Goal: Task Accomplishment & Management: Manage account settings

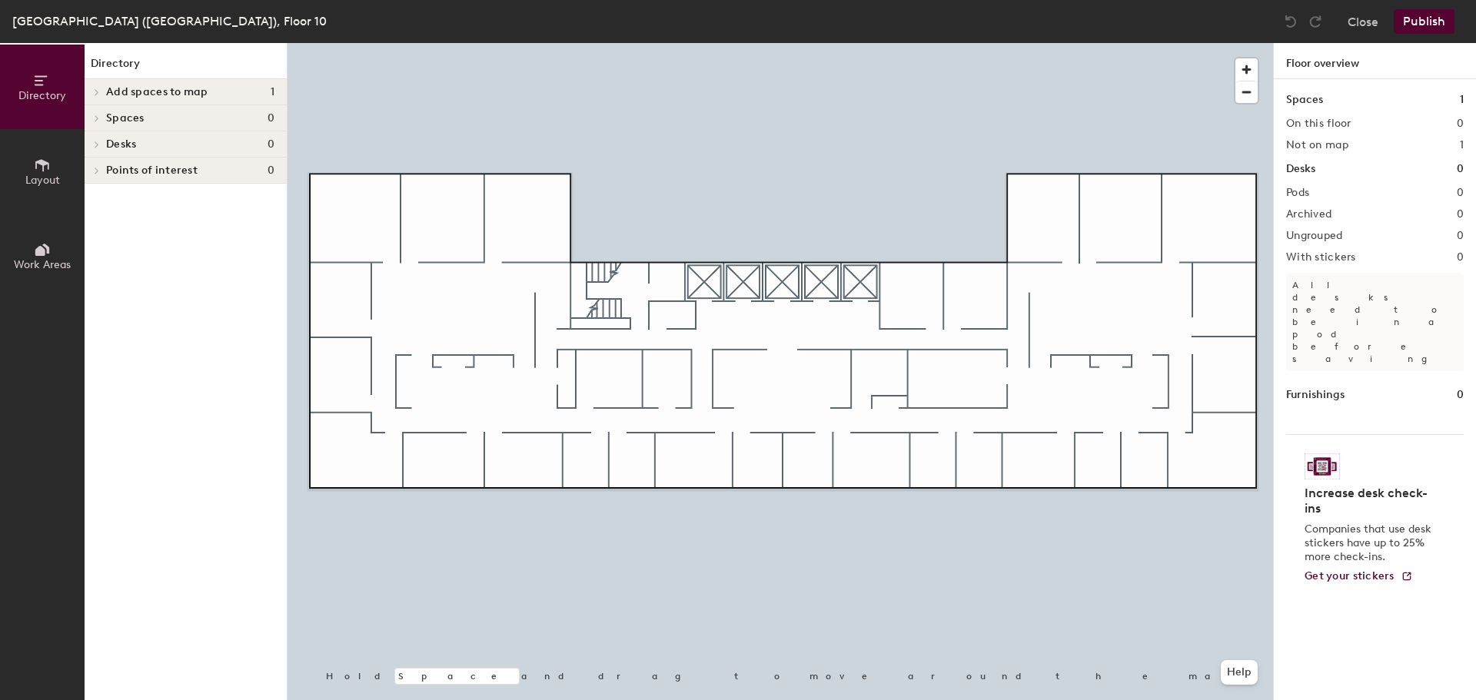
click at [55, 178] on span "Layout" at bounding box center [42, 180] width 35 height 13
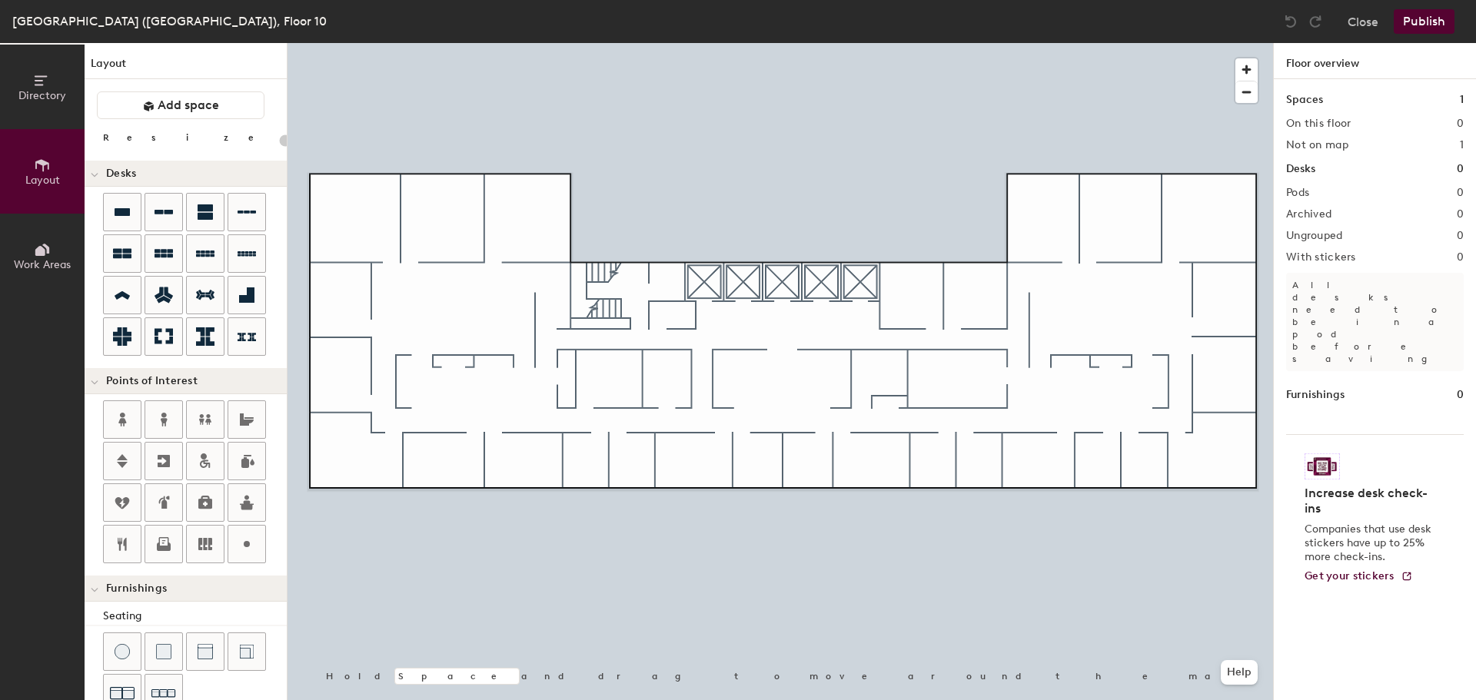
click at [784, 282] on div "Directory Layout Work Areas Layout Add space Resize Desks Points of Interest Fu…" at bounding box center [738, 371] width 1476 height 657
click at [600, 291] on div "Directory Layout Work Areas Layout Add space Resize Desks Points of Interest Fu…" at bounding box center [738, 371] width 1476 height 657
click at [119, 415] on icon at bounding box center [122, 419] width 18 height 18
click at [165, 416] on icon at bounding box center [164, 420] width 7 height 14
click at [975, 43] on div at bounding box center [779, 43] width 985 height 0
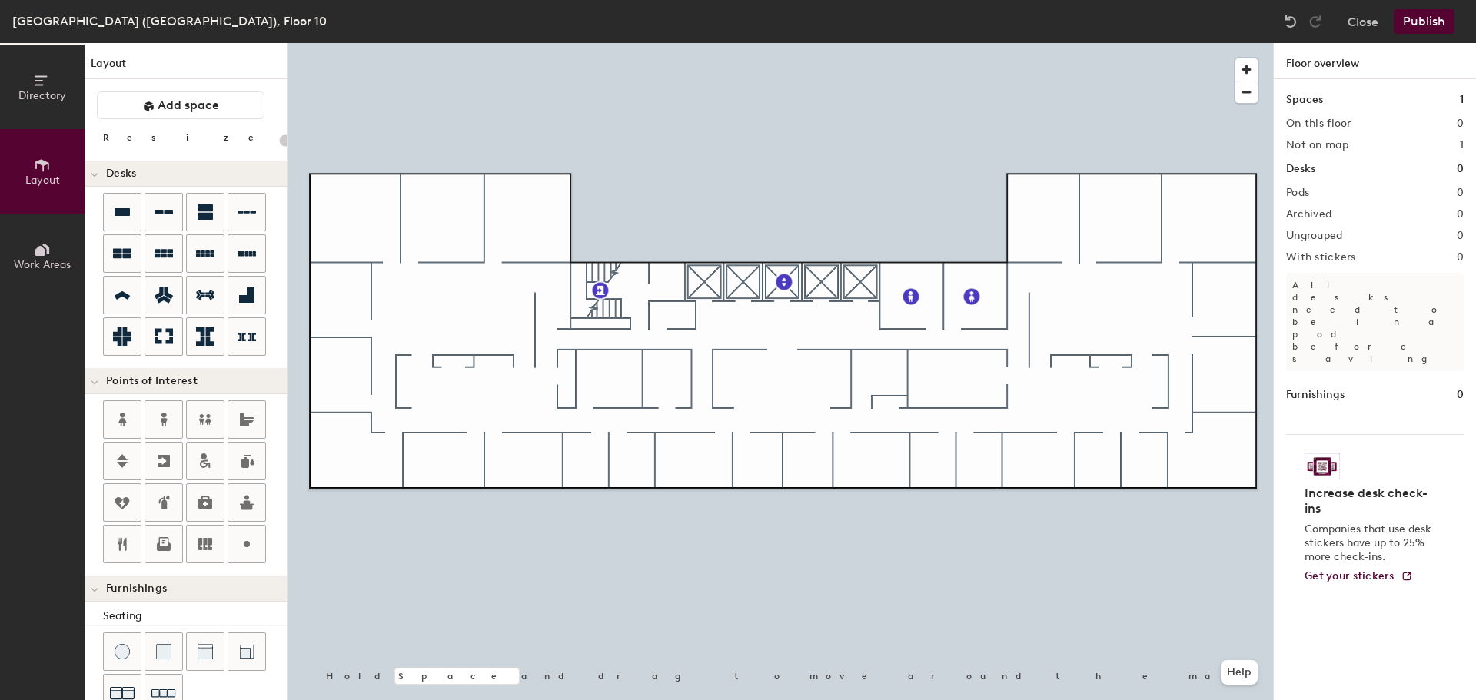
click at [120, 297] on icon at bounding box center [122, 295] width 15 height 8
type input "100"
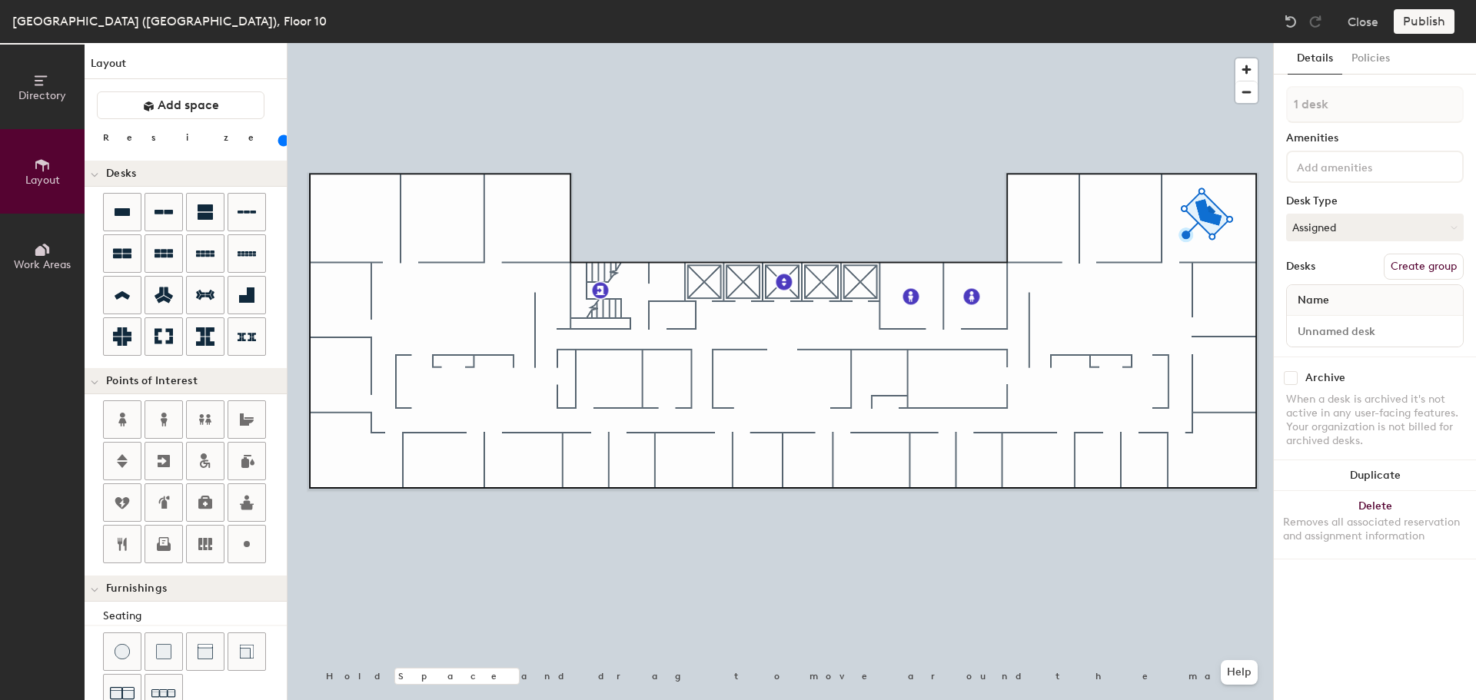
click at [1388, 474] on button "Duplicate" at bounding box center [1375, 475] width 202 height 31
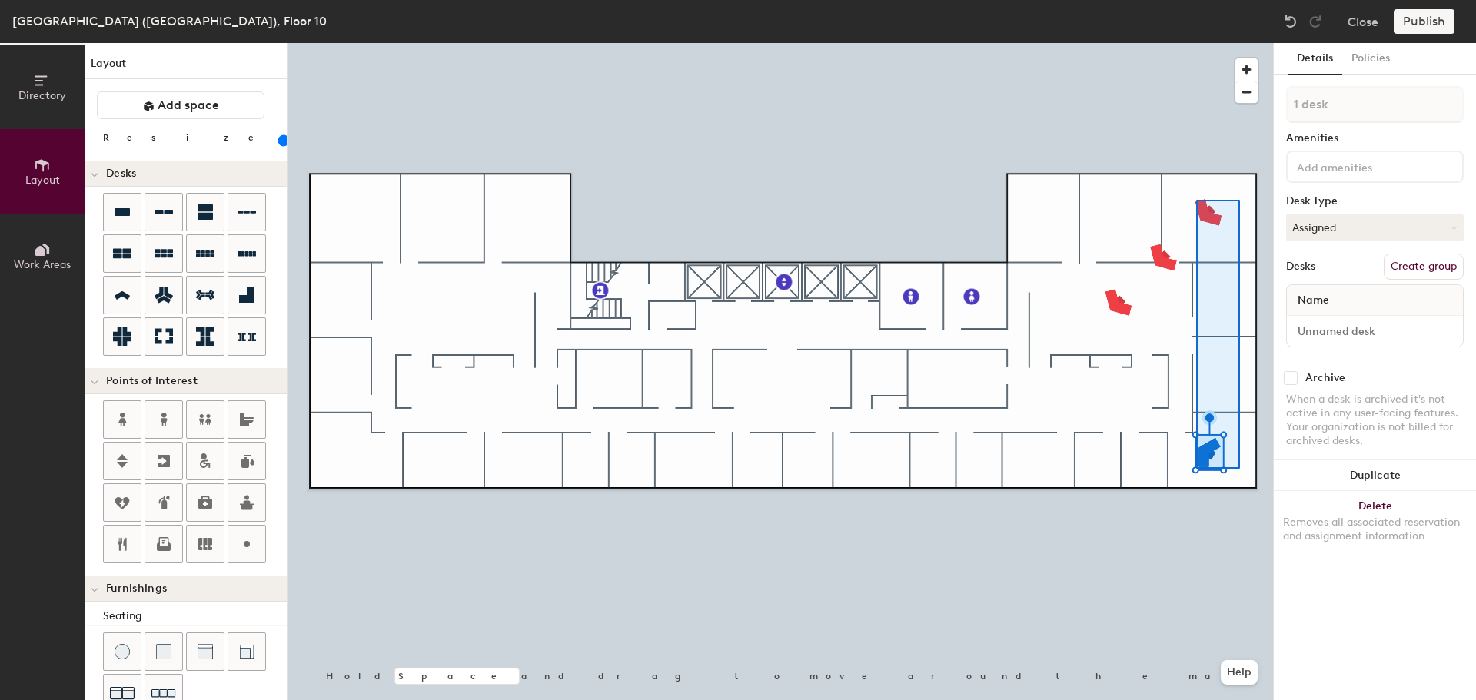
type input "2 desks"
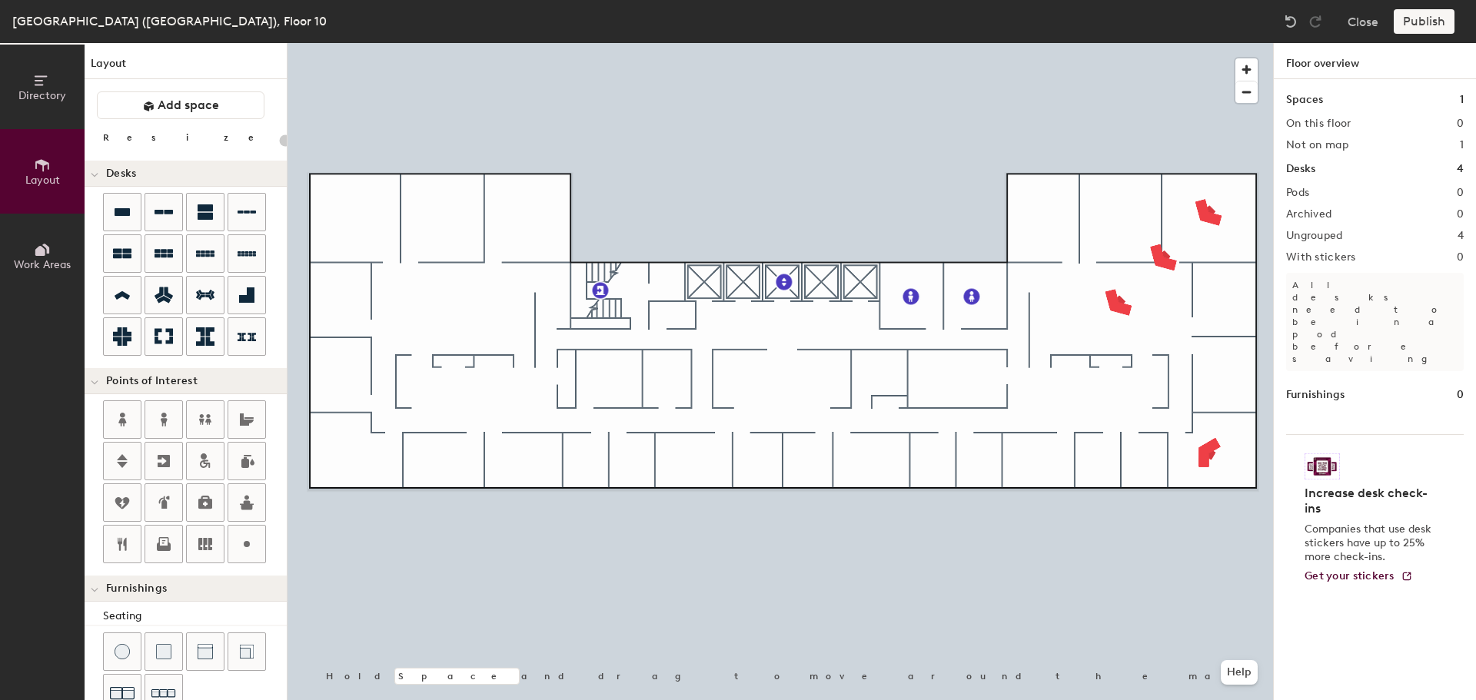
click at [1209, 43] on div at bounding box center [779, 43] width 985 height 0
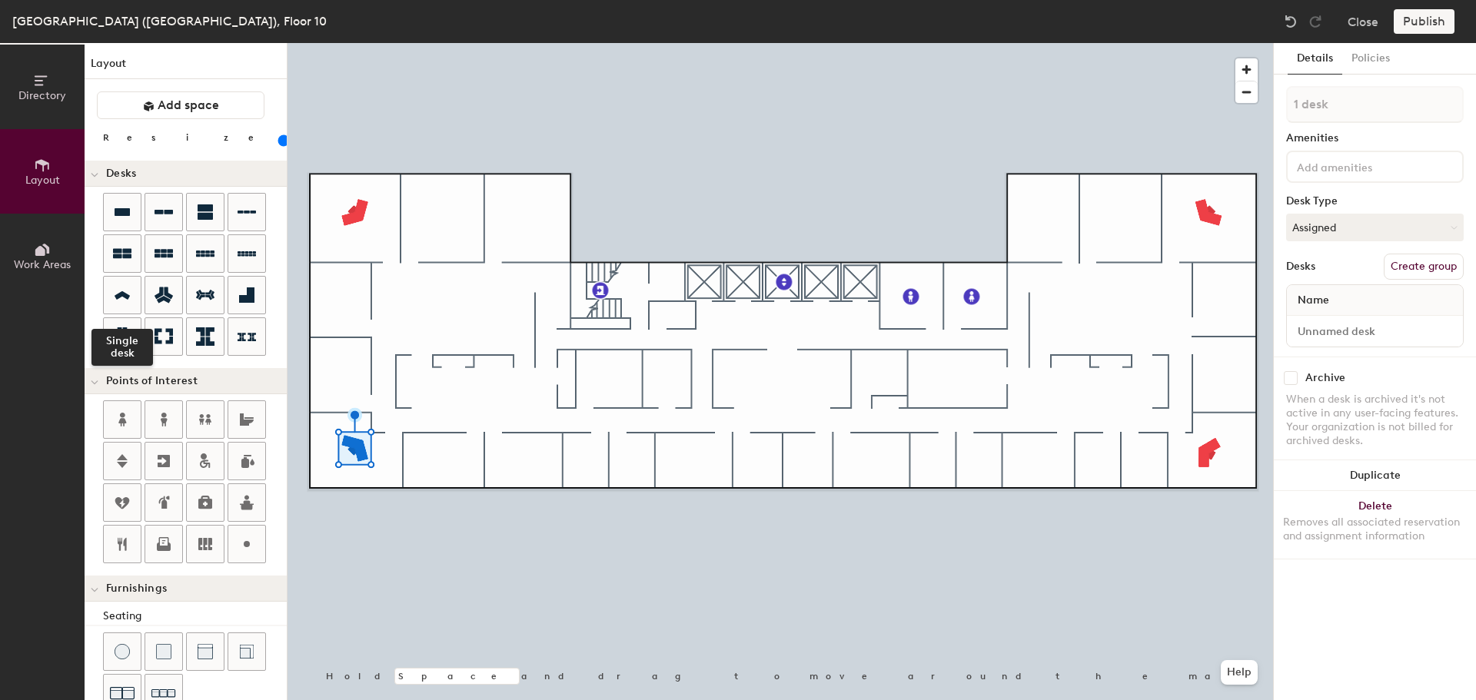
click at [120, 289] on icon at bounding box center [122, 296] width 18 height 18
click at [1396, 474] on button "Duplicate" at bounding box center [1375, 475] width 202 height 31
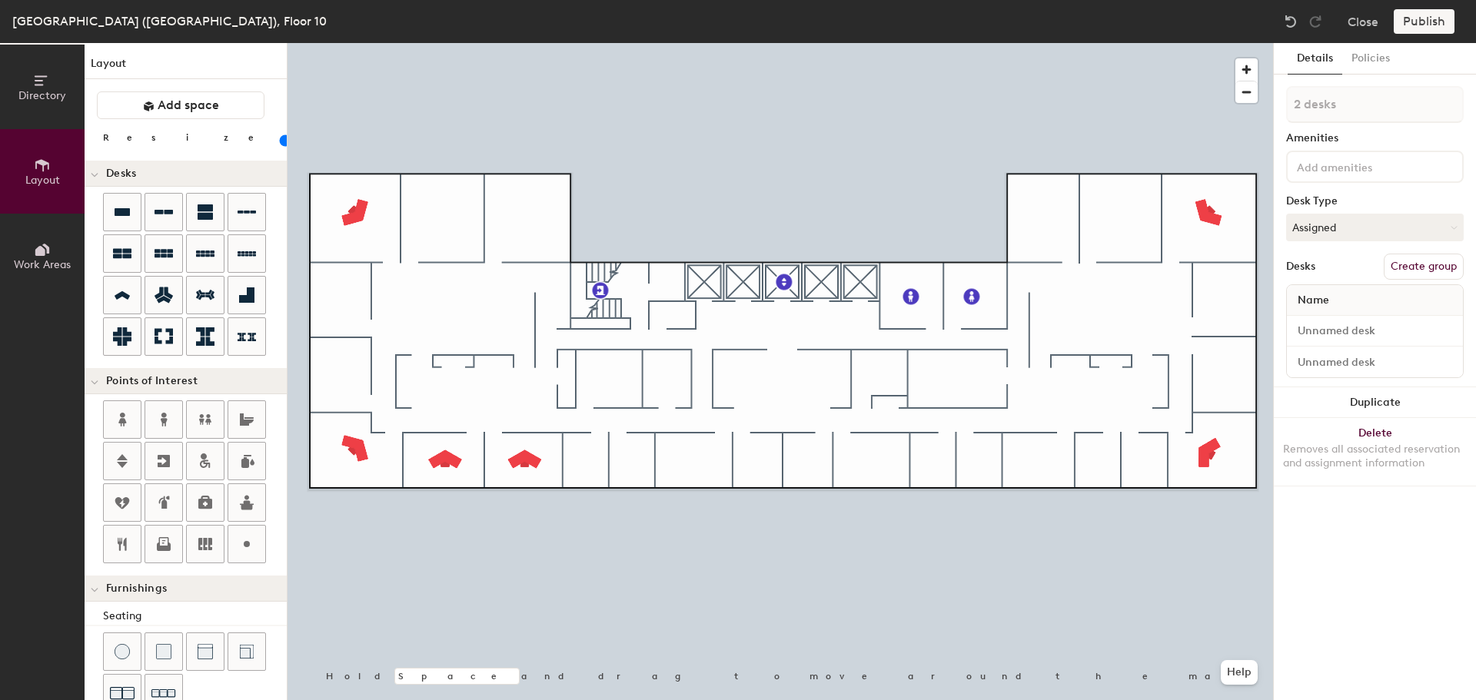
type input "100"
click at [1349, 406] on button "Duplicate" at bounding box center [1375, 402] width 202 height 31
click at [1374, 403] on button "Duplicate" at bounding box center [1375, 402] width 202 height 31
click at [1408, 394] on button "Duplicate" at bounding box center [1375, 402] width 202 height 31
click at [1367, 400] on button "Duplicate" at bounding box center [1375, 402] width 202 height 31
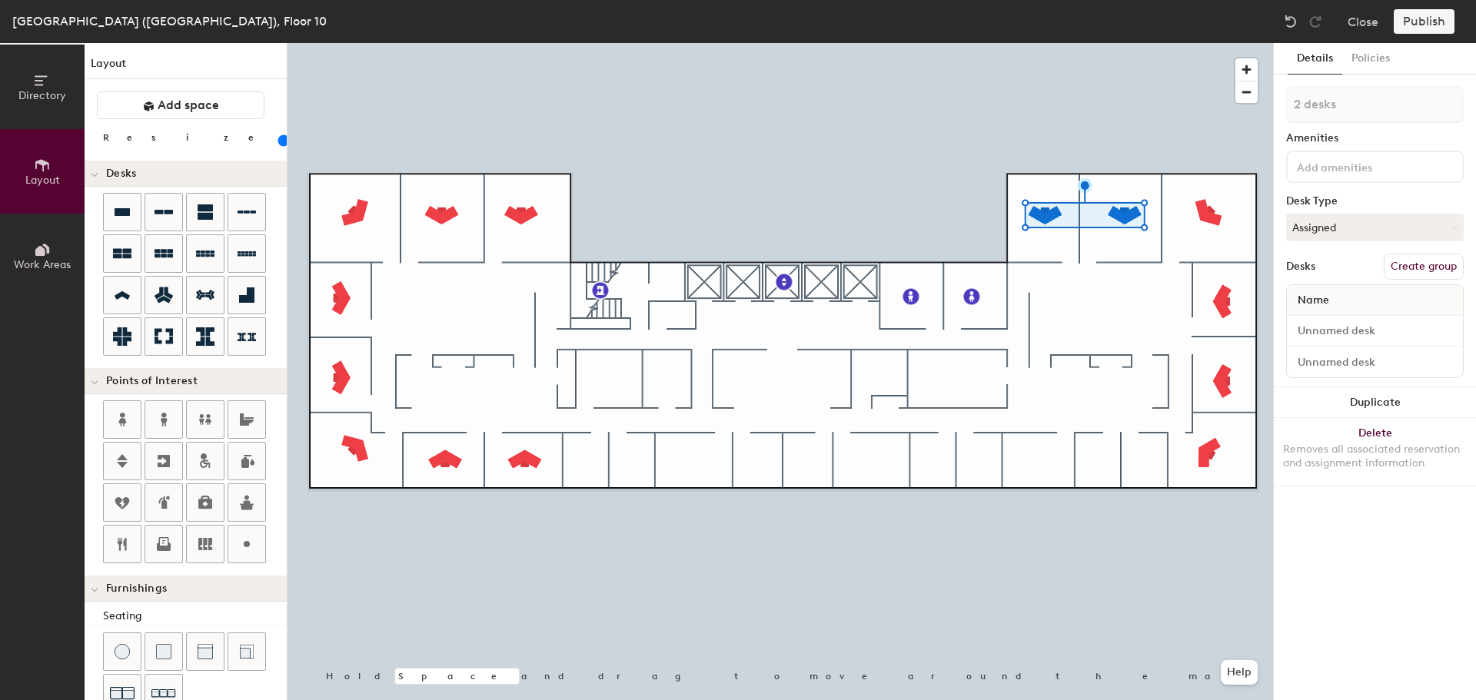
type input "1 desk"
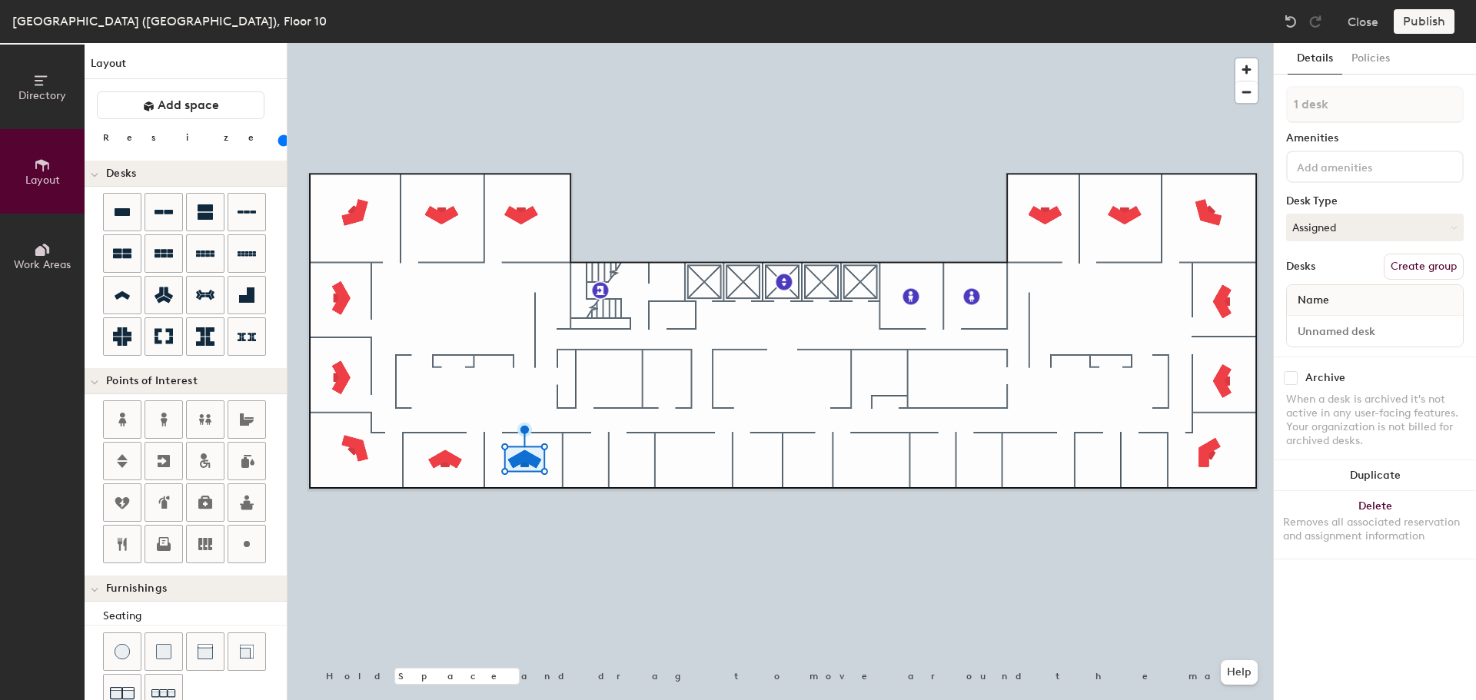
click at [1378, 484] on button "Duplicate" at bounding box center [1375, 475] width 202 height 31
click at [1422, 478] on button "Duplicate" at bounding box center [1375, 475] width 202 height 31
click at [575, 43] on div at bounding box center [779, 43] width 985 height 0
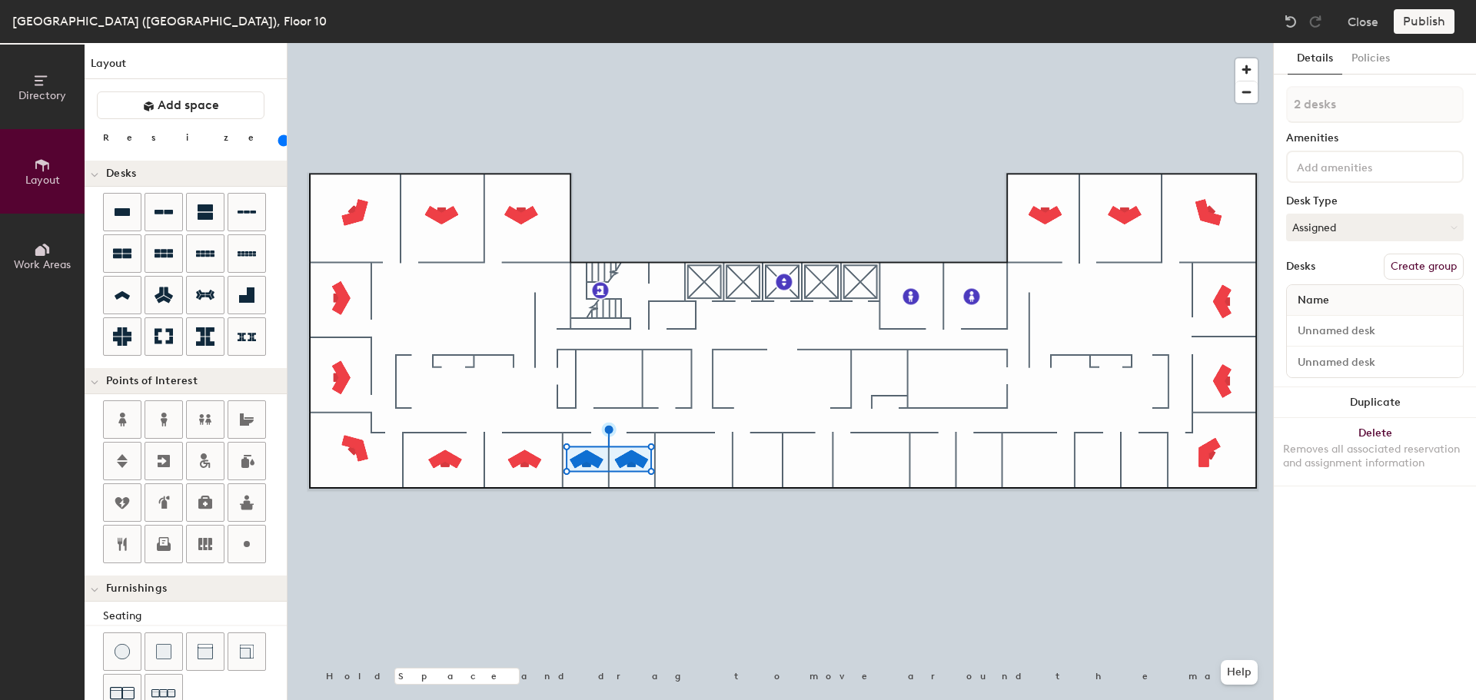
click at [1381, 403] on button "Duplicate" at bounding box center [1375, 402] width 202 height 31
click at [1374, 397] on button "Duplicate" at bounding box center [1375, 402] width 202 height 31
click at [1354, 400] on button "Duplicate" at bounding box center [1375, 402] width 202 height 31
click at [1063, 43] on div at bounding box center [779, 43] width 985 height 0
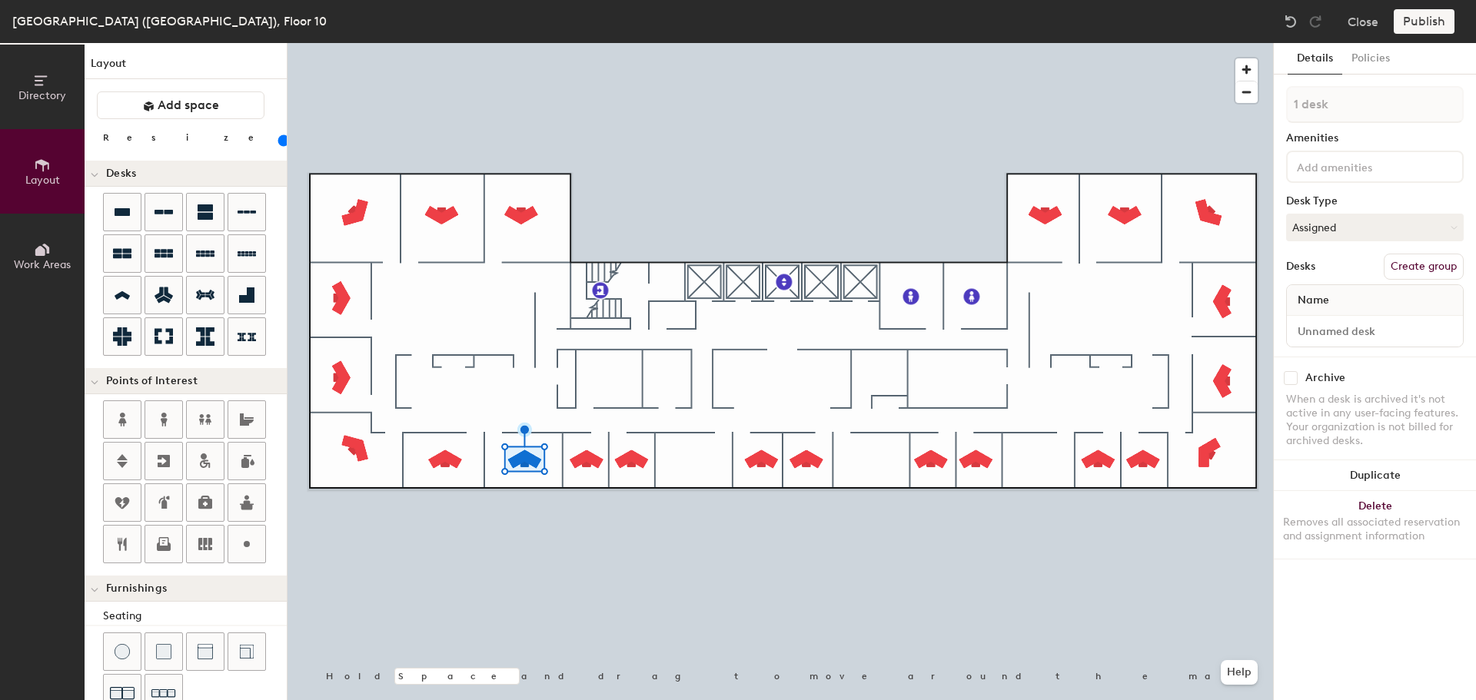
click at [1421, 477] on button "Duplicate" at bounding box center [1375, 475] width 202 height 31
click at [1417, 469] on button "Duplicate" at bounding box center [1375, 475] width 202 height 31
click at [1397, 476] on button "Duplicate" at bounding box center [1375, 475] width 202 height 31
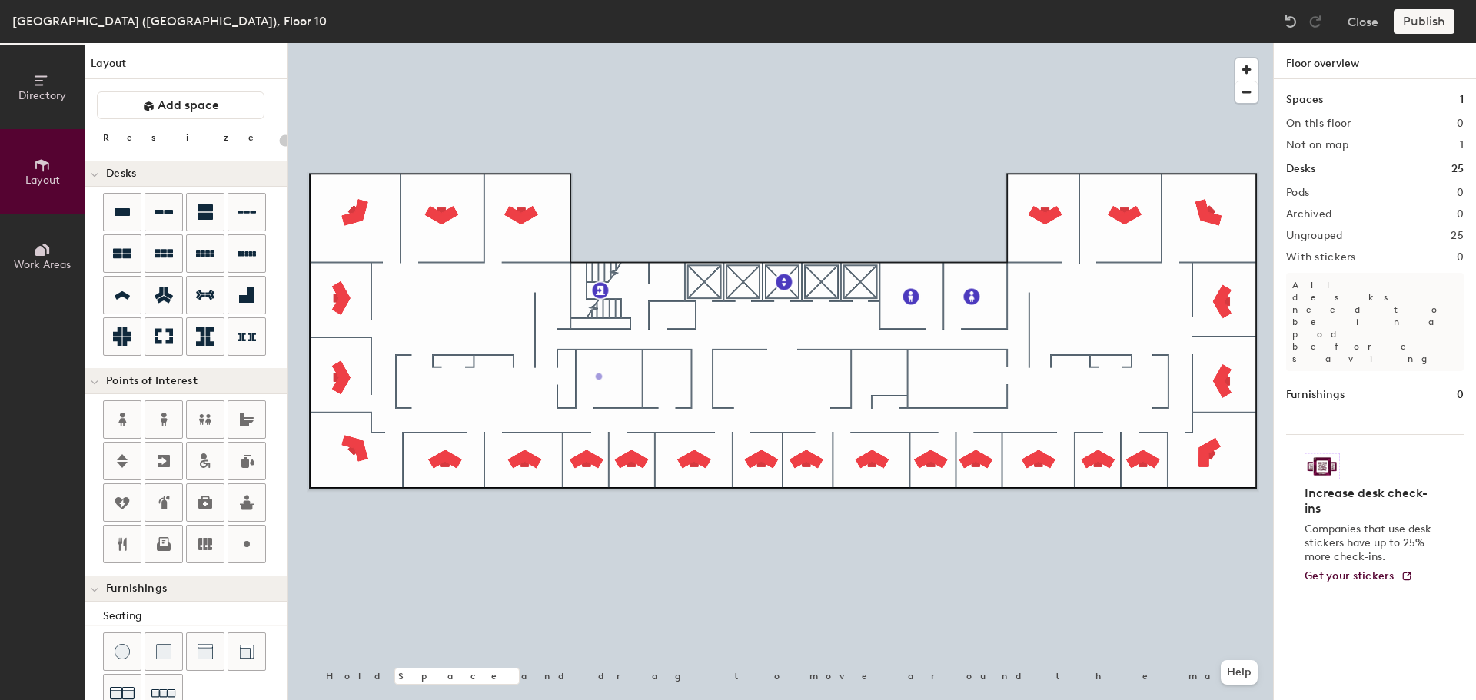
click at [599, 377] on div "Directory Layout Work Areas Layout Add space Resize Desks Points of Interest Fu…" at bounding box center [738, 371] width 1476 height 657
type input "20"
type input "10-032 War Room"
click at [666, 379] on div "Directory Layout Work Areas Layout Add space Resize Desks Points of Interest Fu…" at bounding box center [738, 371] width 1476 height 657
type input "20"
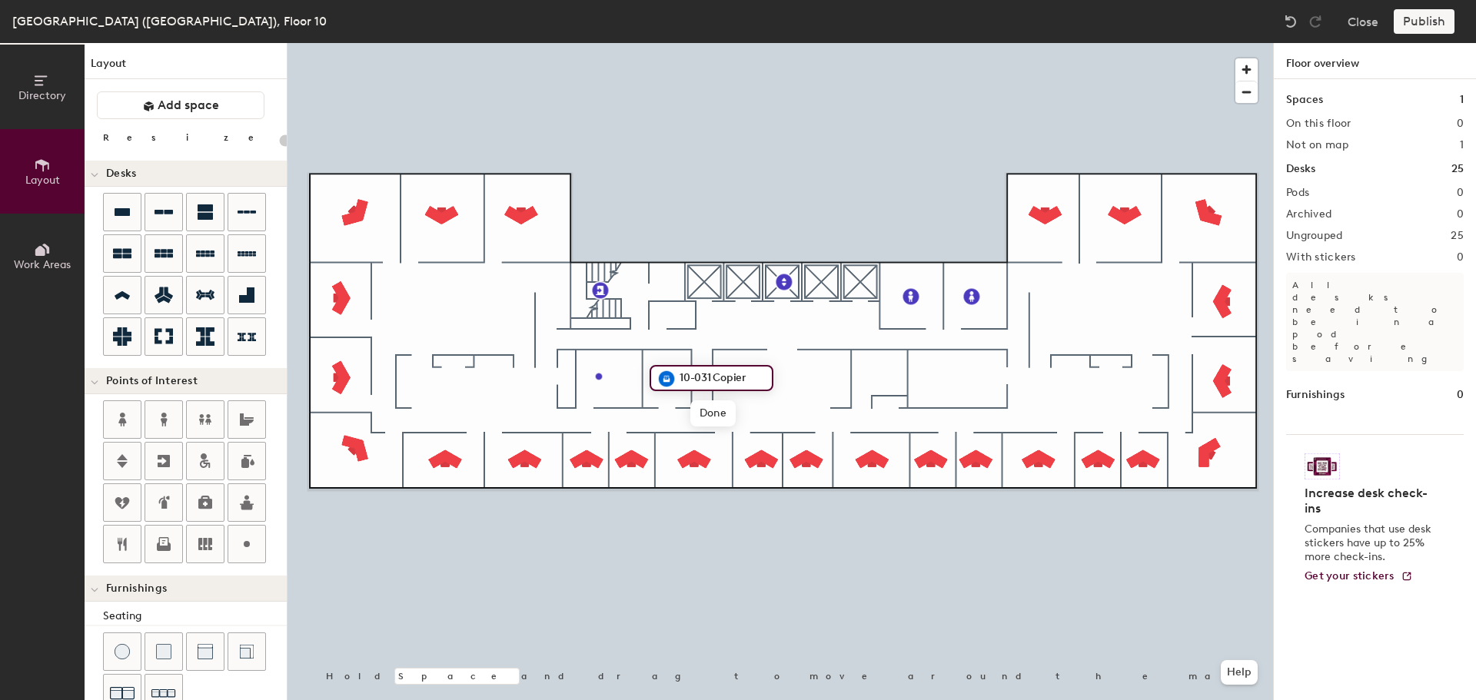
type input "10-031 Copier"
click at [881, 374] on div "Directory Layout Work Areas Layout Add space Resize Desks Points of Interest Fu…" at bounding box center [738, 371] width 1476 height 657
click at [960, 374] on div "Directory Layout Work Areas Layout Add space Resize Desks Points of Interest Fu…" at bounding box center [738, 371] width 1476 height 657
type input "20"
click at [982, 368] on input "Lockers" at bounding box center [993, 373] width 49 height 22
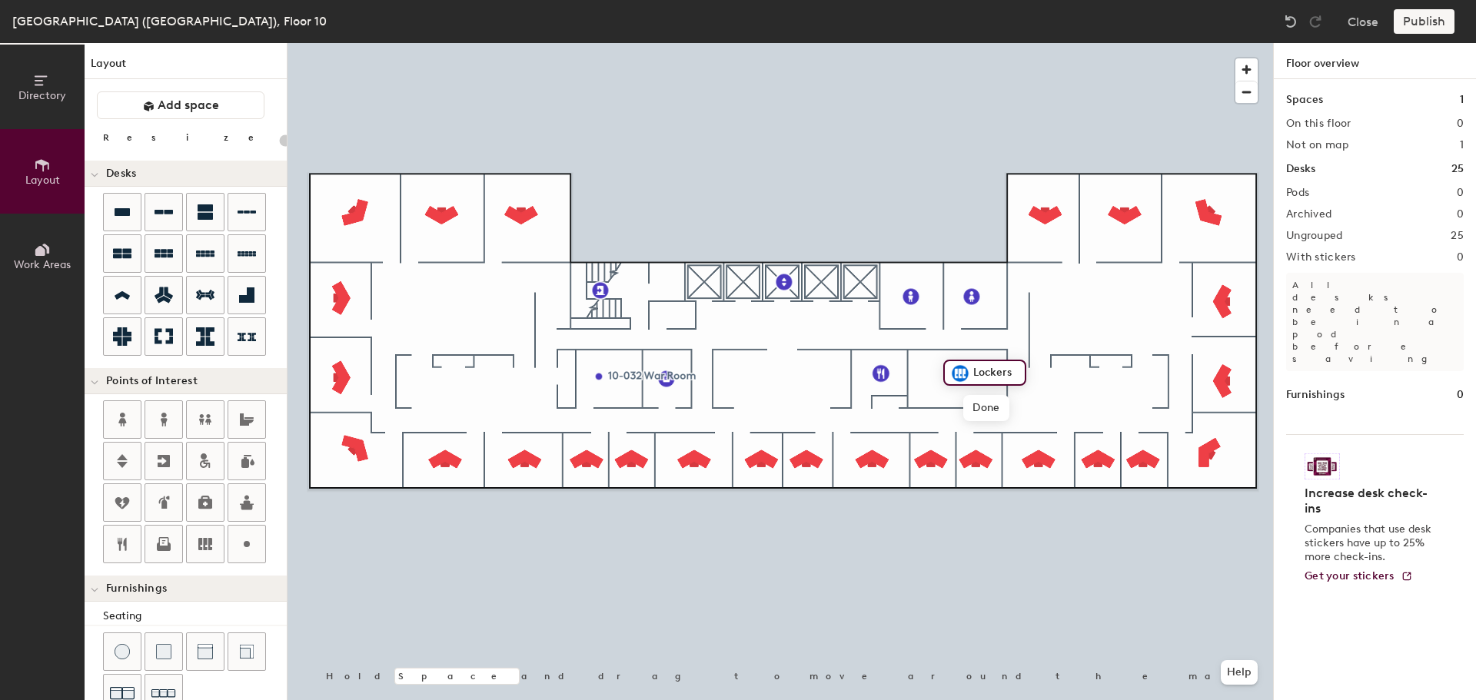
drag, startPoint x: 1015, startPoint y: 368, endPoint x: 974, endPoint y: 371, distance: 40.8
click at [974, 371] on input "Lockers" at bounding box center [993, 373] width 49 height 22
type input "10-029 File Room"
type input "100"
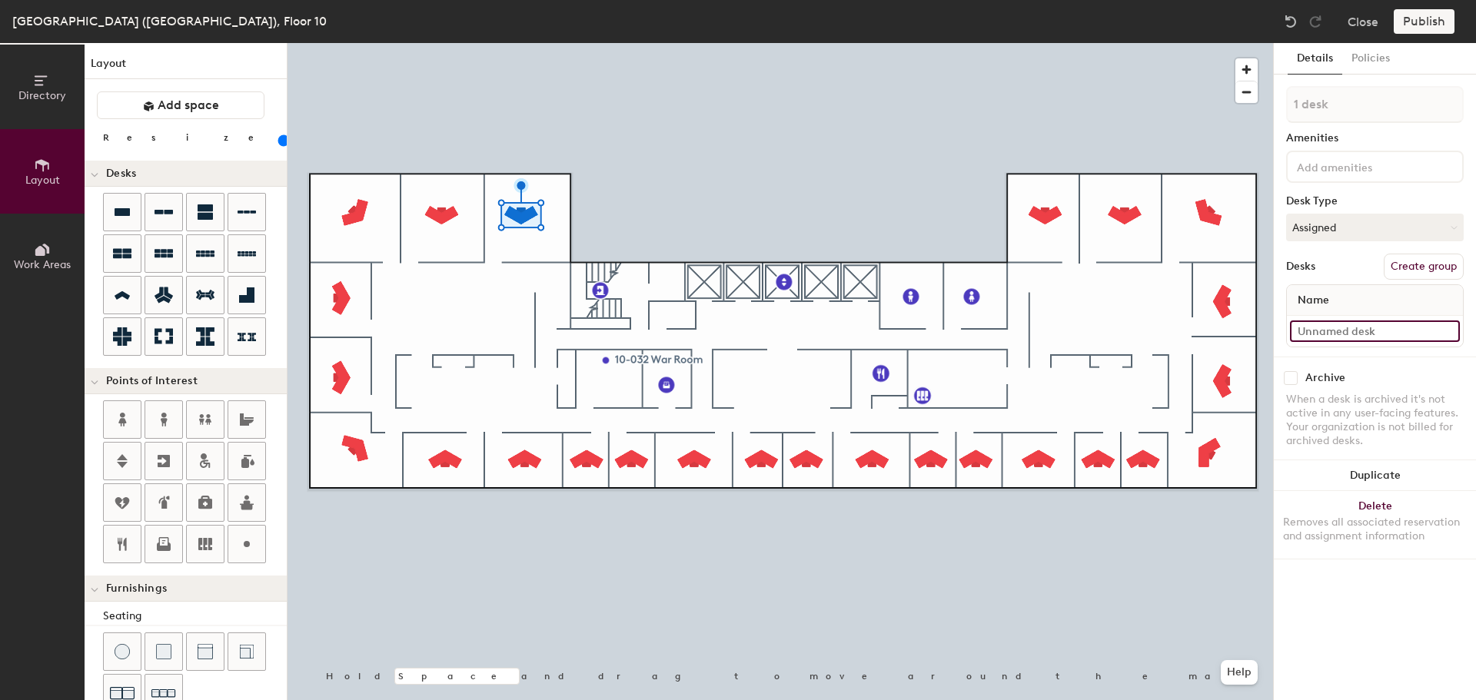
click at [1301, 326] on input at bounding box center [1375, 332] width 170 height 22
type input "10-025"
click at [1334, 324] on input at bounding box center [1375, 332] width 170 height 22
type input "10-024"
click at [1300, 332] on input at bounding box center [1375, 332] width 170 height 22
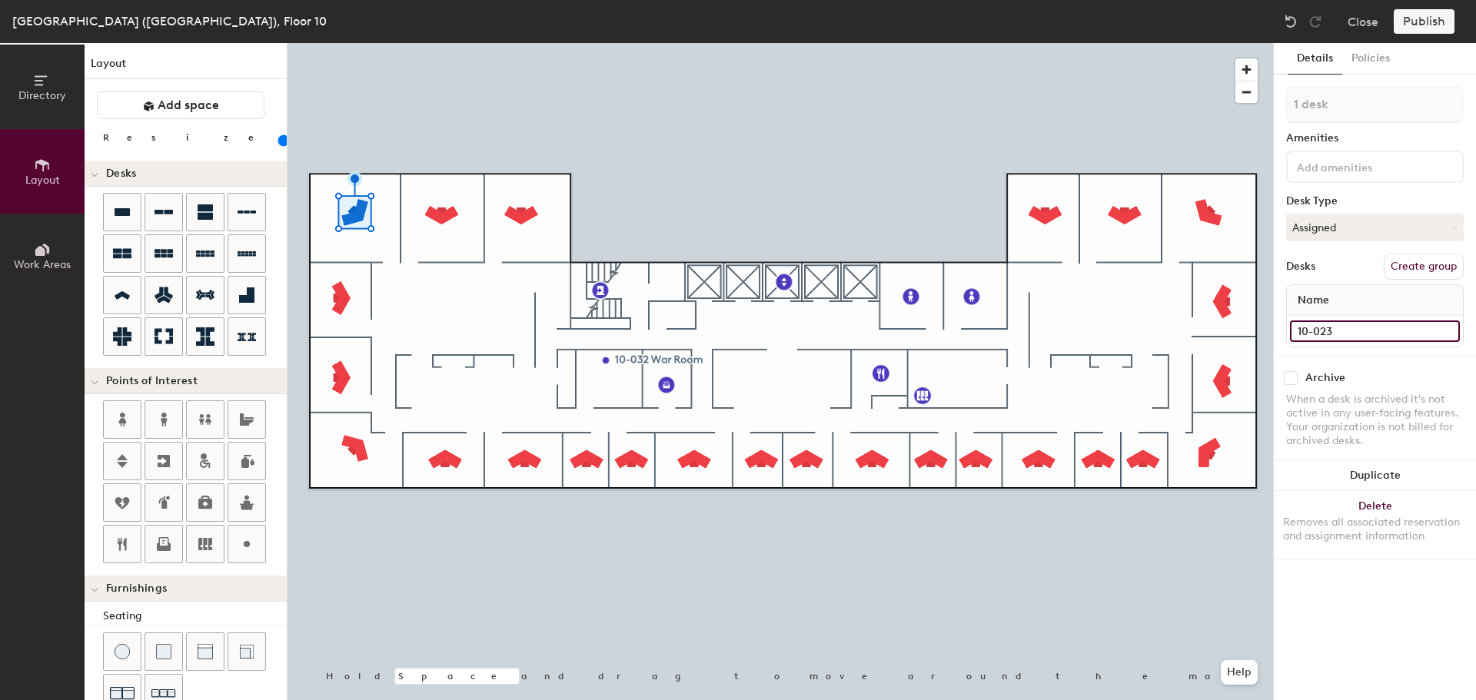
type input "10-023"
click at [1333, 336] on input at bounding box center [1375, 332] width 170 height 22
type input "10-022"
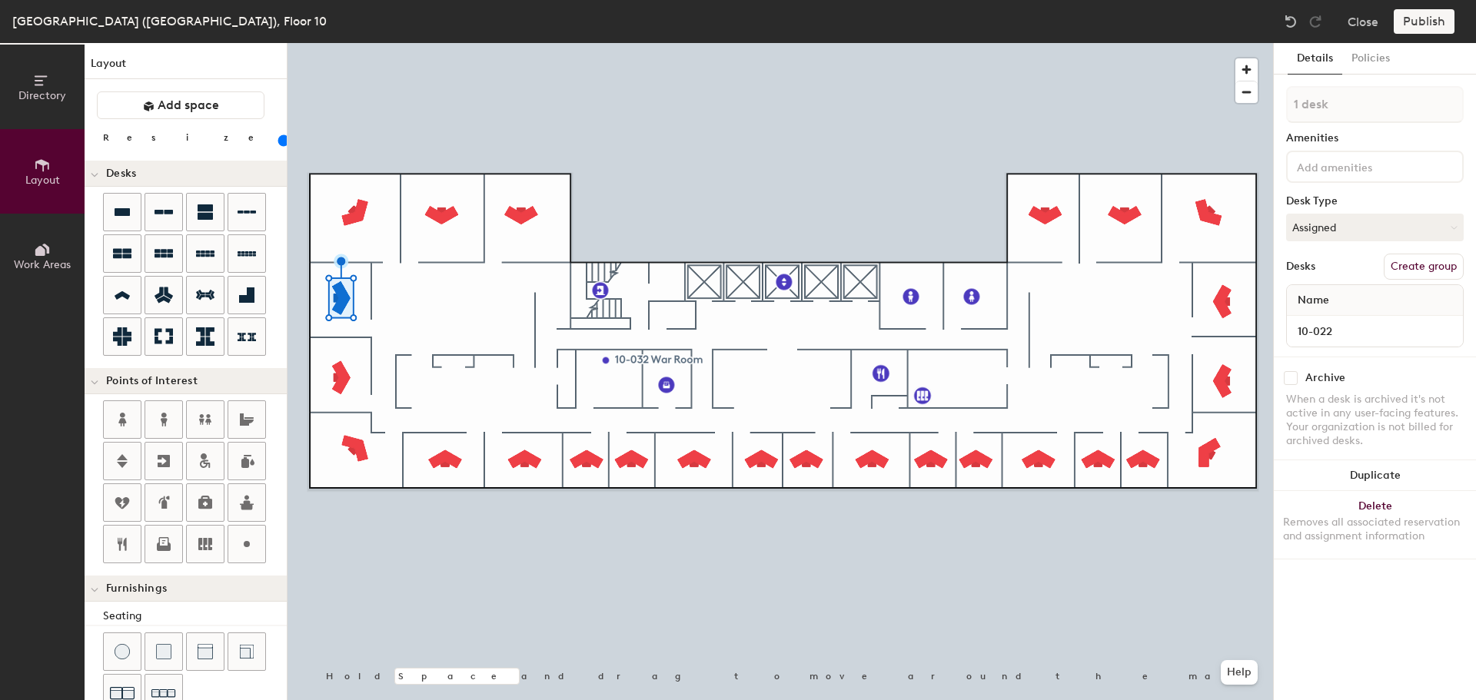
click at [341, 43] on div at bounding box center [779, 43] width 985 height 0
click at [1390, 334] on input at bounding box center [1375, 332] width 170 height 22
type input "10-021"
click at [344, 43] on div at bounding box center [779, 43] width 985 height 0
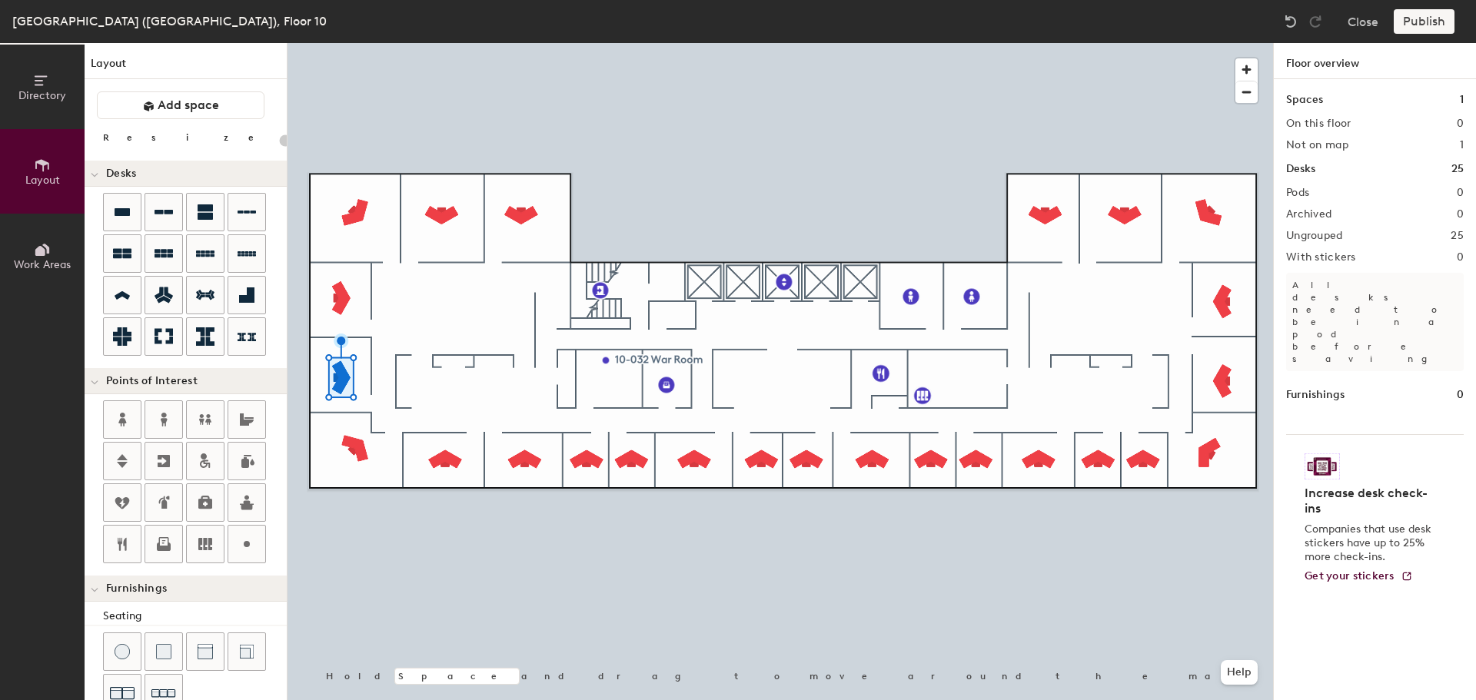
type input "100"
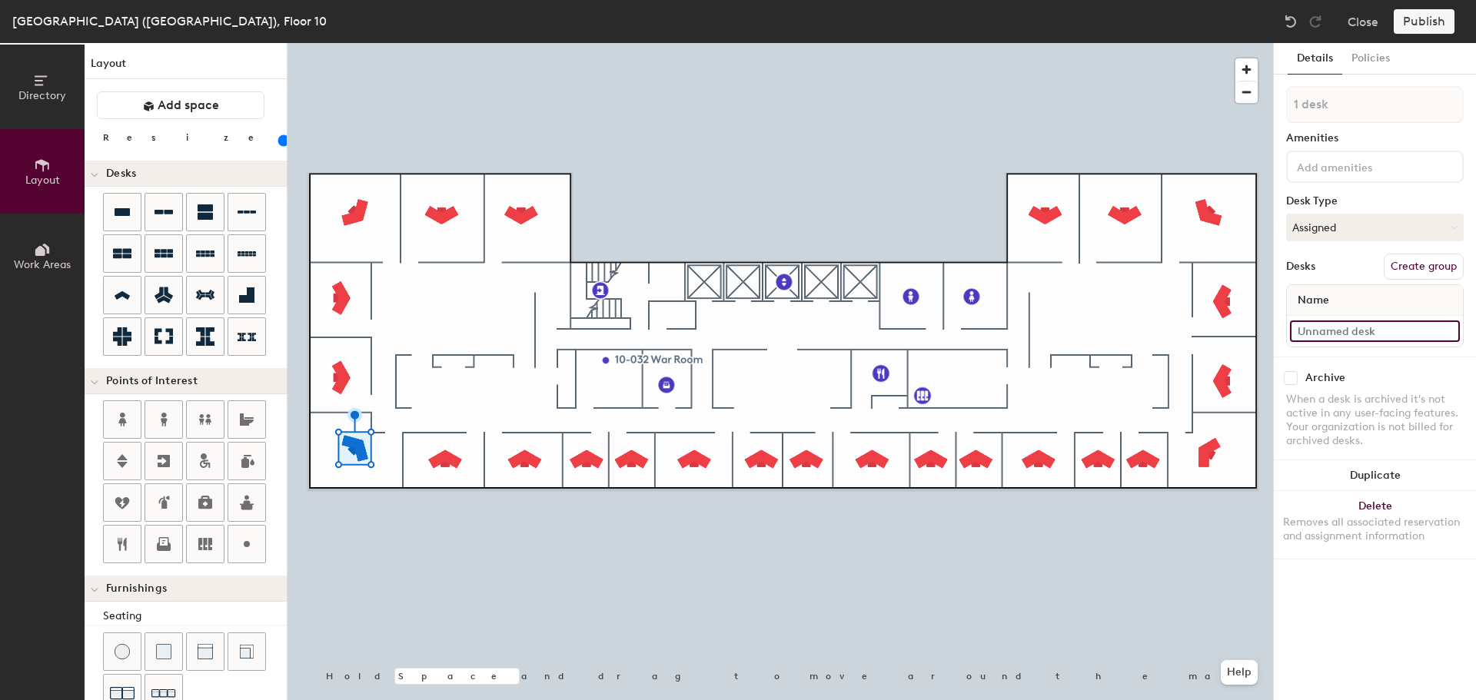
click at [1356, 334] on input at bounding box center [1375, 332] width 170 height 22
type input "10-021"
click at [1334, 333] on input at bounding box center [1375, 332] width 170 height 22
type input "10-019"
click at [1354, 333] on input at bounding box center [1375, 332] width 170 height 22
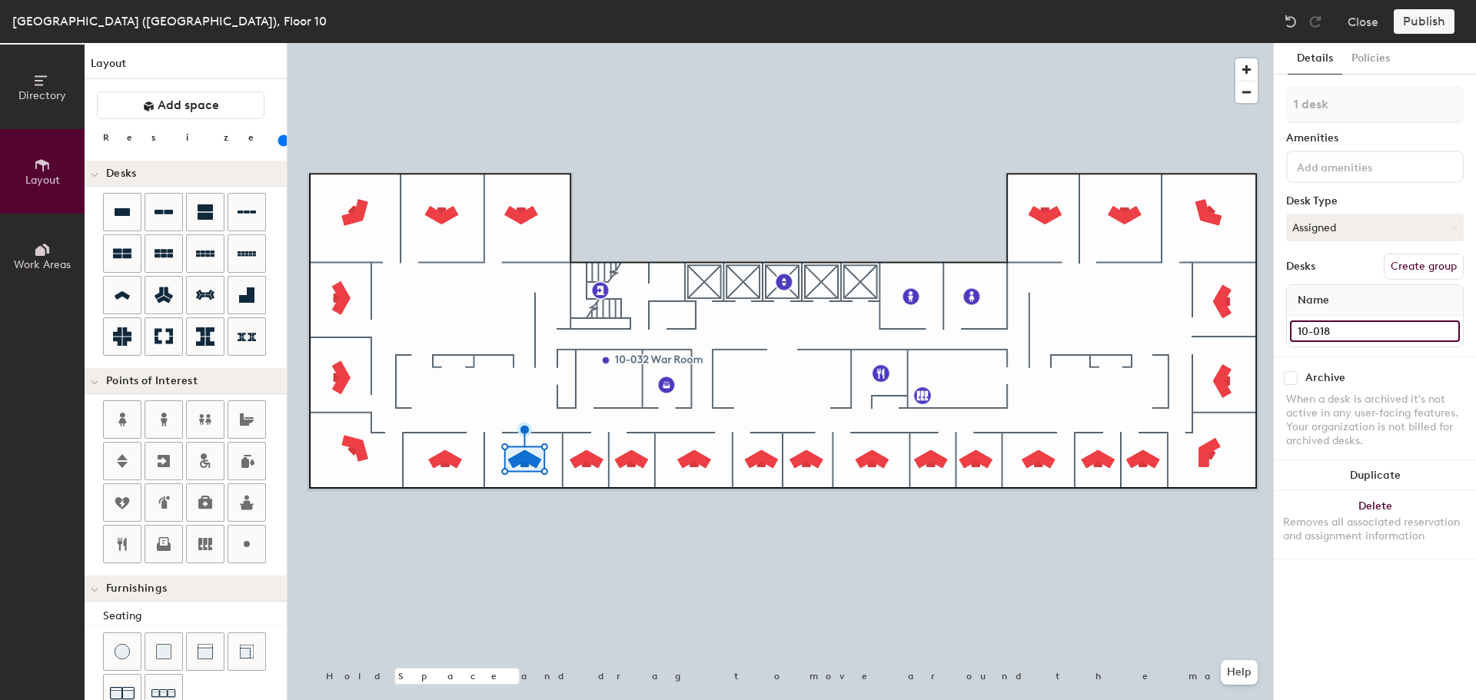
type input "10-018"
click at [1344, 327] on input at bounding box center [1375, 332] width 170 height 22
type input "10-017"
click at [1345, 330] on input at bounding box center [1375, 332] width 170 height 22
type input "10-006"
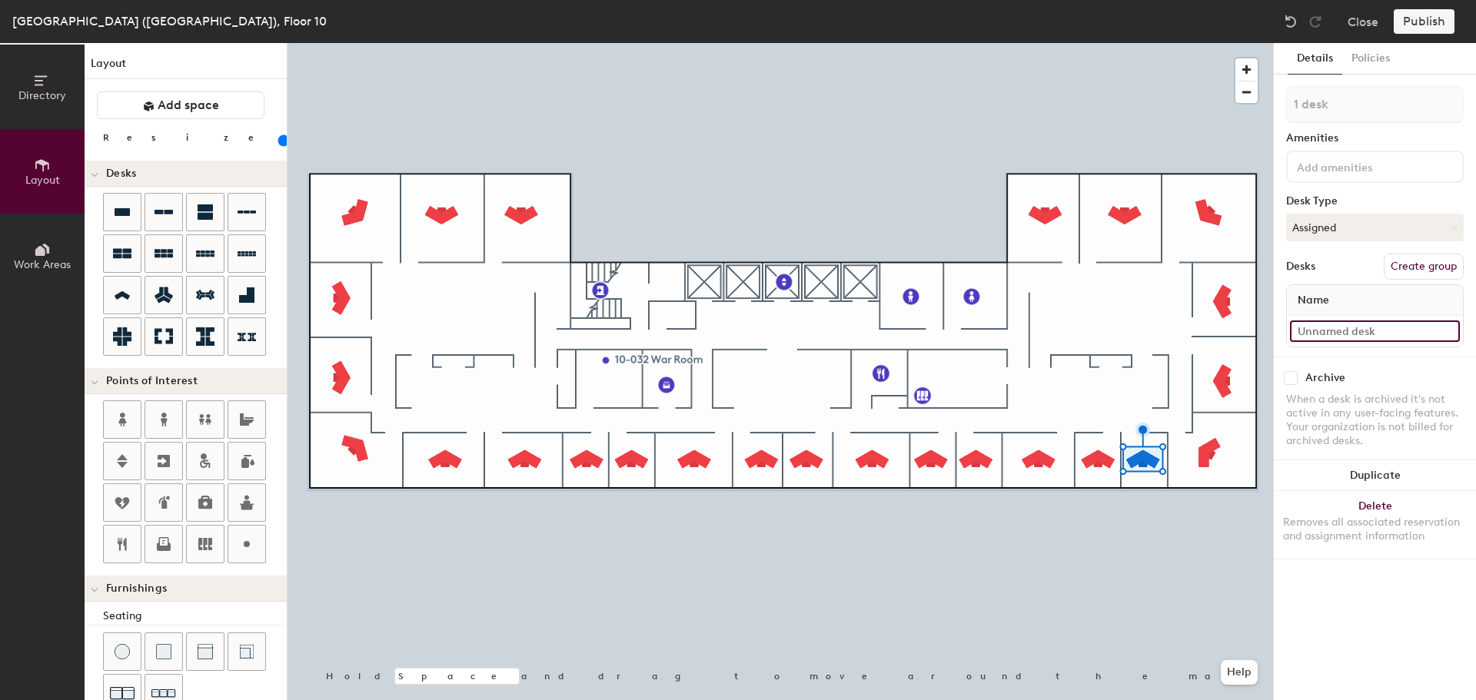
click at [1336, 330] on input at bounding box center [1375, 332] width 170 height 22
type input "10-007"
click at [1322, 334] on input at bounding box center [1375, 332] width 170 height 22
type input "10-008"
click at [1379, 325] on input at bounding box center [1375, 332] width 170 height 22
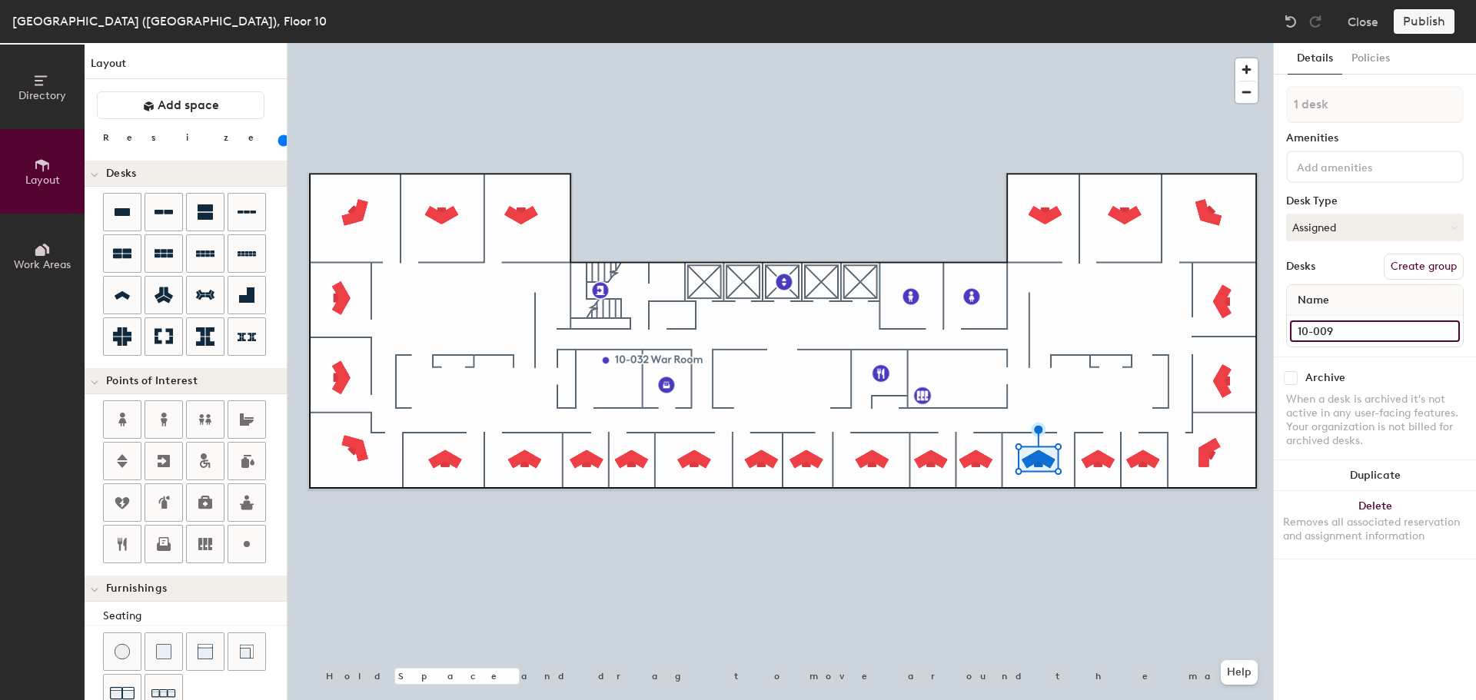
type input "10-009"
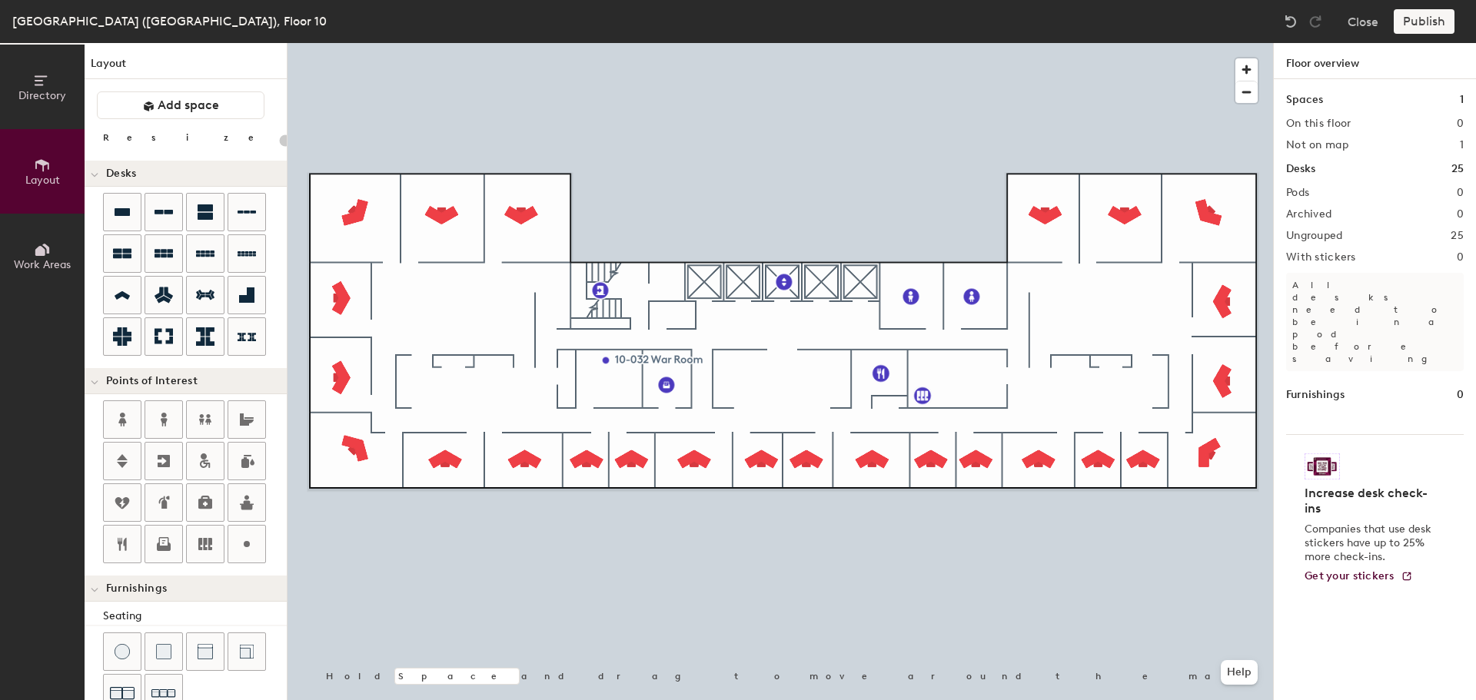
type input "100"
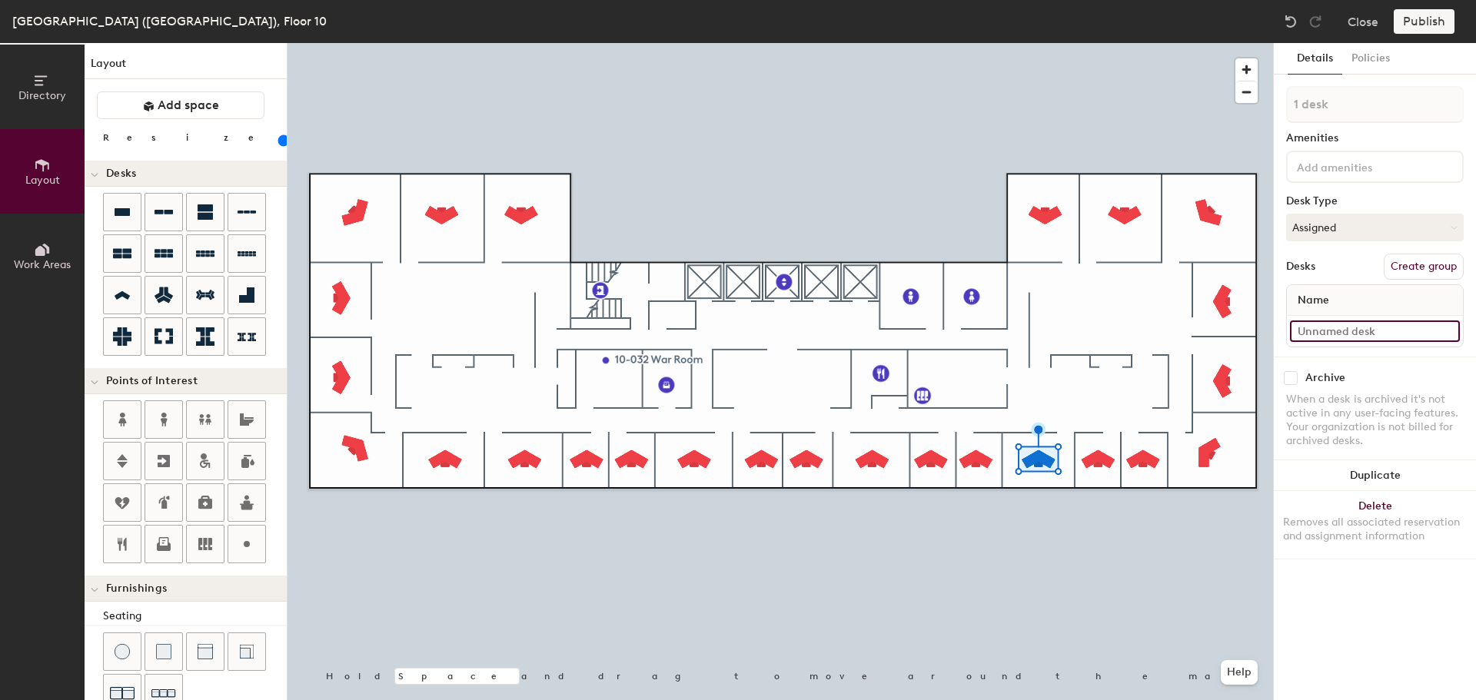
click at [1358, 331] on input at bounding box center [1375, 332] width 170 height 22
type input "10-010"
click at [1323, 322] on input at bounding box center [1375, 332] width 170 height 22
type input "10-011"
click at [1320, 328] on input at bounding box center [1375, 332] width 170 height 22
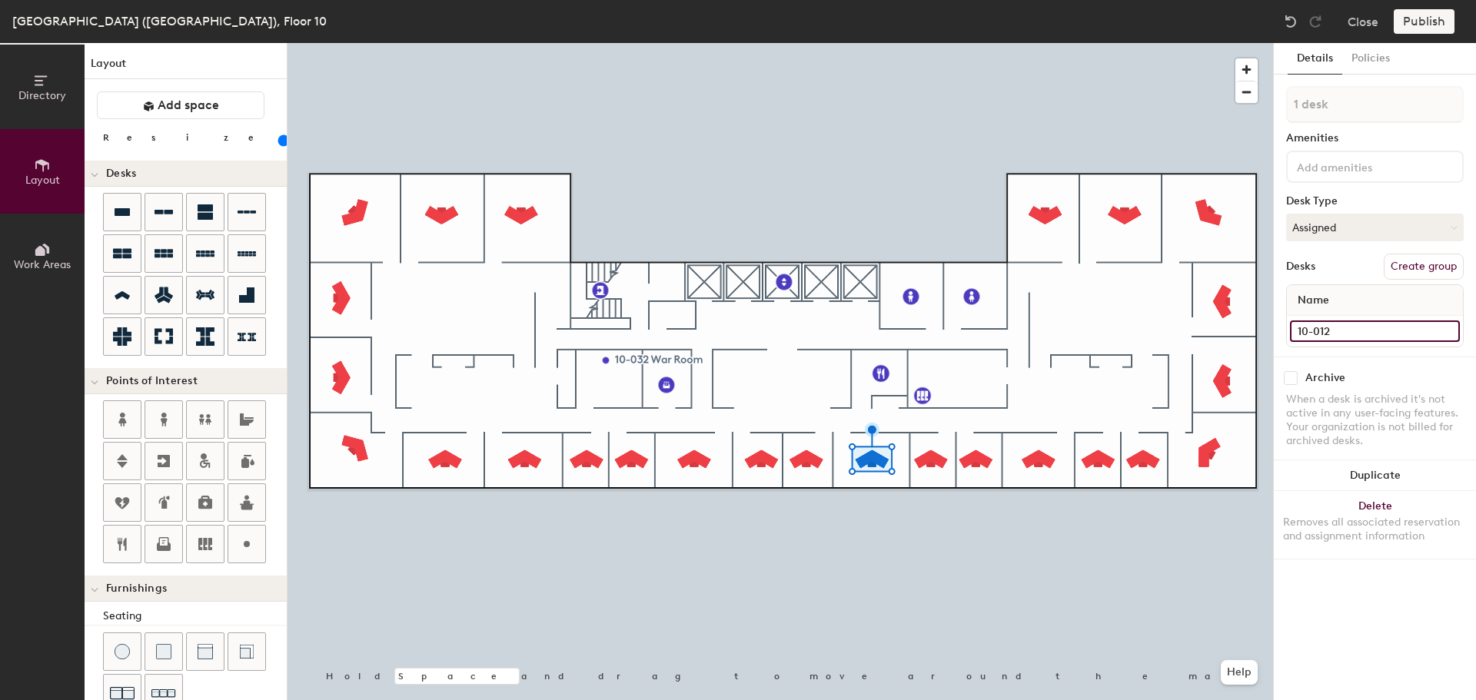
type input "10-012"
click at [1324, 333] on input at bounding box center [1375, 332] width 170 height 22
type input "10-013"
click at [1322, 324] on input at bounding box center [1375, 332] width 170 height 22
type input "10-014"
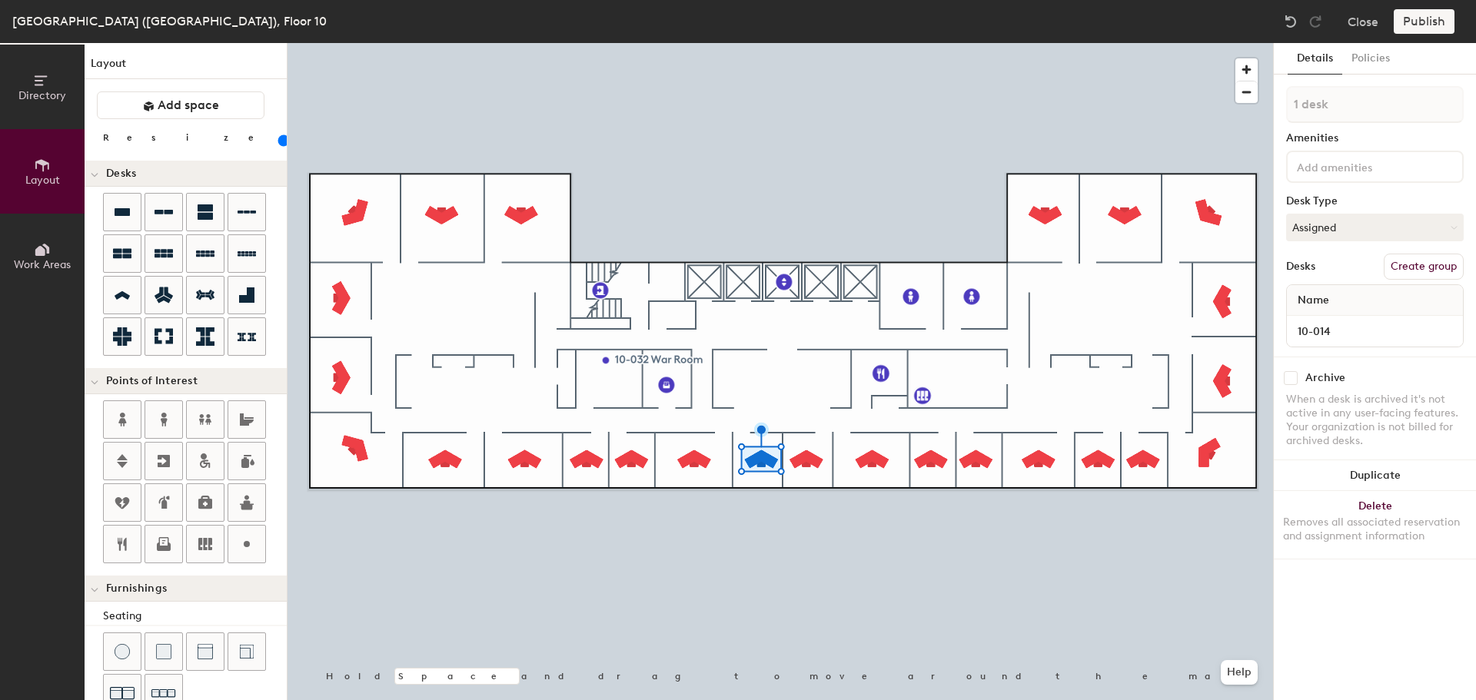
click at [705, 43] on div at bounding box center [779, 43] width 985 height 0
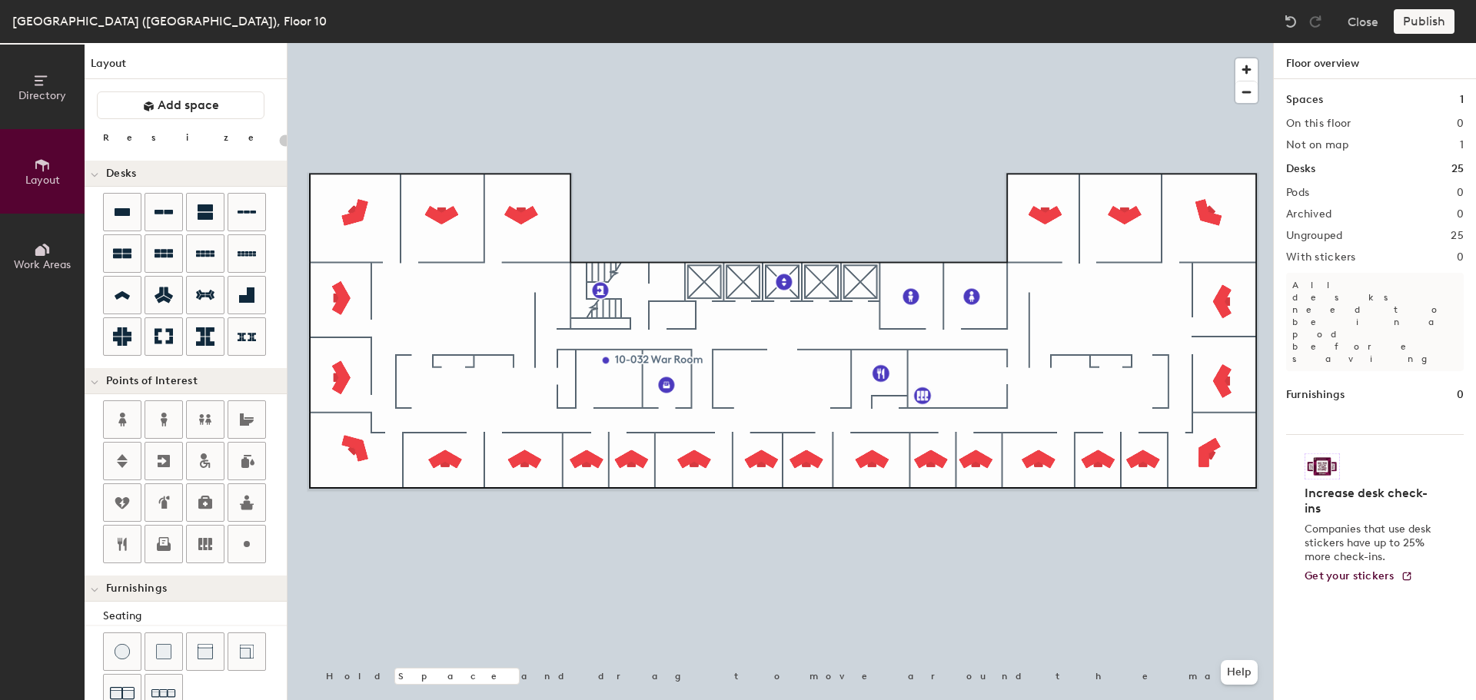
type input "100"
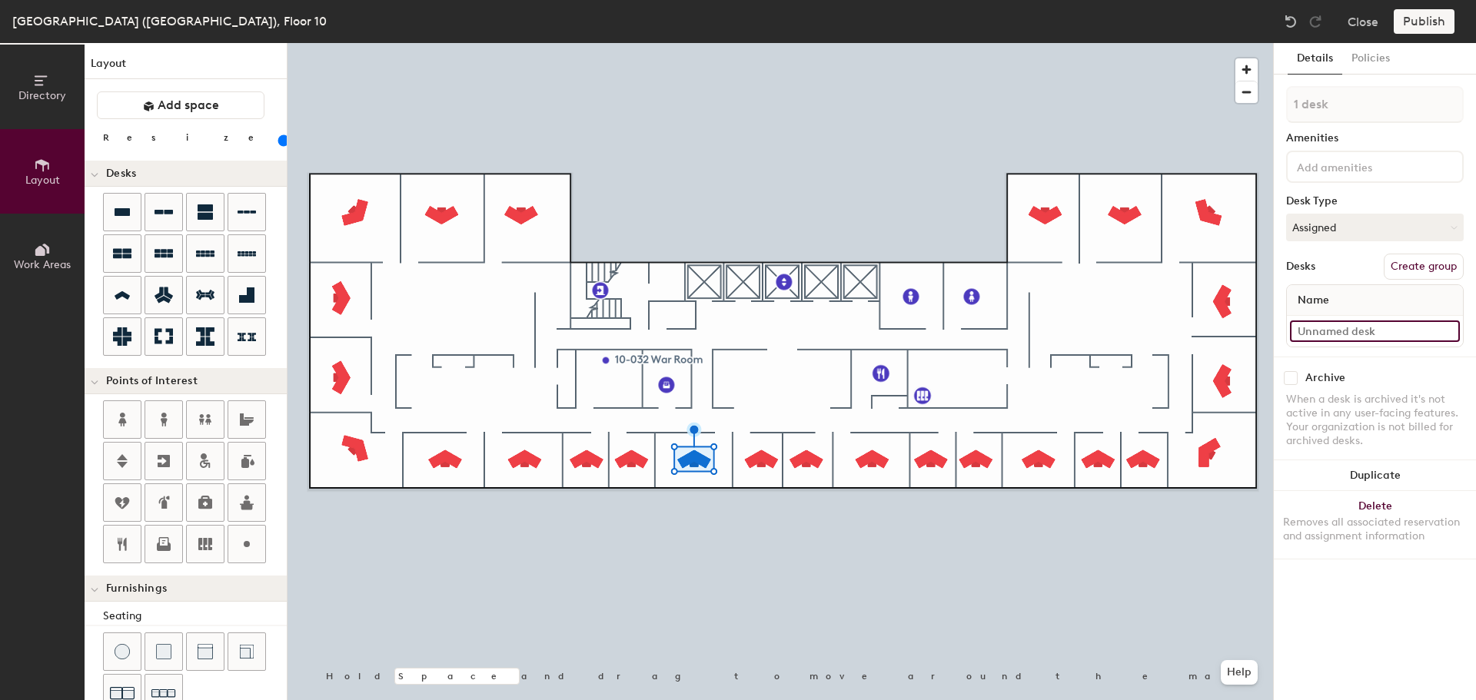
click at [1328, 321] on input at bounding box center [1375, 332] width 170 height 22
type input "10-015"
click at [623, 43] on div at bounding box center [779, 43] width 985 height 0
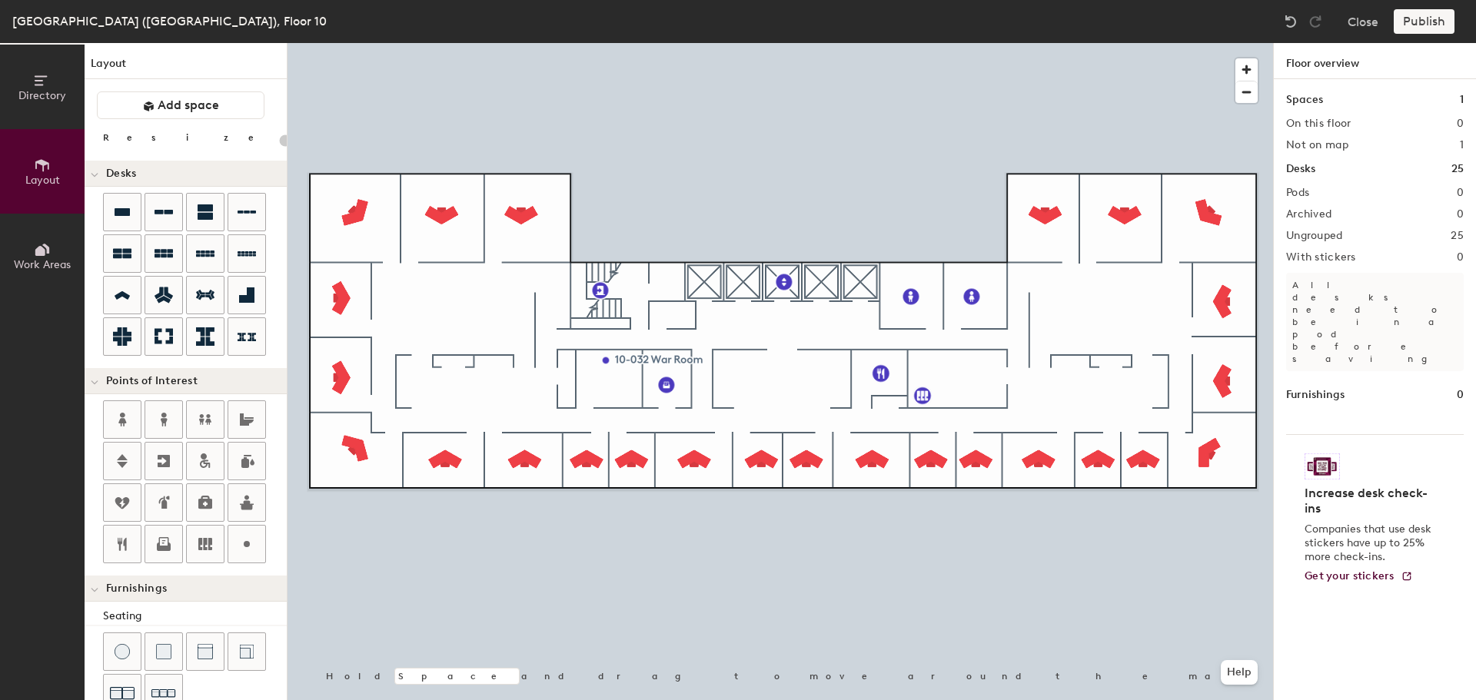
type input "100"
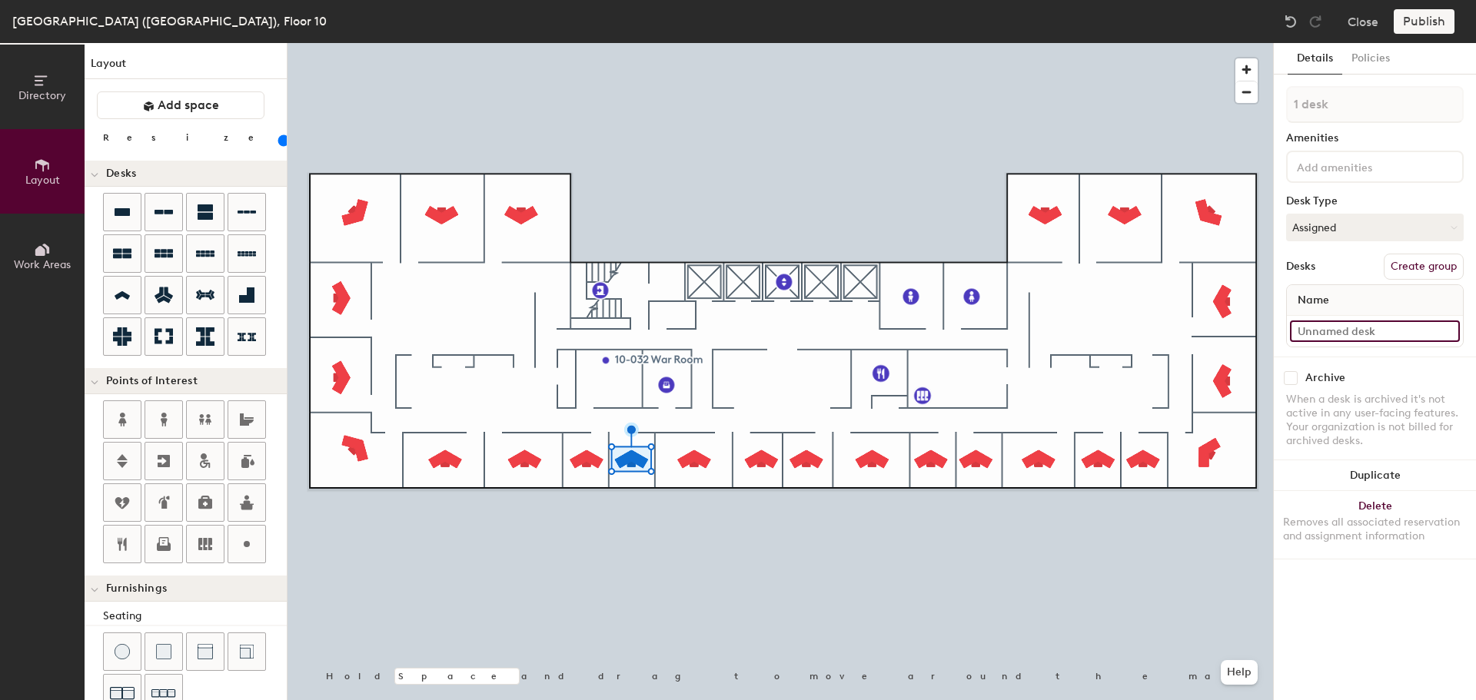
click at [1347, 330] on input at bounding box center [1375, 332] width 170 height 22
type input "10-016"
click at [1370, 328] on input at bounding box center [1375, 332] width 170 height 22
type input "10-005"
click at [1308, 331] on input at bounding box center [1375, 332] width 170 height 22
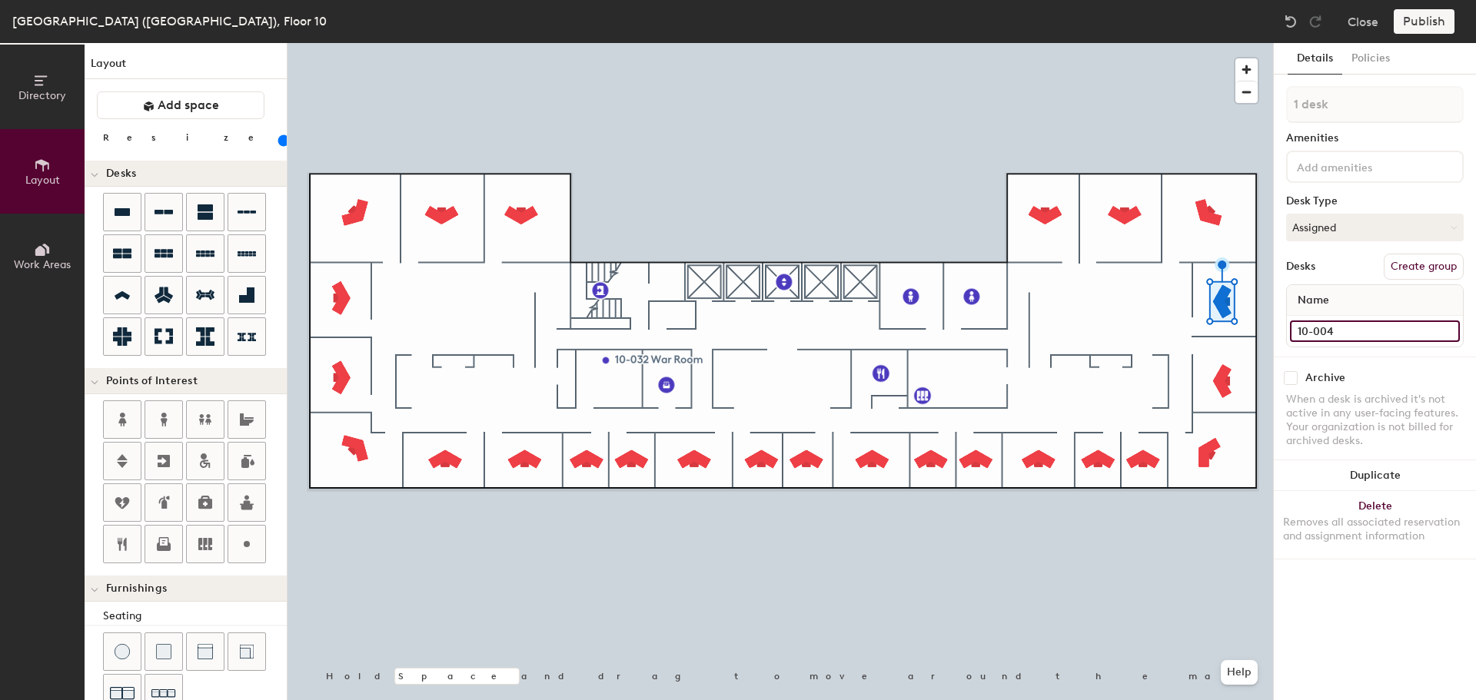
type input "10-004"
click at [1362, 333] on input at bounding box center [1375, 332] width 170 height 22
type input "10-003"
click at [1353, 333] on input at bounding box center [1375, 332] width 170 height 22
type input "0"
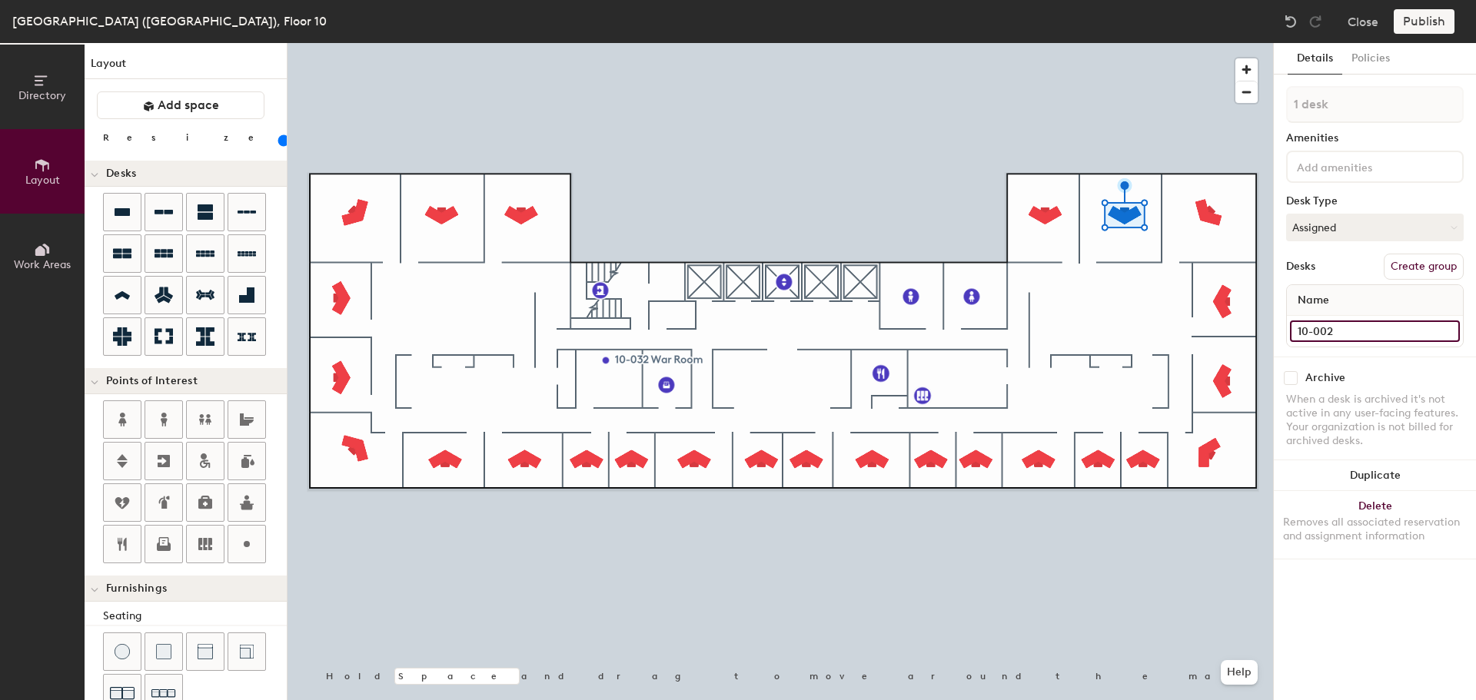
type input "10-002"
click at [1321, 337] on input at bounding box center [1375, 332] width 170 height 22
type input "10-001"
click at [248, 215] on icon at bounding box center [247, 212] width 18 height 18
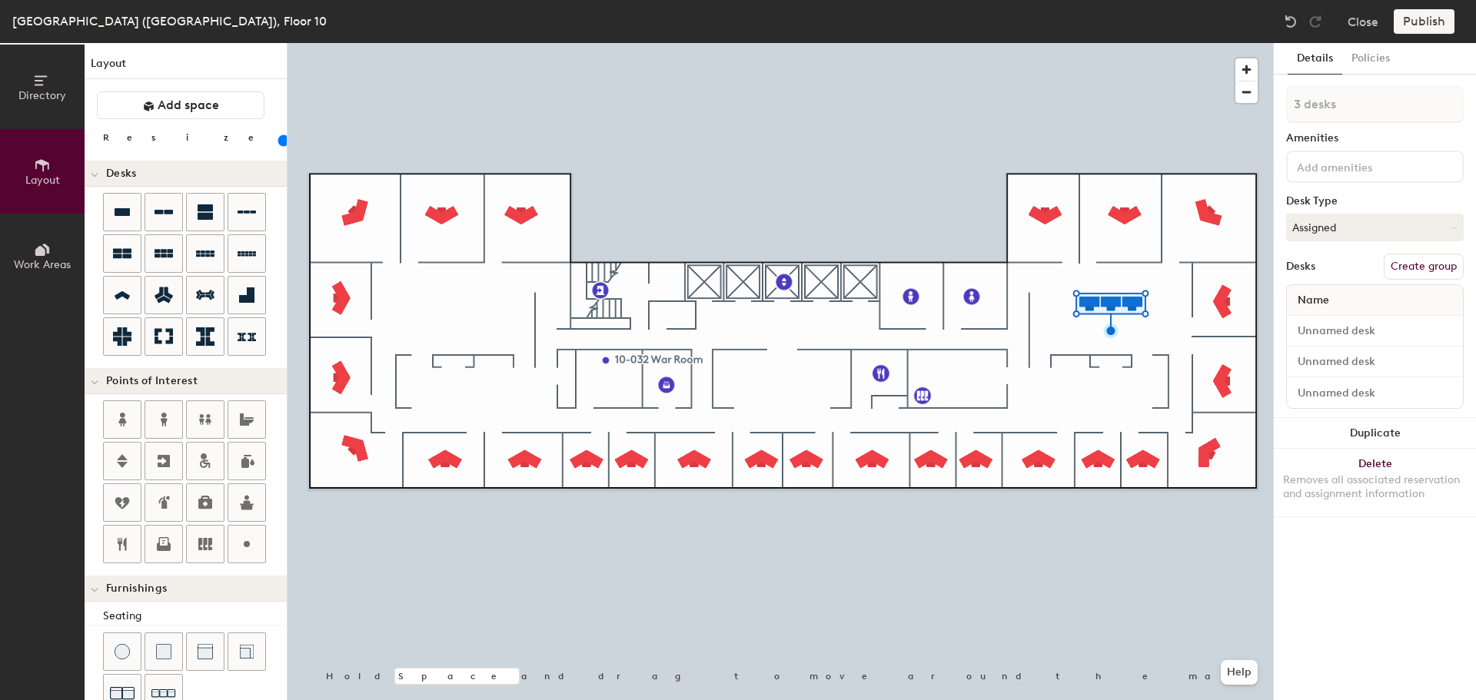
click at [1359, 429] on button "Duplicate" at bounding box center [1375, 433] width 202 height 31
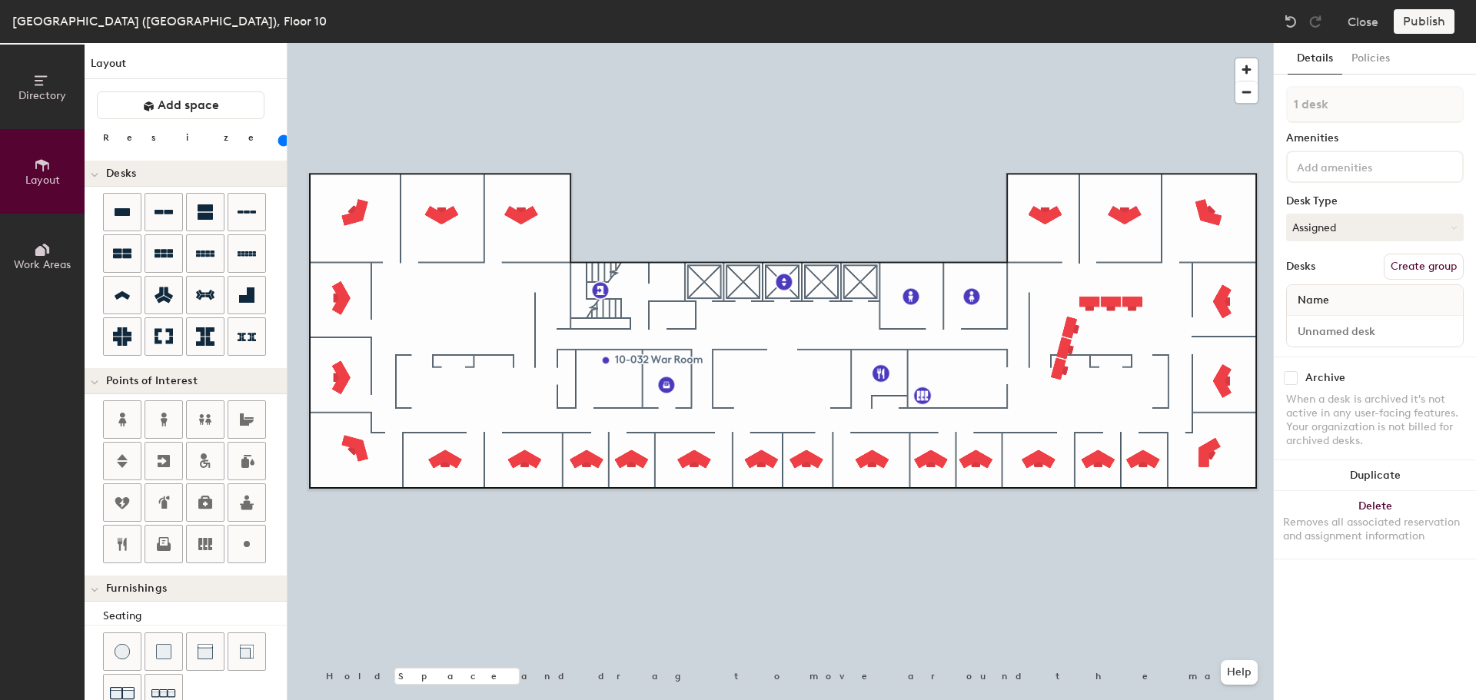
click at [1029, 43] on div at bounding box center [779, 43] width 985 height 0
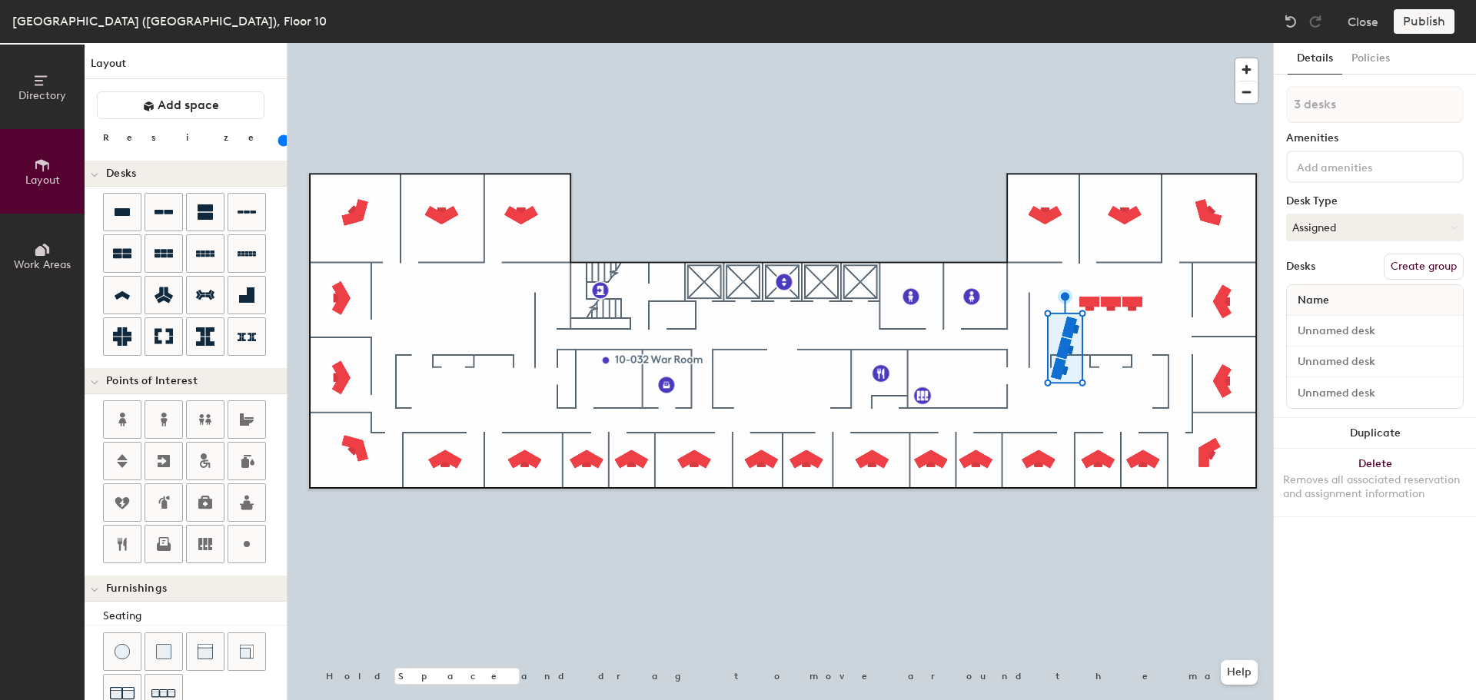
click at [1383, 457] on button "Delete Removes all associated reservation and assignment information" at bounding box center [1375, 483] width 202 height 68
click at [1368, 424] on button "Duplicate" at bounding box center [1375, 433] width 202 height 31
click at [457, 43] on div at bounding box center [779, 43] width 985 height 0
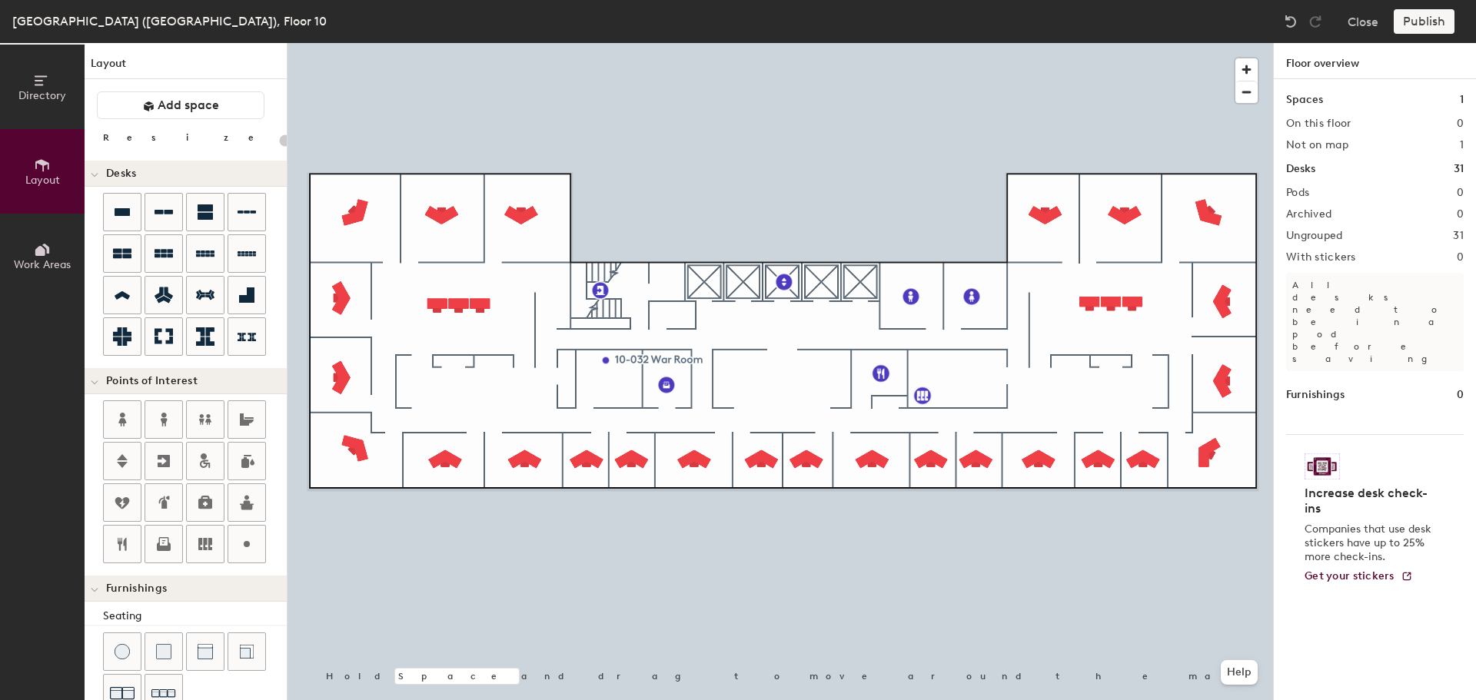
click at [1129, 43] on div at bounding box center [779, 43] width 985 height 0
type input "100"
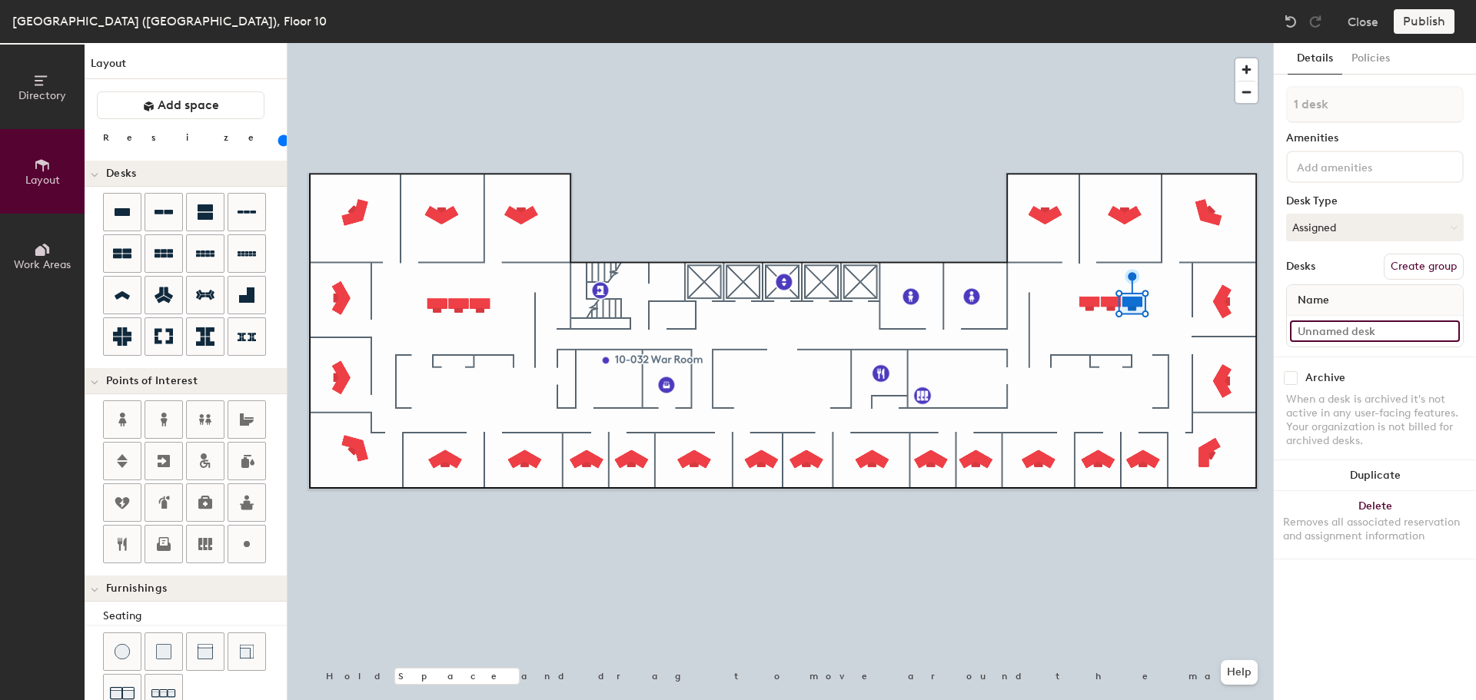
click at [1388, 330] on input at bounding box center [1375, 332] width 170 height 22
type input "10-026"
click at [1334, 328] on input at bounding box center [1375, 332] width 170 height 22
type input "10-027"
click at [1089, 43] on div at bounding box center [779, 43] width 985 height 0
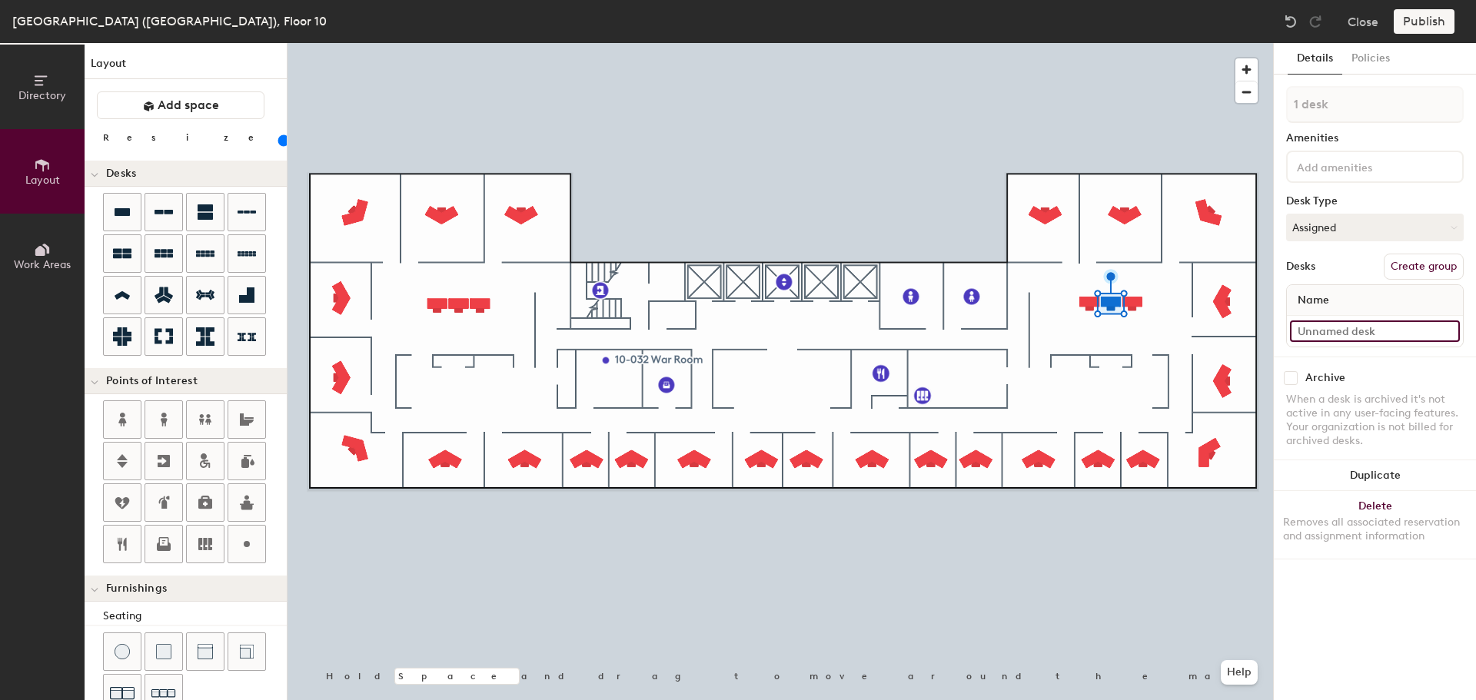
click at [1328, 334] on input at bounding box center [1375, 332] width 170 height 22
type input "10-028"
click at [1314, 324] on input at bounding box center [1375, 332] width 170 height 22
type input "10-033"
click at [1326, 324] on input at bounding box center [1375, 332] width 170 height 22
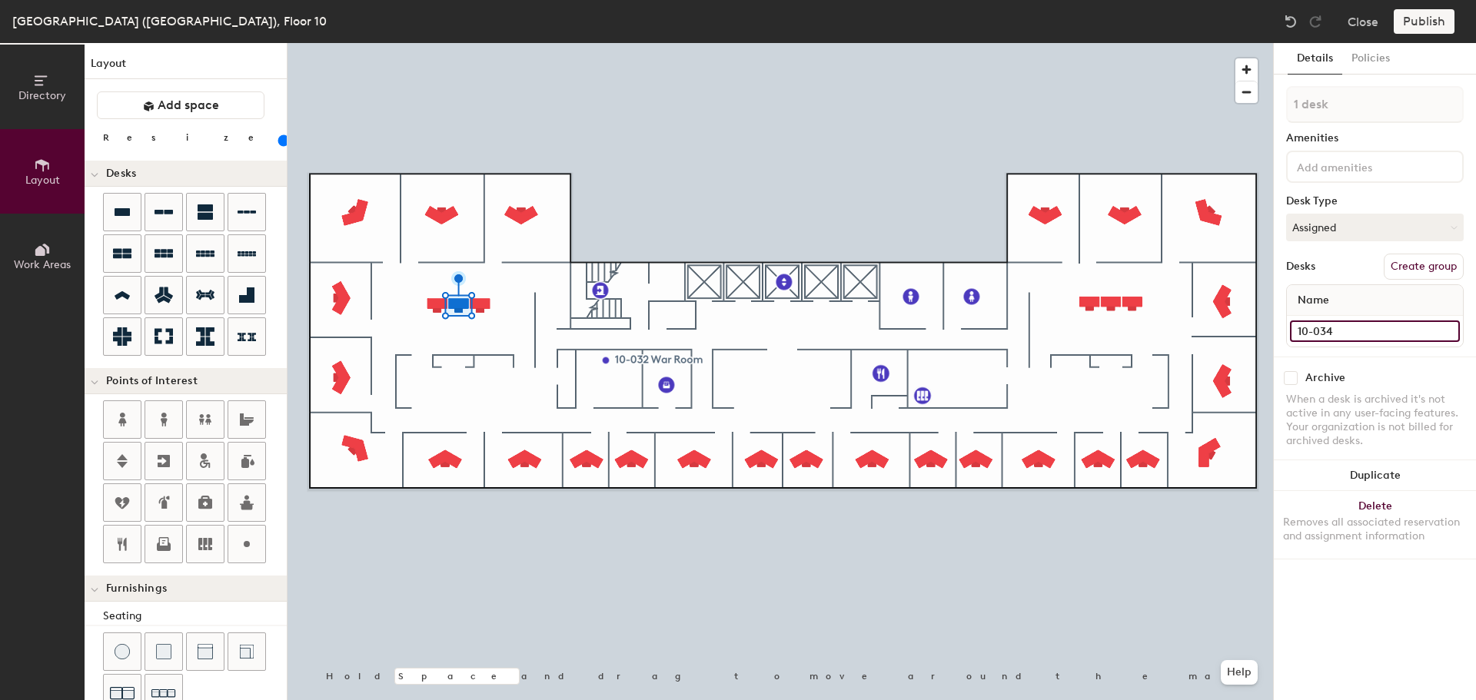
type input "10-034"
click at [434, 43] on div at bounding box center [779, 43] width 985 height 0
click at [1313, 331] on input at bounding box center [1375, 332] width 170 height 22
type input "10-035"
click at [459, 43] on div at bounding box center [779, 43] width 985 height 0
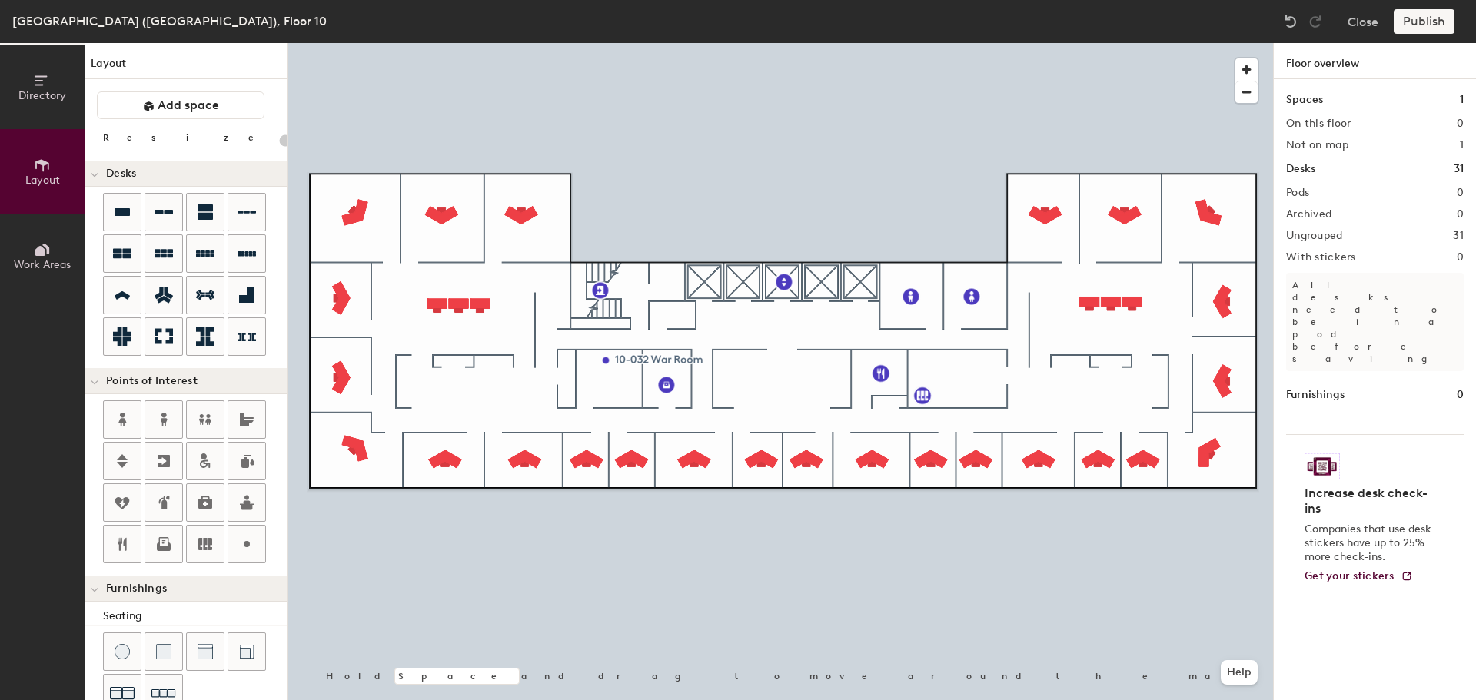
click at [442, 43] on div at bounding box center [779, 43] width 985 height 0
type input "100"
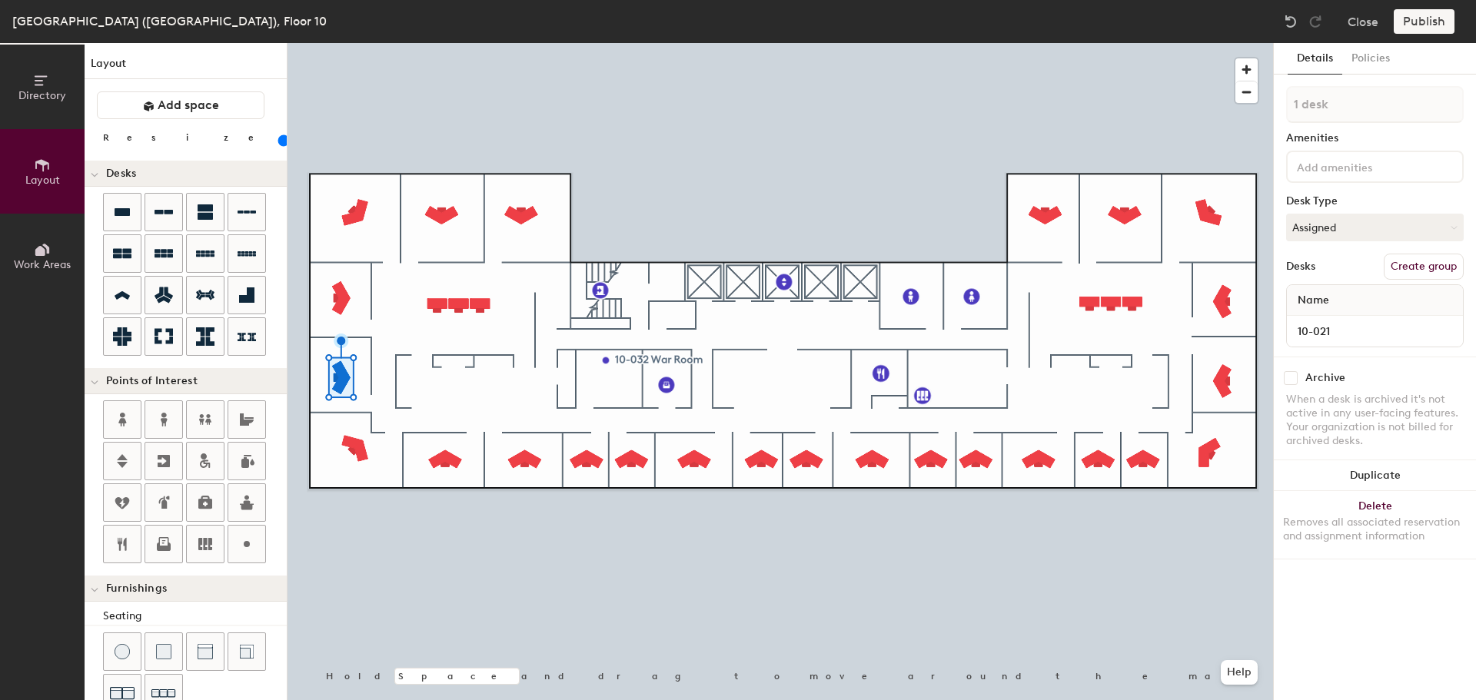
click at [1036, 43] on div at bounding box center [779, 43] width 985 height 0
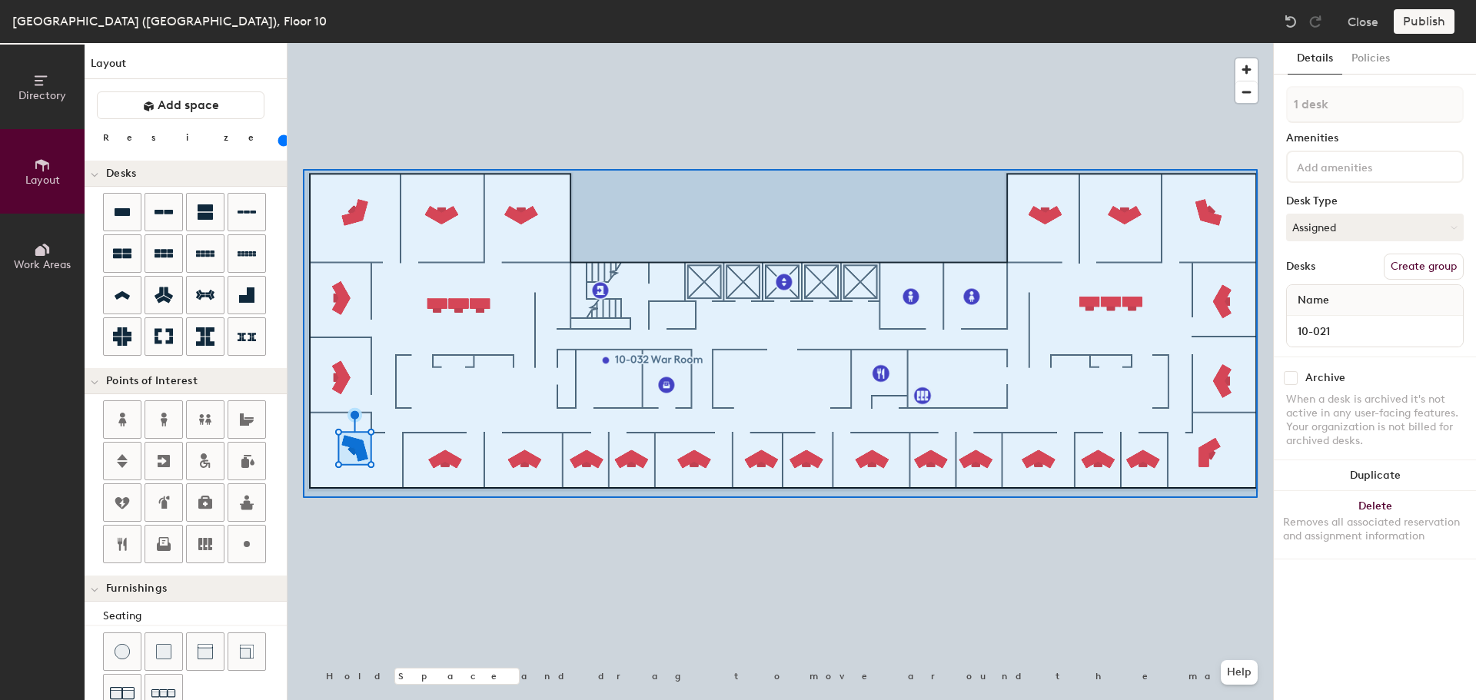
type input "31 desks"
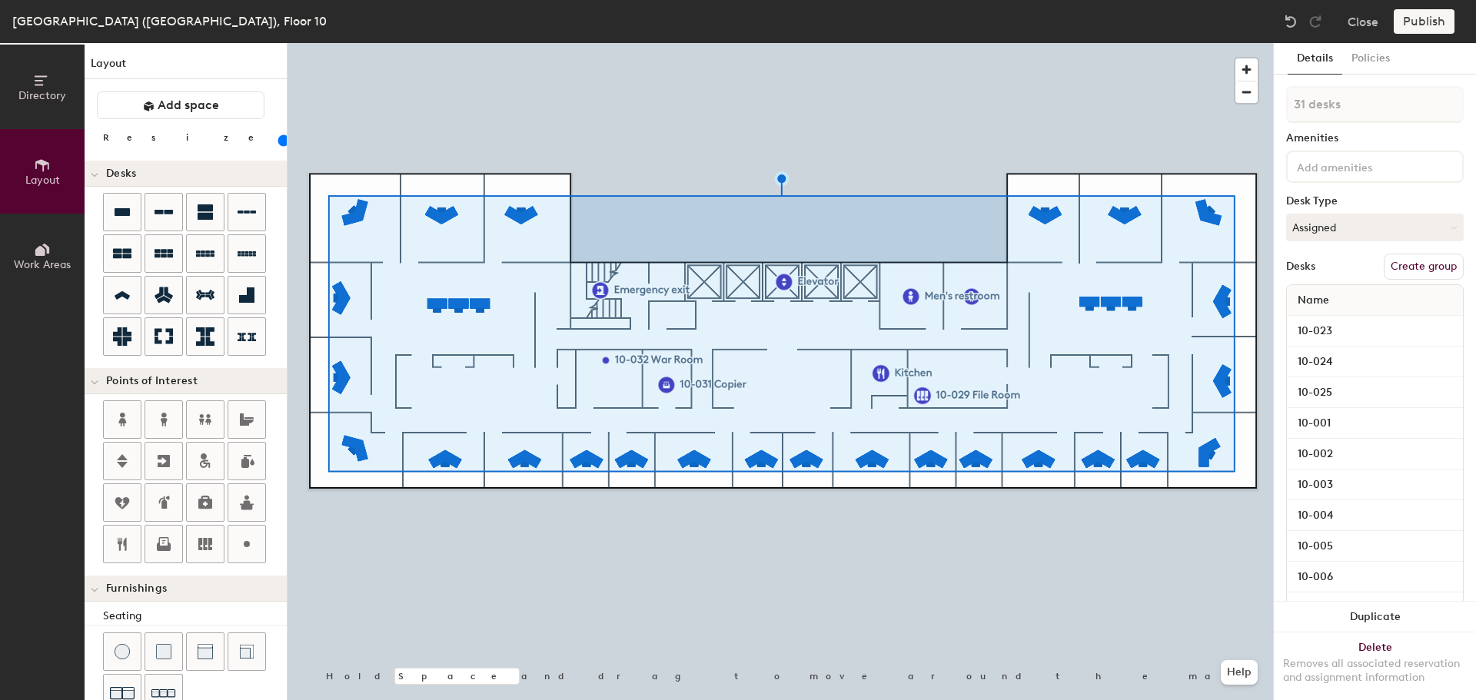
click at [1426, 25] on div "Publish" at bounding box center [1429, 21] width 70 height 25
click at [1441, 25] on div "Publish" at bounding box center [1429, 21] width 70 height 25
click at [1416, 261] on button "Create group" at bounding box center [1424, 267] width 80 height 26
click at [1215, 126] on div "Directory Layout Work Areas Layout Add space Resize Desks Points of Interest Fu…" at bounding box center [738, 371] width 1476 height 657
type input "Offices"
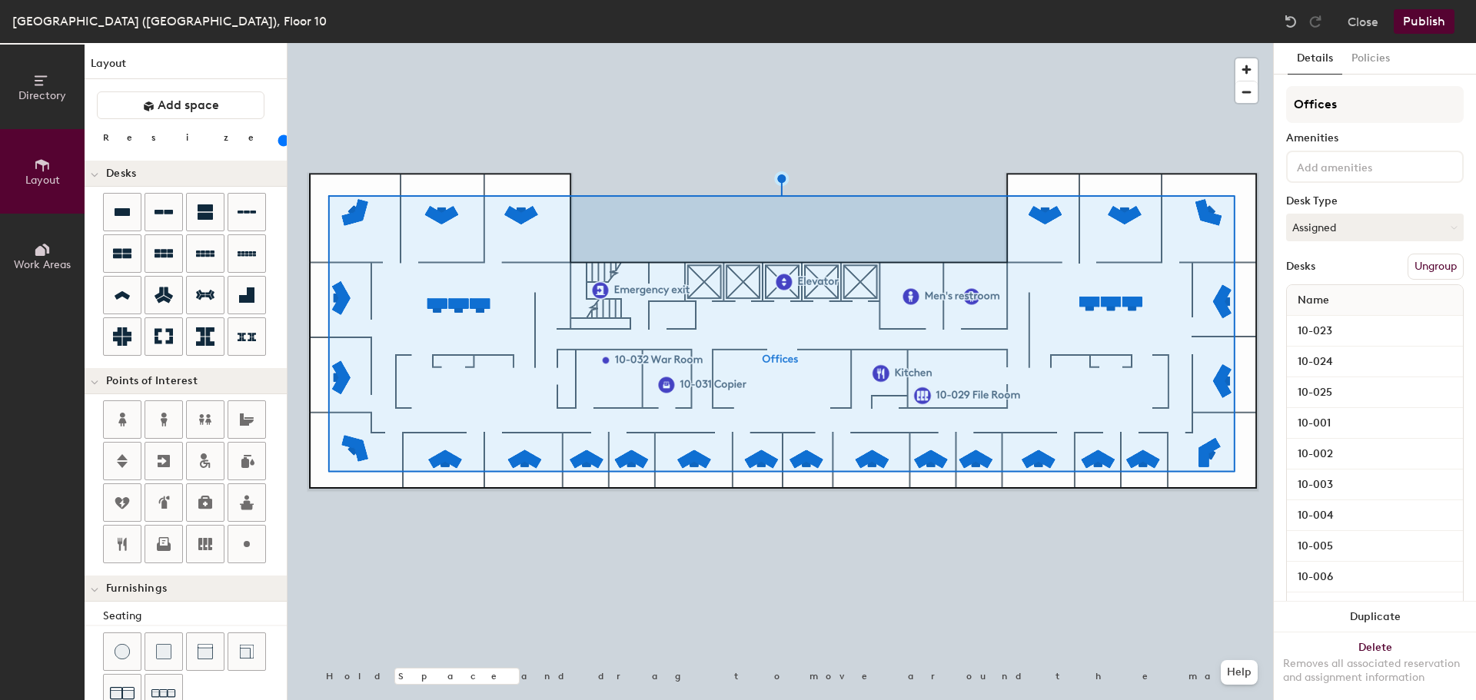
click at [1429, 18] on button "Publish" at bounding box center [1424, 21] width 61 height 25
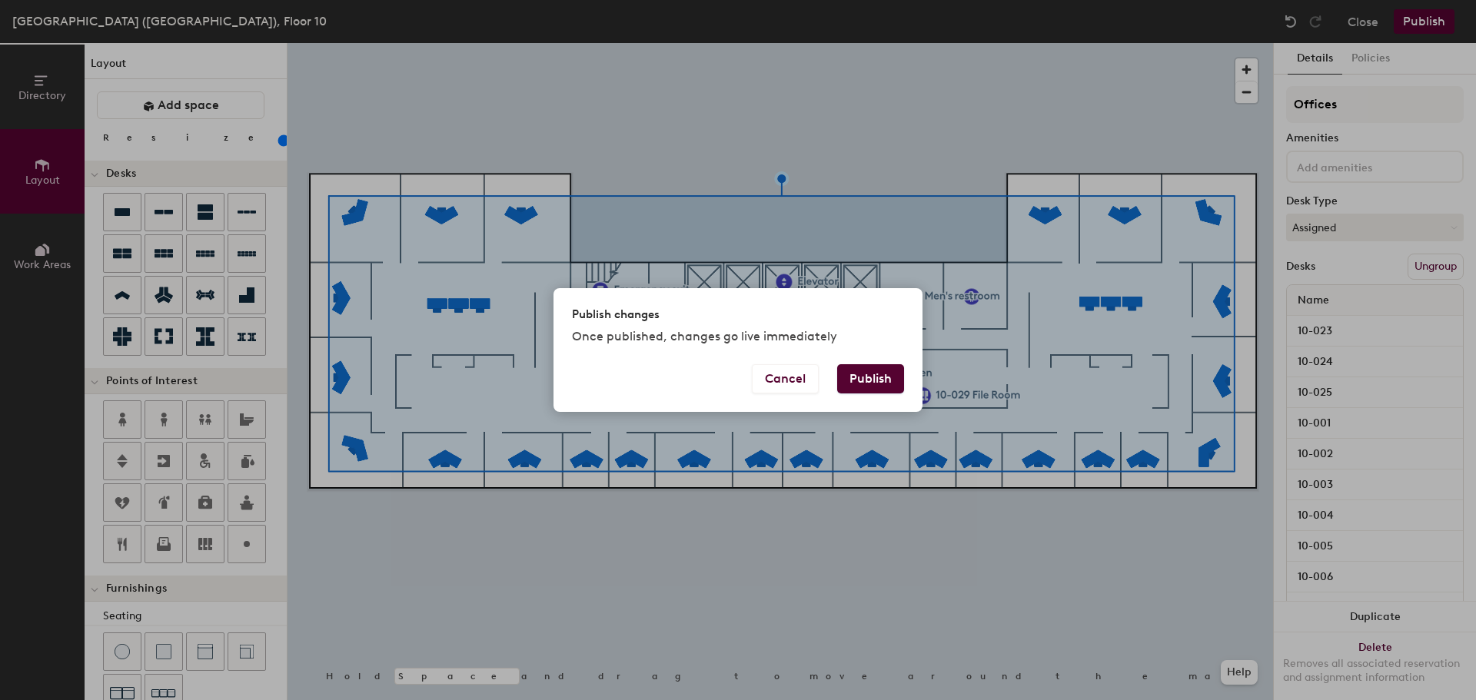
click at [879, 380] on button "Publish" at bounding box center [870, 378] width 67 height 29
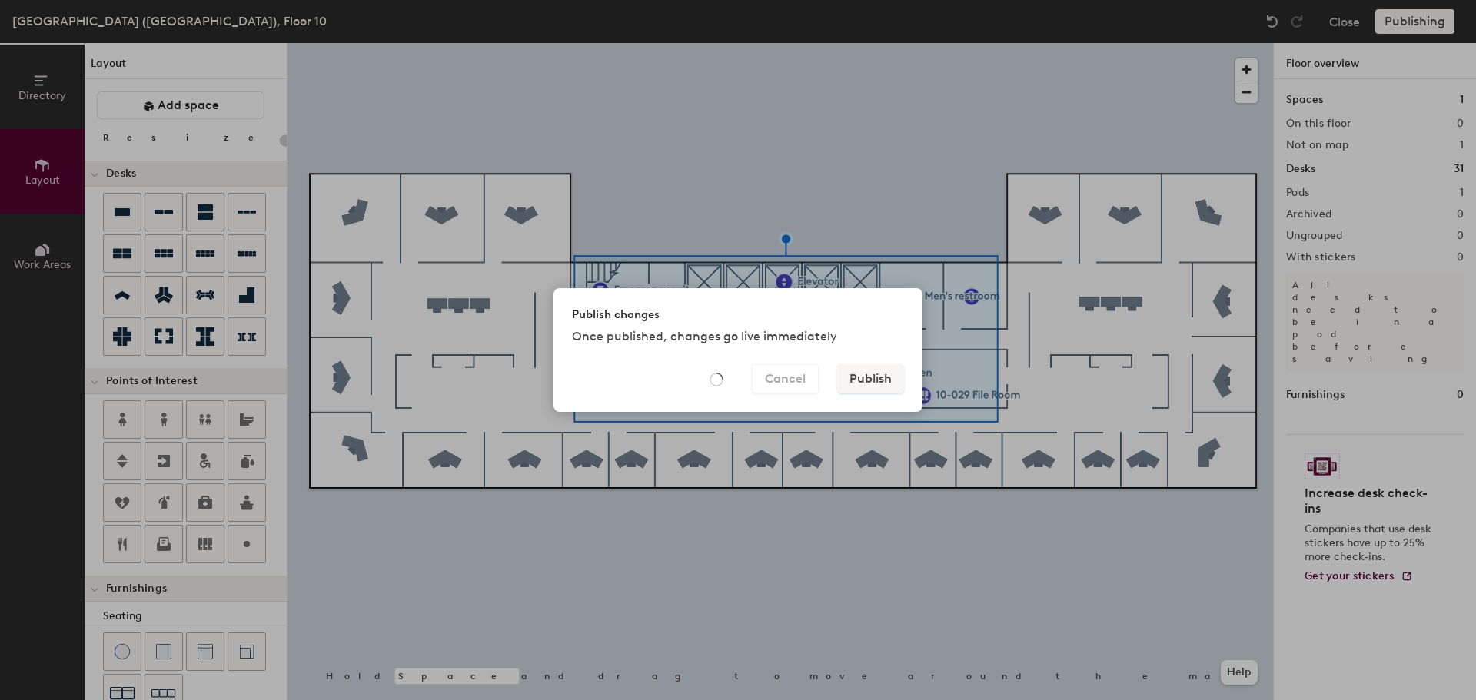
type input "20"
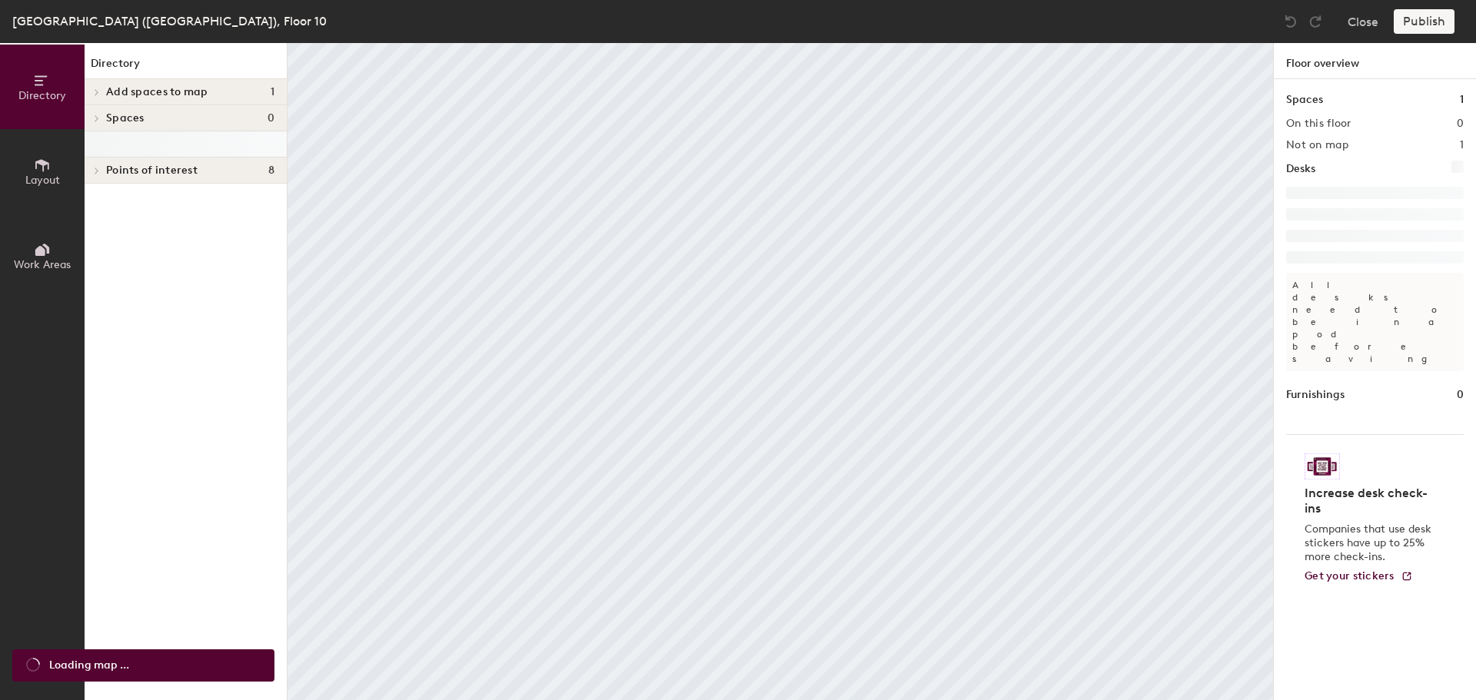
click at [98, 91] on icon at bounding box center [97, 92] width 6 height 8
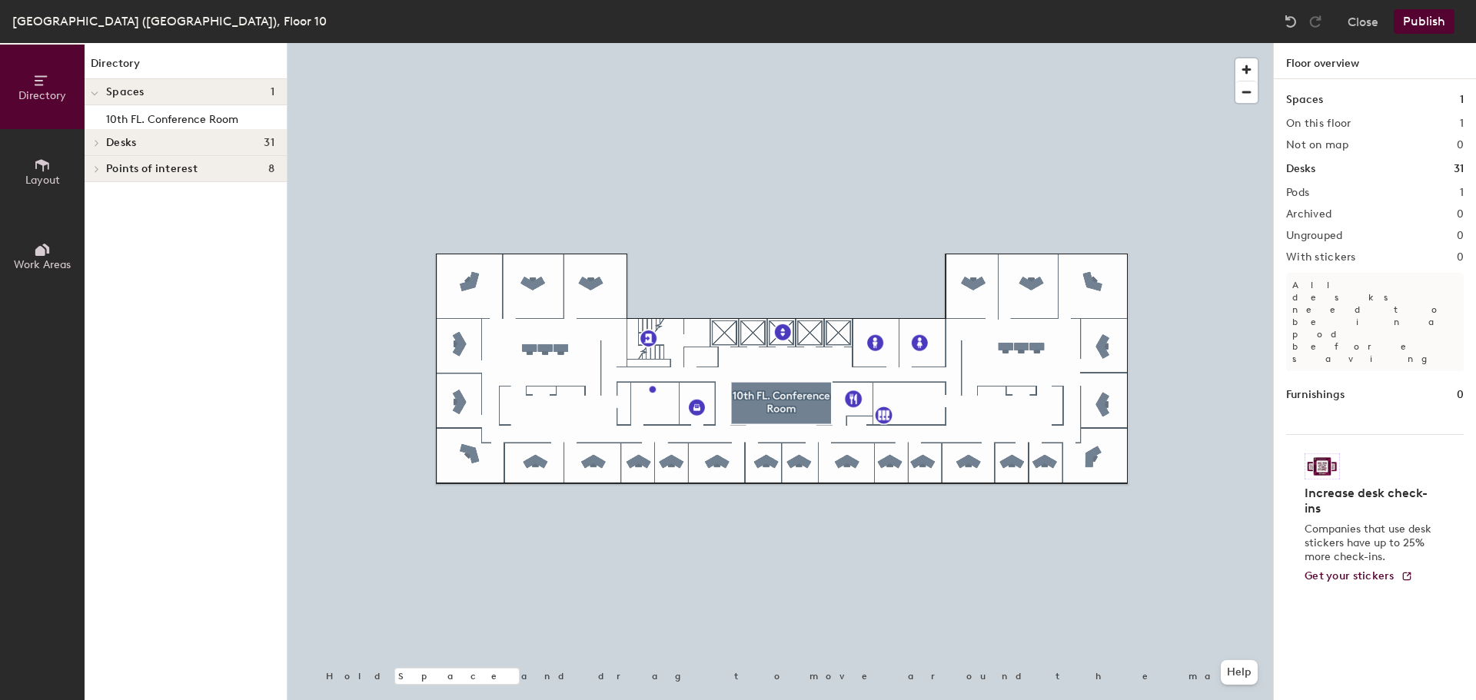
click at [1404, 18] on button "Publish" at bounding box center [1424, 21] width 61 height 25
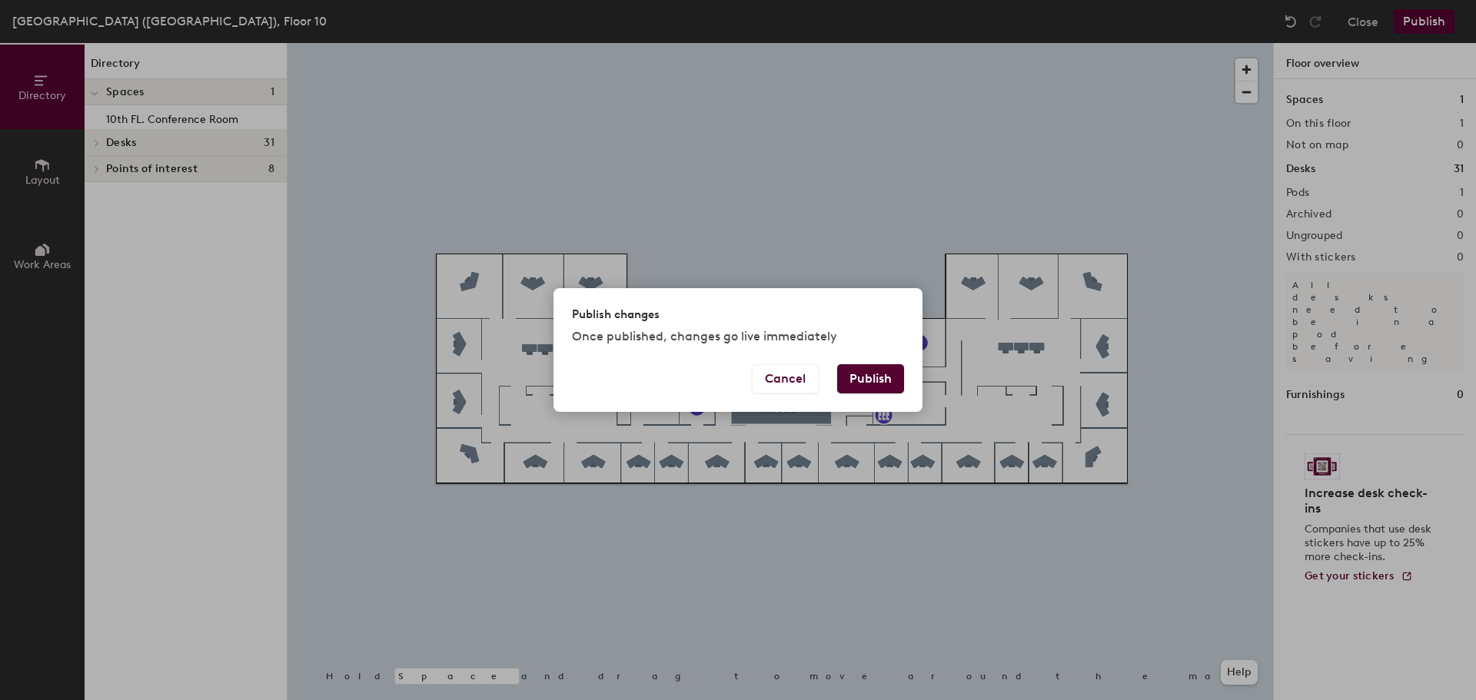
click at [883, 363] on div "Publish changes Once published, changes go live immediately" at bounding box center [737, 326] width 369 height 76
click at [880, 378] on button "Publish" at bounding box center [870, 378] width 67 height 29
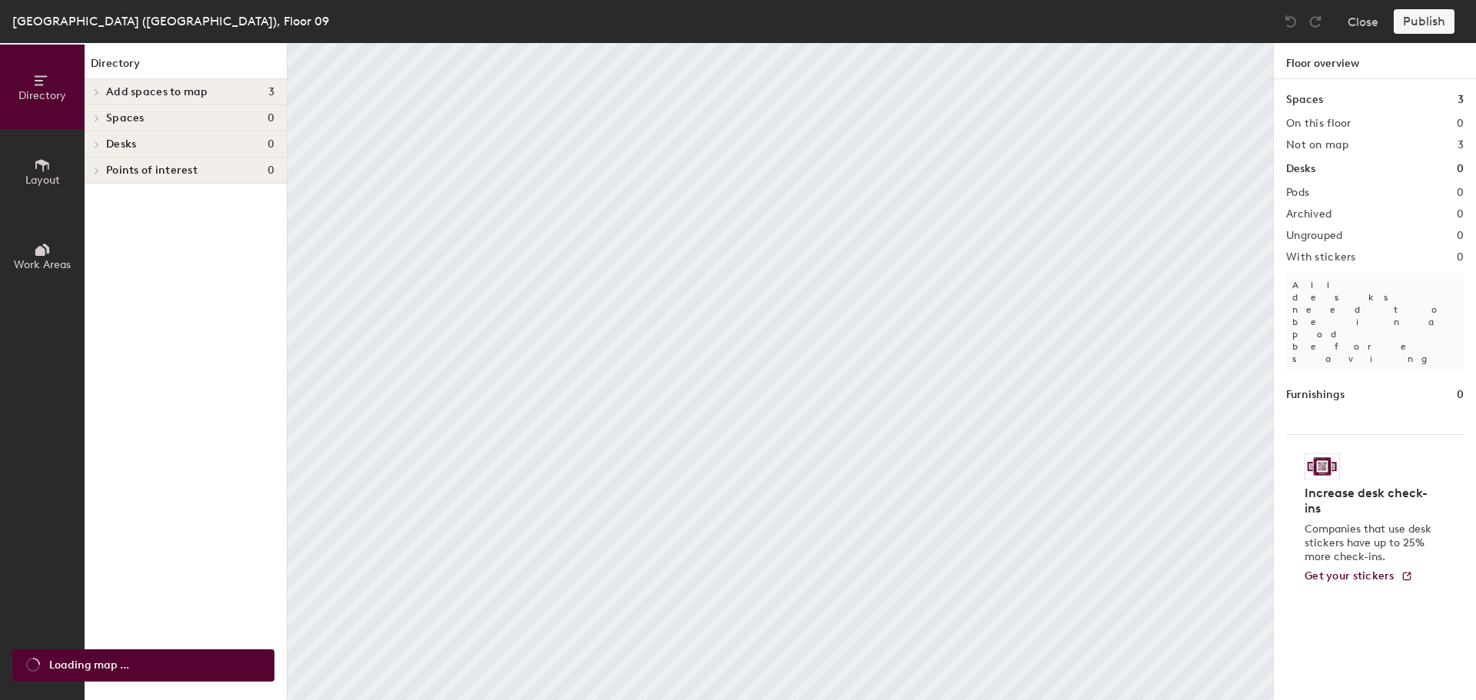
click at [98, 88] on icon at bounding box center [97, 92] width 6 height 8
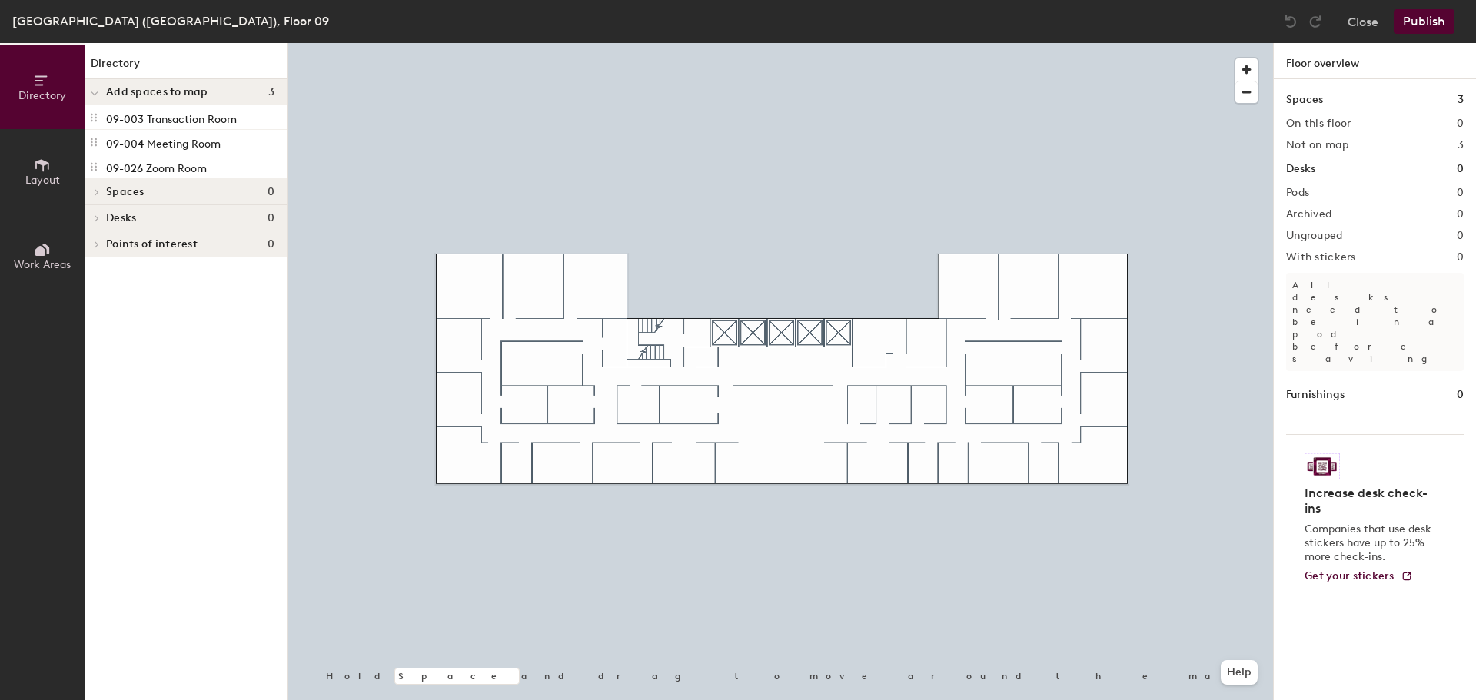
click at [52, 162] on button "Layout" at bounding box center [42, 171] width 85 height 85
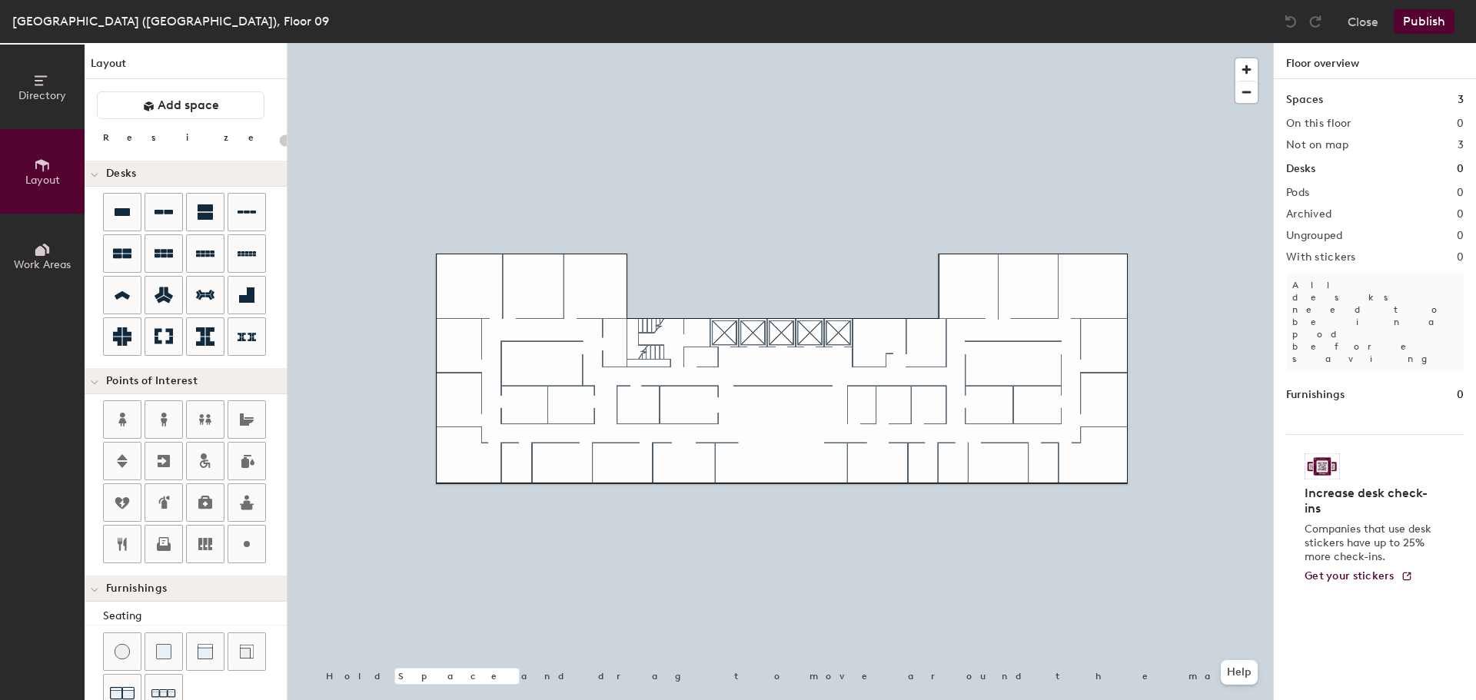
click at [121, 296] on icon at bounding box center [122, 295] width 15 height 8
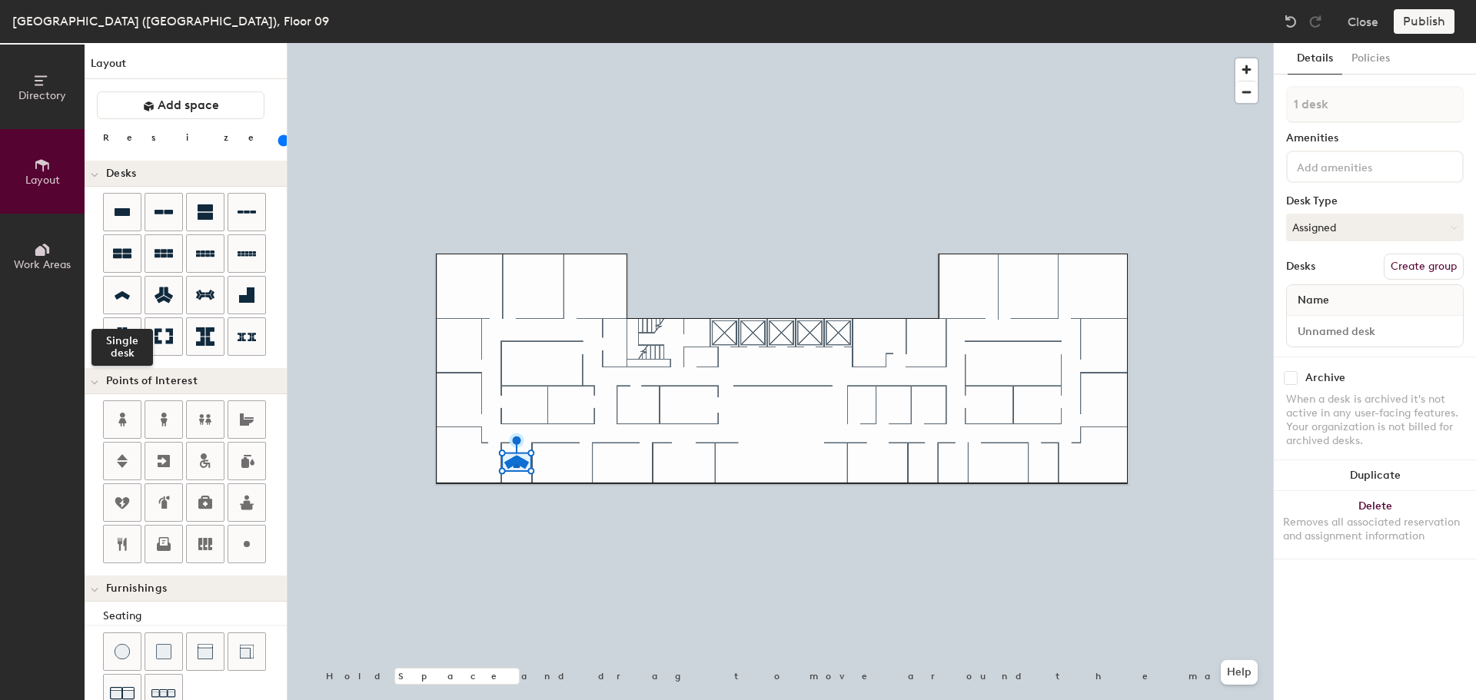
click at [125, 300] on icon at bounding box center [122, 296] width 18 height 18
click at [1363, 469] on button "Duplicate" at bounding box center [1375, 475] width 202 height 31
click at [1364, 469] on button "Duplicate" at bounding box center [1375, 475] width 202 height 31
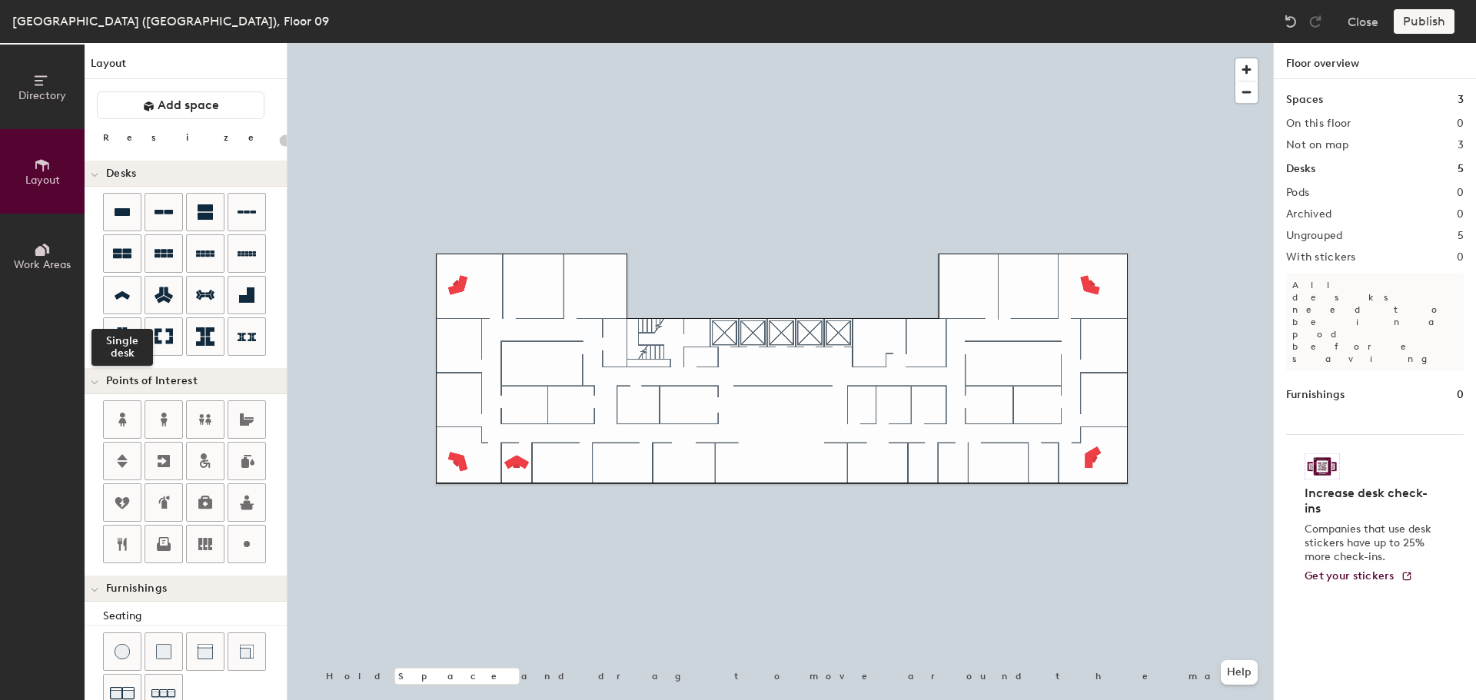
click at [119, 297] on icon at bounding box center [122, 295] width 15 height 8
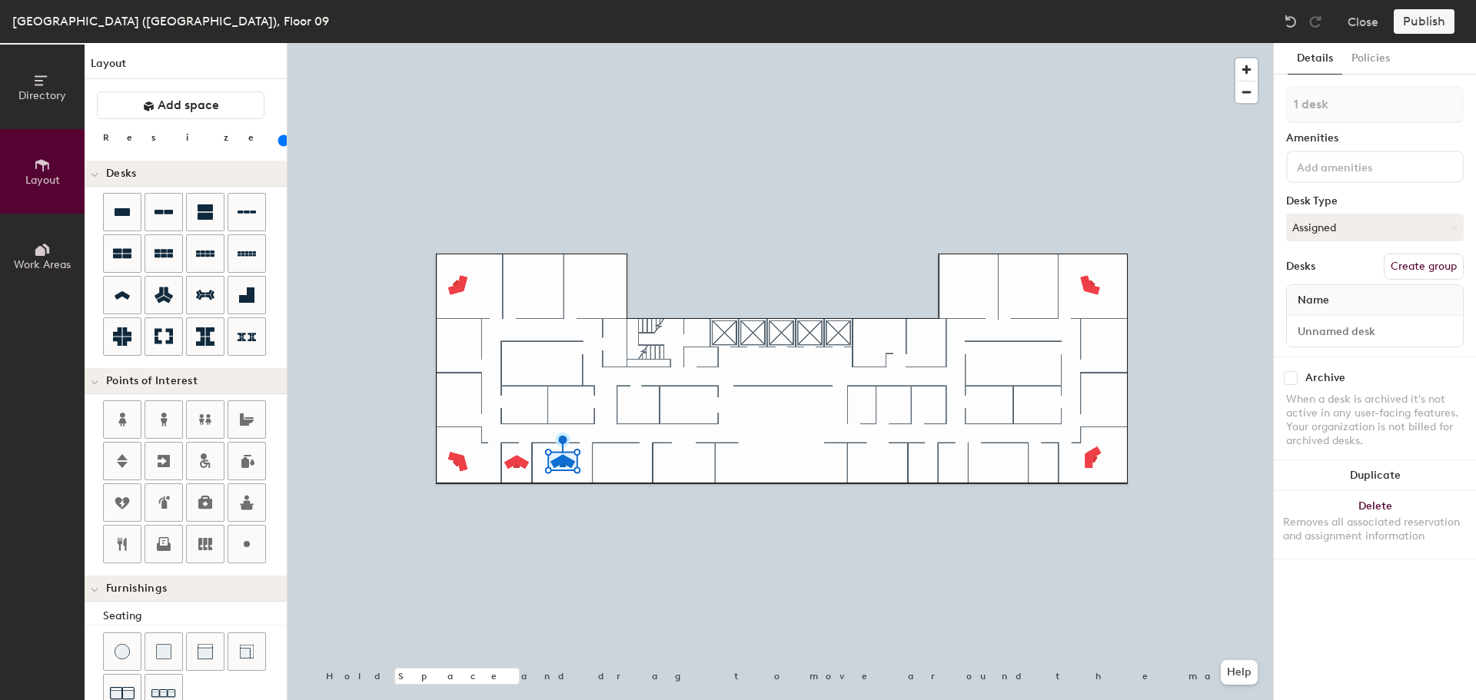
click at [1435, 473] on button "Duplicate" at bounding box center [1375, 475] width 202 height 31
click at [1436, 473] on button "Duplicate" at bounding box center [1375, 475] width 202 height 31
click at [1417, 475] on button "Duplicate" at bounding box center [1375, 475] width 202 height 31
click at [1418, 474] on button "Duplicate" at bounding box center [1375, 475] width 202 height 31
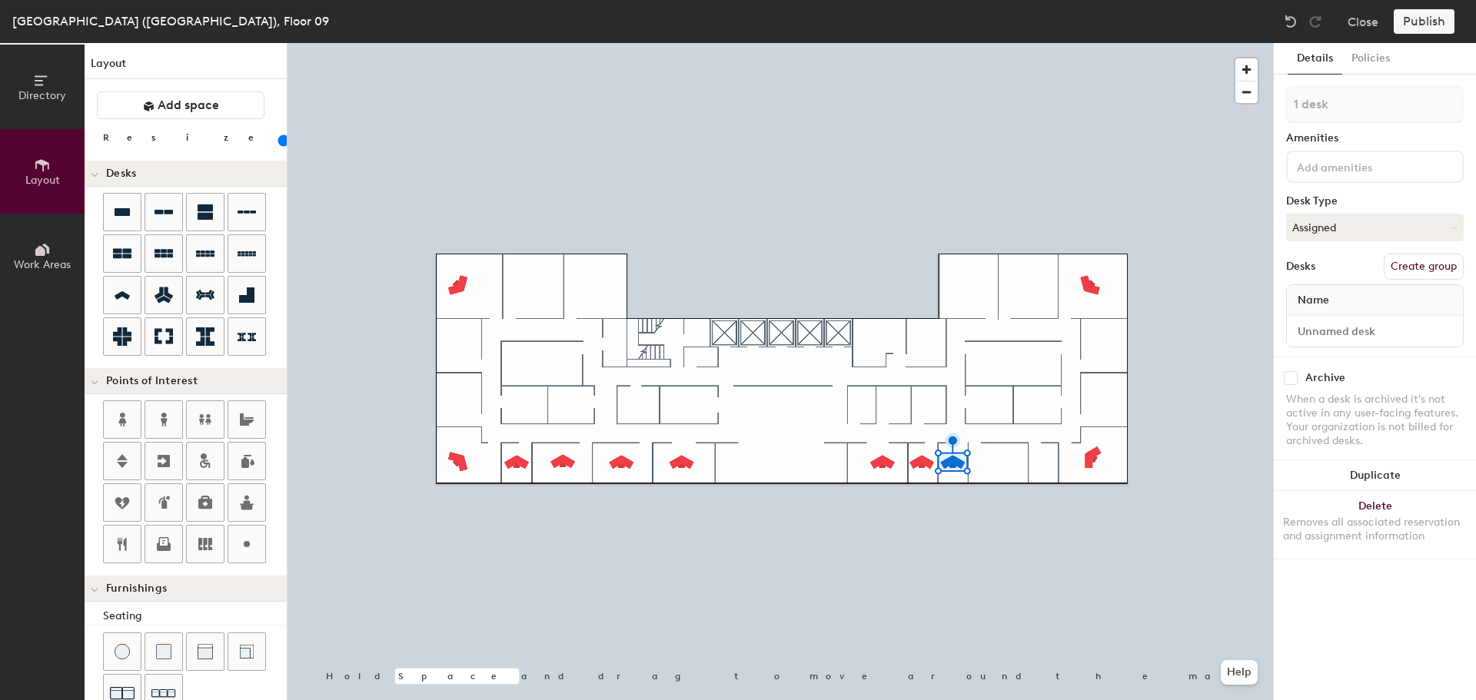
click at [1330, 474] on button "Duplicate" at bounding box center [1375, 475] width 202 height 31
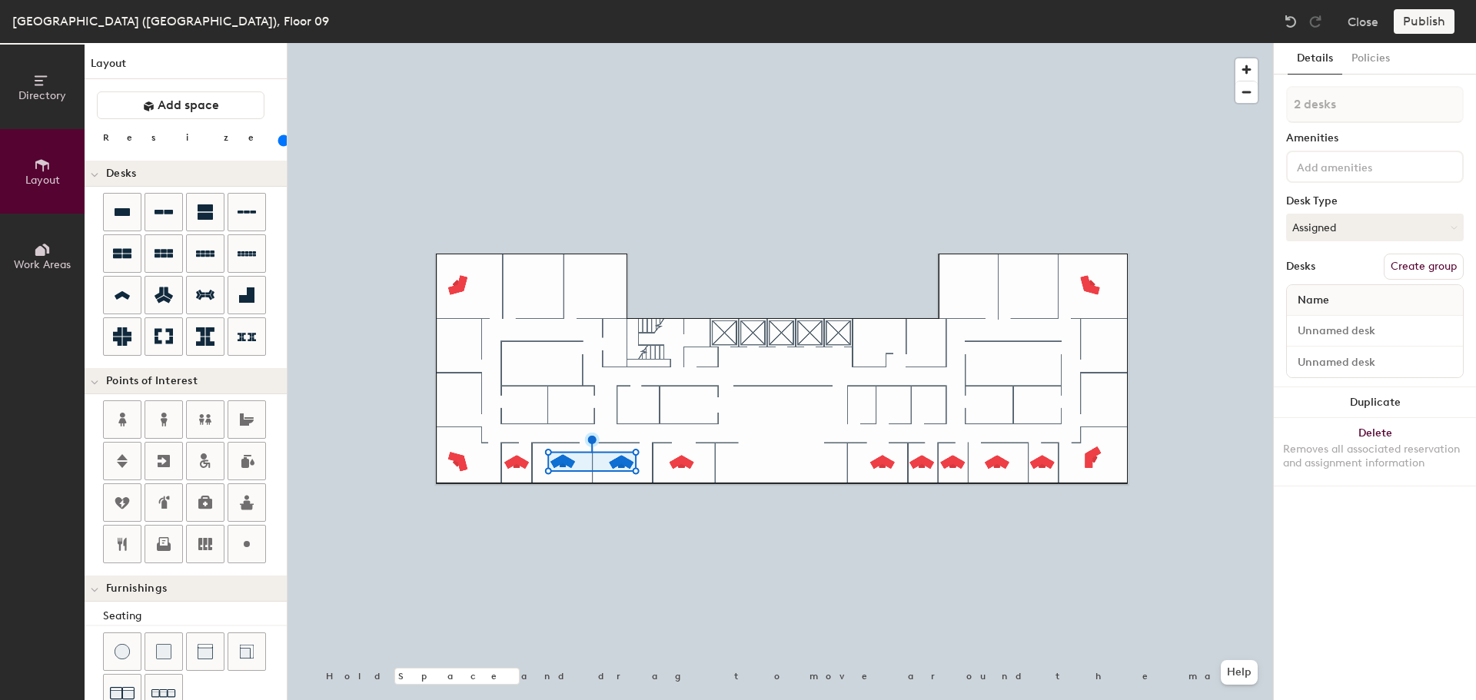
click at [1378, 400] on button "Duplicate" at bounding box center [1375, 402] width 202 height 31
click at [1379, 400] on button "Duplicate" at bounding box center [1375, 402] width 202 height 31
click at [523, 43] on div at bounding box center [779, 43] width 985 height 0
click at [1384, 406] on button "Duplicate" at bounding box center [1375, 402] width 202 height 31
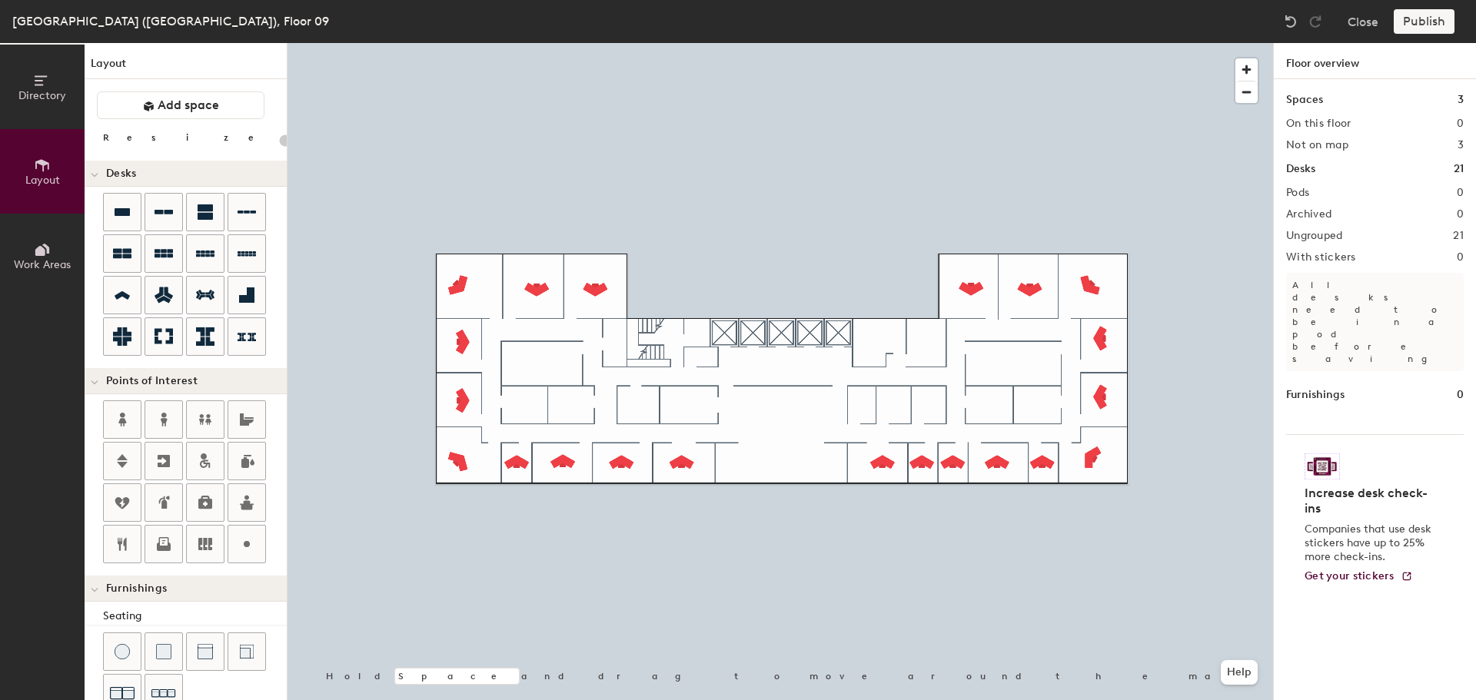
click at [120, 461] on icon at bounding box center [122, 461] width 18 height 18
click at [163, 461] on icon at bounding box center [164, 461] width 18 height 18
click at [120, 209] on icon at bounding box center [122, 212] width 15 height 8
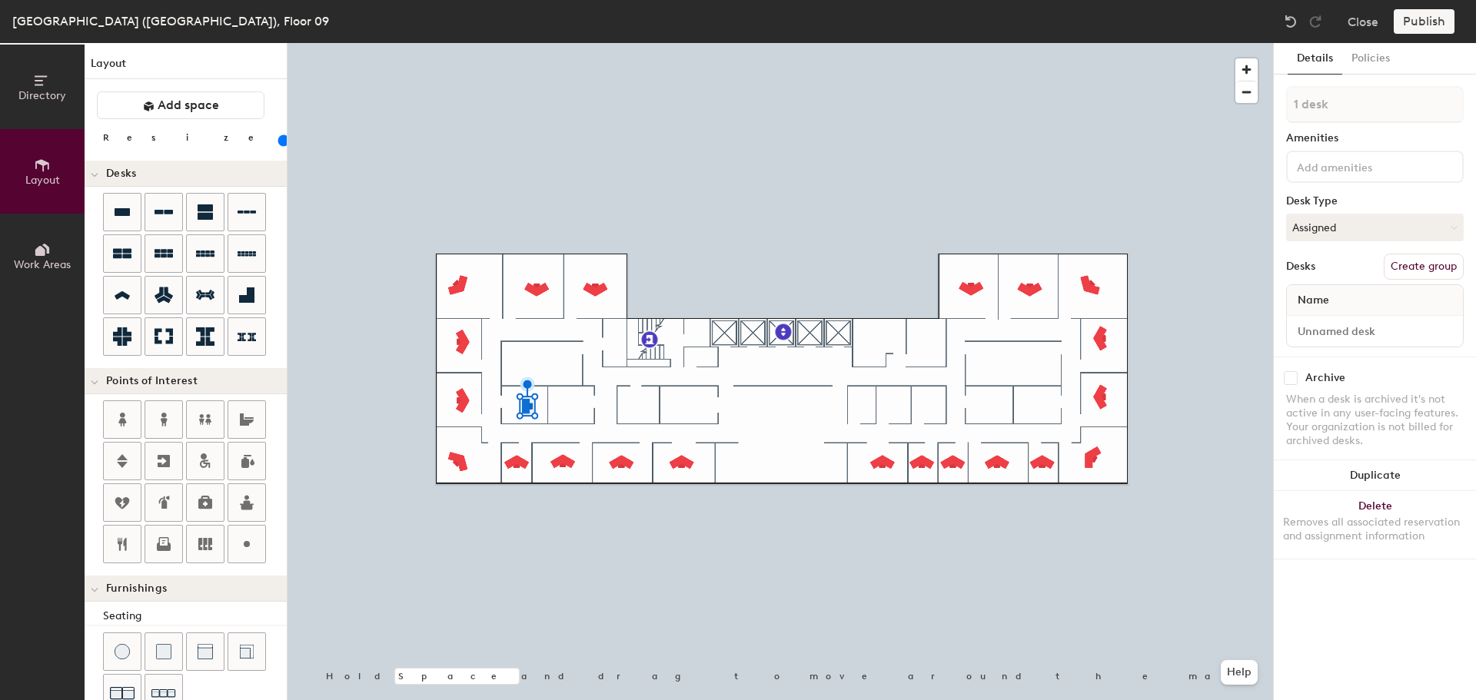
click at [1388, 464] on button "Duplicate" at bounding box center [1375, 475] width 202 height 31
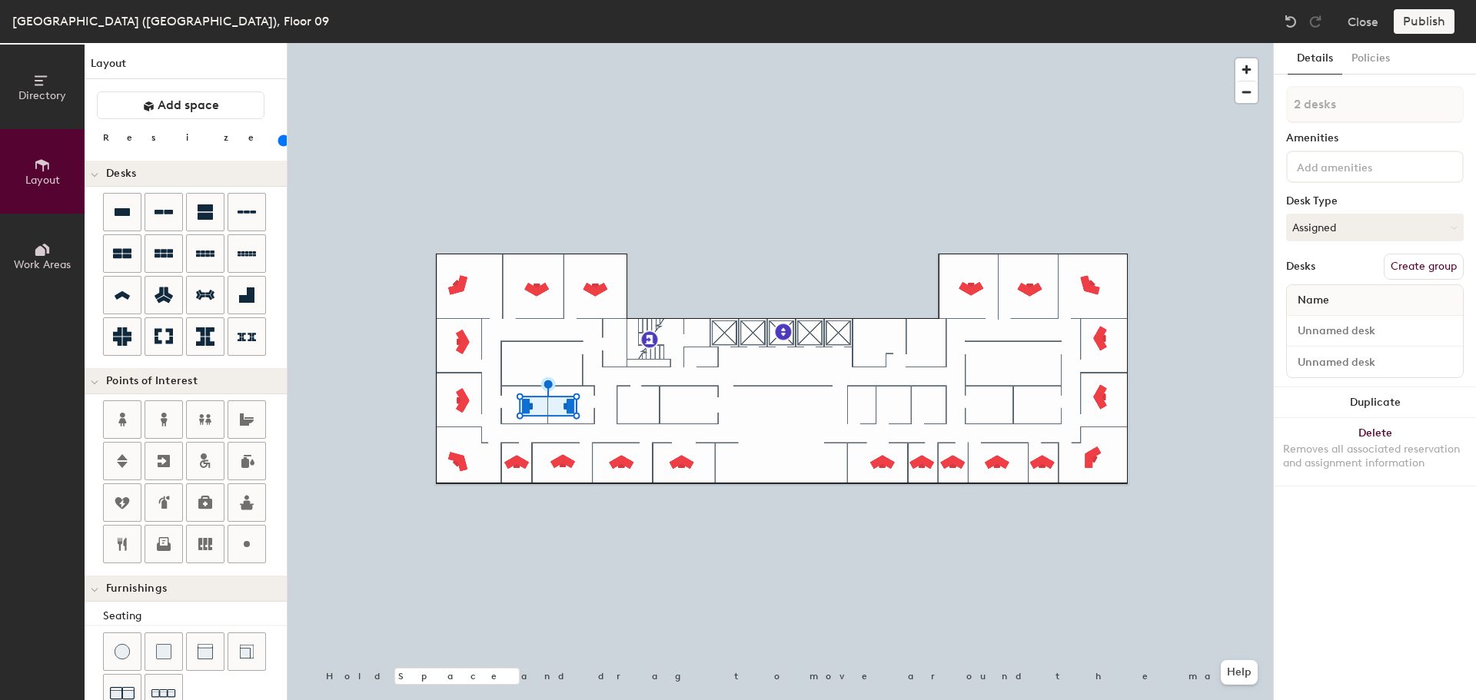
click at [1354, 402] on button "Duplicate" at bounding box center [1375, 402] width 202 height 31
click at [207, 543] on icon at bounding box center [205, 544] width 14 height 12
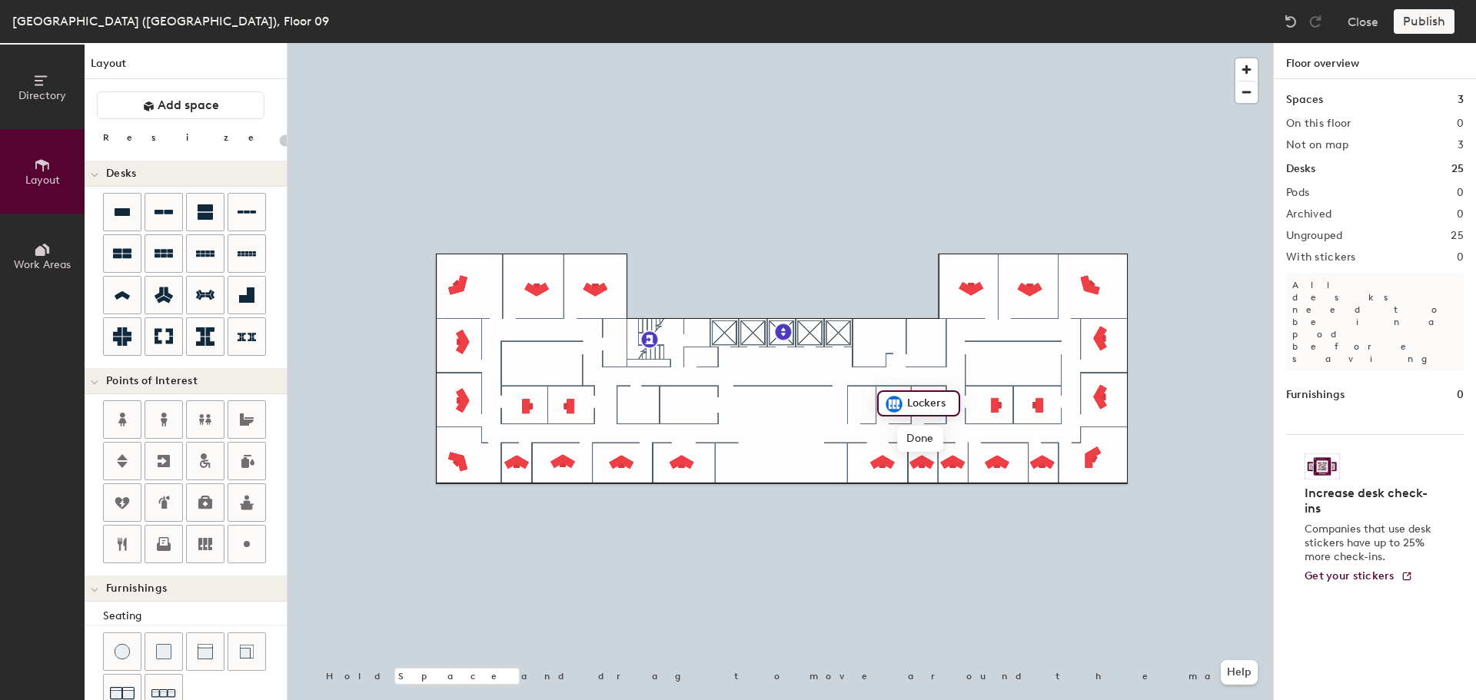
type input "20"
type input "File Storage"
click at [162, 540] on icon at bounding box center [164, 544] width 18 height 18
type input "20"
type input "Copier"
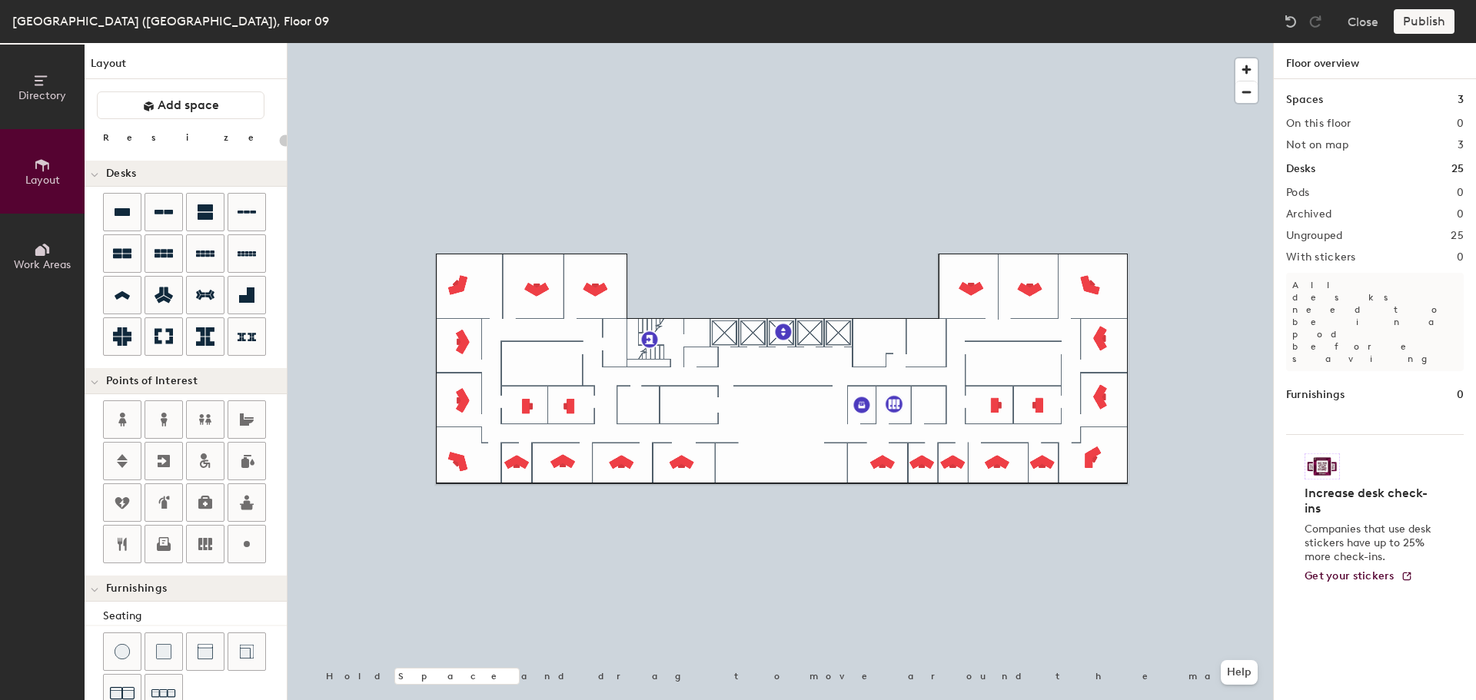
type input "100"
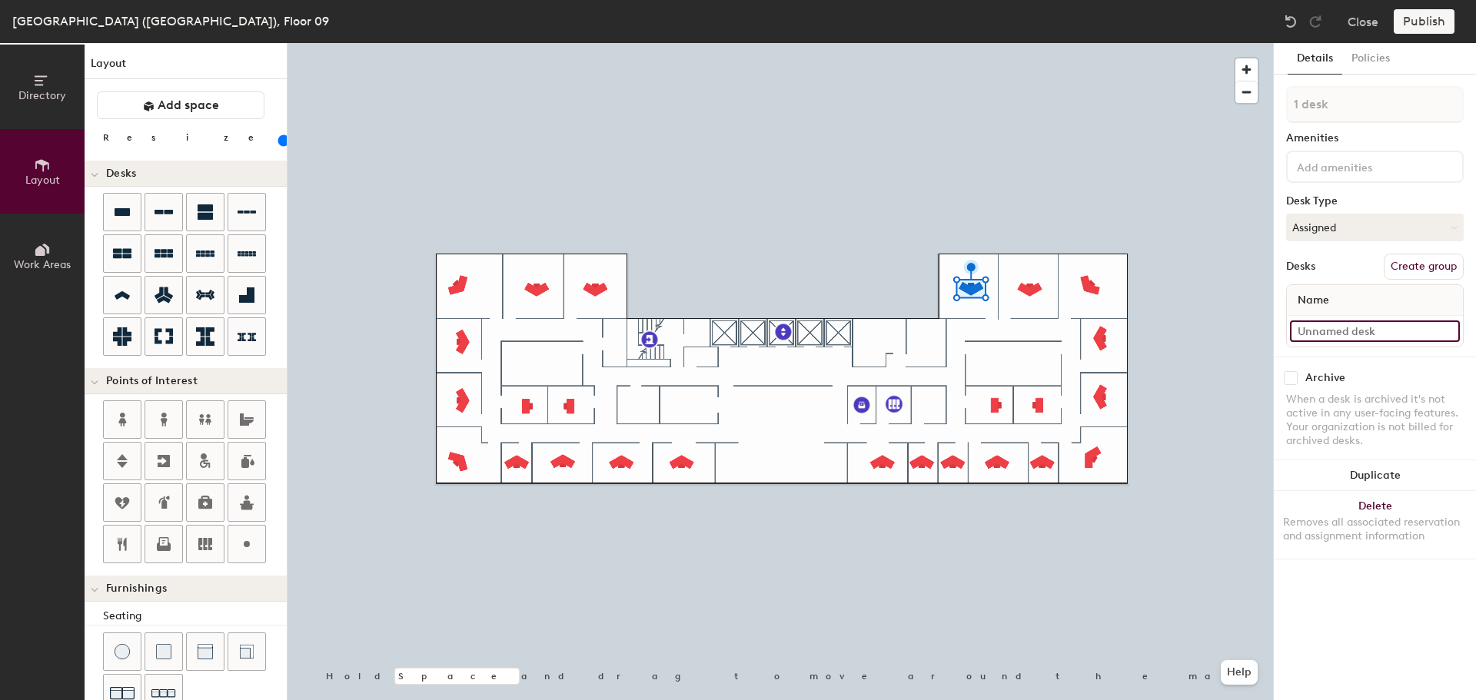
click at [1348, 329] on input at bounding box center [1375, 332] width 170 height 22
type input "09-001"
click at [1332, 329] on input at bounding box center [1375, 332] width 170 height 22
type input "09-002"
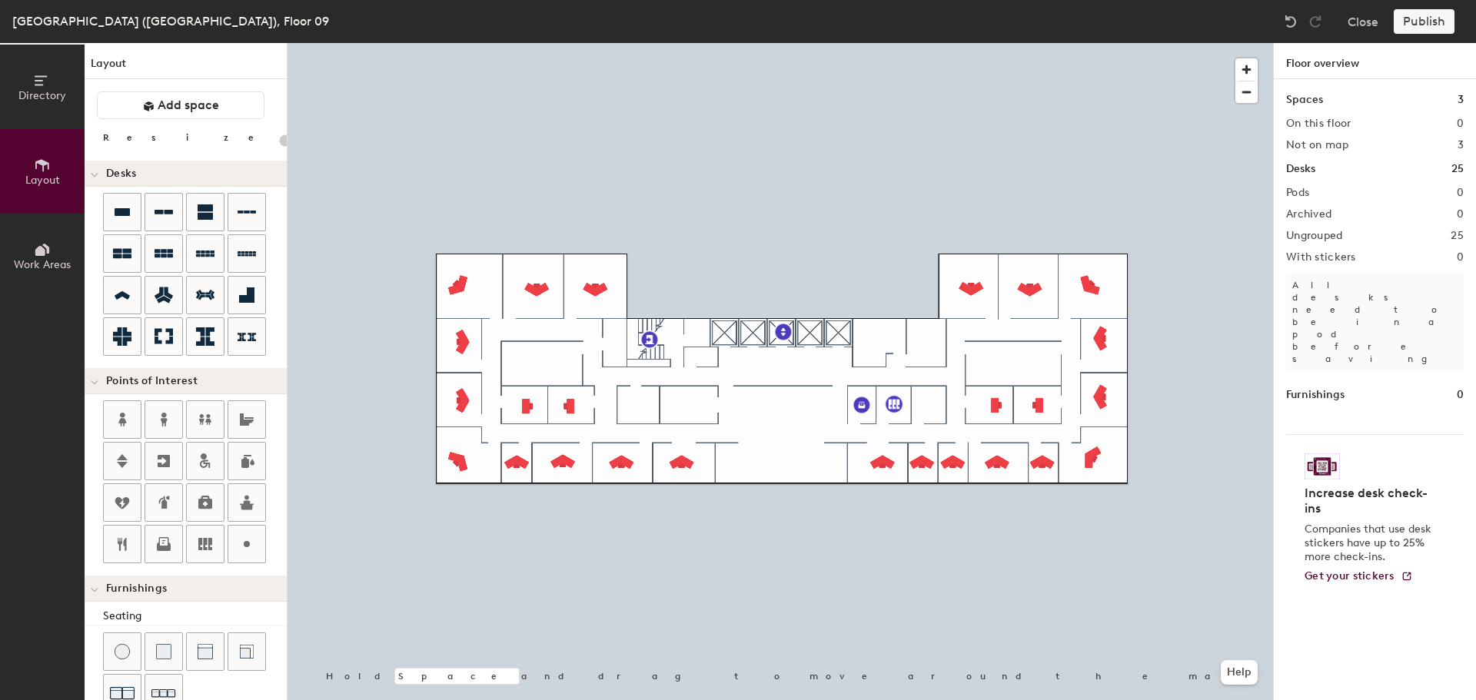
type input "100"
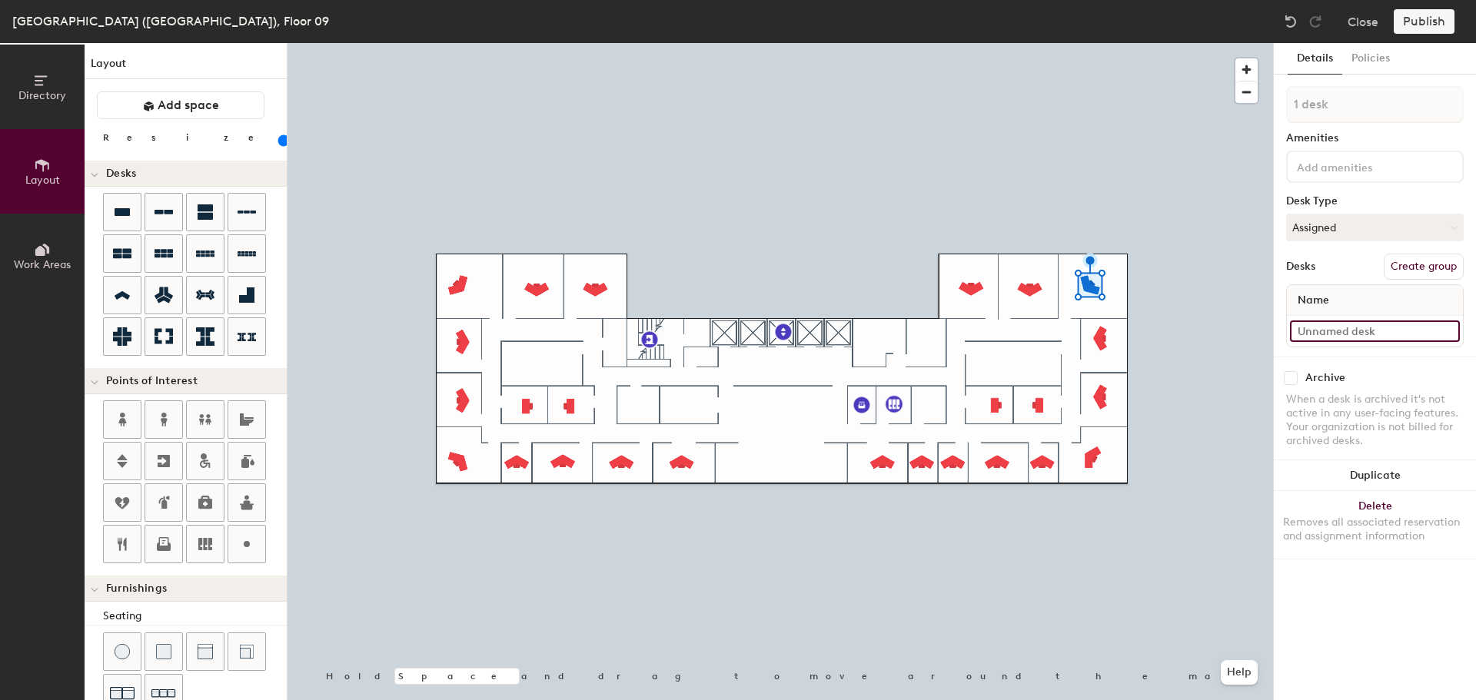
click at [1338, 331] on input at bounding box center [1375, 332] width 170 height 22
type input "09-003"
click at [1340, 330] on input at bounding box center [1375, 332] width 170 height 22
type input "09-004"
click at [1098, 43] on div at bounding box center [779, 43] width 985 height 0
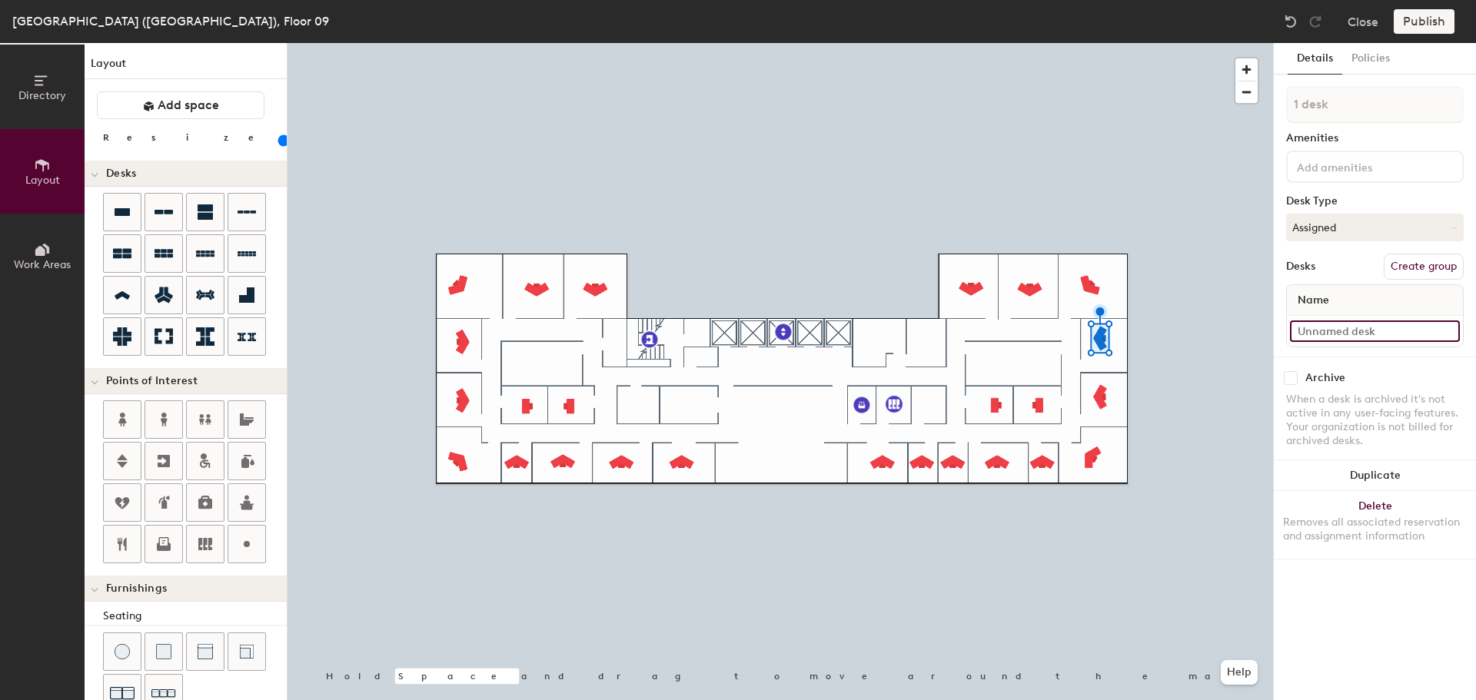
click at [1341, 337] on input at bounding box center [1375, 332] width 170 height 22
type input "09-005"
click at [1376, 334] on input at bounding box center [1375, 332] width 170 height 22
type input "1"
type input "09-006"
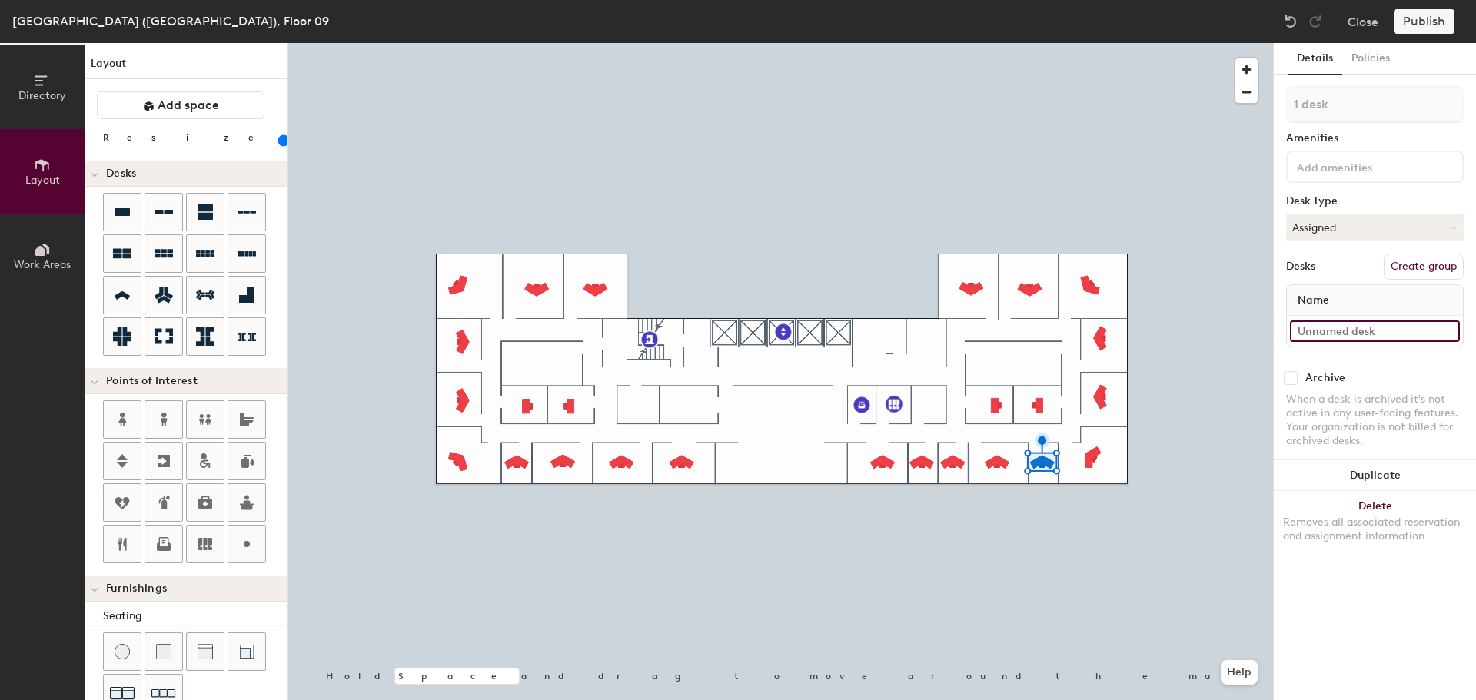
click at [1328, 334] on input at bounding box center [1375, 332] width 170 height 22
type input "09-007"
click at [1324, 334] on input at bounding box center [1375, 332] width 170 height 22
type input "09-008"
click at [1311, 330] on input at bounding box center [1375, 332] width 170 height 22
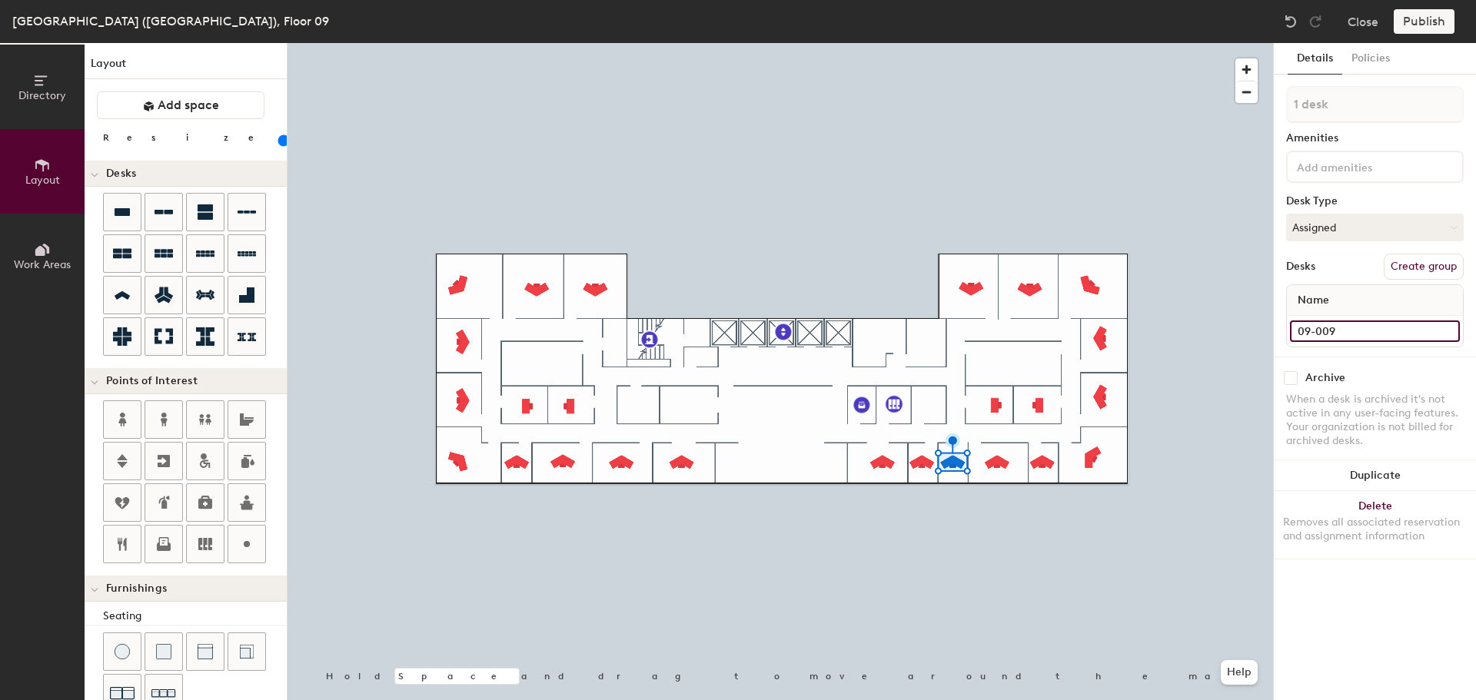
type input "09-009"
click at [1351, 318] on div at bounding box center [1375, 331] width 176 height 31
click at [1354, 334] on input at bounding box center [1375, 332] width 170 height 22
type input "09-010"
click at [1399, 469] on button "Duplicate" at bounding box center [1375, 475] width 202 height 31
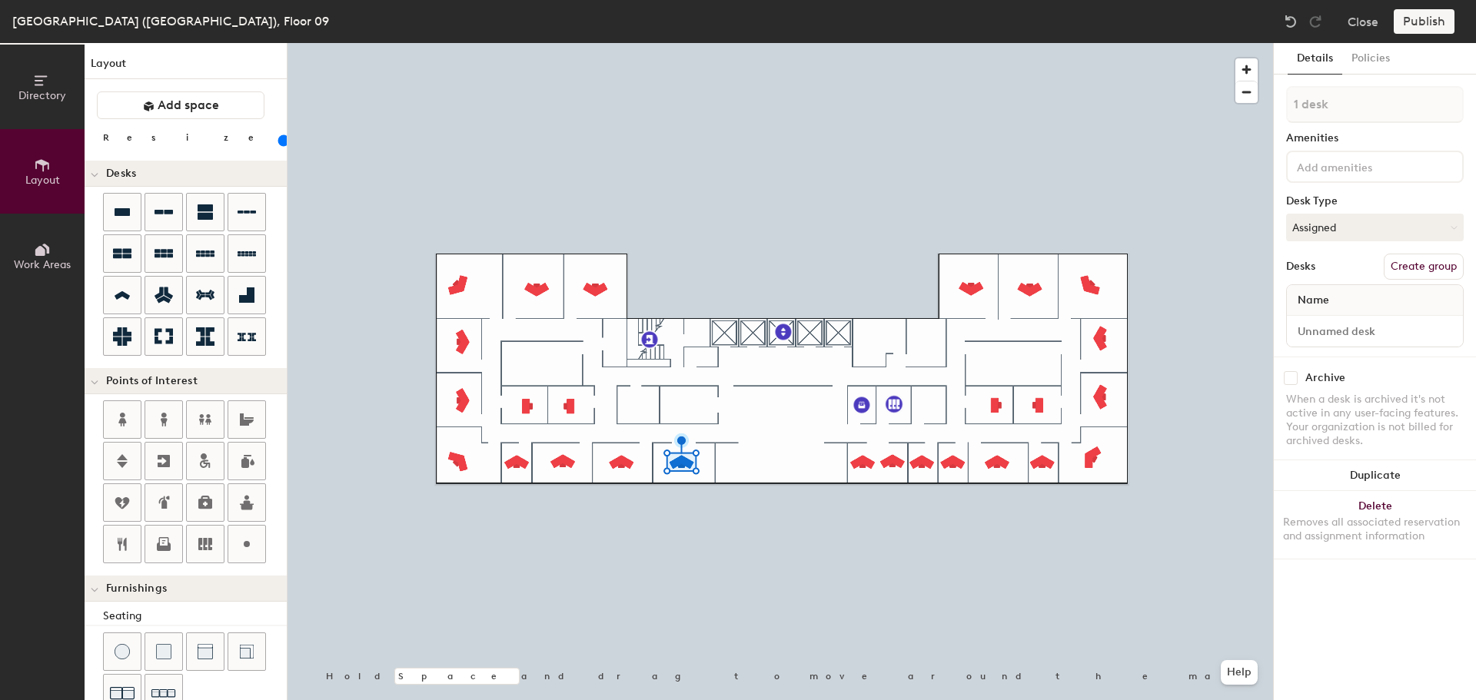
click at [1386, 513] on button "Delete Removes all associated reservation and assignment information" at bounding box center [1375, 525] width 202 height 68
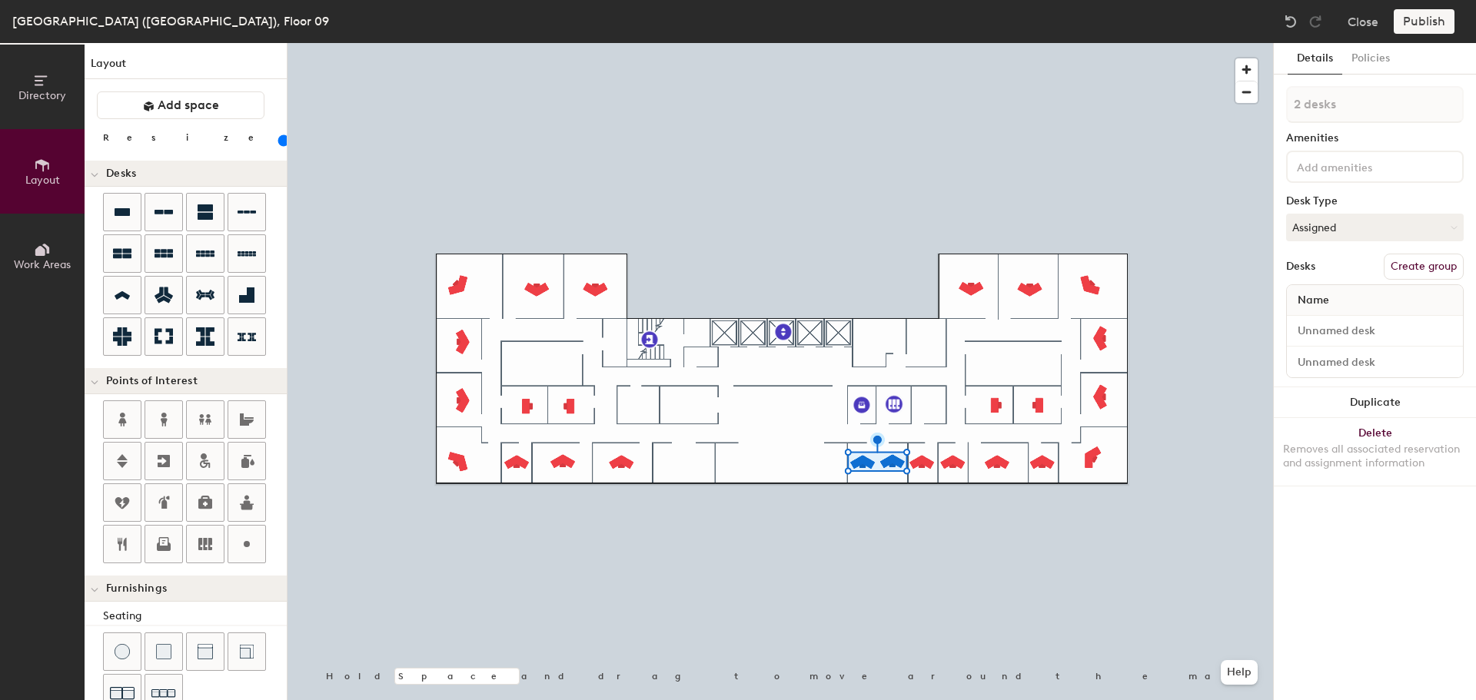
click at [1363, 392] on button "Duplicate" at bounding box center [1375, 402] width 202 height 31
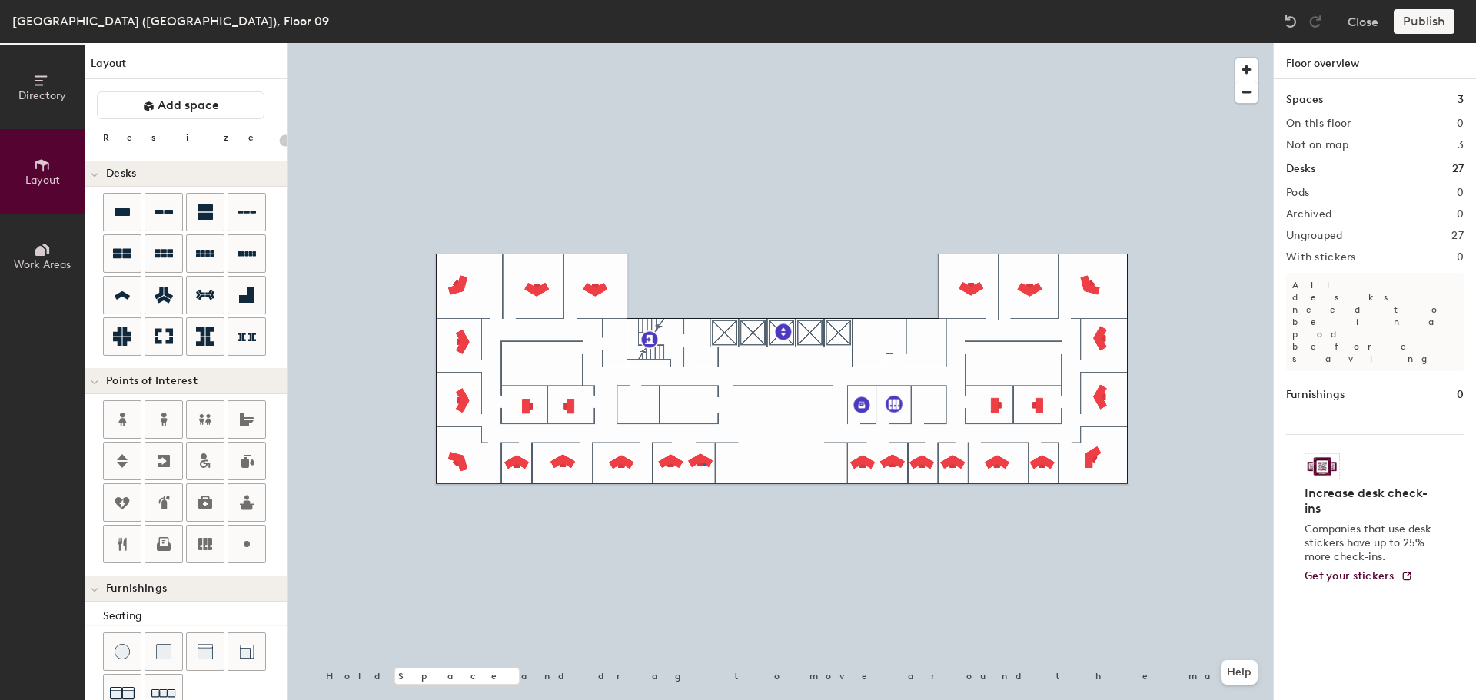
click at [703, 43] on div at bounding box center [779, 43] width 985 height 0
click at [862, 43] on div at bounding box center [779, 43] width 985 height 0
type input "100"
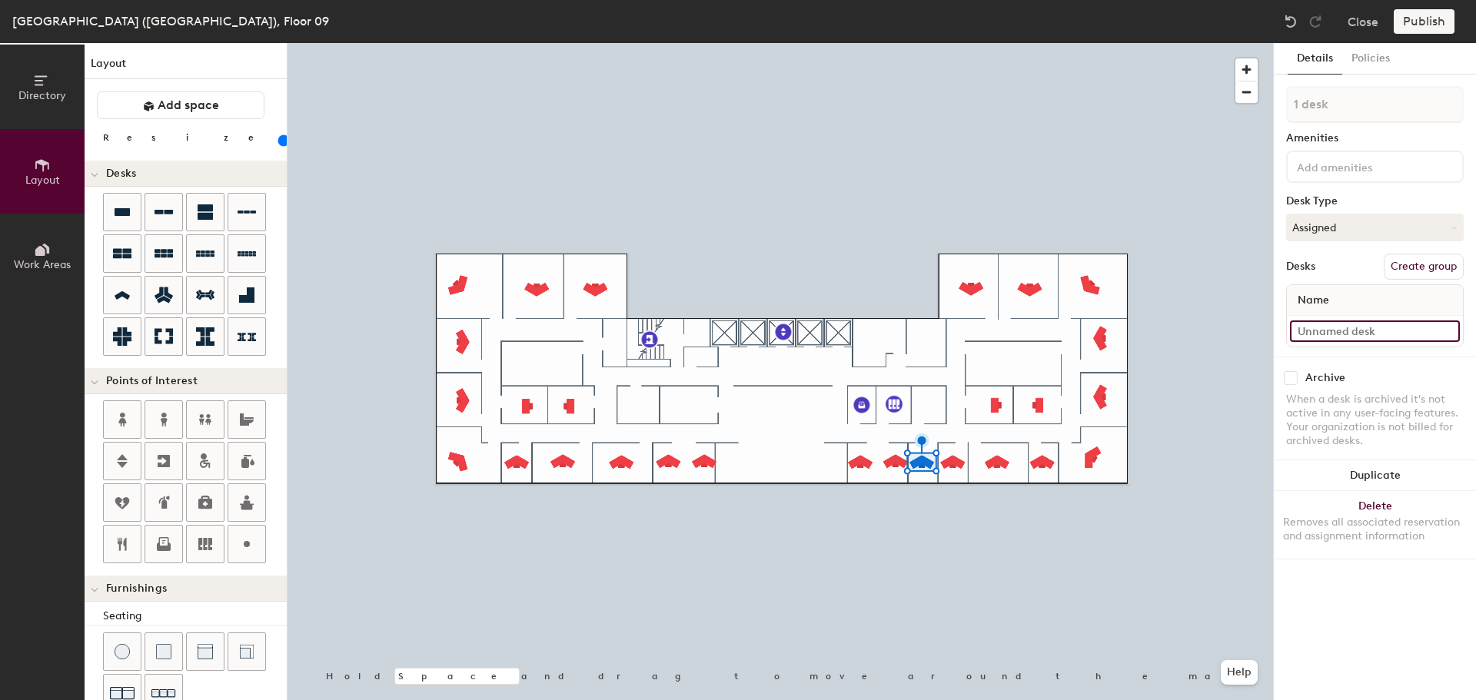
click at [1318, 329] on input at bounding box center [1375, 332] width 170 height 22
type input "09-011"
click at [1320, 327] on input at bounding box center [1375, 332] width 170 height 22
type input "09-012"
click at [776, 444] on div "Directory Layout Work Areas Layout Add space Resize Desks Points of Interest Fu…" at bounding box center [738, 371] width 1476 height 657
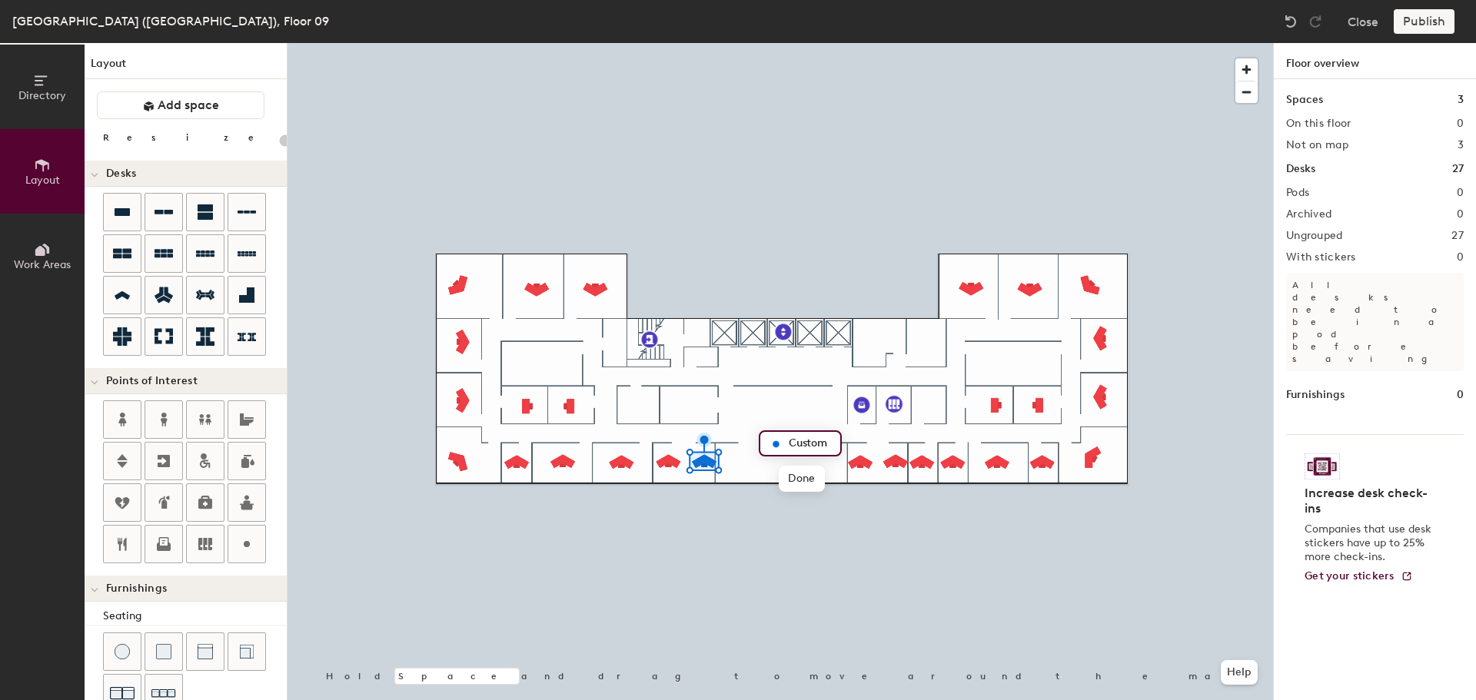
type input "20"
type input "Cafe Lounge"
click at [783, 43] on div at bounding box center [779, 43] width 985 height 0
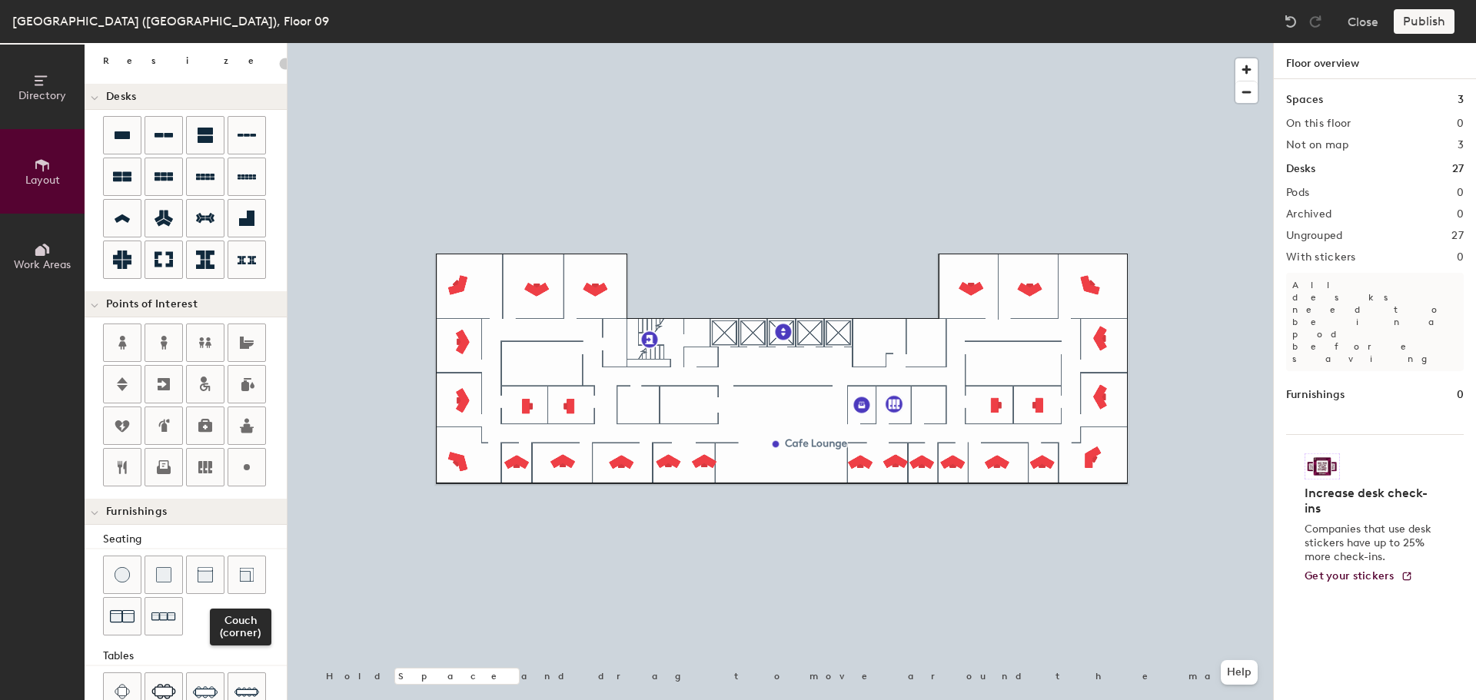
click at [253, 577] on img at bounding box center [246, 574] width 15 height 15
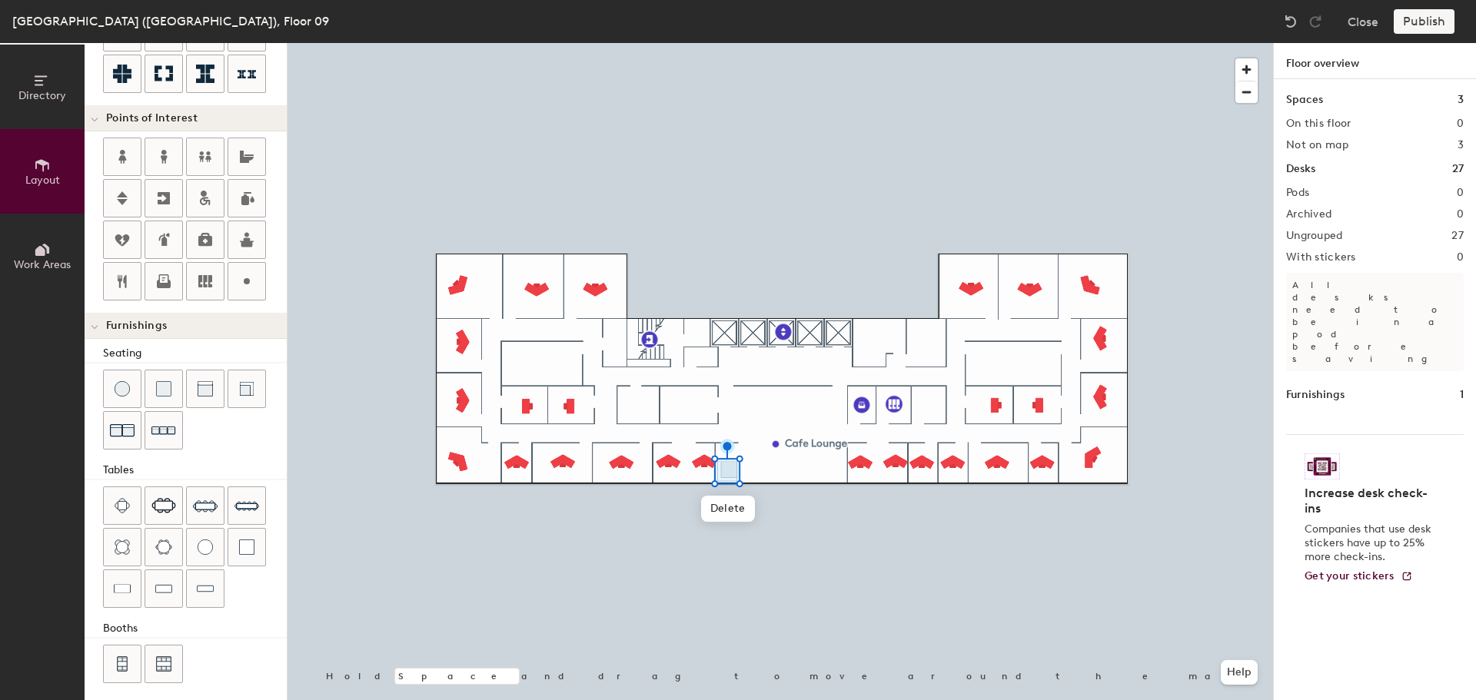
scroll to position [271, 0]
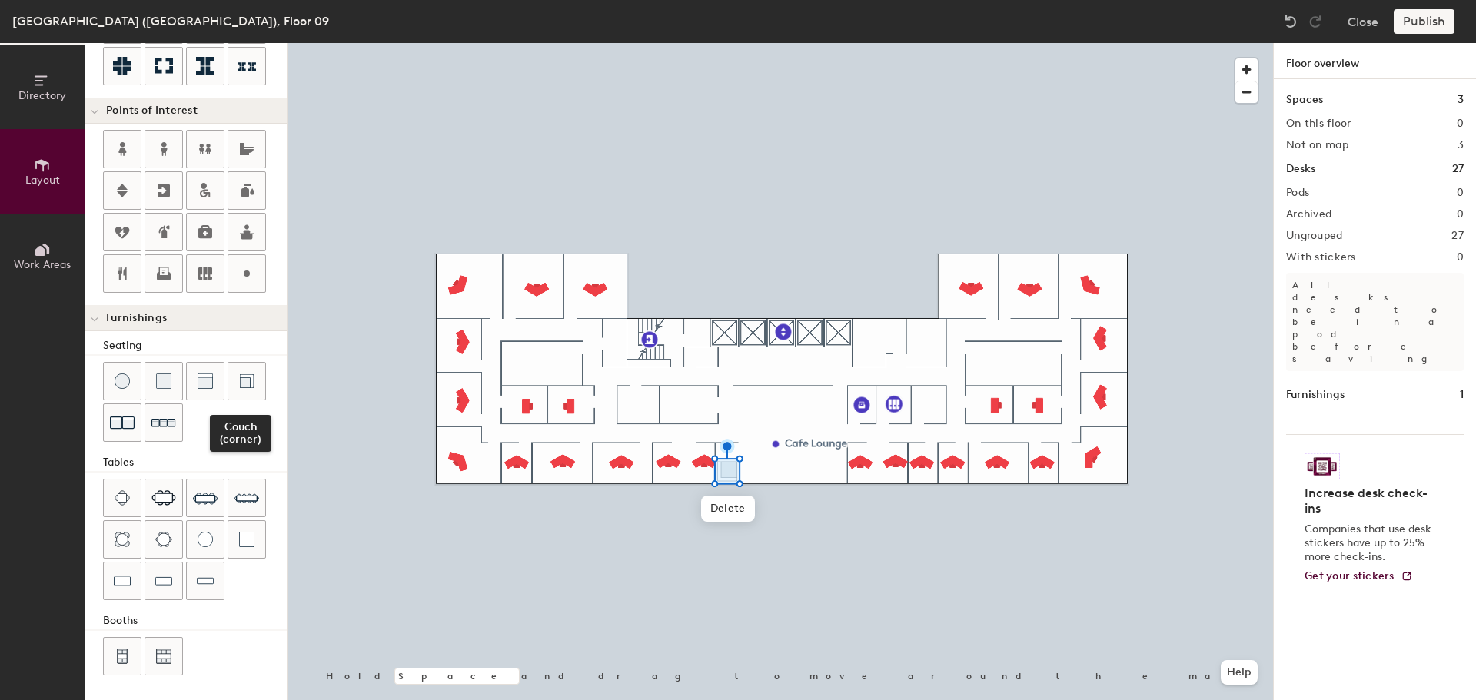
click at [241, 381] on img at bounding box center [246, 381] width 15 height 15
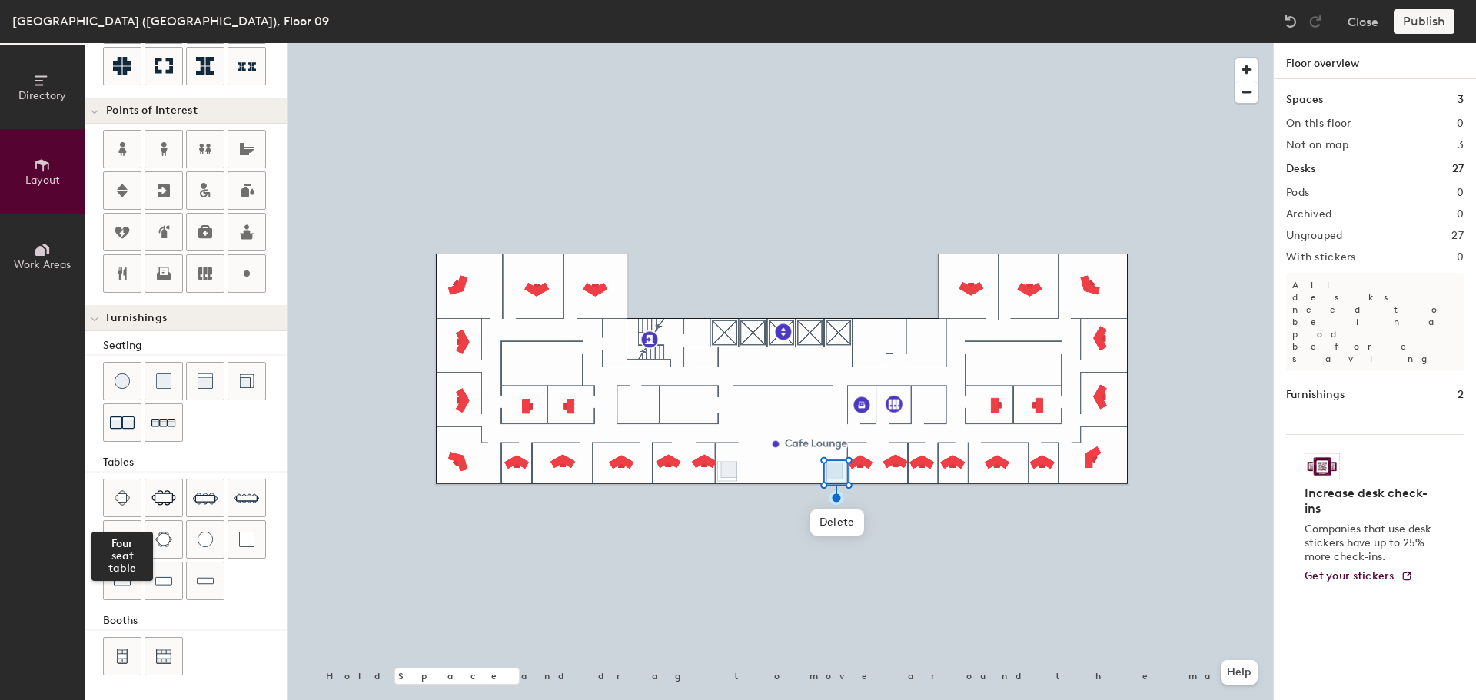
click at [123, 493] on img at bounding box center [122, 497] width 15 height 15
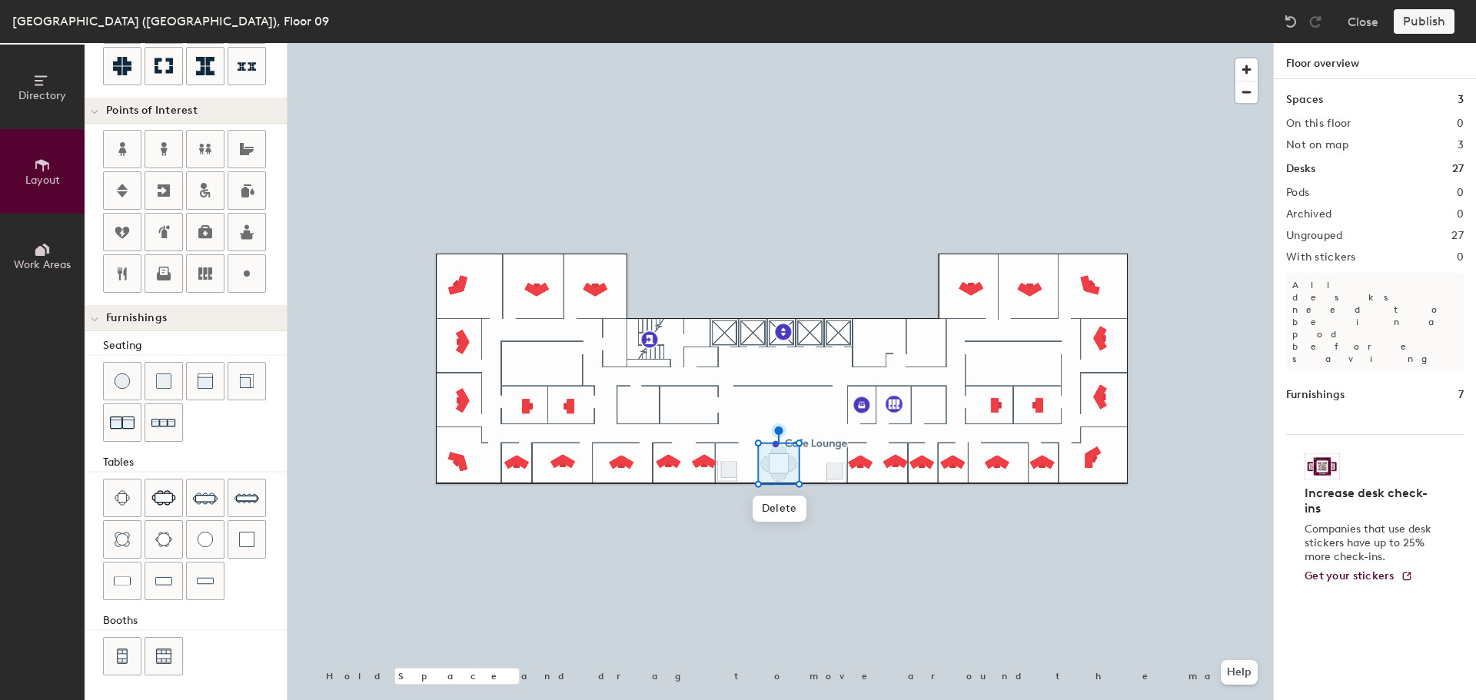
click at [849, 43] on div at bounding box center [779, 43] width 985 height 0
click at [119, 270] on icon at bounding box center [122, 273] width 18 height 18
type input "20"
type input "W"
type input "Pantry"
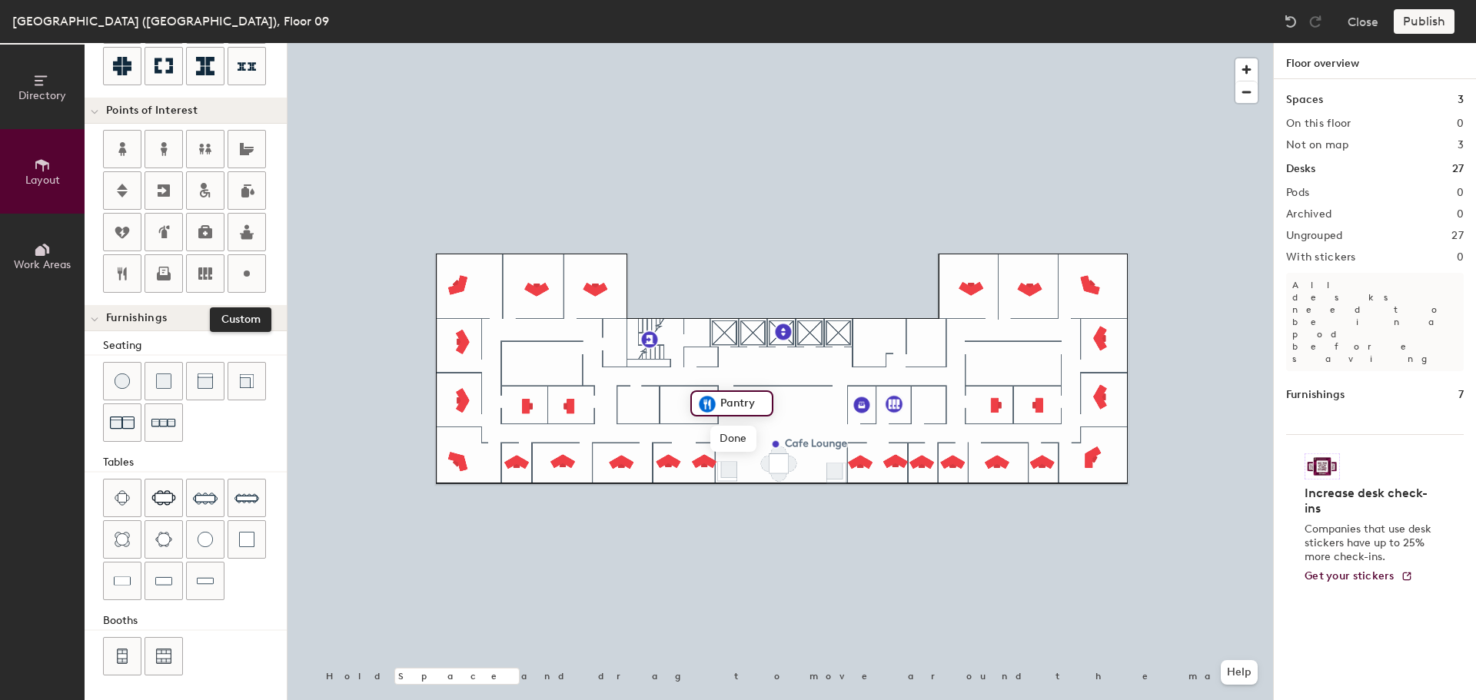
click at [246, 274] on circle at bounding box center [247, 274] width 6 height 6
type input "20"
type input "Wellness Room"
click at [676, 426] on span "Done" at bounding box center [666, 425] width 45 height 26
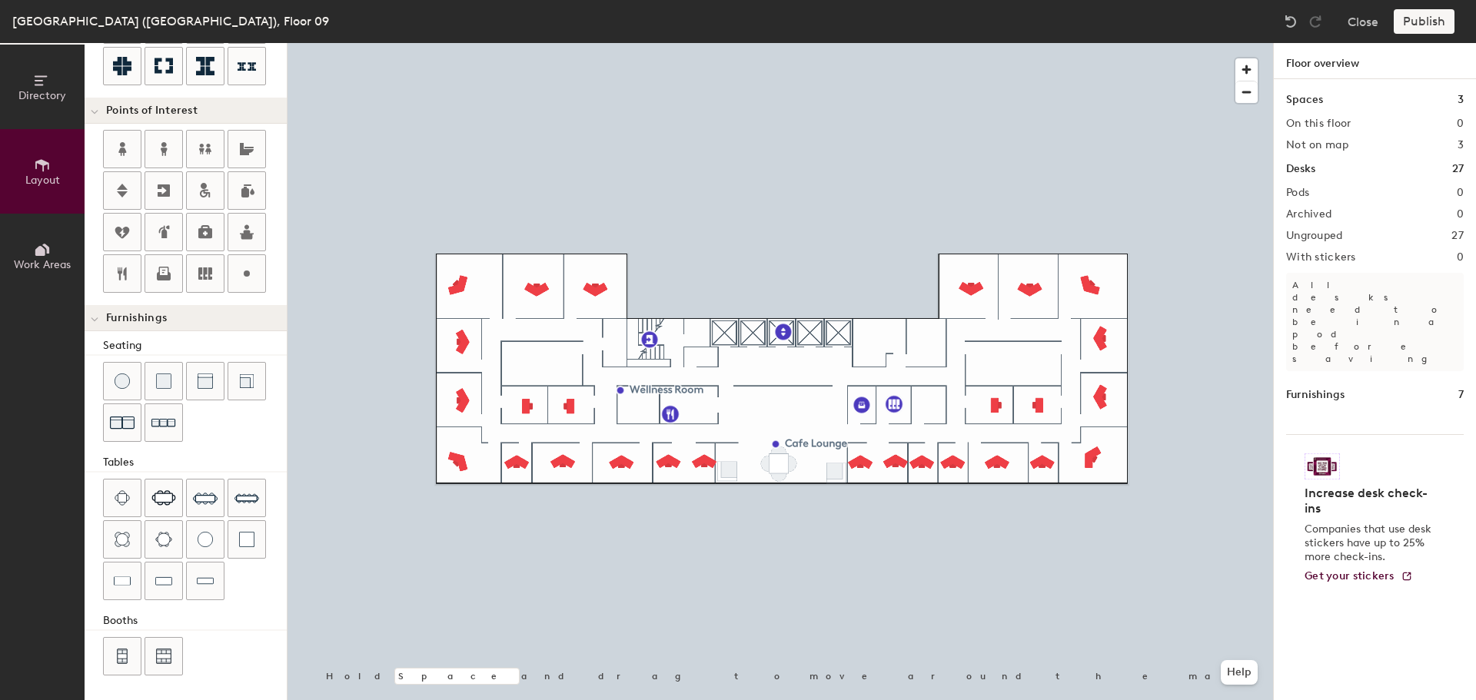
click at [922, 43] on div at bounding box center [779, 43] width 985 height 0
type input "100"
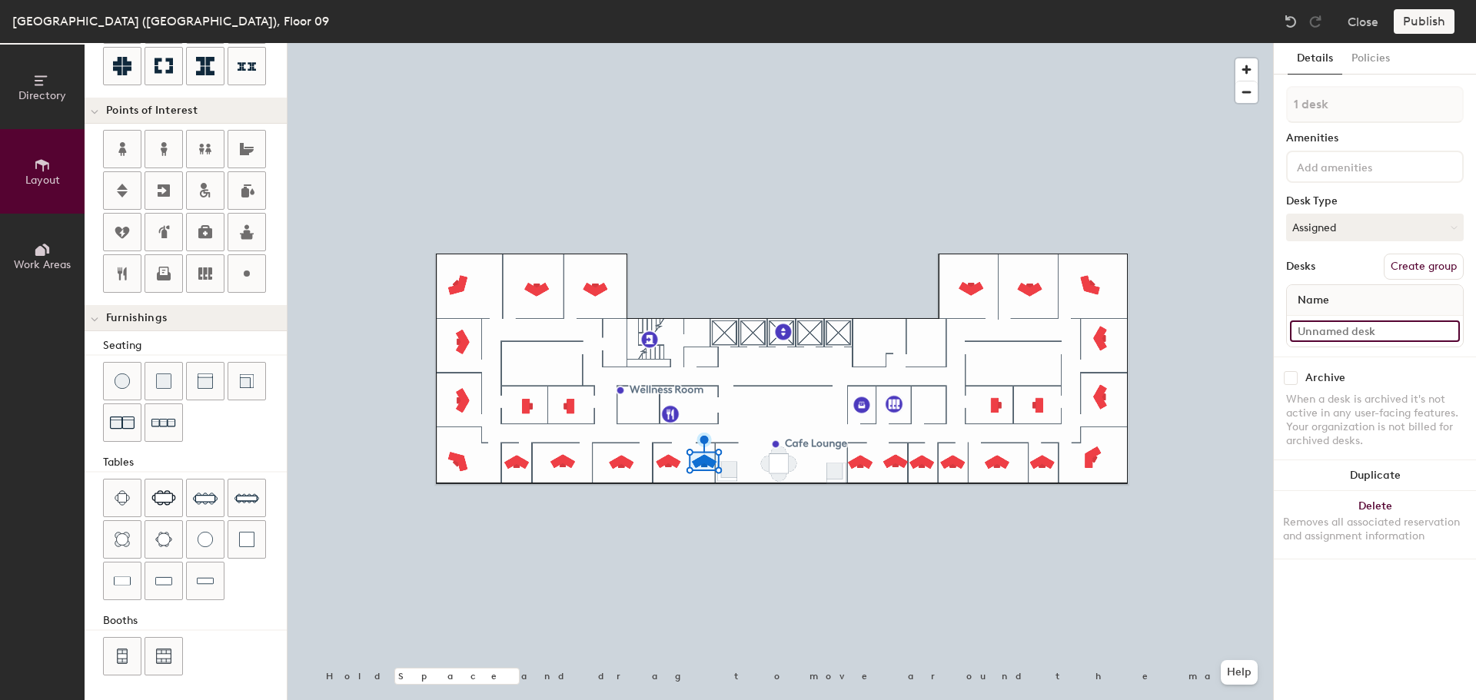
click at [1315, 331] on input at bounding box center [1375, 332] width 170 height 22
type input "09-013"
click at [1324, 337] on input at bounding box center [1375, 332] width 170 height 22
type input "09-014"
click at [1341, 329] on input at bounding box center [1375, 332] width 170 height 22
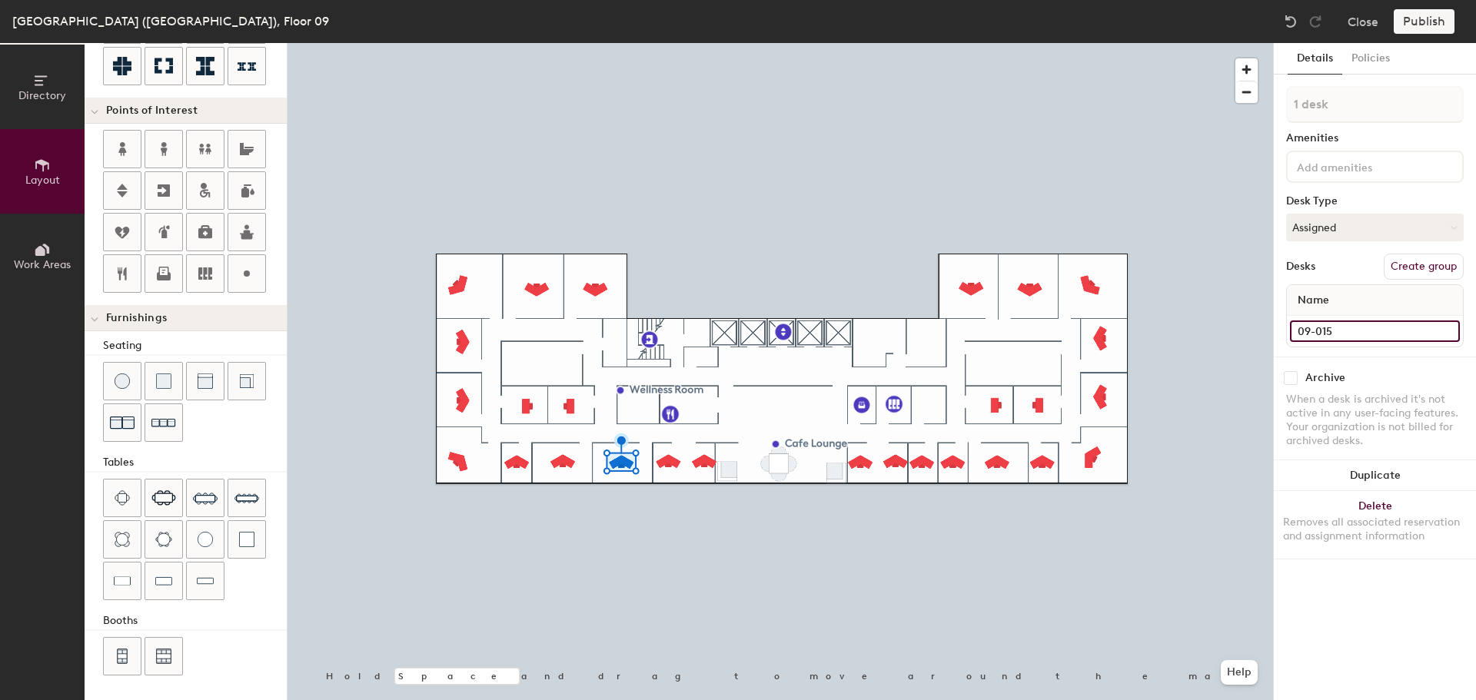
type input "09-015"
click at [1323, 318] on div at bounding box center [1375, 331] width 176 height 31
click at [1326, 331] on input at bounding box center [1375, 332] width 170 height 22
type input "09-016"
click at [1314, 329] on input at bounding box center [1375, 332] width 170 height 22
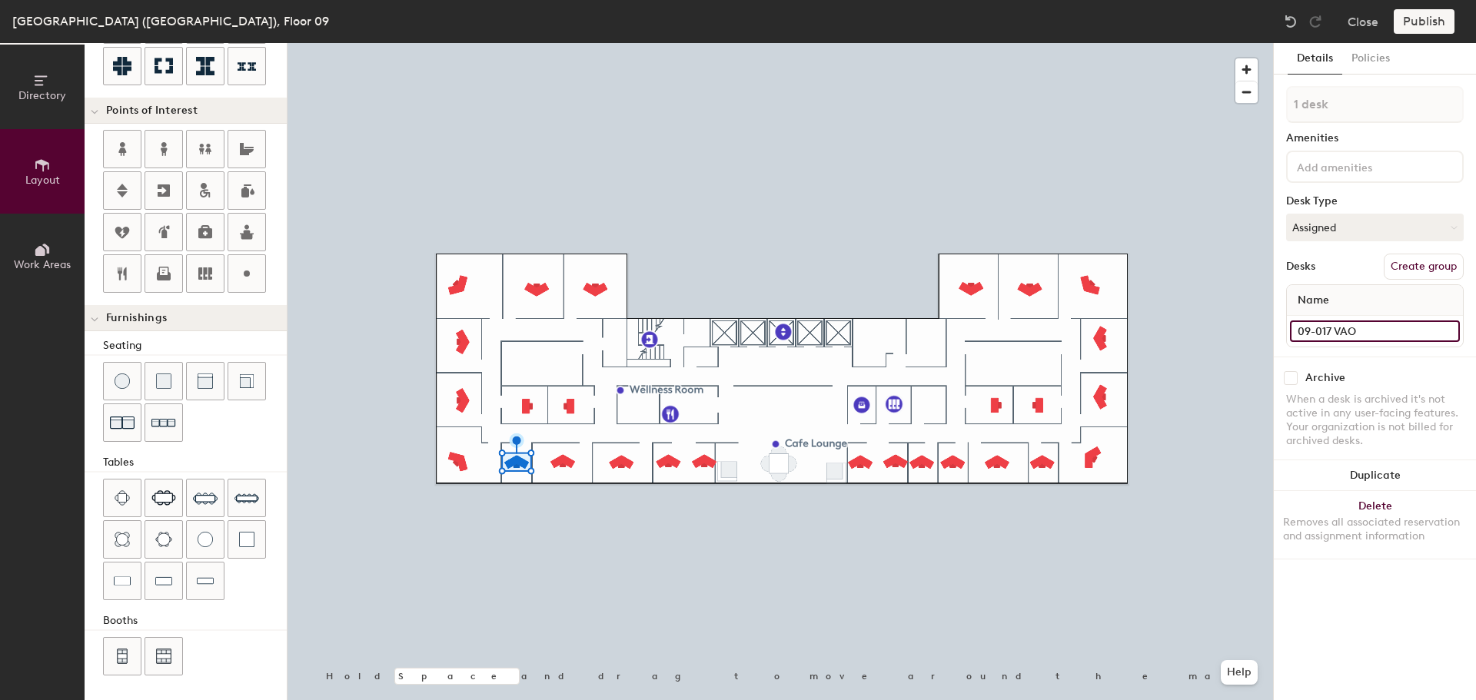
type input "09-017 VAO"
click at [1362, 228] on button "Assigned" at bounding box center [1375, 228] width 178 height 28
click at [1333, 318] on div "Hoteled" at bounding box center [1364, 321] width 154 height 23
click at [1324, 327] on input at bounding box center [1375, 332] width 170 height 22
type input "09-018"
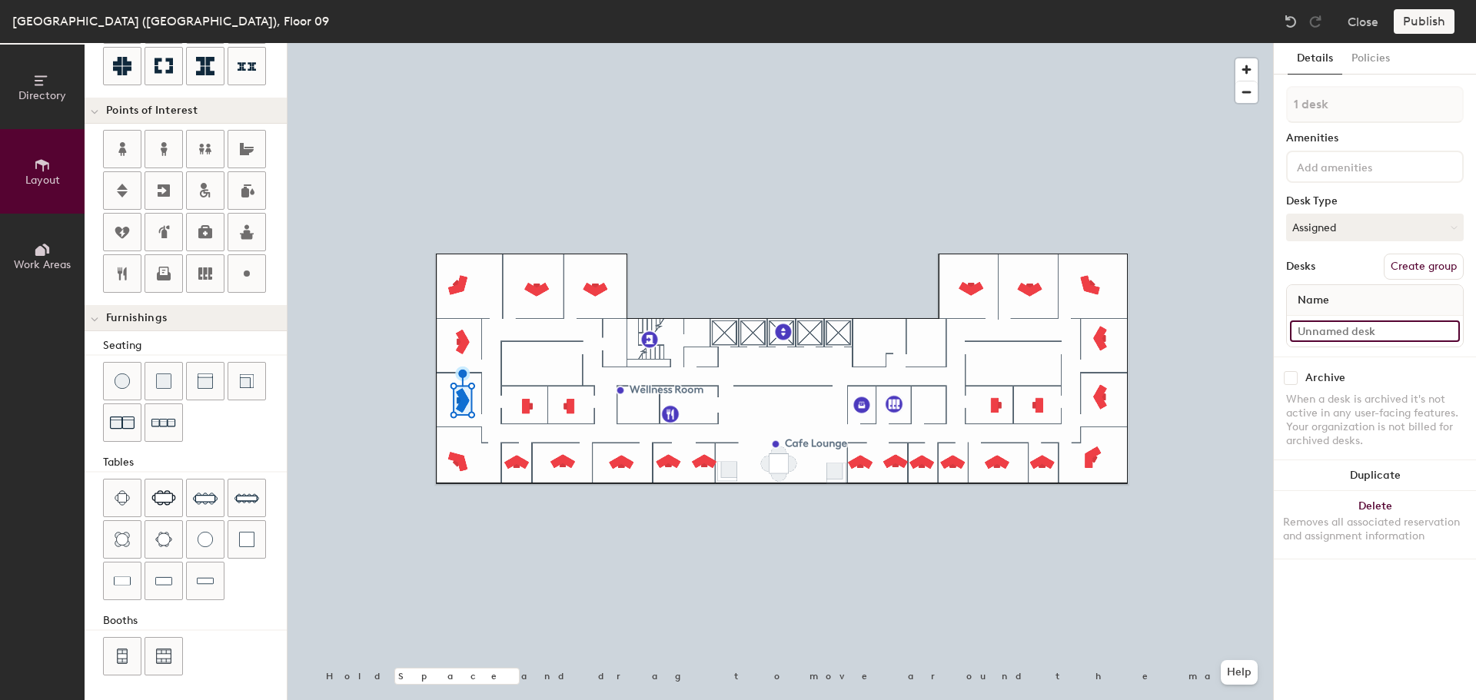
click at [1355, 334] on input at bounding box center [1375, 332] width 170 height 22
type input "09-019"
click at [1328, 323] on input at bounding box center [1375, 332] width 170 height 22
type input "09-020"
click at [1349, 328] on input at bounding box center [1375, 332] width 170 height 22
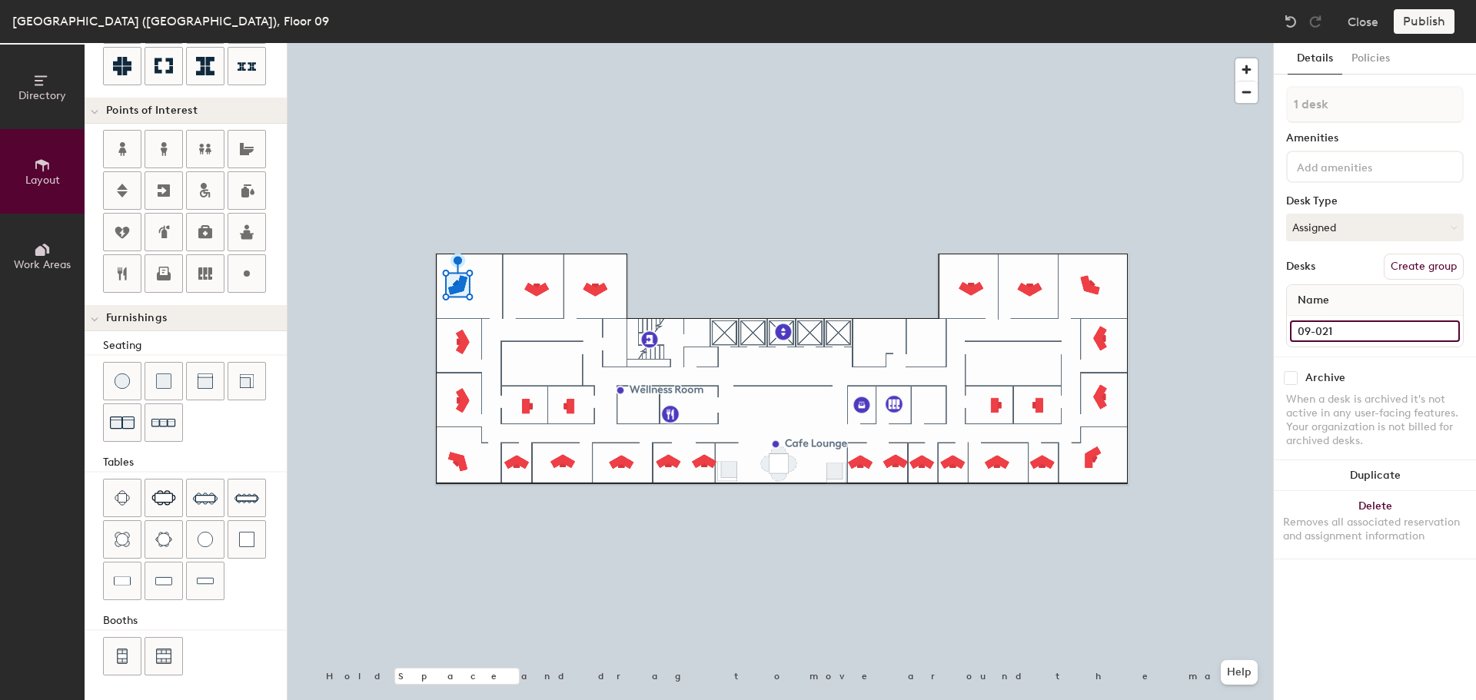
type input "09-021"
click at [541, 43] on div at bounding box center [779, 43] width 985 height 0
click at [1327, 334] on input at bounding box center [1375, 332] width 170 height 22
type input "09-022"
click at [1352, 331] on input at bounding box center [1375, 332] width 170 height 22
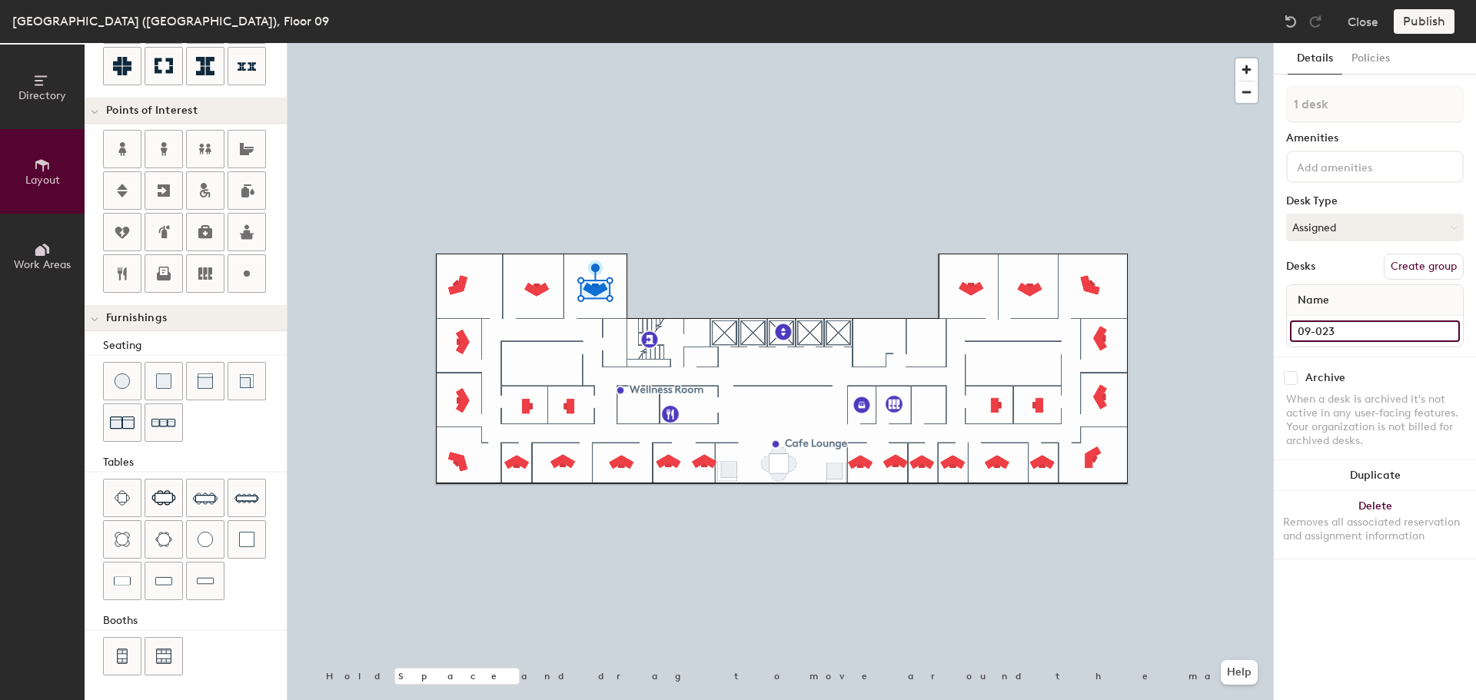
type input "09-023"
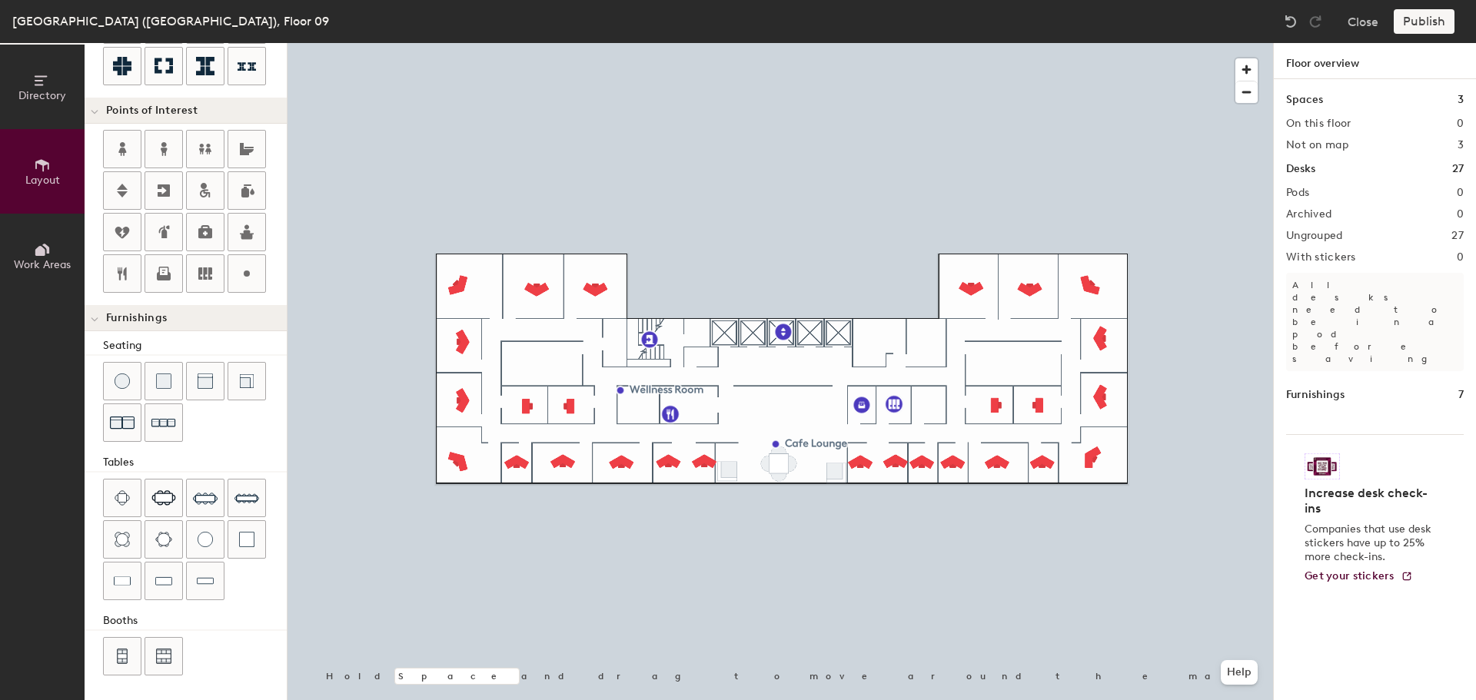
type input "100"
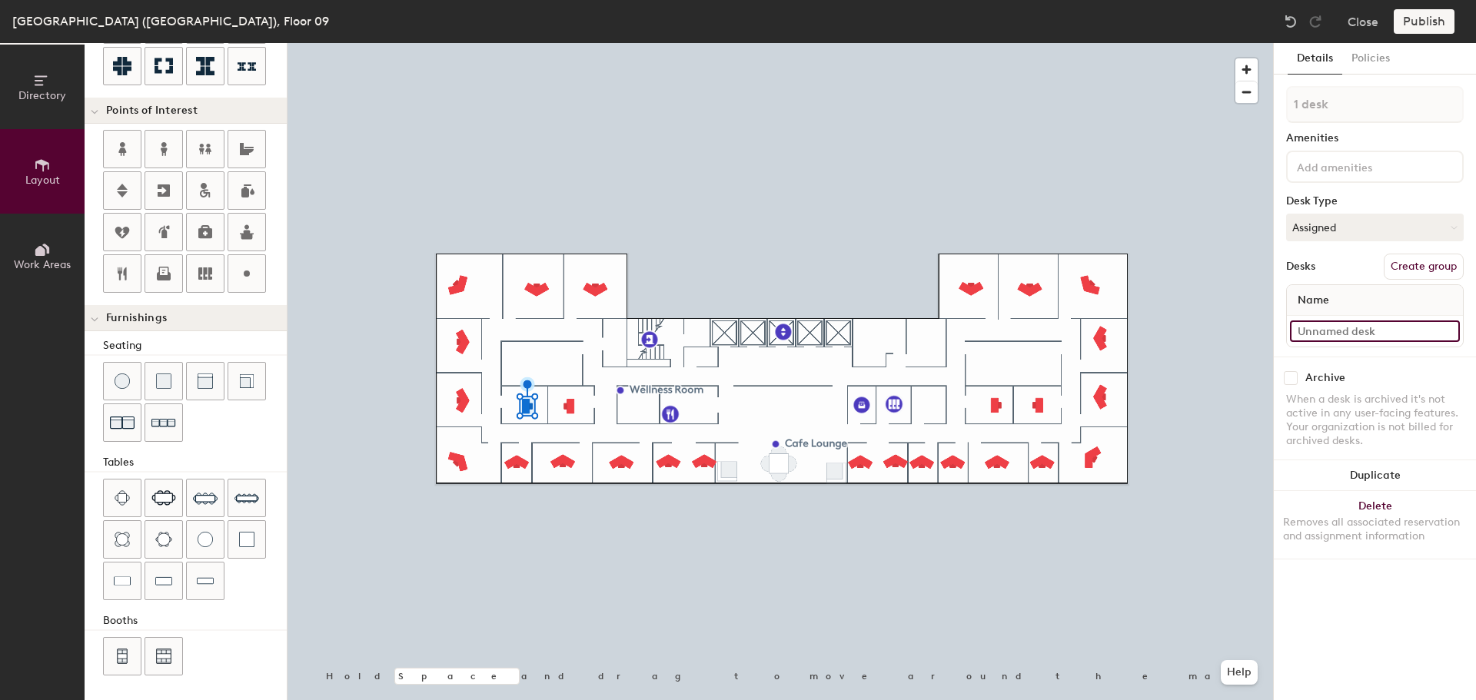
click at [1334, 322] on input at bounding box center [1375, 332] width 170 height 22
type input "10-024"
click at [1363, 327] on input at bounding box center [1375, 332] width 170 height 22
type input "09-025"
click at [1392, 321] on input at bounding box center [1375, 332] width 170 height 22
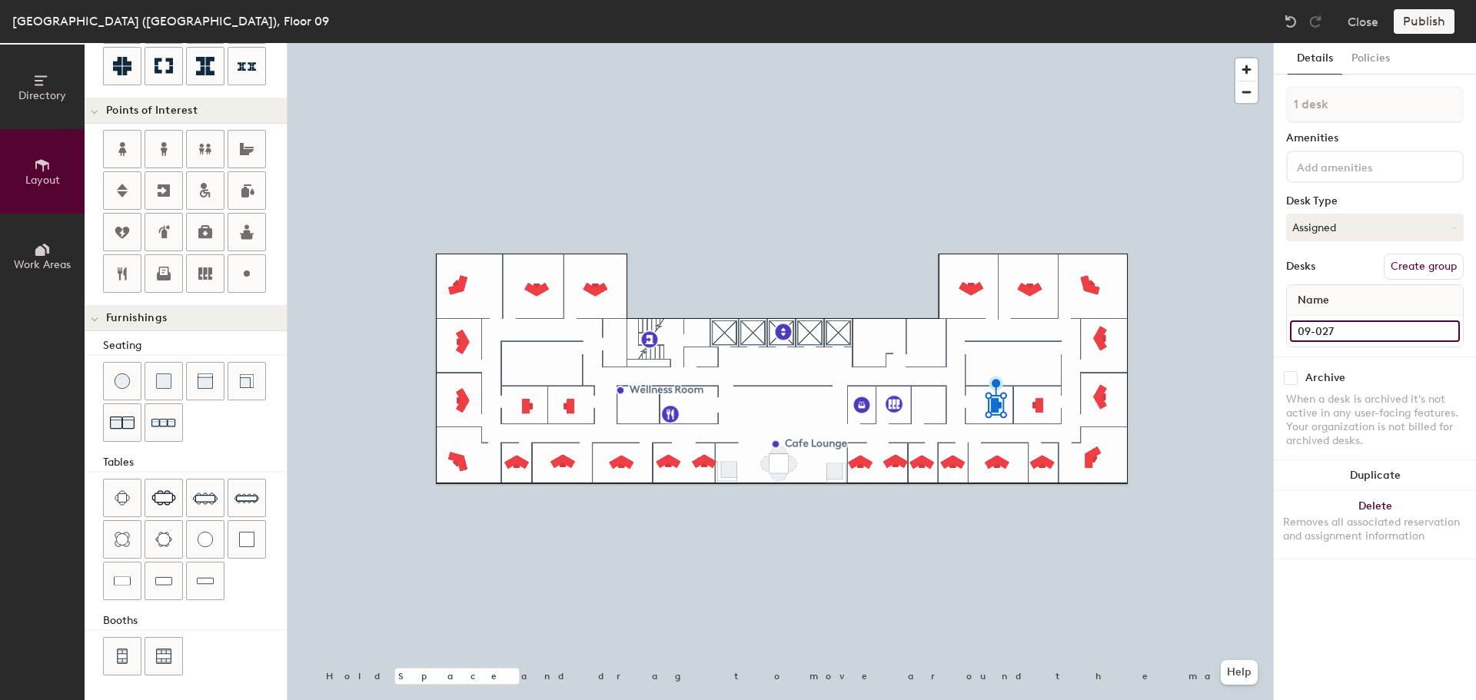
type input "09-027"
click at [1369, 327] on input at bounding box center [1375, 332] width 170 height 22
type input "09-028"
click at [124, 147] on icon at bounding box center [122, 149] width 8 height 14
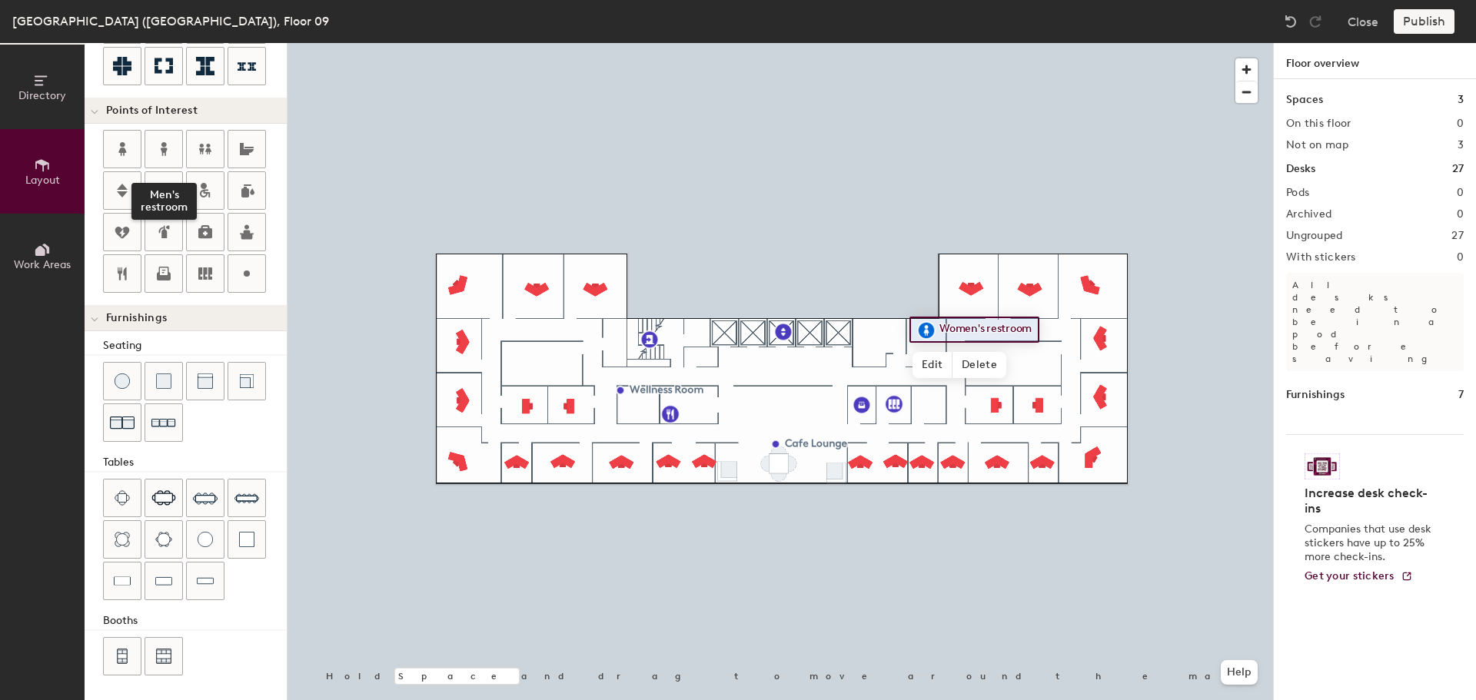
click at [163, 143] on icon at bounding box center [164, 149] width 7 height 14
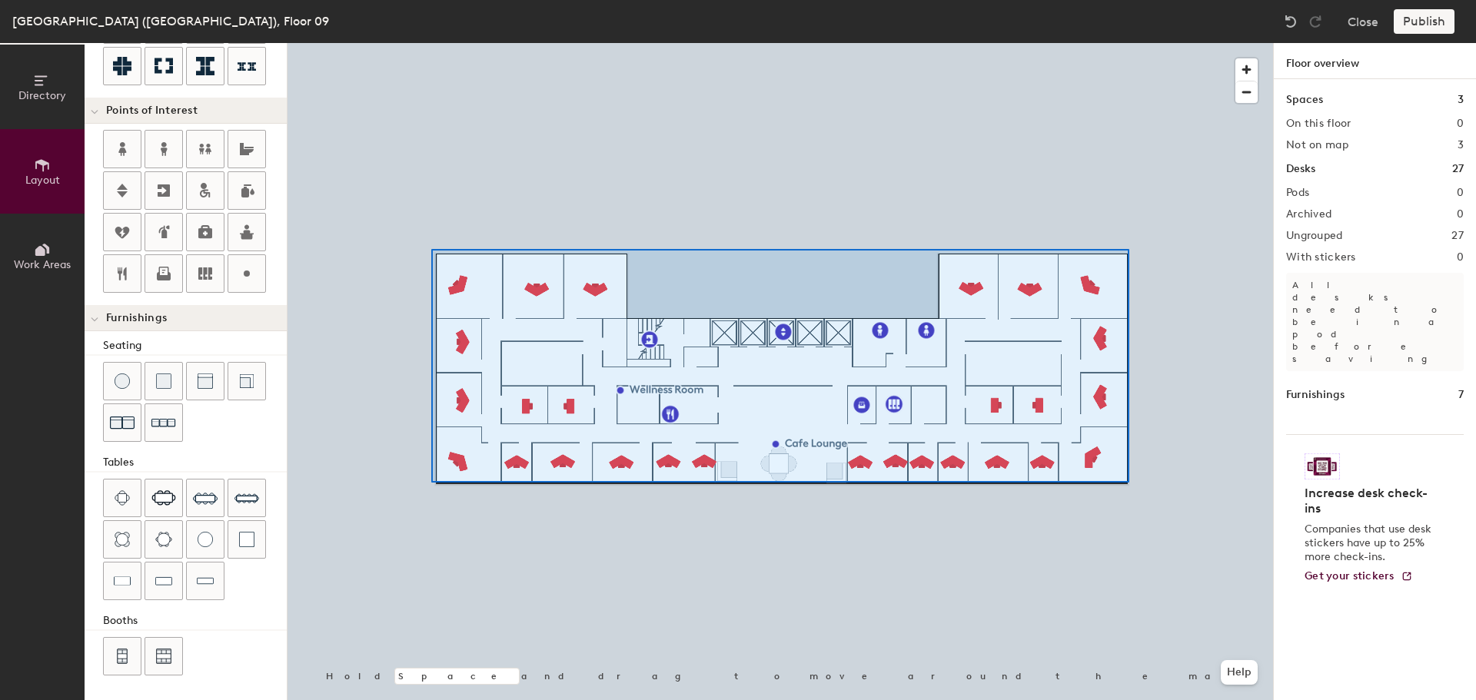
type input "100"
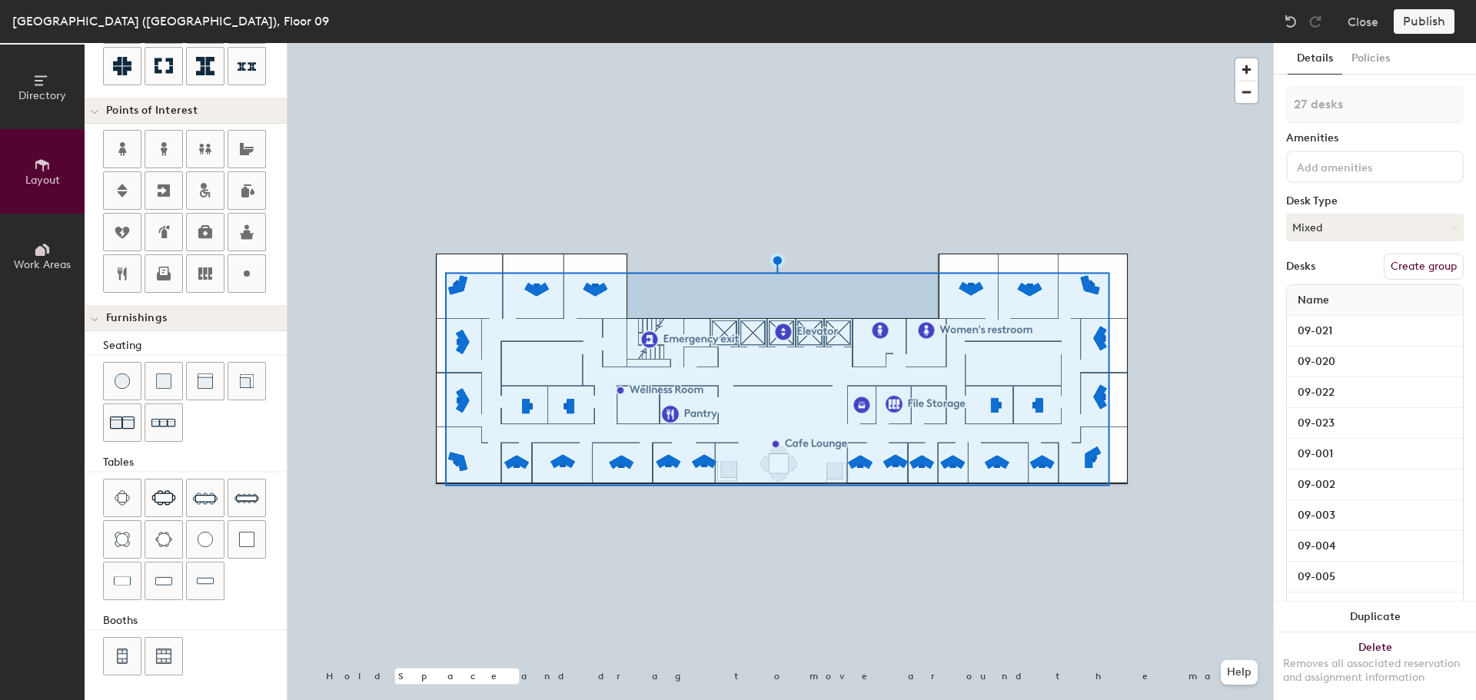
click at [1410, 271] on button "Create group" at bounding box center [1424, 267] width 80 height 26
click at [1254, 108] on div "Directory Layout Work Areas Layout Add space Resize Desks Points of Interest Fu…" at bounding box center [738, 371] width 1476 height 657
type input "Offices"
click at [1424, 24] on button "Publish" at bounding box center [1424, 21] width 61 height 25
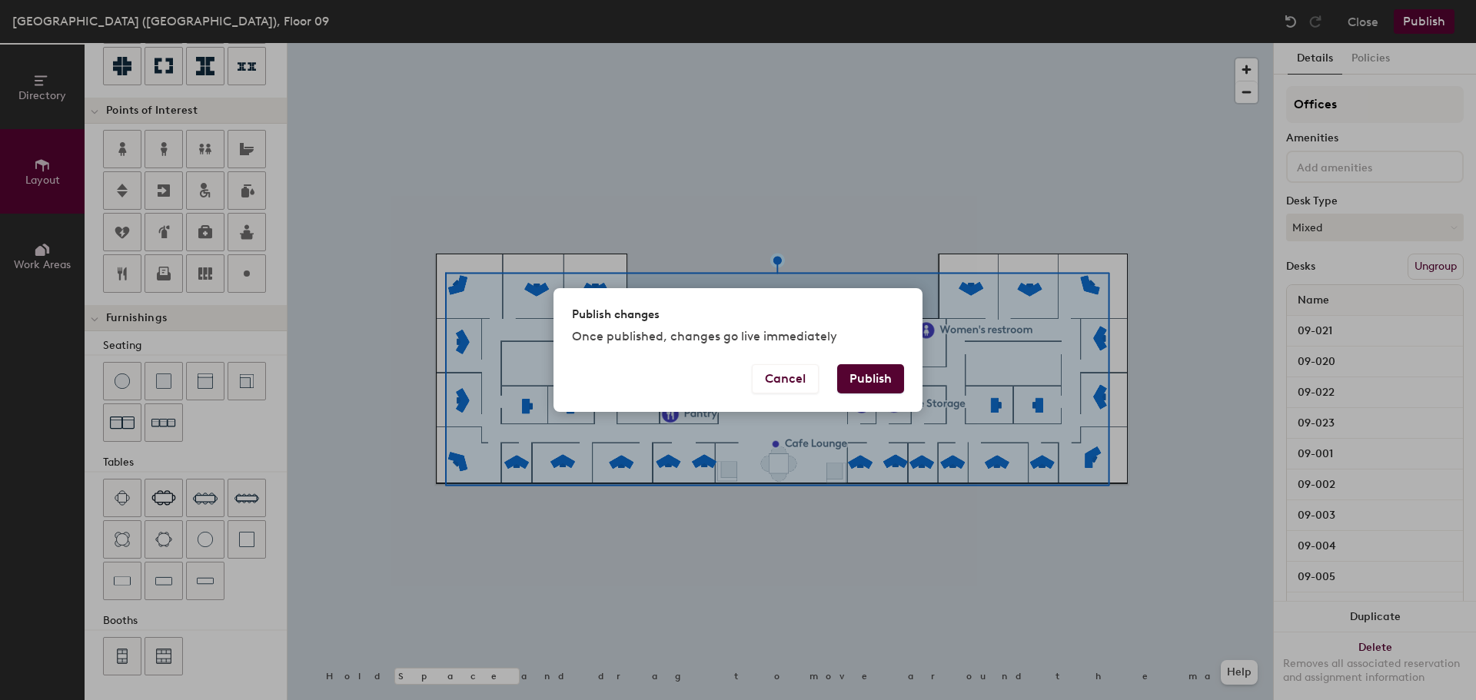
click at [880, 377] on button "Publish" at bounding box center [870, 378] width 67 height 29
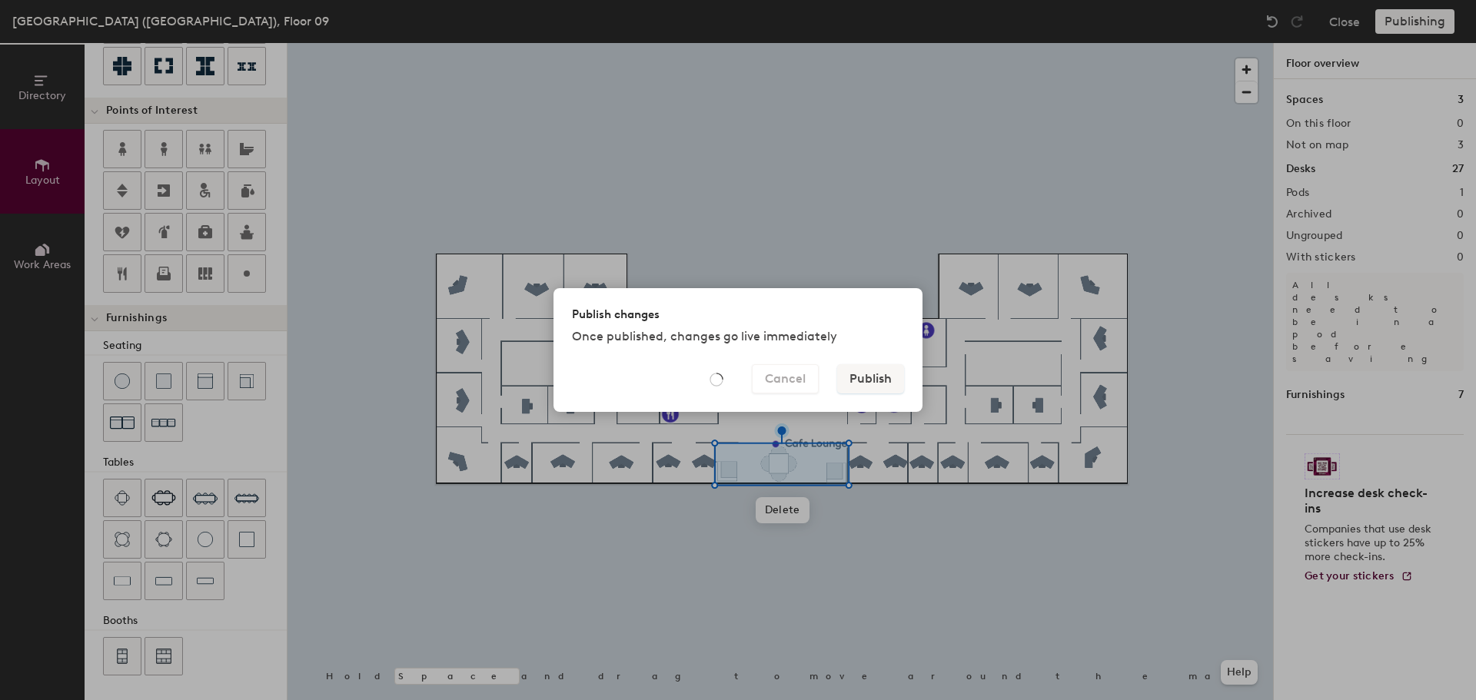
type input "20"
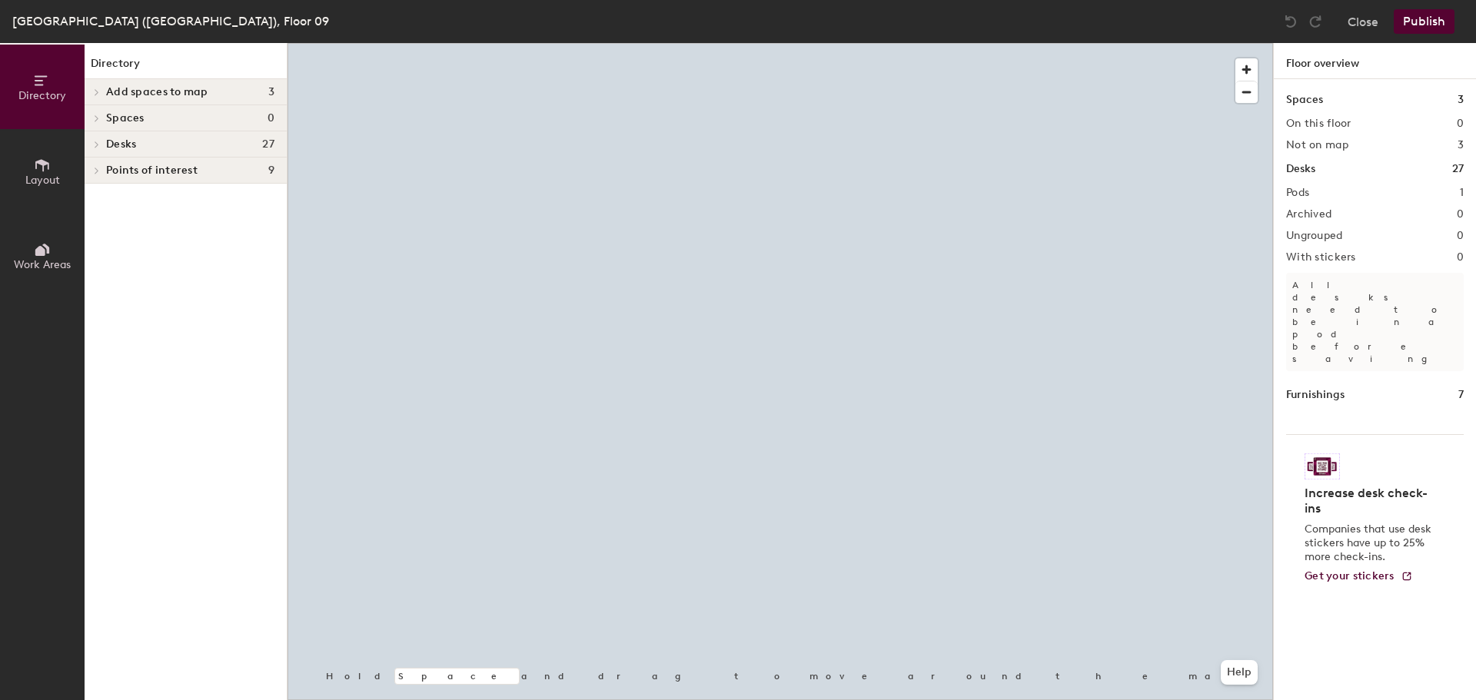
click at [94, 91] on icon at bounding box center [97, 92] width 6 height 8
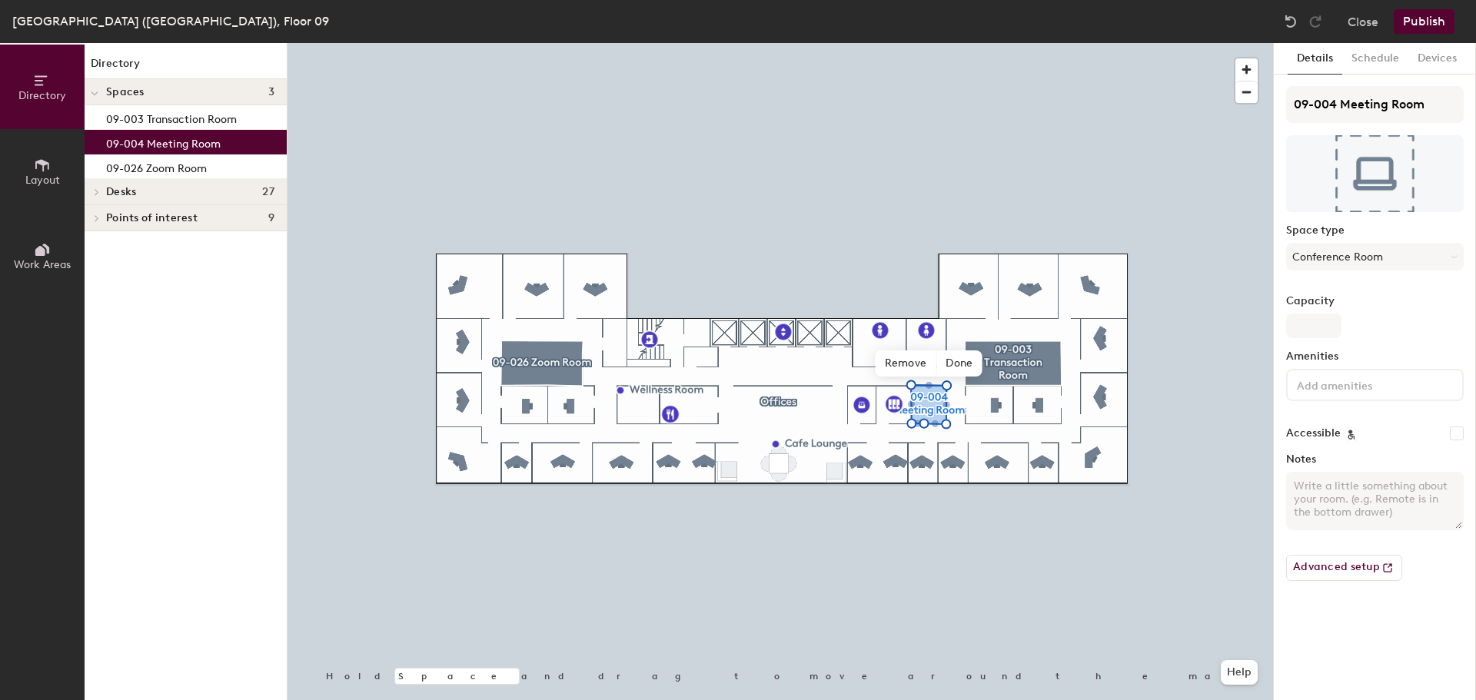
click at [966, 360] on span "Done" at bounding box center [958, 364] width 45 height 26
click at [1060, 43] on div at bounding box center [779, 43] width 985 height 0
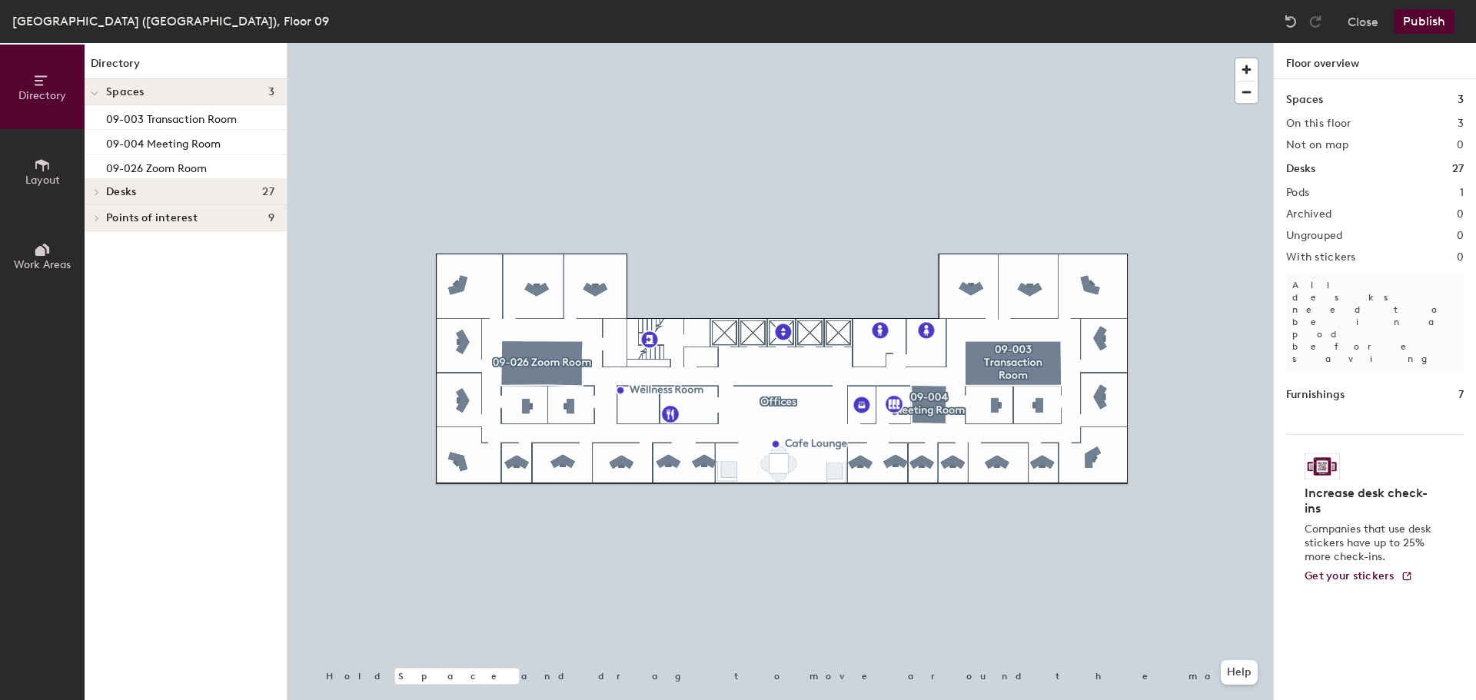
click at [1401, 19] on button "Publish" at bounding box center [1424, 21] width 61 height 25
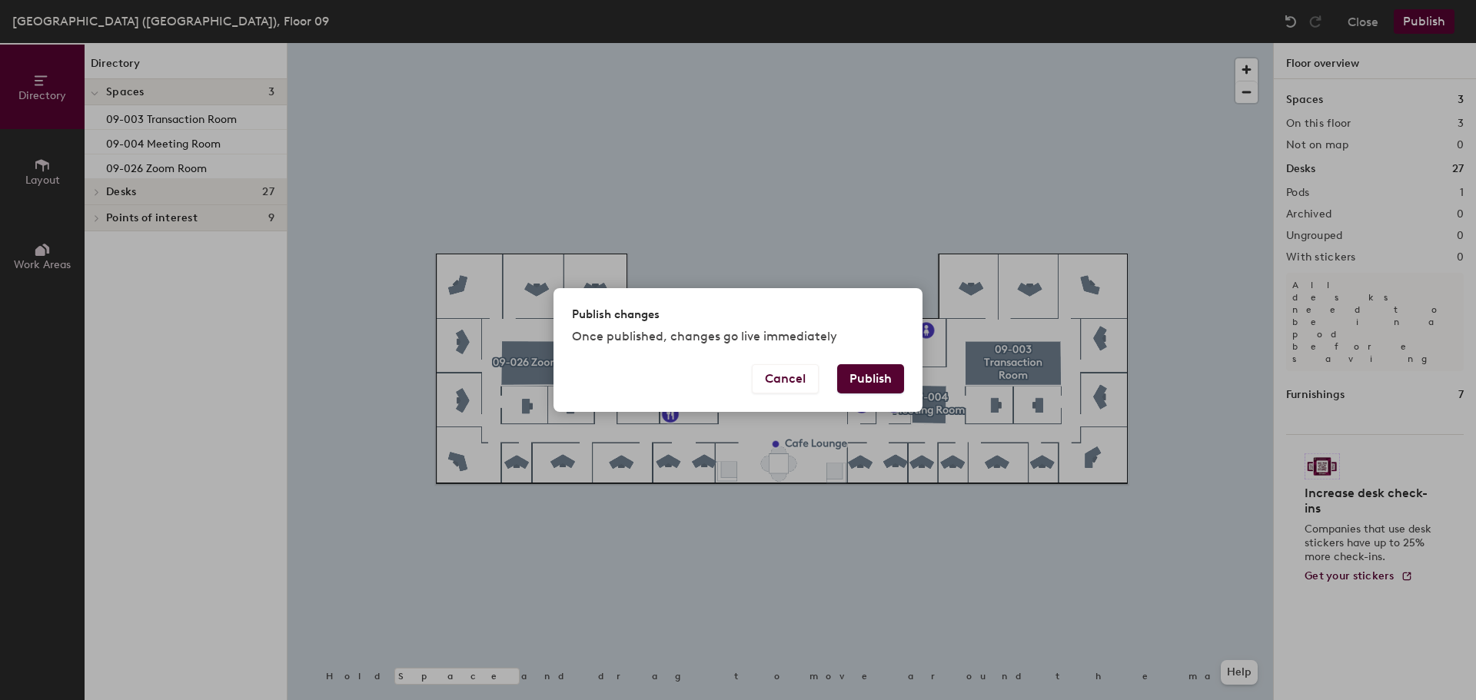
click at [859, 371] on button "Publish" at bounding box center [870, 378] width 67 height 29
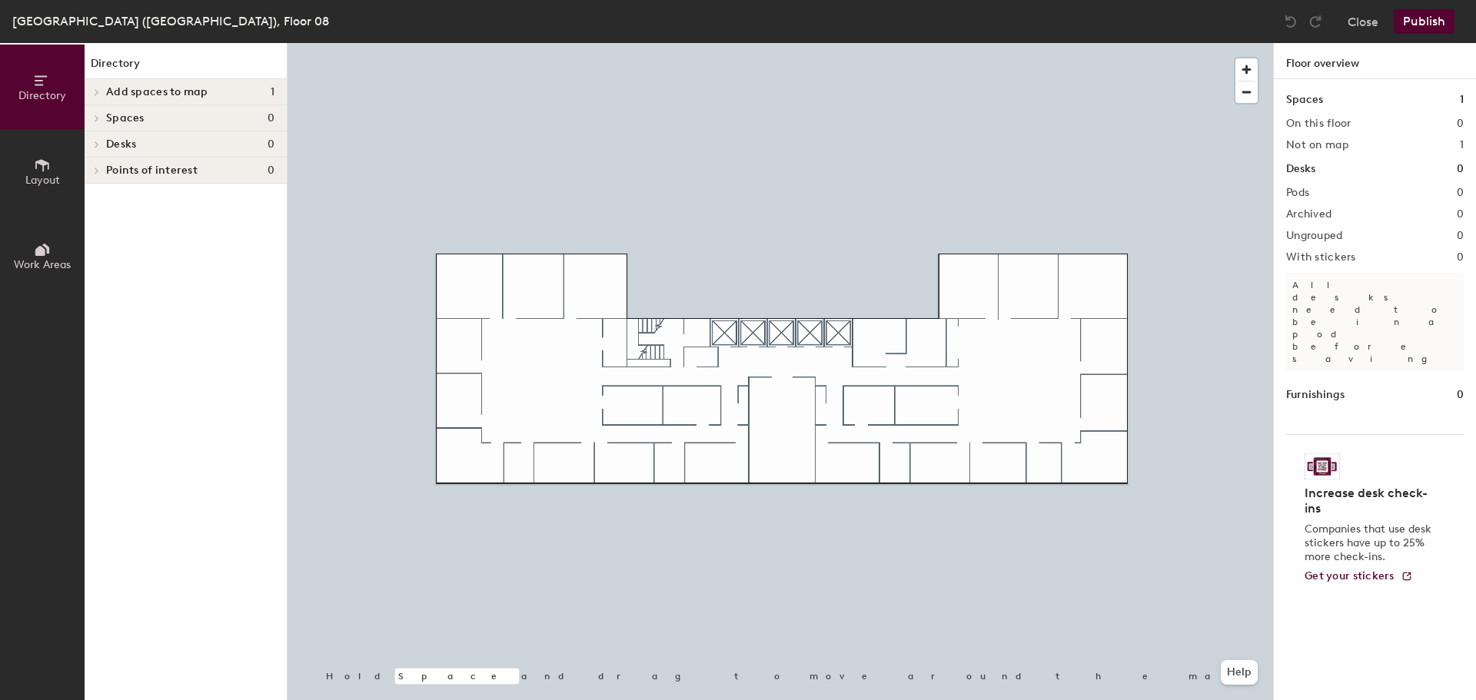
click at [45, 165] on icon at bounding box center [42, 165] width 14 height 12
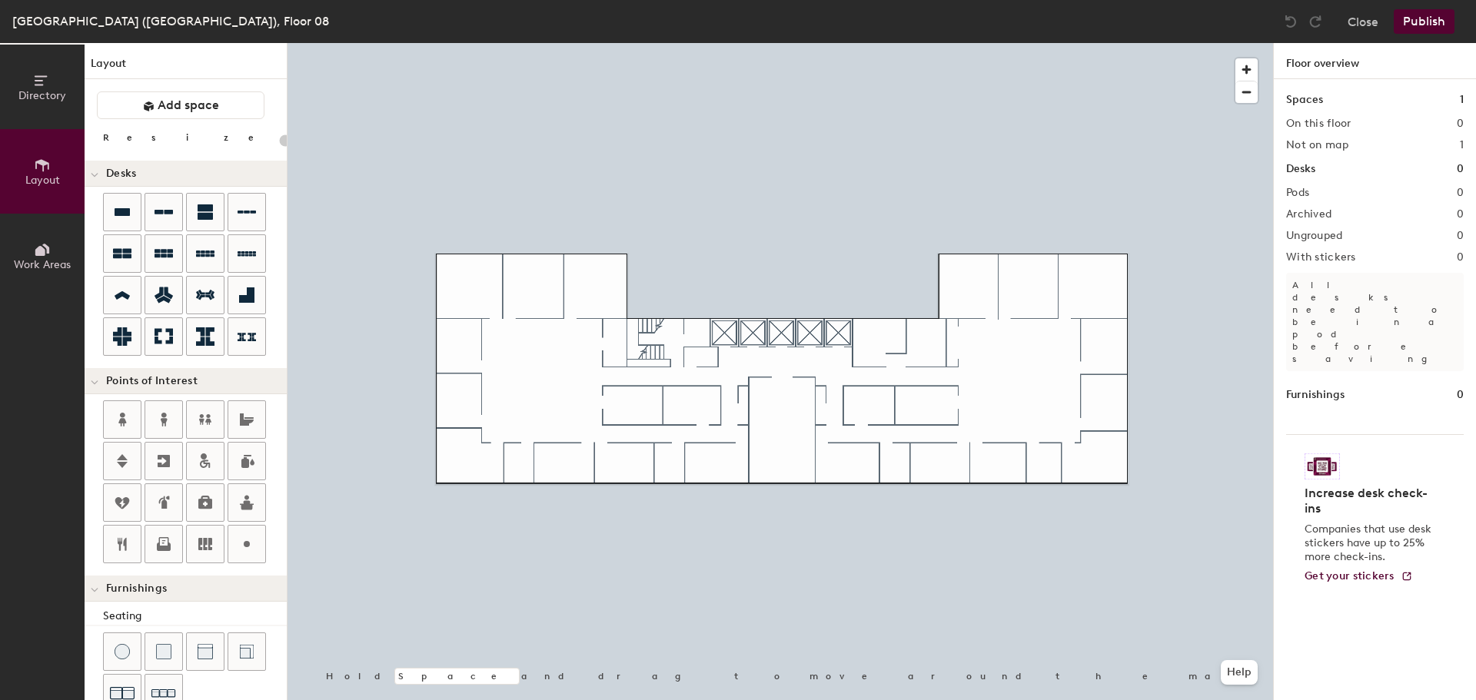
click at [780, 331] on div "Directory Layout Work Areas Layout Add space Resize Desks Points of Interest Fu…" at bounding box center [738, 371] width 1476 height 657
click at [160, 454] on icon at bounding box center [164, 461] width 18 height 18
click at [128, 422] on icon at bounding box center [122, 419] width 18 height 18
click at [164, 419] on icon at bounding box center [164, 420] width 7 height 14
click at [125, 301] on icon at bounding box center [122, 296] width 18 height 18
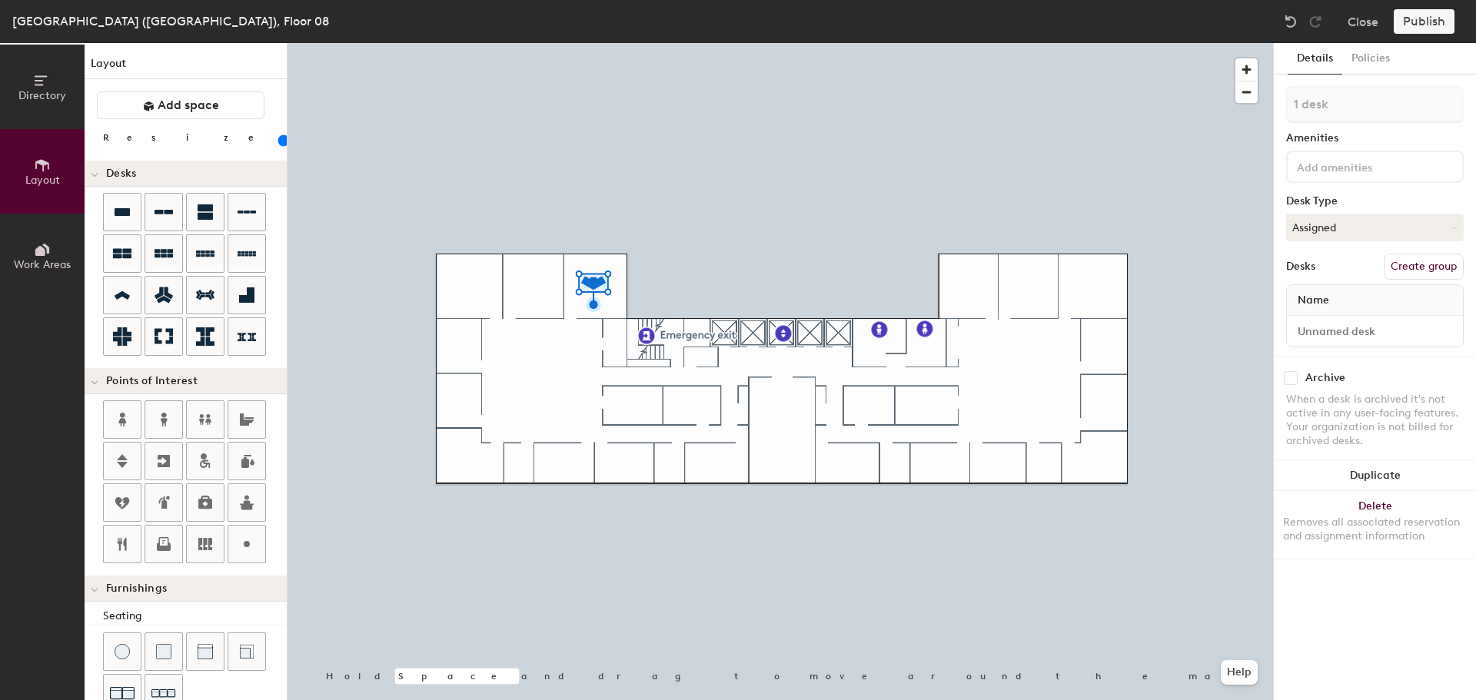
click at [1394, 468] on button "Duplicate" at bounding box center [1375, 475] width 202 height 31
click at [1379, 468] on button "Duplicate" at bounding box center [1375, 475] width 202 height 31
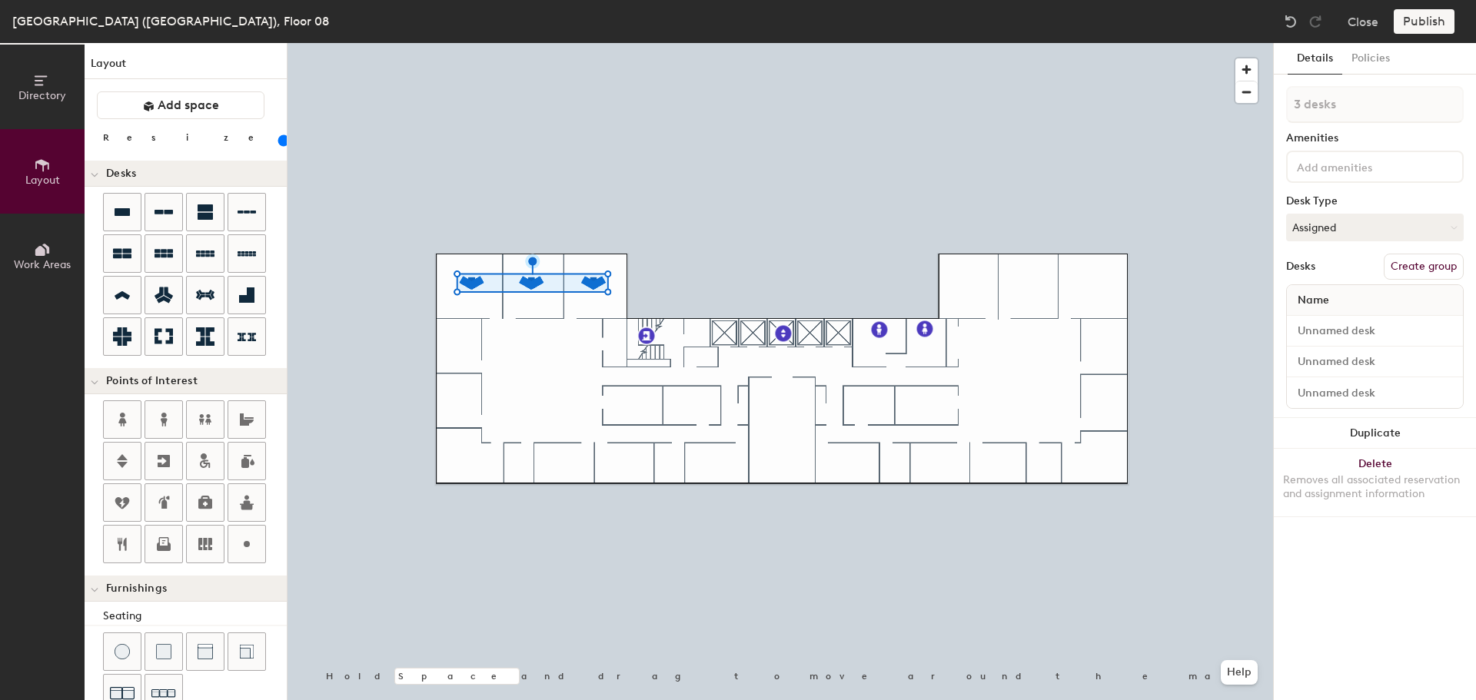
click at [1352, 436] on button "Duplicate" at bounding box center [1375, 433] width 202 height 31
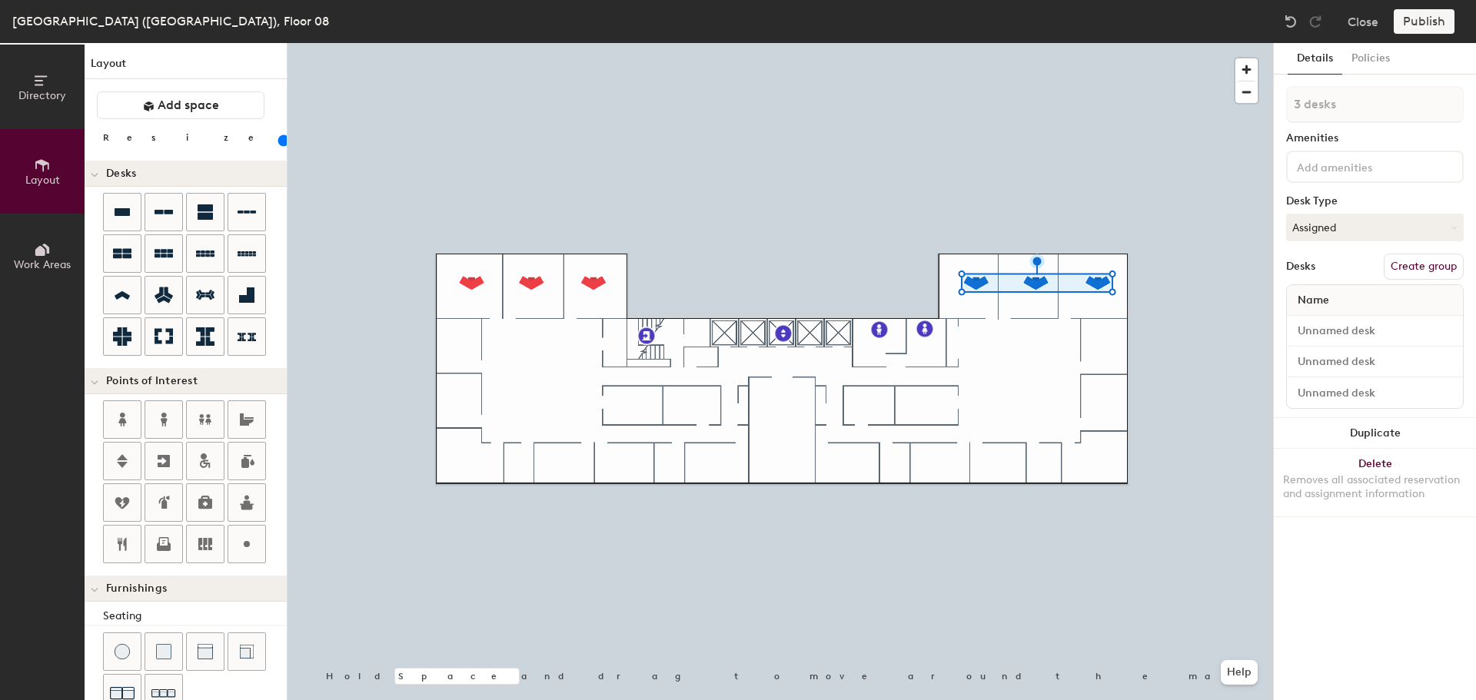
click at [1390, 430] on button "Duplicate" at bounding box center [1375, 433] width 202 height 31
click at [1351, 424] on button "Duplicate" at bounding box center [1375, 433] width 202 height 31
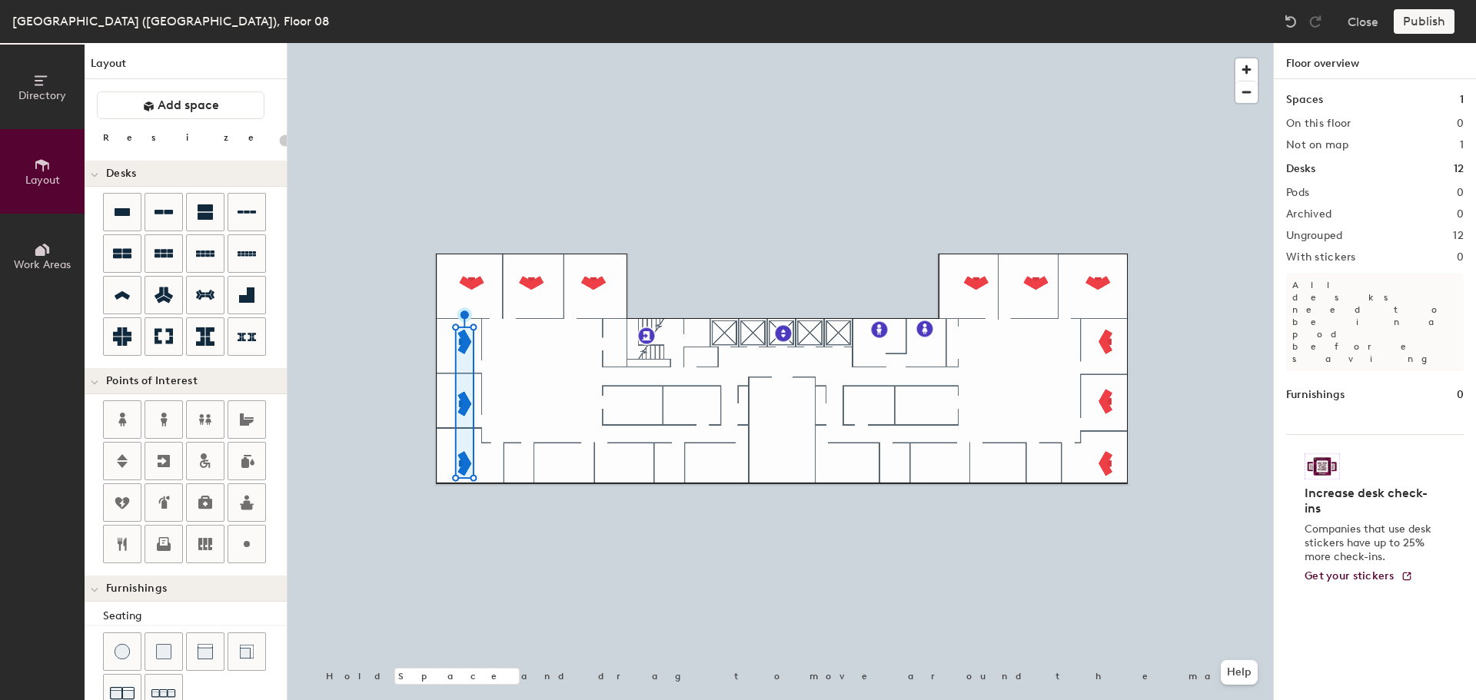
click at [472, 43] on div at bounding box center [779, 43] width 985 height 0
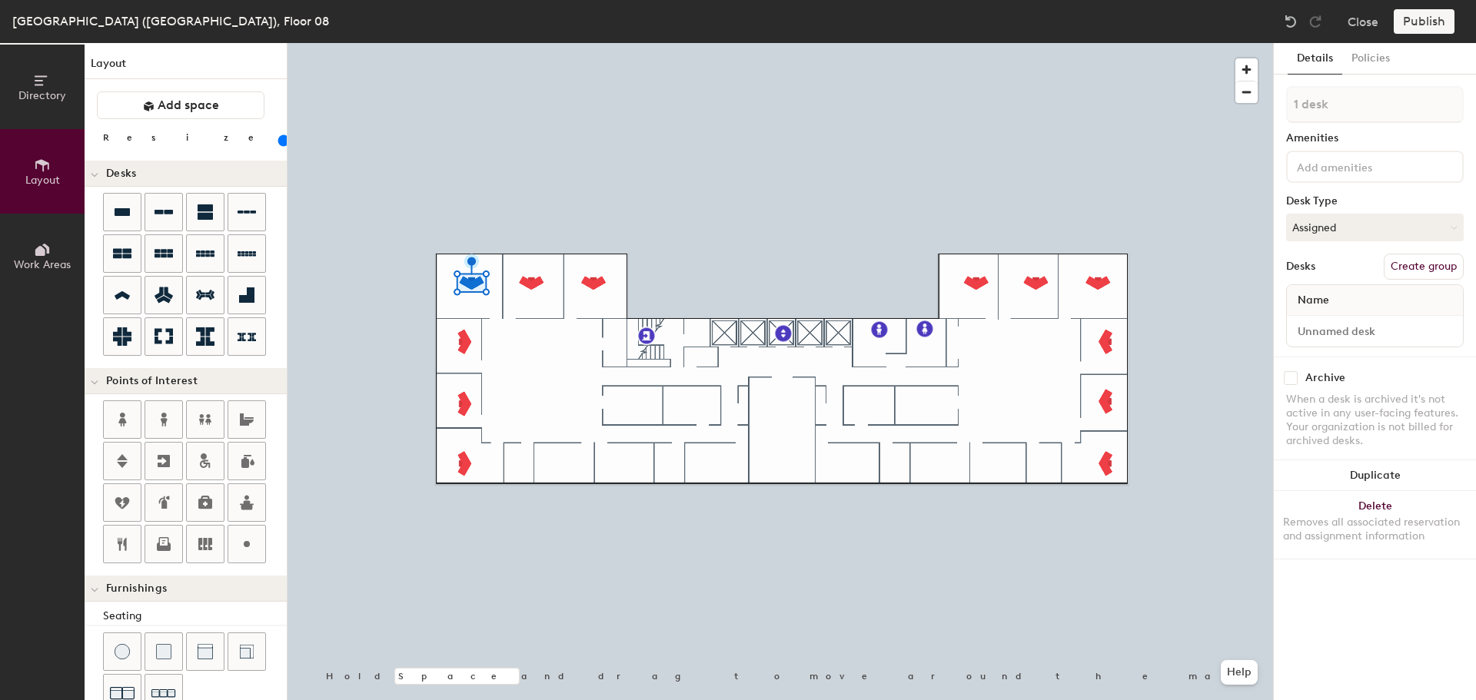
click at [1362, 484] on button "Duplicate" at bounding box center [1375, 475] width 202 height 31
click at [1394, 472] on button "Duplicate" at bounding box center [1375, 475] width 202 height 31
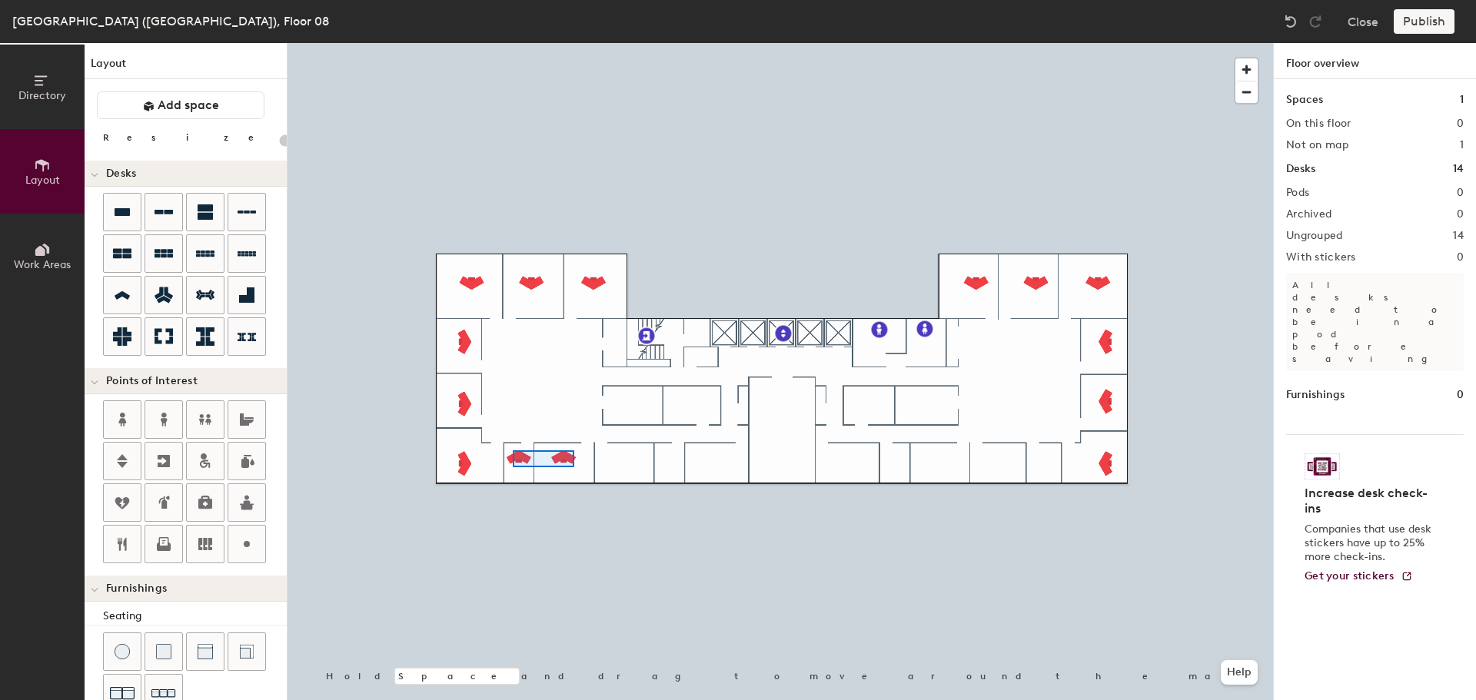
type input "100"
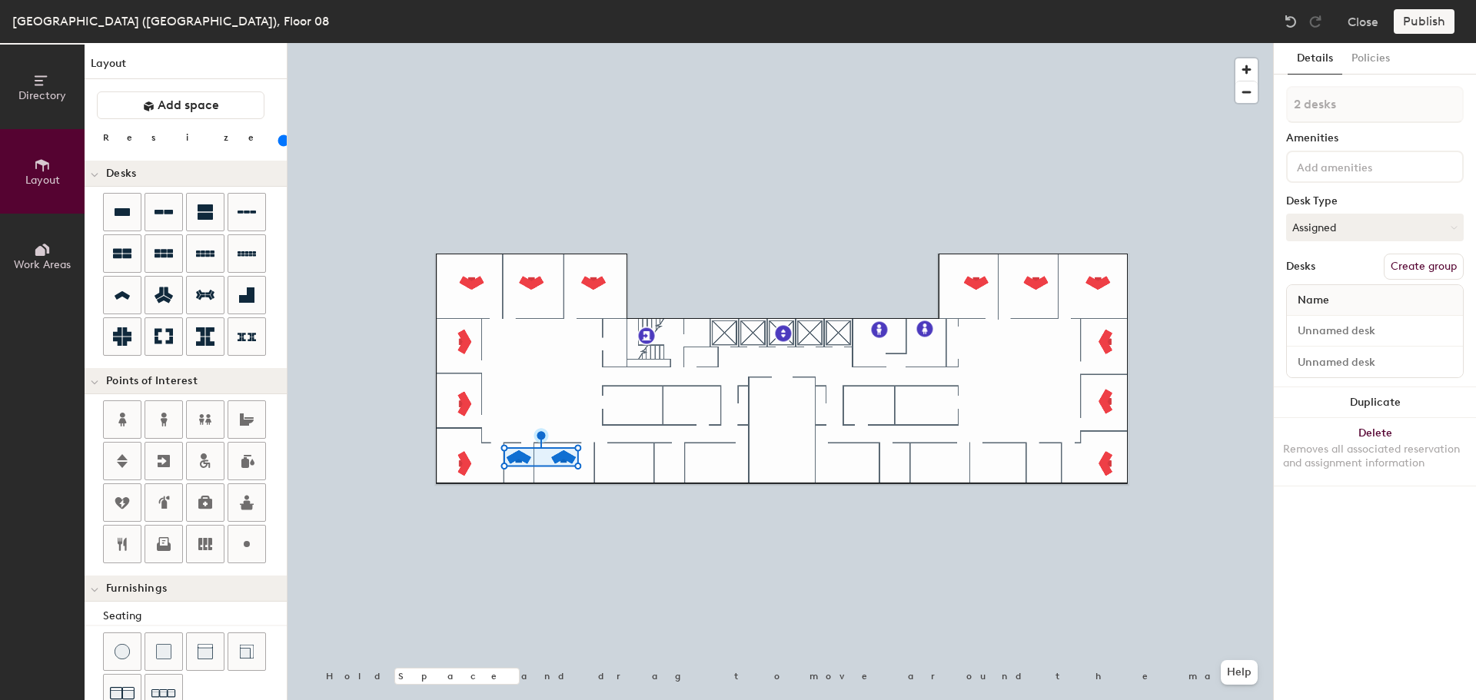
click at [1383, 406] on button "Duplicate" at bounding box center [1375, 402] width 202 height 31
type input "1 desk"
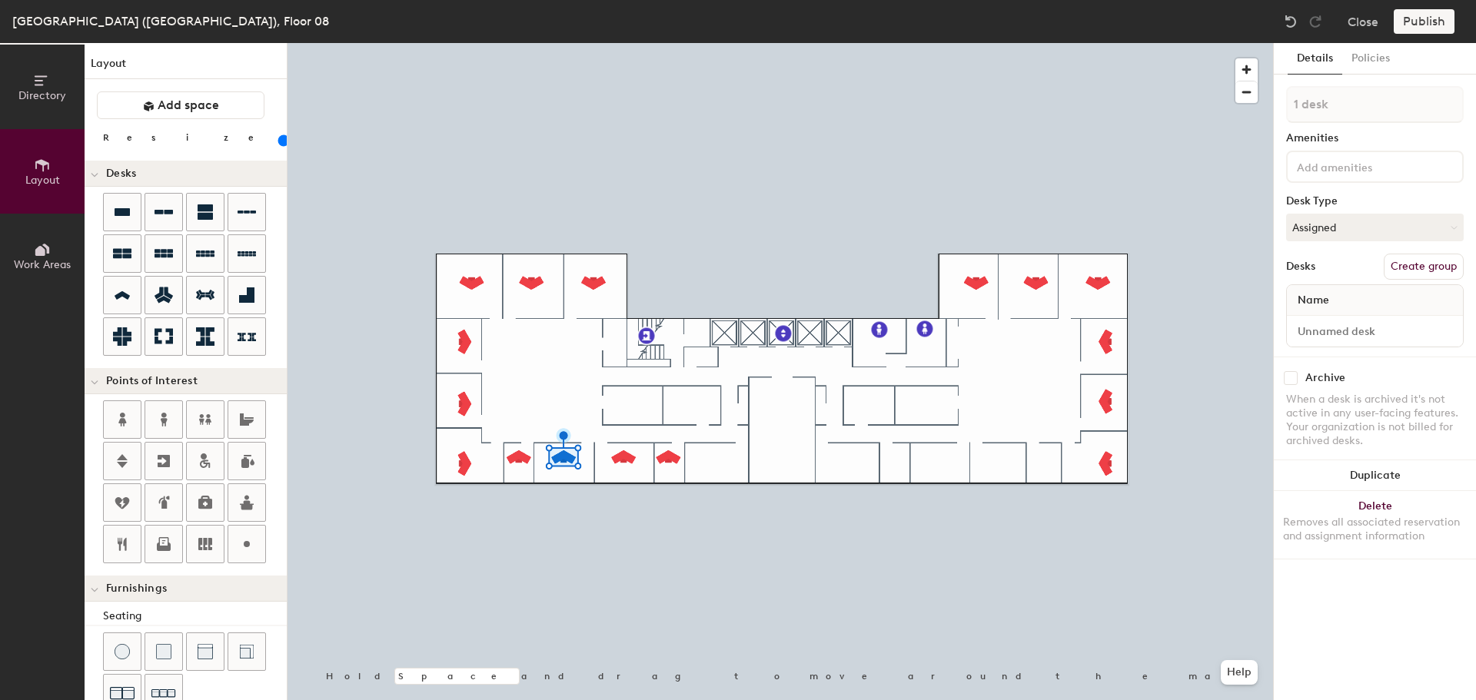
click at [1358, 478] on button "Duplicate" at bounding box center [1375, 475] width 202 height 31
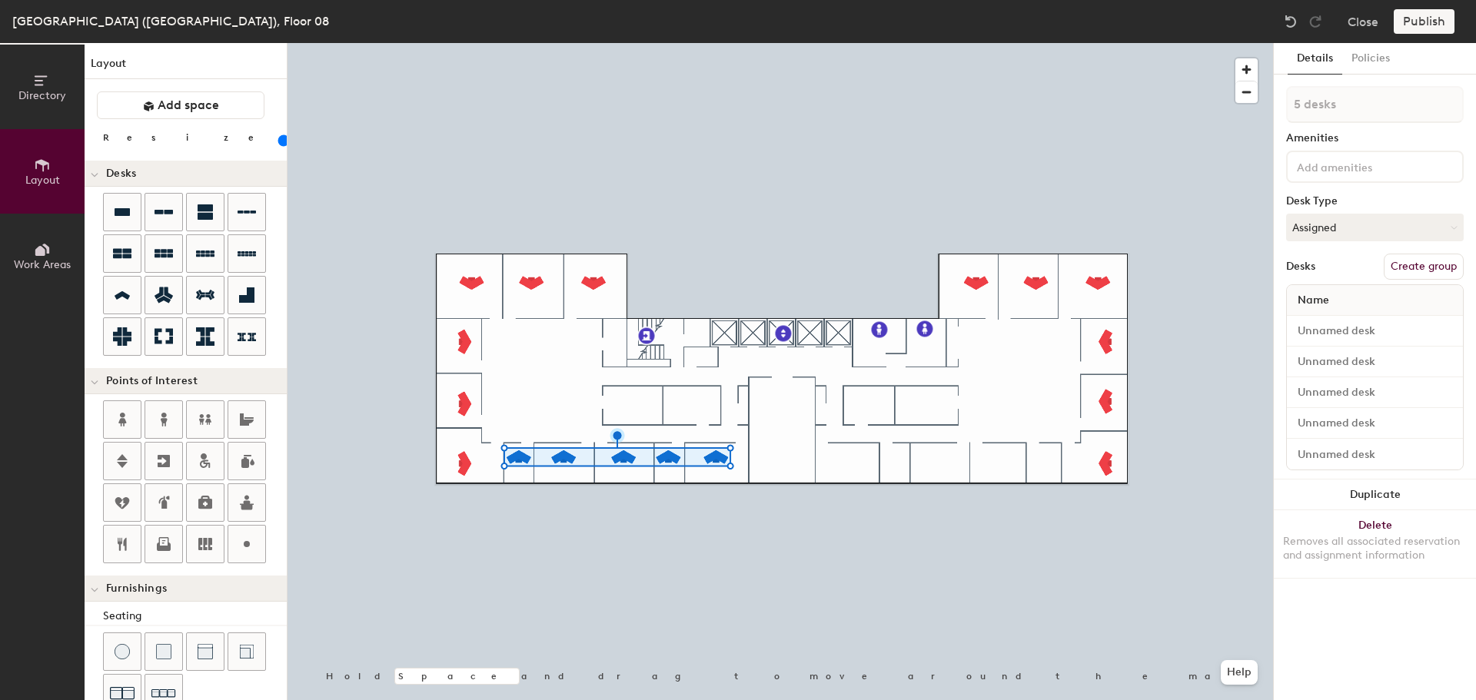
click at [1396, 506] on button "Duplicate" at bounding box center [1375, 495] width 202 height 31
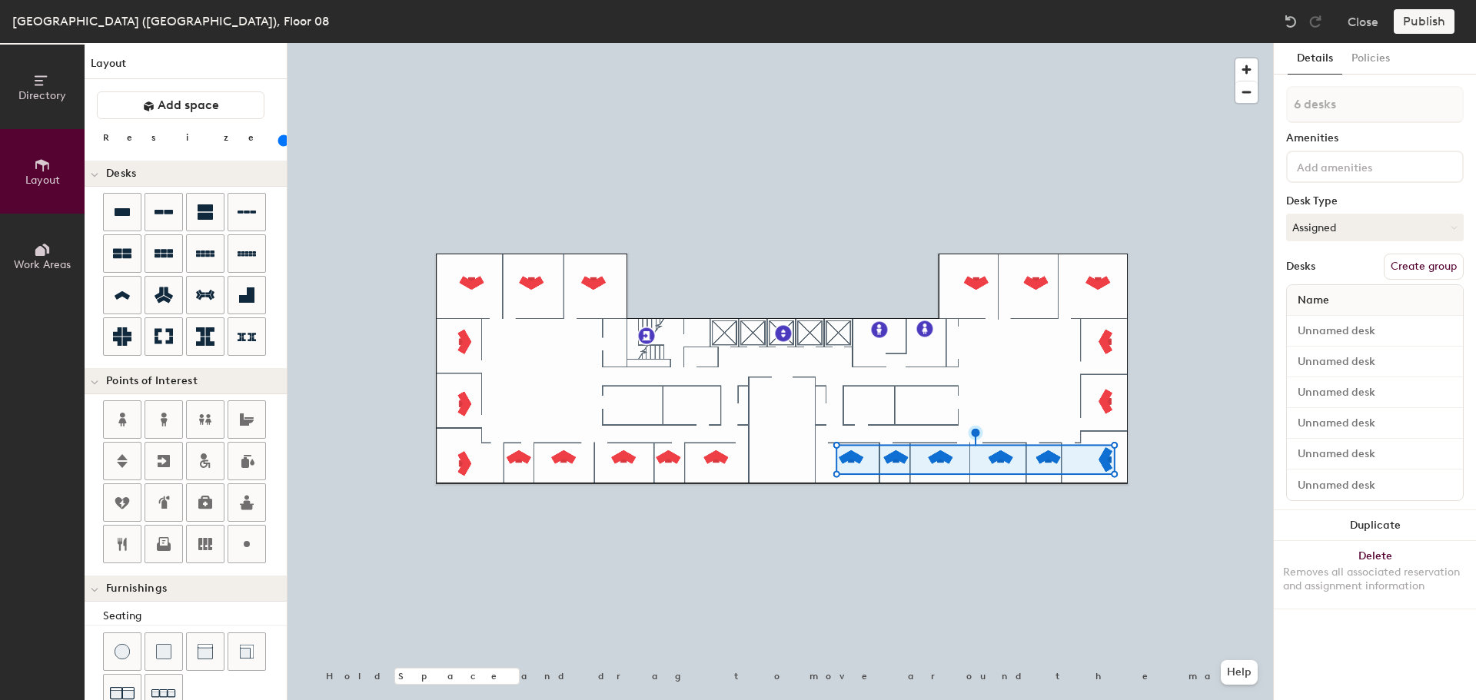
click at [940, 43] on div at bounding box center [779, 43] width 985 height 0
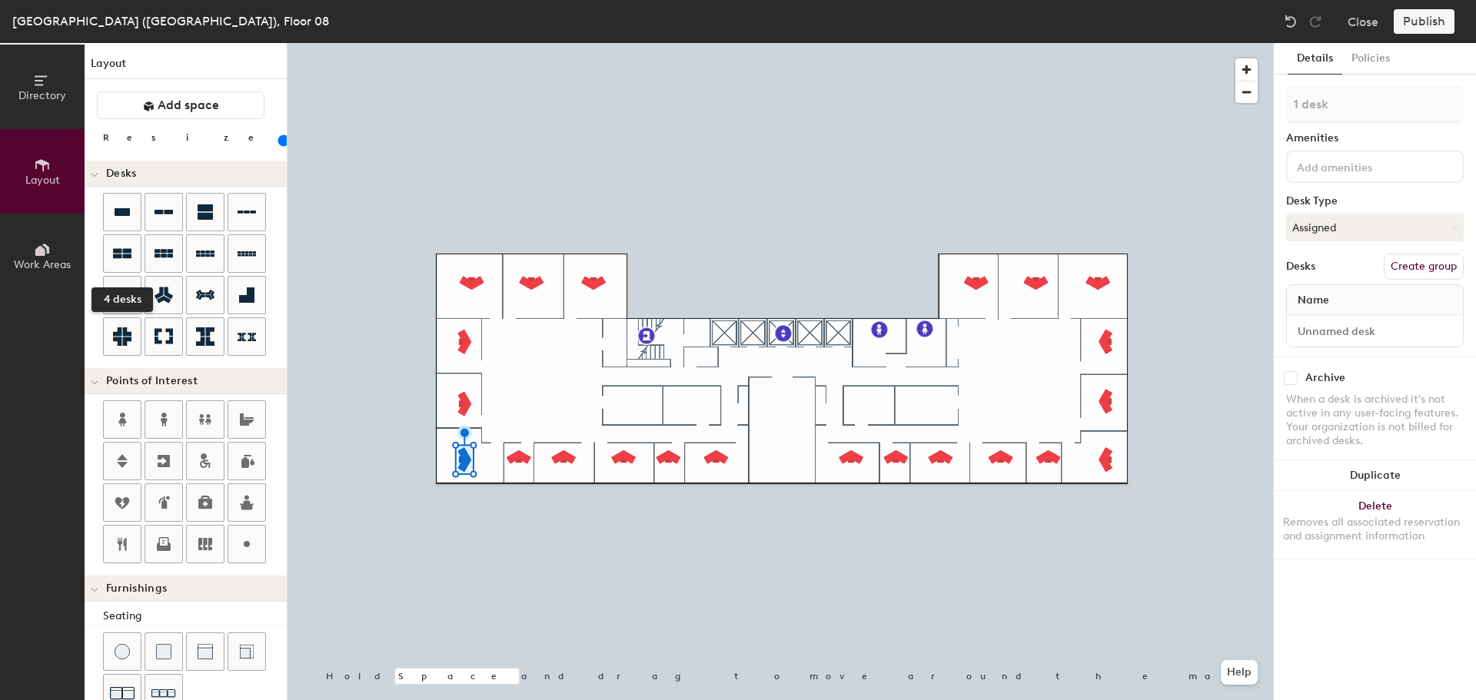
click at [117, 252] on icon at bounding box center [122, 254] width 18 height 10
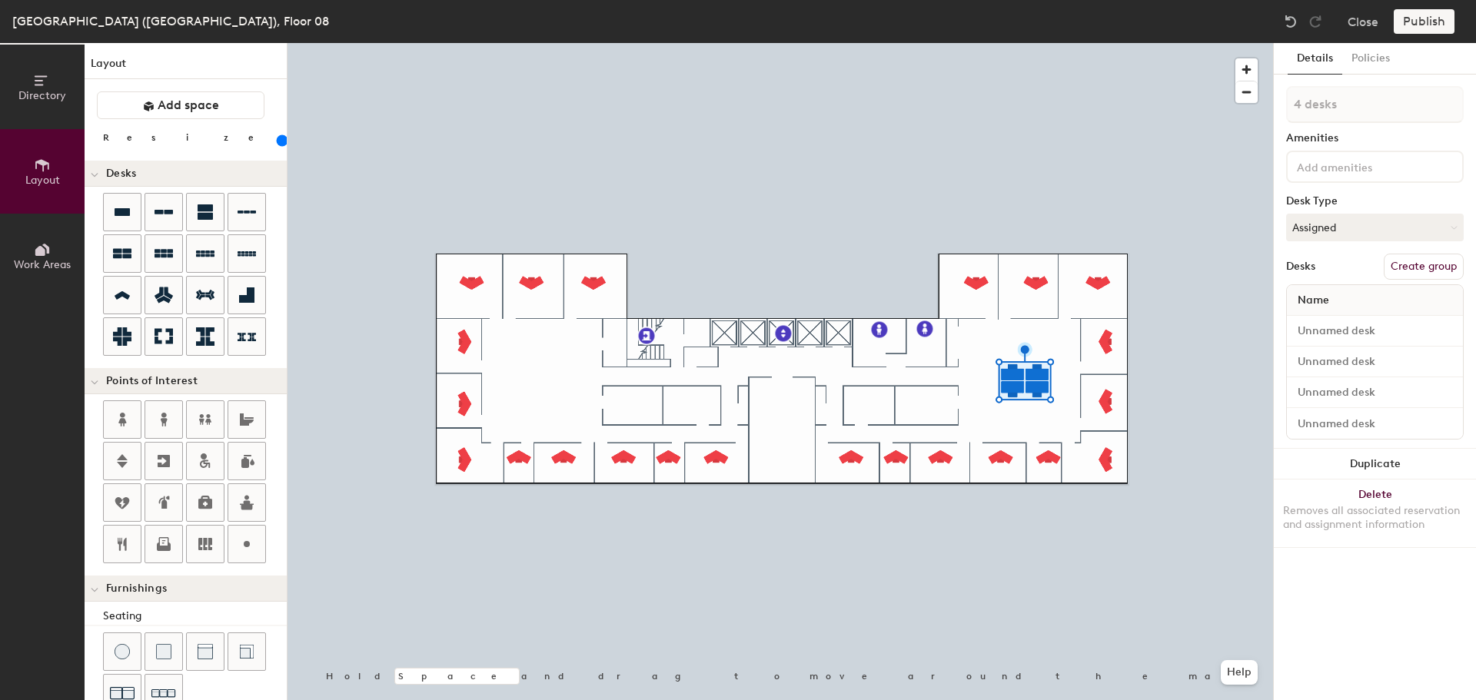
click at [1378, 463] on button "Duplicate" at bounding box center [1375, 464] width 202 height 31
click at [117, 543] on icon at bounding box center [122, 544] width 18 height 18
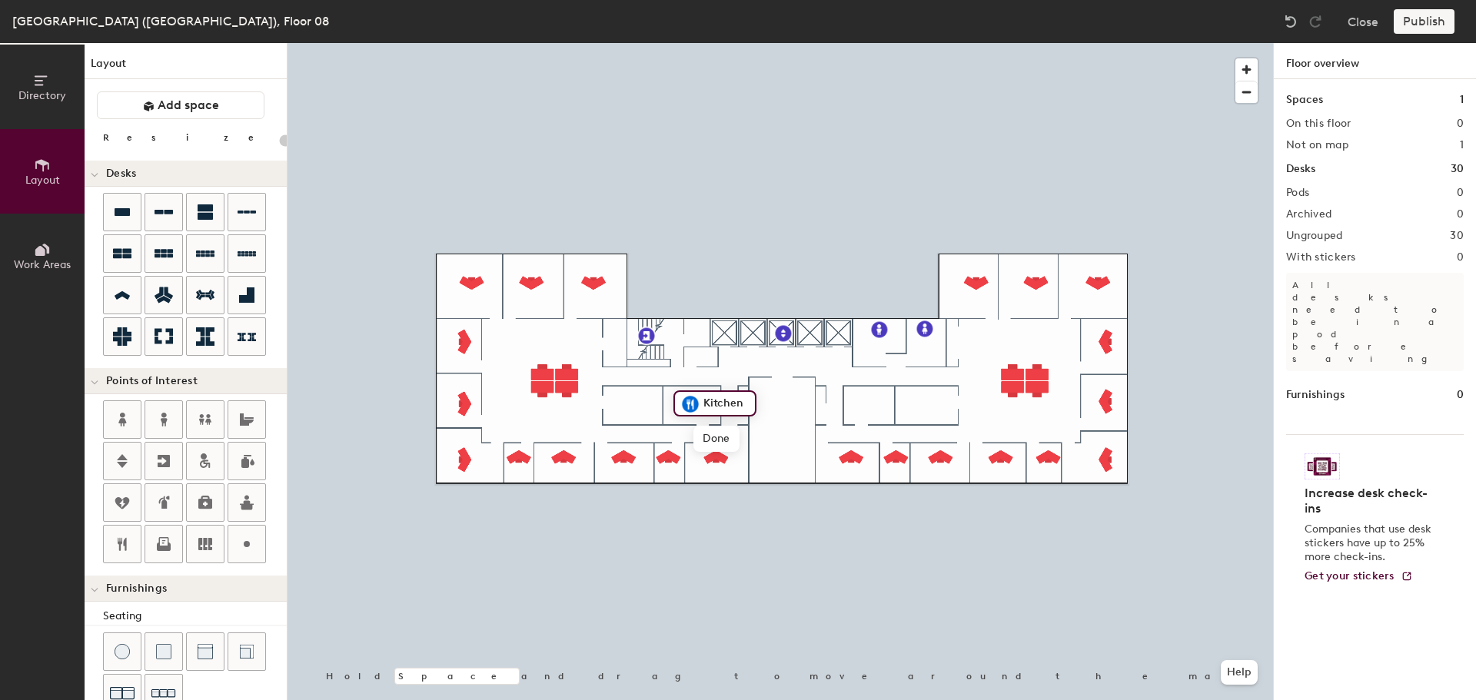
click at [202, 542] on icon at bounding box center [205, 544] width 14 height 12
type input "20"
type input "08-028 File Room"
click at [201, 544] on icon at bounding box center [205, 544] width 14 height 12
type input "20"
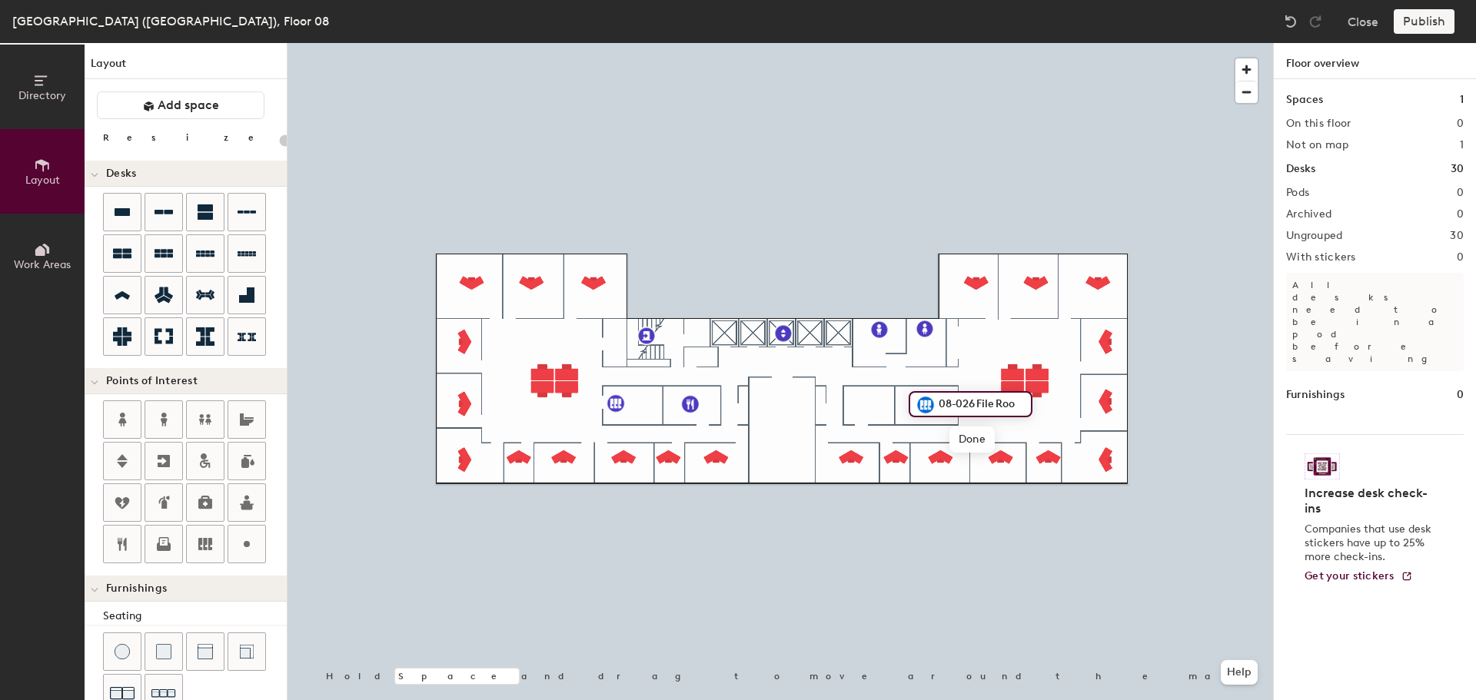
type input "08-026 File Room"
click at [156, 545] on icon at bounding box center [164, 544] width 18 height 18
type input "20"
type input "Copier"
type input "100"
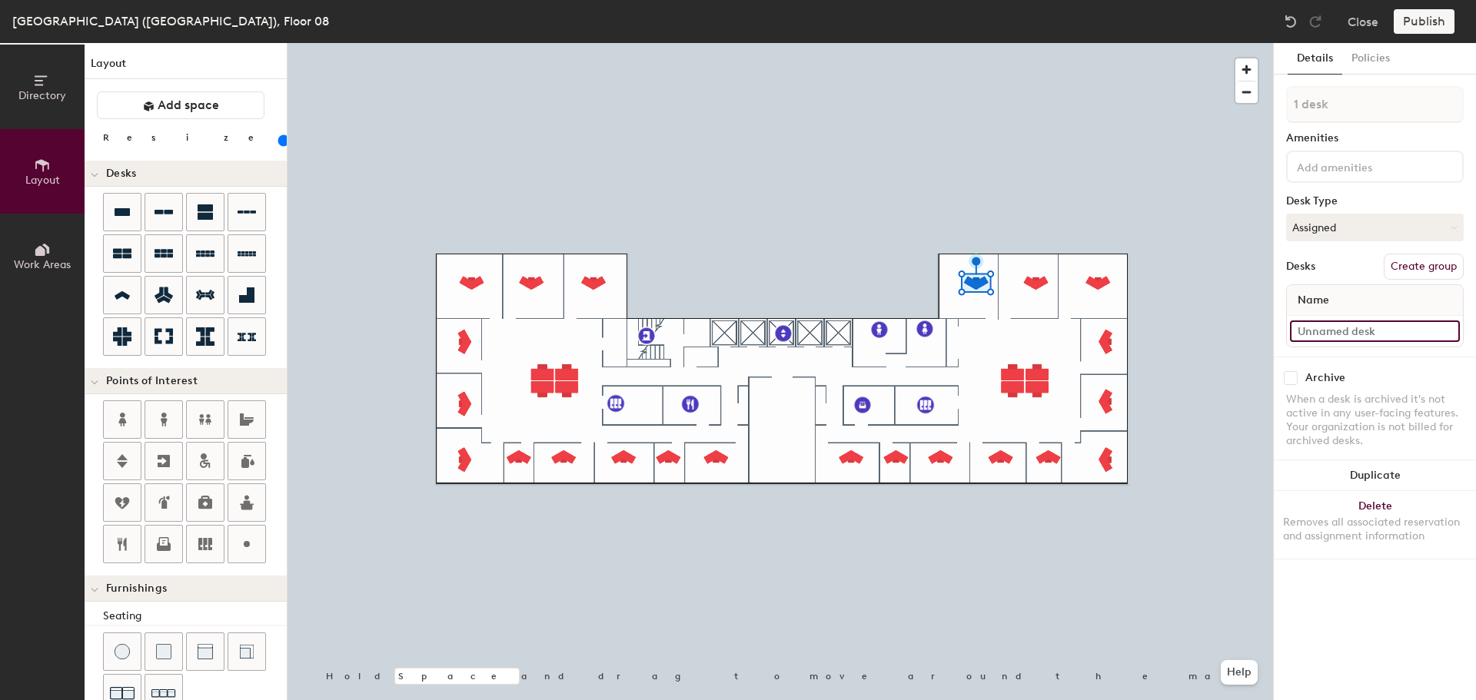
click at [1331, 331] on input at bounding box center [1375, 332] width 170 height 22
type input "08-001"
click at [1348, 337] on input at bounding box center [1375, 332] width 170 height 22
type input "08-002"
click at [1328, 330] on input at bounding box center [1375, 332] width 170 height 22
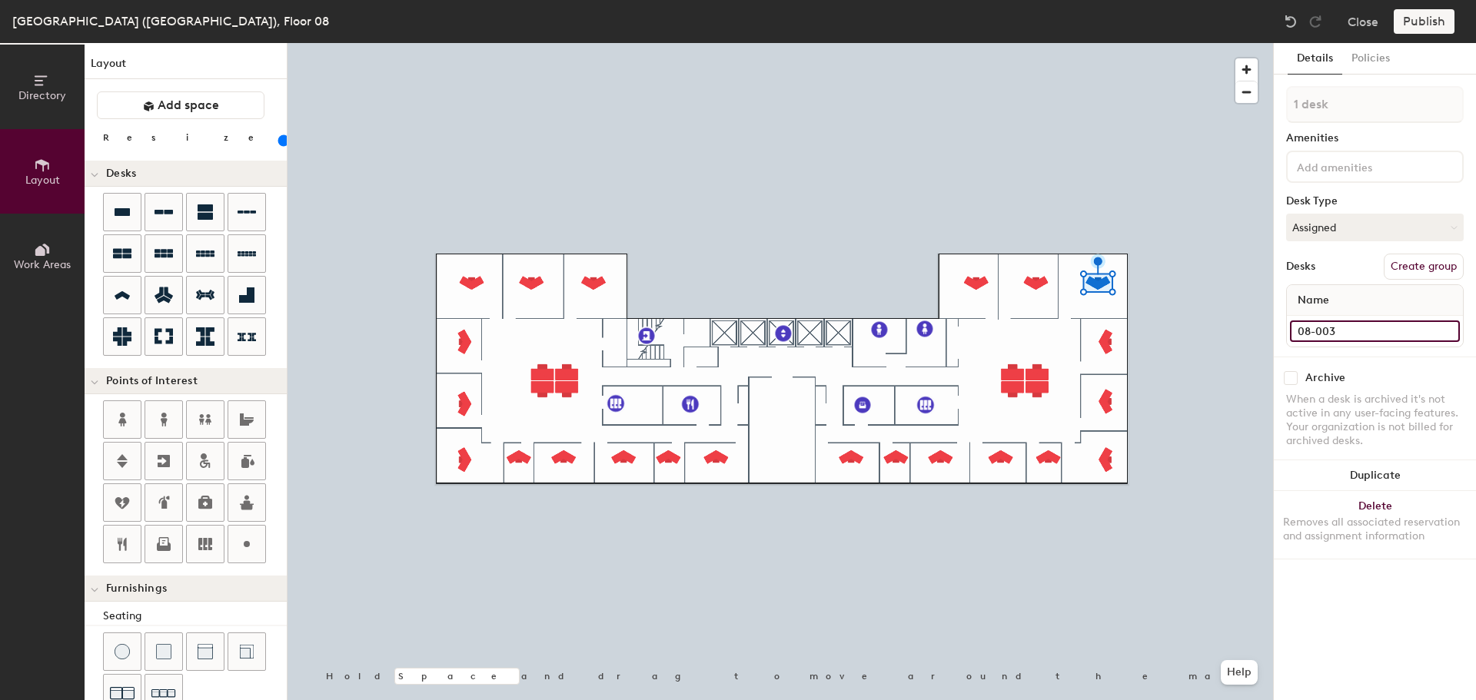
type input "08-003"
click at [1326, 332] on input at bounding box center [1375, 332] width 170 height 22
type input "08-004"
click at [1324, 336] on input at bounding box center [1375, 332] width 170 height 22
type input "08-005"
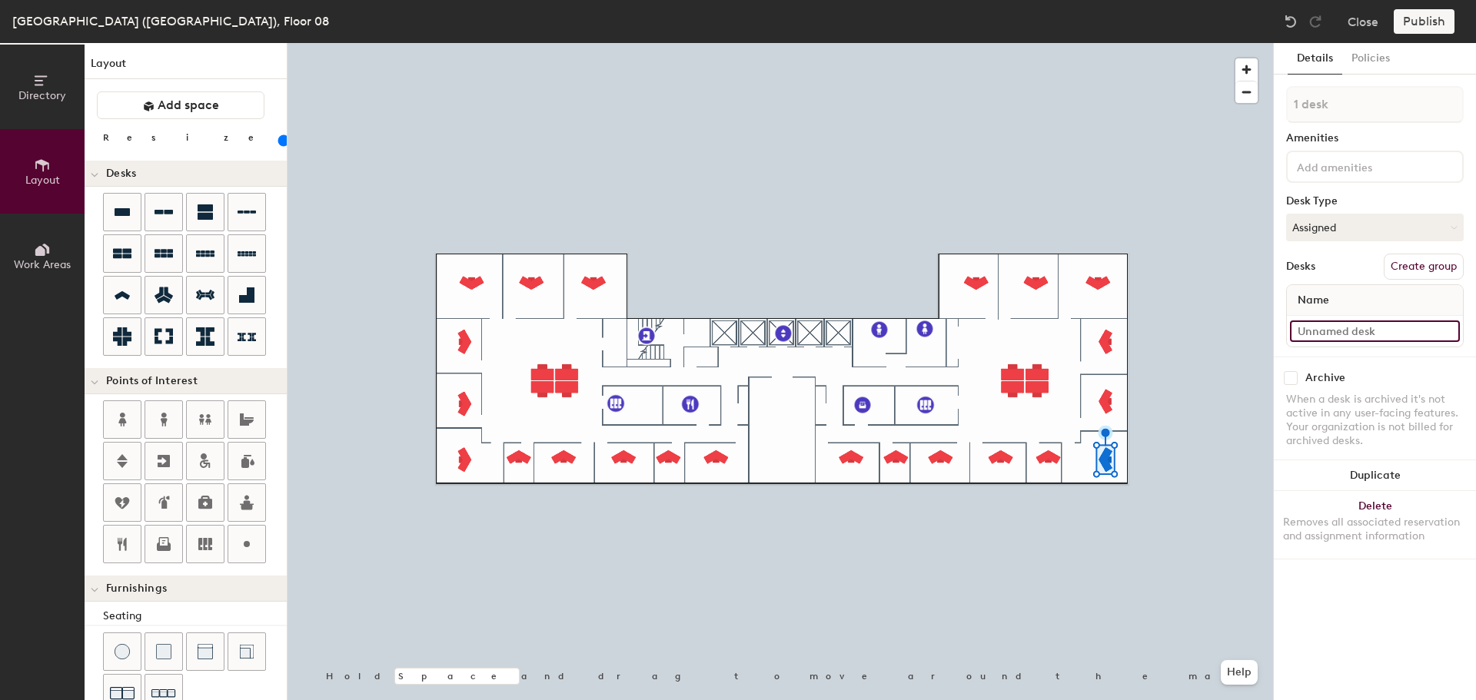
click at [1307, 330] on input at bounding box center [1375, 332] width 170 height 22
type input "08-006"
click at [1352, 326] on input at bounding box center [1375, 332] width 170 height 22
type input "08-007"
click at [1337, 338] on input at bounding box center [1375, 332] width 170 height 22
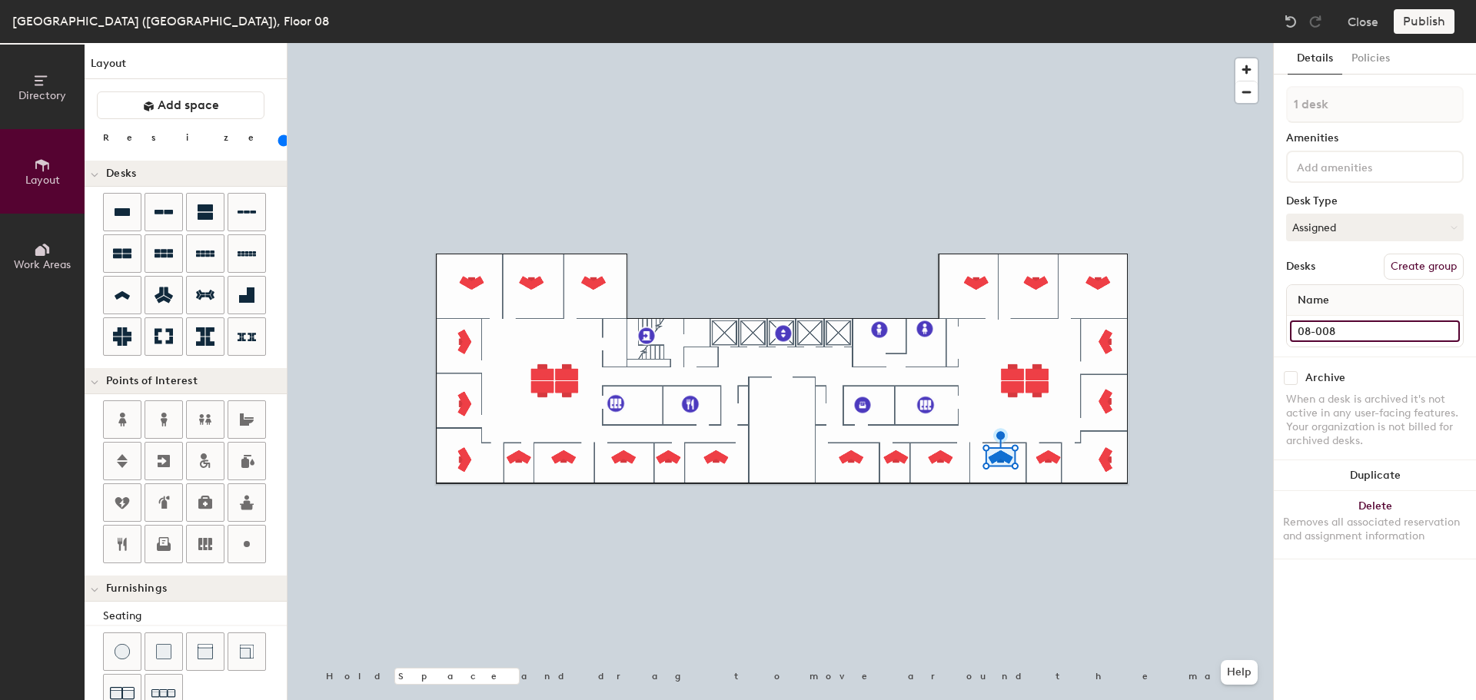
type input "08-008"
click at [1344, 324] on input at bounding box center [1375, 332] width 170 height 22
type input "08-009"
click at [1334, 329] on input at bounding box center [1375, 332] width 170 height 22
type input "09-010"
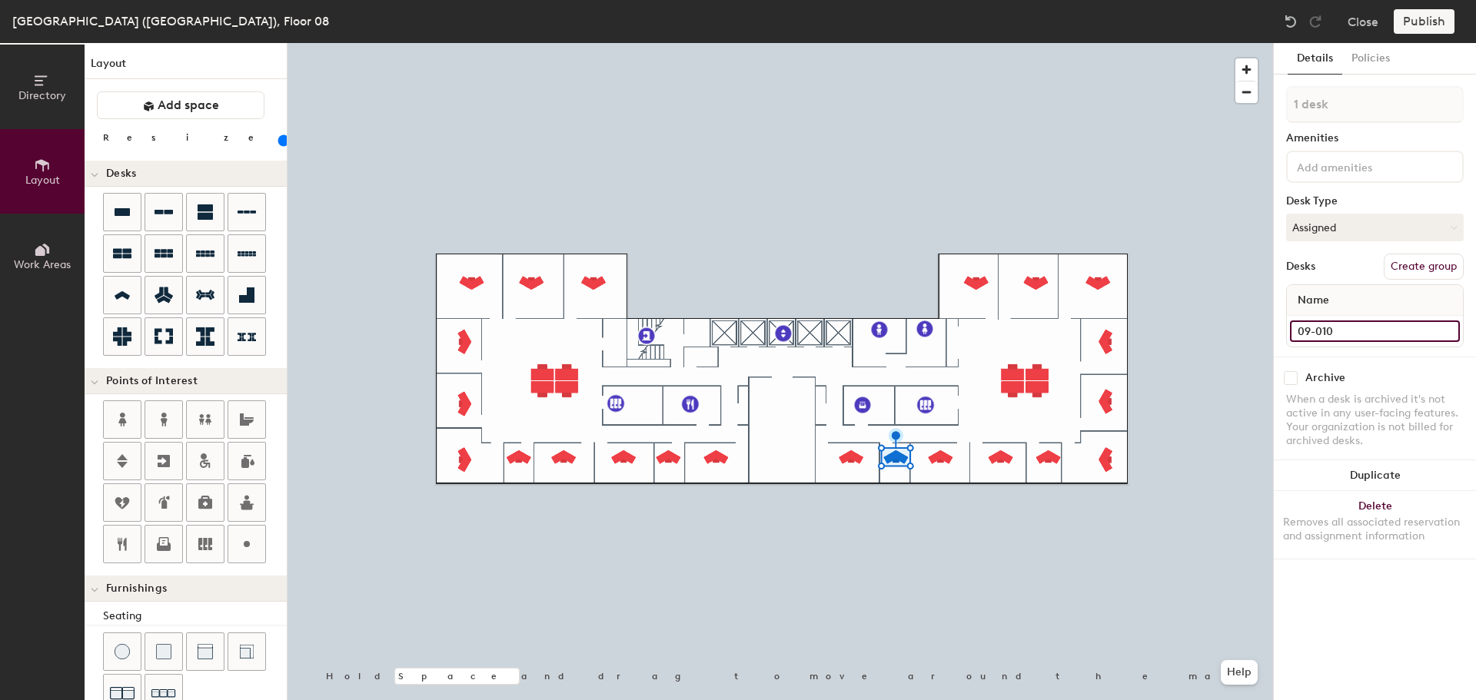
click at [1318, 322] on input "09-010" at bounding box center [1375, 332] width 170 height 22
click at [1311, 329] on input "09-010" at bounding box center [1375, 332] width 170 height 22
type input "08-010"
click at [1358, 330] on input at bounding box center [1375, 332] width 170 height 22
type input "08-011"
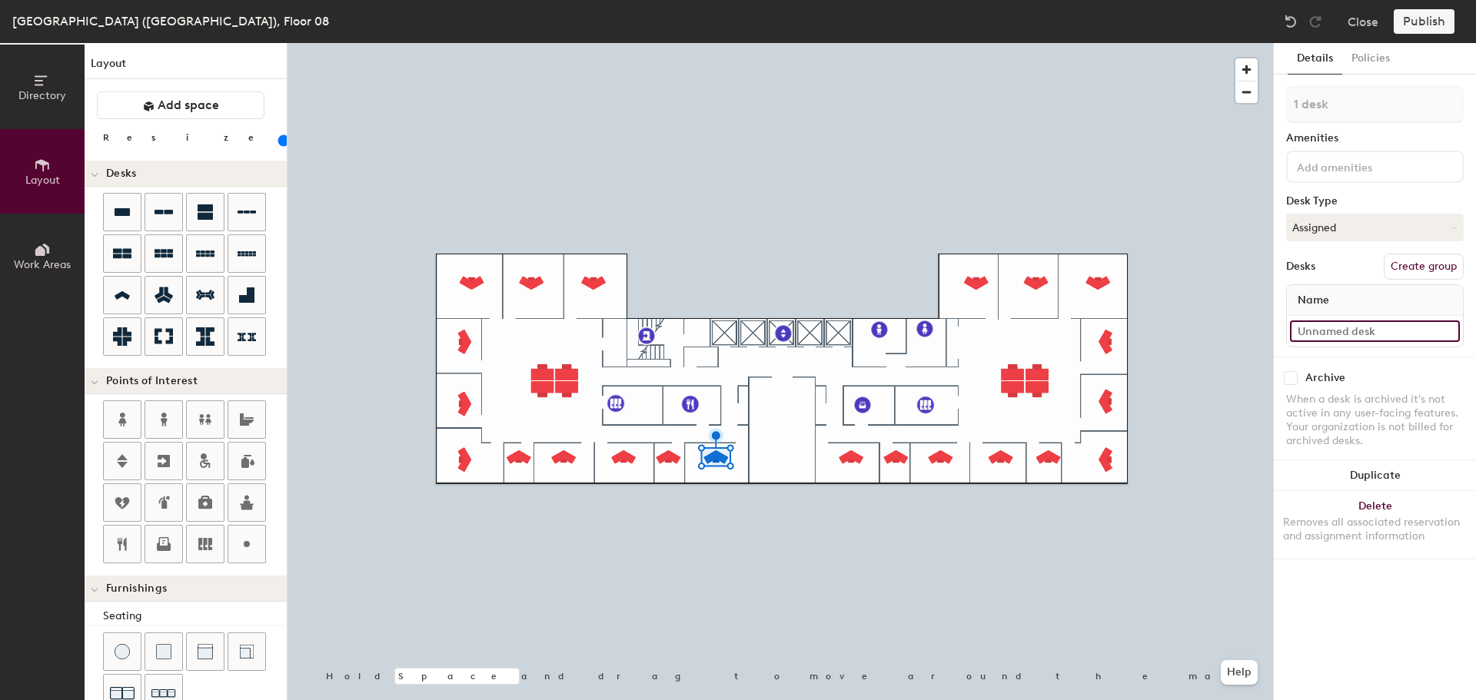
click at [1338, 332] on input at bounding box center [1375, 332] width 170 height 22
type input "08-013"
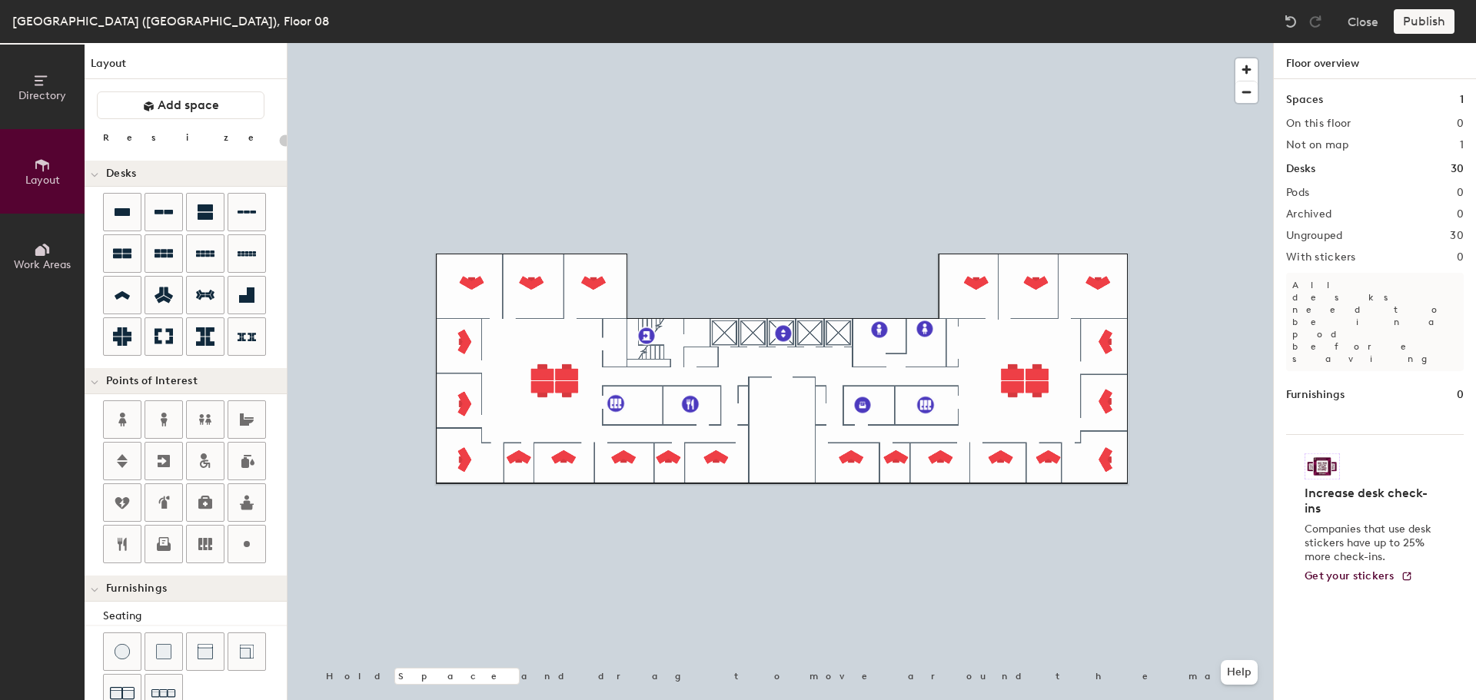
type input "100"
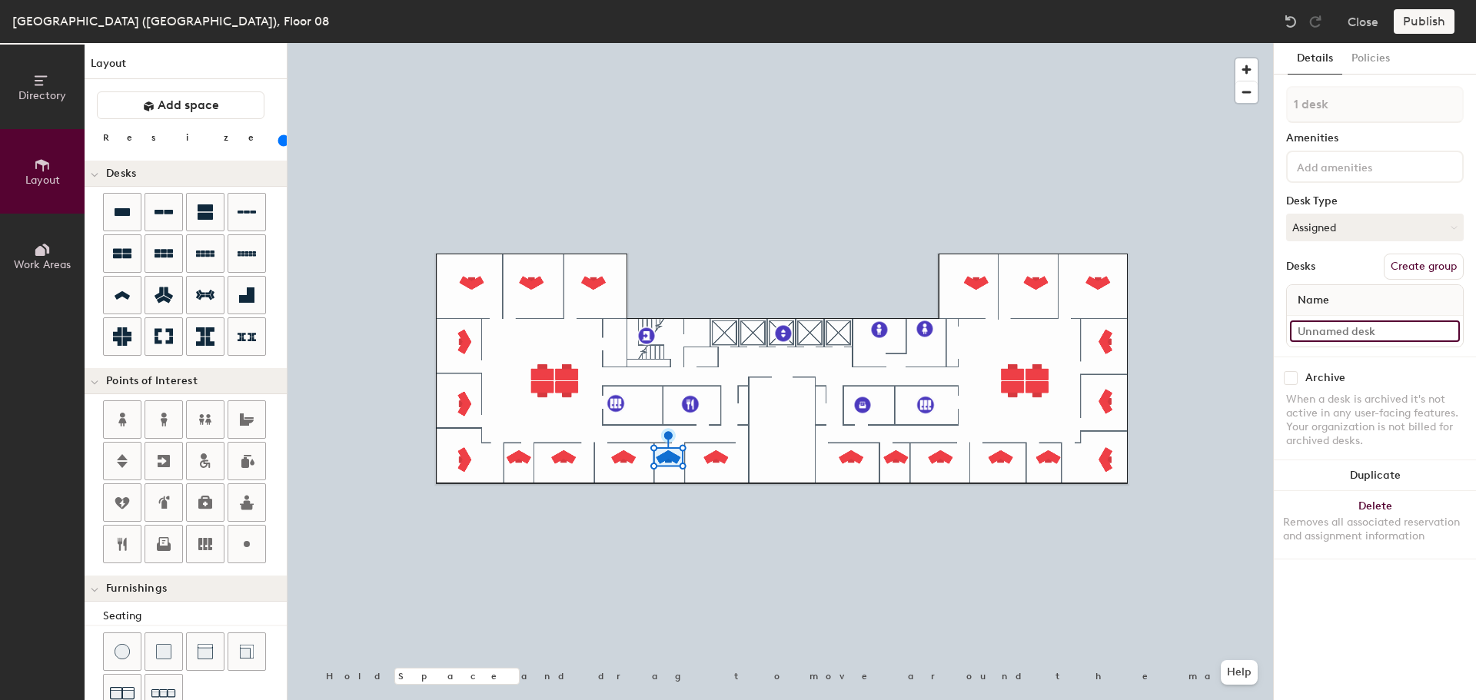
click at [1397, 327] on input at bounding box center [1375, 332] width 170 height 22
type input "08-014"
click at [1369, 333] on input at bounding box center [1375, 332] width 170 height 22
type input "08-015"
click at [1373, 335] on input at bounding box center [1375, 332] width 170 height 22
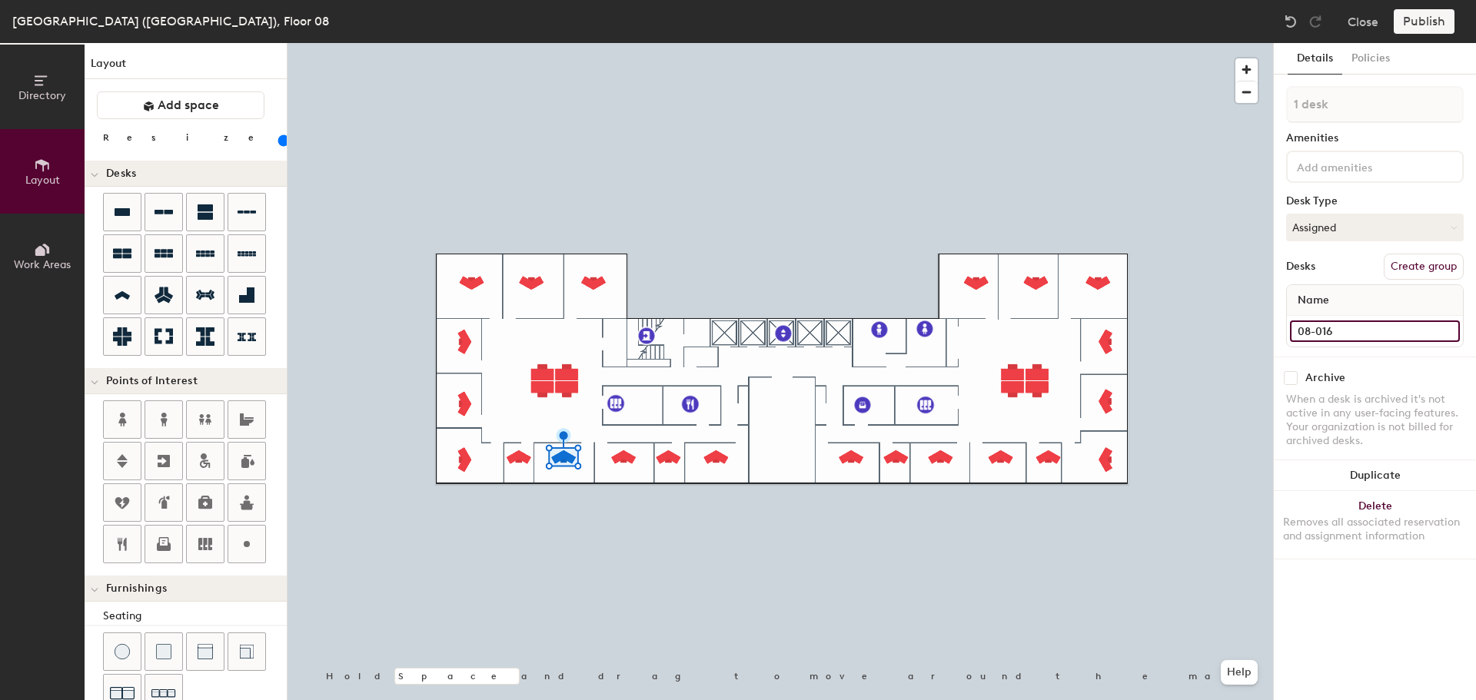
type input "08-016"
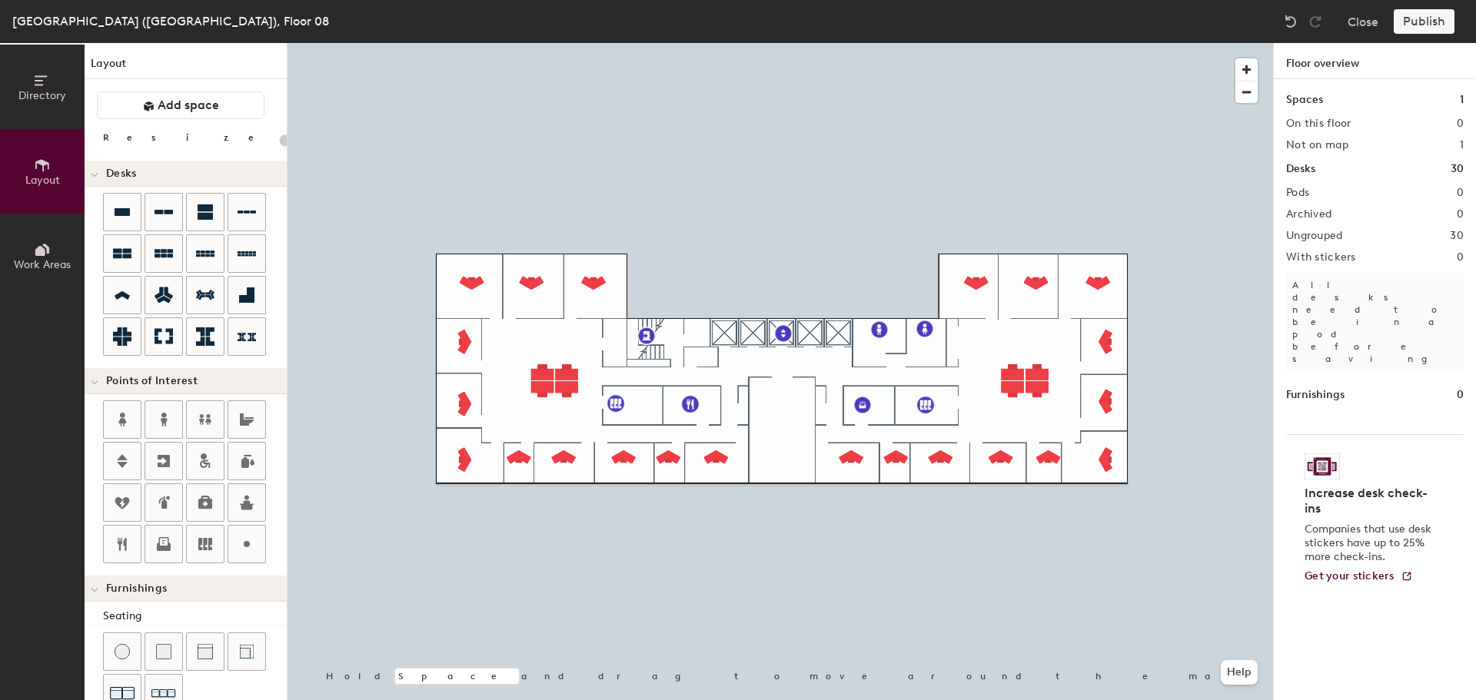
type input "100"
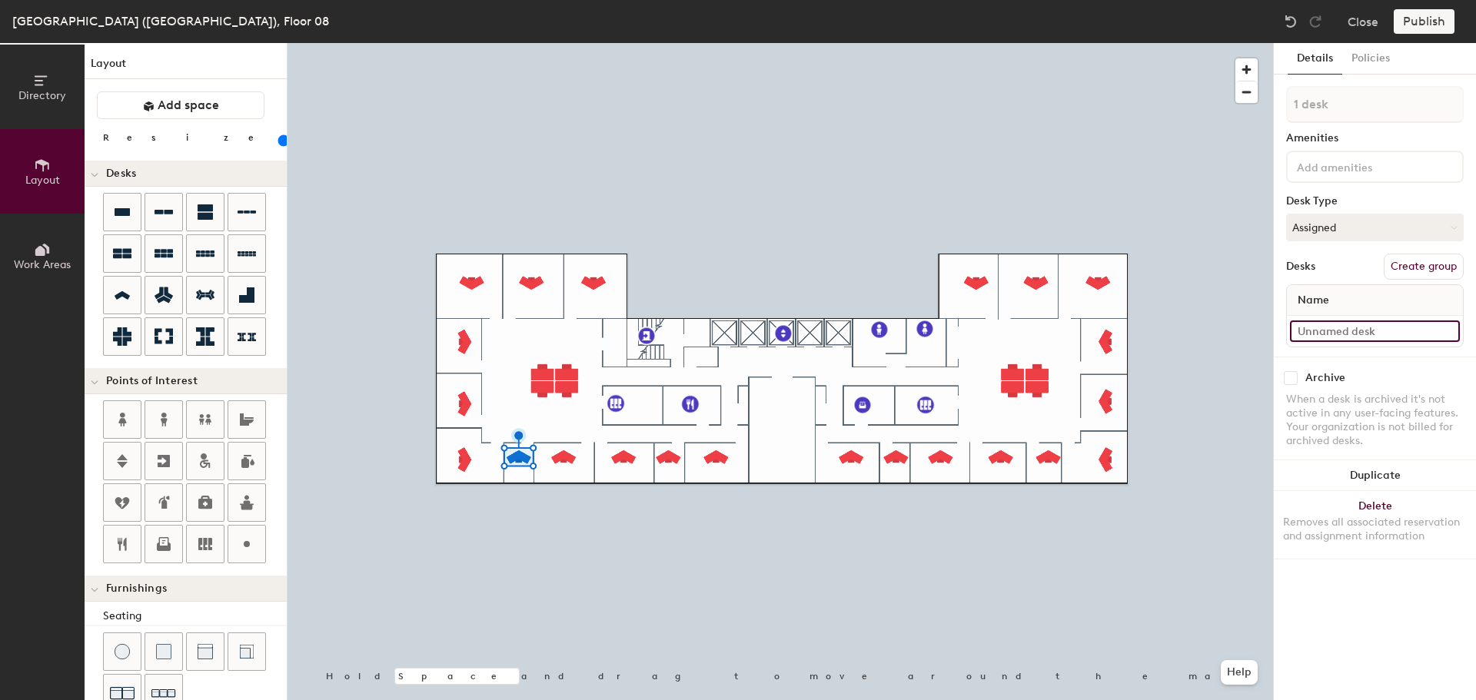
click at [1338, 335] on input at bounding box center [1375, 332] width 170 height 22
type input "08-017"
click at [1314, 328] on input at bounding box center [1375, 332] width 170 height 22
type input "08-018"
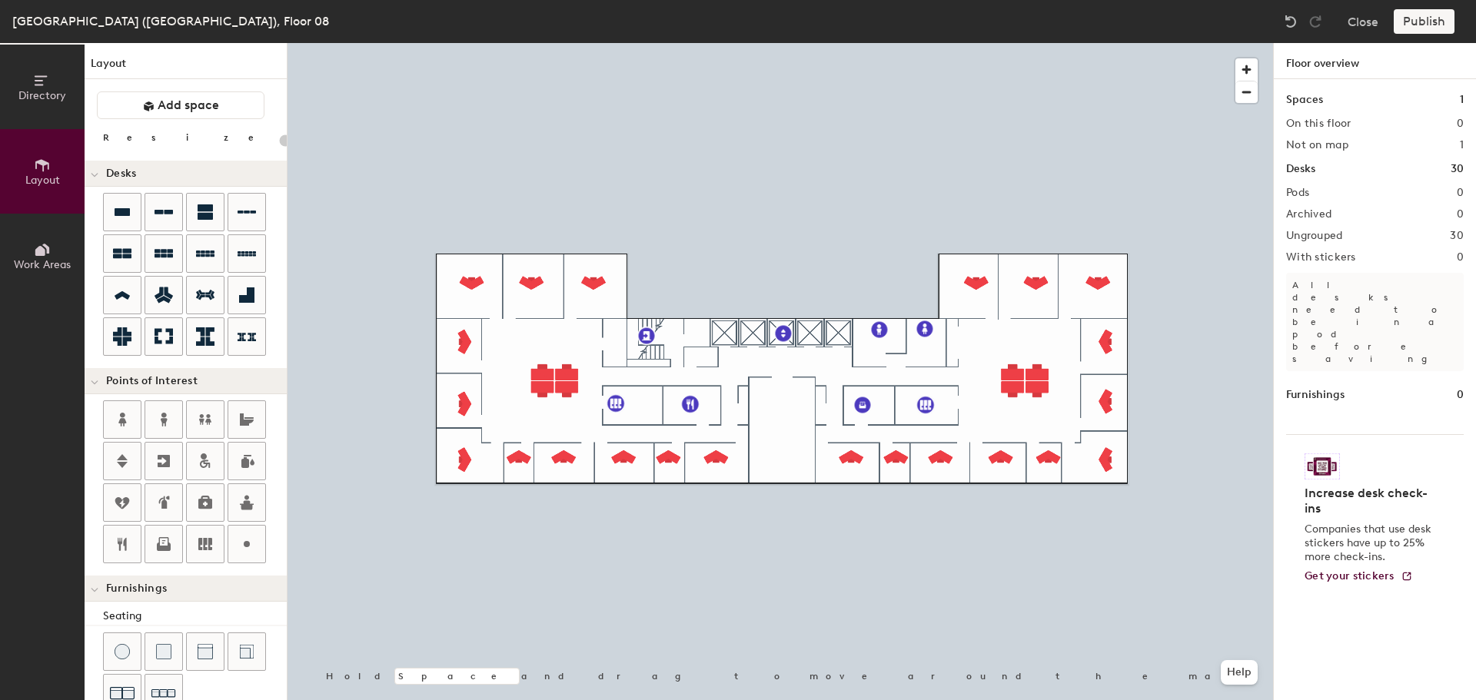
type input "100"
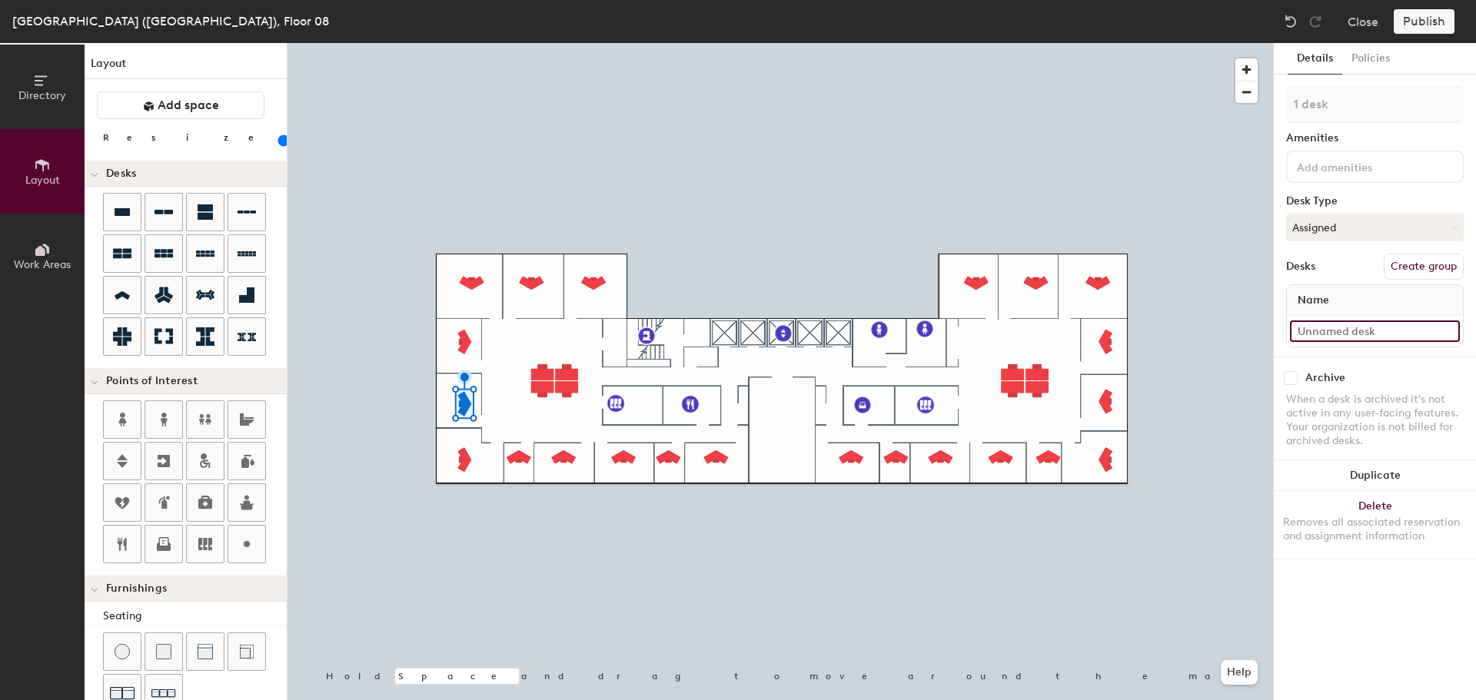
click at [1314, 332] on input at bounding box center [1375, 332] width 170 height 22
type input "08-019"
click at [1338, 331] on input at bounding box center [1375, 332] width 170 height 22
type input "08-020"
click at [1348, 336] on input at bounding box center [1375, 332] width 170 height 22
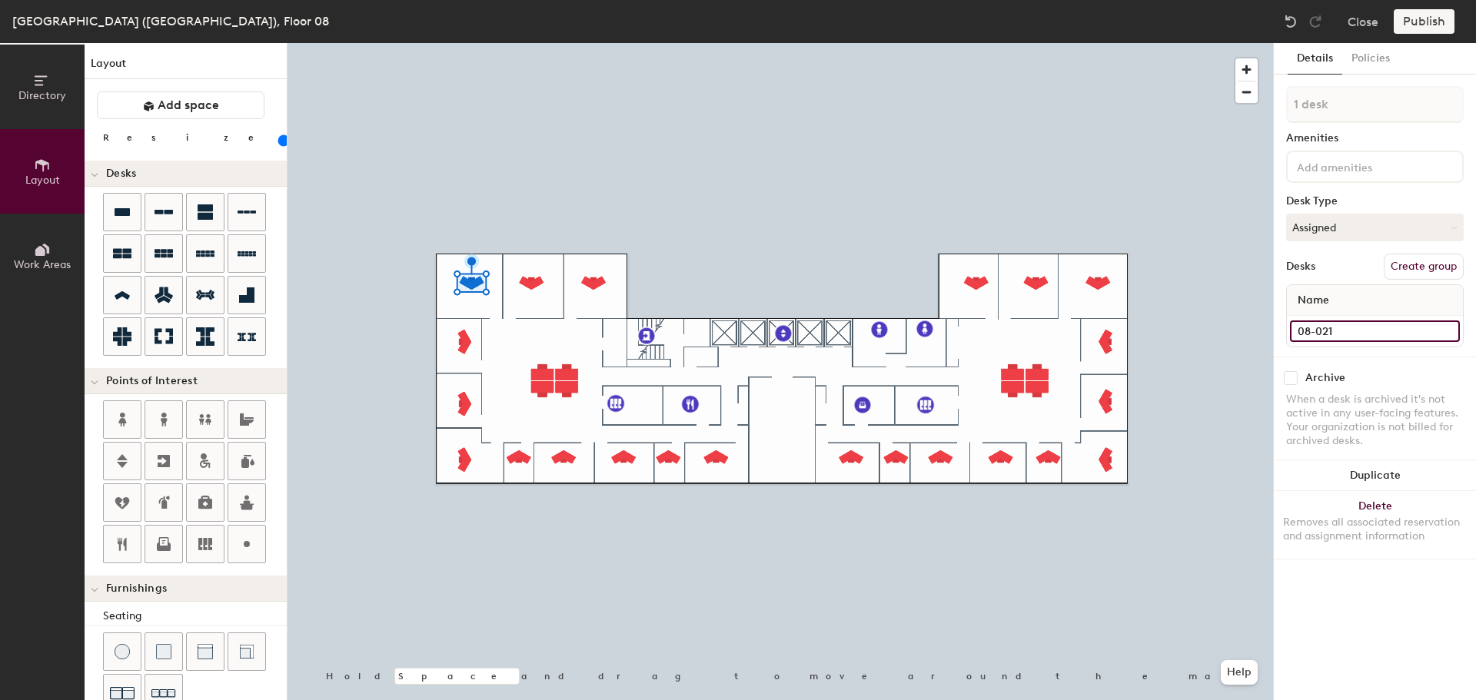
type input "08-021"
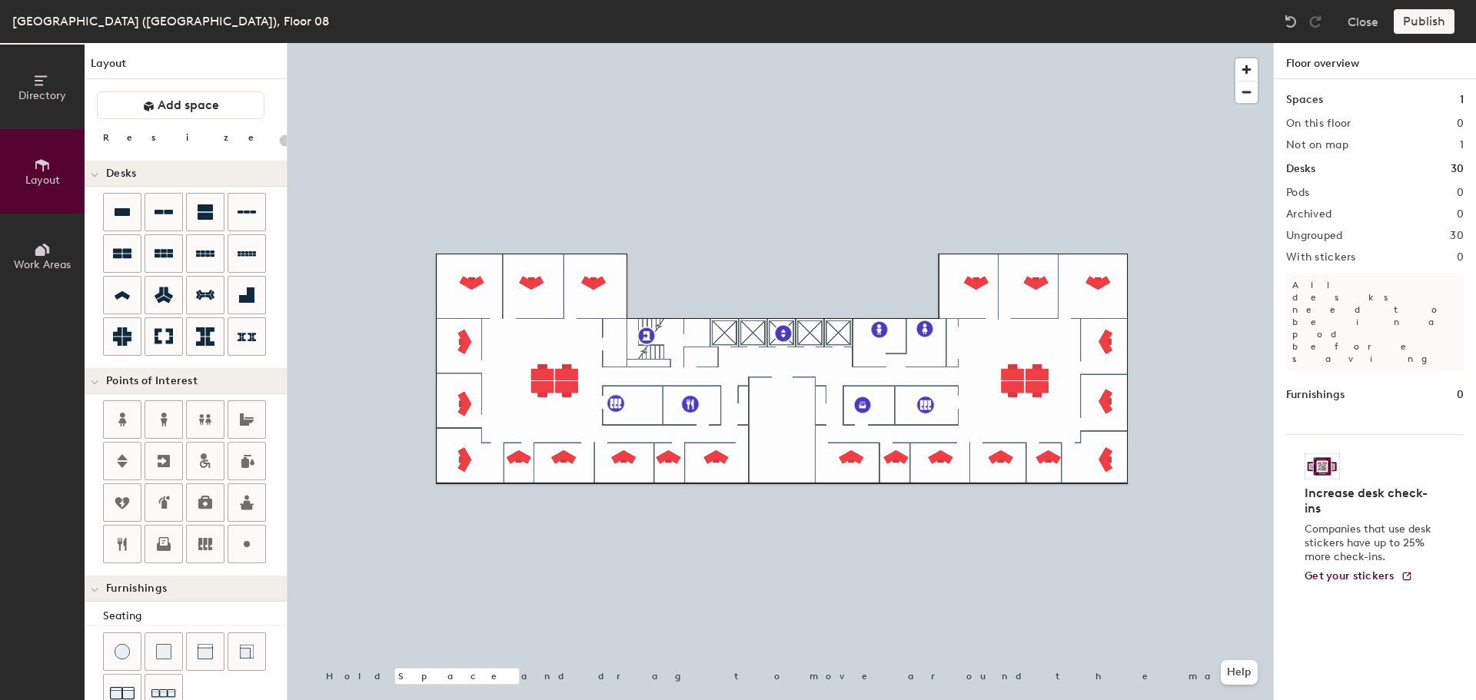
type input "100"
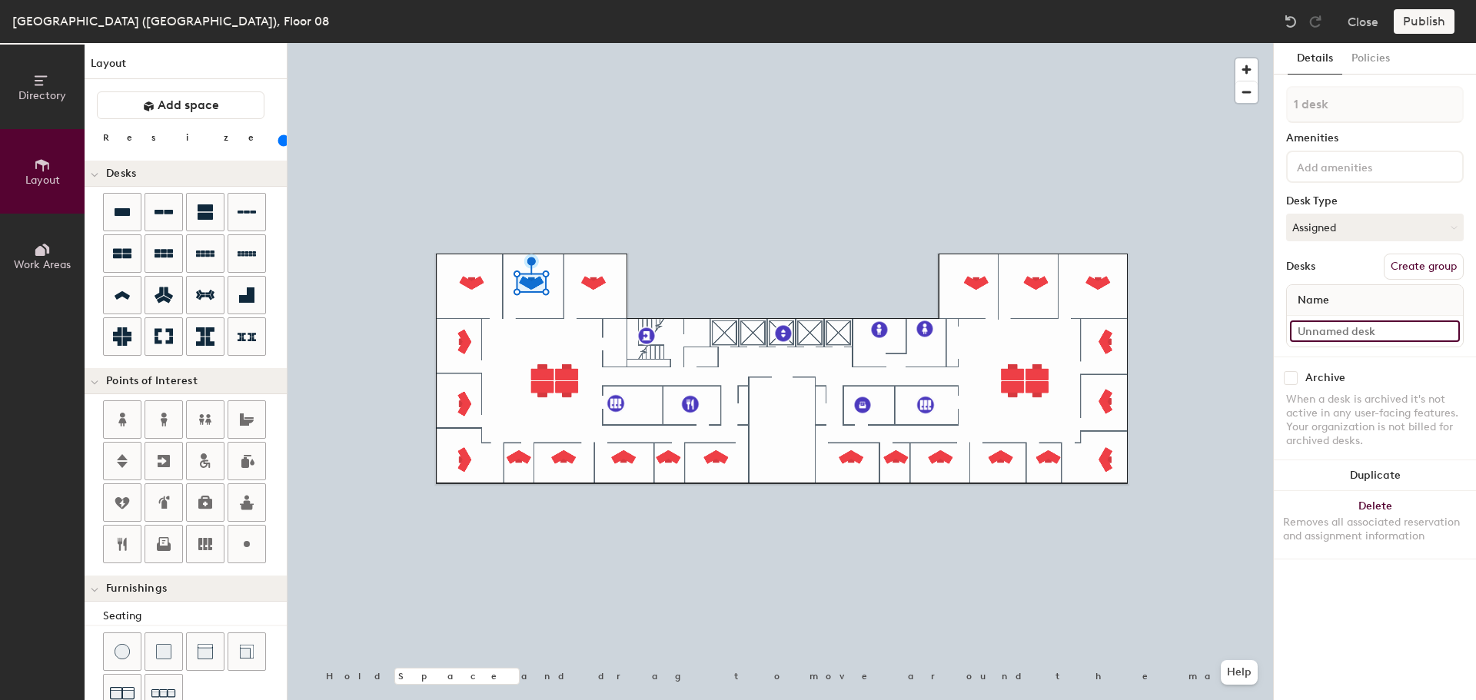
click at [1360, 324] on input at bounding box center [1375, 332] width 170 height 22
type input "08-022"
click at [1329, 326] on input at bounding box center [1375, 332] width 170 height 22
type input "08-023"
type input "160"
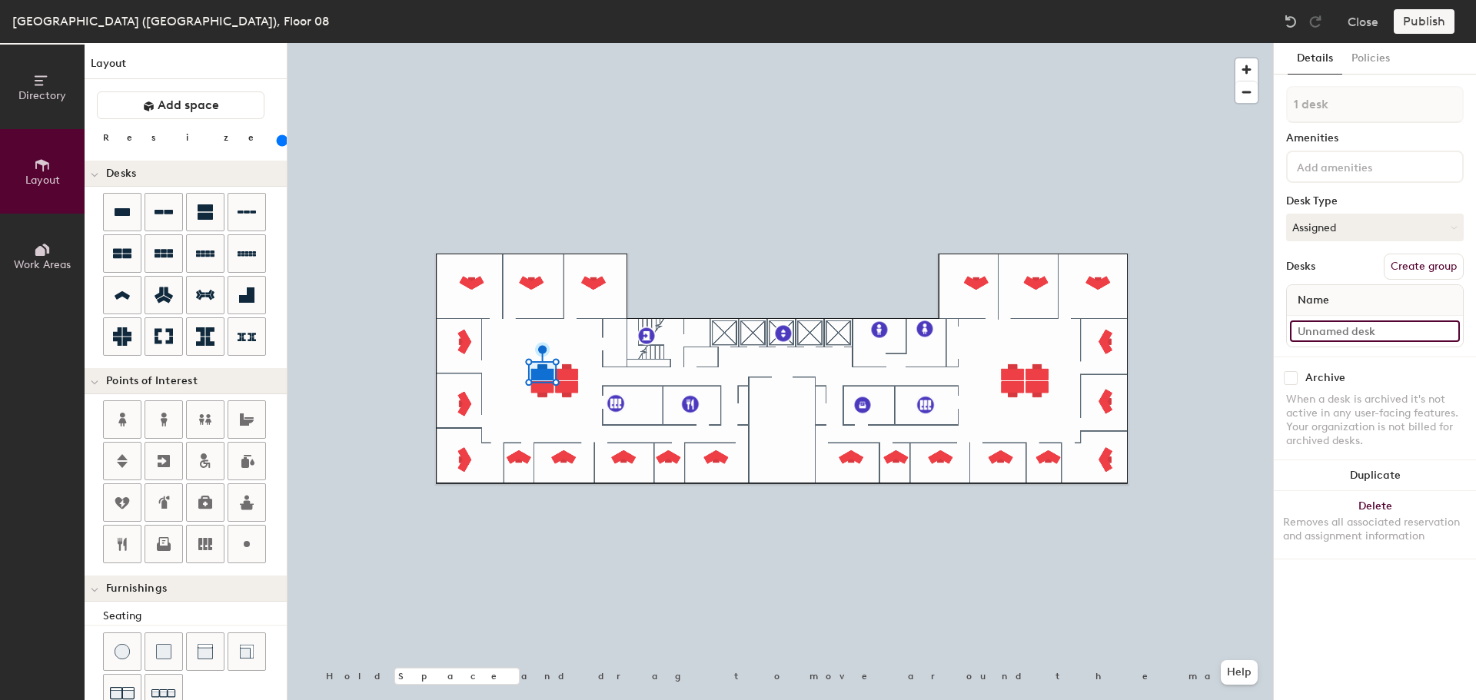
click at [1373, 321] on input at bounding box center [1375, 332] width 170 height 22
type input "08-031"
click at [1317, 338] on input at bounding box center [1375, 332] width 170 height 22
type input "08-032"
click at [1329, 328] on input at bounding box center [1375, 332] width 170 height 22
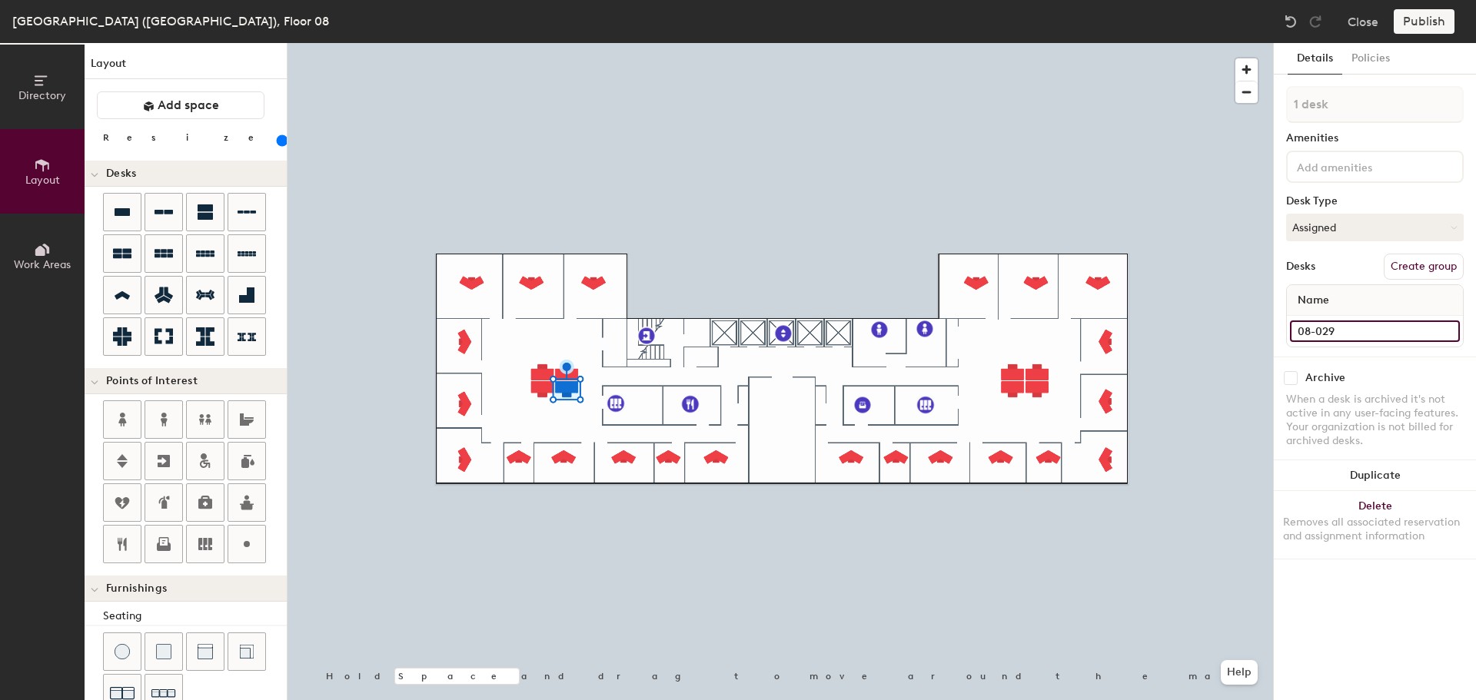
type input "08-029"
click at [1337, 332] on input at bounding box center [1375, 332] width 170 height 22
type input "08-030"
click at [1321, 331] on input at bounding box center [1375, 332] width 170 height 22
type input "08-033"
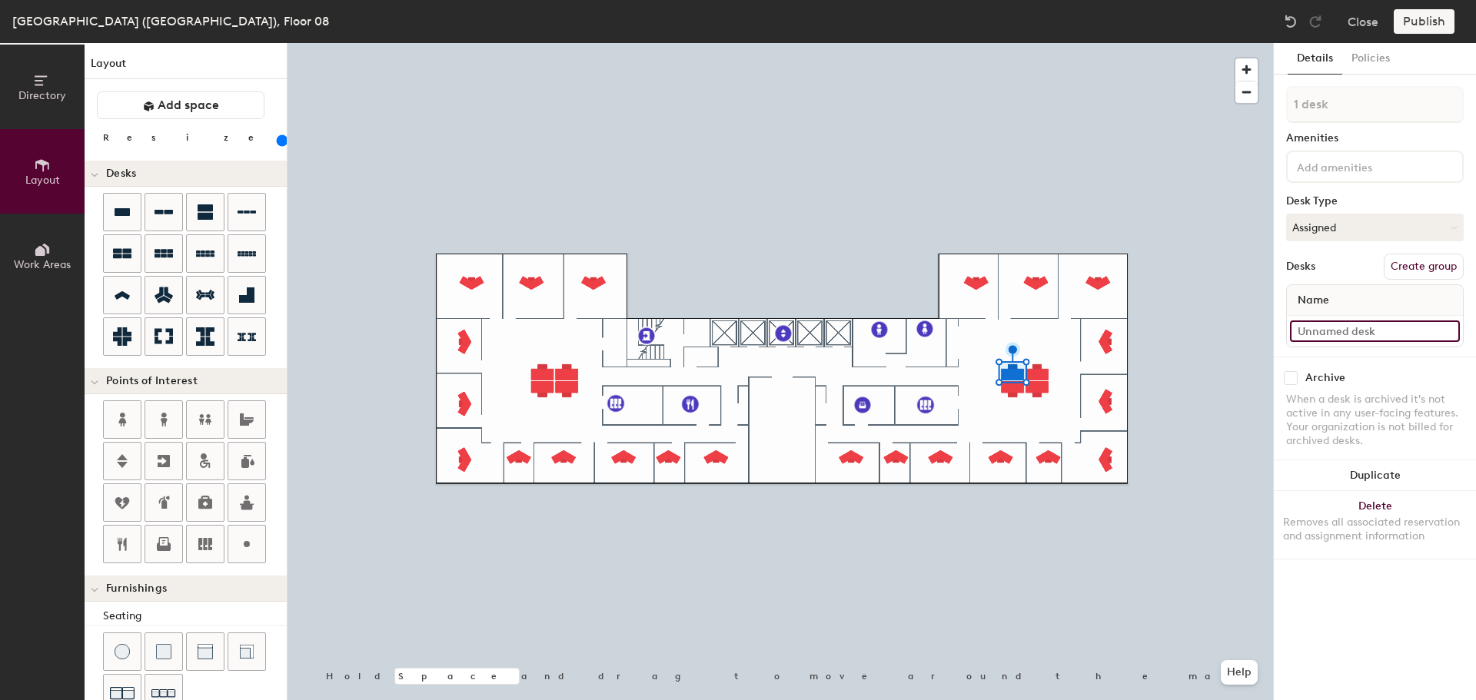
click at [1375, 332] on input at bounding box center [1375, 332] width 170 height 22
type input "08-034"
click at [1040, 43] on div at bounding box center [779, 43] width 985 height 0
click at [1364, 329] on input at bounding box center [1375, 332] width 170 height 22
type input "08-024"
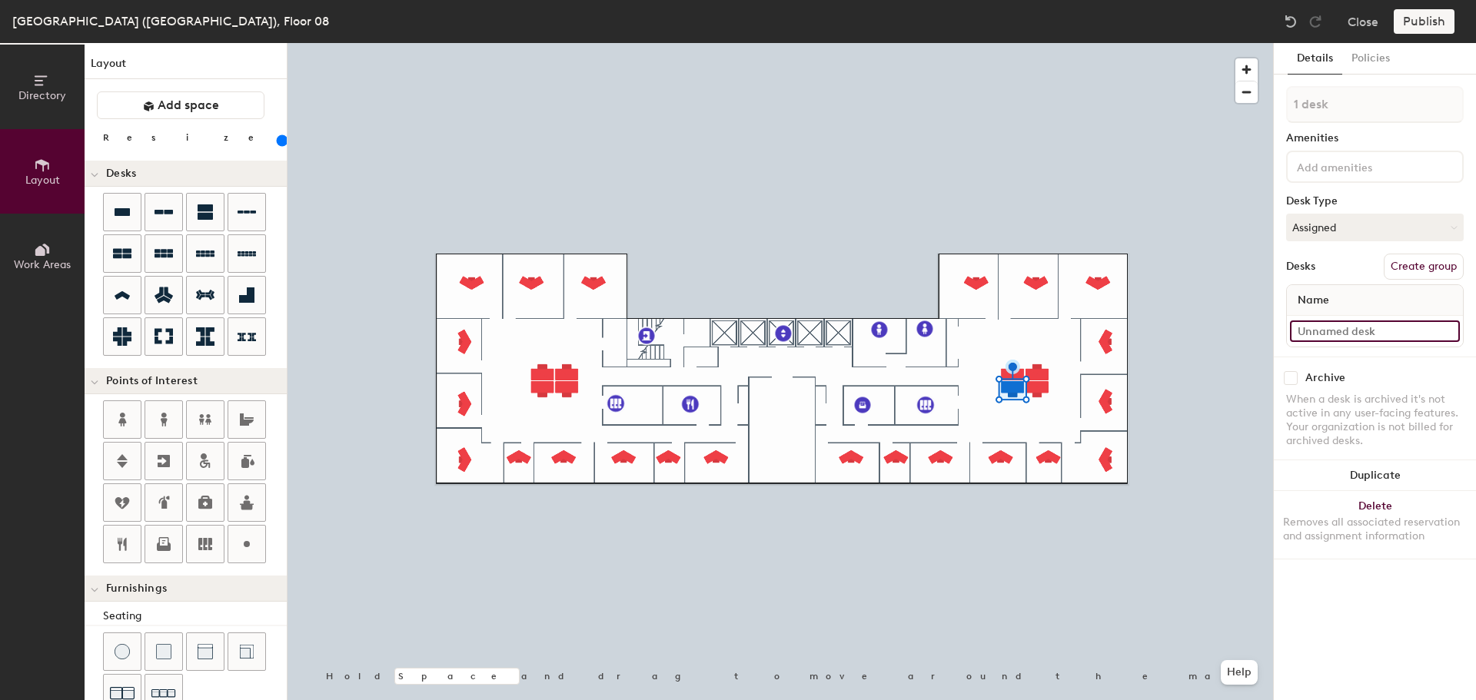
click at [1390, 332] on input at bounding box center [1375, 332] width 170 height 22
type input "08-025"
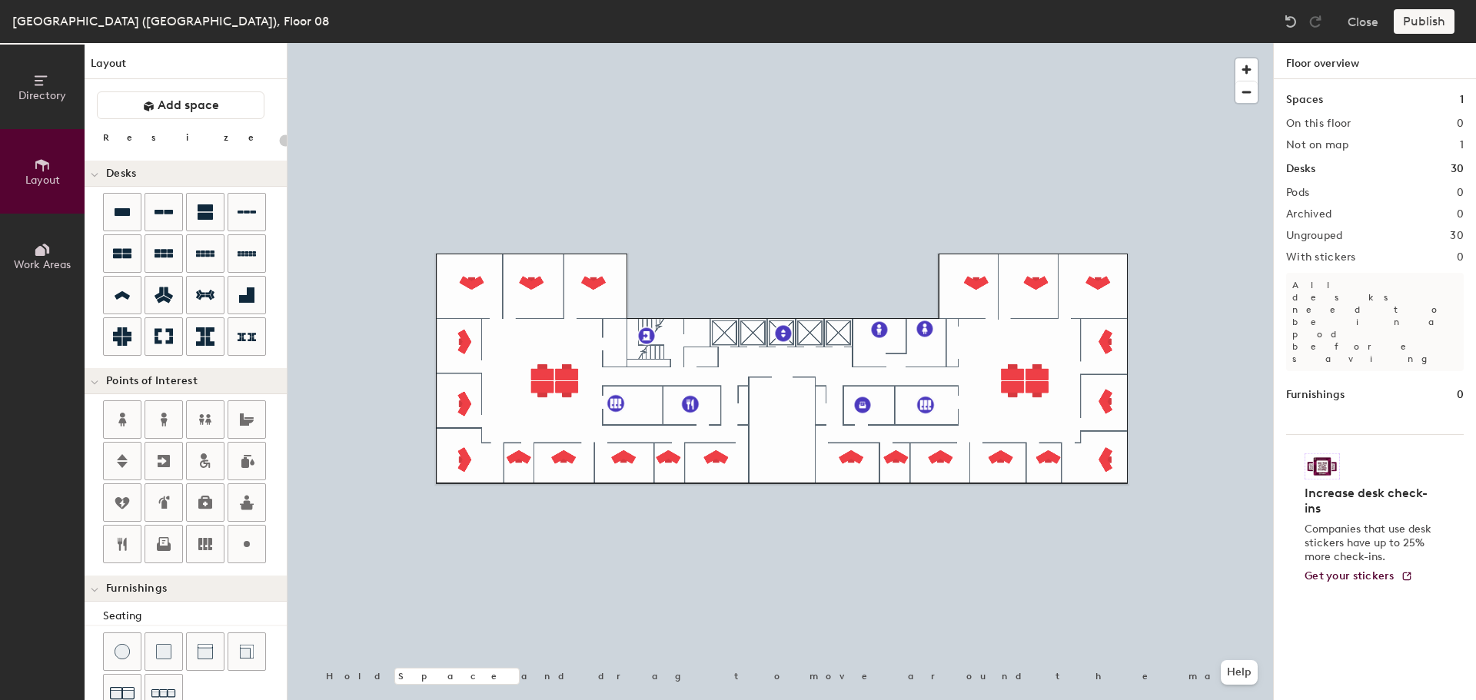
type input "160"
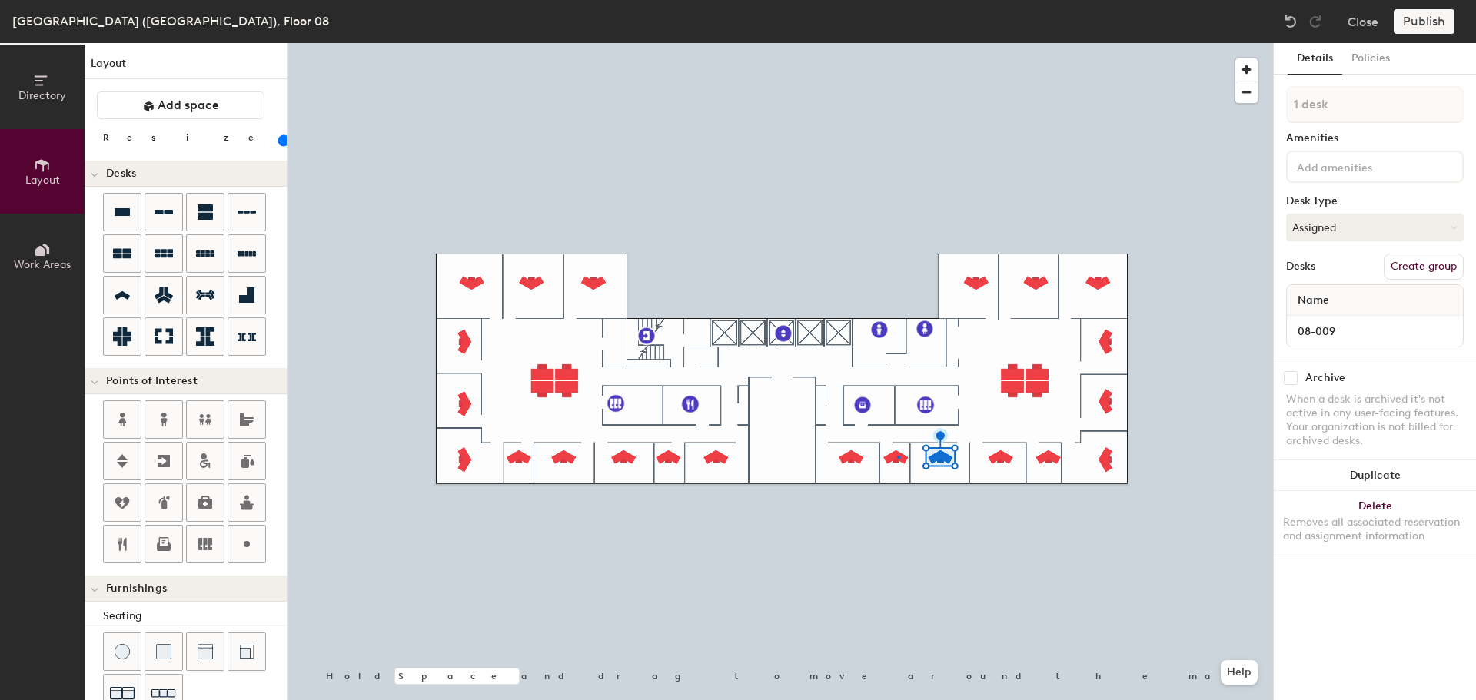
click at [897, 43] on div at bounding box center [779, 43] width 985 height 0
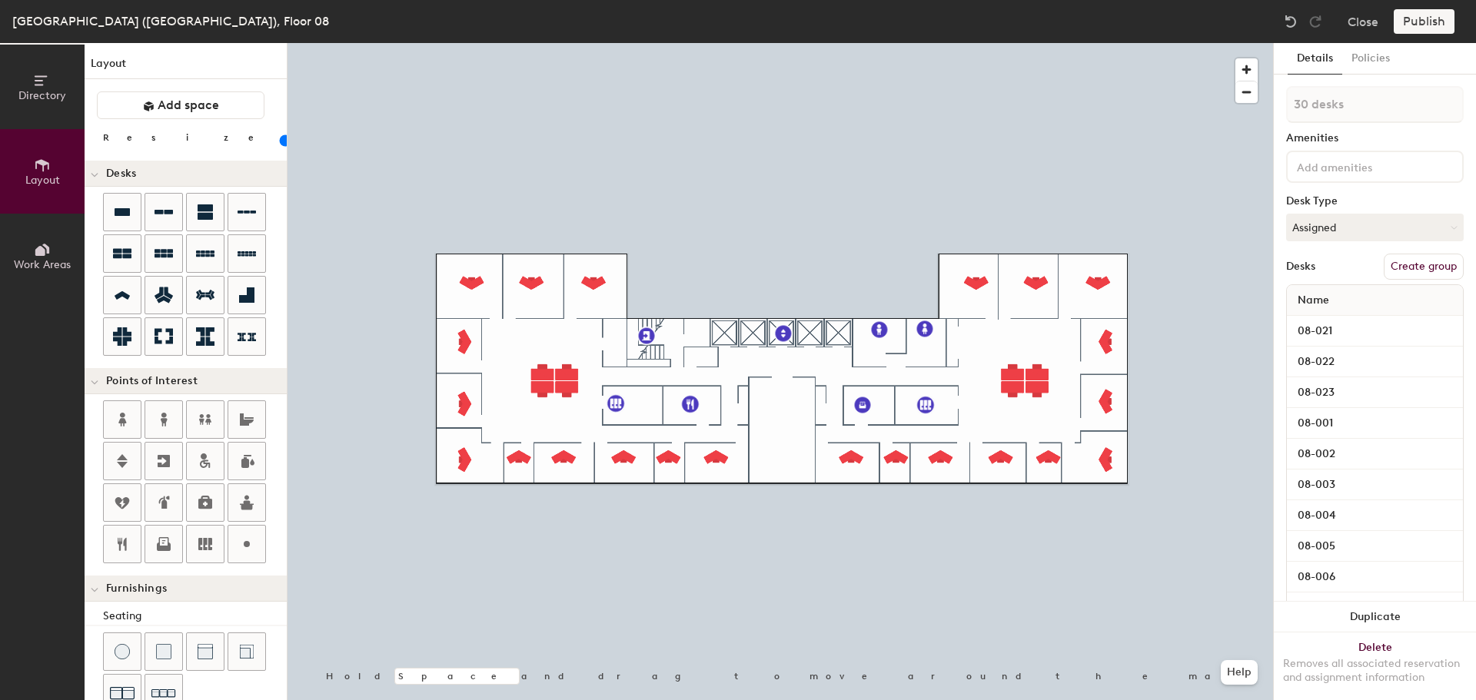
click at [1425, 267] on button "Create group" at bounding box center [1424, 267] width 80 height 26
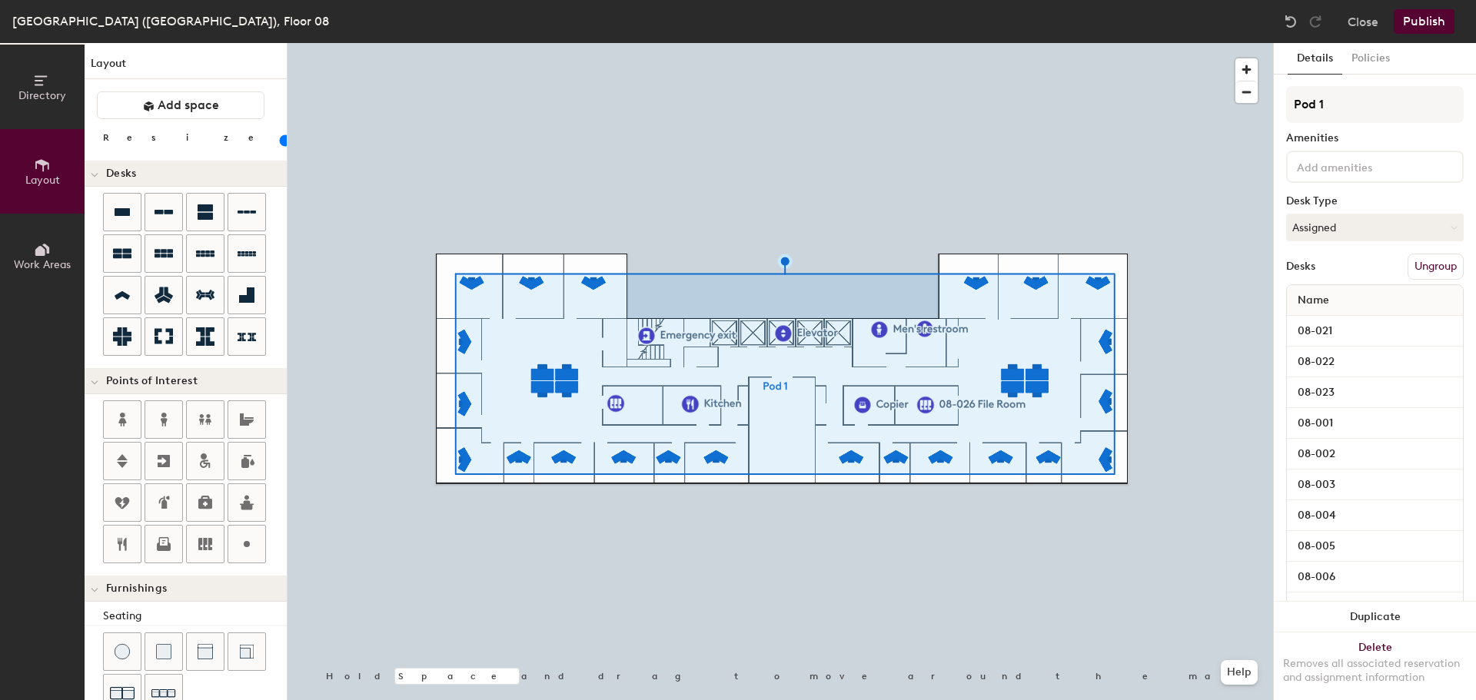
type input "20"
drag, startPoint x: 1344, startPoint y: 101, endPoint x: 1258, endPoint y: 101, distance: 86.1
click at [1258, 100] on div "Directory Layout Work Areas Layout Add space Resize Desks Points of Interest Fu…" at bounding box center [738, 371] width 1476 height 657
type input "O"
type input "20"
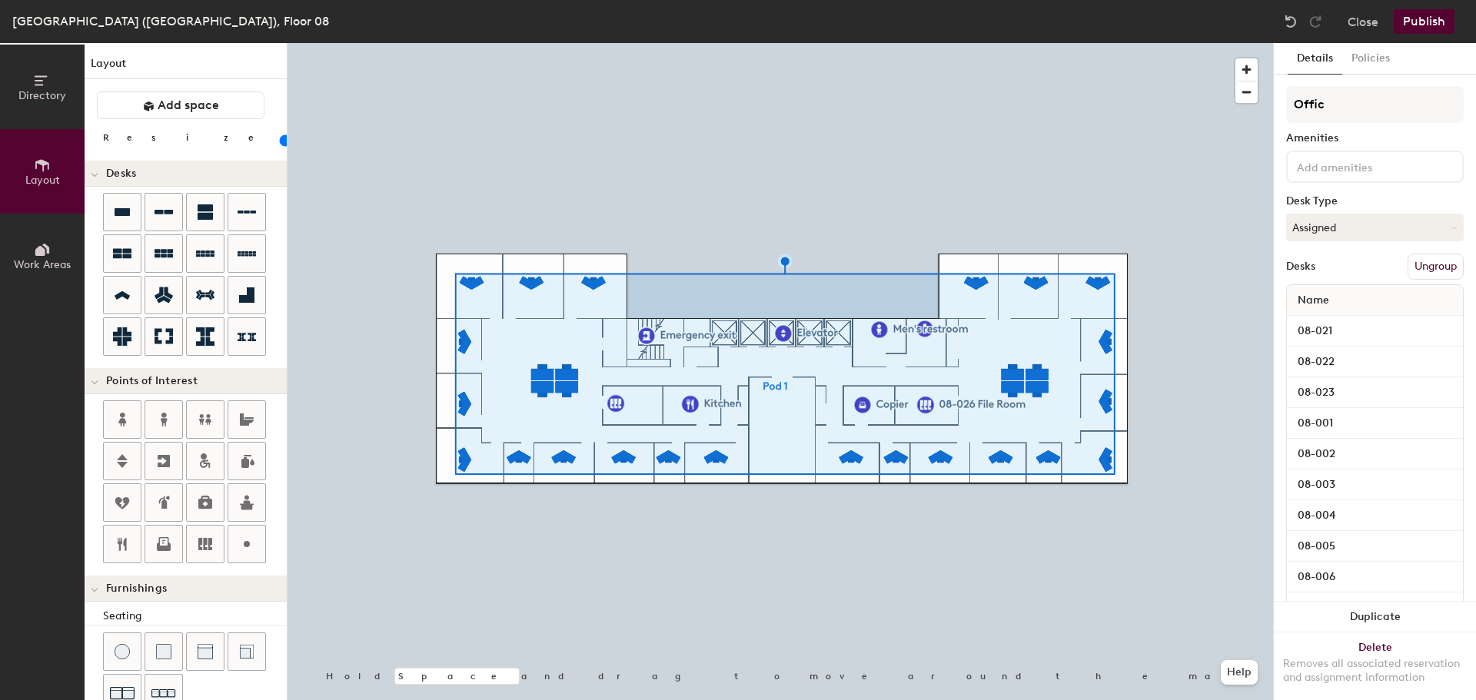
type input "Office"
type input "20"
type input "Offices"
type input "20"
type input "Offices"
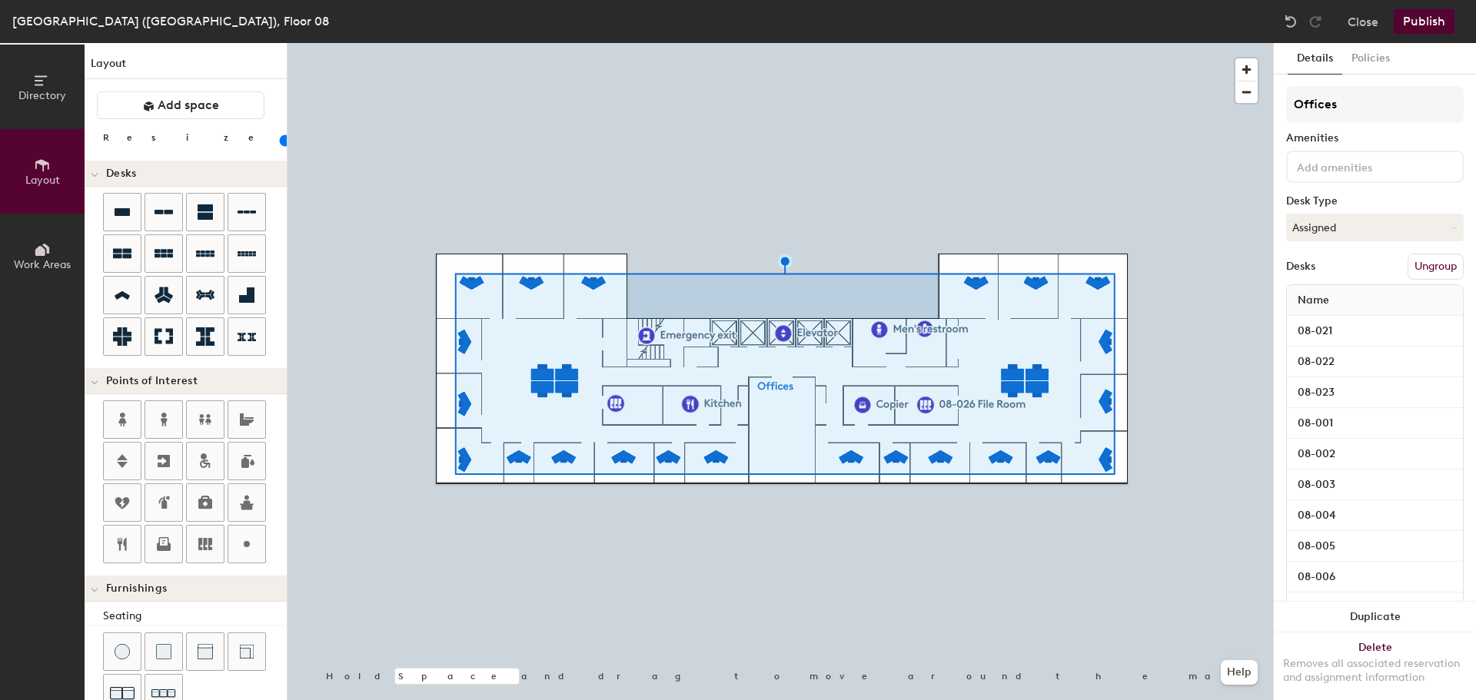
click at [1424, 23] on button "Publish" at bounding box center [1424, 21] width 61 height 25
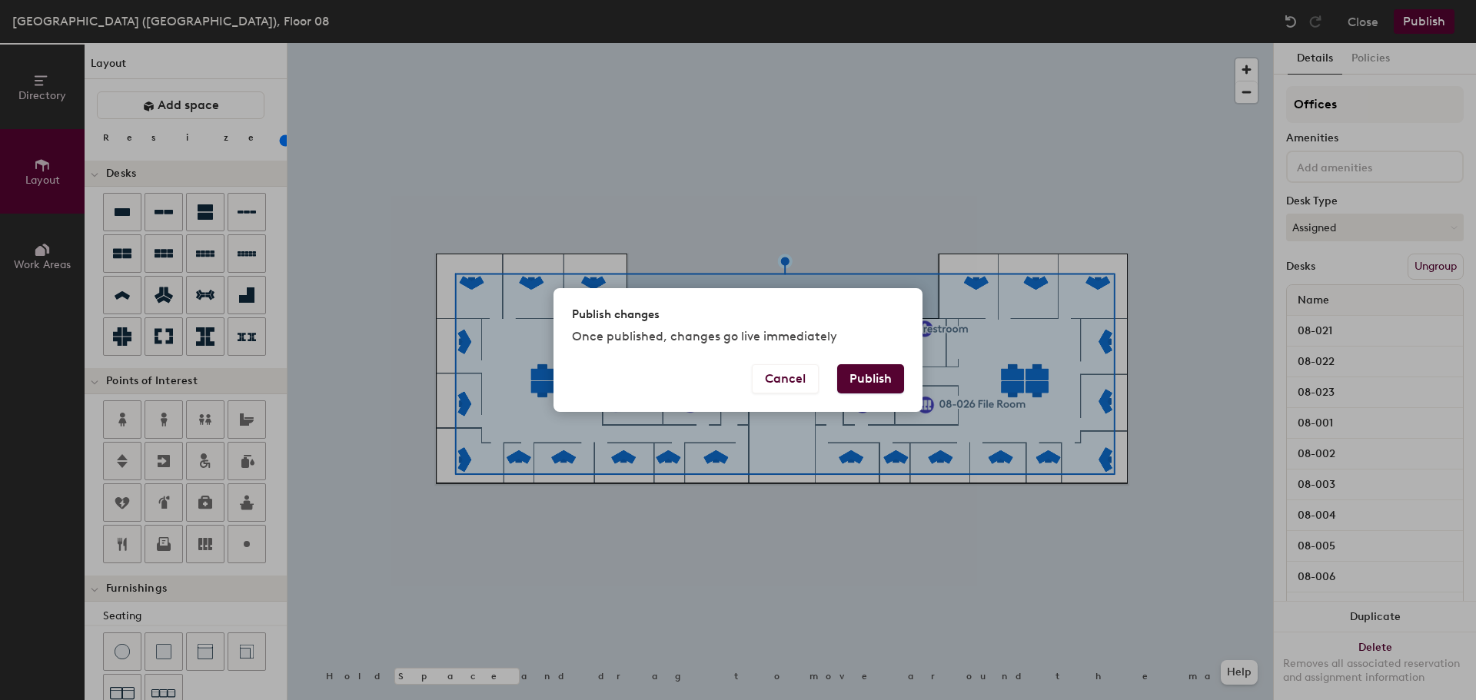
click at [888, 374] on button "Publish" at bounding box center [870, 378] width 67 height 29
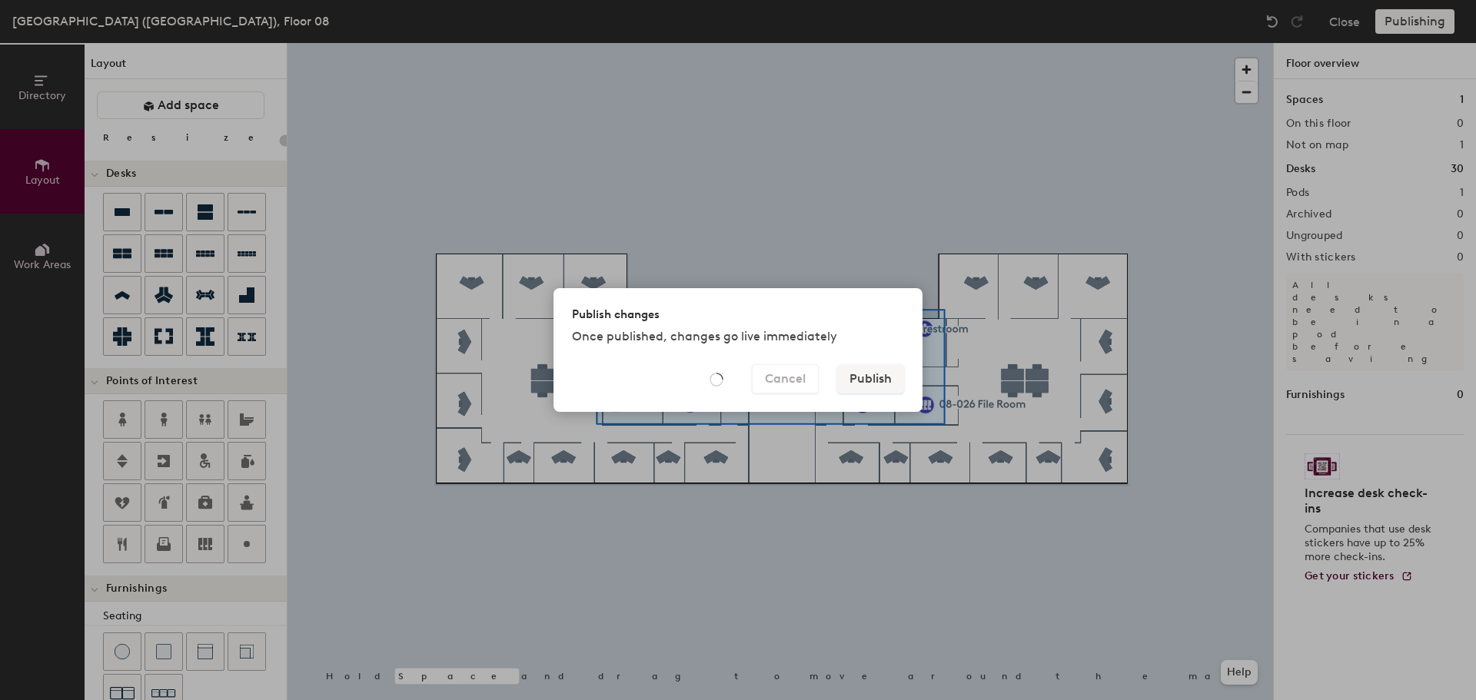
type input "20"
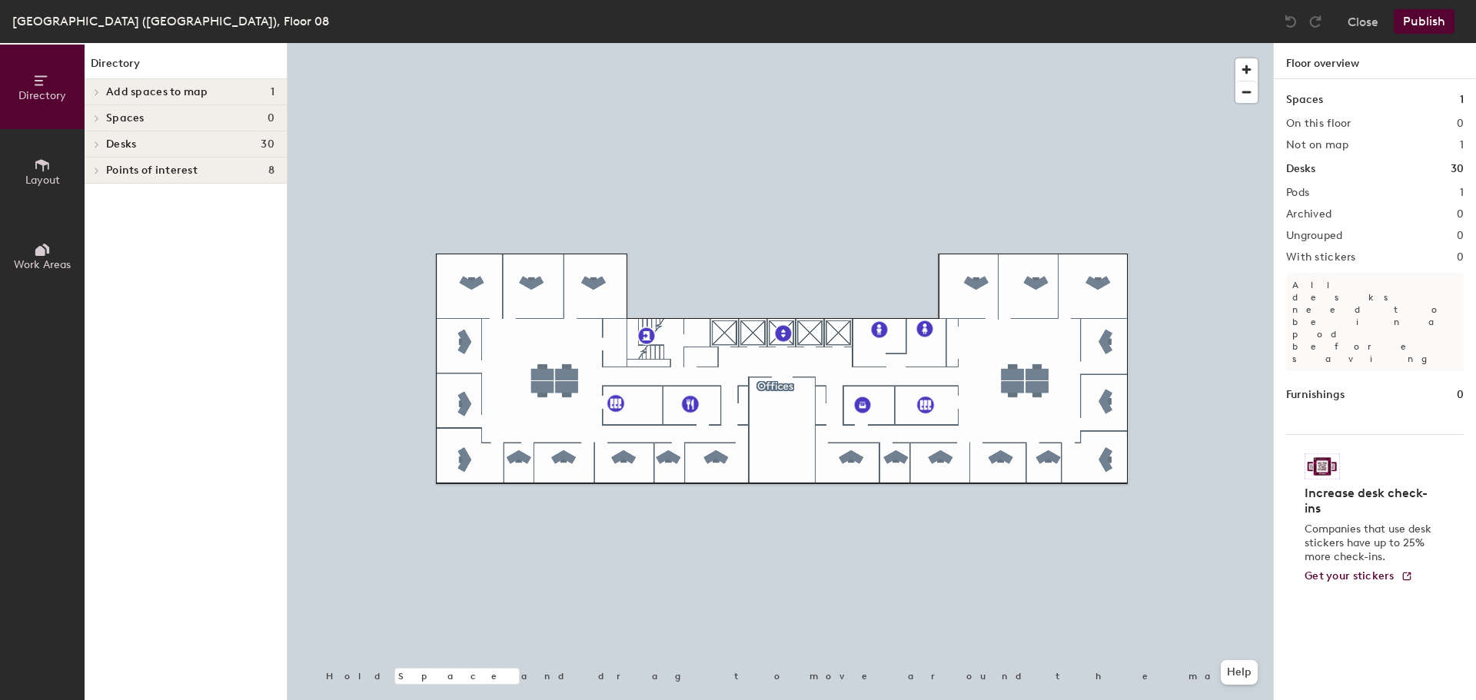
click at [195, 95] on span "Add spaces to map" at bounding box center [157, 92] width 102 height 12
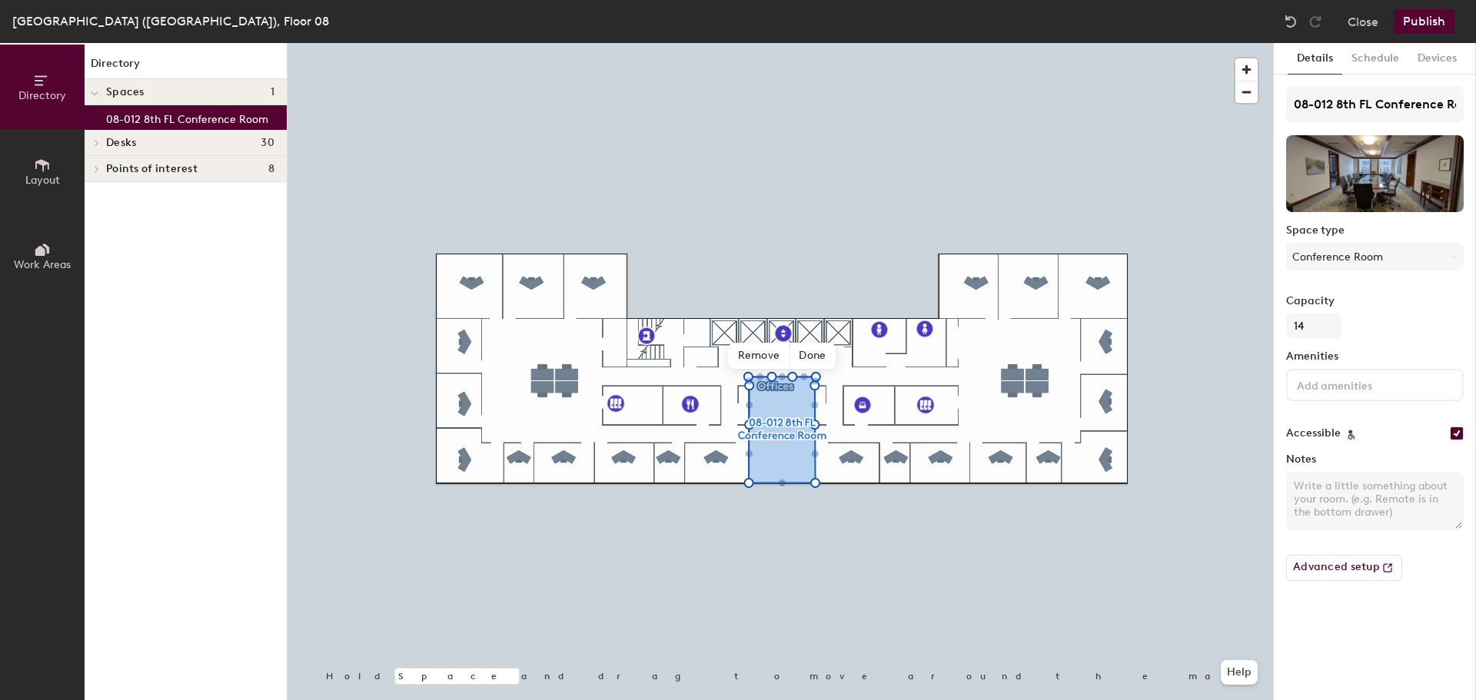
click at [1428, 29] on button "Publish" at bounding box center [1424, 21] width 61 height 25
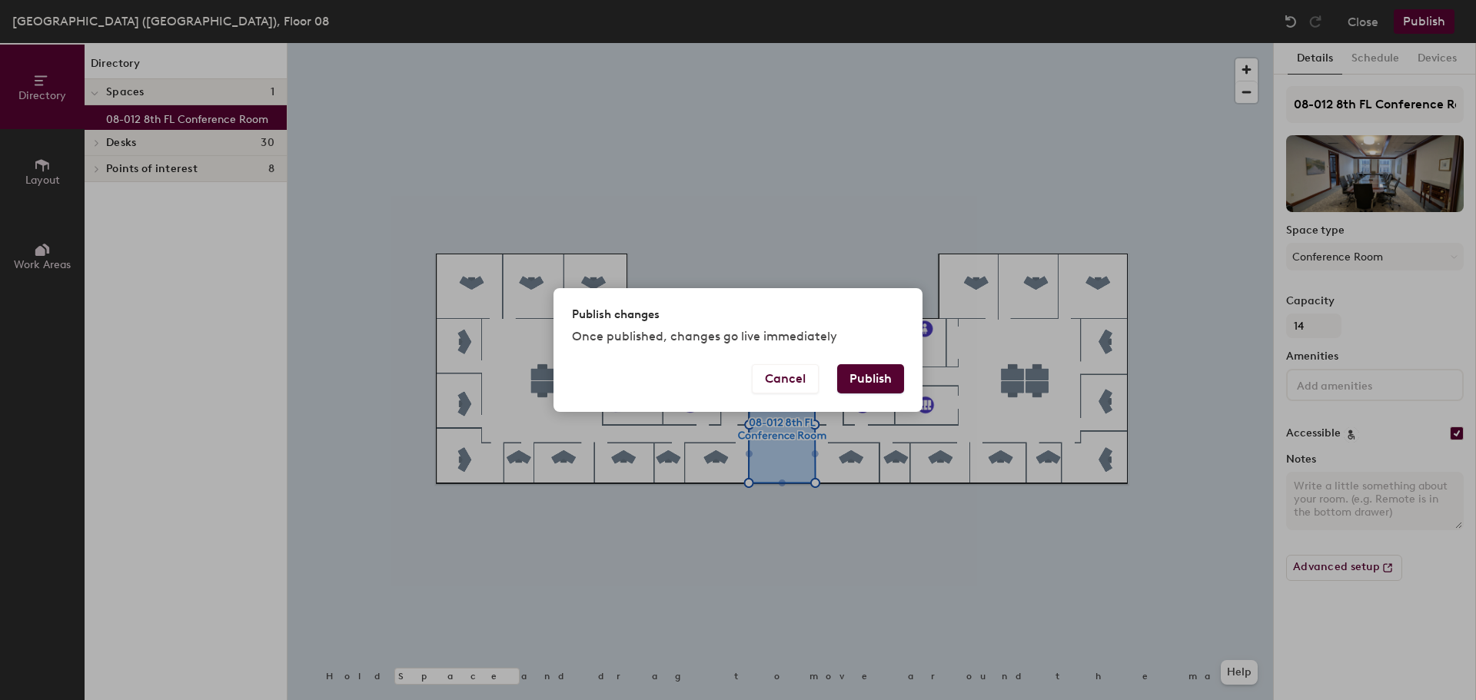
click at [889, 374] on button "Publish" at bounding box center [870, 378] width 67 height 29
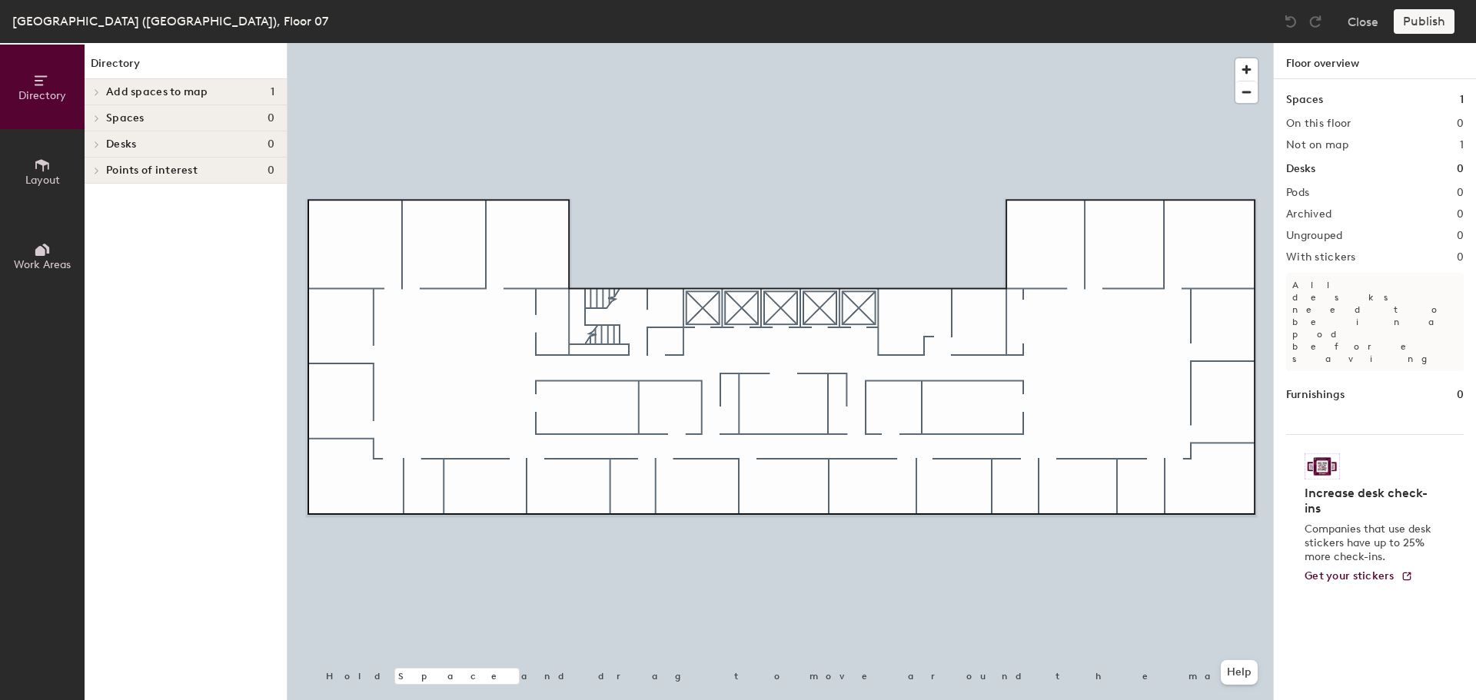
click at [61, 168] on button "Layout" at bounding box center [42, 171] width 85 height 85
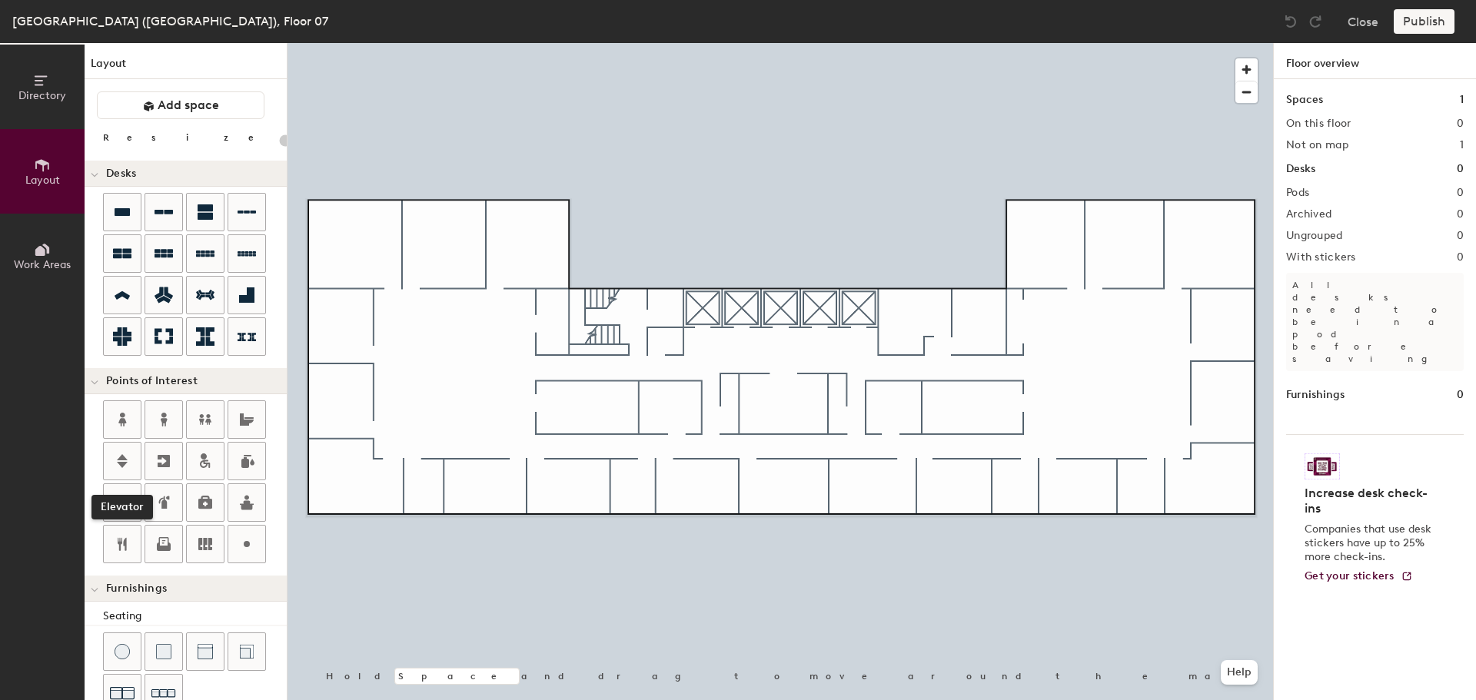
click at [125, 457] on icon at bounding box center [122, 461] width 11 height 14
click at [161, 459] on icon at bounding box center [164, 461] width 12 height 12
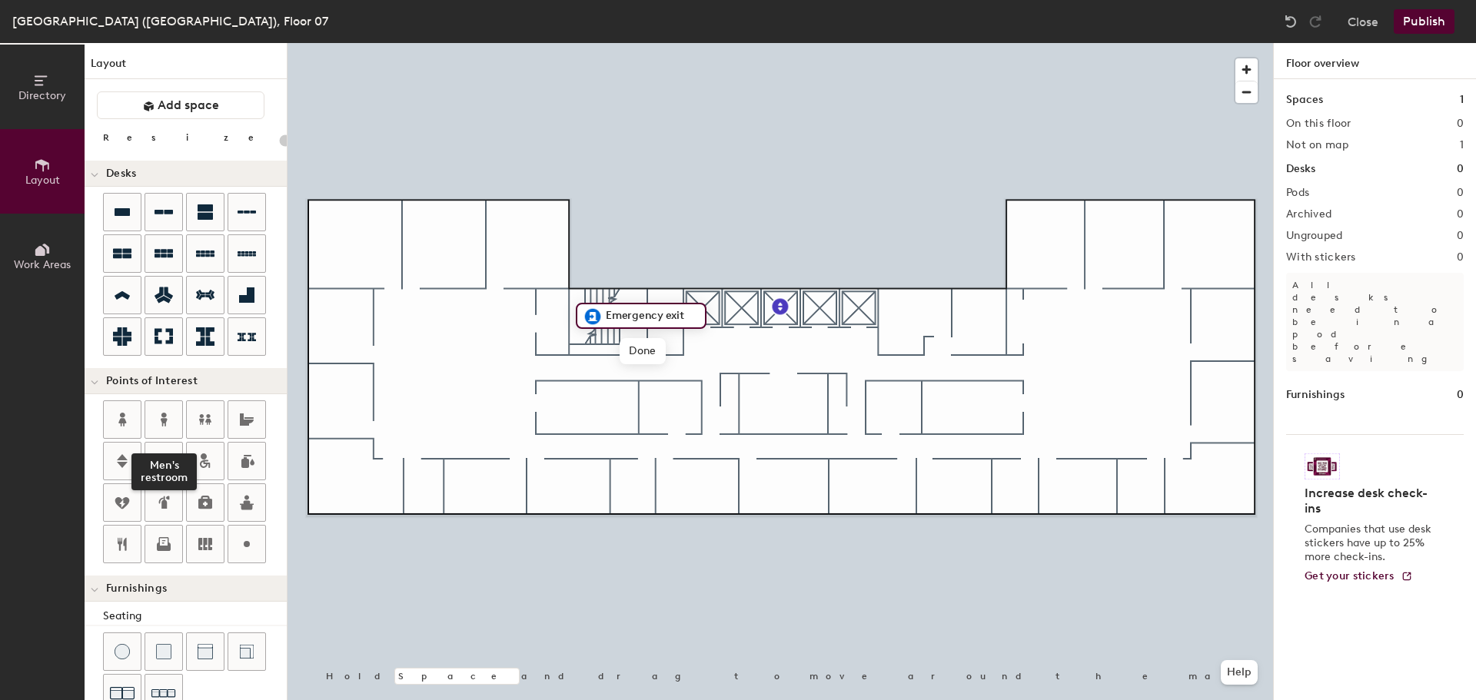
click at [160, 416] on icon at bounding box center [164, 419] width 18 height 18
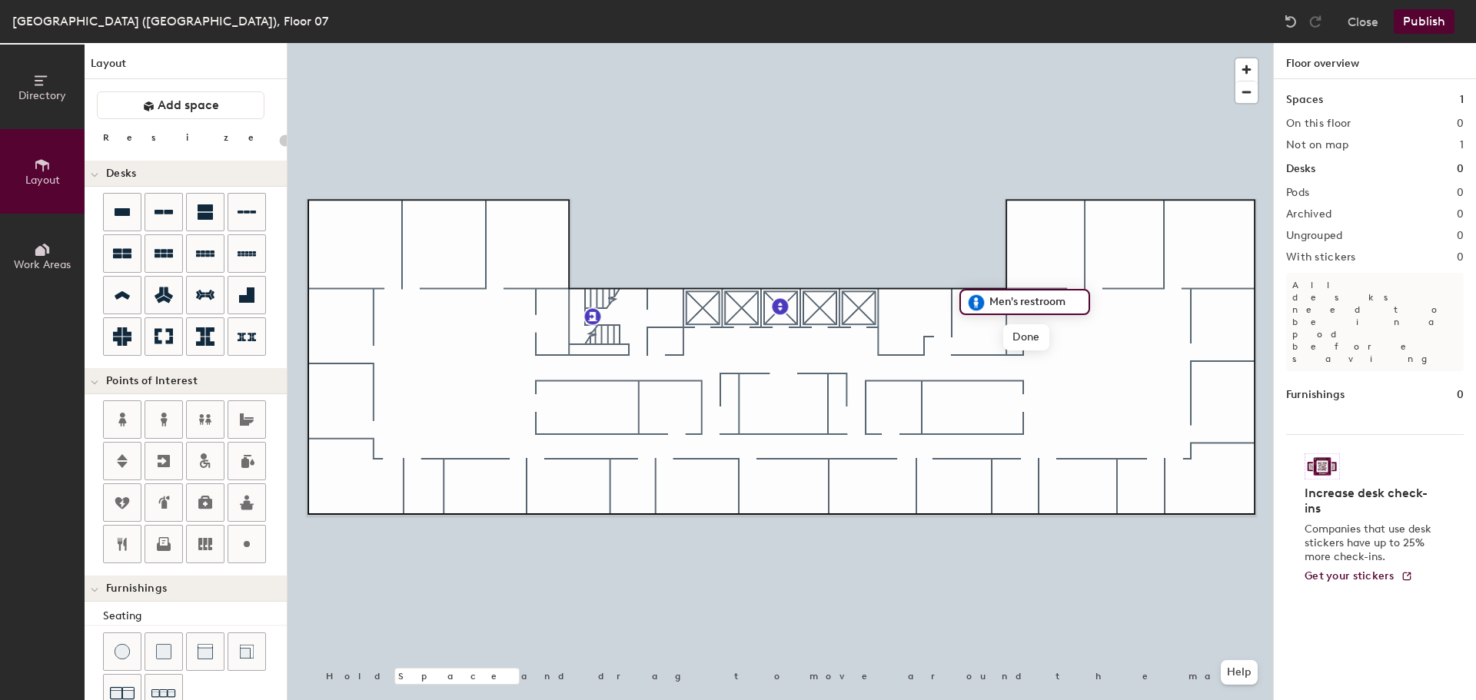
click at [980, 301] on img at bounding box center [976, 303] width 18 height 18
click at [1029, 337] on span "Done" at bounding box center [1025, 337] width 45 height 26
click at [168, 407] on div "Directory Layout Work Areas Layout Add space Resize Desks Points of Interest Me…" at bounding box center [738, 371] width 1476 height 657
click at [169, 407] on div at bounding box center [163, 419] width 37 height 37
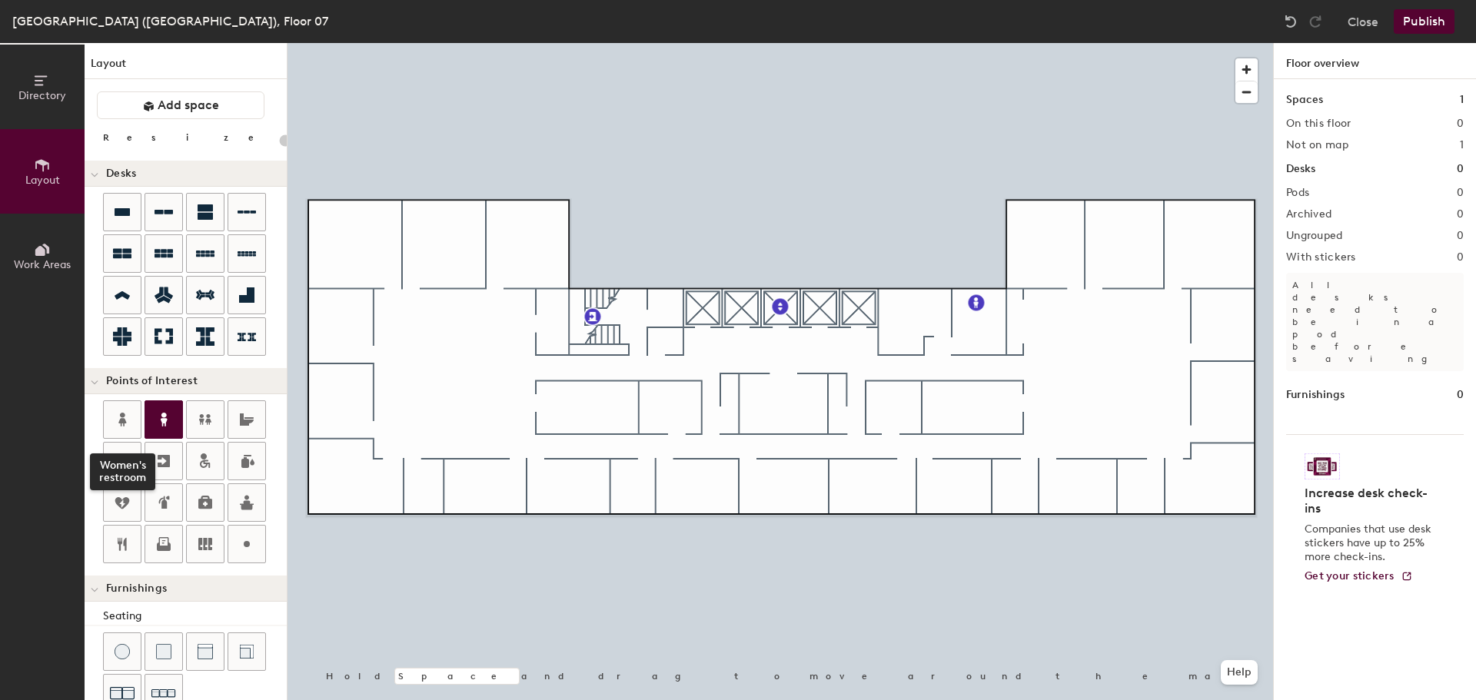
click at [121, 414] on icon at bounding box center [122, 420] width 8 height 14
click at [125, 289] on icon at bounding box center [122, 296] width 18 height 18
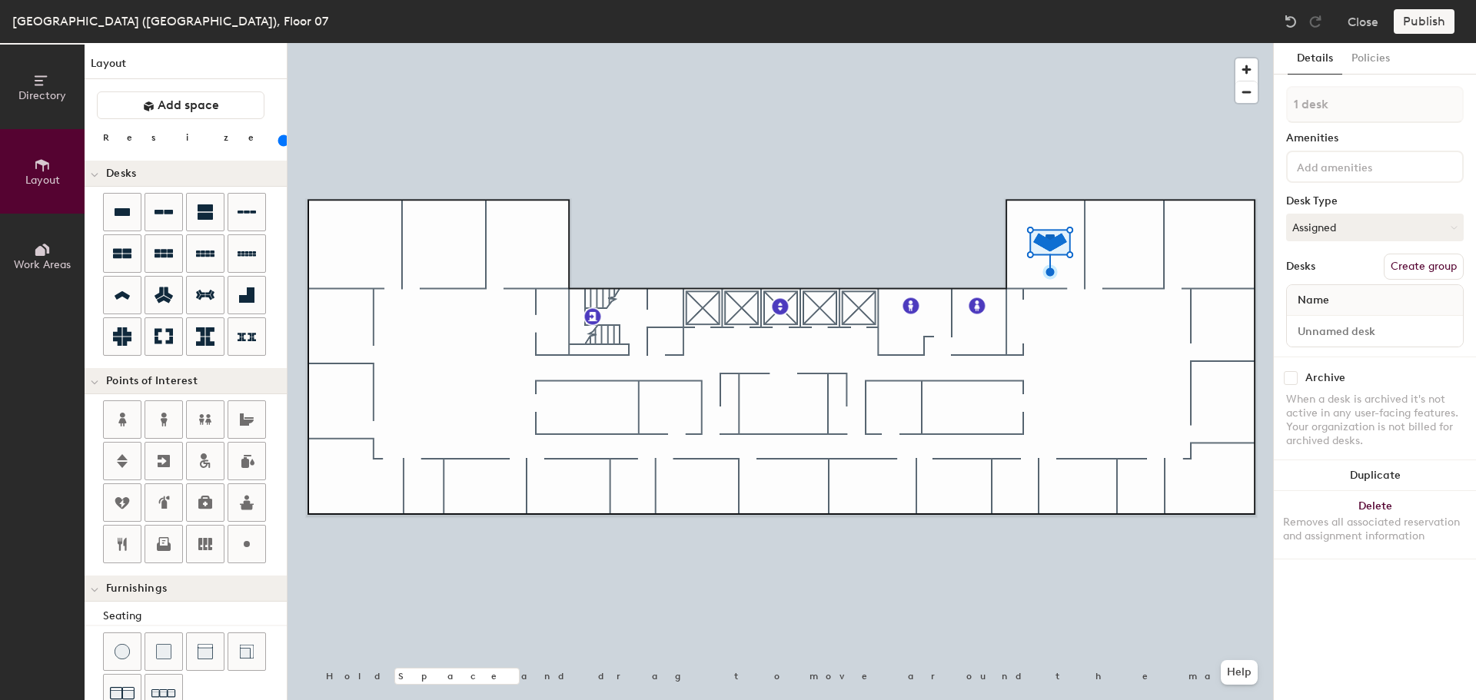
click at [1379, 477] on button "Duplicate" at bounding box center [1375, 475] width 202 height 31
click at [1379, 476] on button "Duplicate" at bounding box center [1375, 475] width 202 height 31
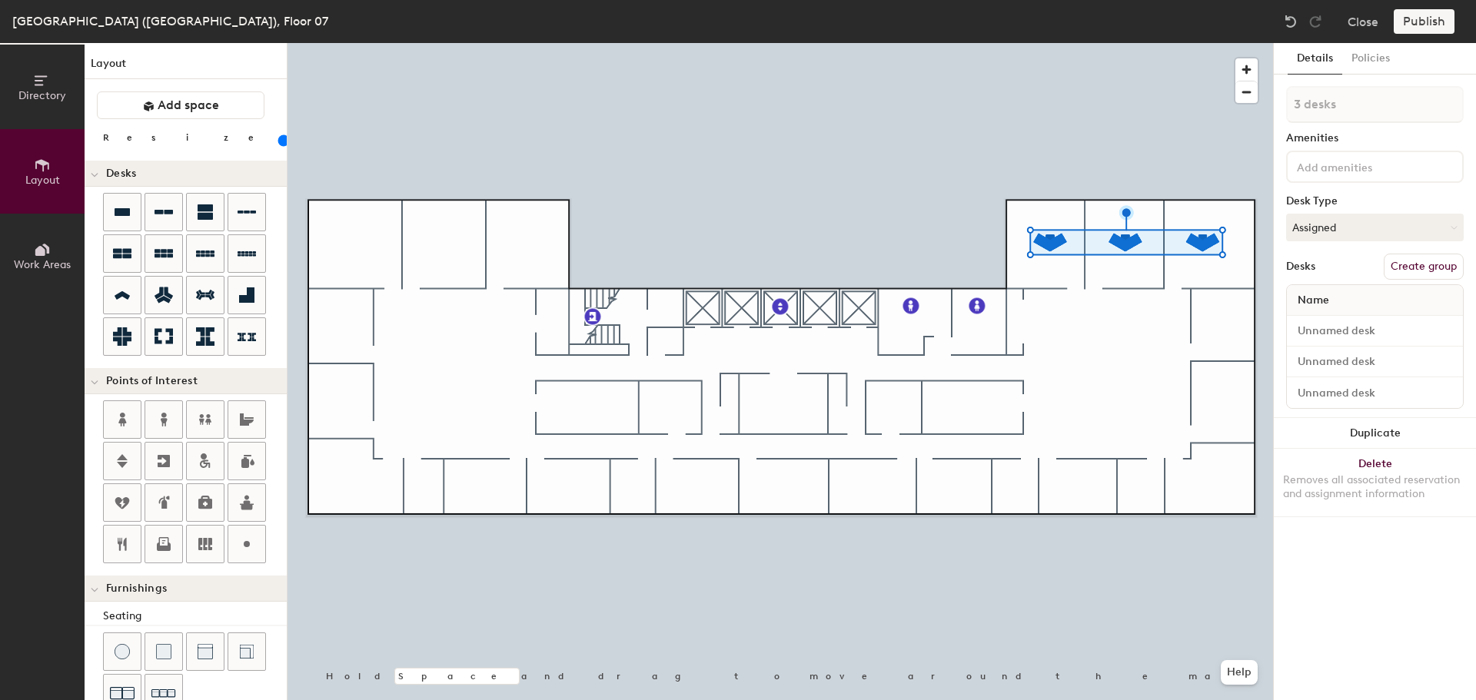
click at [1404, 432] on button "Duplicate" at bounding box center [1375, 433] width 202 height 31
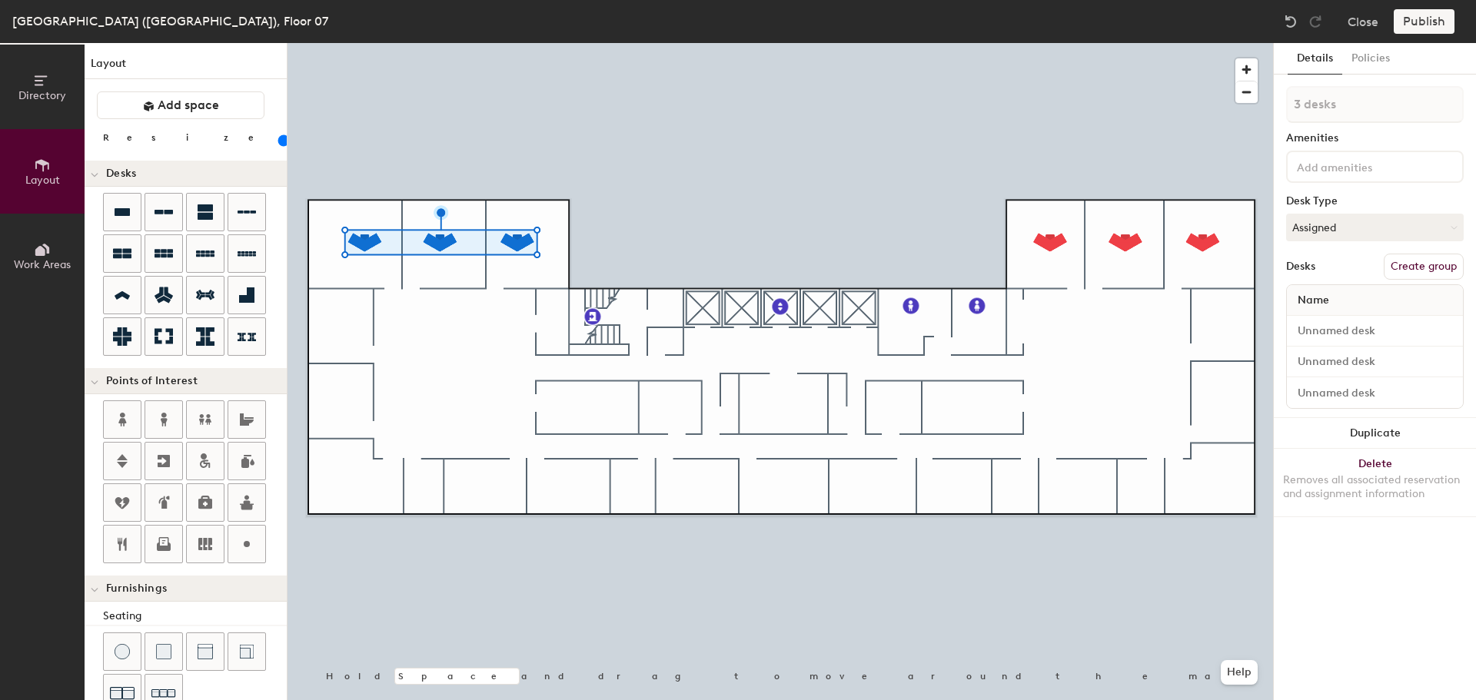
click at [1421, 437] on button "Duplicate" at bounding box center [1375, 433] width 202 height 31
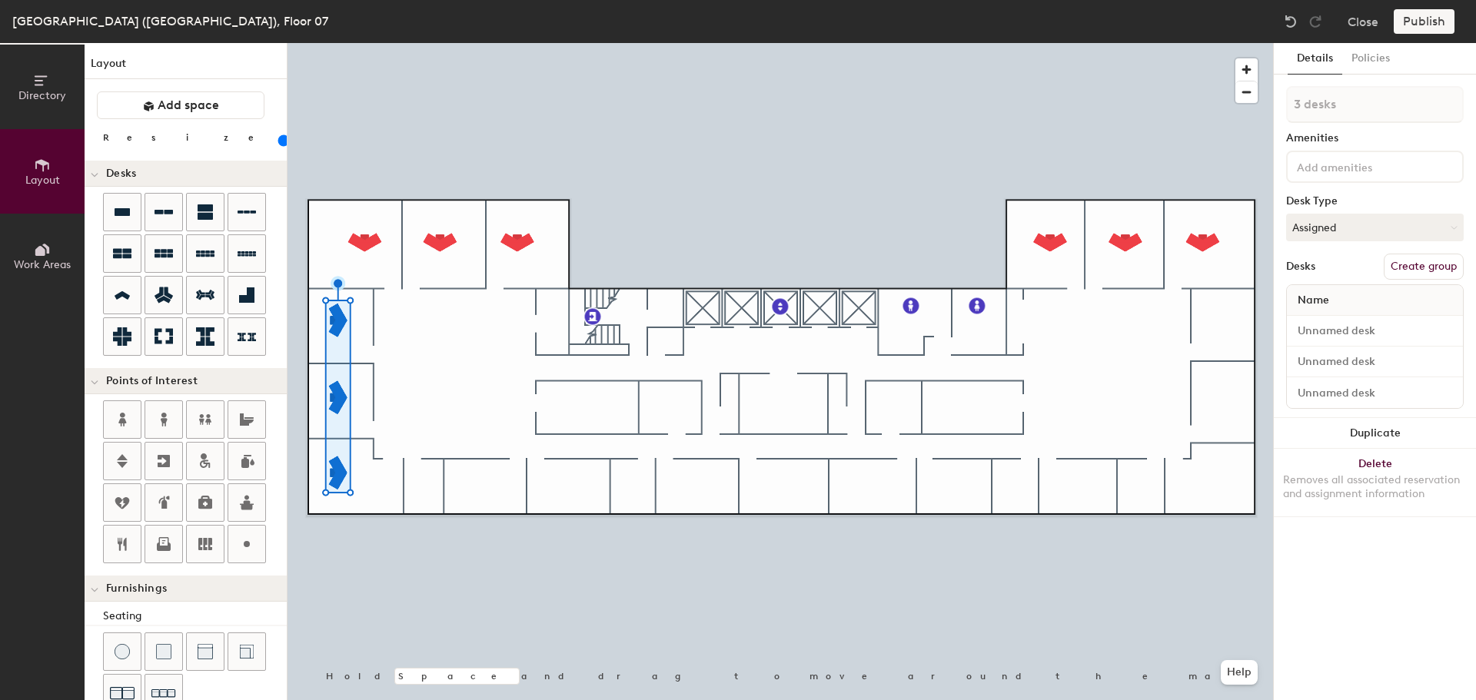
click at [1348, 437] on button "Duplicate" at bounding box center [1375, 433] width 202 height 31
click at [1376, 434] on button "Duplicate" at bounding box center [1375, 433] width 202 height 31
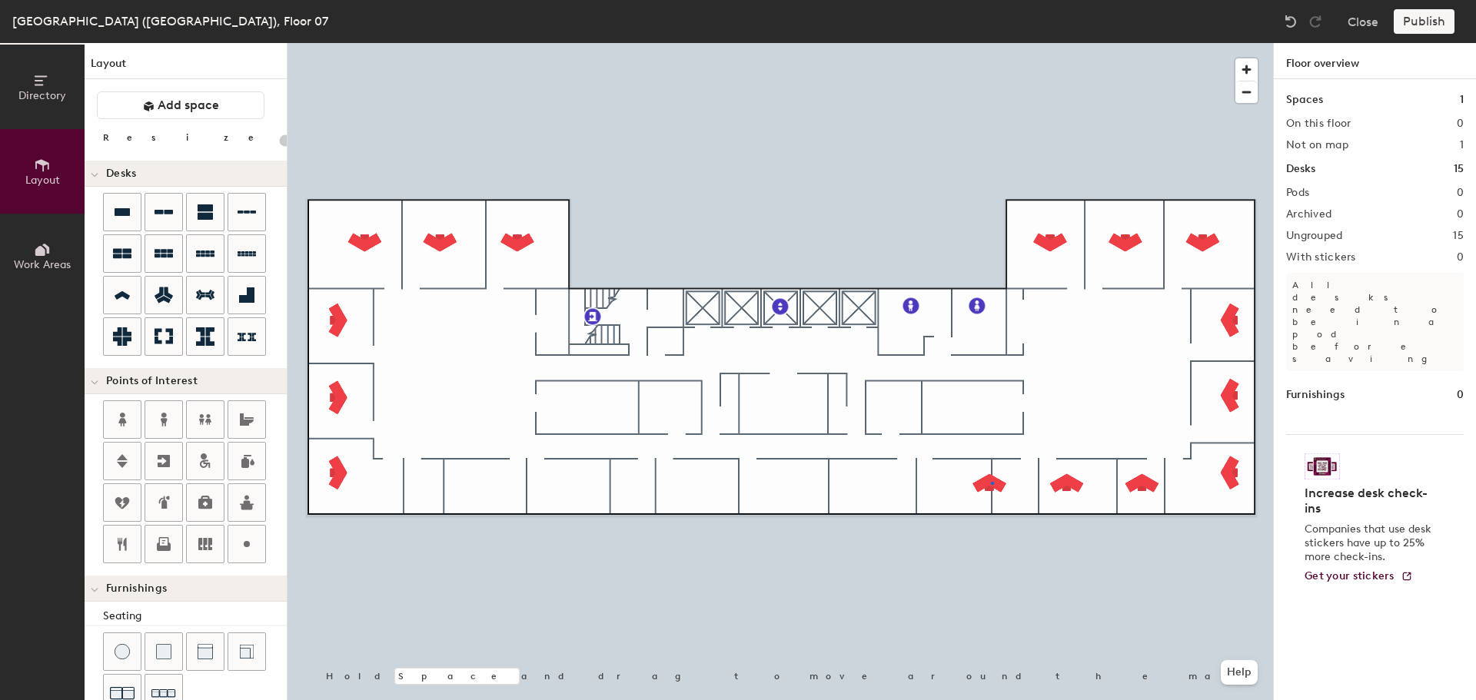
click at [992, 43] on div at bounding box center [779, 43] width 985 height 0
type input "100"
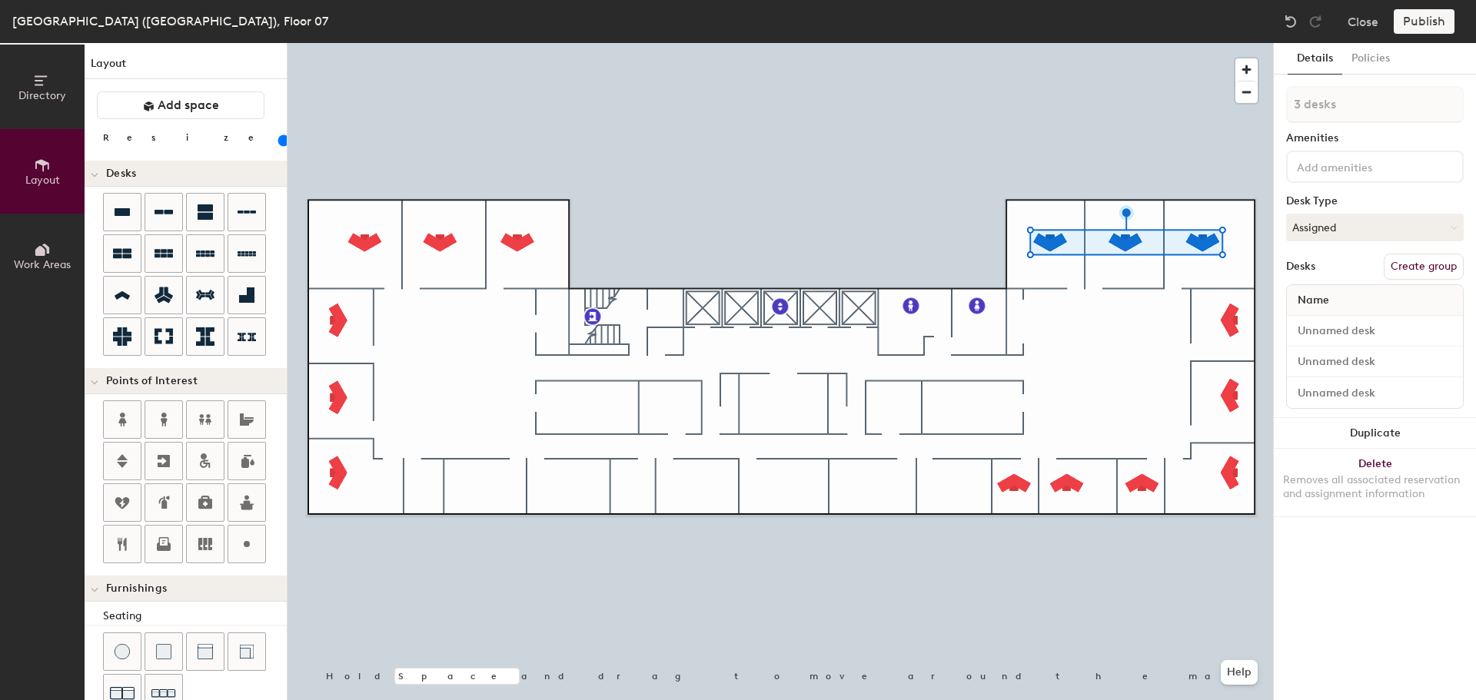
click at [1409, 430] on button "Duplicate" at bounding box center [1375, 433] width 202 height 31
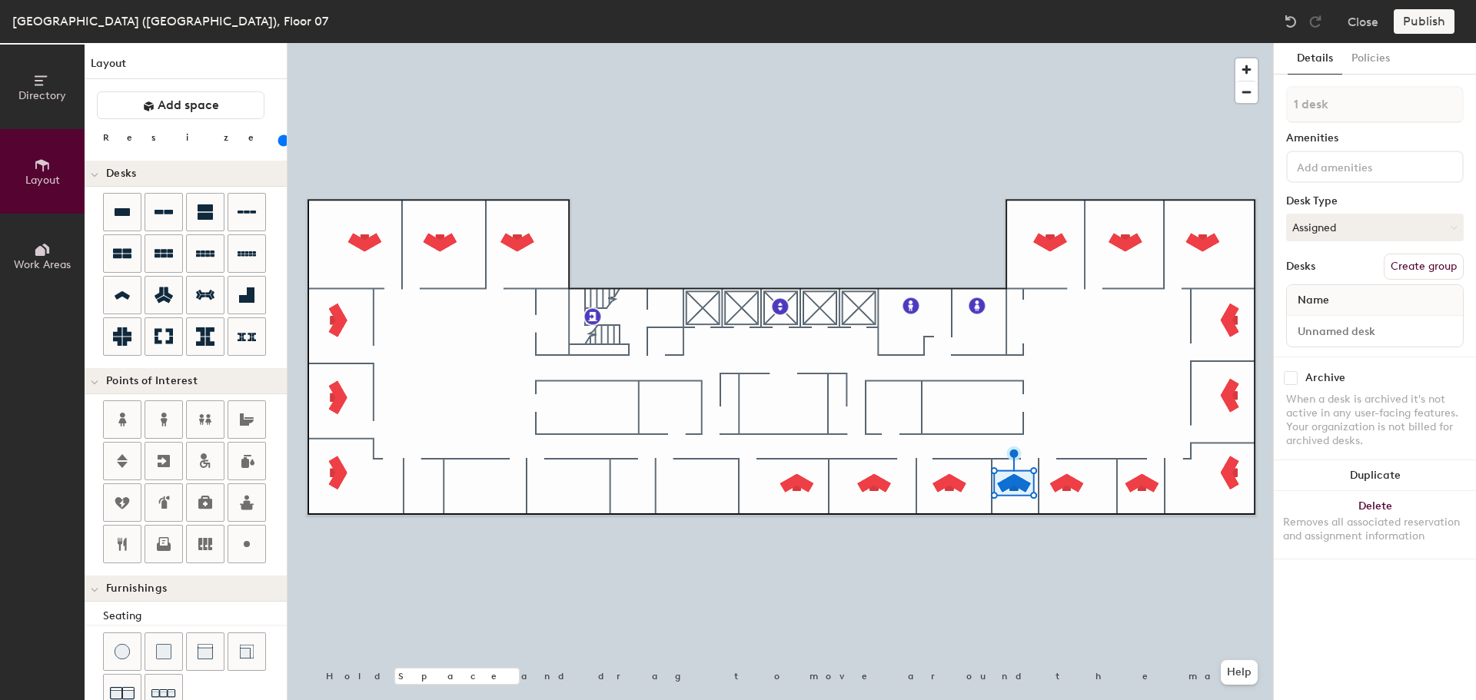
click at [1367, 465] on button "Duplicate" at bounding box center [1375, 475] width 202 height 31
click at [1334, 476] on button "Duplicate" at bounding box center [1375, 475] width 202 height 31
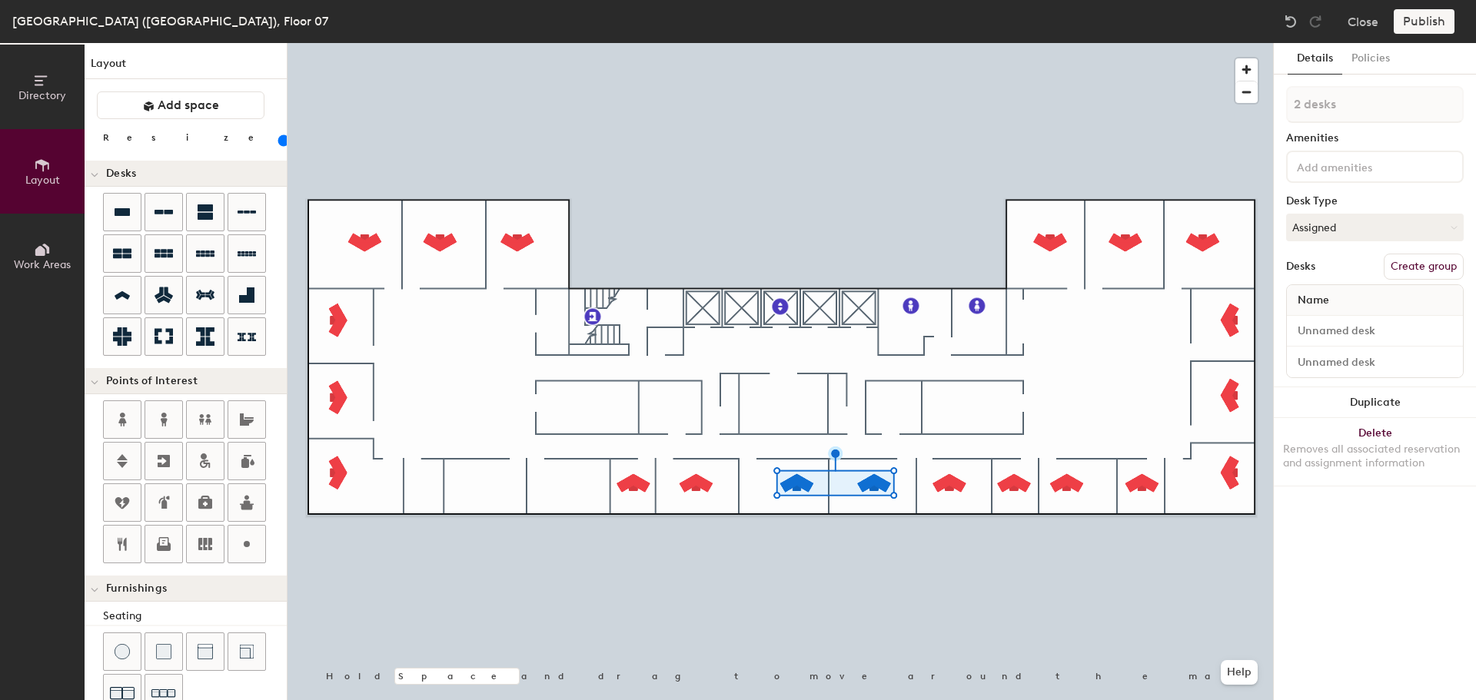
click at [1354, 404] on button "Duplicate" at bounding box center [1375, 402] width 202 height 31
click at [627, 43] on div at bounding box center [779, 43] width 985 height 0
type input "1 desk"
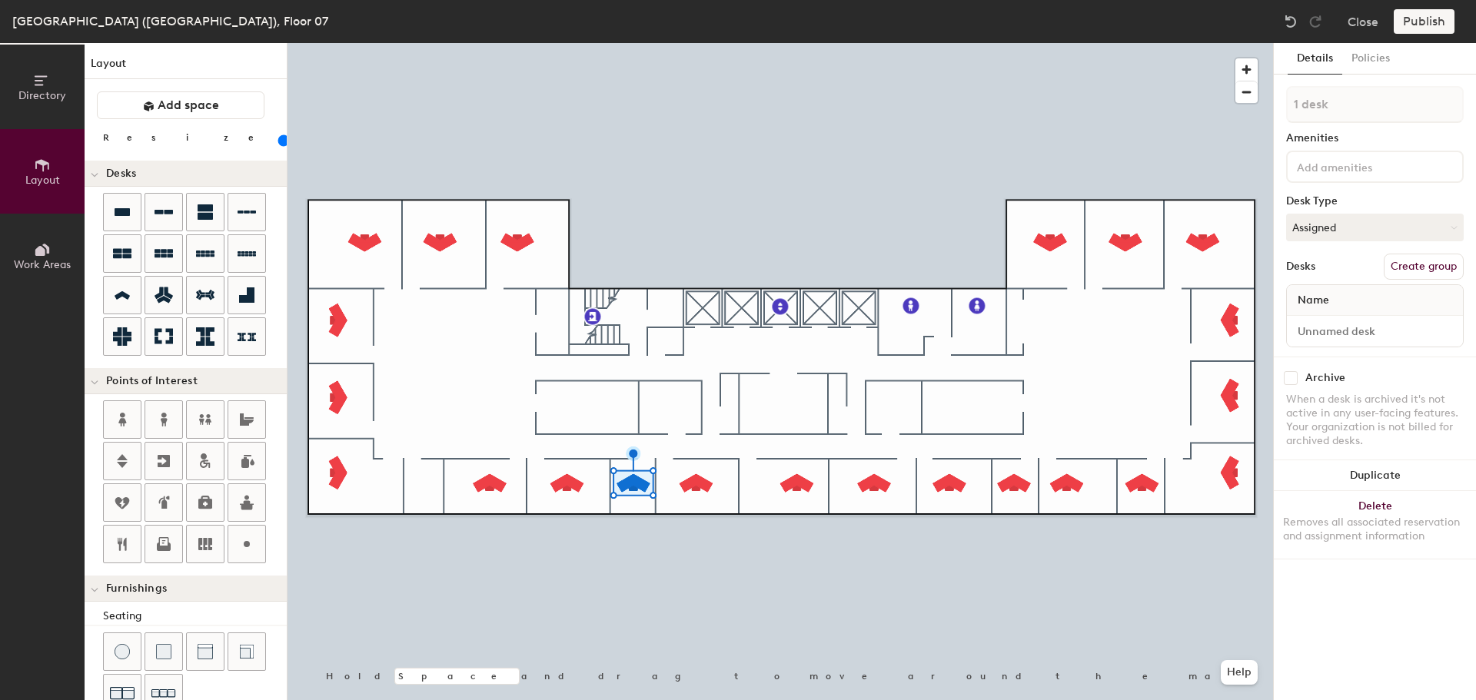
click at [1369, 476] on button "Duplicate" at bounding box center [1375, 475] width 202 height 31
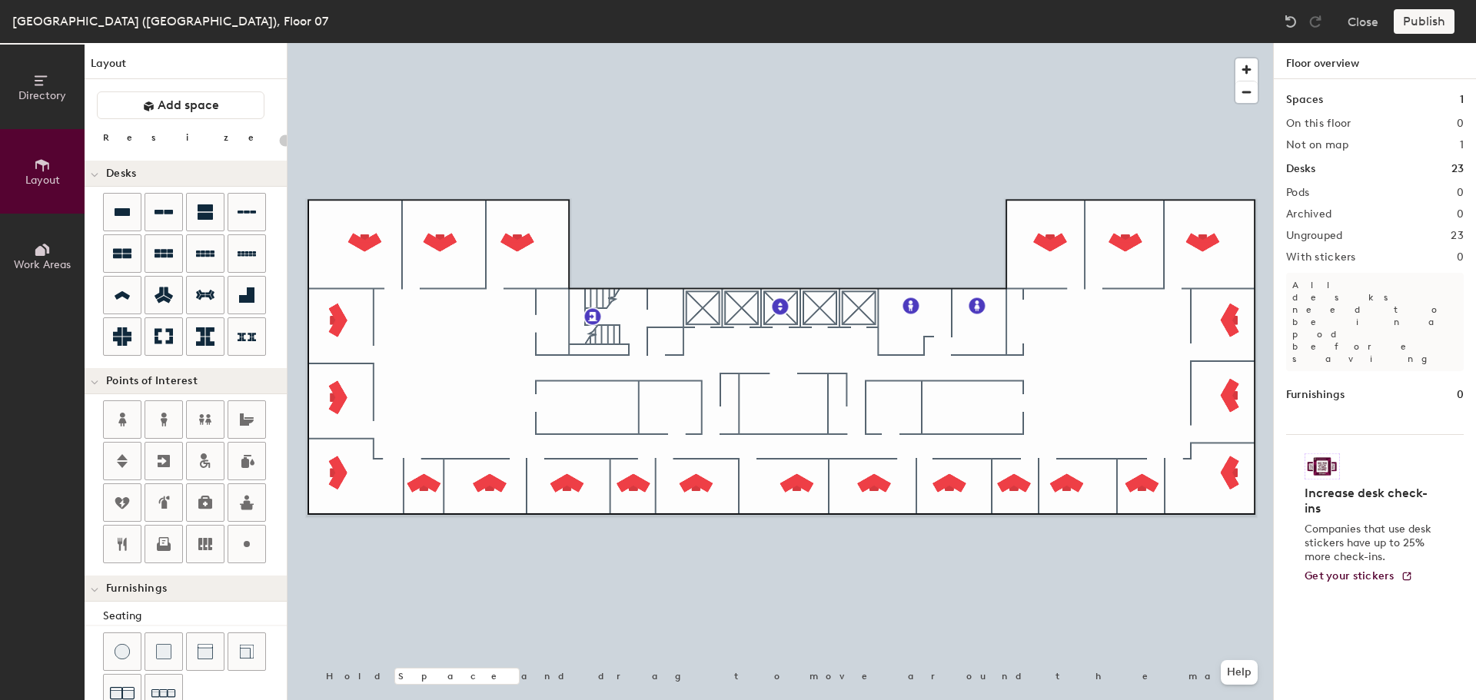
click at [125, 248] on icon at bounding box center [122, 253] width 18 height 18
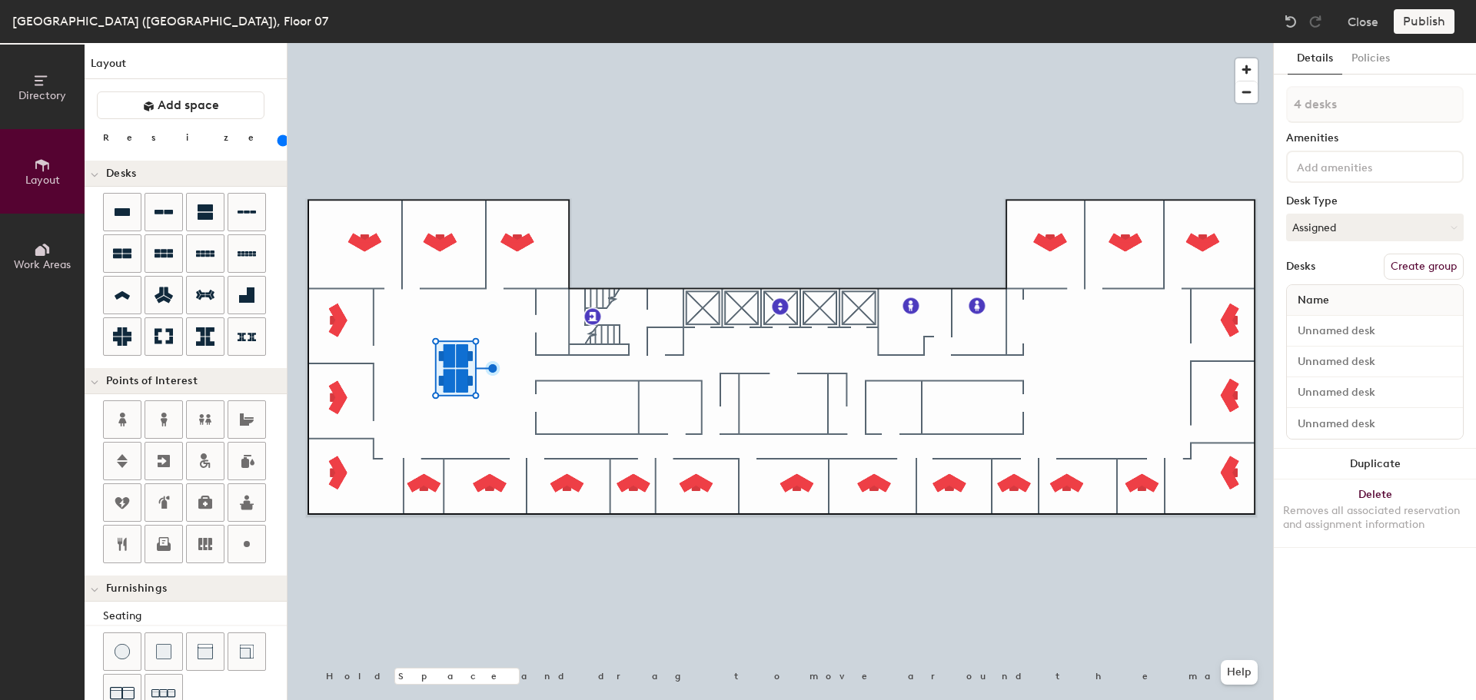
click at [1402, 460] on button "Duplicate" at bounding box center [1375, 464] width 202 height 31
click at [1040, 43] on div at bounding box center [779, 43] width 985 height 0
type input "100"
type input "1 desk"
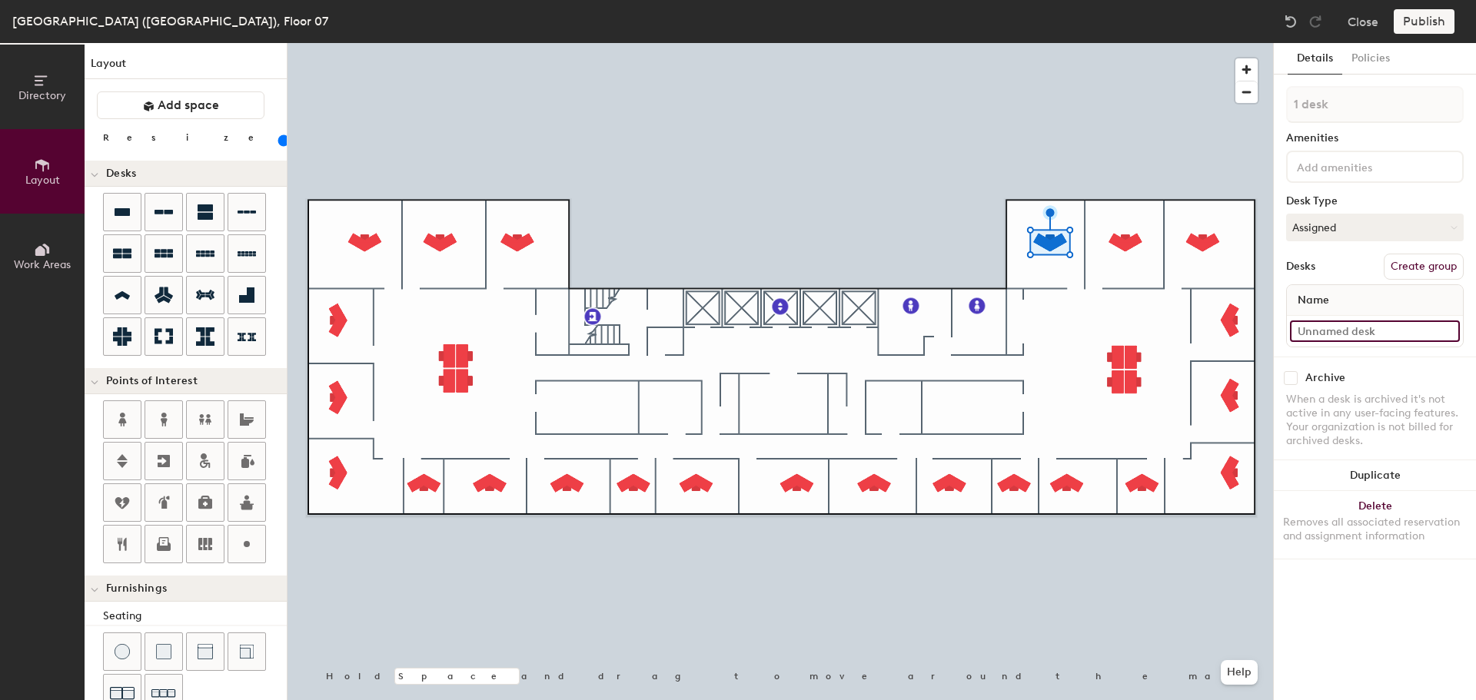
click at [1361, 332] on input at bounding box center [1375, 332] width 170 height 22
type input "07-001"
click at [1351, 334] on input at bounding box center [1375, 332] width 170 height 22
type input "07-002"
click at [1208, 43] on div at bounding box center [779, 43] width 985 height 0
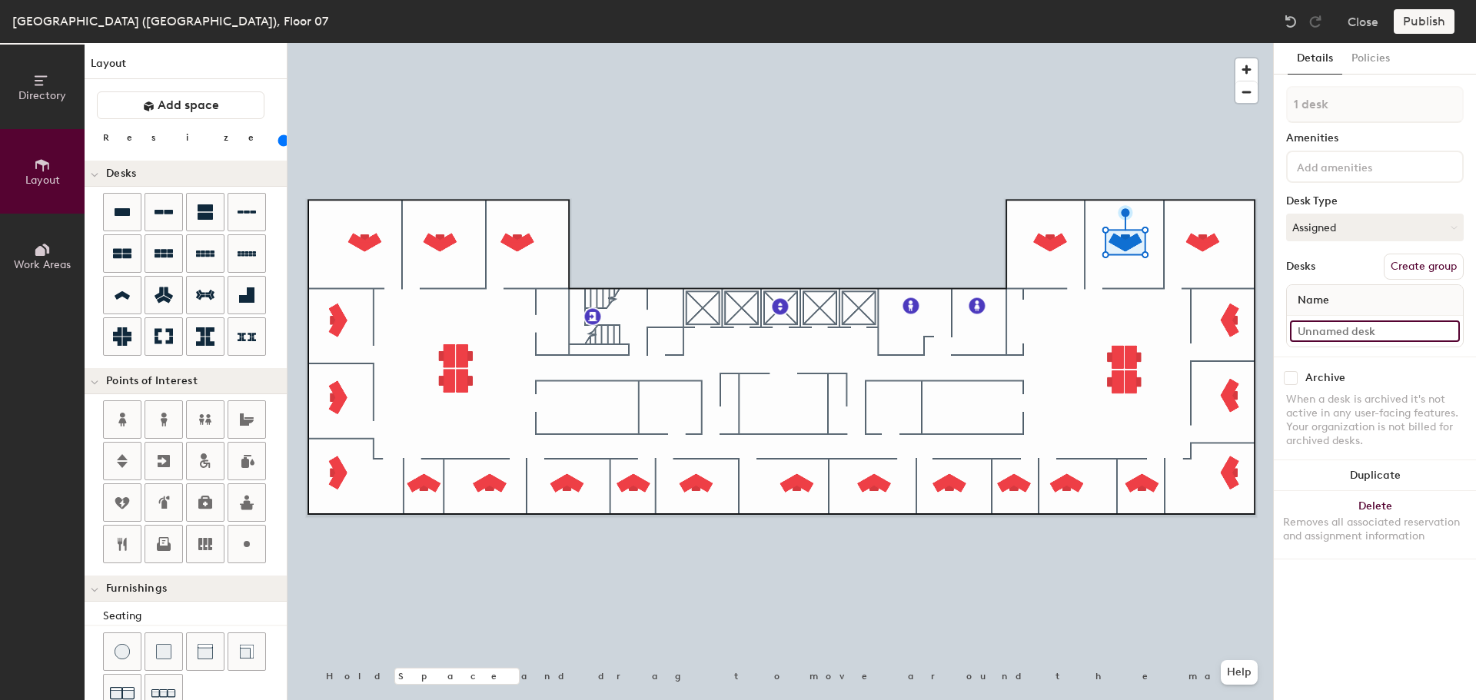
click at [1305, 332] on input at bounding box center [1375, 332] width 170 height 22
type input "07-003"
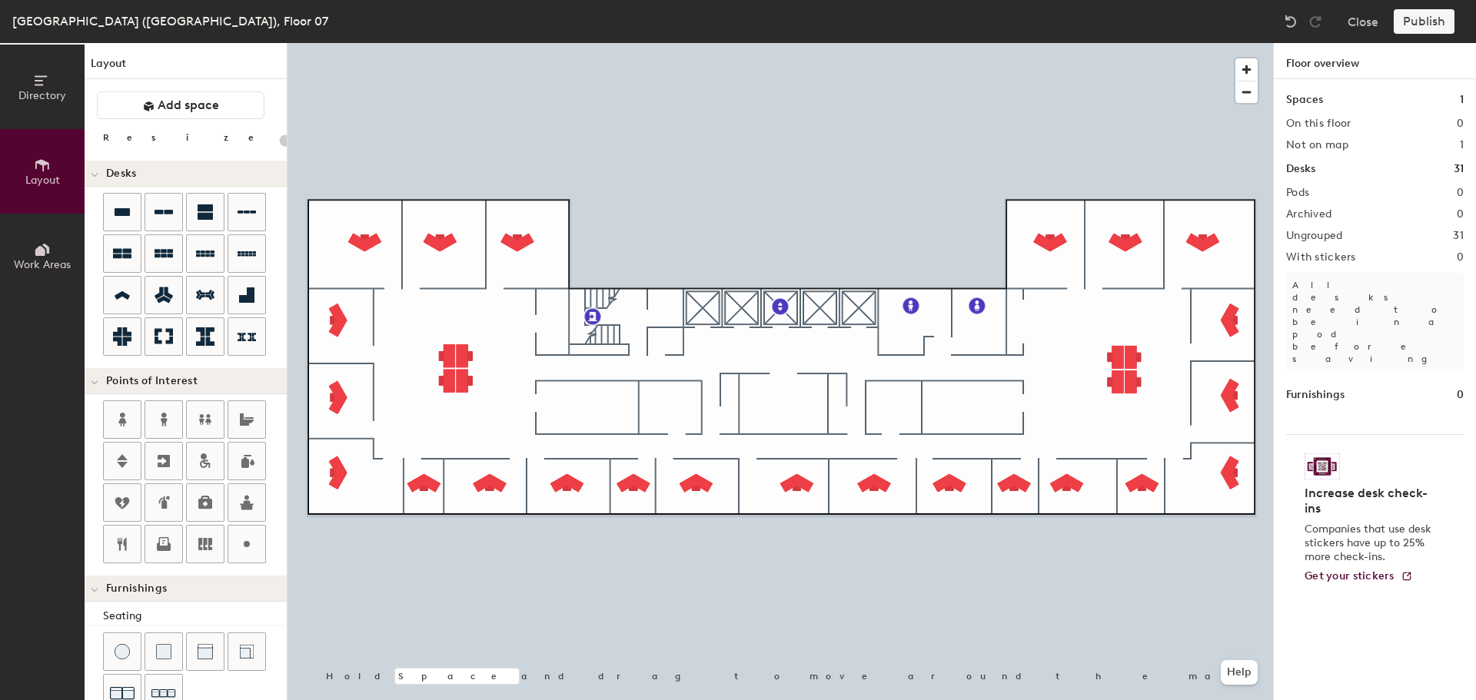
type input "100"
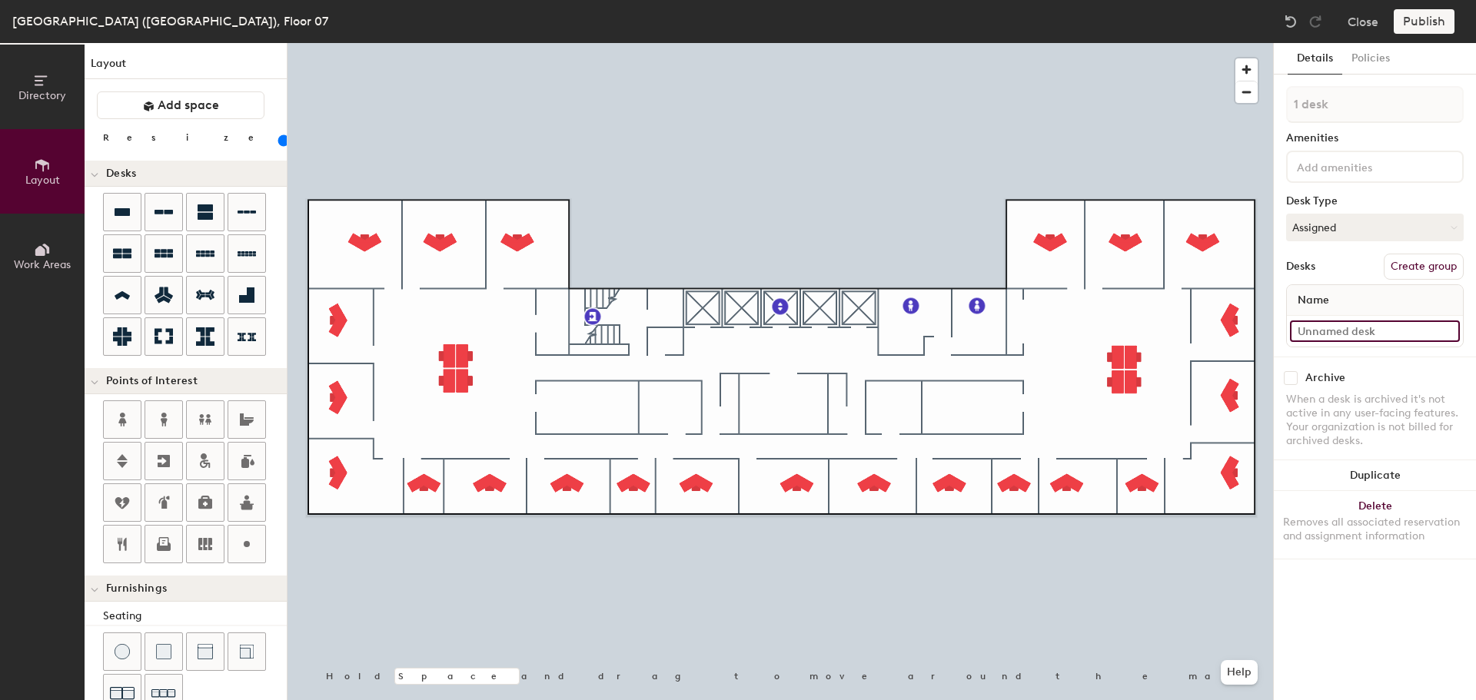
click at [1344, 335] on input at bounding box center [1375, 332] width 170 height 22
type input "07-004"
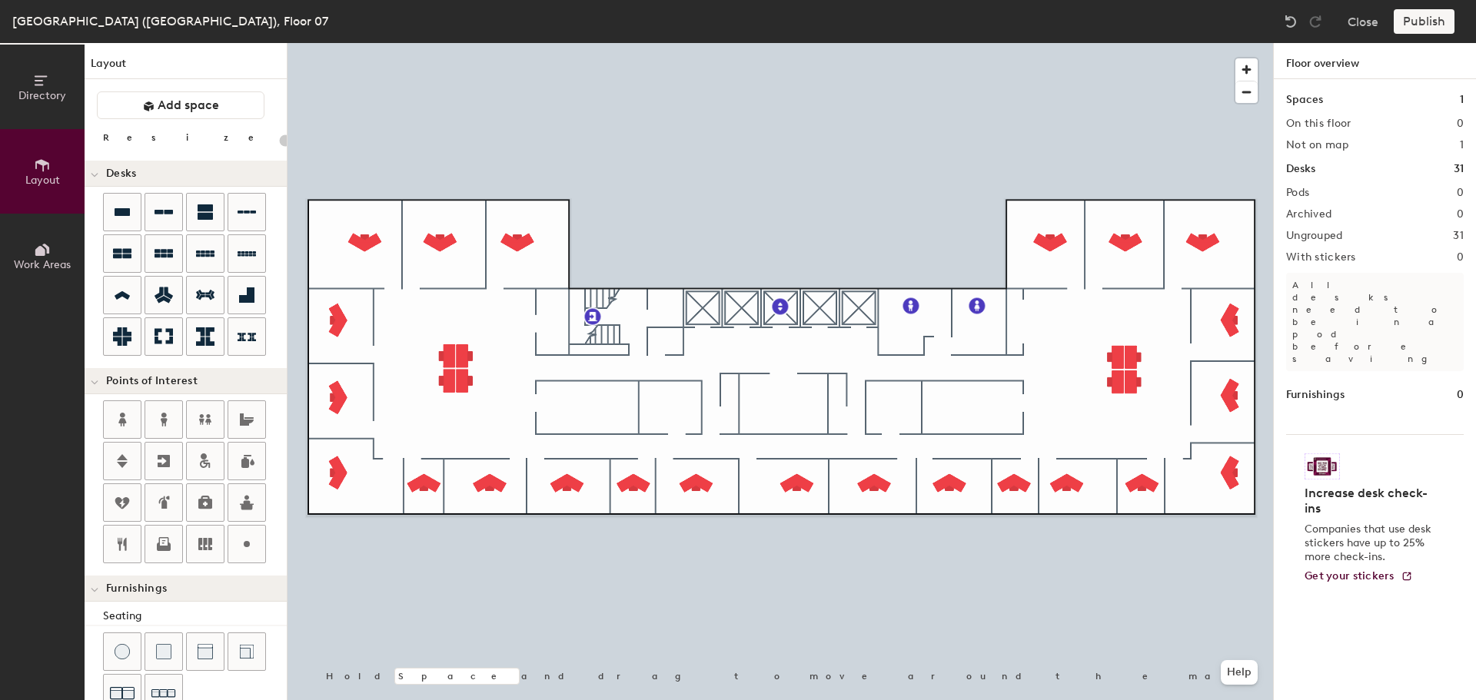
type input "100"
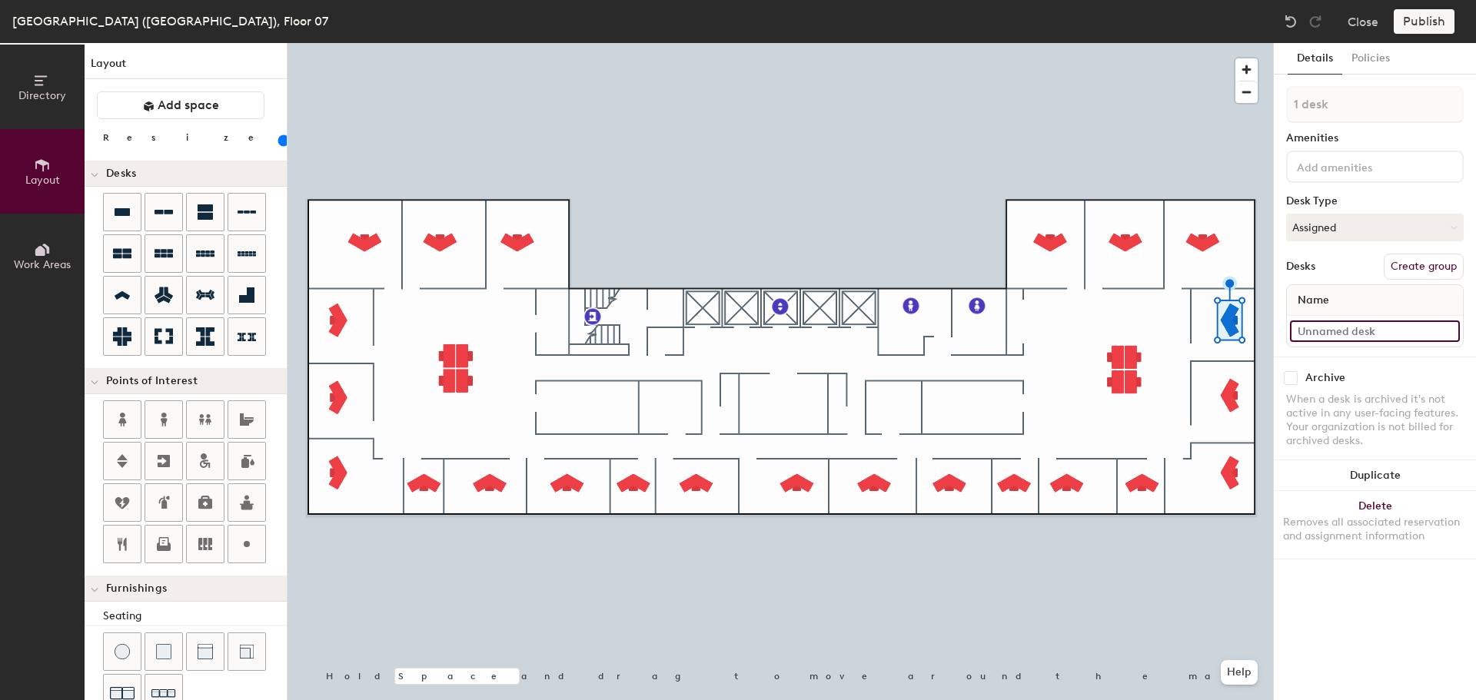
click at [1344, 331] on input at bounding box center [1375, 332] width 170 height 22
type input "07-005"
click at [1341, 330] on input at bounding box center [1375, 332] width 170 height 22
type input "07-006"
click at [1332, 321] on input at bounding box center [1375, 332] width 170 height 22
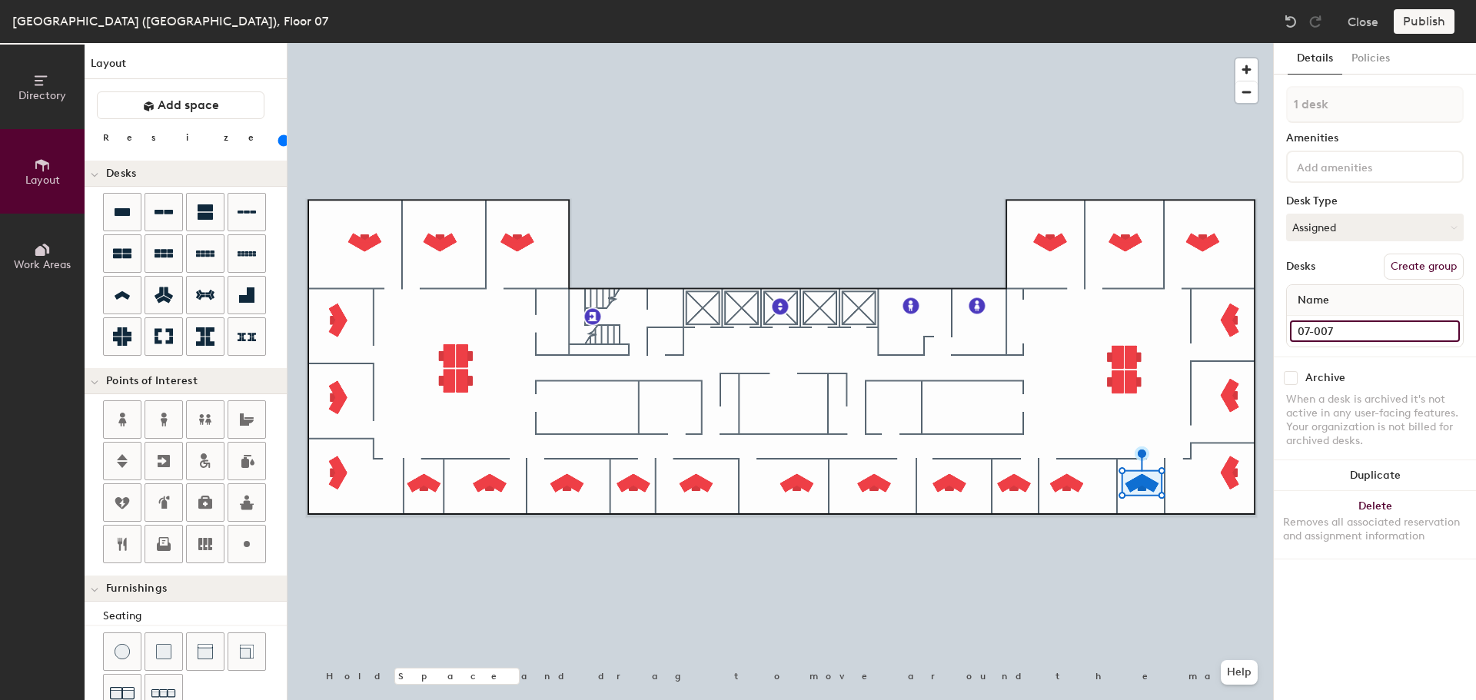
type input "07-007"
click at [1338, 324] on input at bounding box center [1375, 332] width 170 height 22
type input "07-008"
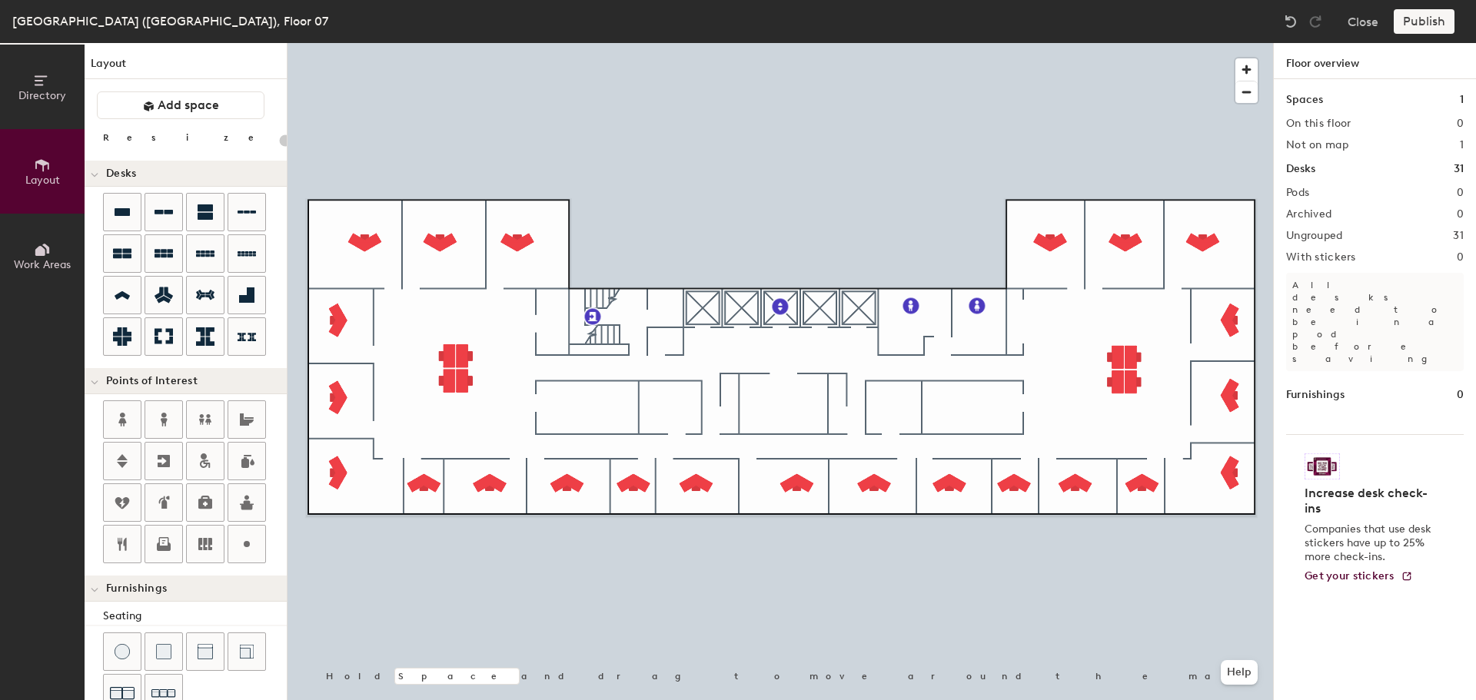
type input "100"
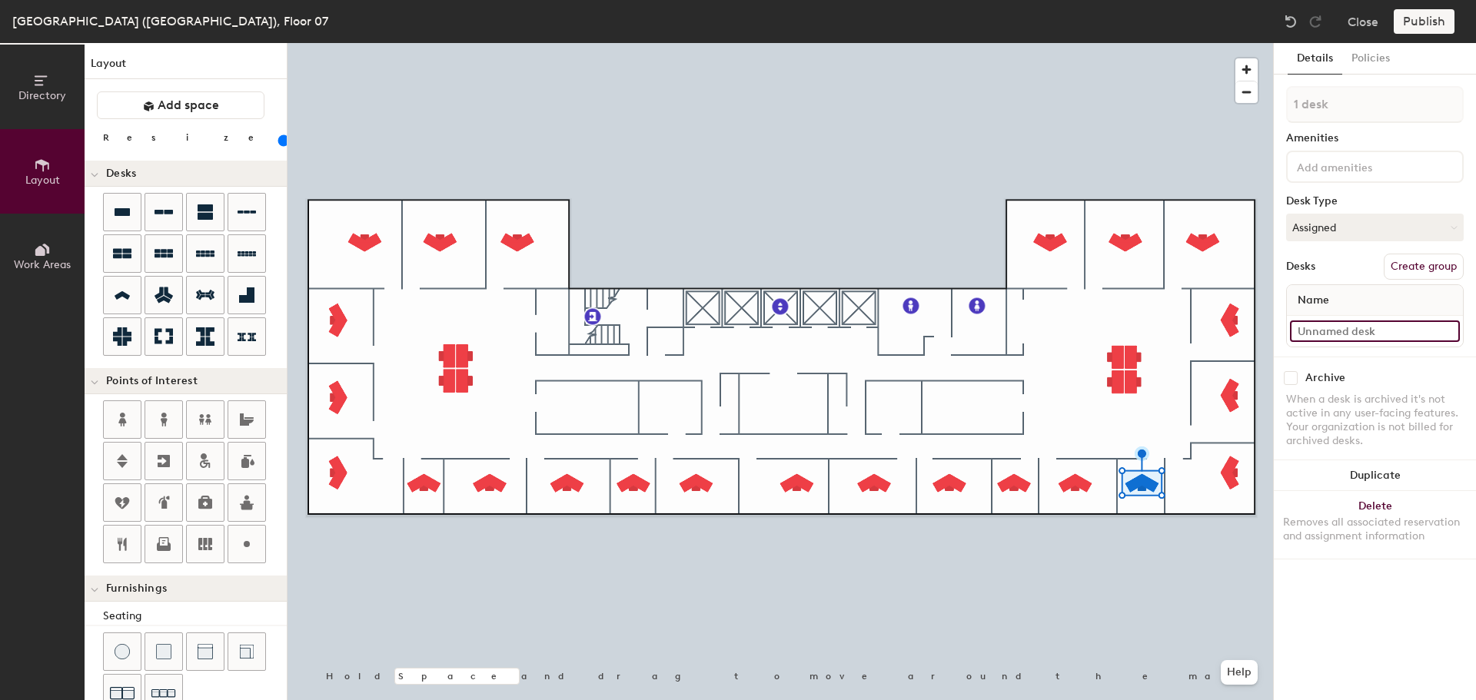
click at [1335, 329] on input at bounding box center [1375, 332] width 170 height 22
type input "07-009"
click at [1335, 328] on input at bounding box center [1375, 332] width 170 height 22
type input "07-010"
click at [1009, 43] on div at bounding box center [779, 43] width 985 height 0
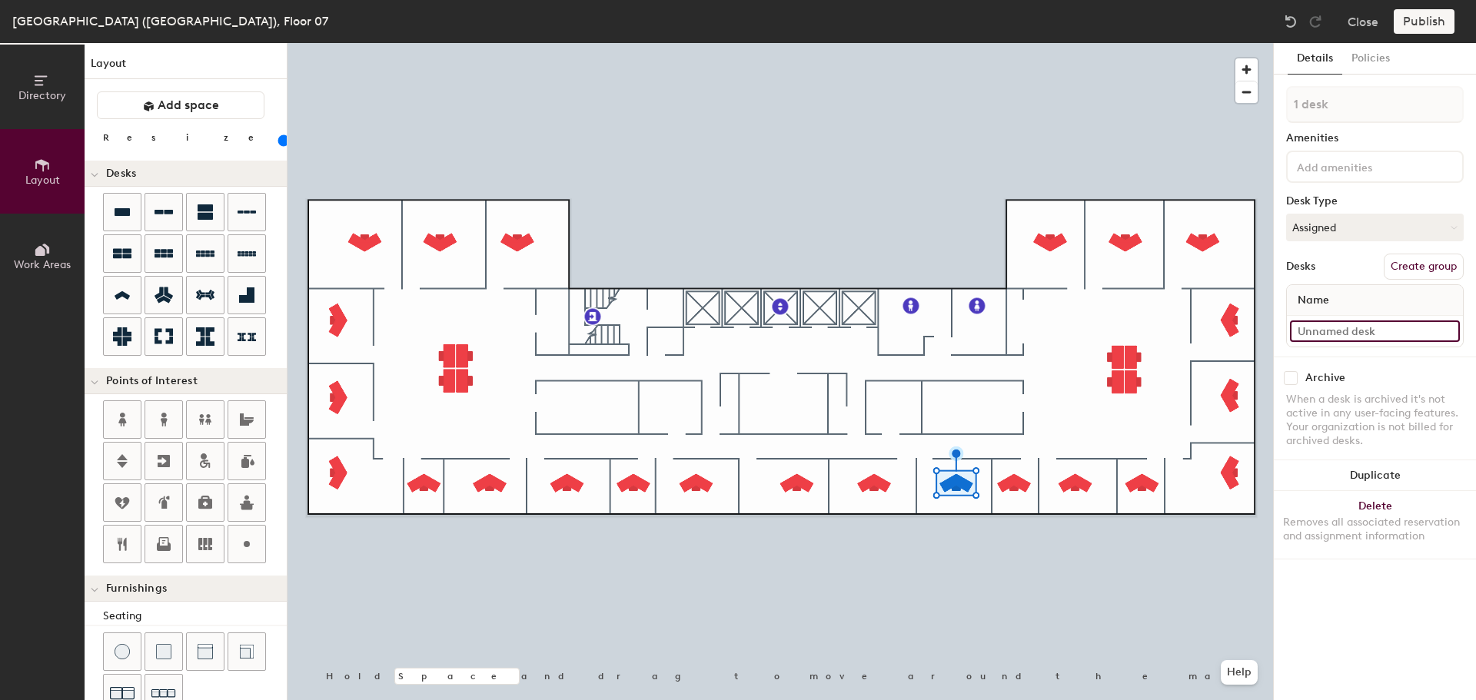
click at [1342, 331] on input at bounding box center [1375, 332] width 170 height 22
type input "07-011"
click at [1335, 331] on input at bounding box center [1375, 332] width 170 height 22
type input "07-012"
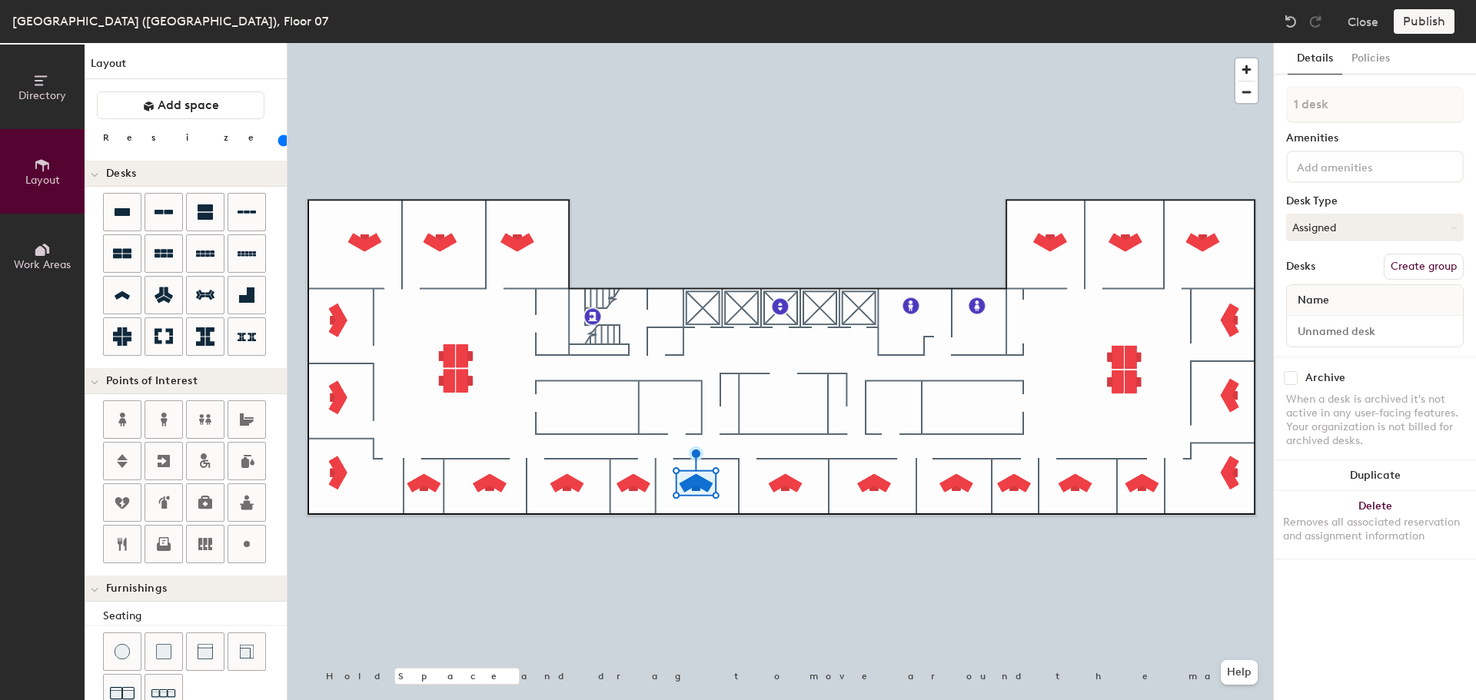
click at [1335, 319] on div at bounding box center [1375, 331] width 176 height 31
click at [1368, 329] on input at bounding box center [1375, 332] width 170 height 22
type input "07-013"
drag, startPoint x: 1330, startPoint y: 328, endPoint x: 1364, endPoint y: 310, distance: 39.2
click at [1331, 327] on input at bounding box center [1375, 332] width 170 height 22
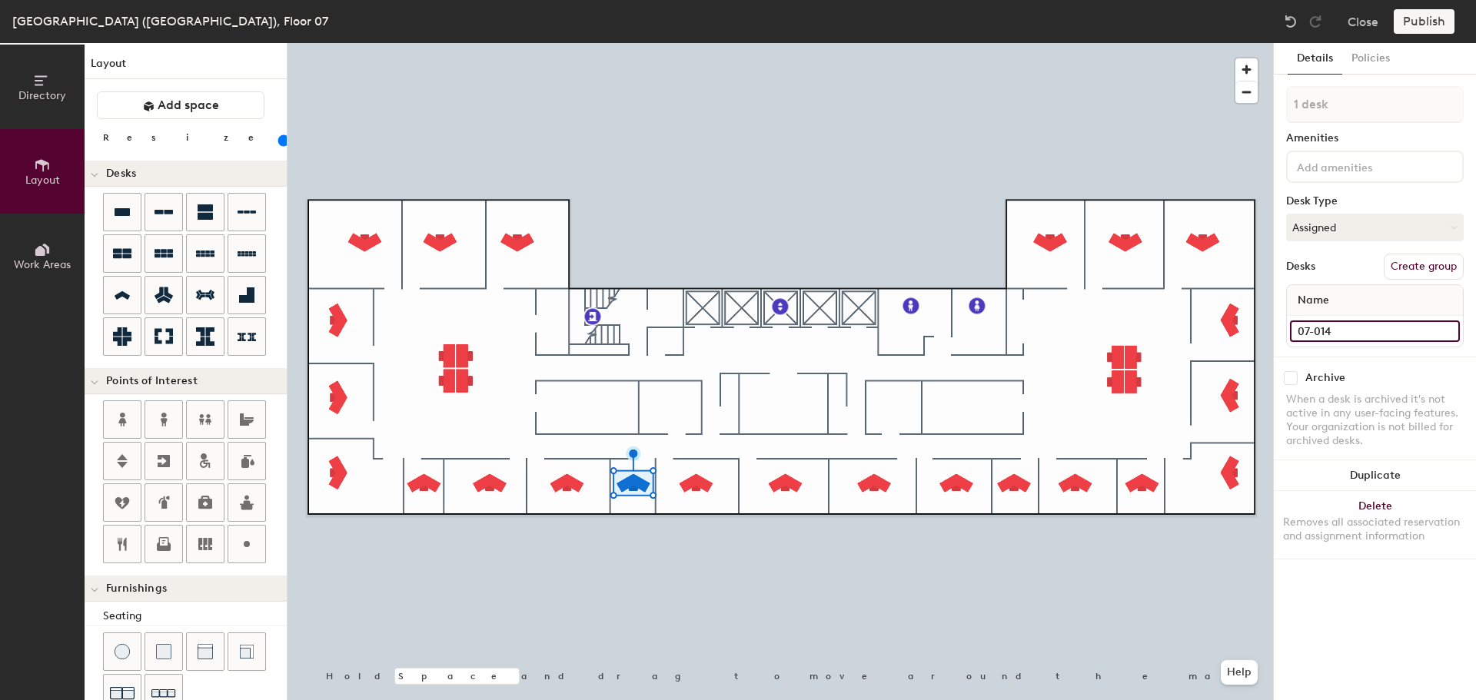
type input "07-014"
click at [1311, 333] on input at bounding box center [1375, 332] width 170 height 22
type input "07-016"
click at [635, 43] on div at bounding box center [779, 43] width 985 height 0
click at [1379, 327] on input "07-016" at bounding box center [1375, 332] width 170 height 22
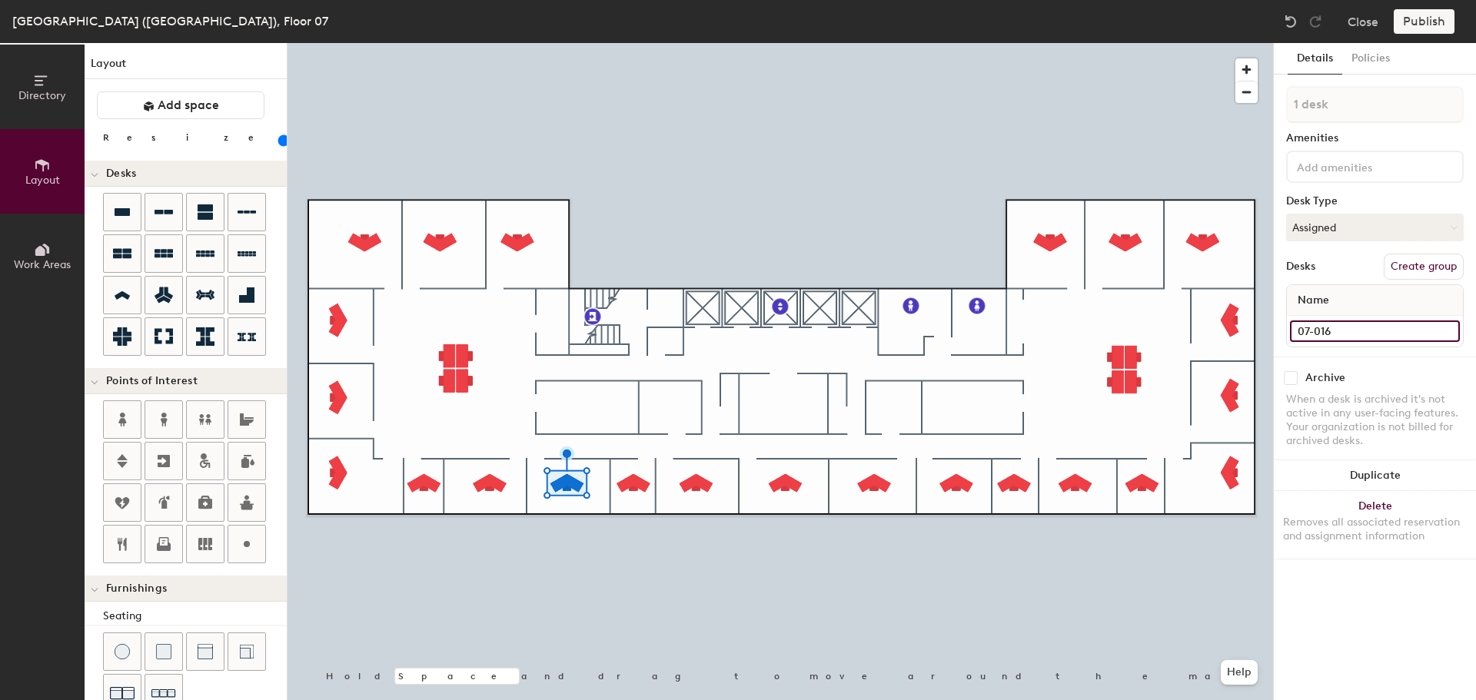
click at [1379, 327] on input "07-016" at bounding box center [1375, 332] width 170 height 22
type input "07-015"
click at [1366, 331] on input at bounding box center [1375, 332] width 170 height 22
type input "07-016"
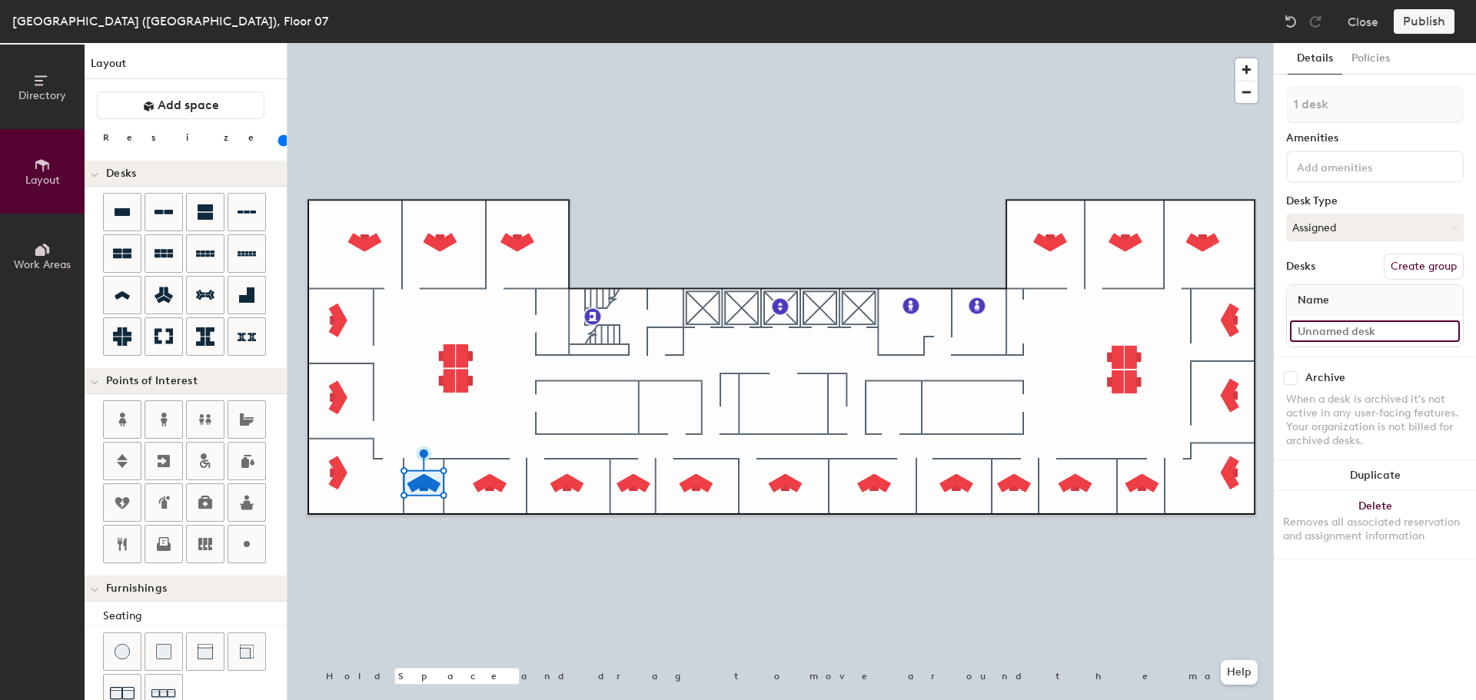
click at [1365, 335] on input at bounding box center [1375, 332] width 170 height 22
type input "07-017"
click at [1351, 329] on input at bounding box center [1375, 332] width 170 height 22
type input "07-018"
click at [1371, 328] on input at bounding box center [1375, 332] width 170 height 22
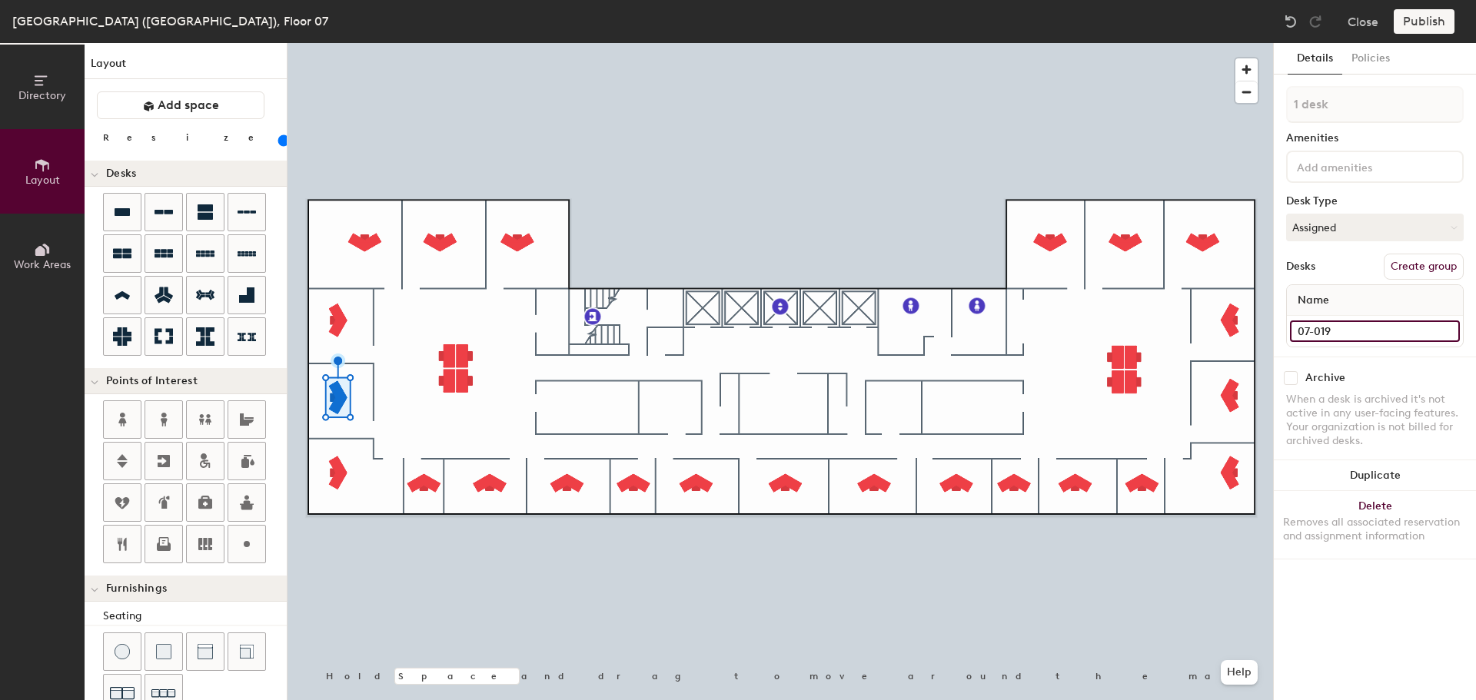
type input "07-019"
click at [1358, 324] on input at bounding box center [1375, 332] width 170 height 22
type input "07-020"
click at [1350, 331] on input at bounding box center [1375, 332] width 170 height 22
type input "07-021"
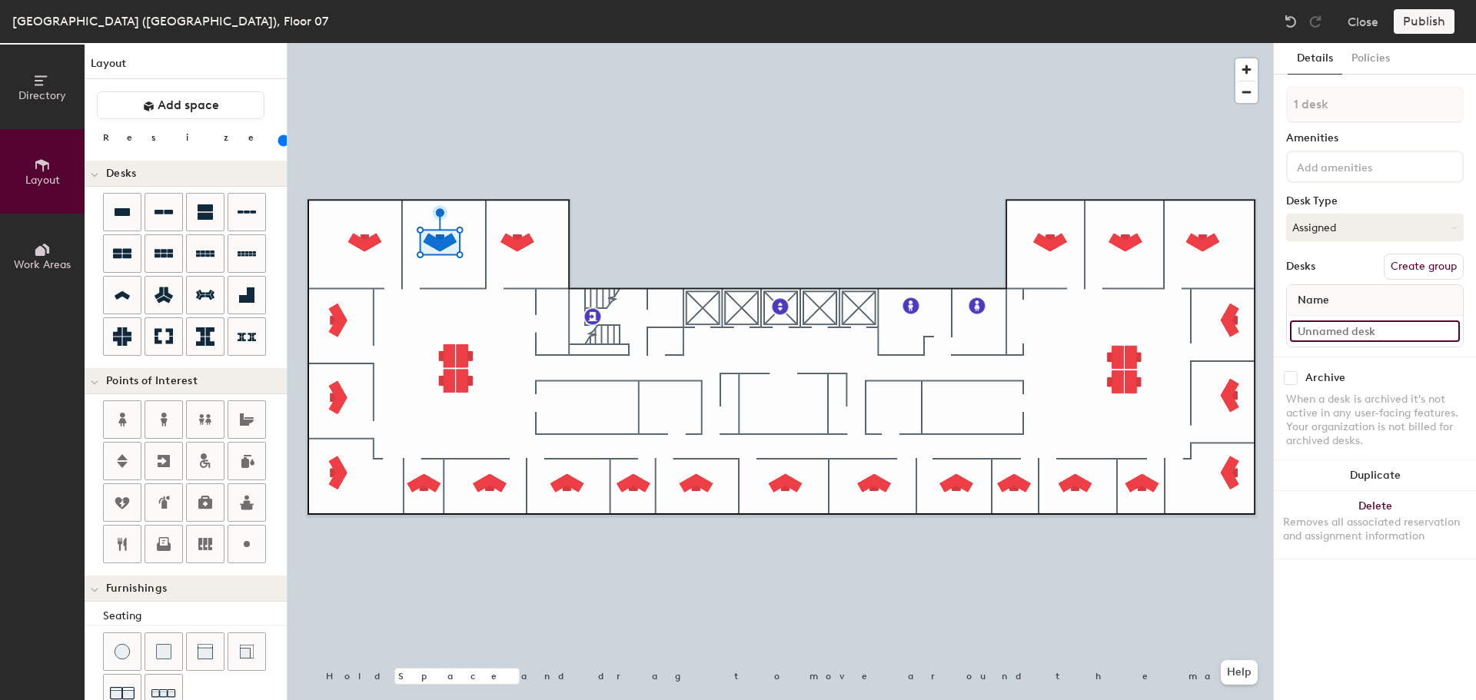
click at [1370, 327] on input at bounding box center [1375, 332] width 170 height 22
type input "07-022"
click at [1305, 328] on input at bounding box center [1375, 332] width 170 height 22
type input "07-023"
type input "120"
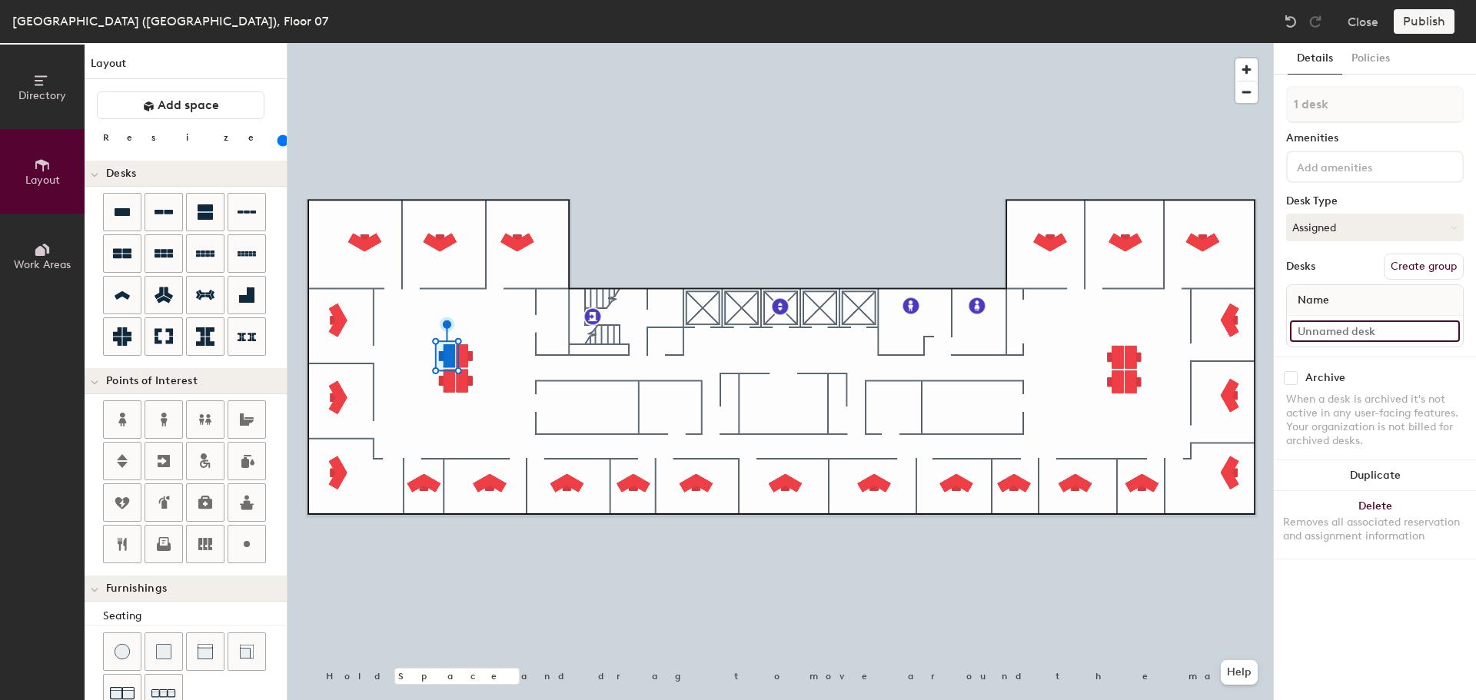
click at [1352, 327] on input at bounding box center [1375, 332] width 170 height 22
type input "07-032"
click at [1347, 331] on input at bounding box center [1375, 332] width 170 height 22
type input "07-033"
click at [463, 43] on div at bounding box center [779, 43] width 985 height 0
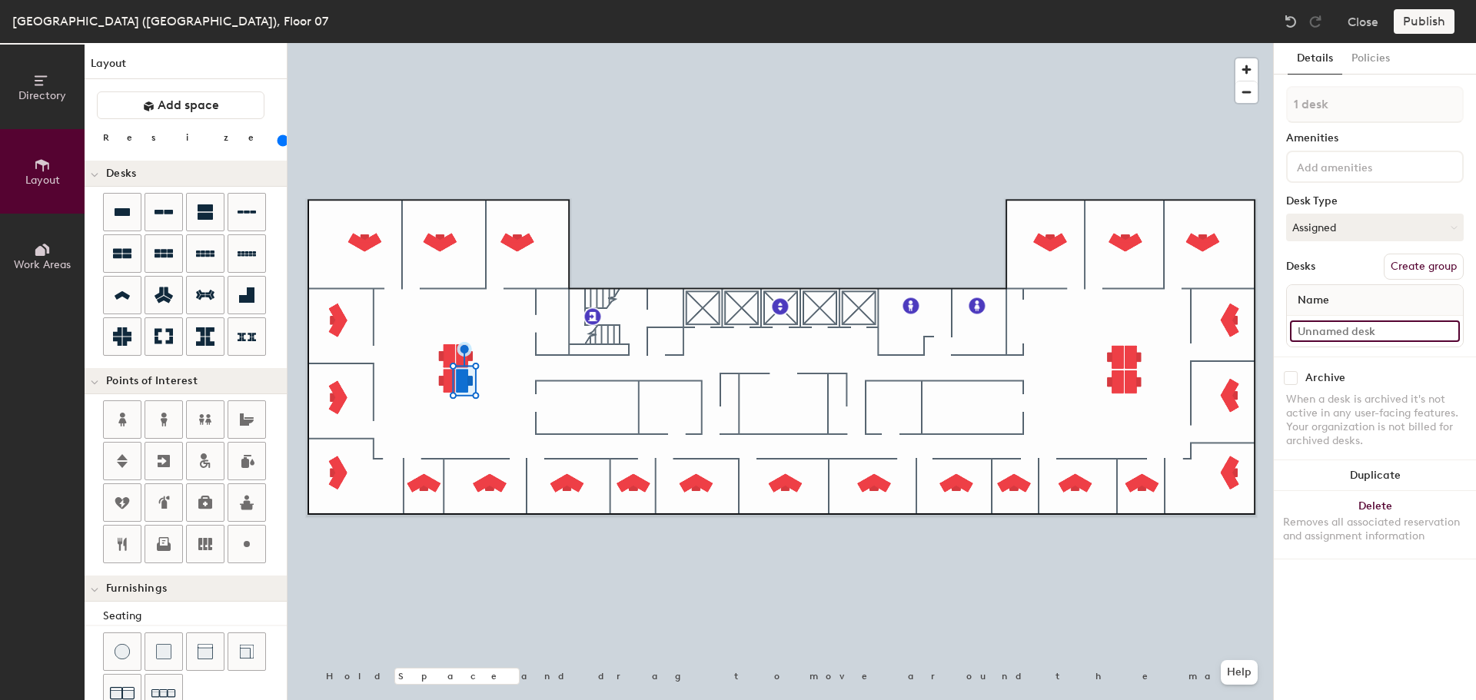
click at [1326, 331] on input at bounding box center [1375, 332] width 170 height 22
type input "07-030"
click at [1378, 324] on input at bounding box center [1375, 332] width 170 height 22
type input "07-031"
click at [450, 43] on div at bounding box center [779, 43] width 985 height 0
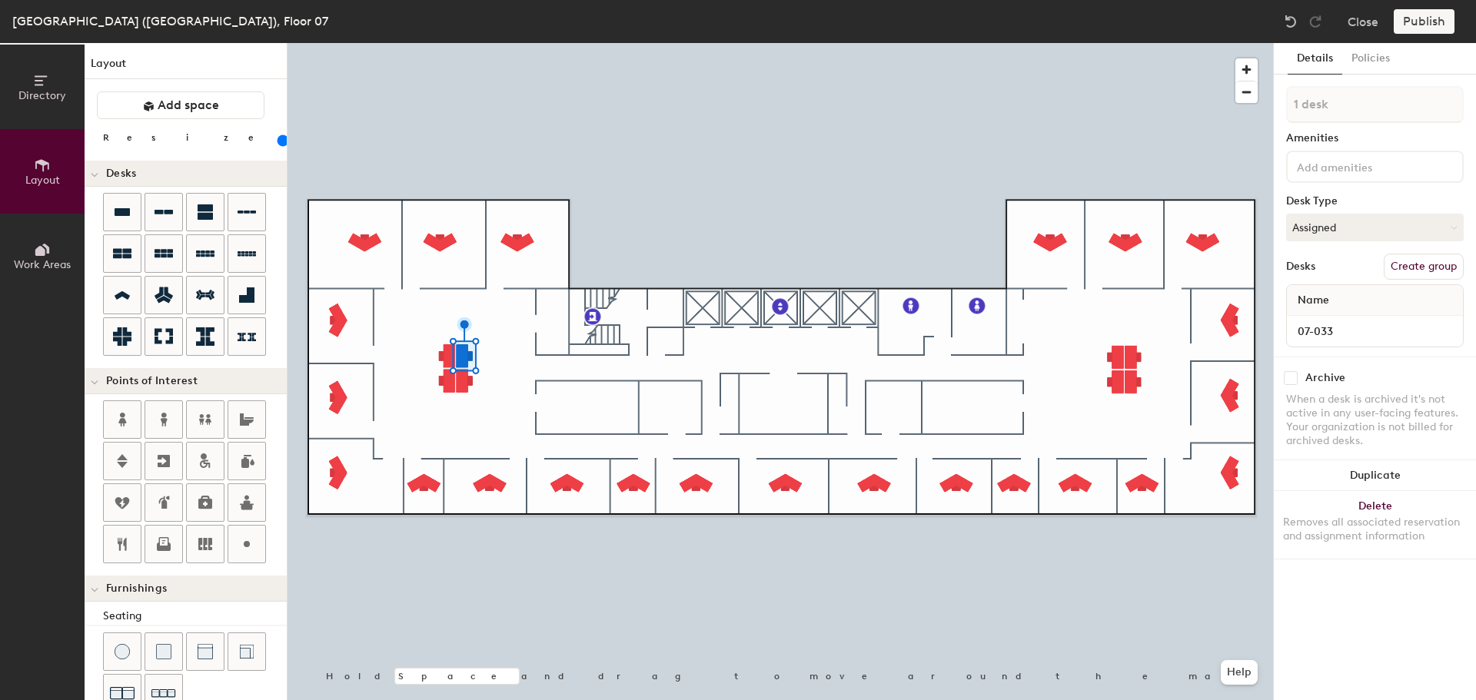
drag, startPoint x: 207, startPoint y: 540, endPoint x: 223, endPoint y: 530, distance: 19.0
click at [207, 540] on icon at bounding box center [205, 544] width 14 height 12
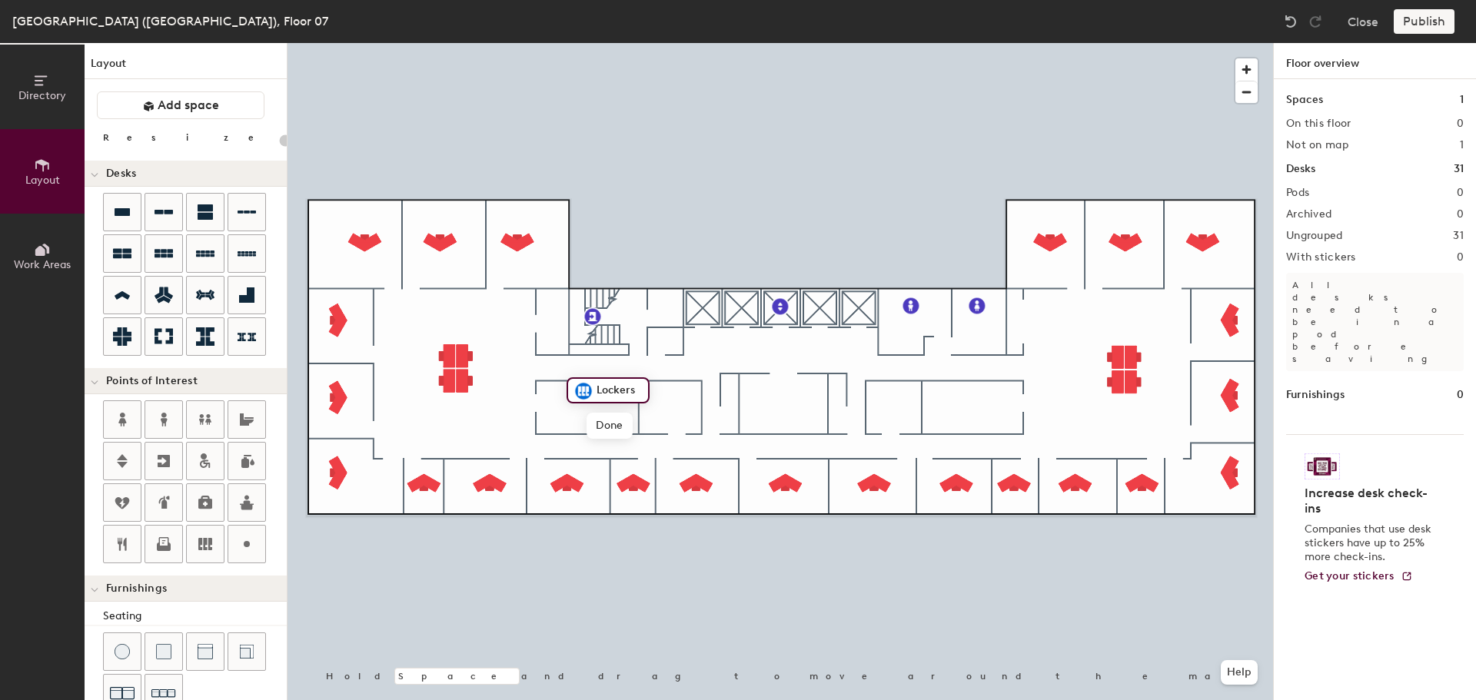
type input "20"
type input "07-029 File Room"
click at [125, 540] on icon at bounding box center [122, 544] width 9 height 13
click at [158, 534] on div at bounding box center [163, 544] width 37 height 37
type input "20"
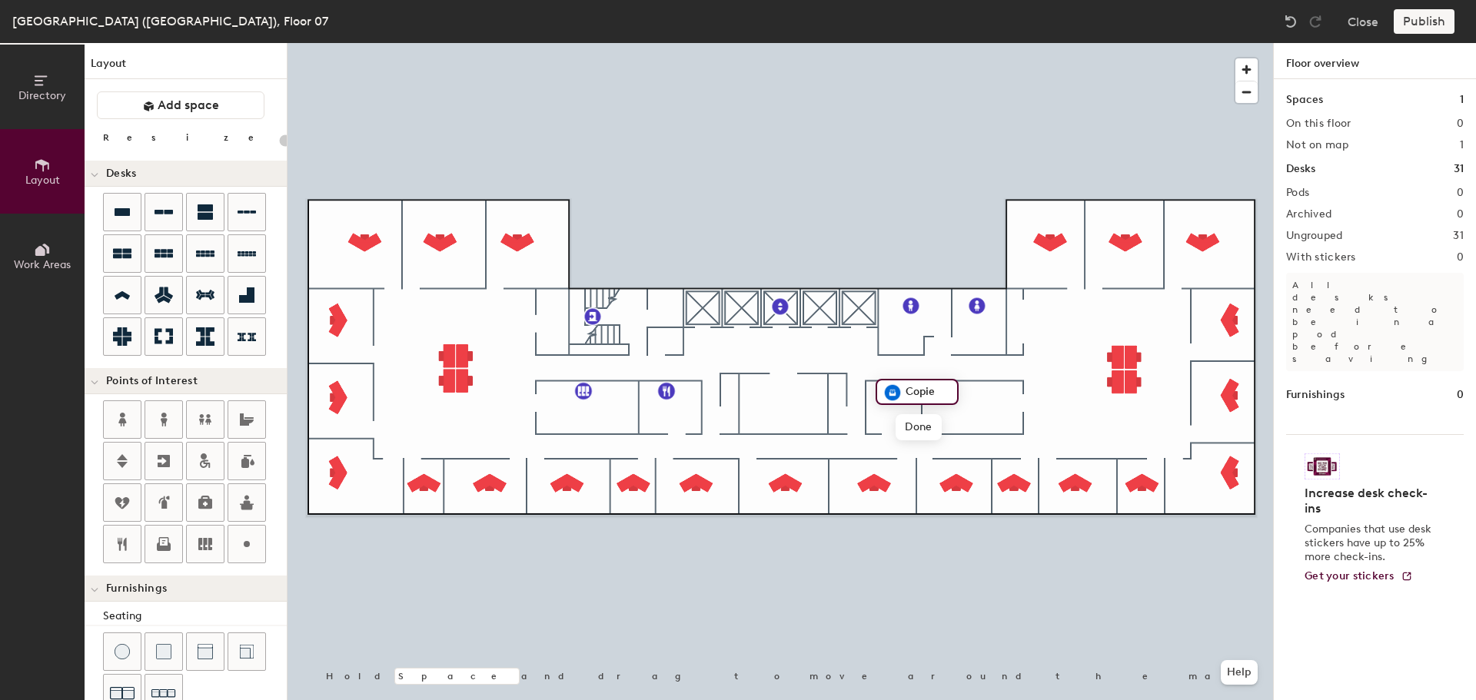
type input "Copier"
click at [210, 537] on icon at bounding box center [205, 544] width 18 height 18
type input "20"
type input "07-026"
type input "07-026 File Room"
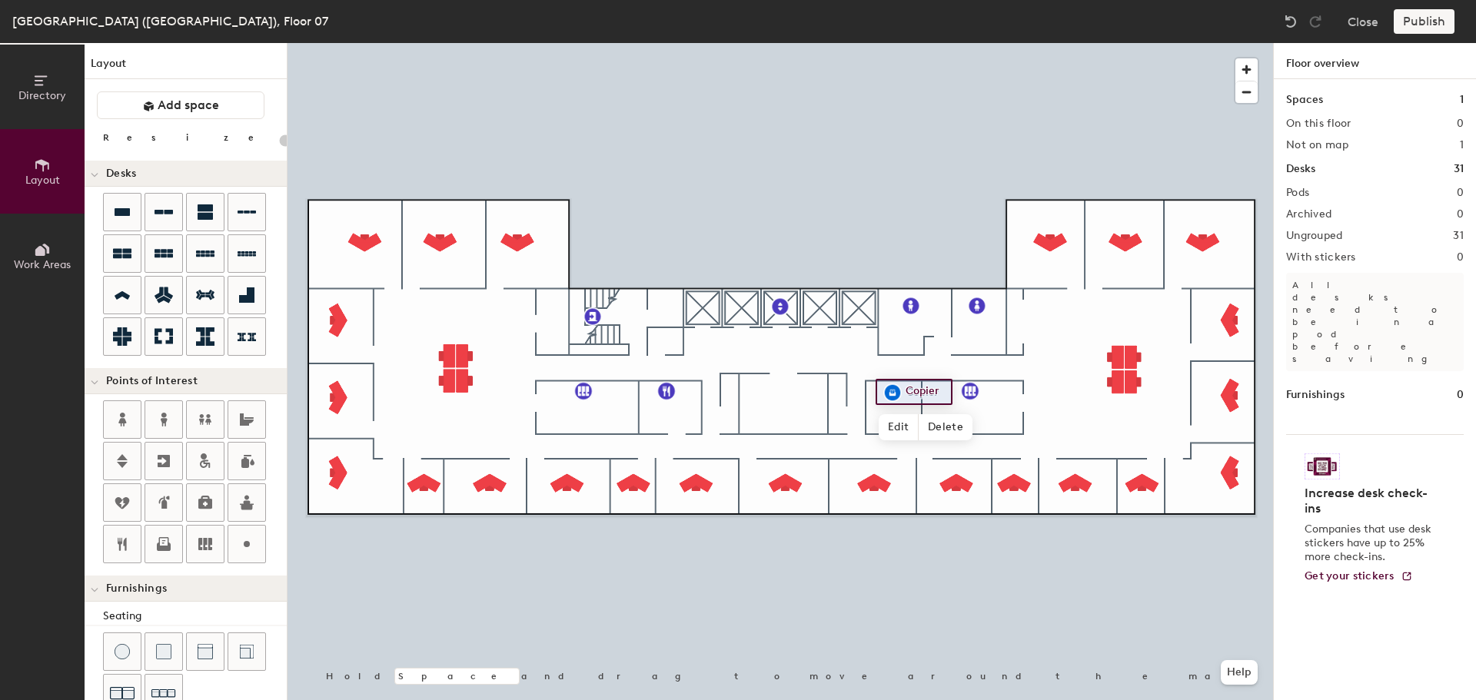
type input "20"
click at [905, 419] on span "Edit" at bounding box center [899, 427] width 40 height 26
click at [908, 394] on input "Copier" at bounding box center [926, 392] width 49 height 22
click at [906, 391] on input "Copier" at bounding box center [926, 392] width 49 height 22
type input "07-027 Copier"
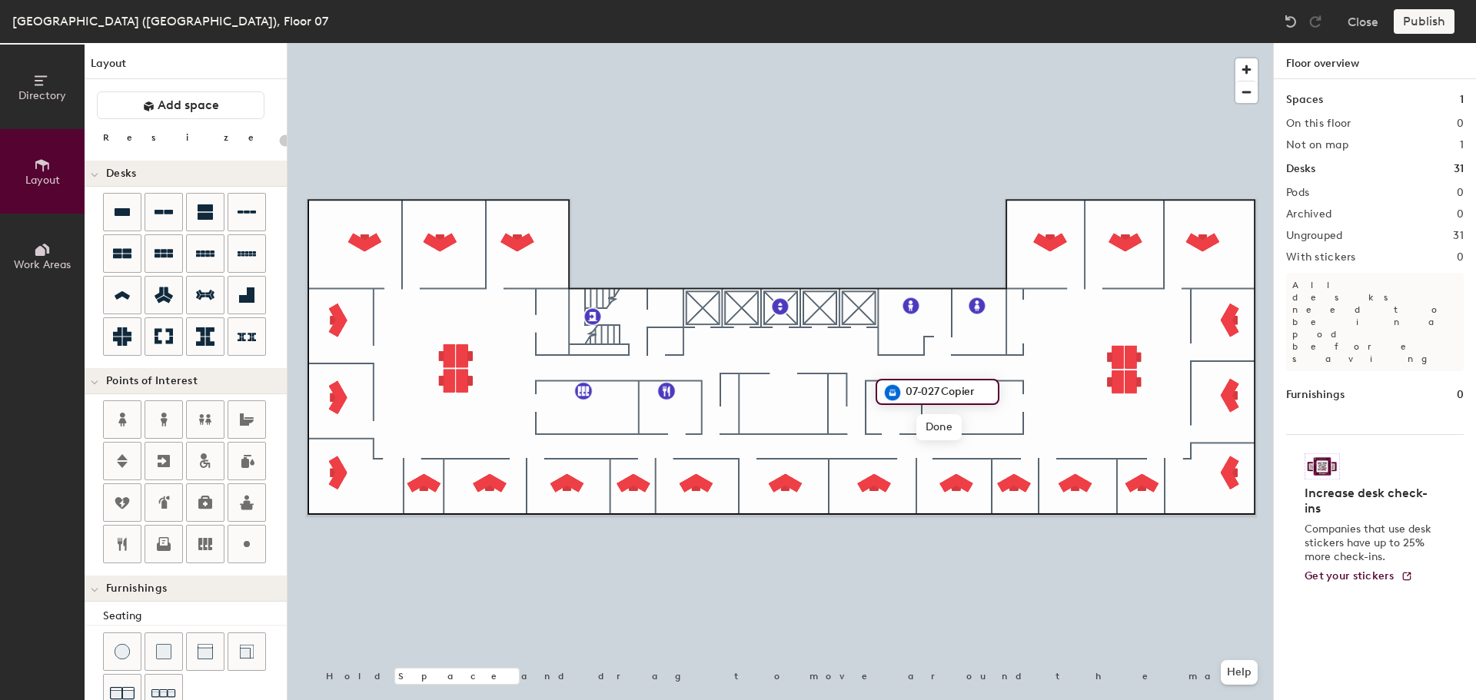
type input "120"
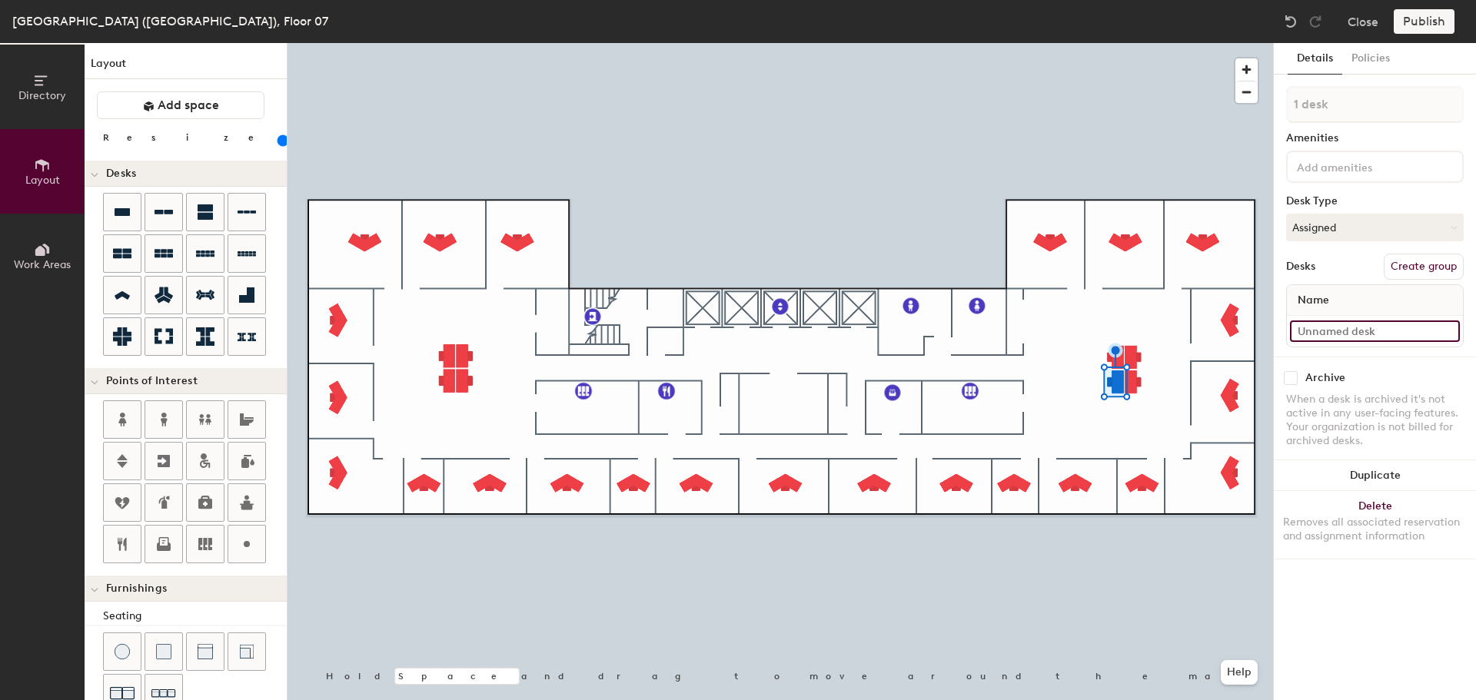
click at [1361, 331] on input at bounding box center [1375, 332] width 170 height 22
type input "07-025"
click at [1353, 327] on input at bounding box center [1375, 332] width 170 height 22
type input "07-024"
click at [1307, 323] on input at bounding box center [1375, 332] width 170 height 22
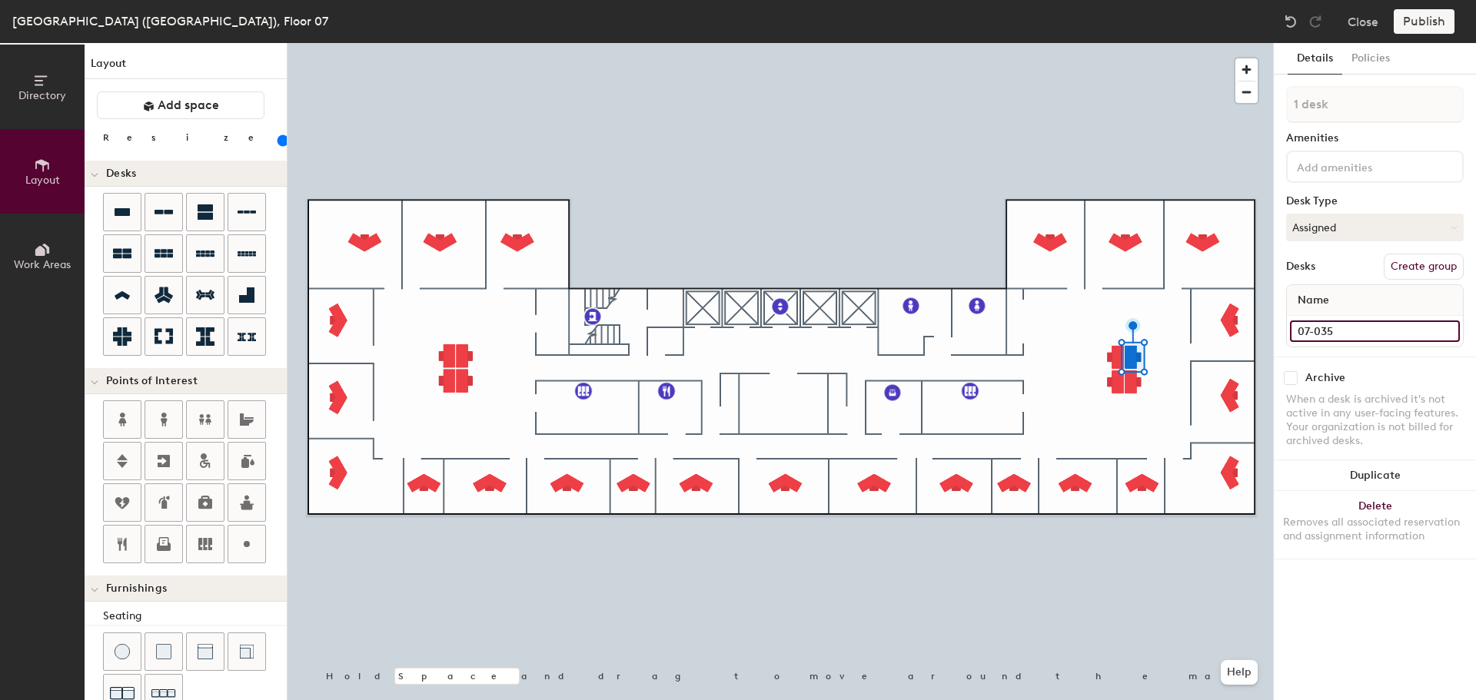
type input "07-035"
click at [1355, 324] on input at bounding box center [1375, 332] width 170 height 22
type input "07-034"
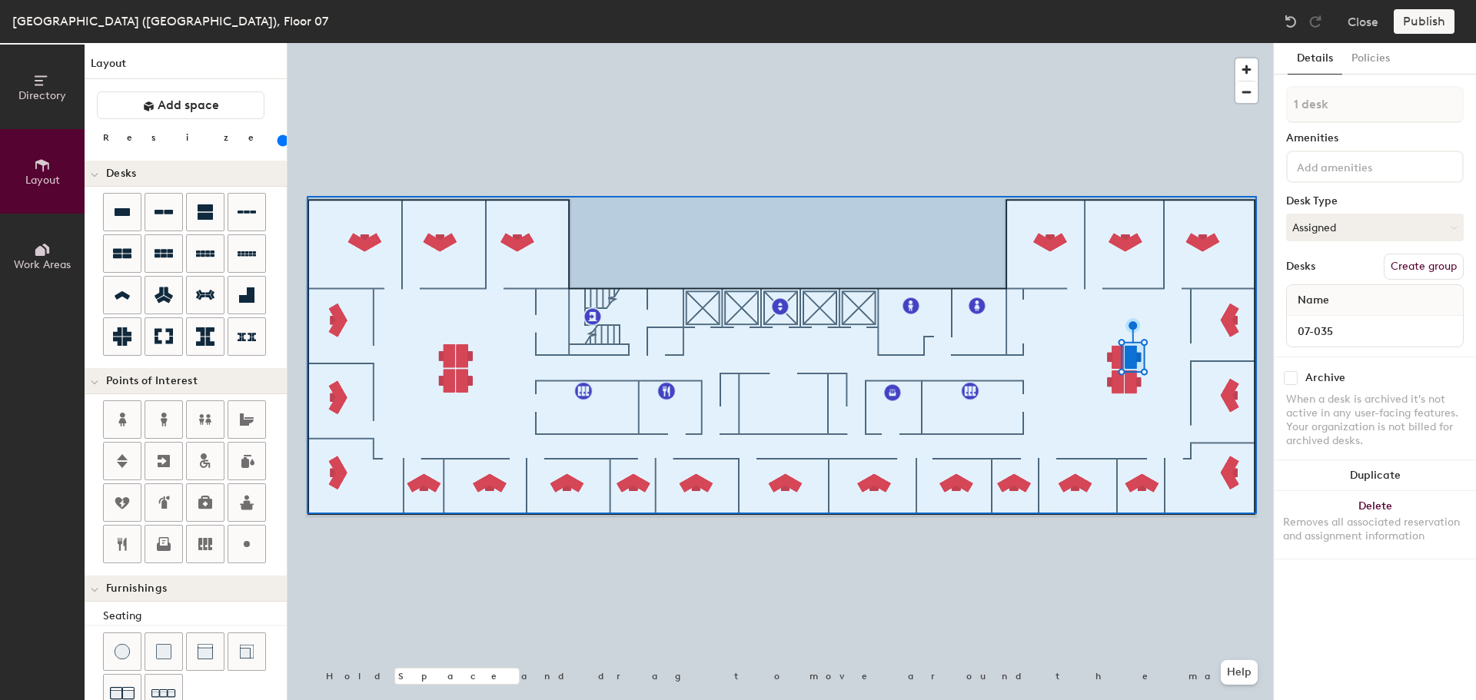
type input "20"
type input "31 desks"
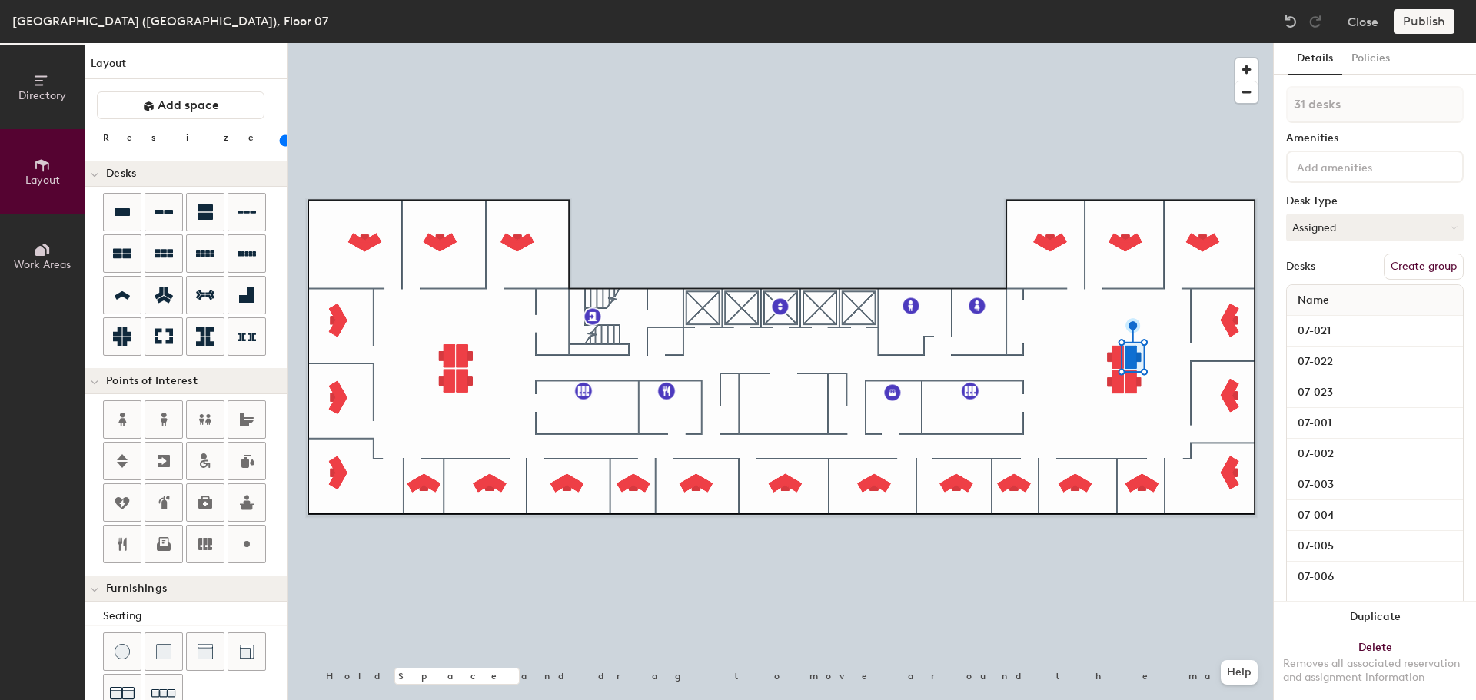
click at [1417, 262] on button "Create group" at bounding box center [1424, 267] width 80 height 26
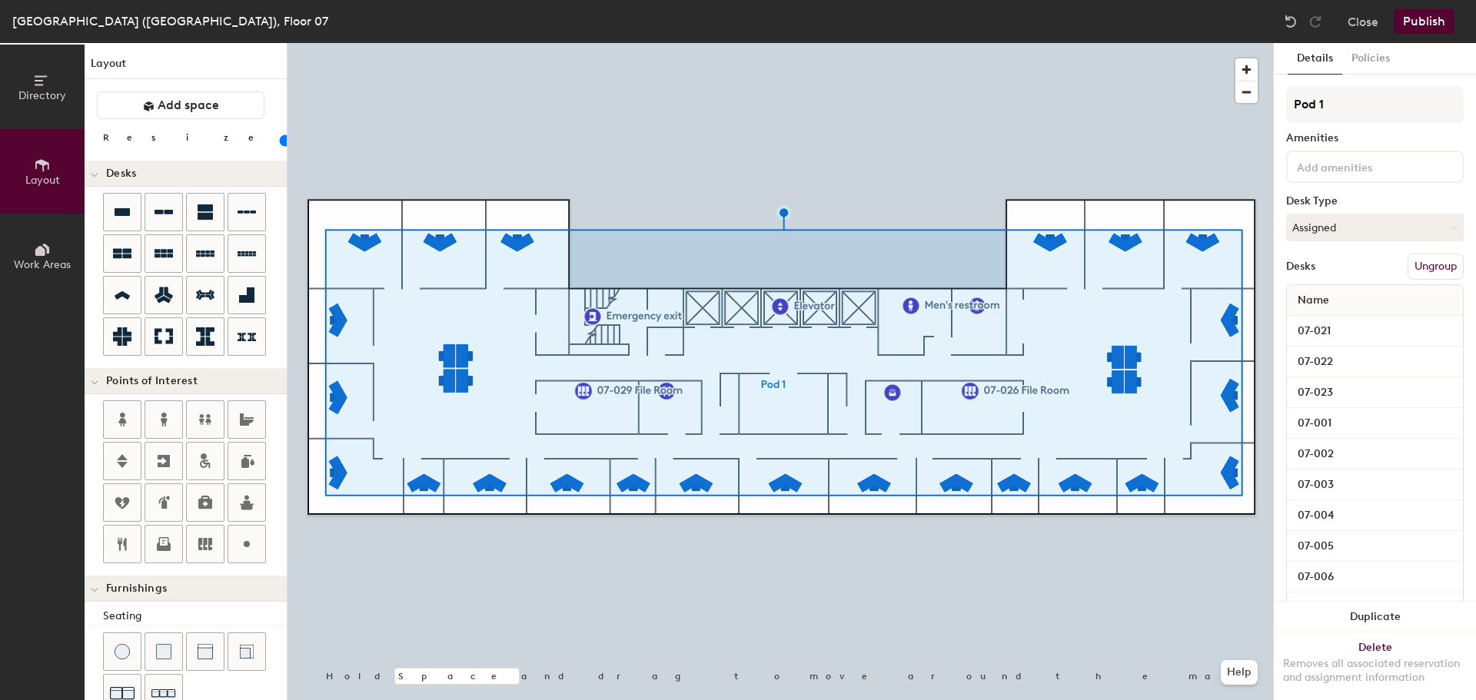
type input "20"
click at [1265, 101] on div "Directory Layout Work Areas Layout Add space Resize Desks Points of Interest Fu…" at bounding box center [738, 371] width 1476 height 657
type input "O"
type input "20"
type input "Of"
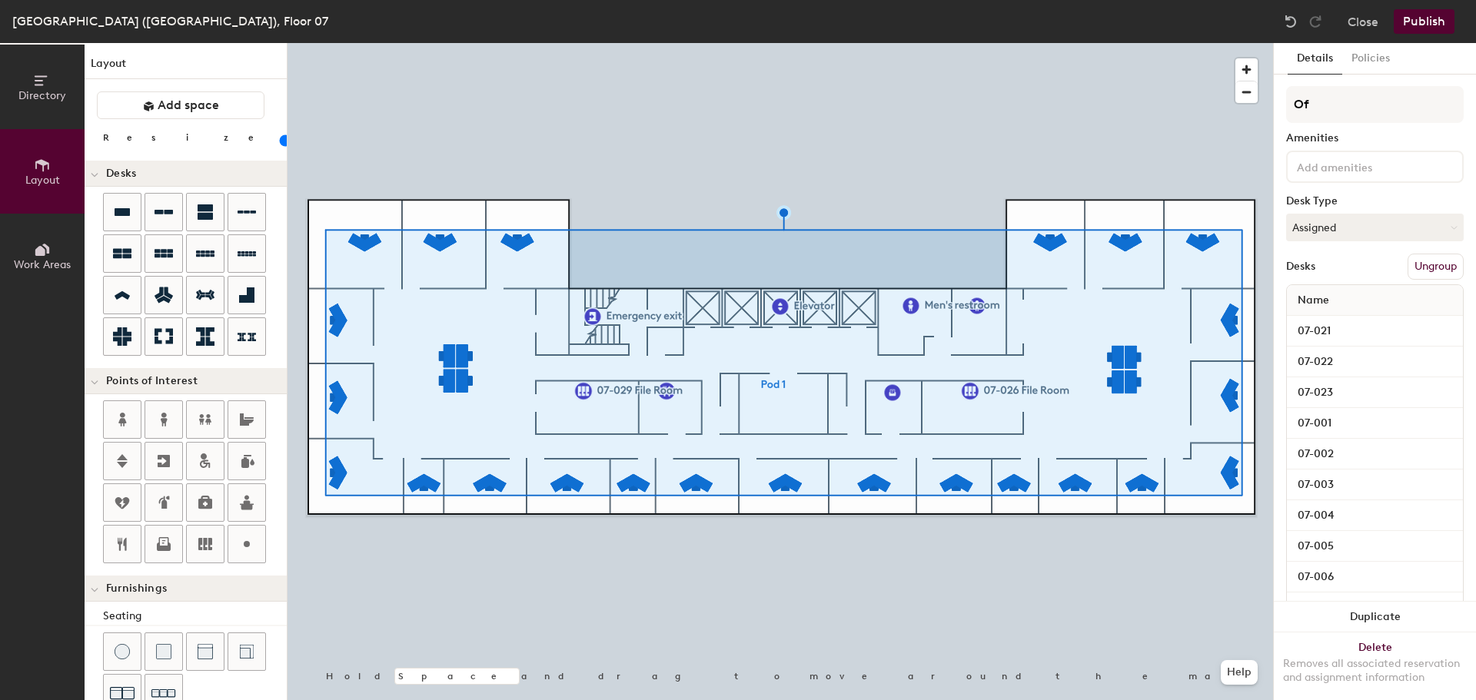
type input "20"
type input "Office"
type input "20"
type input "Offices"
click at [1441, 20] on button "Publish" at bounding box center [1424, 21] width 61 height 25
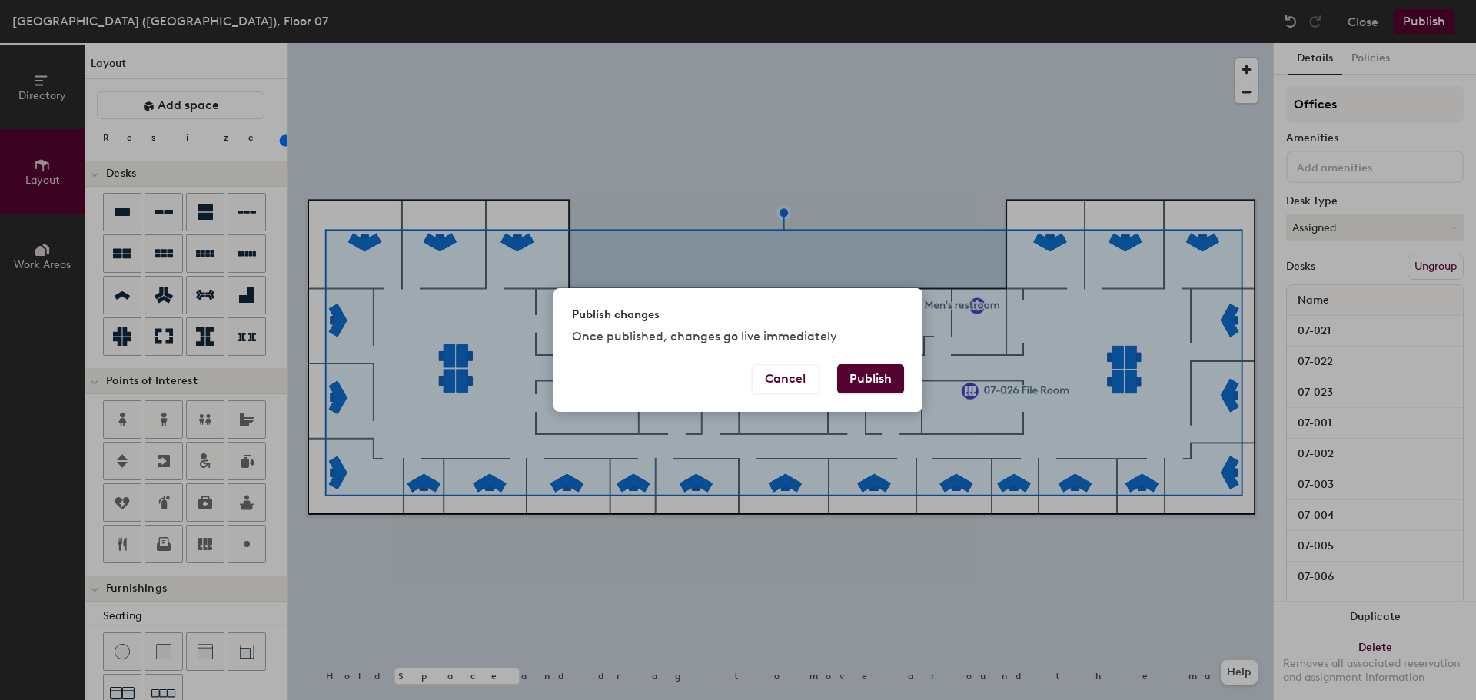
click at [877, 377] on button "Publish" at bounding box center [870, 378] width 67 height 29
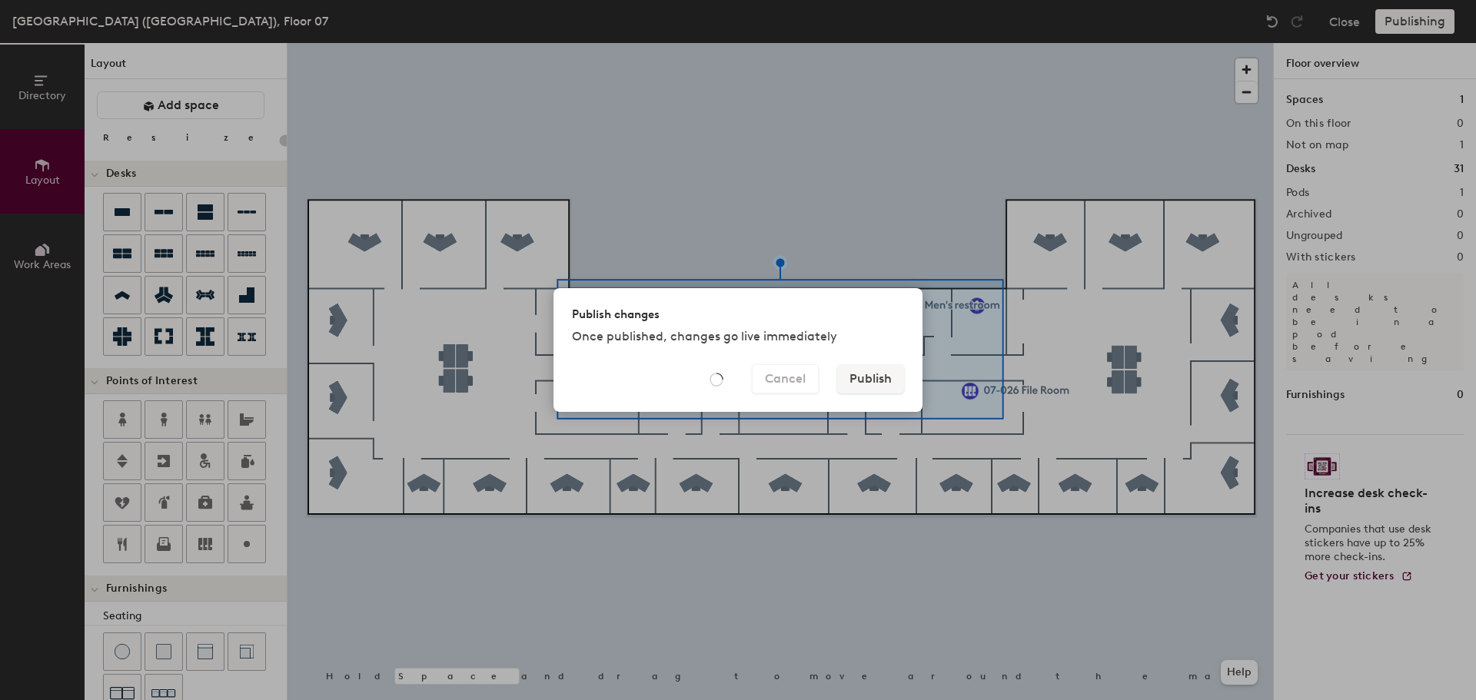
type input "20"
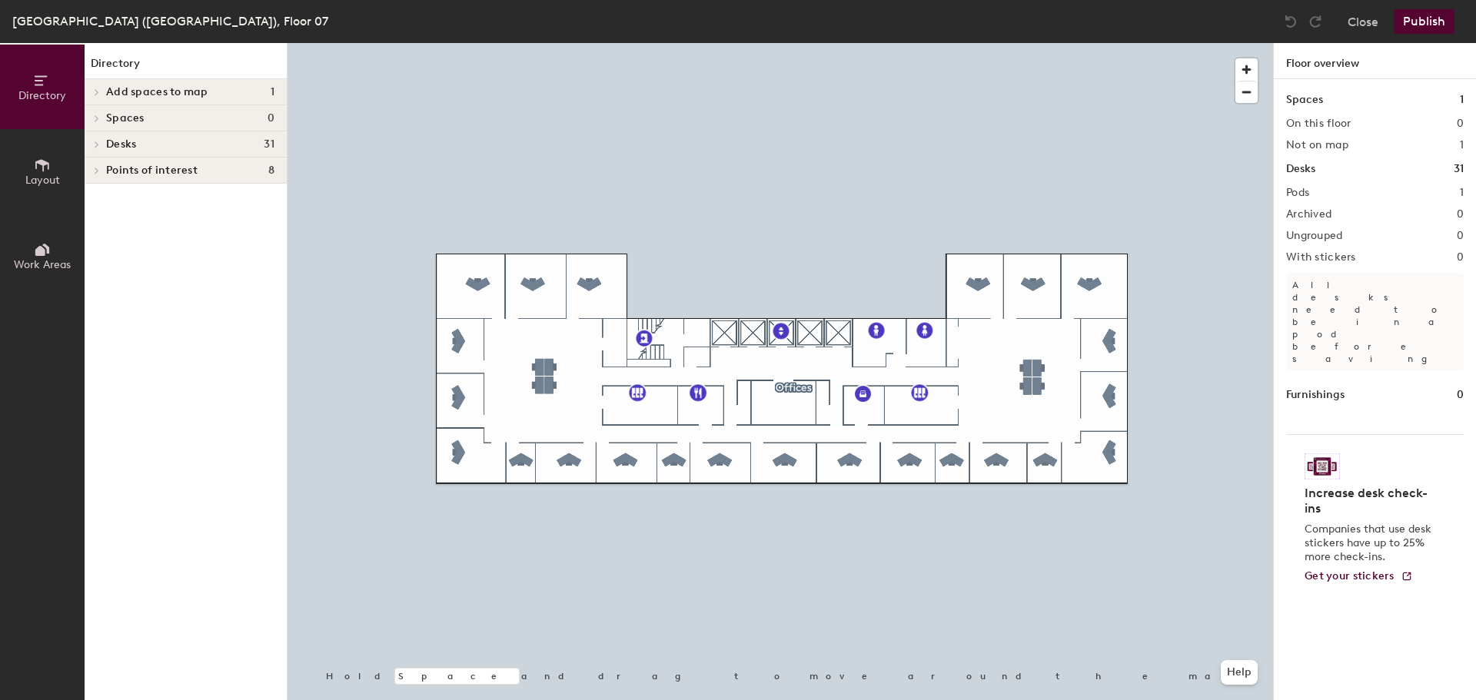
click at [88, 88] on div at bounding box center [95, 91] width 20 height 25
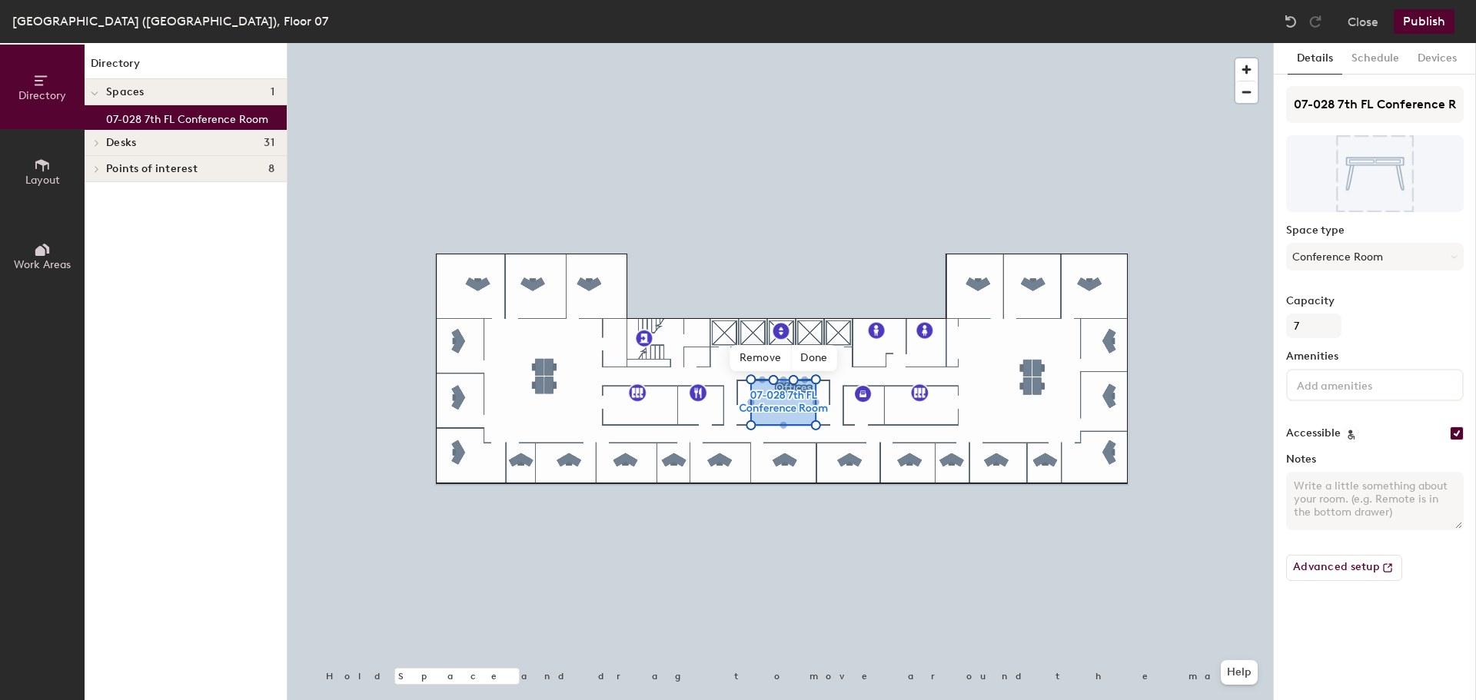
click at [816, 360] on span "Done" at bounding box center [813, 358] width 45 height 26
click at [1431, 21] on button "Publish" at bounding box center [1424, 21] width 61 height 25
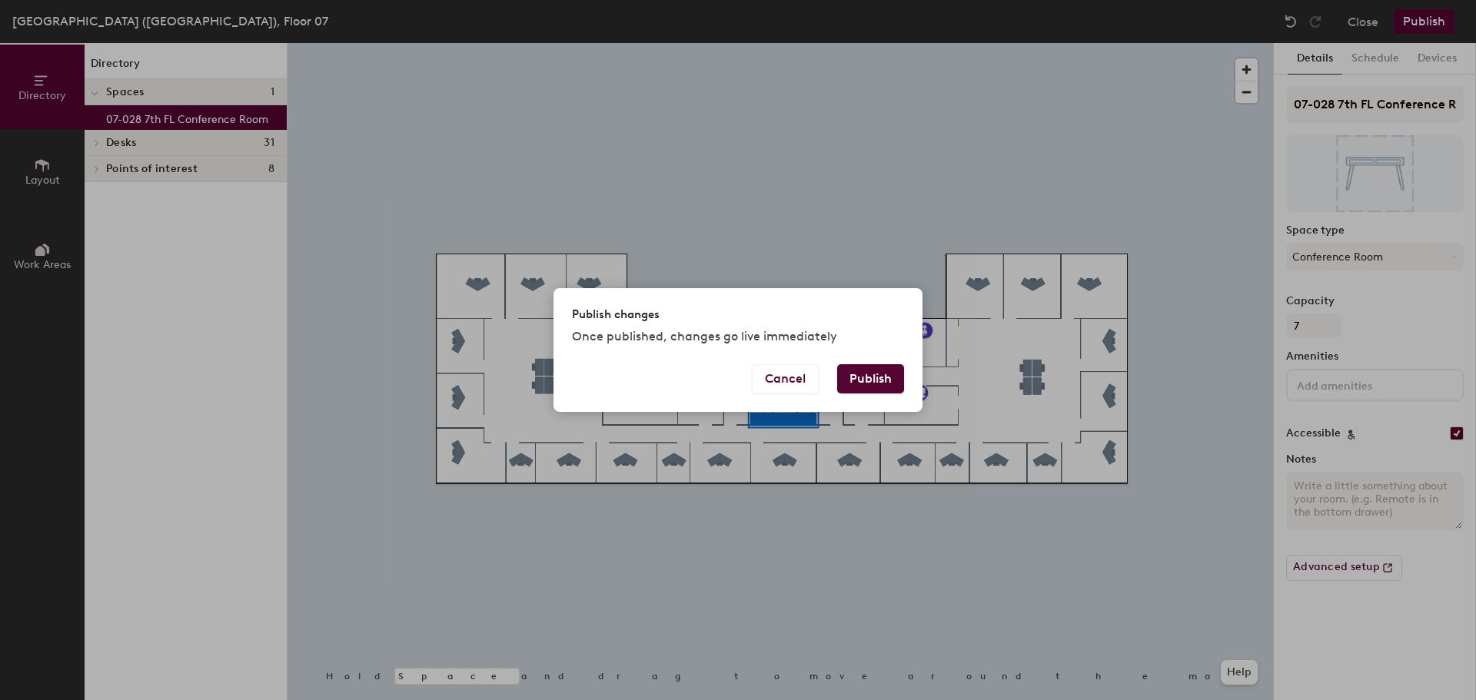
click at [867, 373] on button "Publish" at bounding box center [870, 378] width 67 height 29
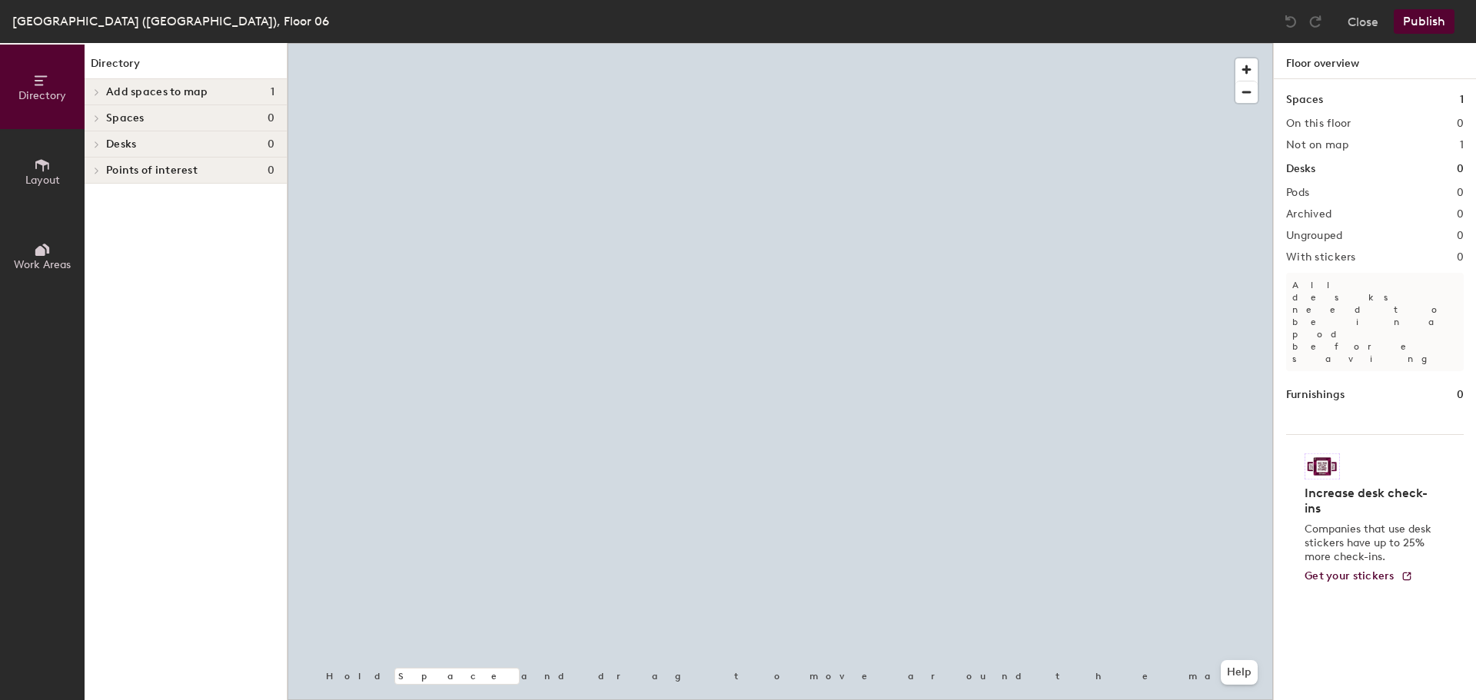
click at [45, 178] on span "Layout" at bounding box center [42, 180] width 35 height 13
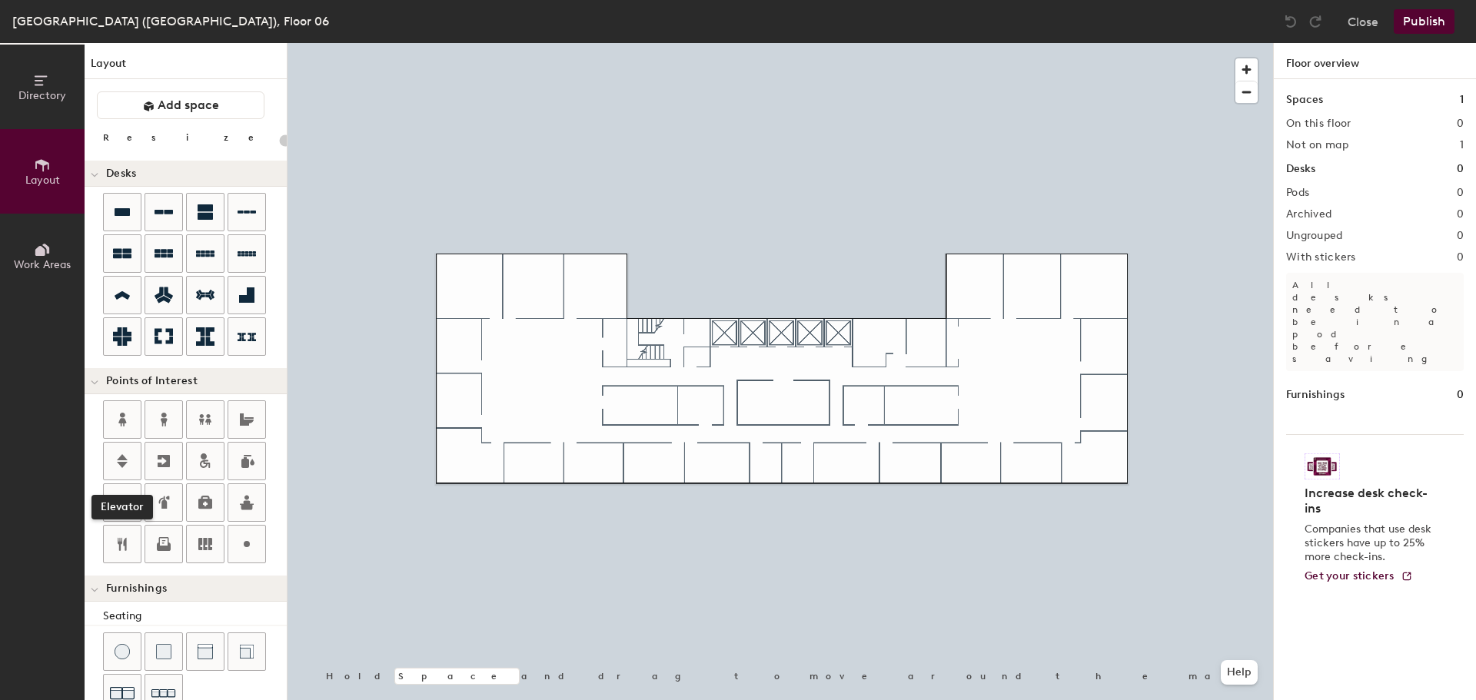
click at [122, 457] on icon at bounding box center [122, 461] width 11 height 14
click at [164, 457] on icon at bounding box center [164, 461] width 12 height 12
drag, startPoint x: 123, startPoint y: 415, endPoint x: 132, endPoint y: 414, distance: 9.3
click at [123, 414] on icon at bounding box center [122, 420] width 8 height 14
click at [160, 413] on icon at bounding box center [164, 419] width 18 height 18
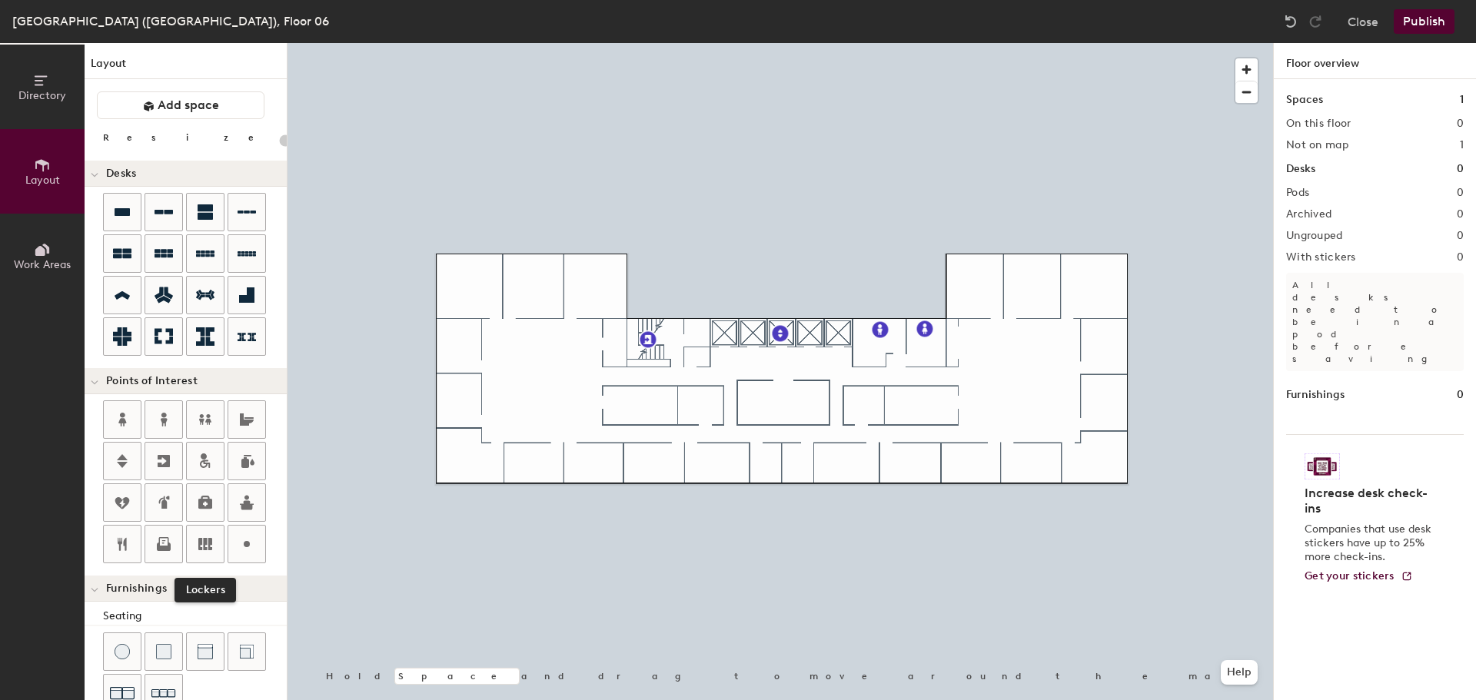
click at [204, 541] on icon at bounding box center [205, 544] width 14 height 12
type input "20"
type input "06-029 File Room"
click at [681, 434] on span "Done" at bounding box center [695, 440] width 45 height 26
click at [125, 541] on icon at bounding box center [122, 544] width 9 height 13
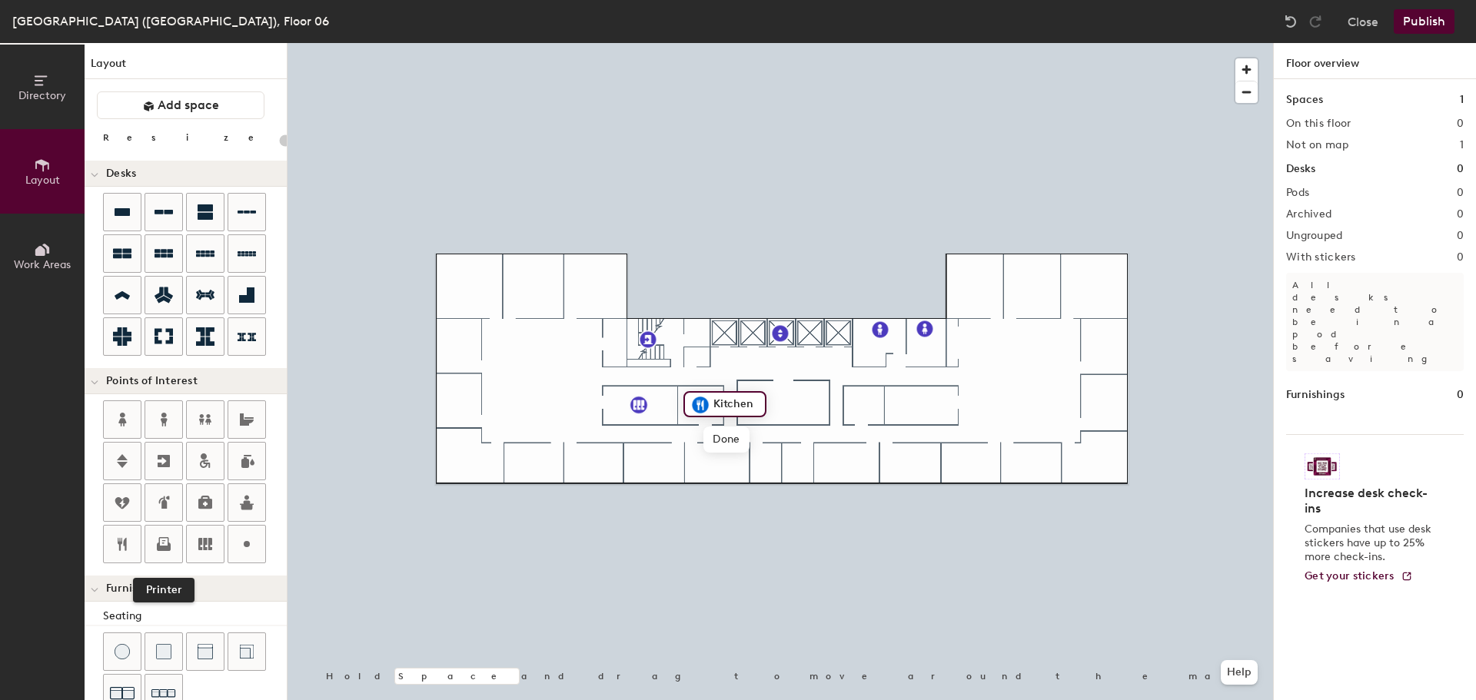
click at [166, 539] on icon at bounding box center [164, 544] width 18 height 18
type input "20"
type input "06-027 Copier"
click at [201, 540] on icon at bounding box center [205, 544] width 14 height 12
type input "20"
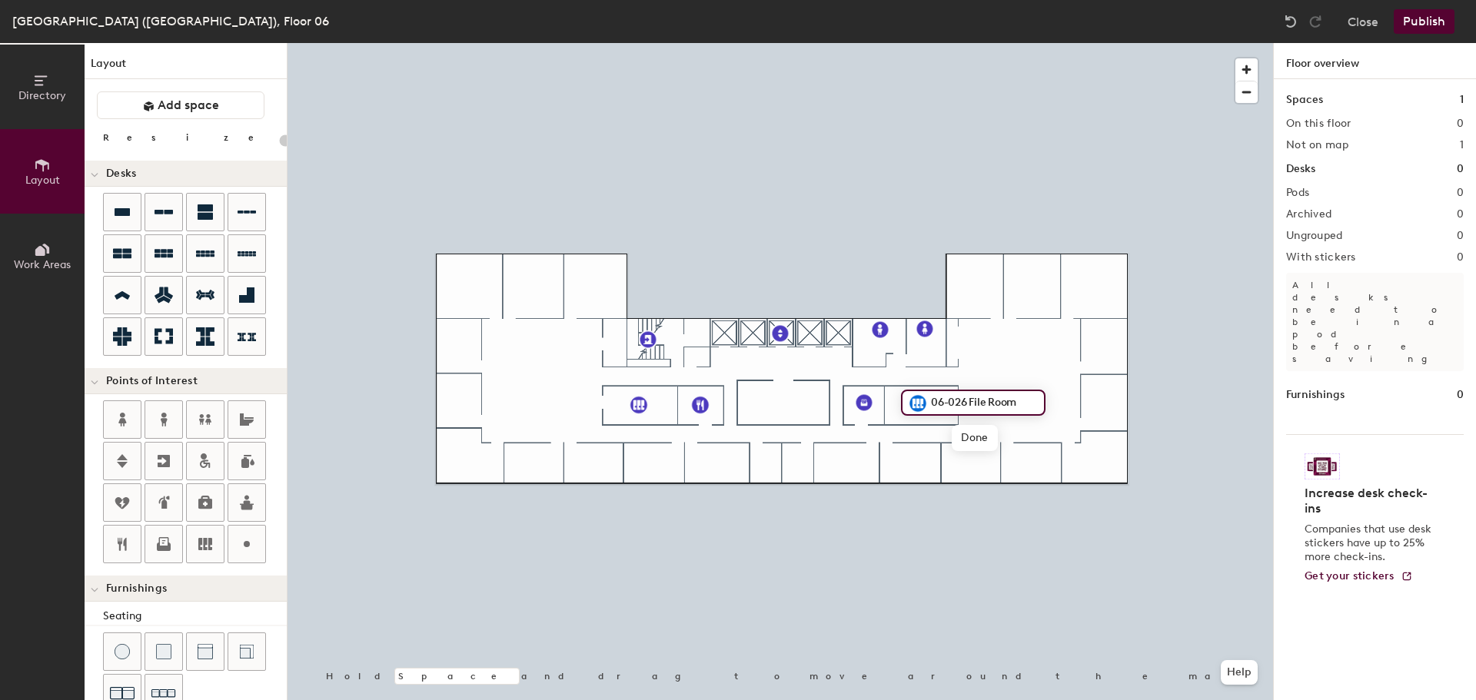
type input "06-026 File Room"
click at [985, 43] on div at bounding box center [779, 43] width 985 height 0
click at [244, 212] on icon at bounding box center [247, 212] width 18 height 18
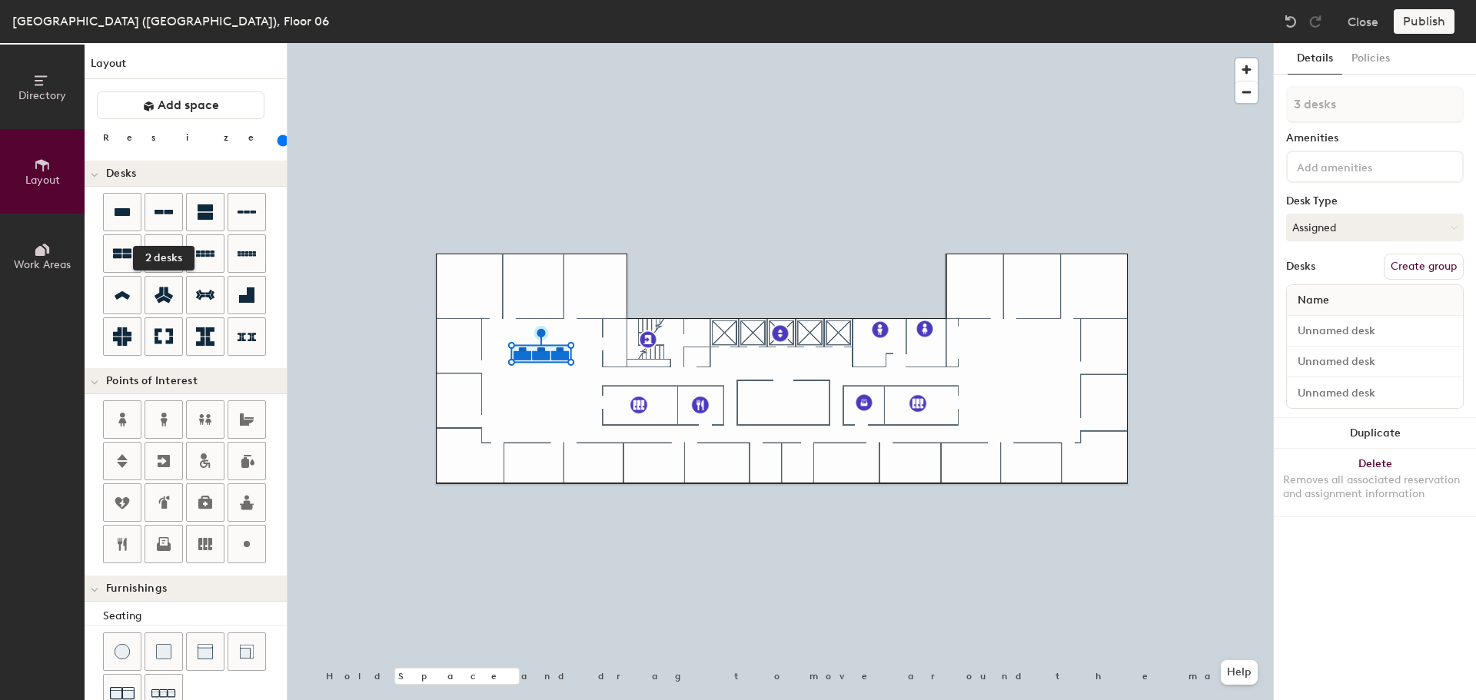
click at [167, 214] on icon at bounding box center [164, 212] width 18 height 18
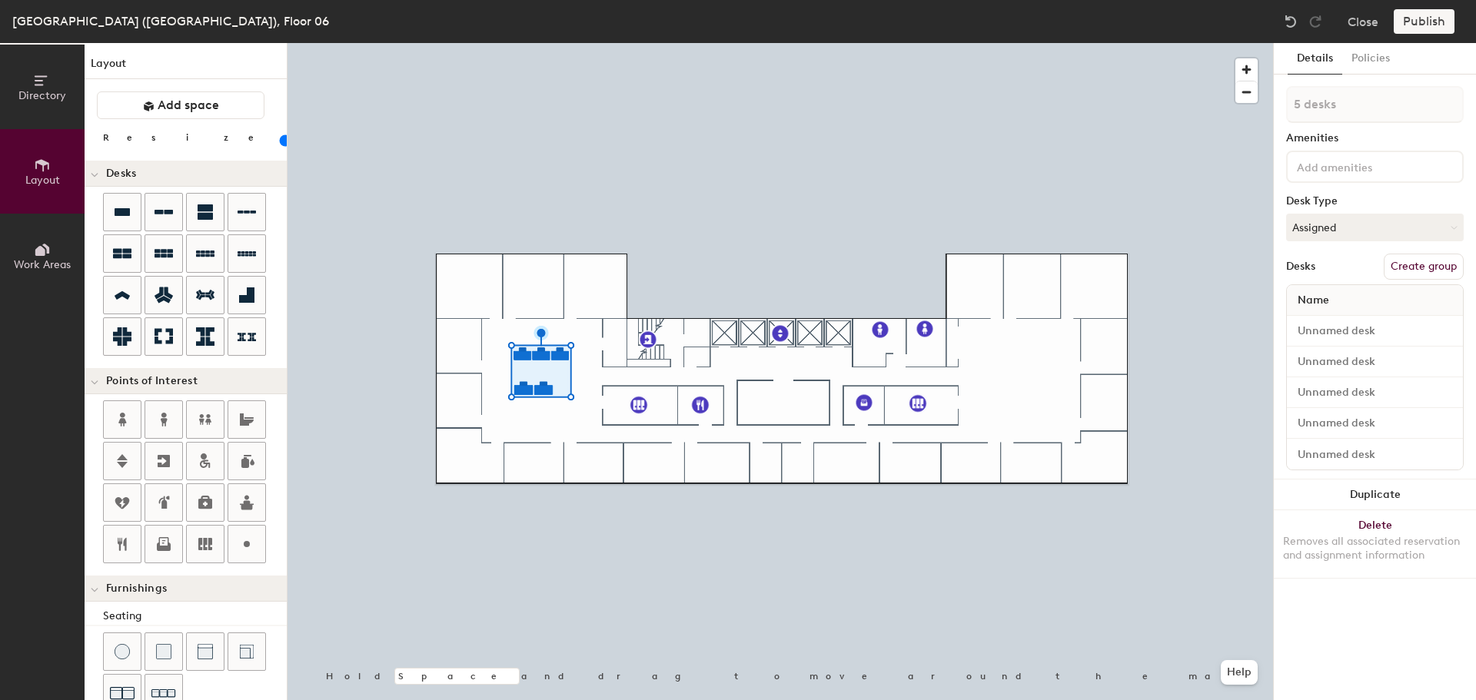
click at [1395, 487] on button "Duplicate" at bounding box center [1375, 495] width 202 height 31
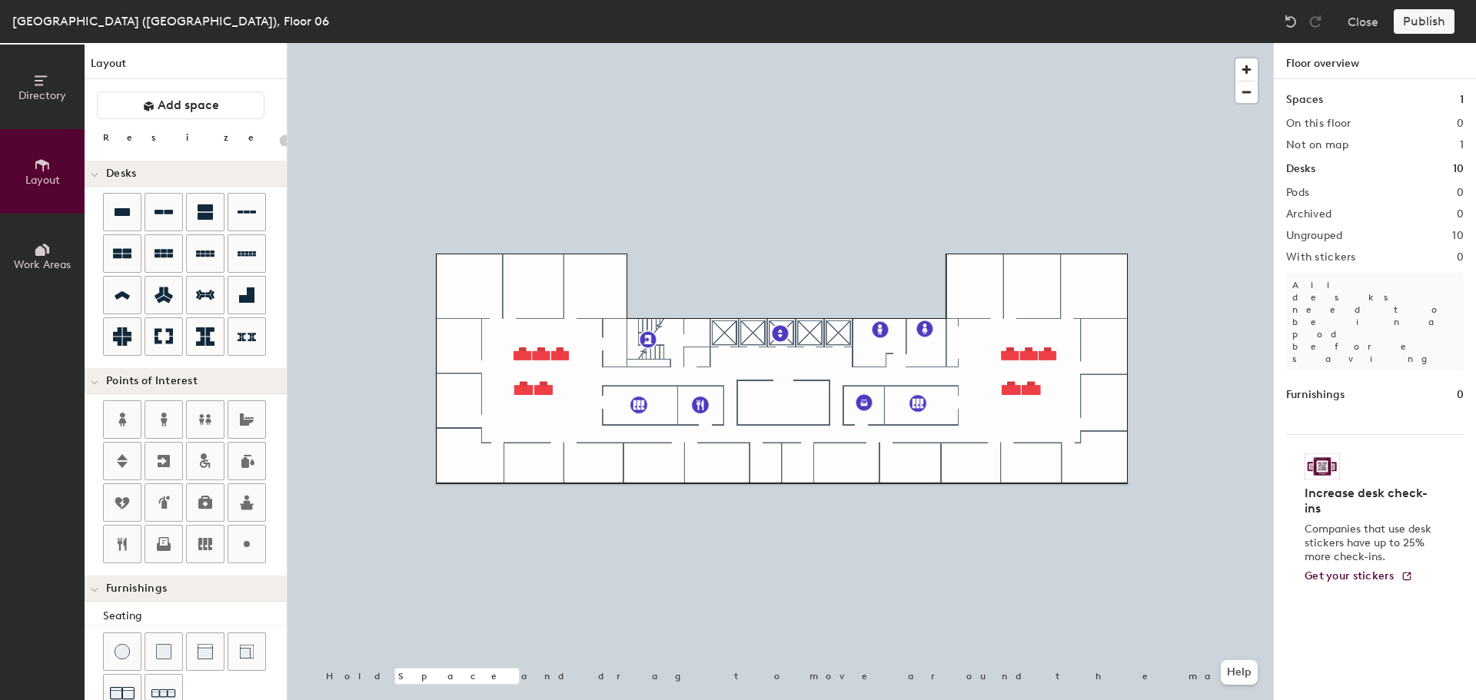
click at [120, 295] on icon at bounding box center [122, 295] width 15 height 8
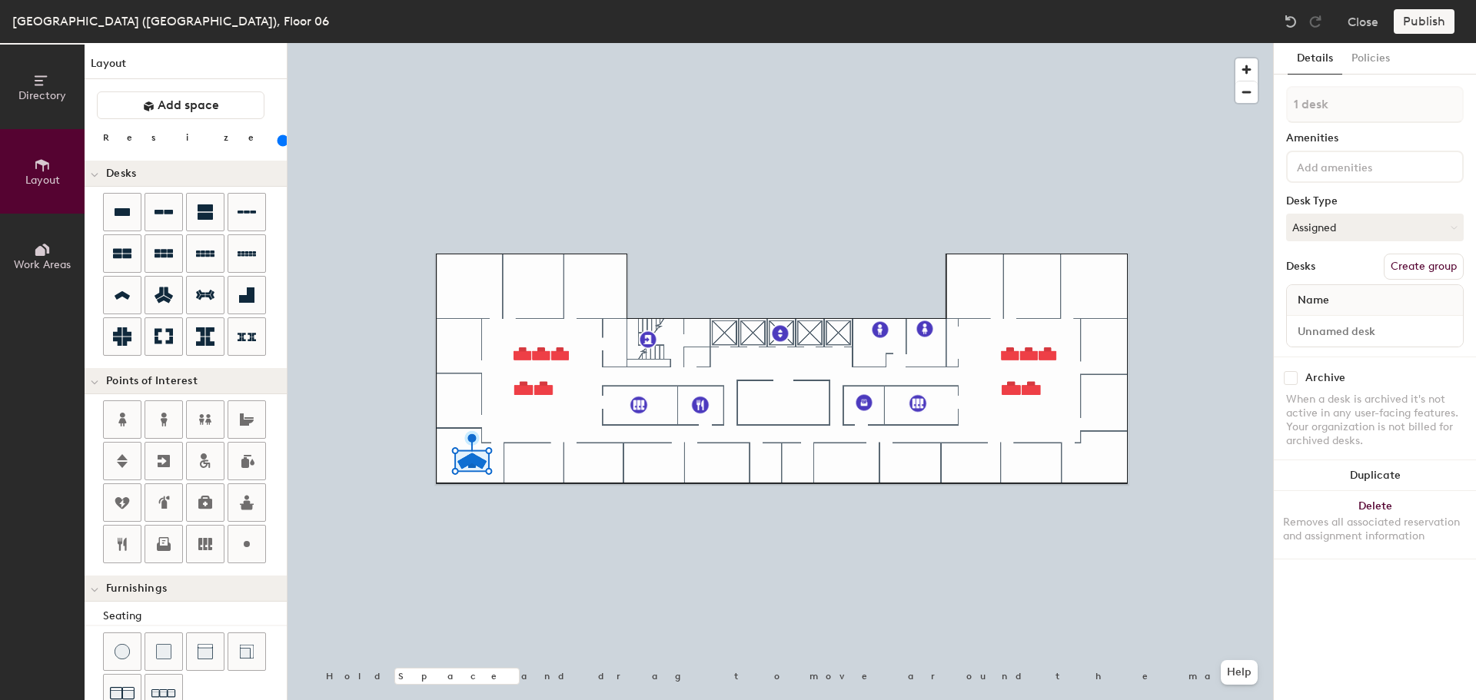
click at [121, 297] on icon at bounding box center [122, 296] width 18 height 18
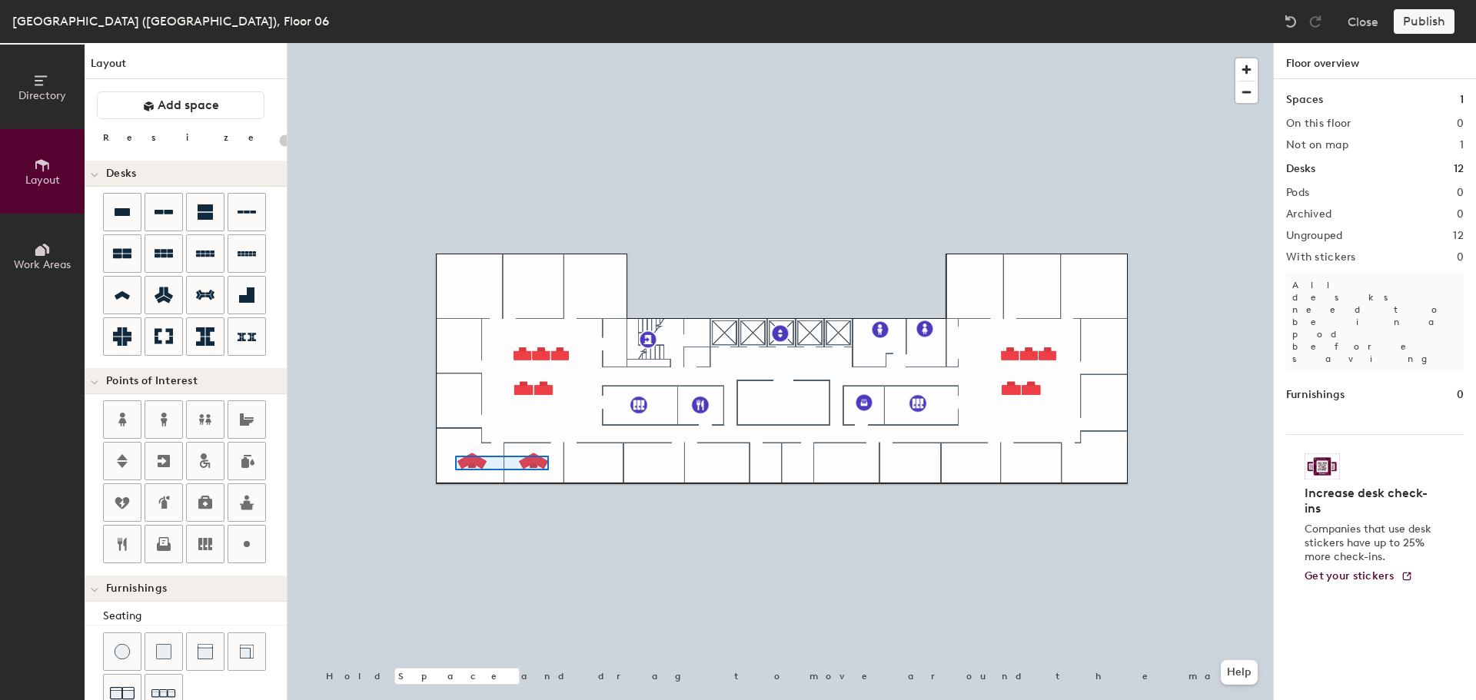
type input "120"
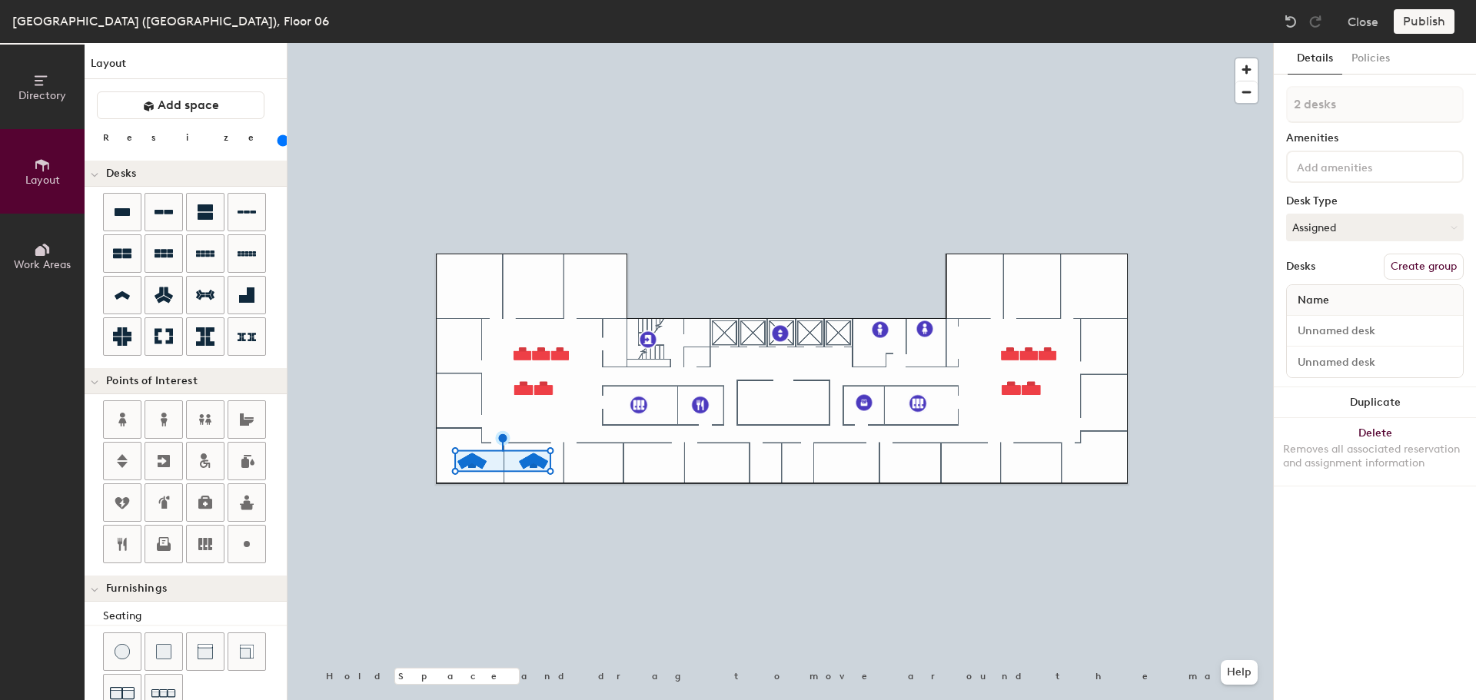
click at [1351, 406] on button "Duplicate" at bounding box center [1375, 402] width 202 height 31
type input "1 desk"
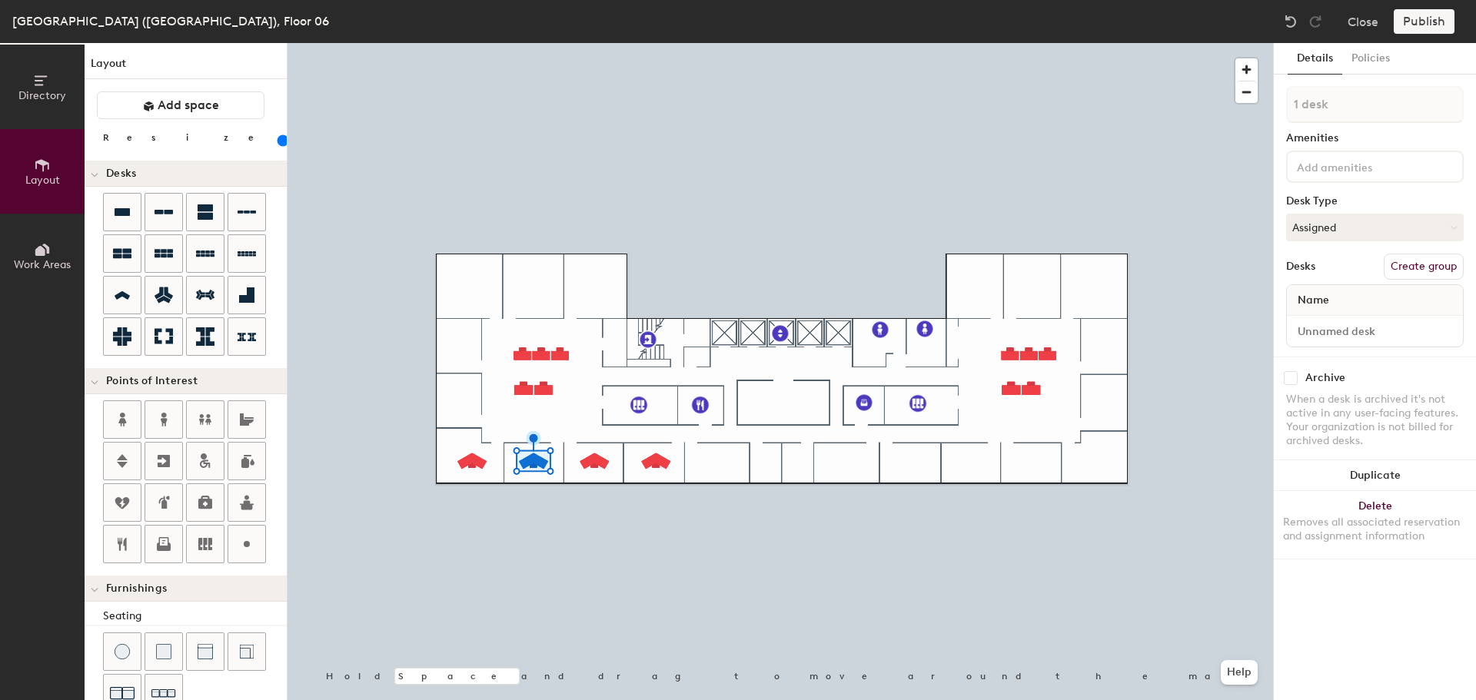
click at [1405, 474] on button "Duplicate" at bounding box center [1375, 475] width 202 height 31
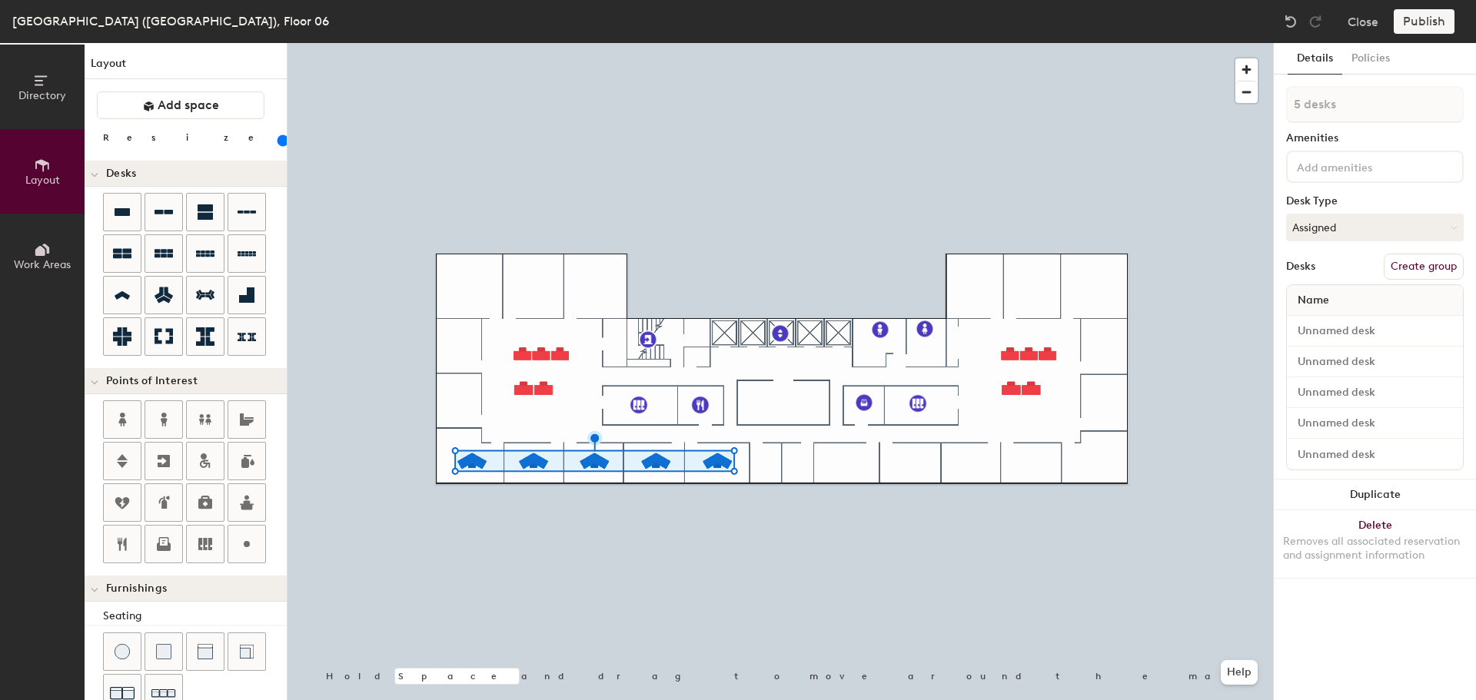
click at [1385, 495] on button "Duplicate" at bounding box center [1375, 495] width 202 height 31
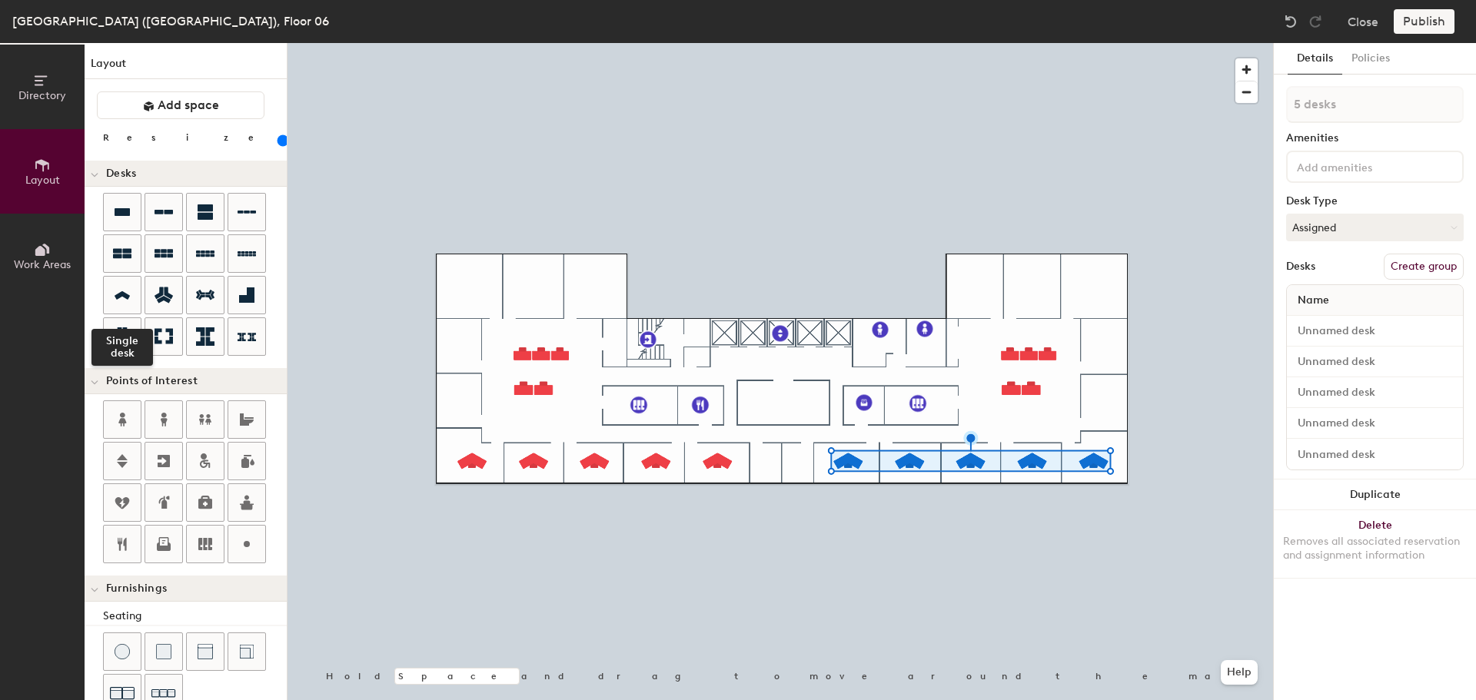
click at [119, 299] on icon at bounding box center [122, 296] width 18 height 18
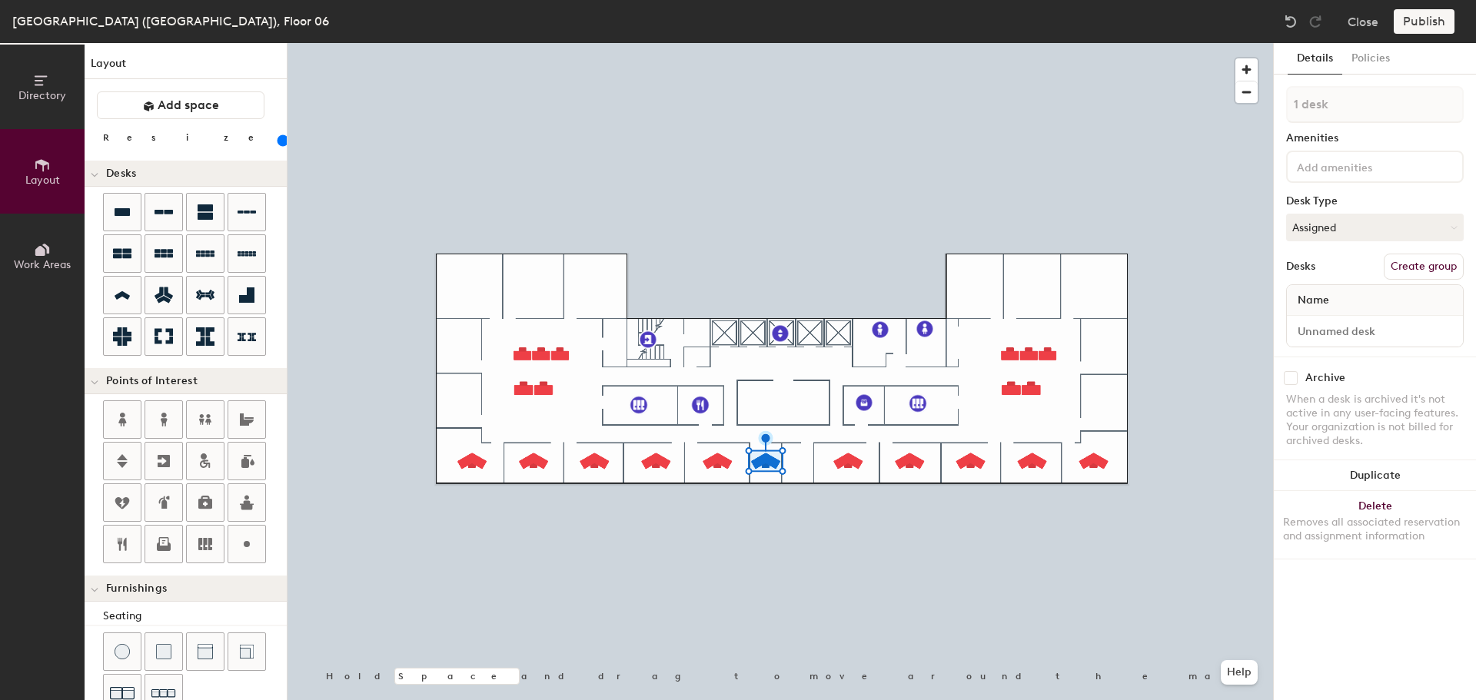
click at [1374, 474] on button "Duplicate" at bounding box center [1375, 475] width 202 height 31
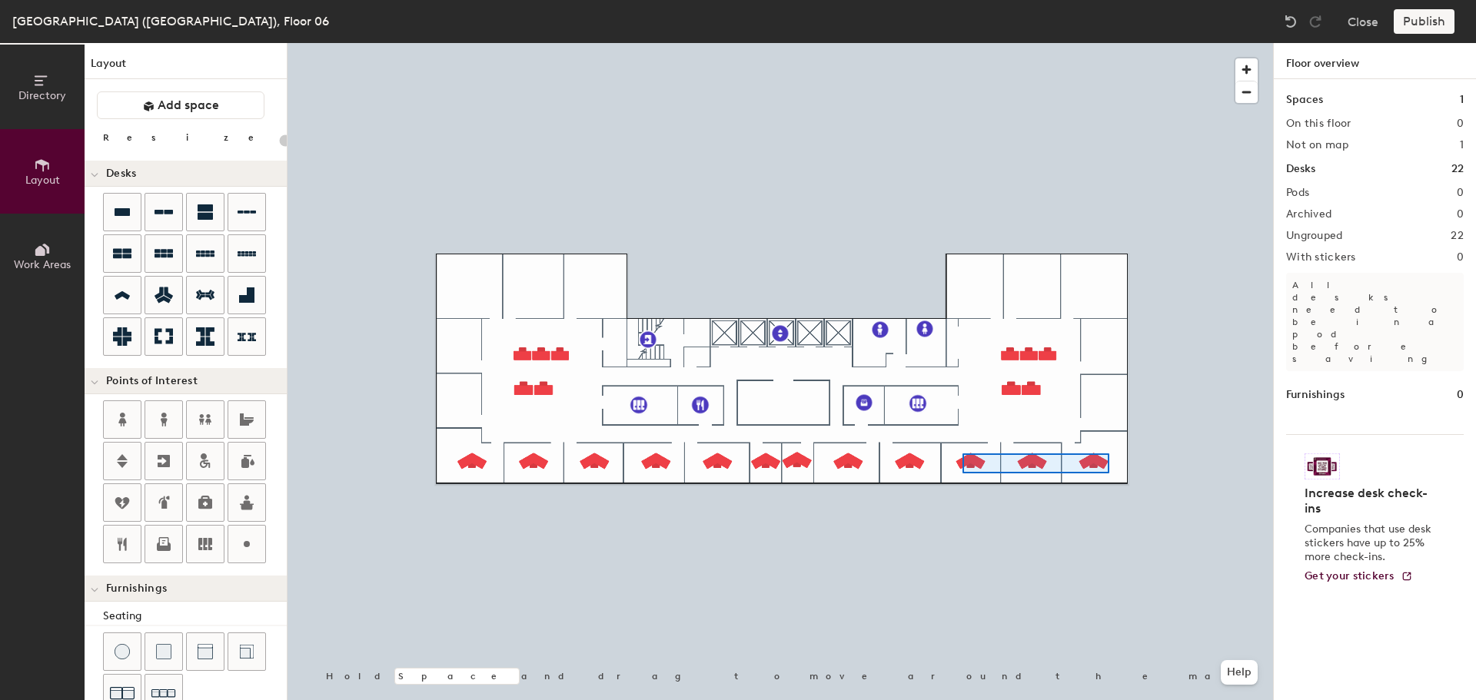
type input "120"
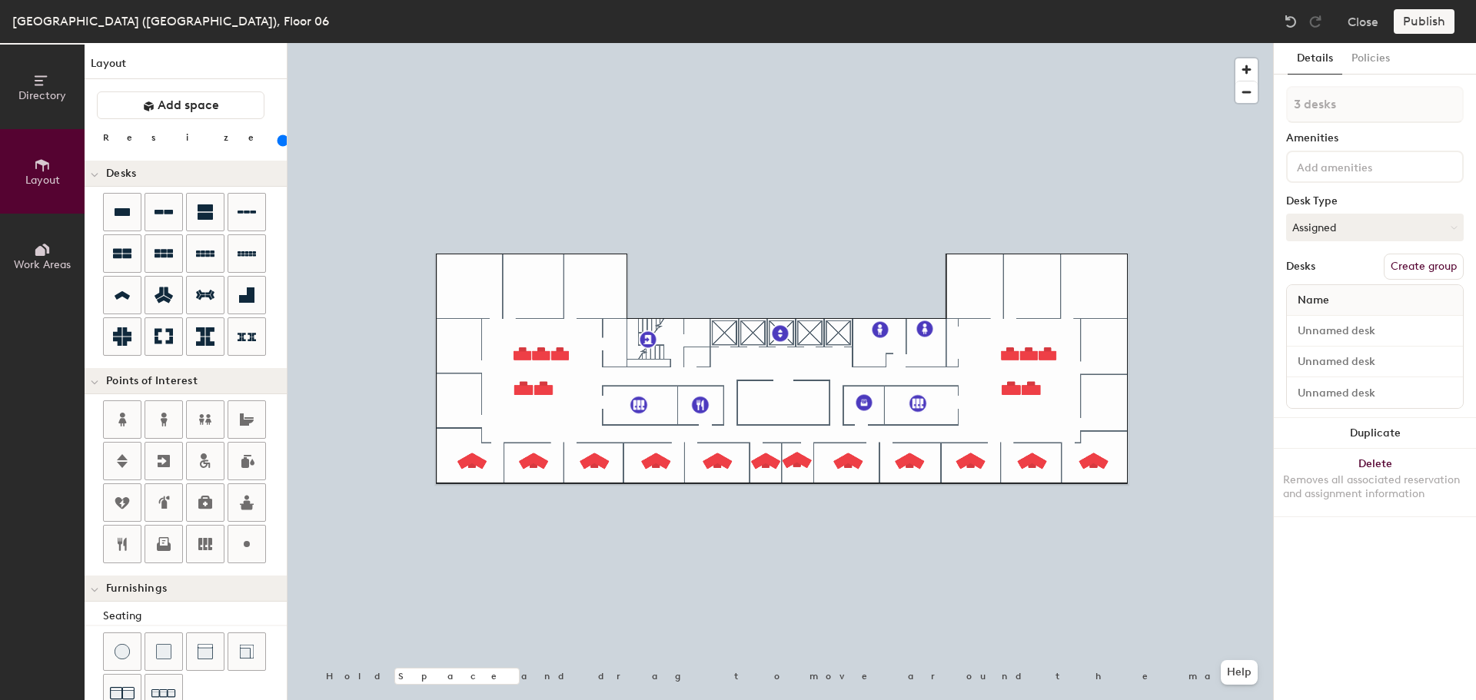
click at [1387, 429] on button "Duplicate" at bounding box center [1375, 433] width 202 height 31
click at [1380, 427] on button "Duplicate" at bounding box center [1375, 433] width 202 height 31
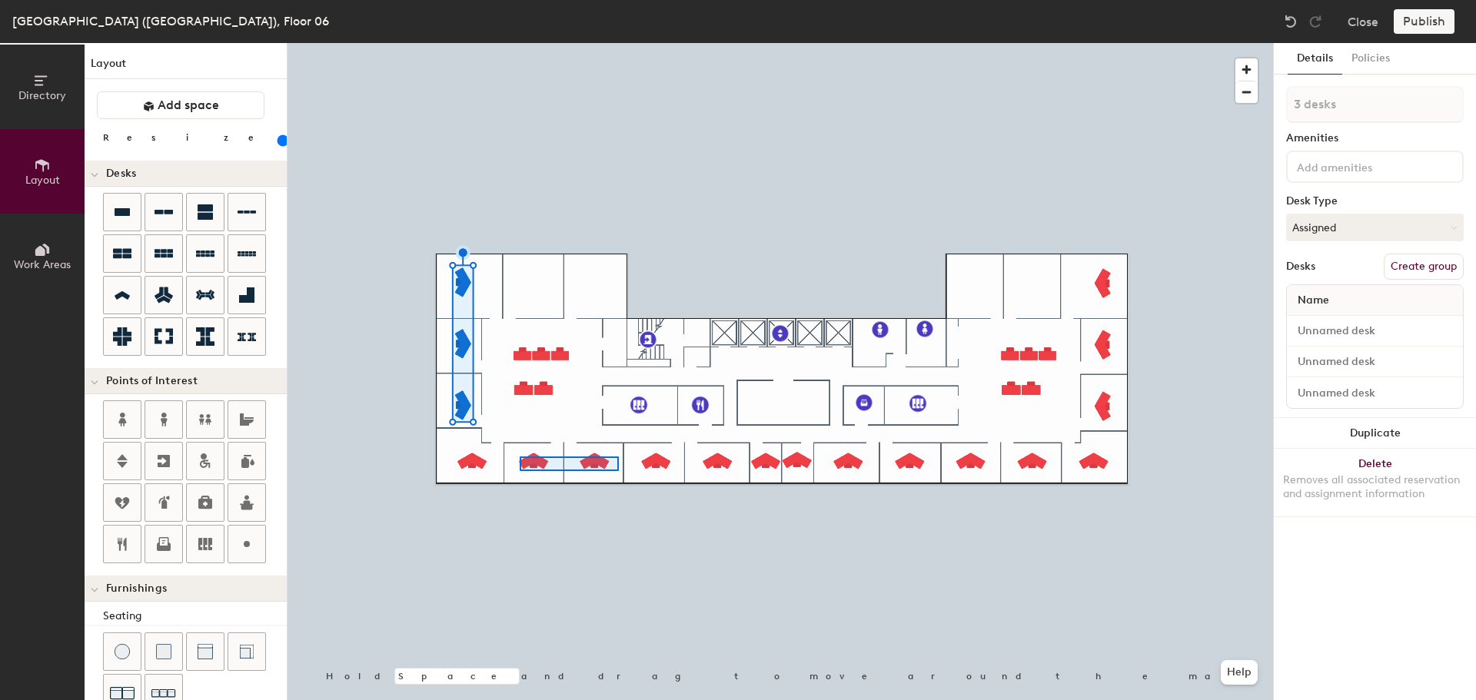
type input "2 desks"
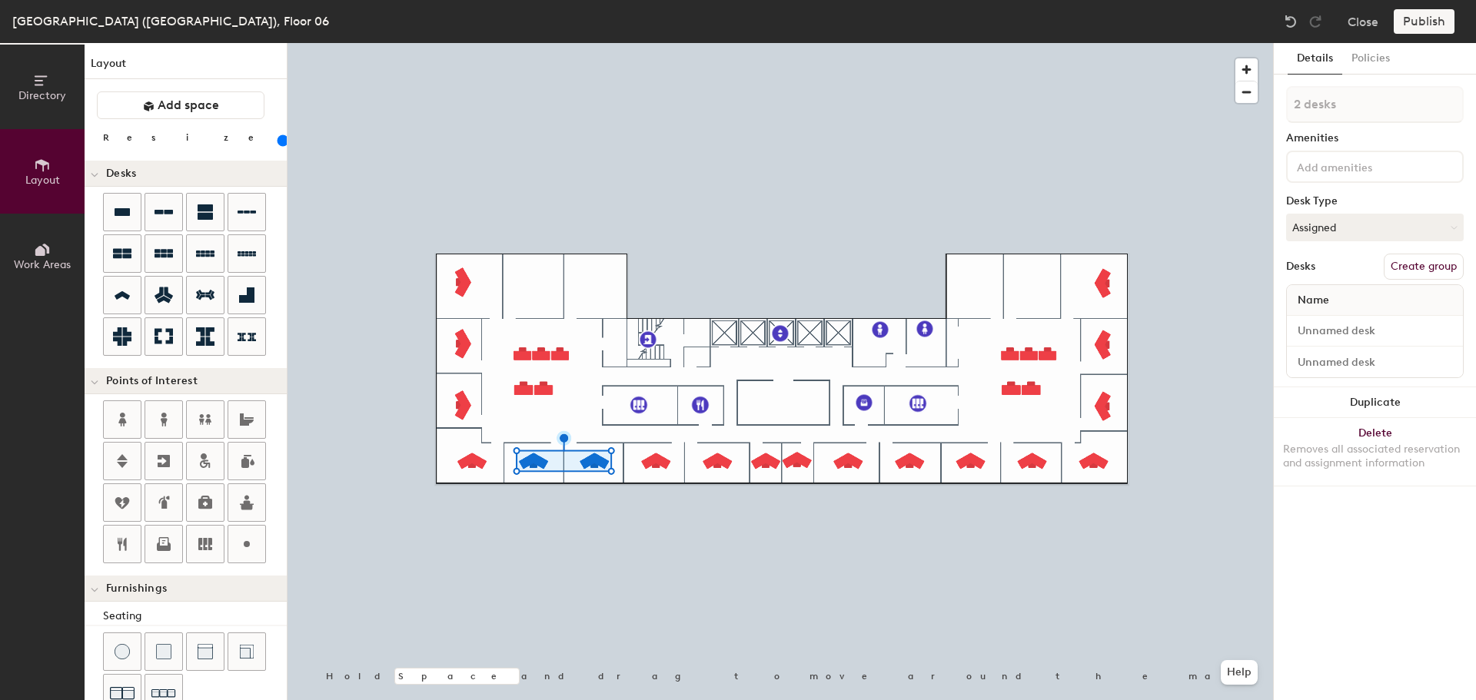
click at [1414, 403] on button "Duplicate" at bounding box center [1375, 402] width 202 height 31
click at [1379, 405] on button "Duplicate" at bounding box center [1375, 402] width 202 height 31
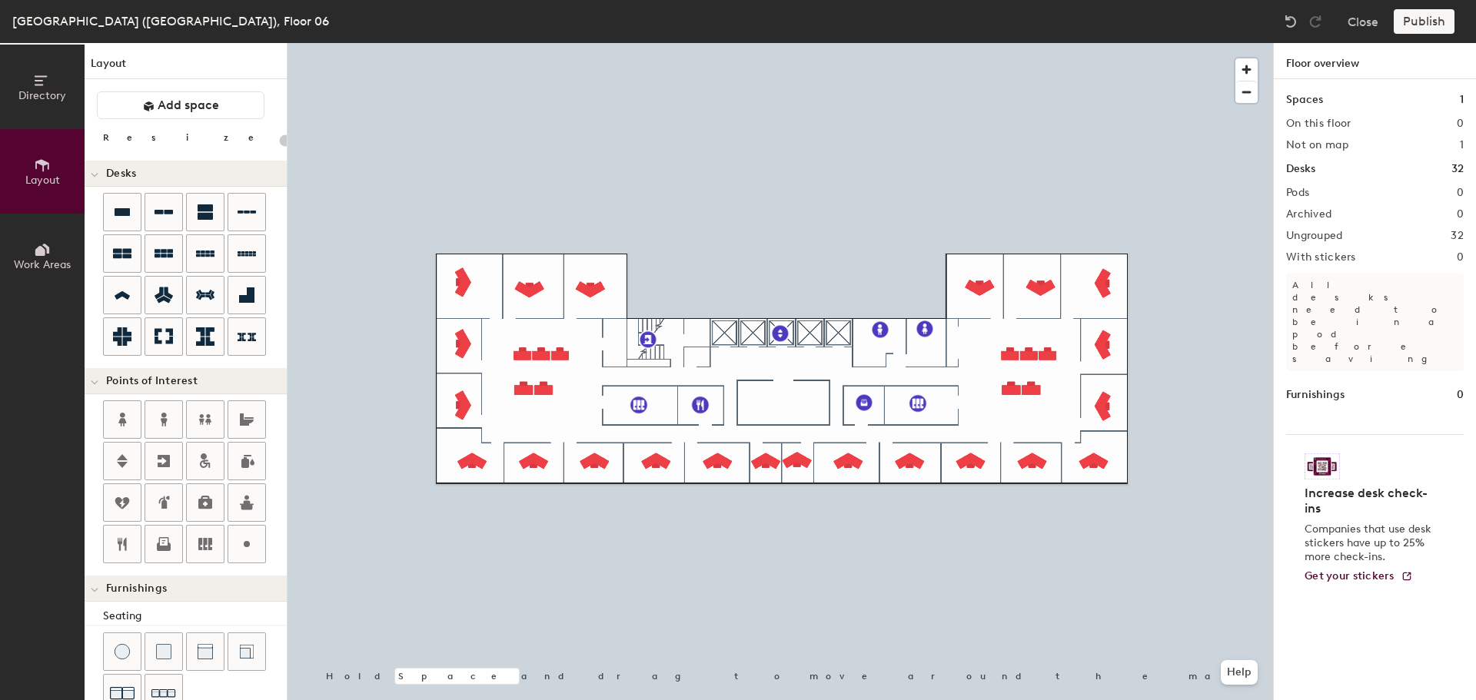
type input "120"
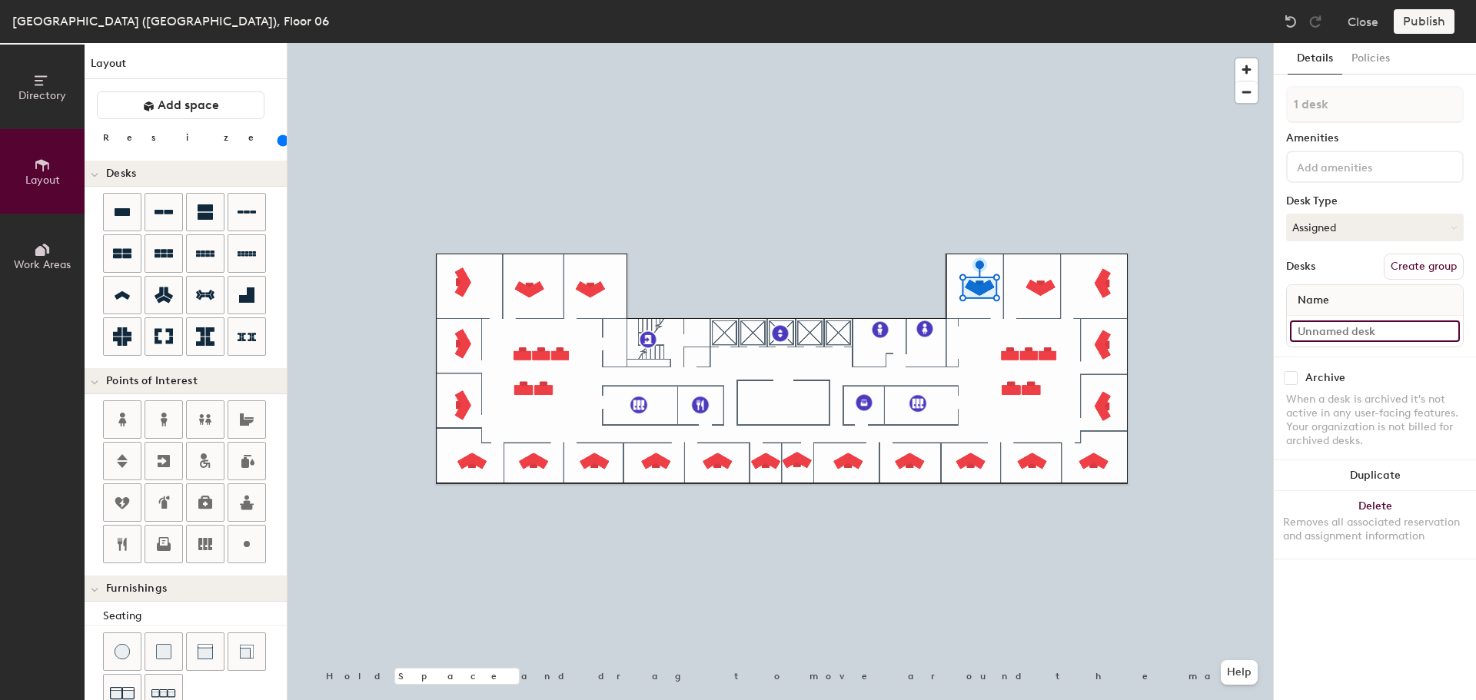
click at [1342, 332] on input at bounding box center [1375, 332] width 170 height 22
type input "06-001"
click at [1318, 324] on input at bounding box center [1375, 332] width 170 height 22
type input "06-002"
click at [1351, 332] on input at bounding box center [1375, 332] width 170 height 22
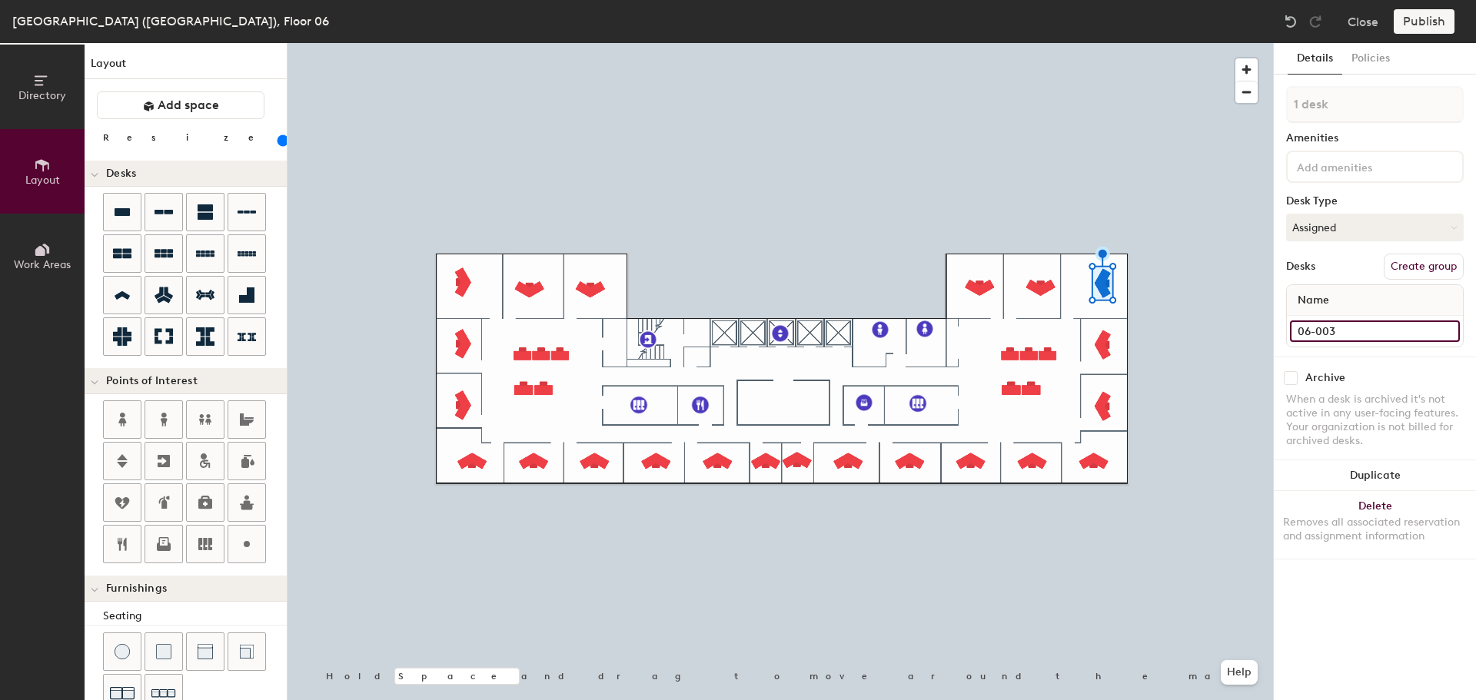
type input "06-003"
click at [1329, 334] on input at bounding box center [1375, 332] width 170 height 22
type input "06-004"
click at [1358, 324] on input at bounding box center [1375, 332] width 170 height 22
type input "06-005"
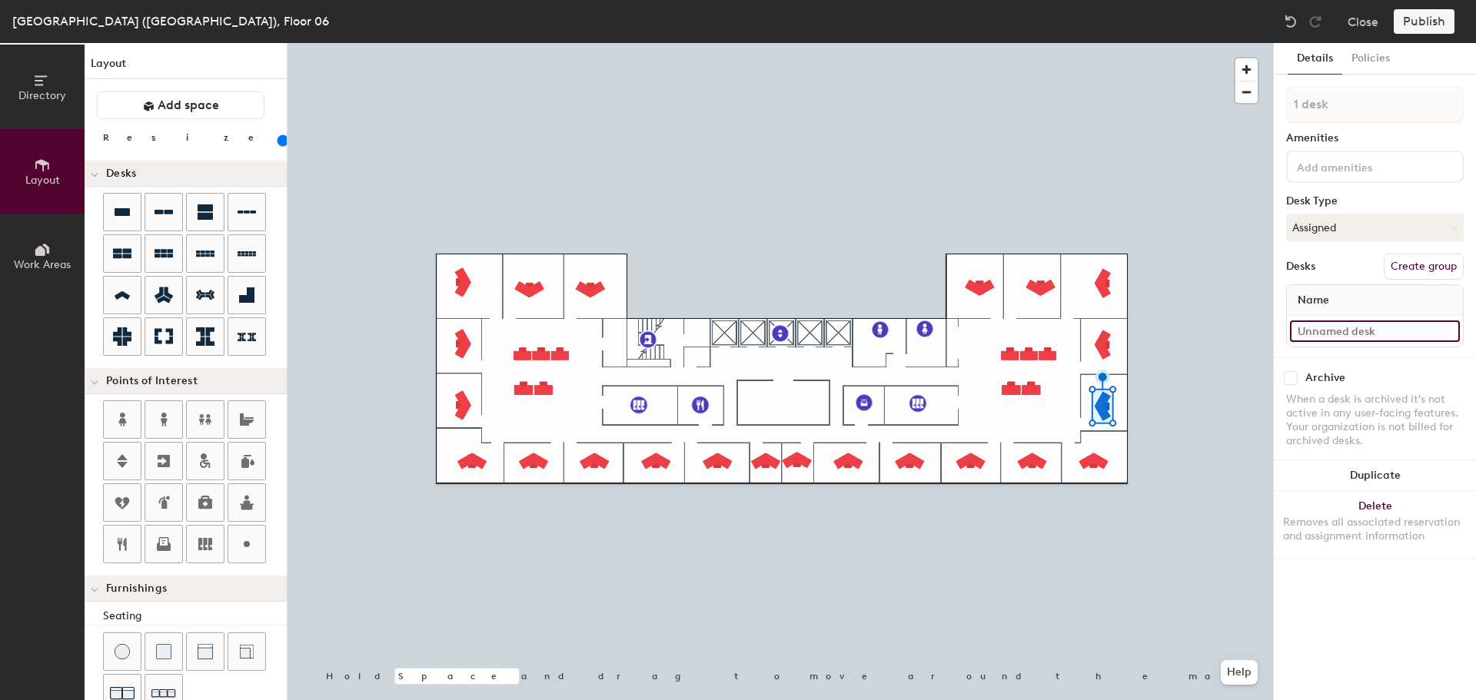
click at [1342, 330] on input at bounding box center [1375, 332] width 170 height 22
type input "06-006"
click at [1352, 334] on input at bounding box center [1375, 332] width 170 height 22
type input "06-007"
click at [1358, 327] on input at bounding box center [1375, 332] width 170 height 22
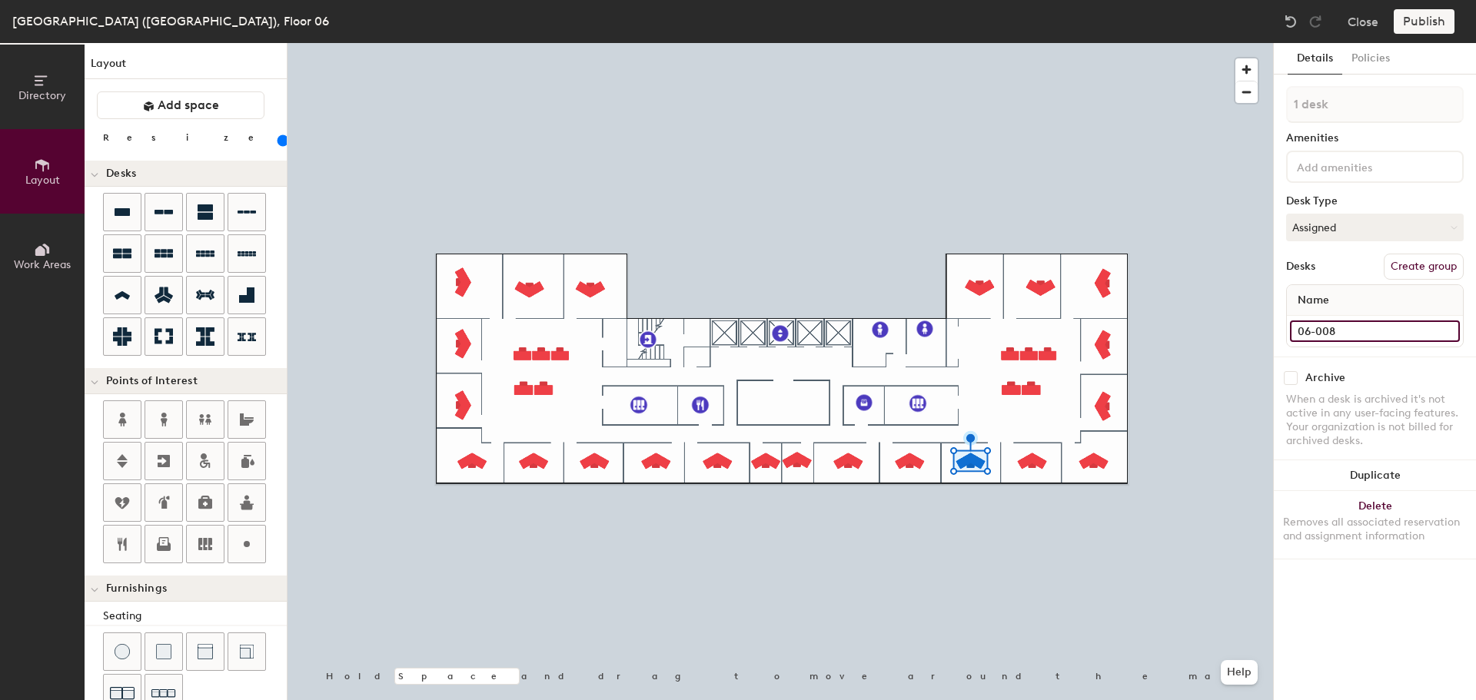
type input "06-008"
click at [1334, 325] on input at bounding box center [1375, 332] width 170 height 22
type input "06-009"
click at [1340, 334] on input at bounding box center [1375, 332] width 170 height 22
type input "06-010"
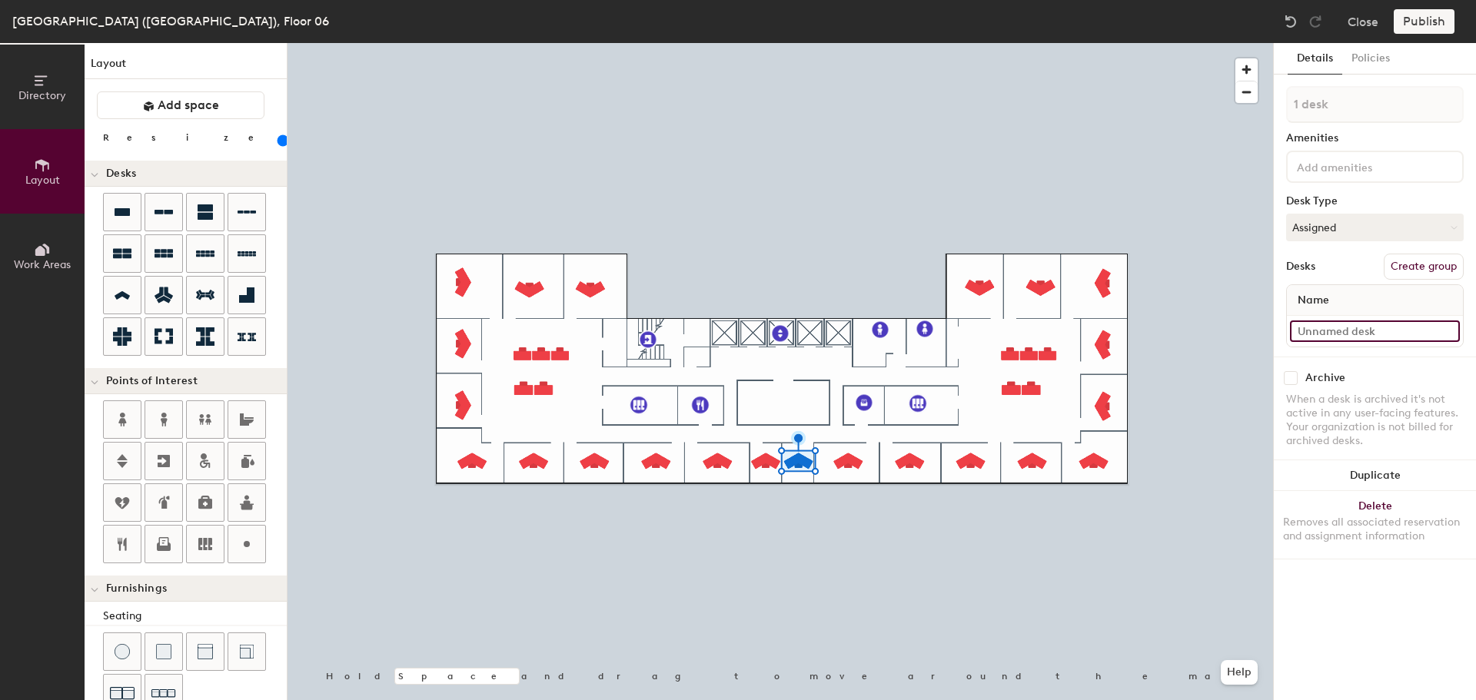
click at [1352, 334] on input at bounding box center [1375, 332] width 170 height 22
type input "06-011"
click at [1319, 331] on input at bounding box center [1375, 332] width 170 height 22
type input "06-012"
click at [721, 43] on div at bounding box center [779, 43] width 985 height 0
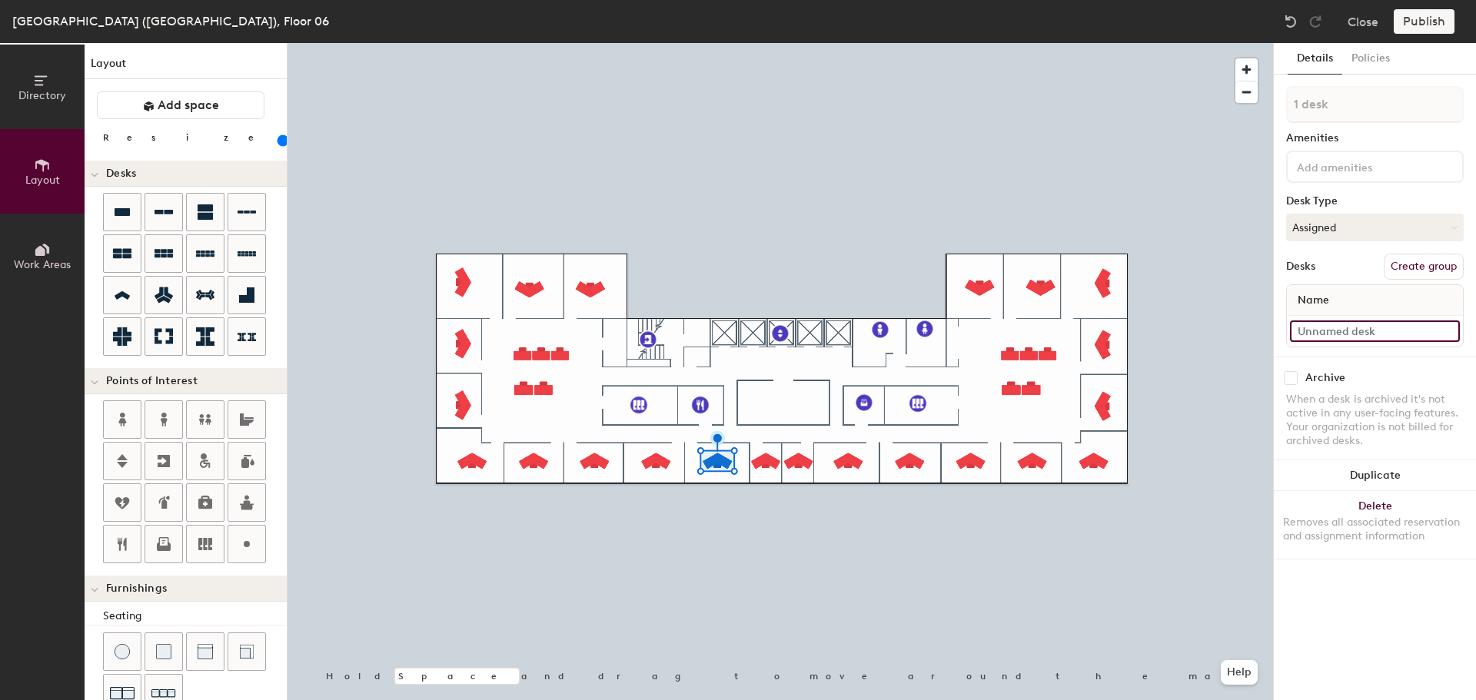
click at [1333, 331] on input at bounding box center [1375, 332] width 170 height 22
type input "06-013"
click at [1357, 329] on input at bounding box center [1375, 332] width 170 height 22
type input "06-014"
click at [1378, 330] on input at bounding box center [1375, 332] width 170 height 22
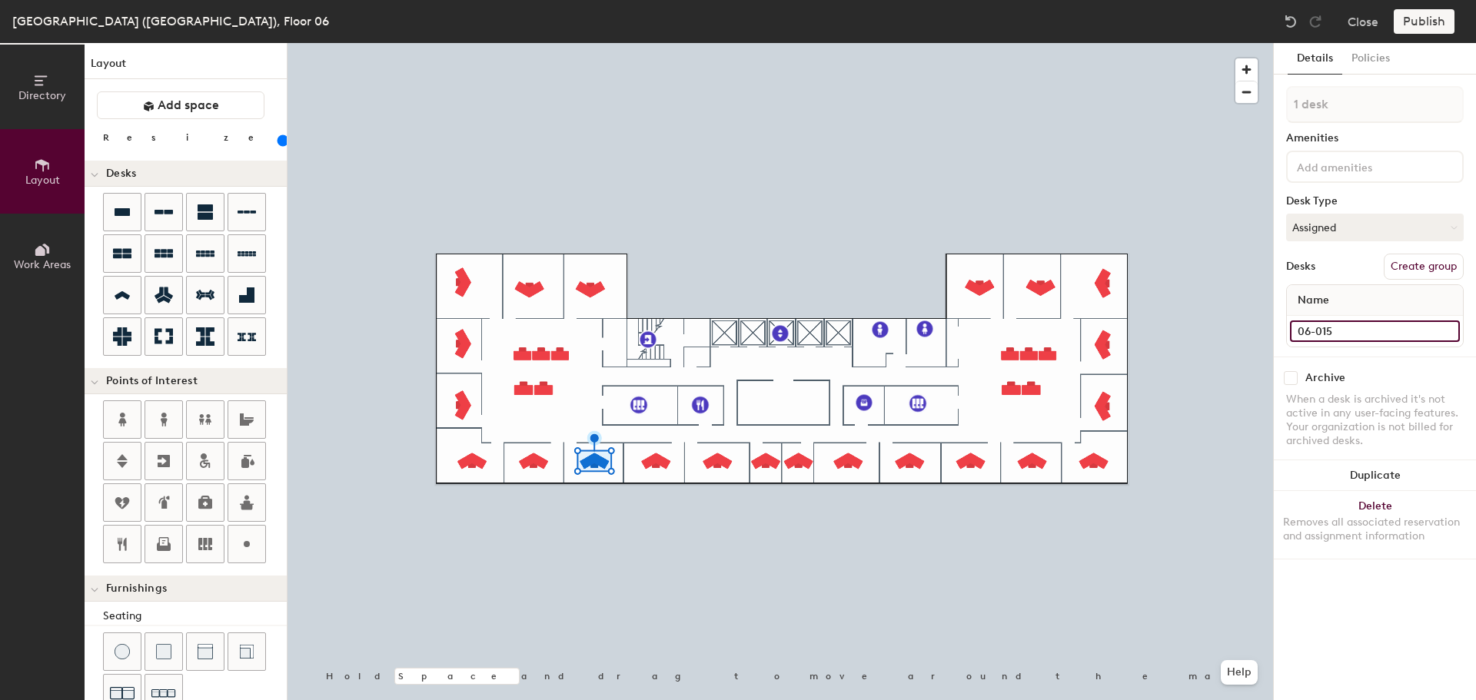
type input "06-015"
click at [1340, 332] on input at bounding box center [1375, 332] width 170 height 22
type input "06-016"
click at [534, 43] on div at bounding box center [779, 43] width 985 height 0
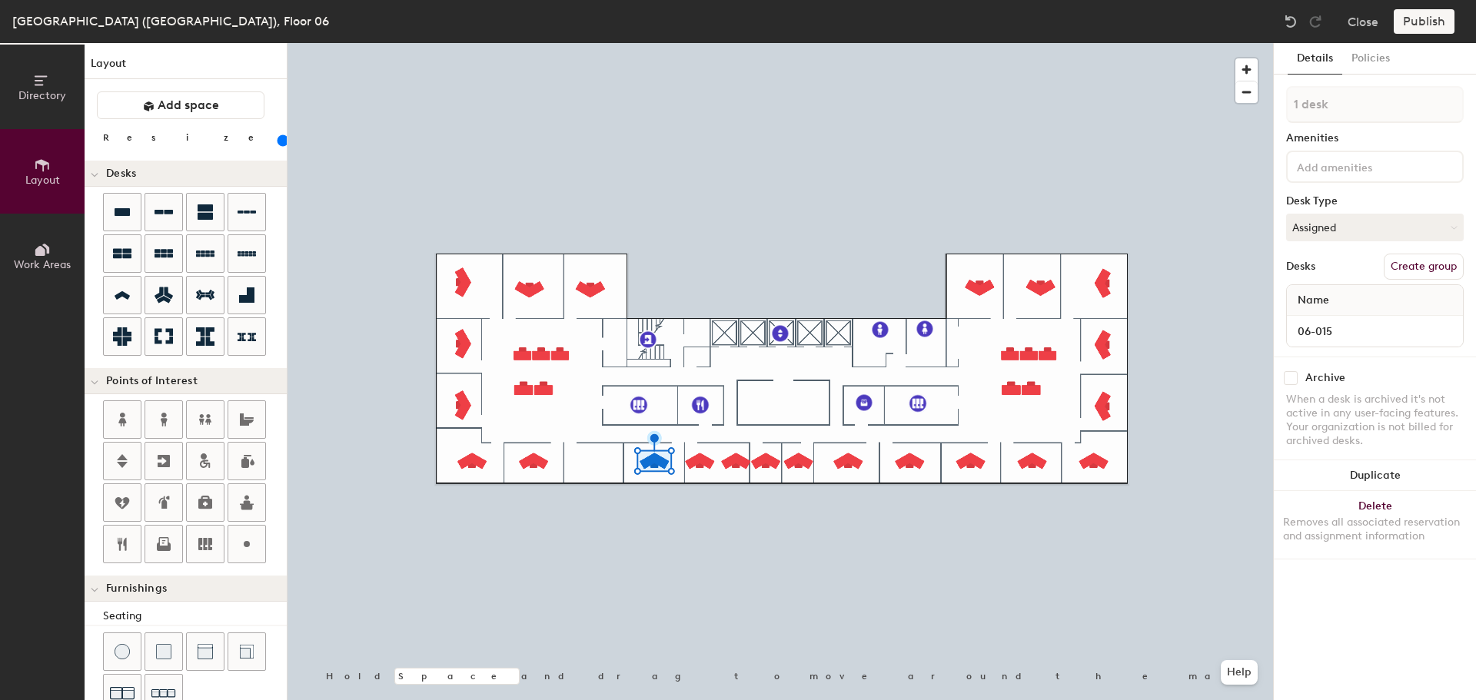
click at [702, 43] on div at bounding box center [779, 43] width 985 height 0
click at [1345, 474] on button "Duplicate" at bounding box center [1375, 475] width 202 height 31
click at [1357, 321] on input at bounding box center [1375, 332] width 170 height 22
type input "06-017"
click at [1384, 326] on input at bounding box center [1375, 332] width 170 height 22
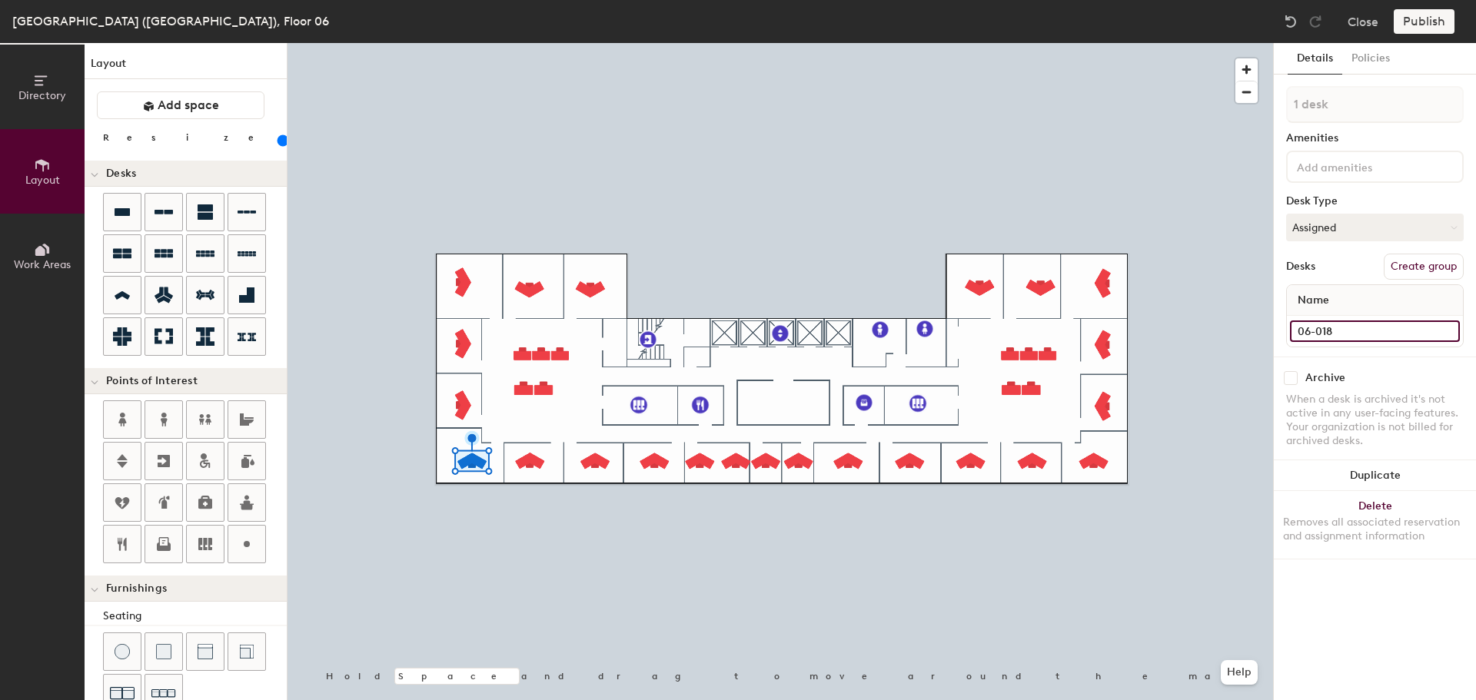
type input "06-018"
click at [537, 43] on div at bounding box center [779, 43] width 985 height 0
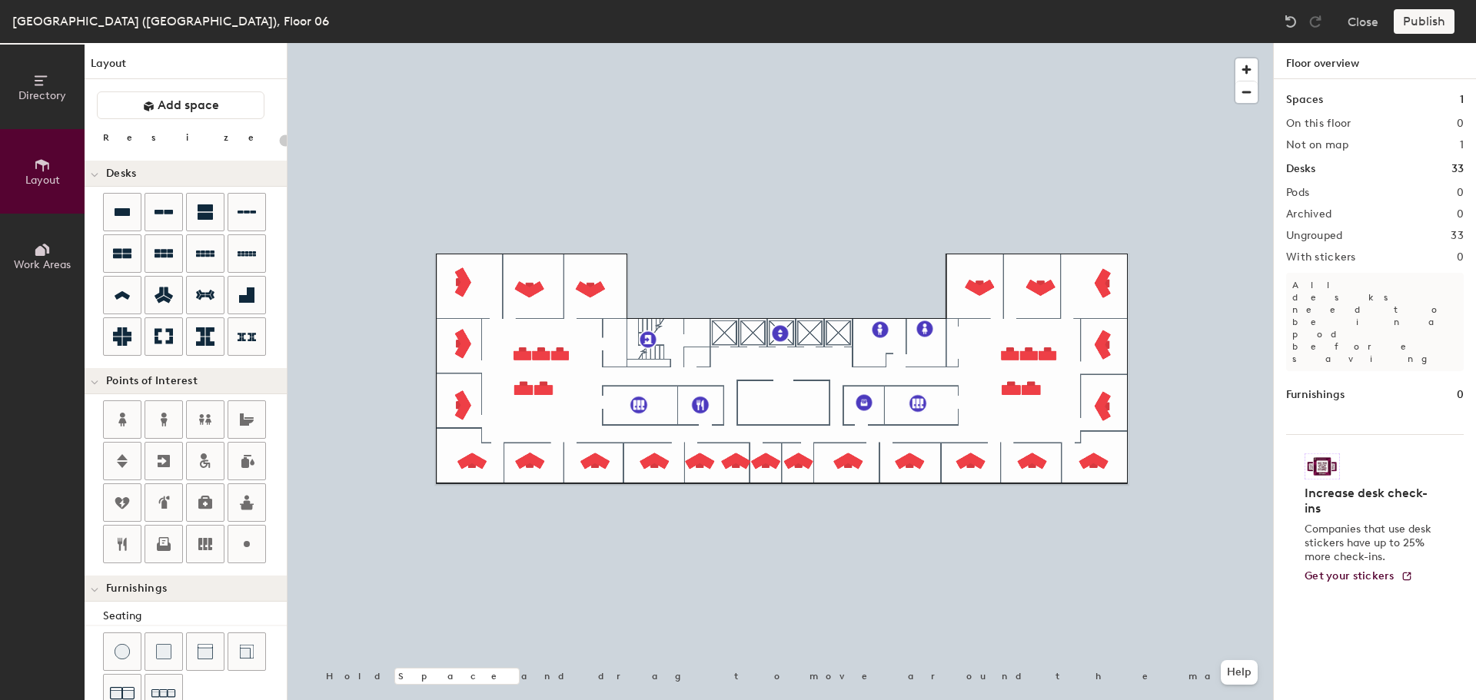
type input "120"
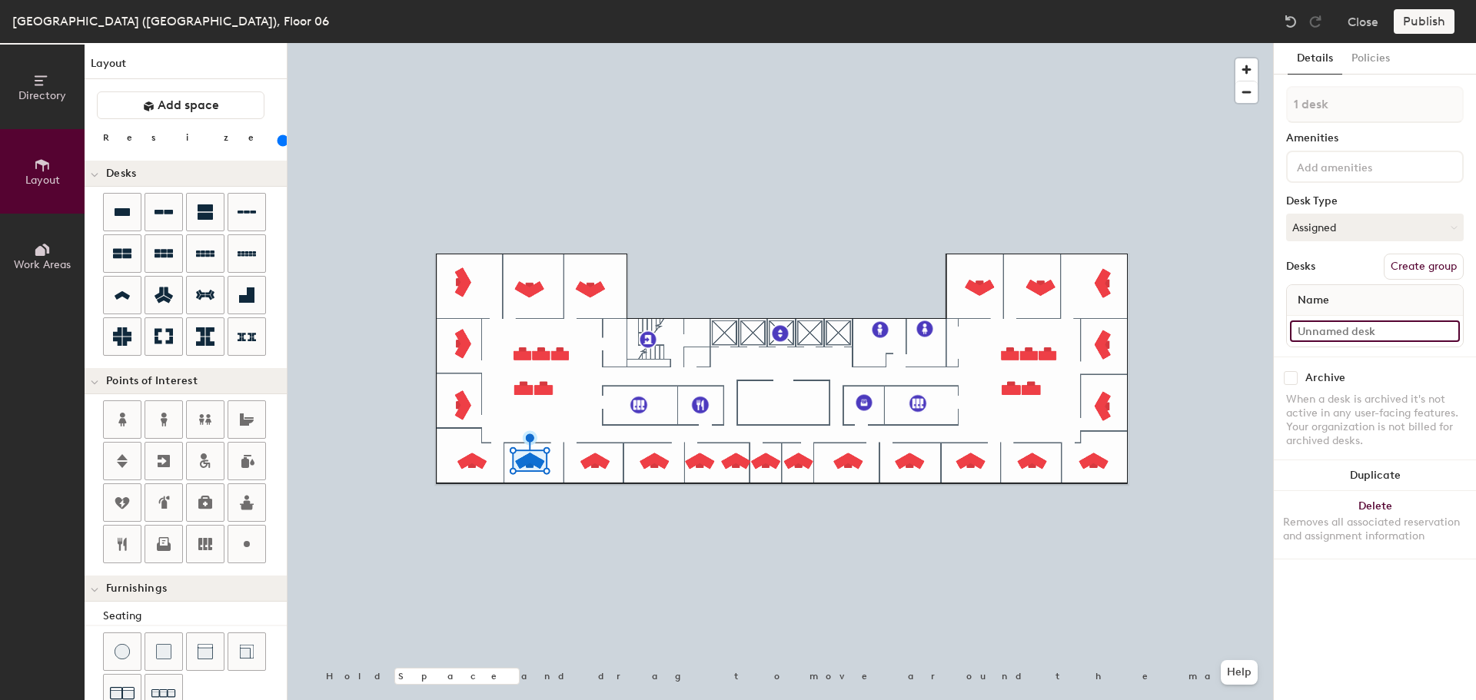
click at [1348, 325] on input at bounding box center [1375, 332] width 170 height 22
type input "06-019"
click at [1355, 331] on input at bounding box center [1375, 332] width 170 height 22
type input "06-020"
click at [463, 43] on div at bounding box center [779, 43] width 985 height 0
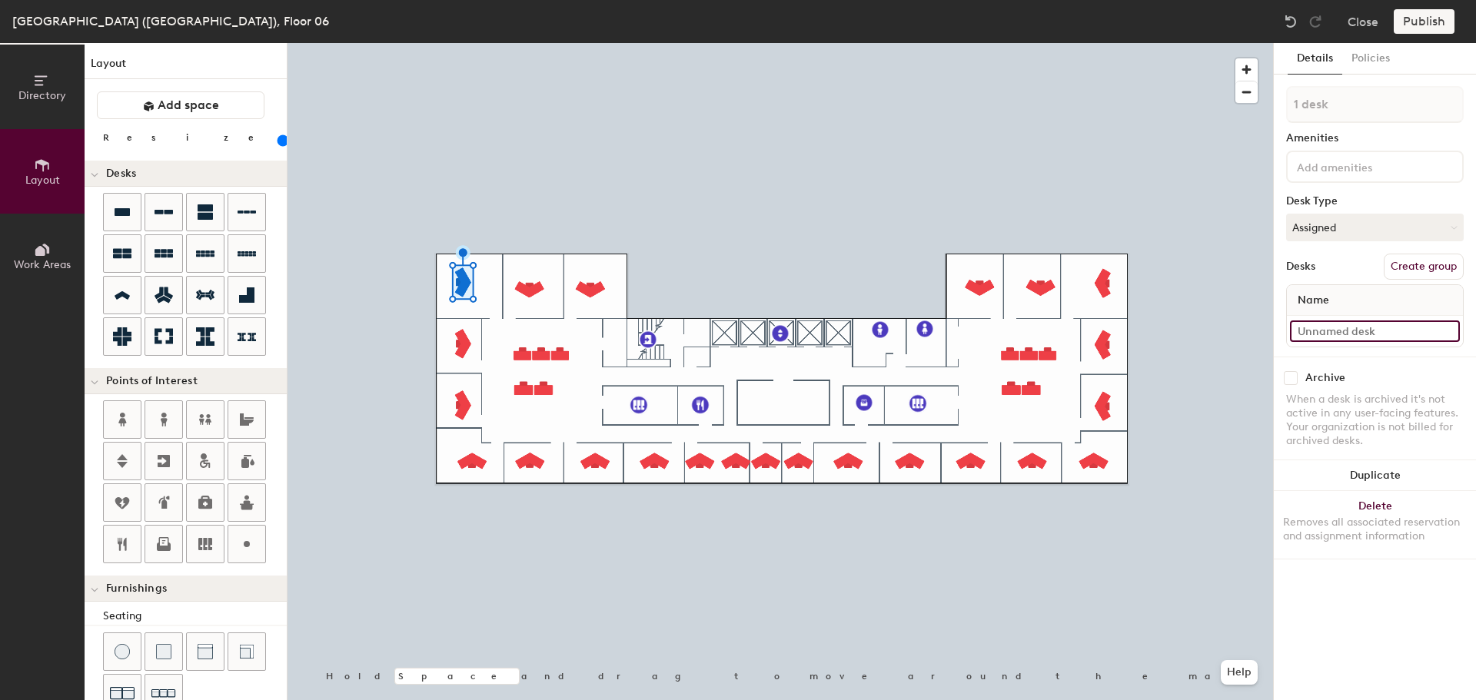
click at [1378, 327] on input at bounding box center [1375, 332] width 170 height 22
type input "06-021"
click at [1398, 506] on button "Delete Removes all associated reservation and assignment information" at bounding box center [1375, 525] width 202 height 68
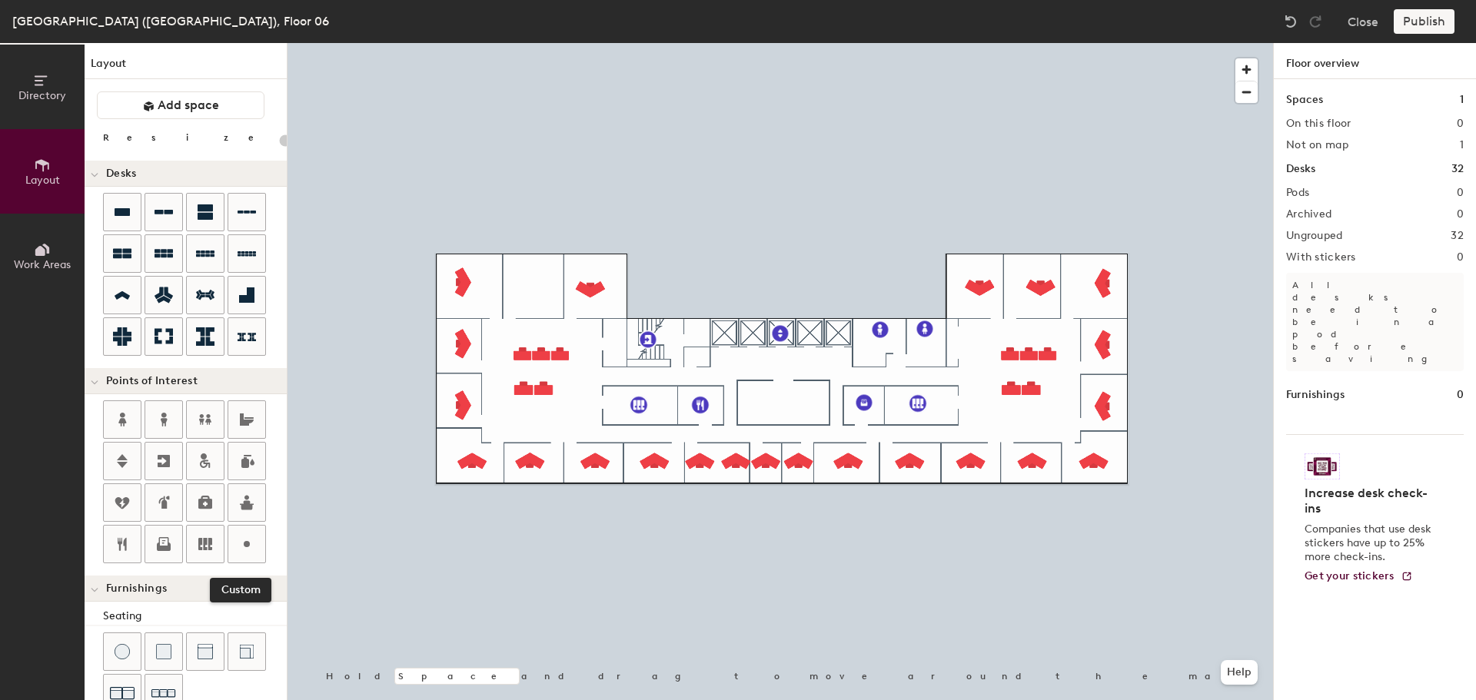
click at [245, 549] on icon at bounding box center [247, 544] width 18 height 18
type input "20"
type input "06-022 War Room"
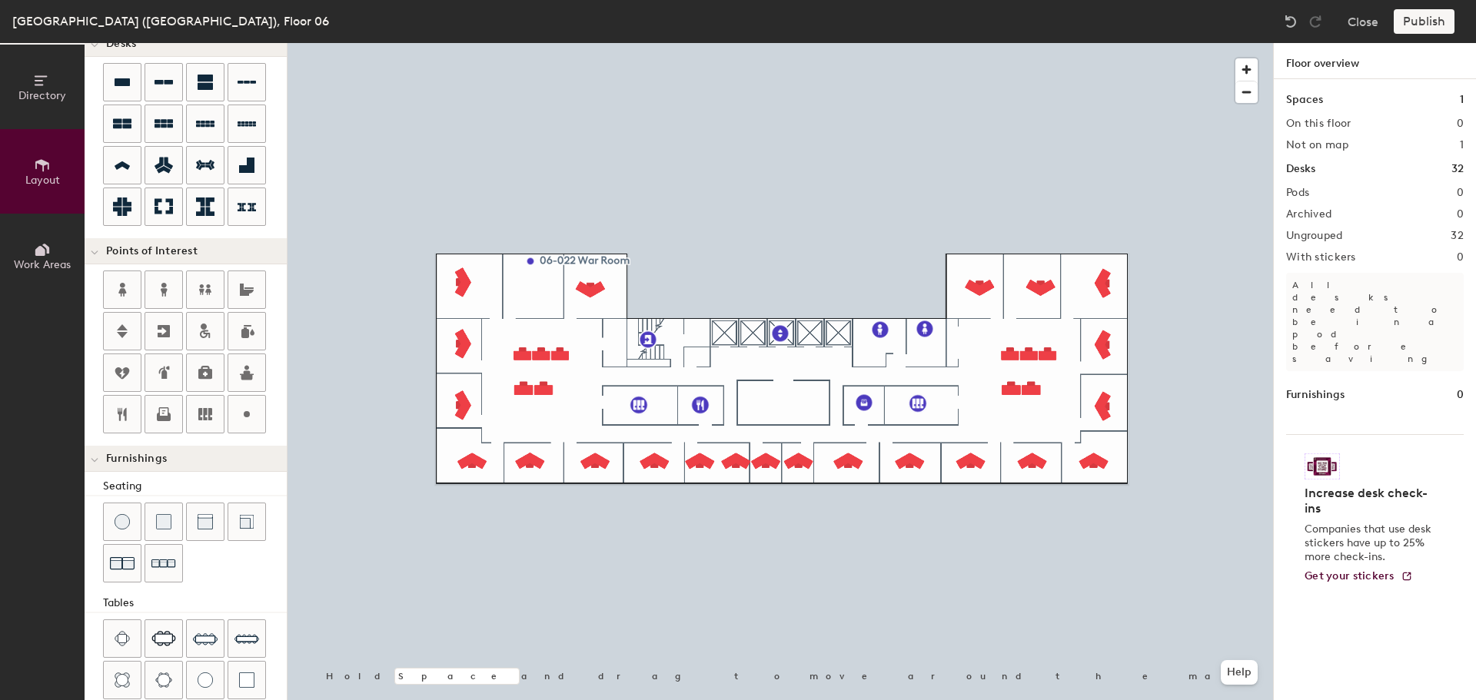
scroll to position [231, 0]
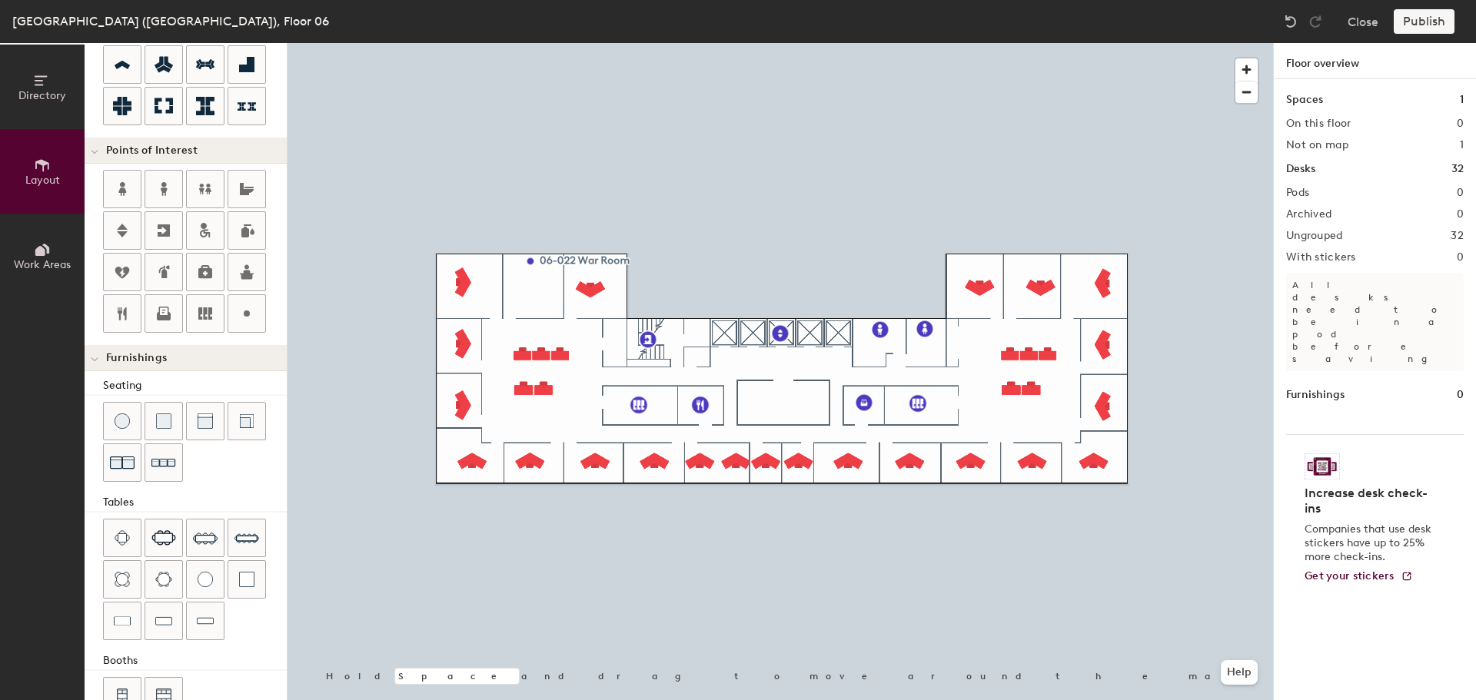
drag, startPoint x: 162, startPoint y: 536, endPoint x: 217, endPoint y: 517, distance: 57.6
click at [162, 535] on img at bounding box center [163, 537] width 25 height 15
type input "120"
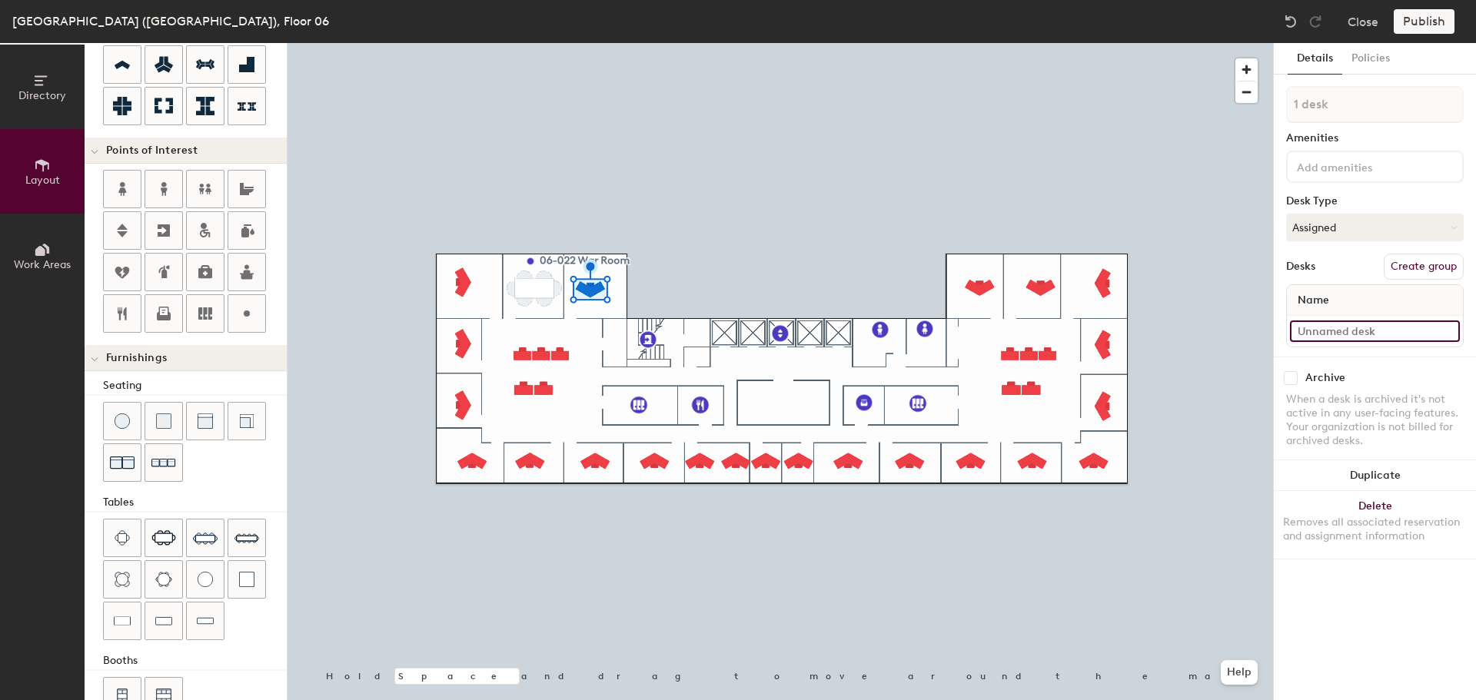
click at [1346, 327] on input at bounding box center [1375, 332] width 170 height 22
type input "06-023"
click at [1327, 334] on input at bounding box center [1375, 332] width 170 height 22
type input "06-034"
click at [1366, 331] on input at bounding box center [1375, 332] width 170 height 22
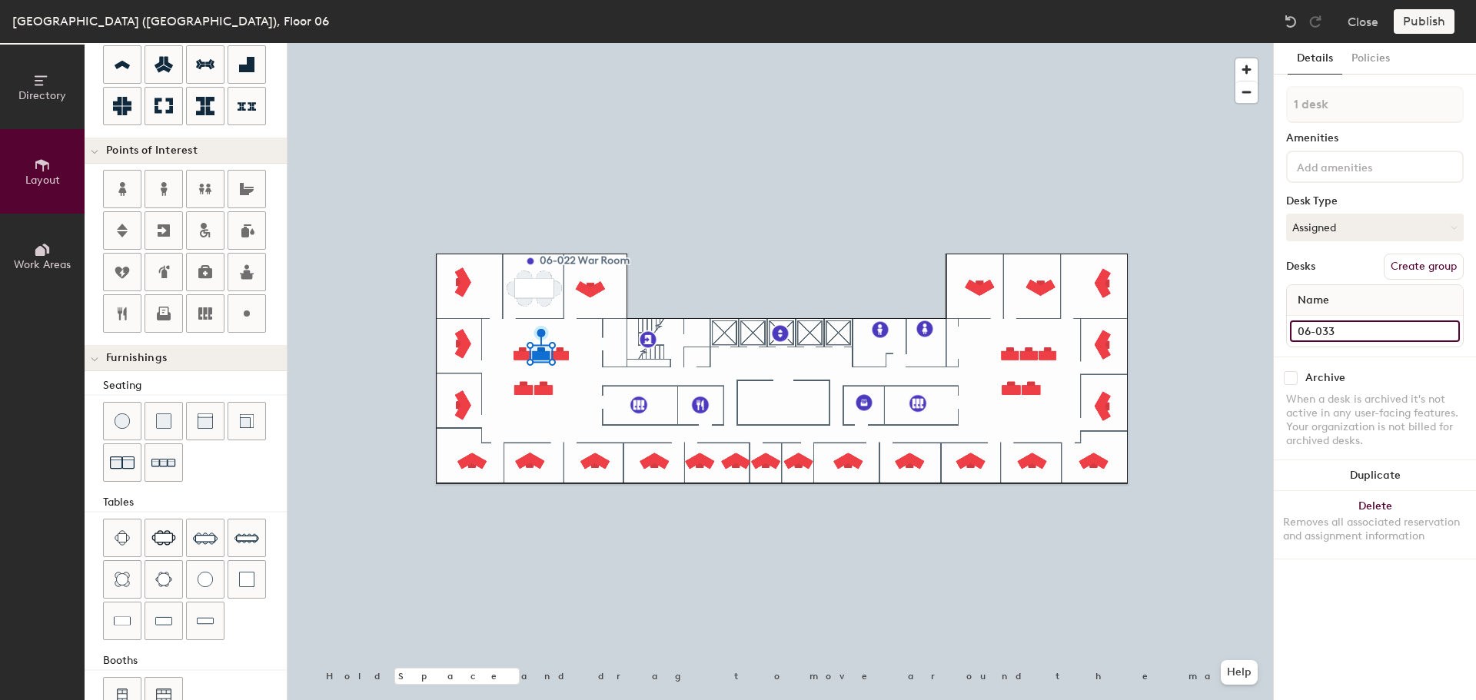
type input "06-033"
click at [1394, 334] on input at bounding box center [1375, 332] width 170 height 22
type input "06-032"
click at [1328, 331] on input at bounding box center [1375, 332] width 170 height 22
type input "140"
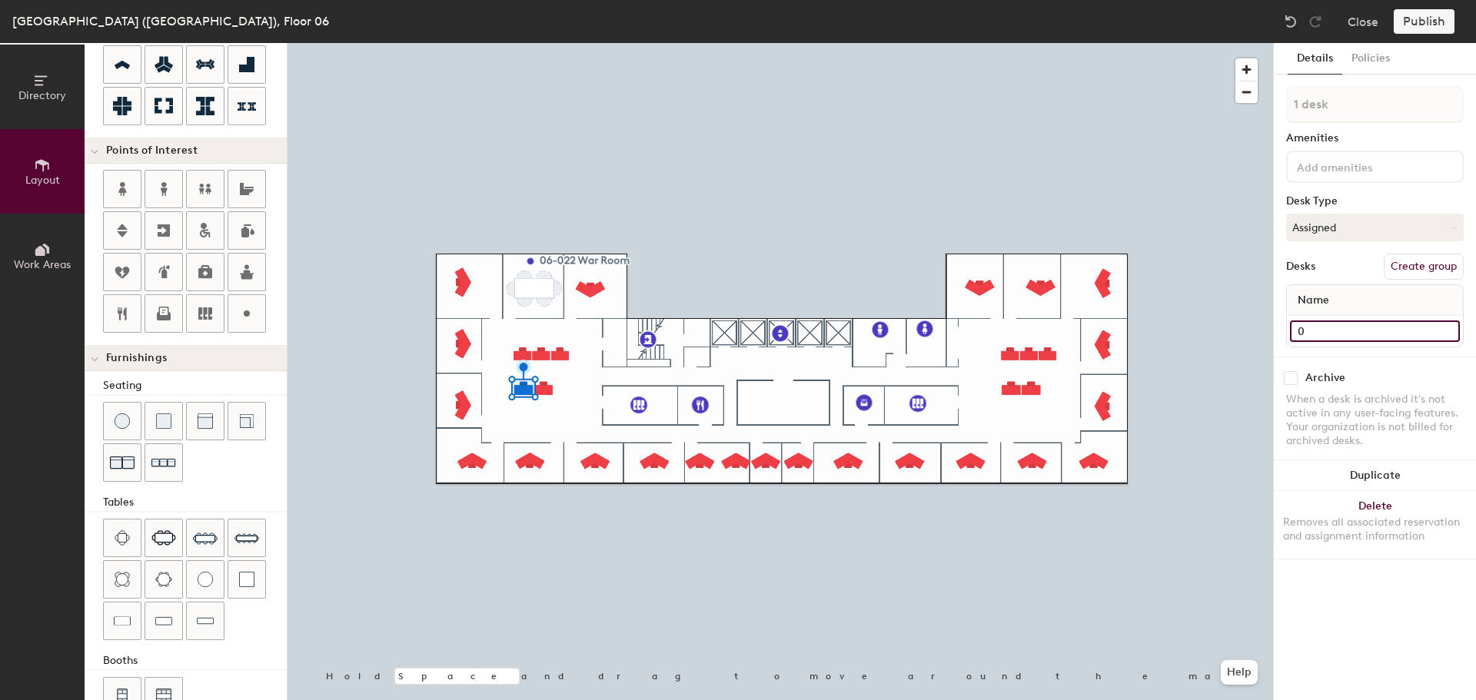
type input "06"
type input "140"
type input "06-"
type input "140"
type input "06-0"
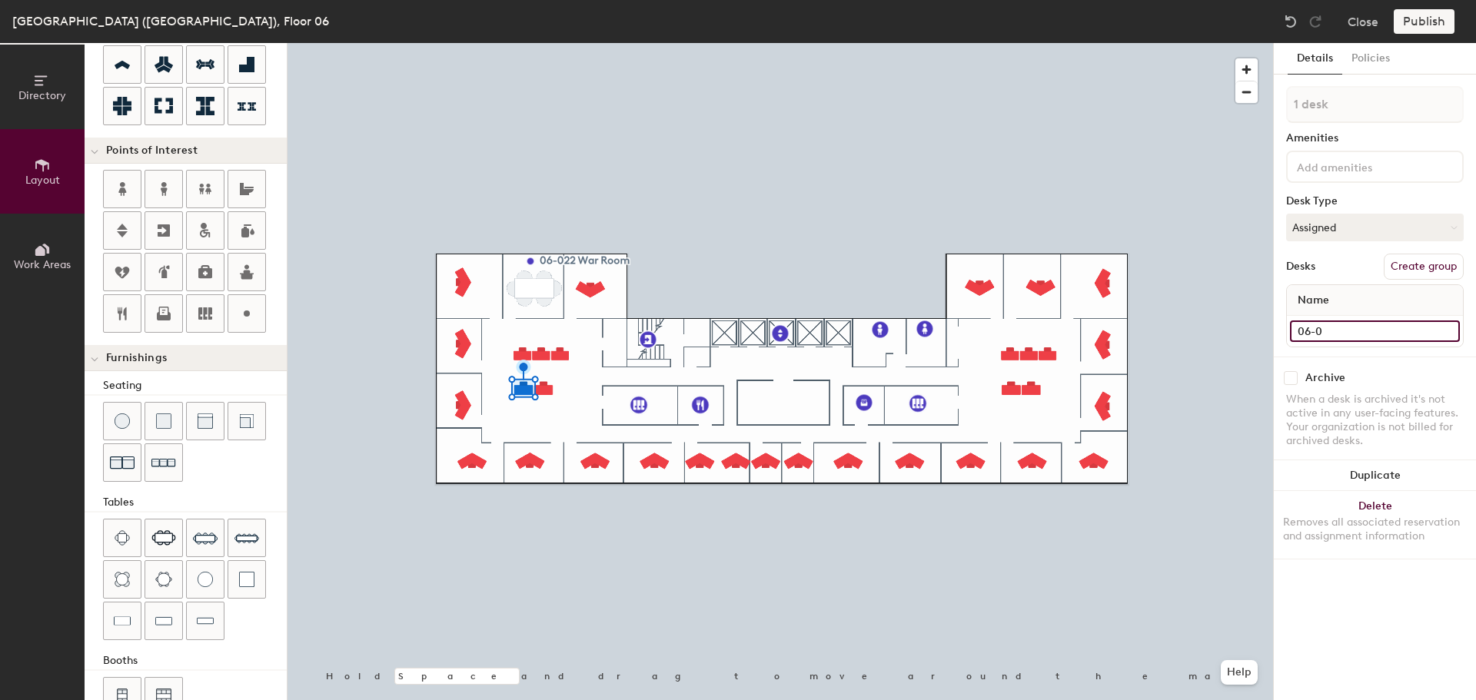
type input "140"
type input "06-031"
type input "140"
type input "06-031"
click at [1361, 332] on input at bounding box center [1375, 332] width 170 height 22
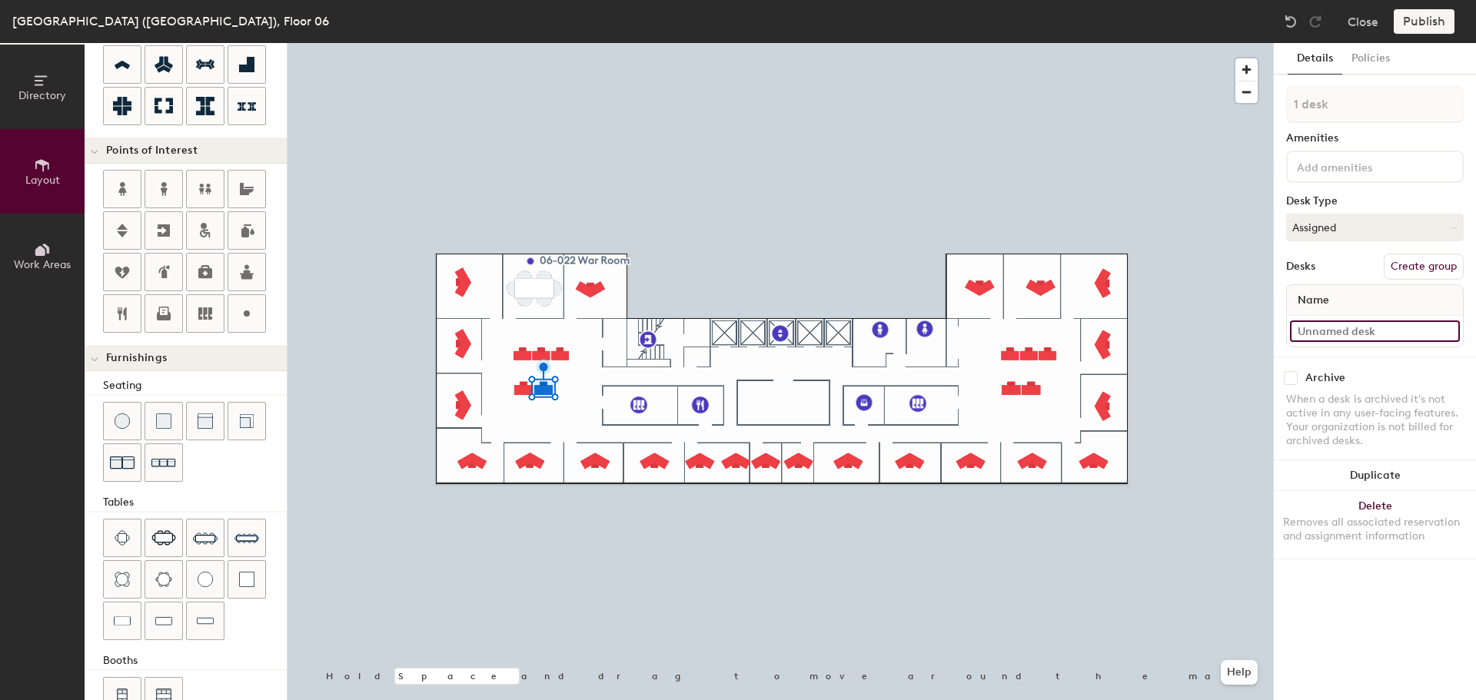
type input "140"
type input "0"
type input "140"
type input "06"
type input "140"
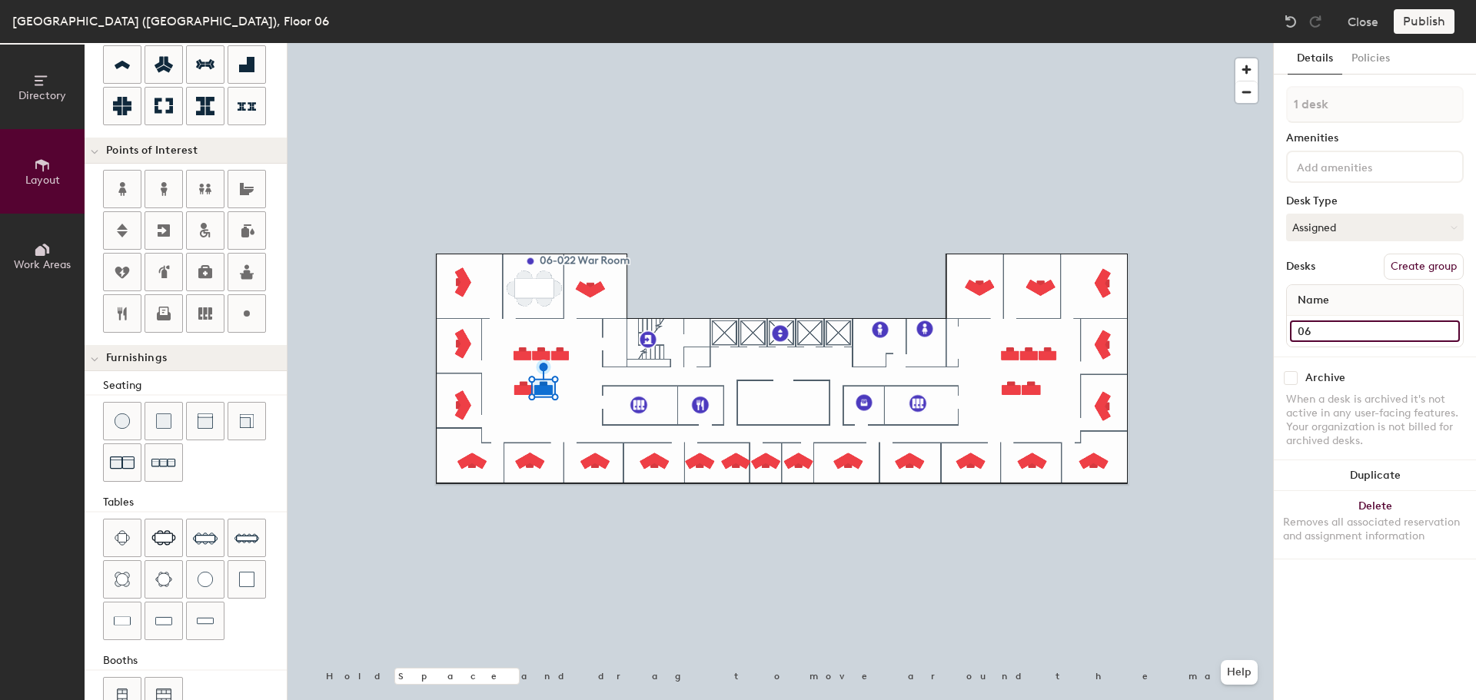
type input "06-"
type input "140"
type input "06-0"
type input "140"
type input "06-03"
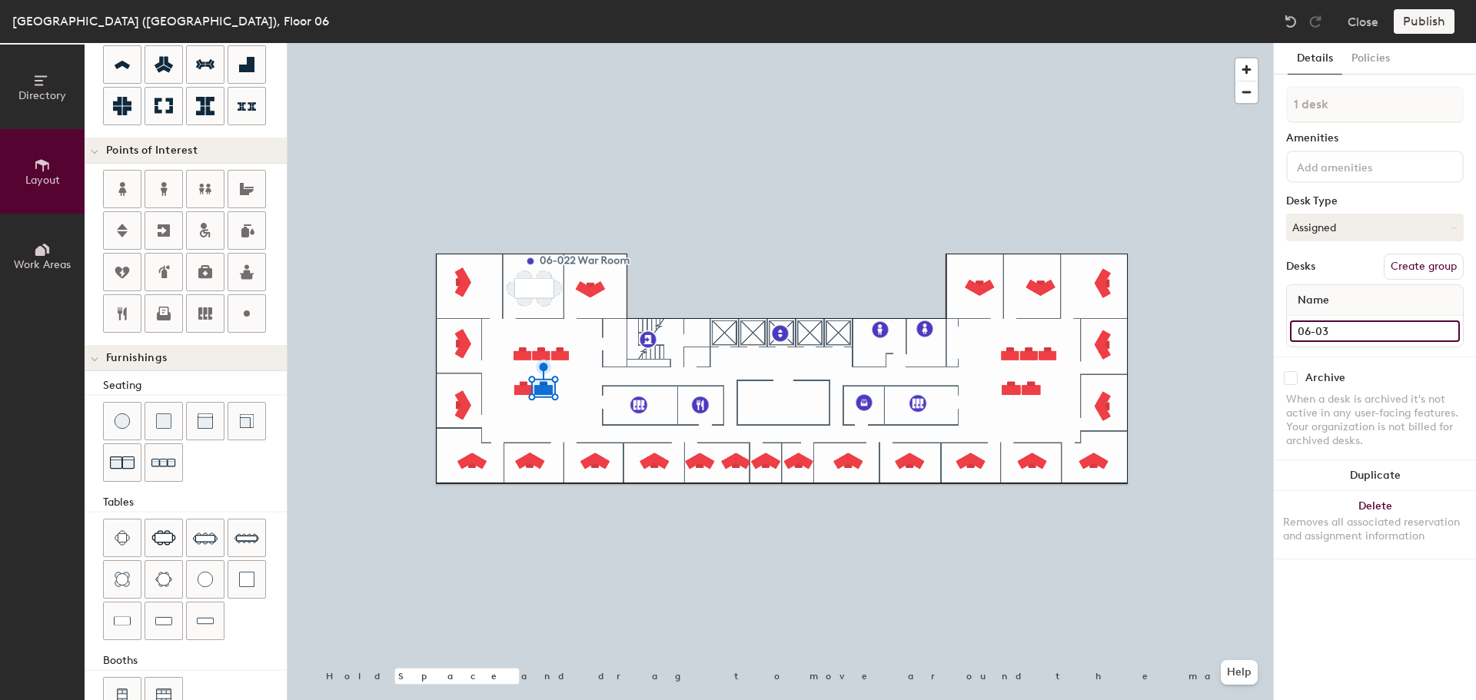
type input "140"
type input "06-030"
type input "140"
type input "06-030"
click at [1343, 330] on input at bounding box center [1375, 332] width 170 height 22
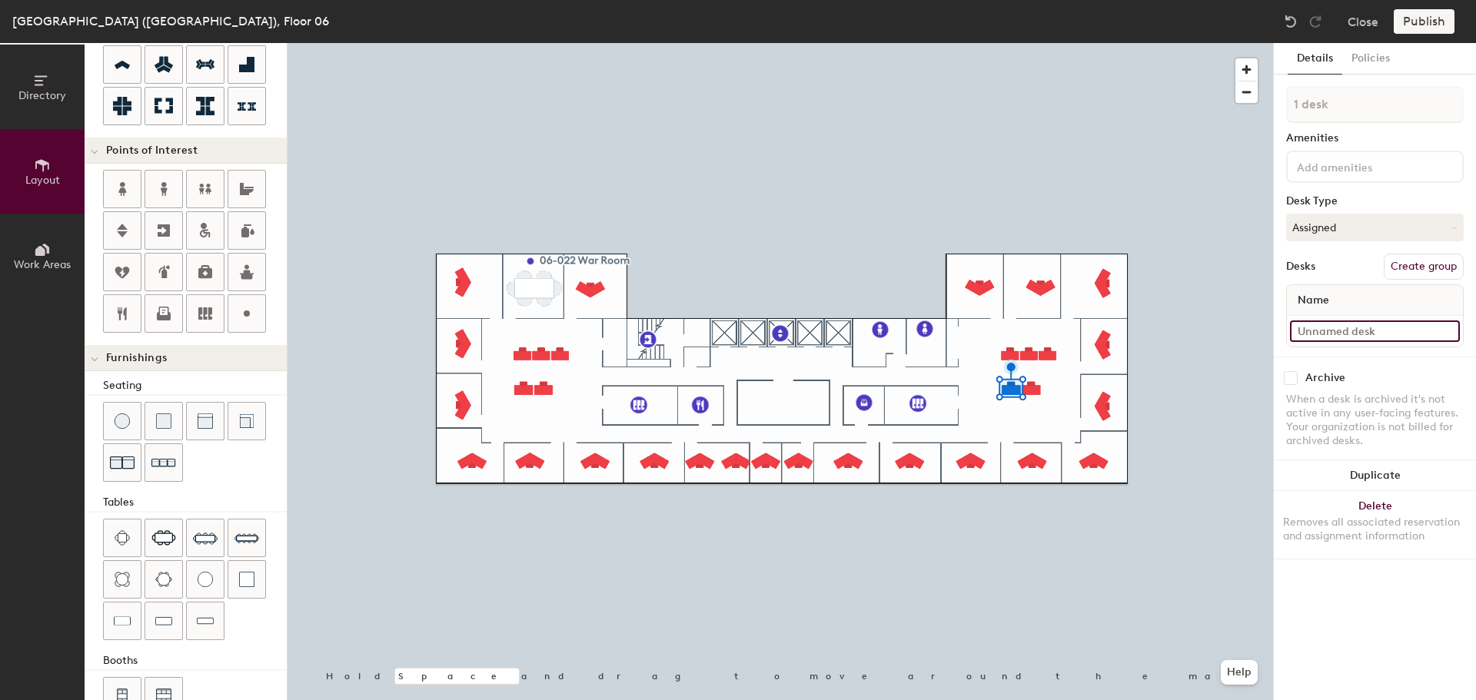
type input "140"
type input "0"
type input "140"
type input "06"
type input "140"
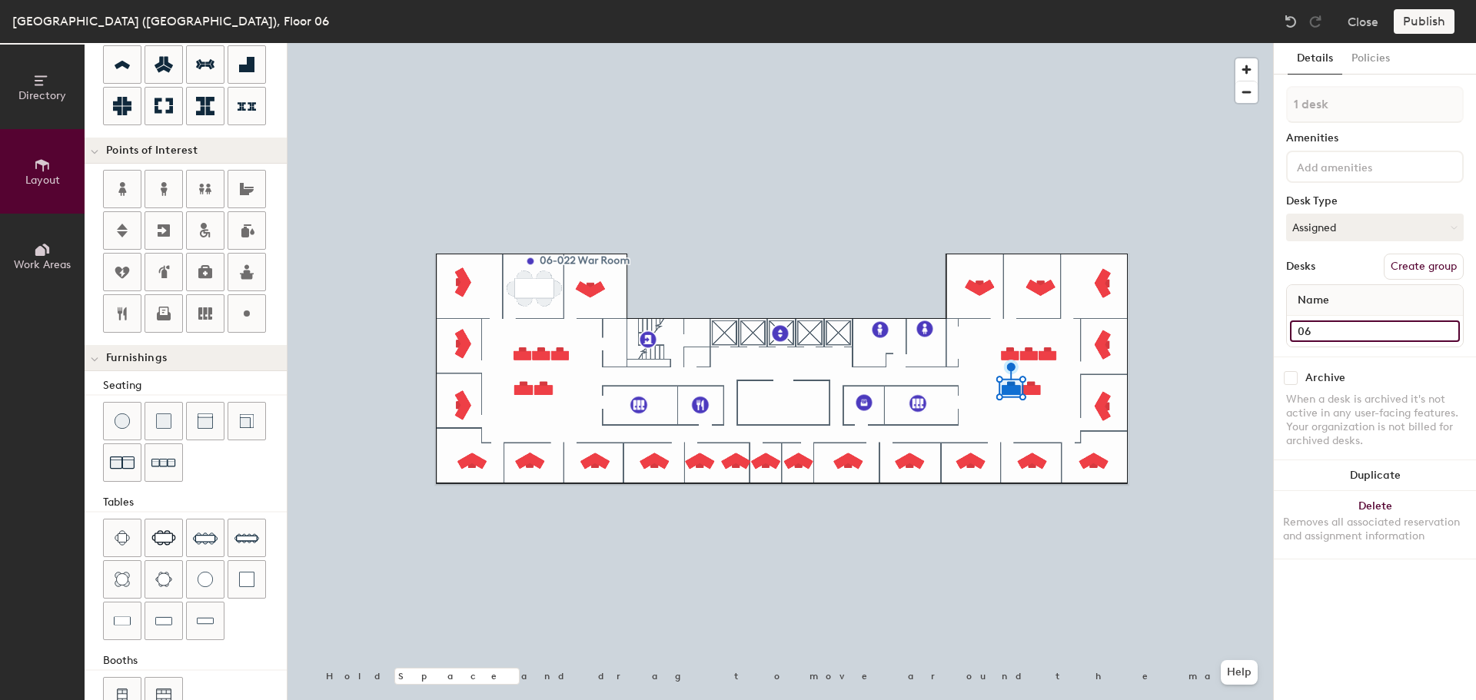
type input "06-"
type input "140"
type input "06-0"
type input "140"
type input "06-02"
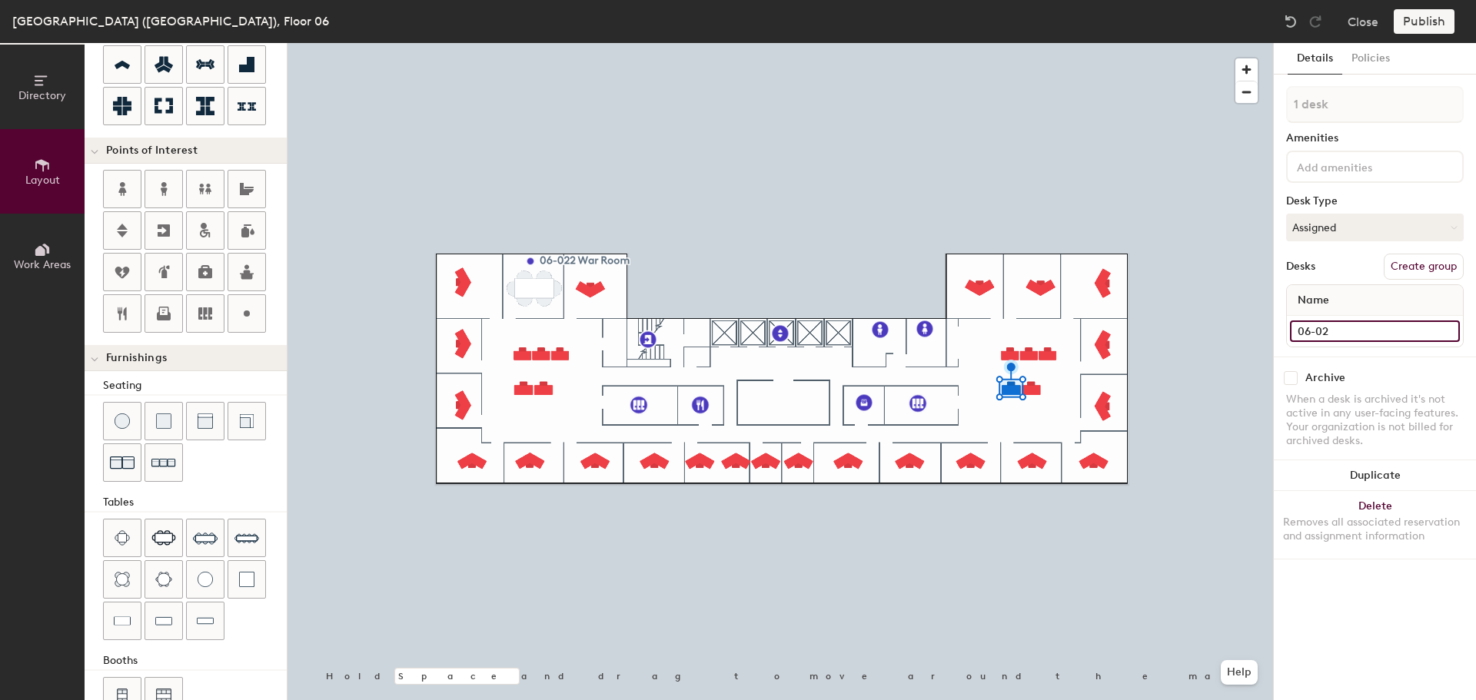
type input "140"
type input "06-025"
type input "140"
type input "06-025"
drag, startPoint x: 1314, startPoint y: 331, endPoint x: 1324, endPoint y: 329, distance: 11.0
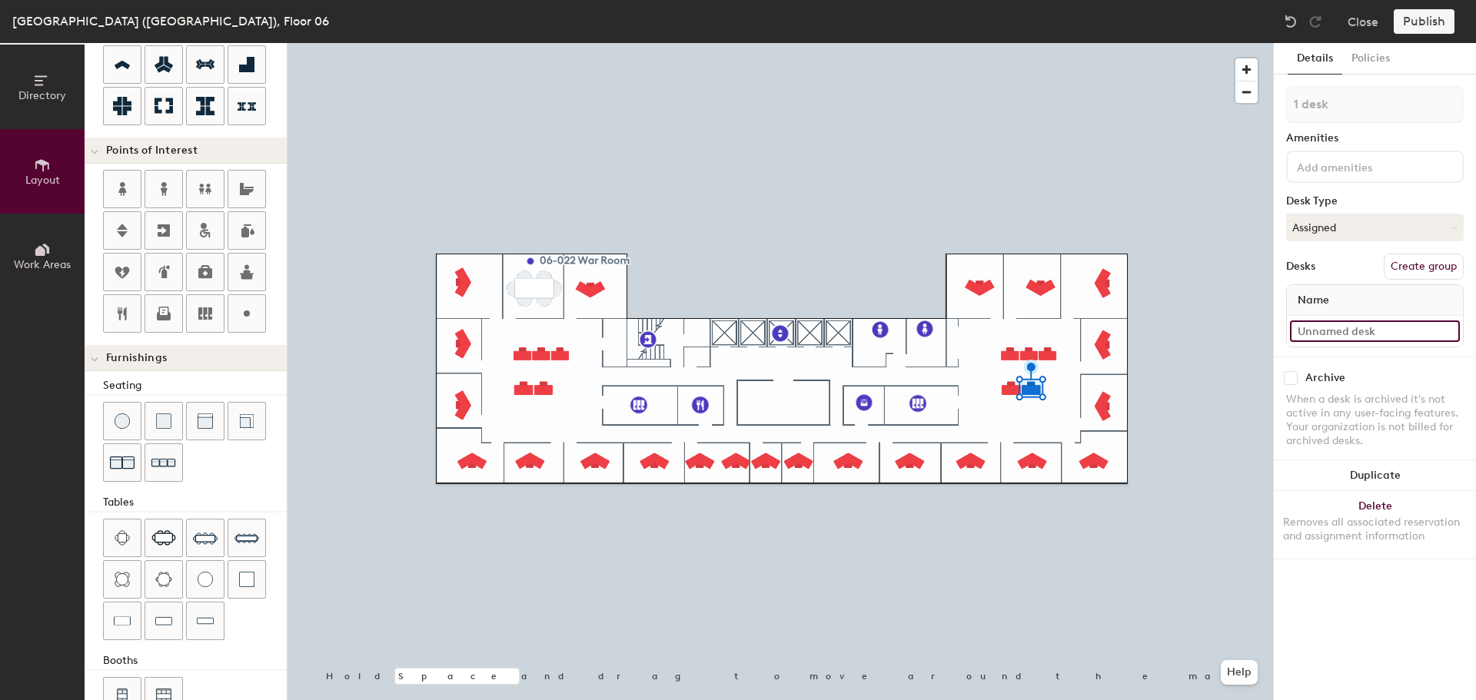
click at [1314, 331] on input at bounding box center [1375, 332] width 170 height 22
type input "140"
type input "06"
type input "140"
type input "06-0"
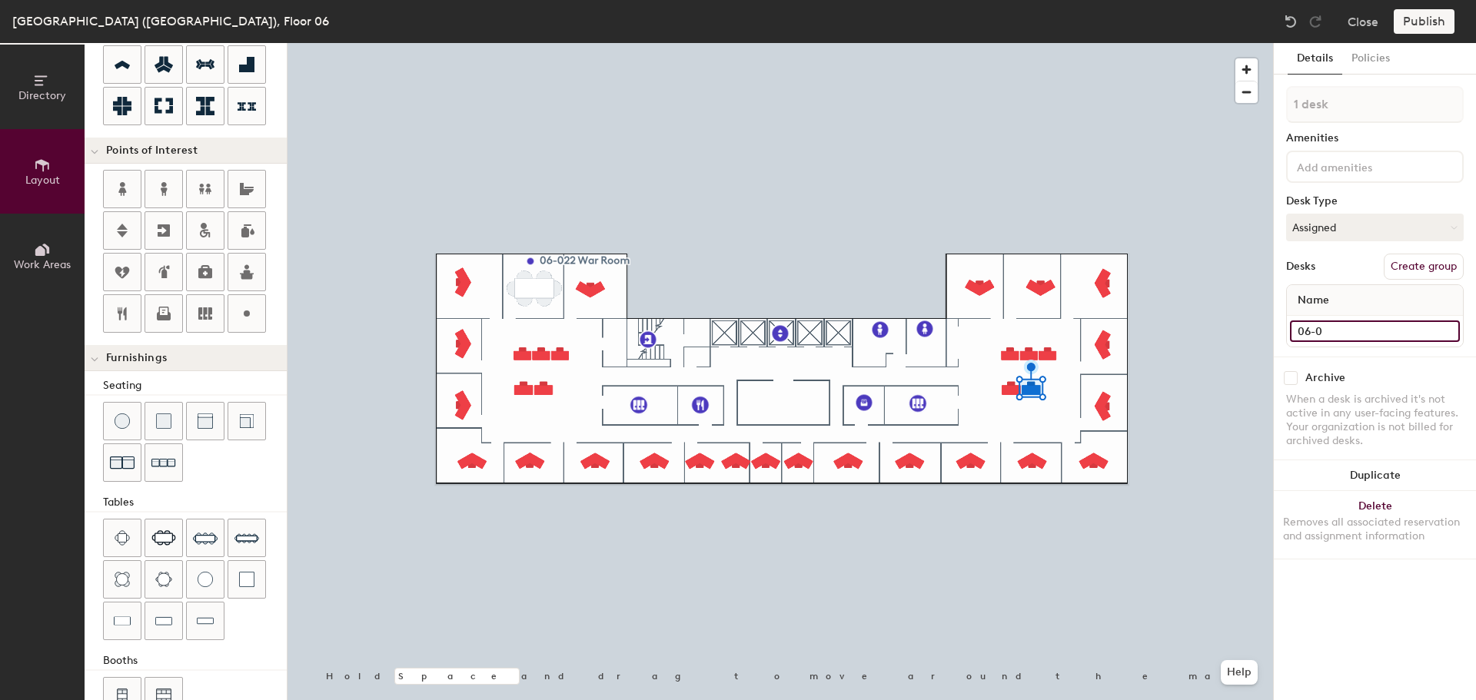
type input "140"
type input "06-02"
type input "140"
type input "06-024"
type input "140"
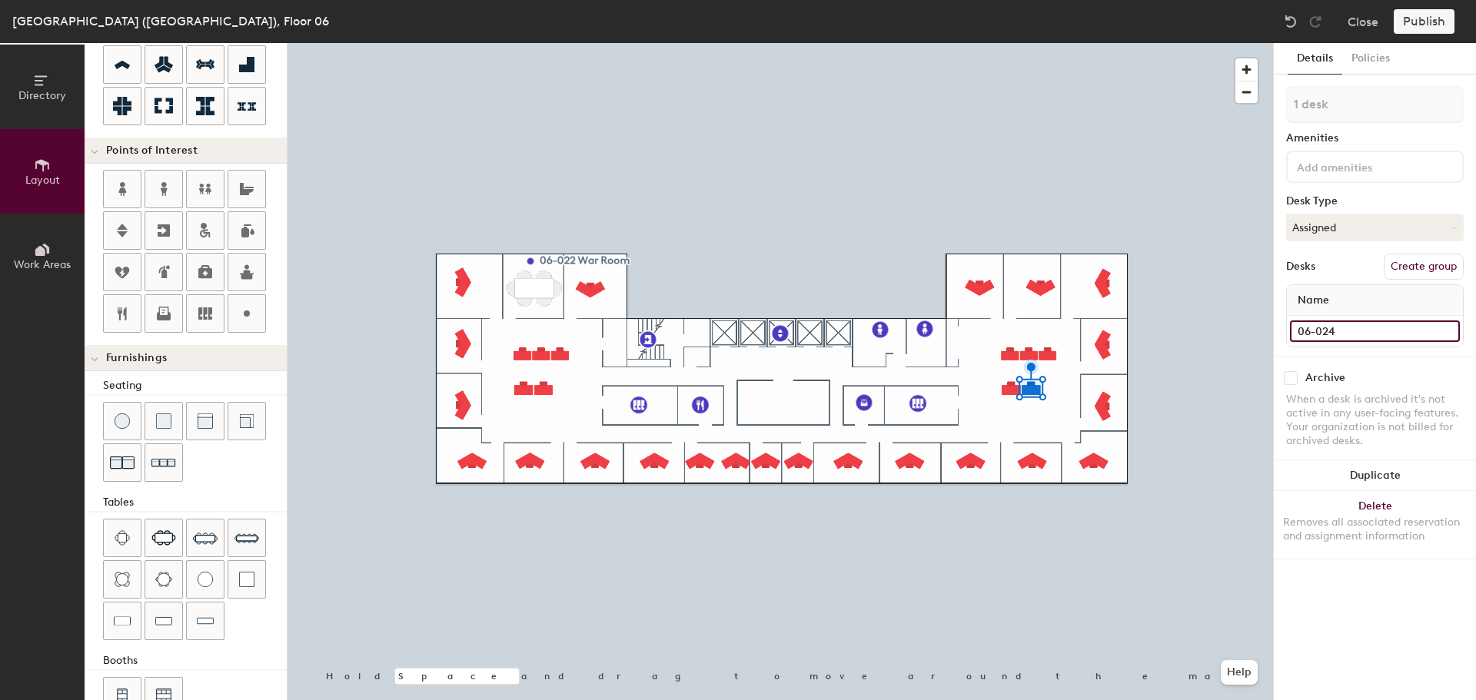
type input "06-024"
type input "120"
click at [1369, 335] on input at bounding box center [1375, 332] width 170 height 22
type input "06-037"
click at [1395, 332] on input at bounding box center [1375, 332] width 170 height 22
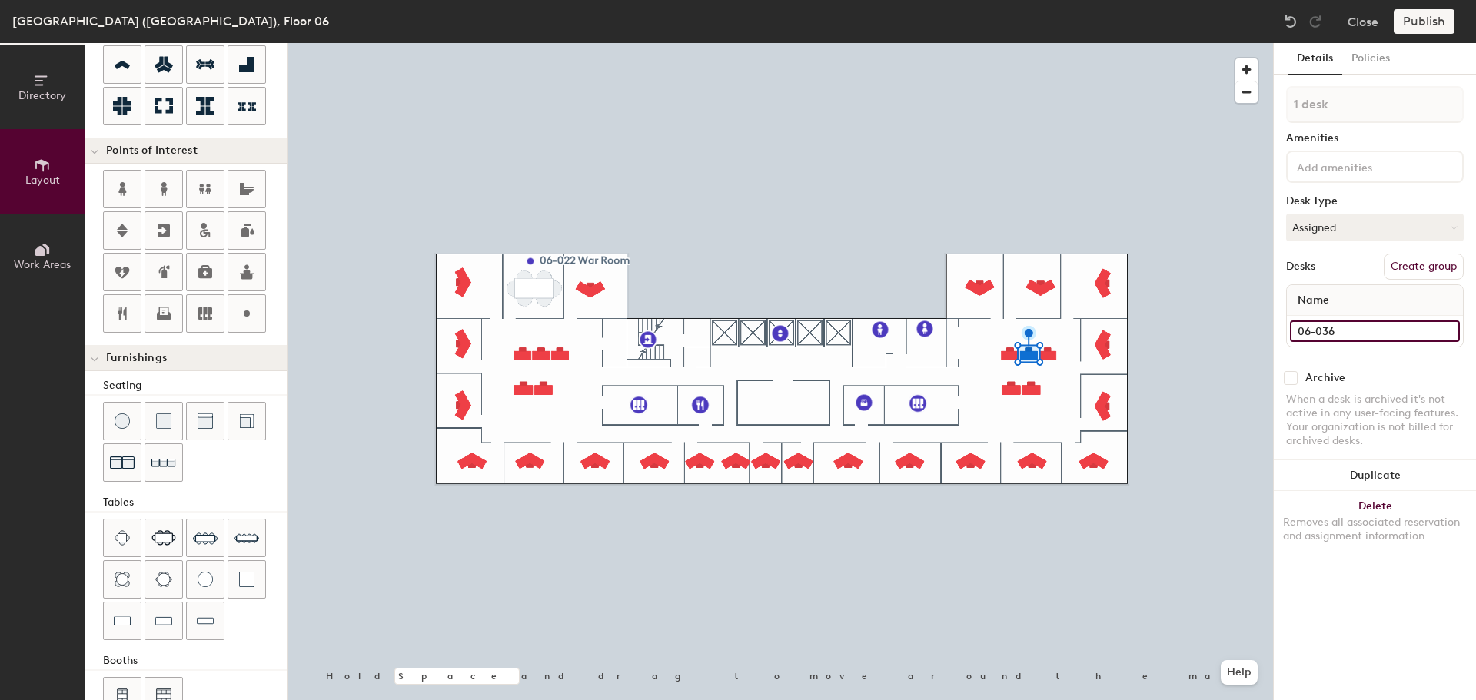
type input "06-036"
click at [1009, 43] on div at bounding box center [779, 43] width 985 height 0
click at [1324, 333] on input at bounding box center [1375, 332] width 170 height 22
type input "06-035"
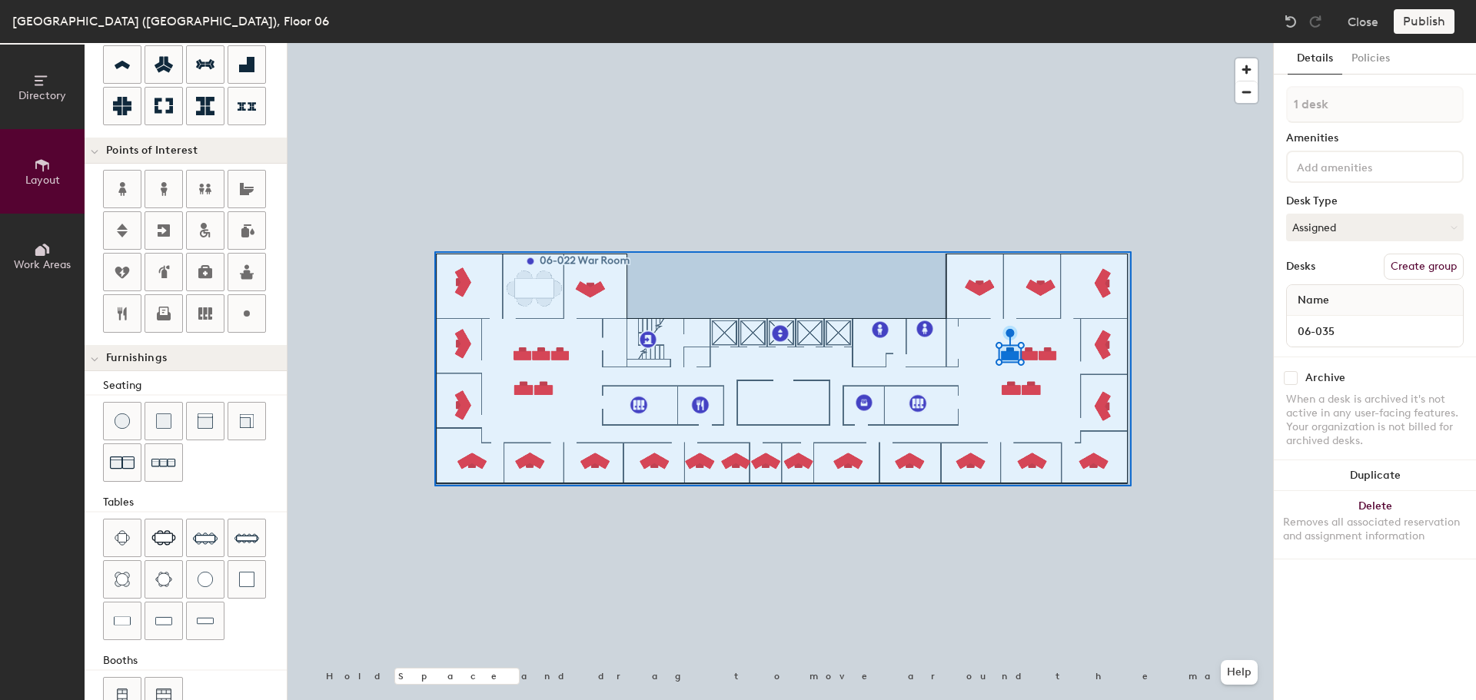
type input "20"
type input "32 desks"
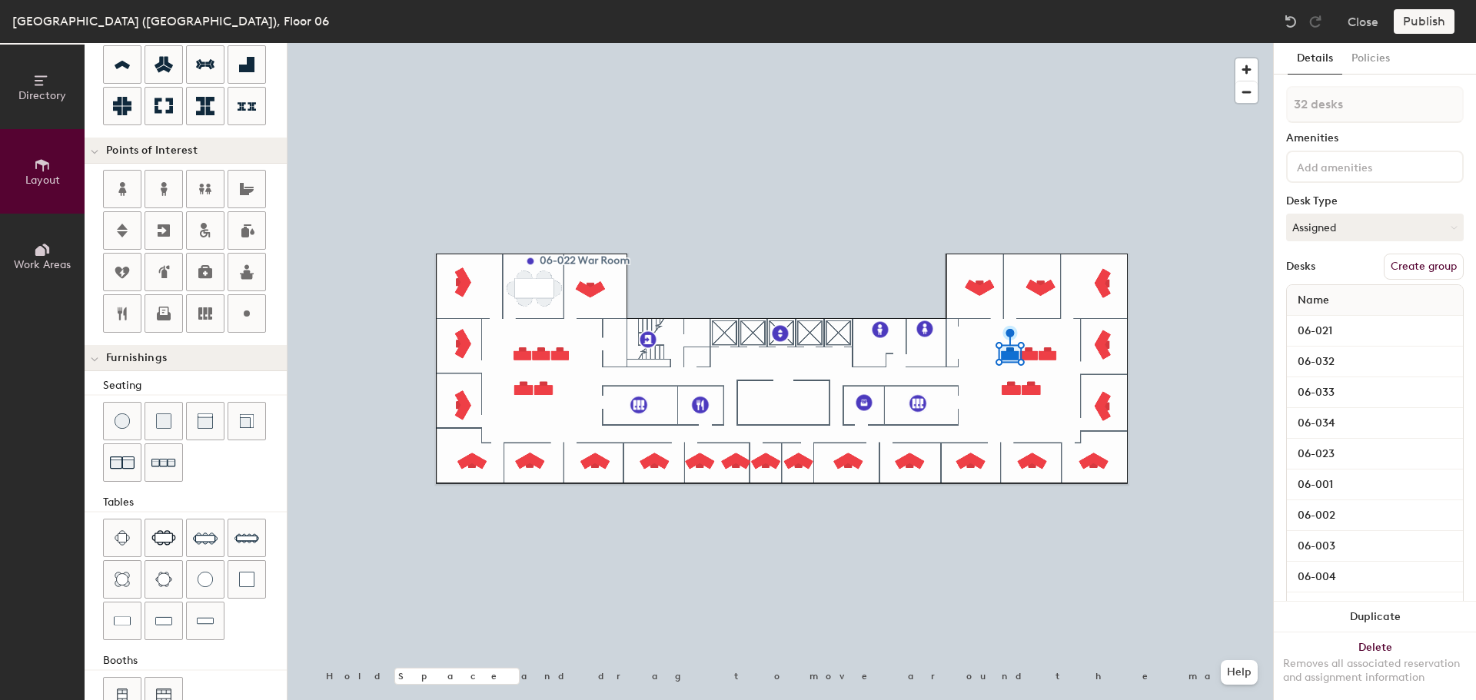
click at [1407, 264] on button "Create group" at bounding box center [1424, 267] width 80 height 26
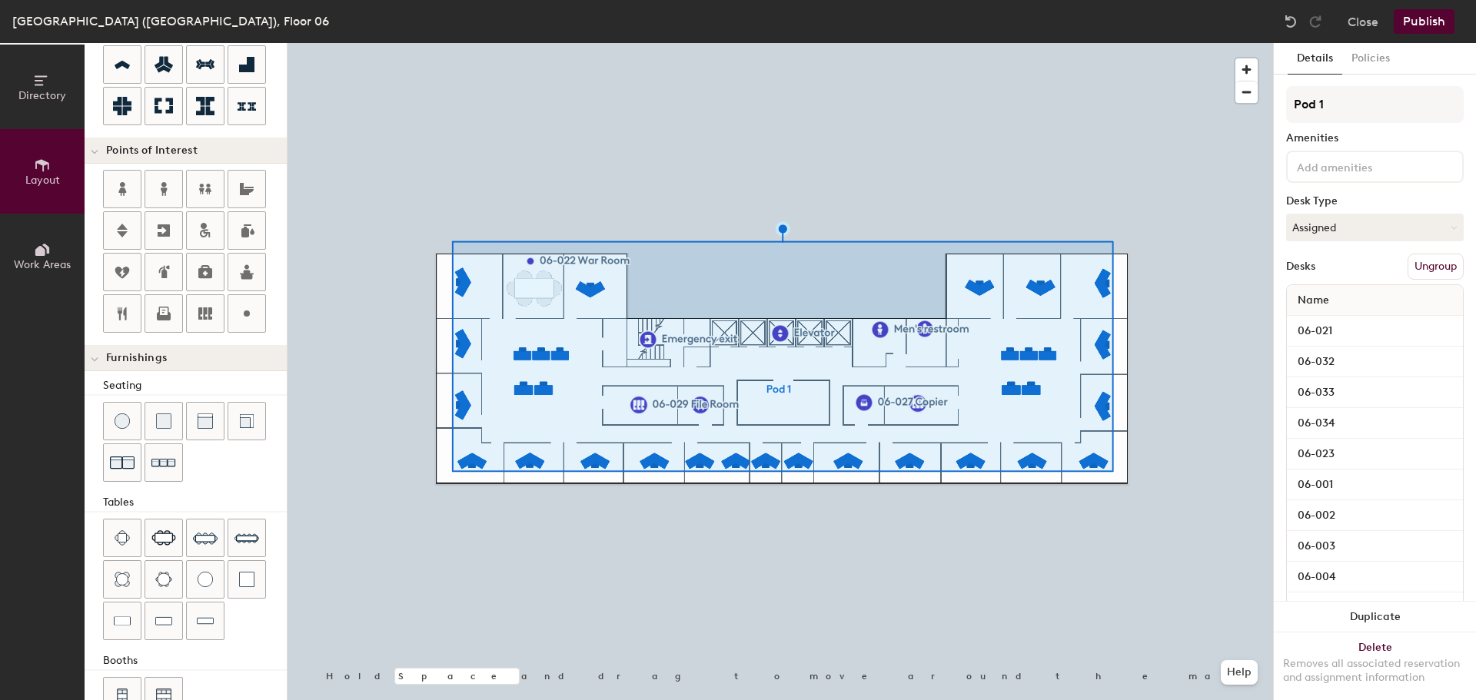
type input "20"
type input "Pod"
type input "20"
type input "P"
type input "20"
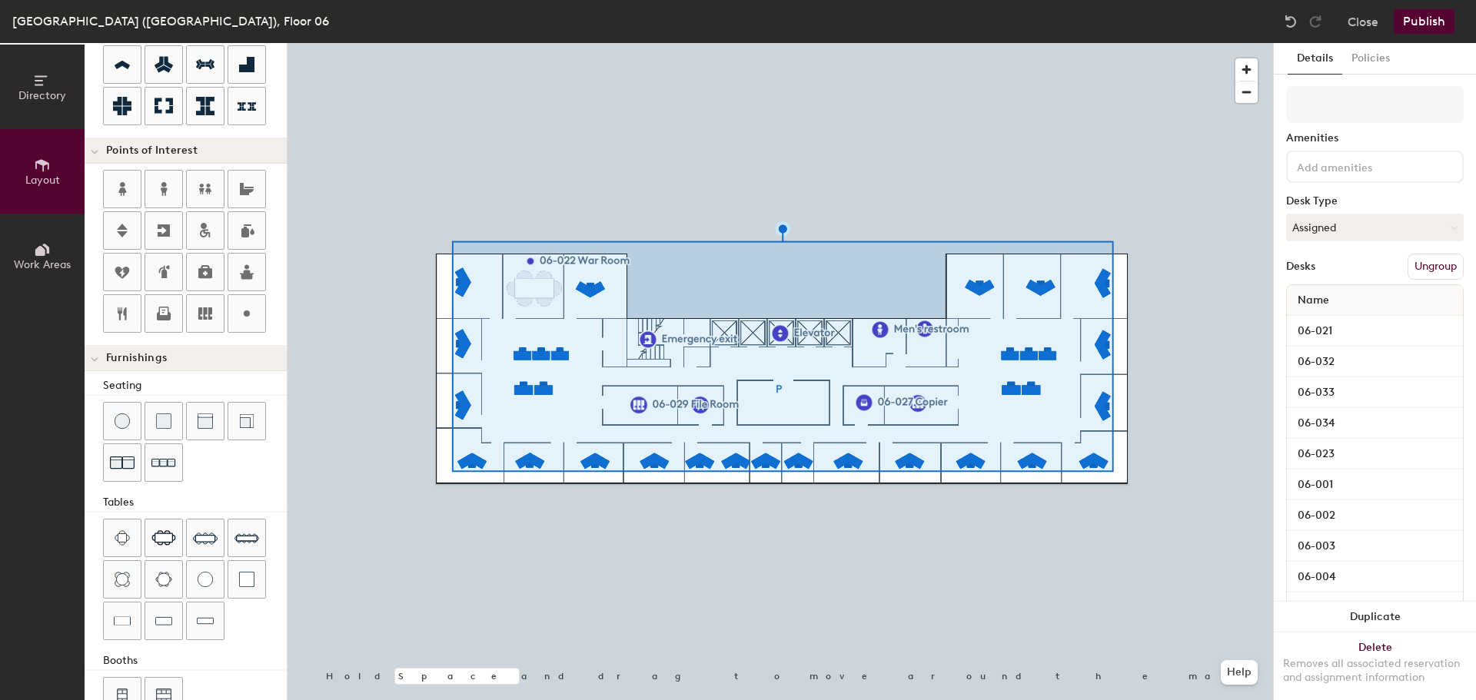
type input "O"
type input "20"
type input "Office"
type input "20"
type input "Offices"
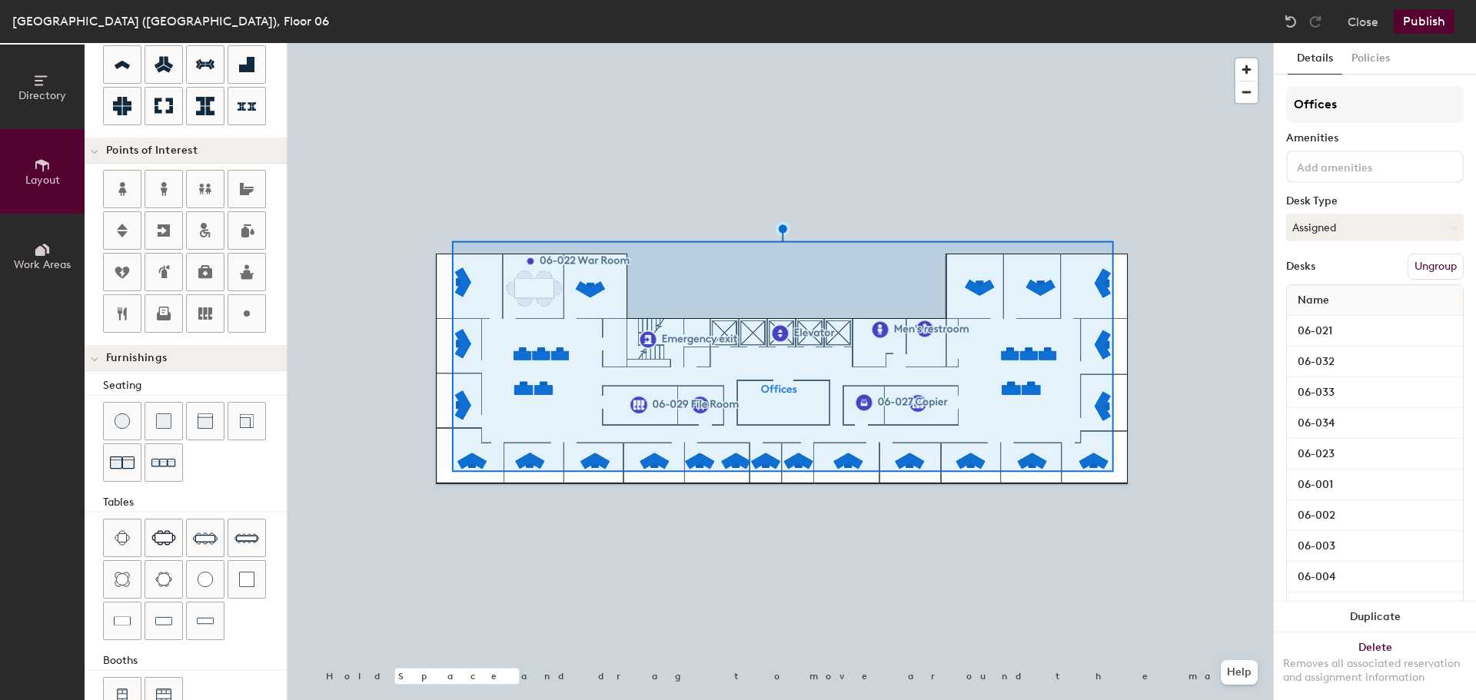
type input "20"
type input "Offices"
click at [1428, 22] on button "Publish" at bounding box center [1424, 21] width 61 height 25
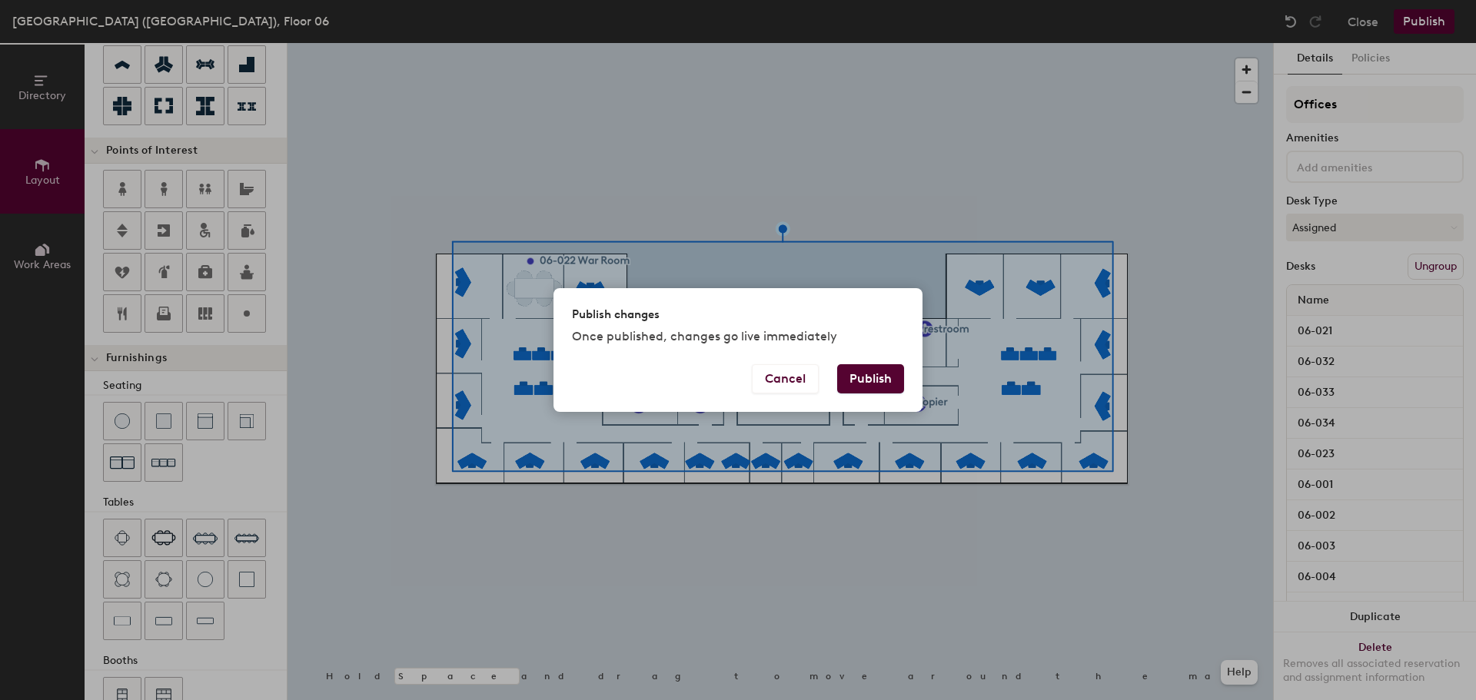
click at [886, 374] on button "Publish" at bounding box center [870, 378] width 67 height 29
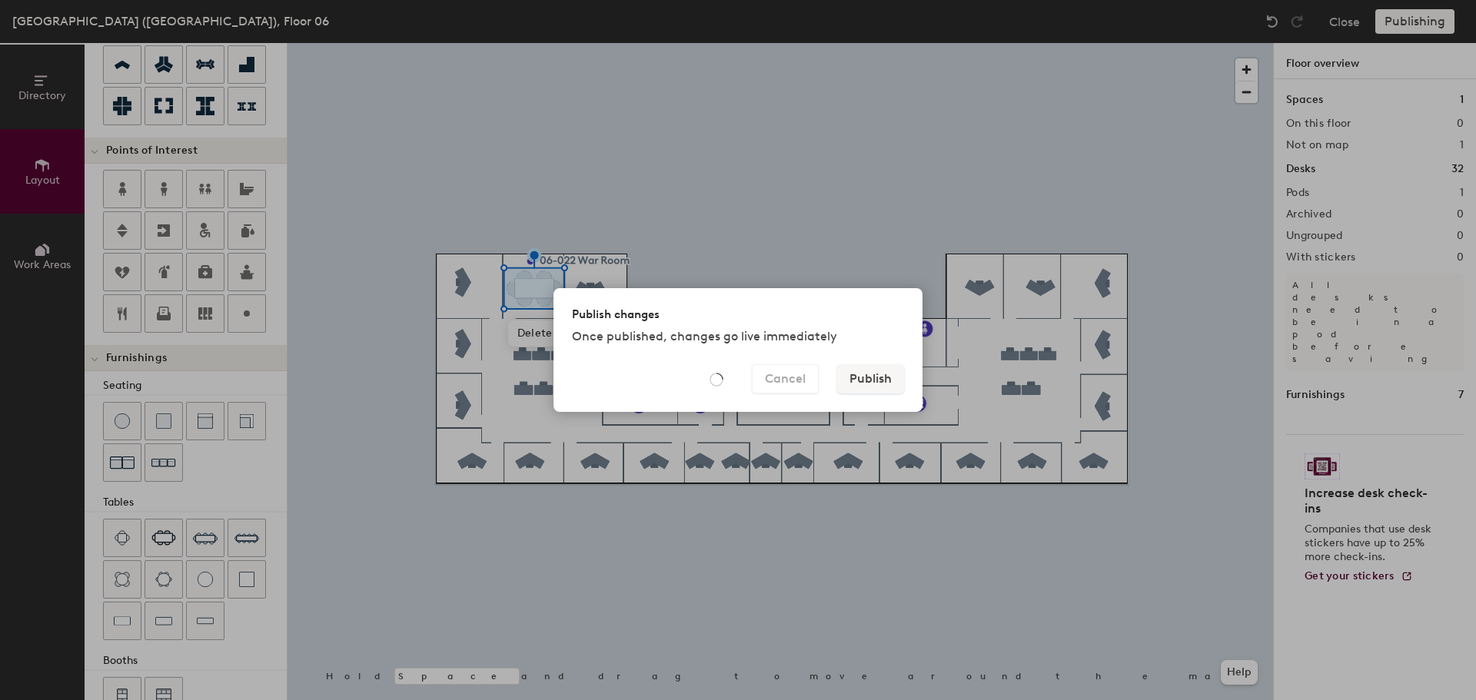
type input "20"
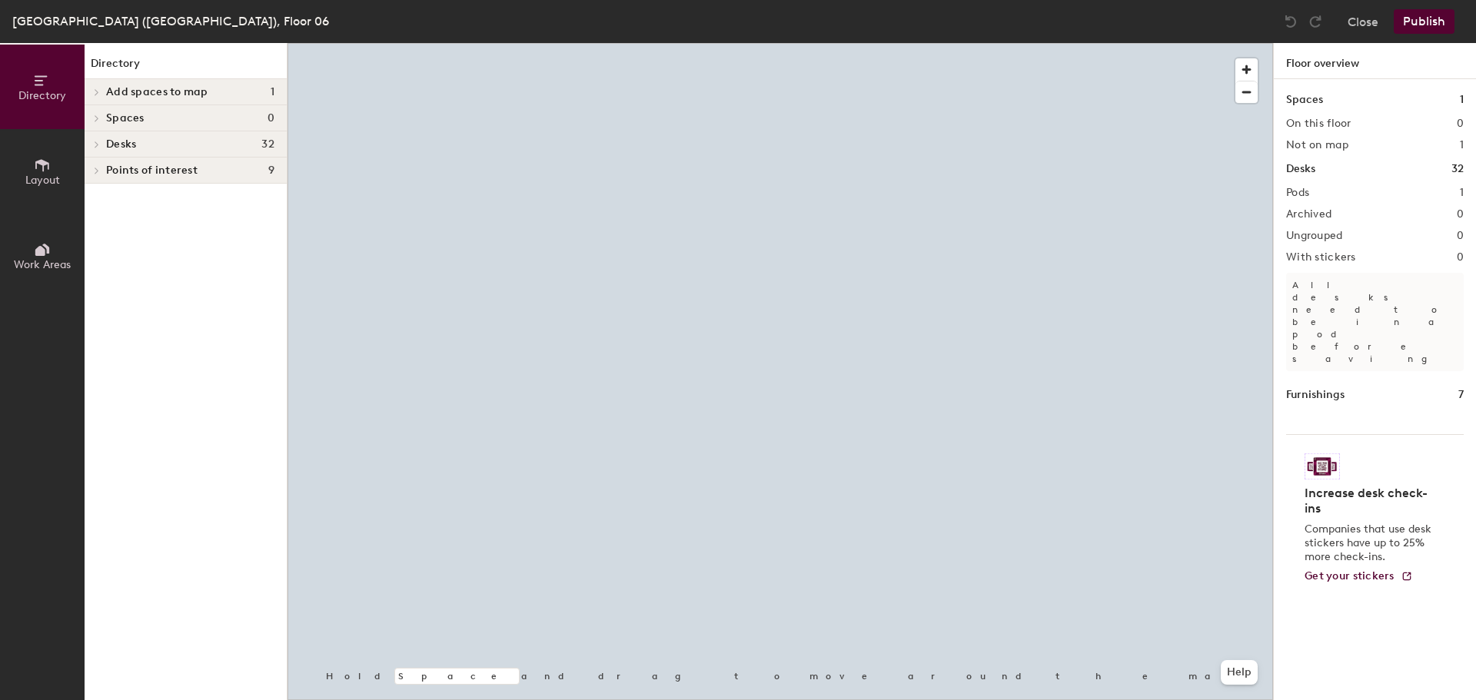
click at [102, 90] on div at bounding box center [96, 92] width 17 height 8
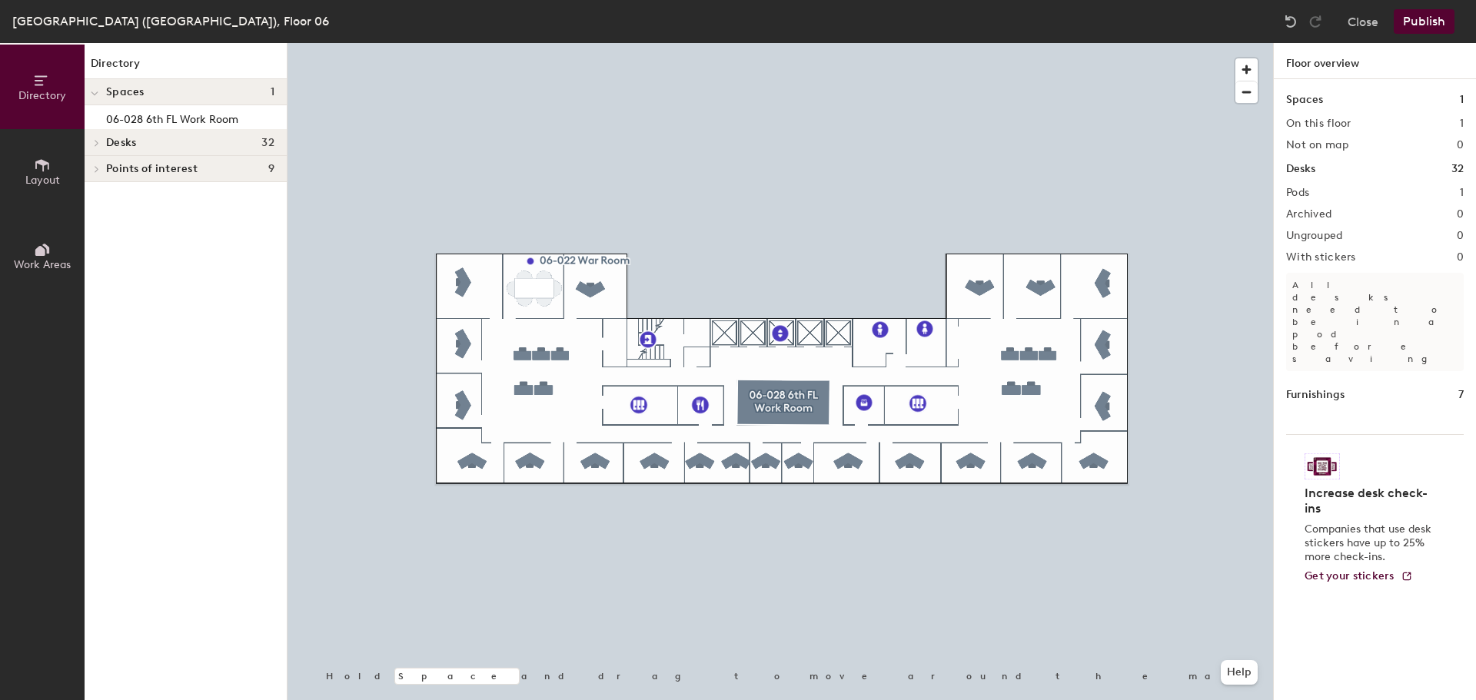
click at [1432, 16] on button "Publish" at bounding box center [1424, 21] width 61 height 25
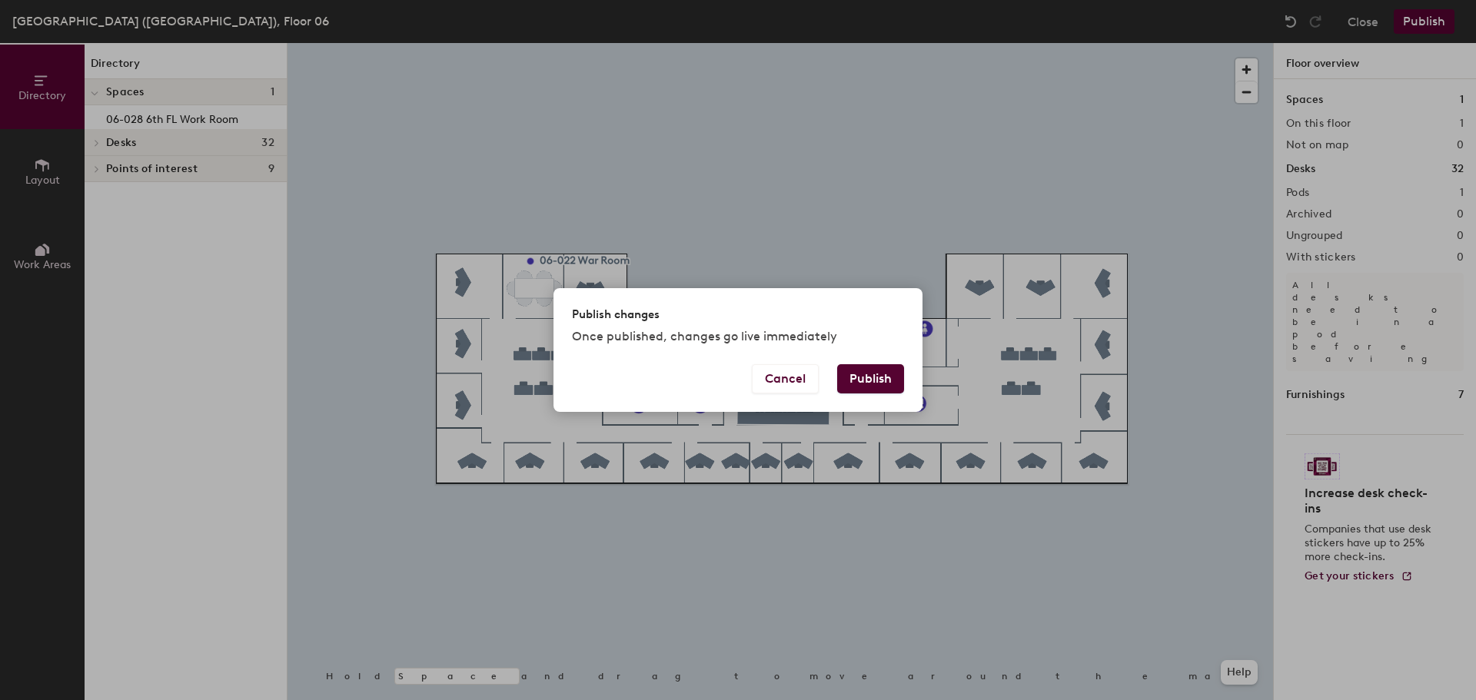
click at [872, 381] on button "Publish" at bounding box center [870, 378] width 67 height 29
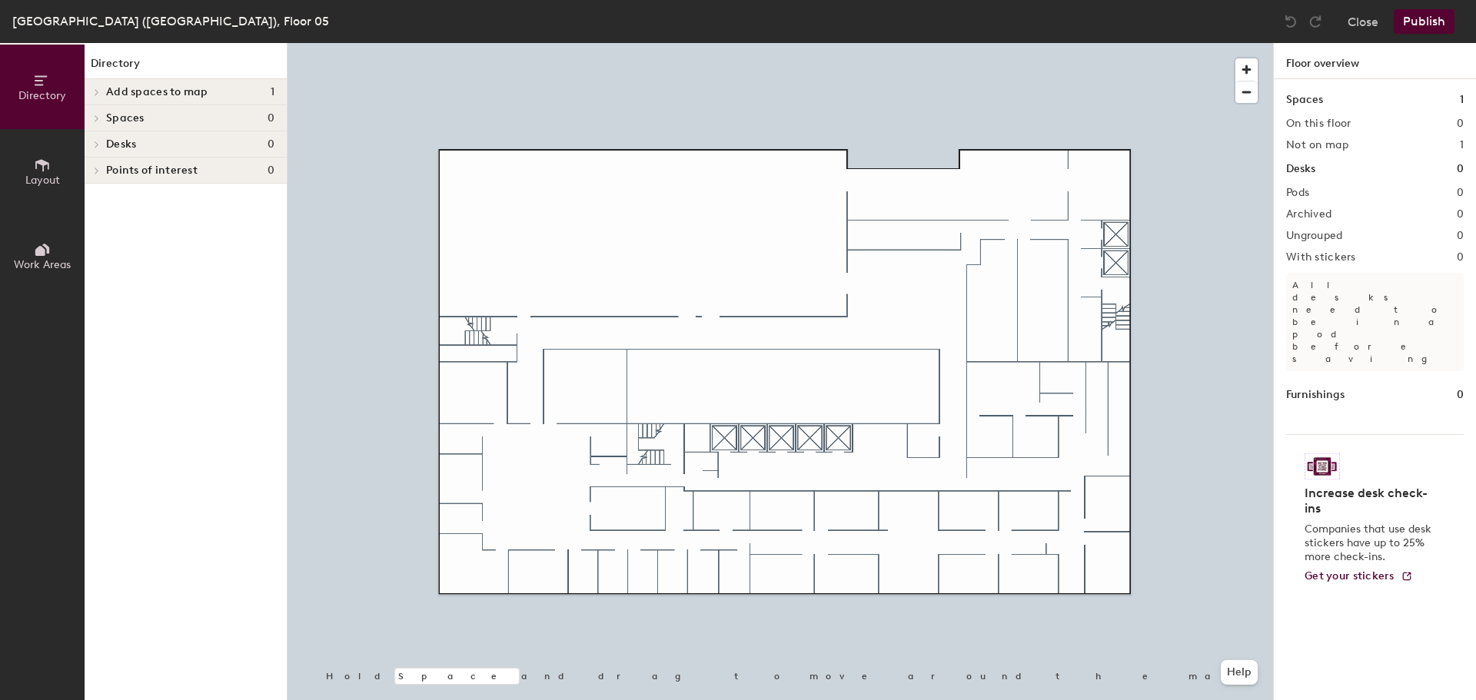
click at [47, 175] on span "Layout" at bounding box center [42, 180] width 35 height 13
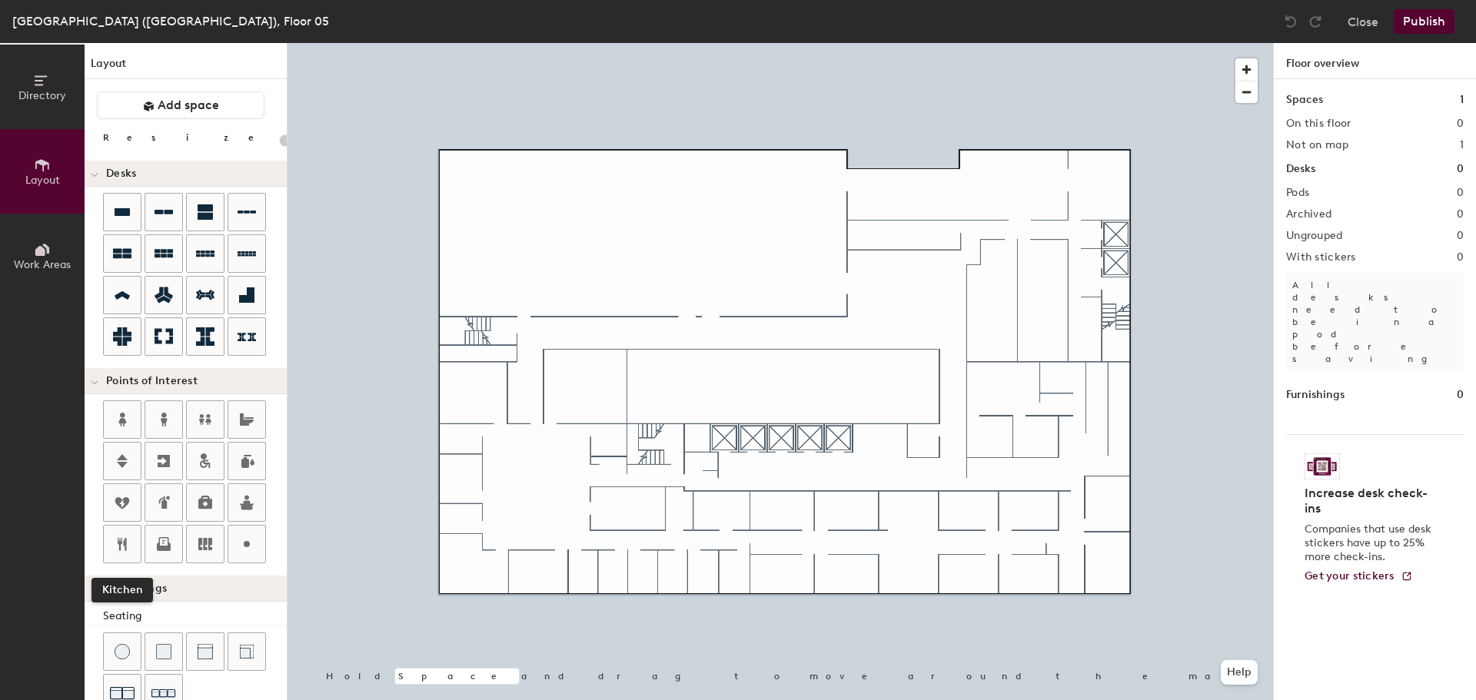
click at [121, 540] on icon at bounding box center [122, 544] width 18 height 18
type input "20"
type input "05-023"
click at [1045, 209] on span "Done" at bounding box center [1040, 210] width 45 height 26
click at [244, 501] on icon at bounding box center [247, 503] width 18 height 18
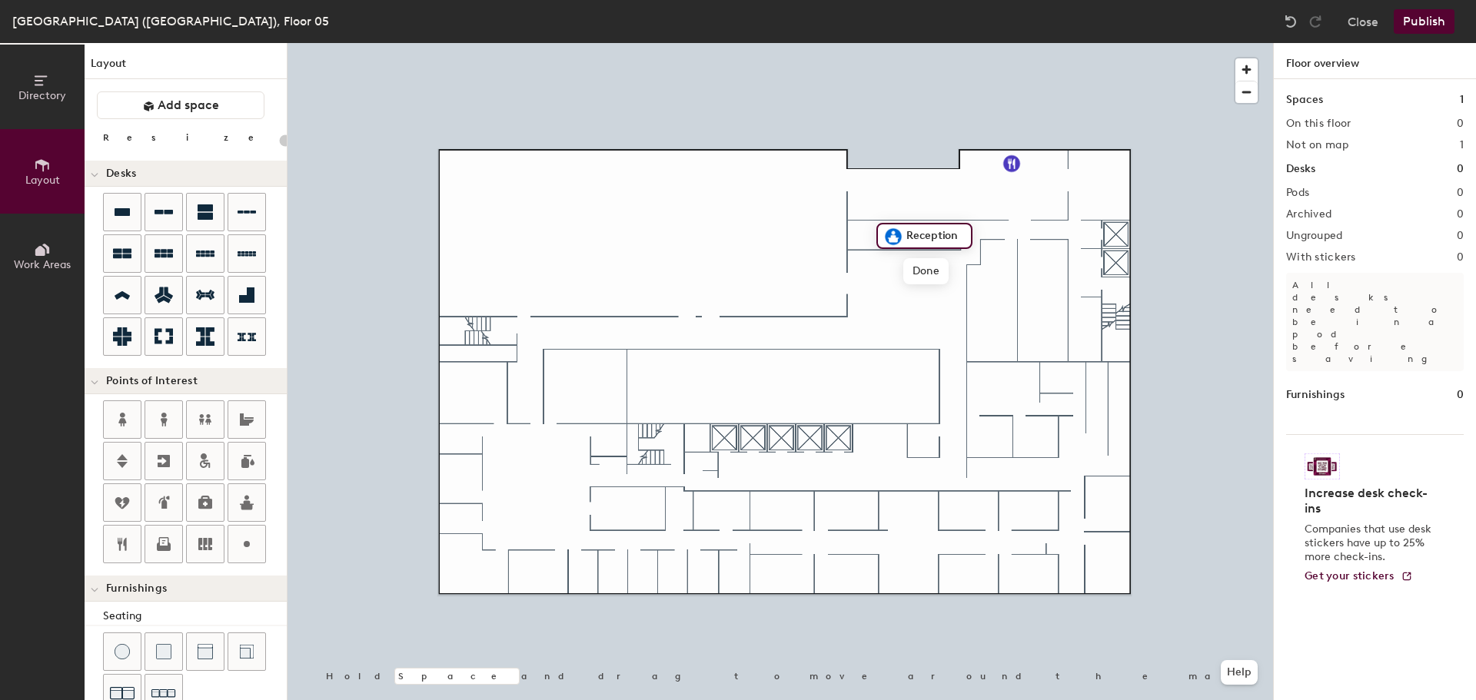
type input "20"
type input "5"
type input "Event Hall Reception"
click at [245, 417] on icon at bounding box center [247, 419] width 18 height 18
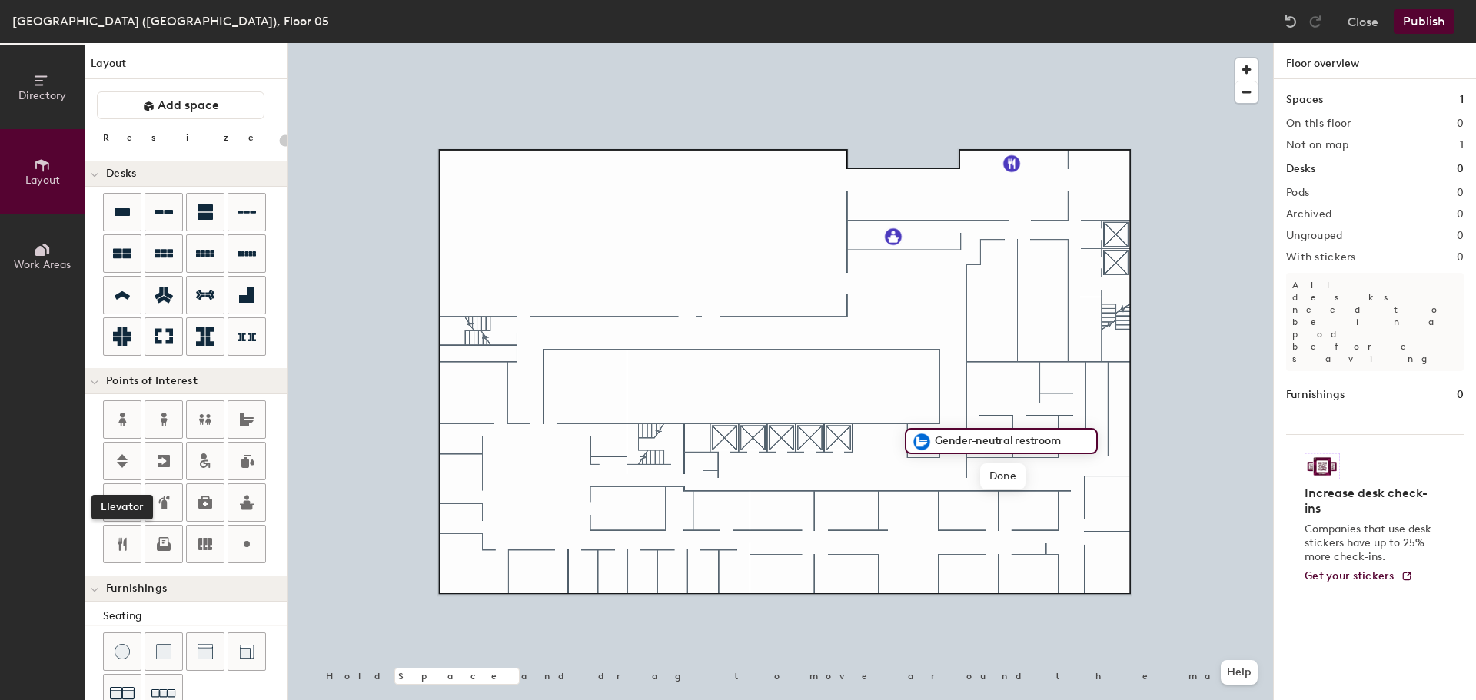
click at [120, 454] on icon at bounding box center [122, 461] width 18 height 18
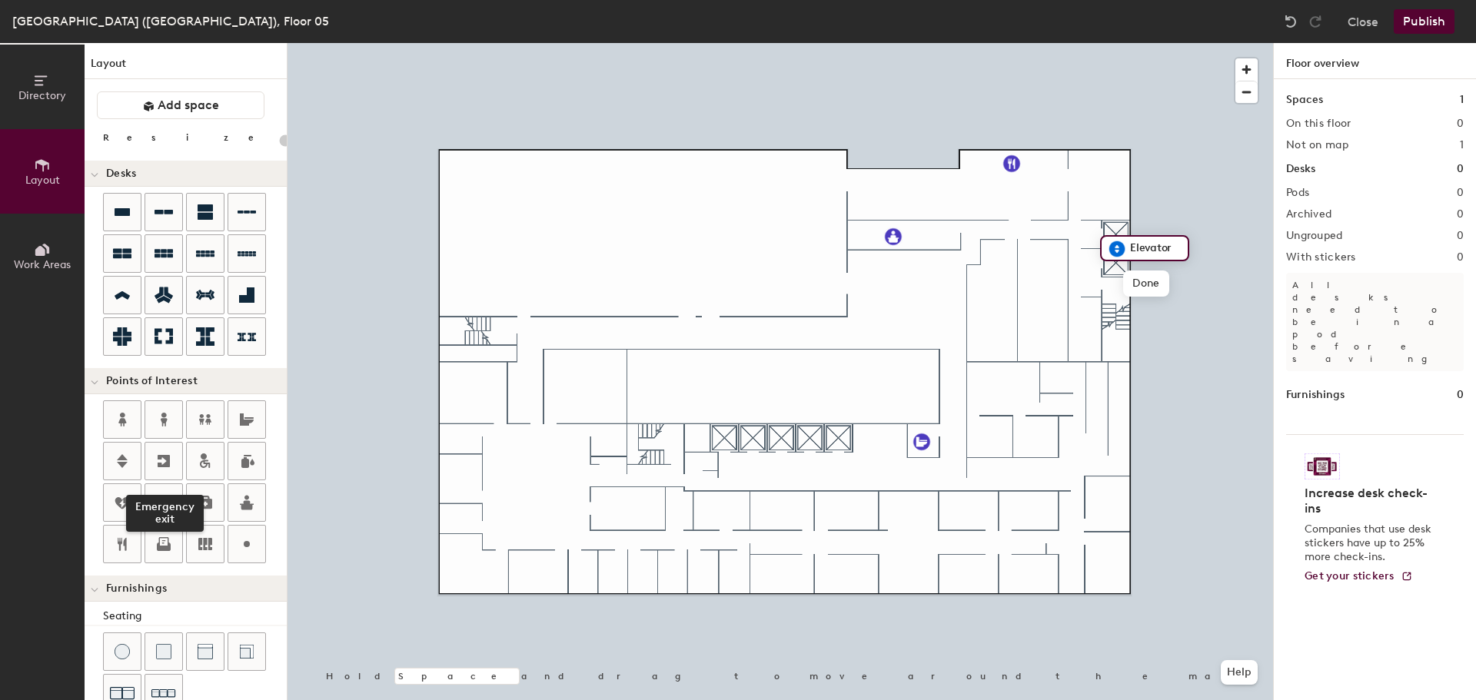
click at [162, 459] on icon at bounding box center [164, 461] width 18 height 18
click at [161, 460] on icon at bounding box center [164, 461] width 18 height 18
click at [157, 461] on icon at bounding box center [164, 461] width 18 height 18
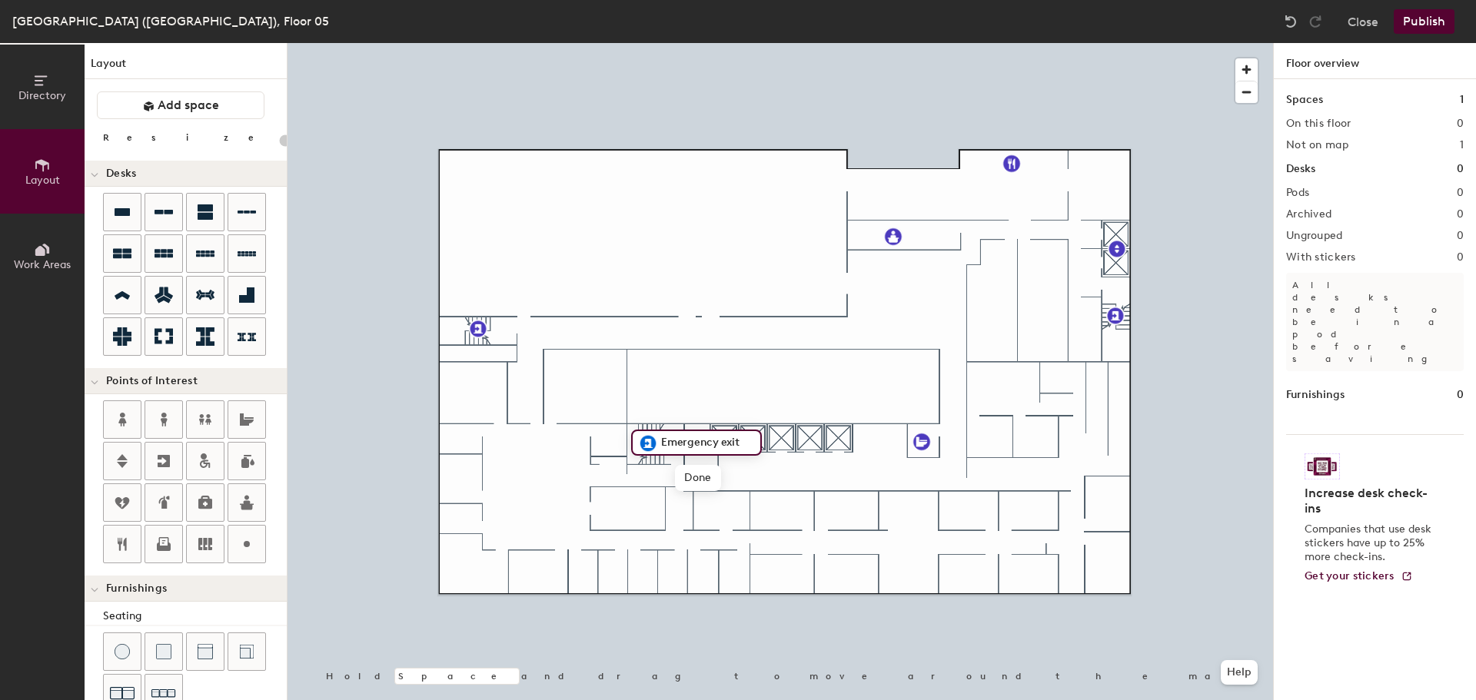
click at [122, 457] on icon at bounding box center [122, 461] width 11 height 14
click at [246, 541] on icon at bounding box center [247, 544] width 18 height 18
type input "20"
type input "05-022 Supply Room"
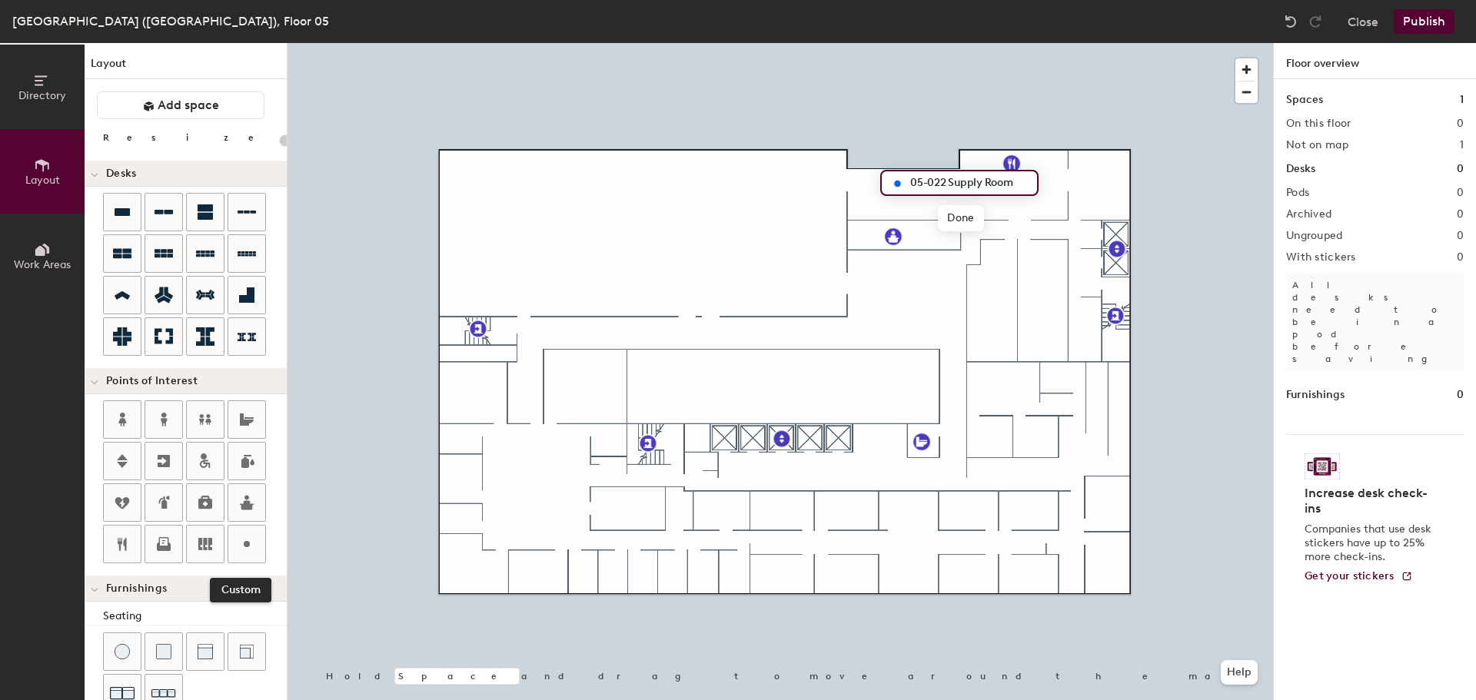
click at [248, 543] on circle at bounding box center [247, 544] width 6 height 6
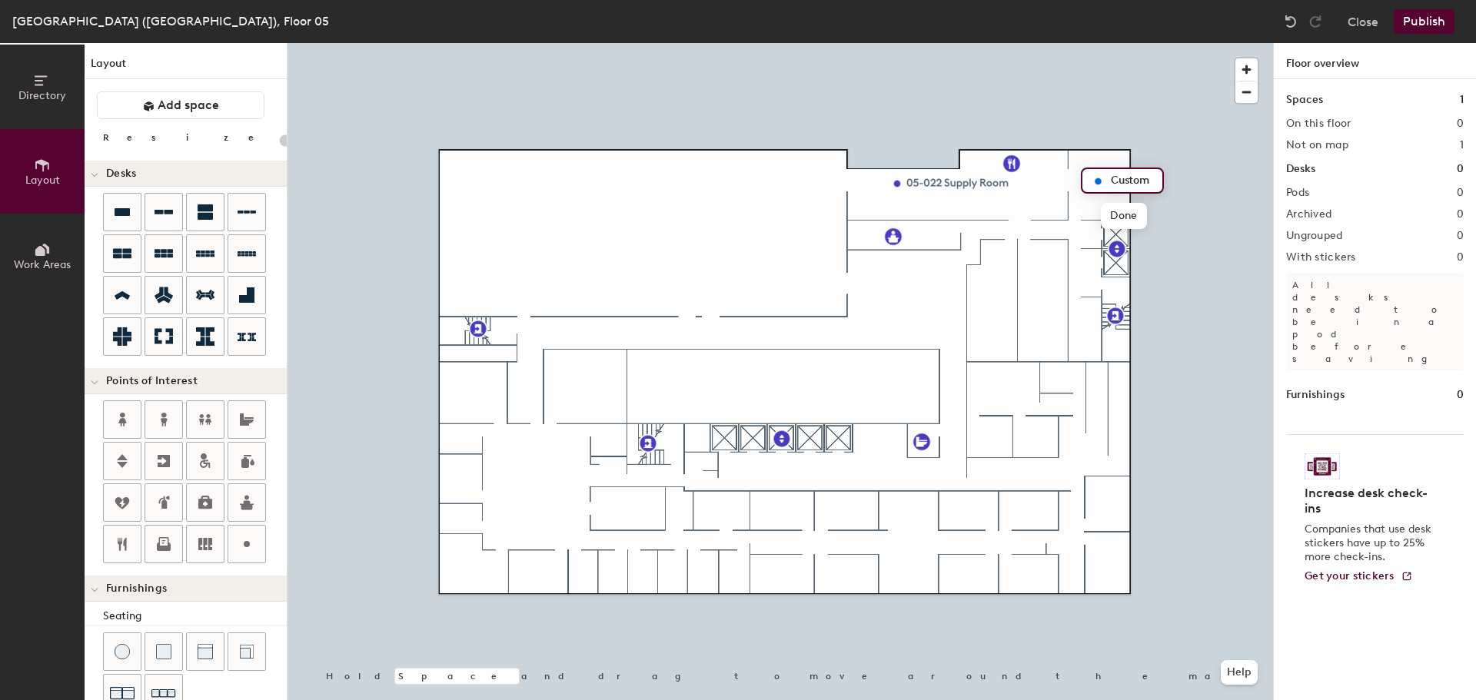
type input "20"
type input "05-024"
click at [120, 417] on icon at bounding box center [122, 419] width 18 height 18
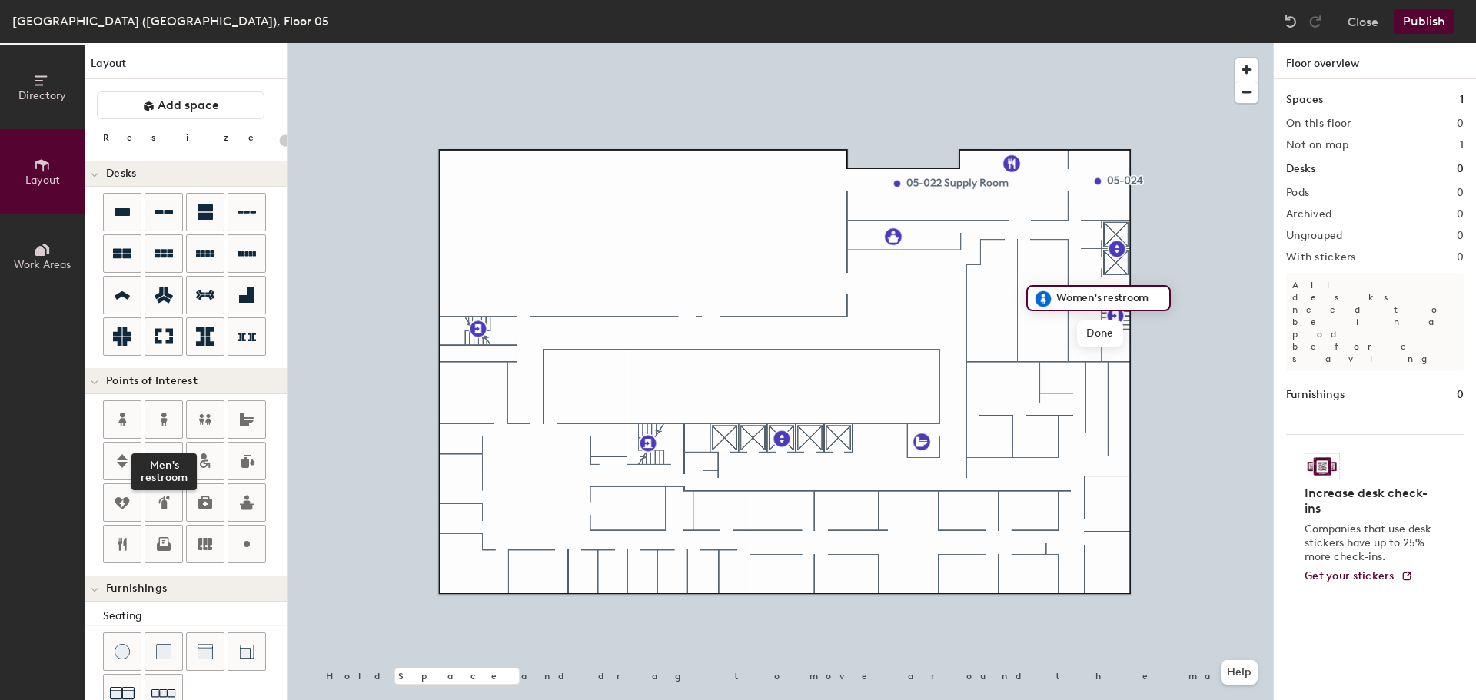
click at [160, 412] on icon at bounding box center [164, 419] width 18 height 18
click at [244, 542] on icon at bounding box center [247, 544] width 18 height 18
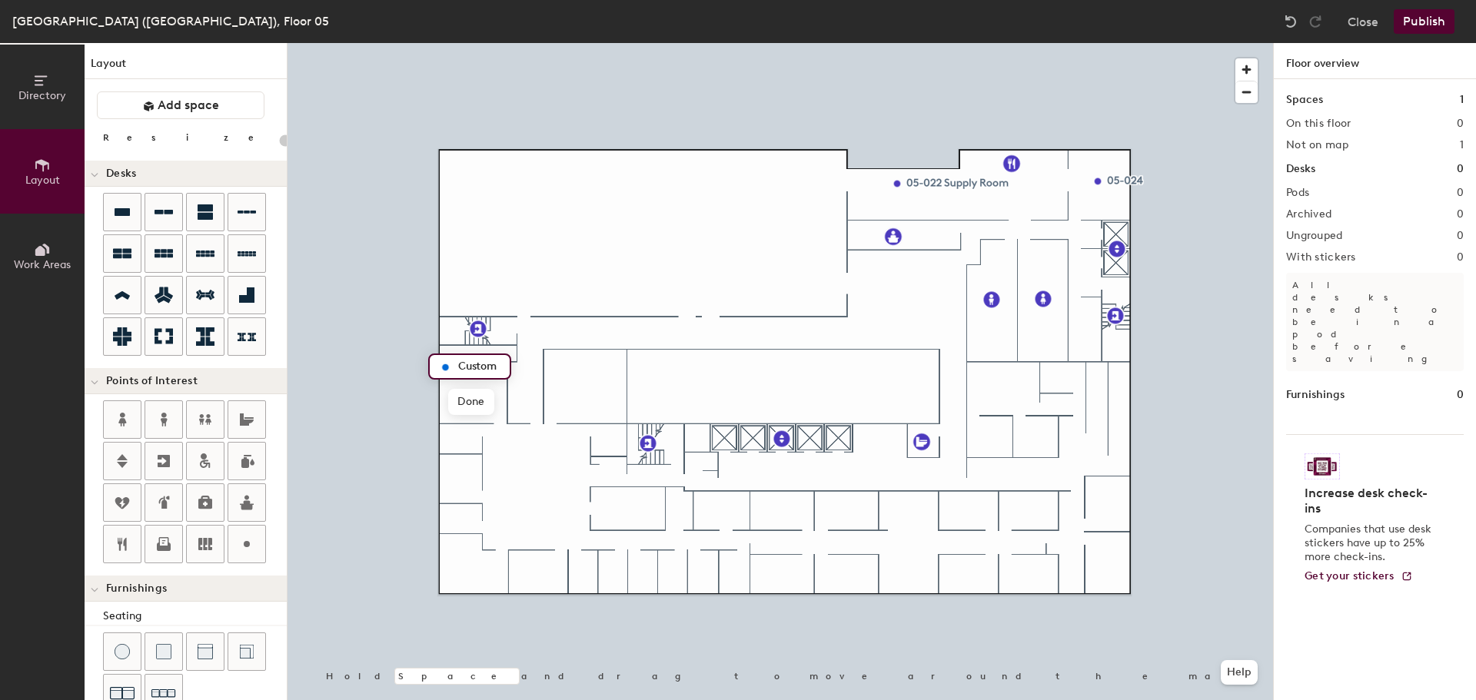
type input "20"
type input "05-012 HR Conference Room"
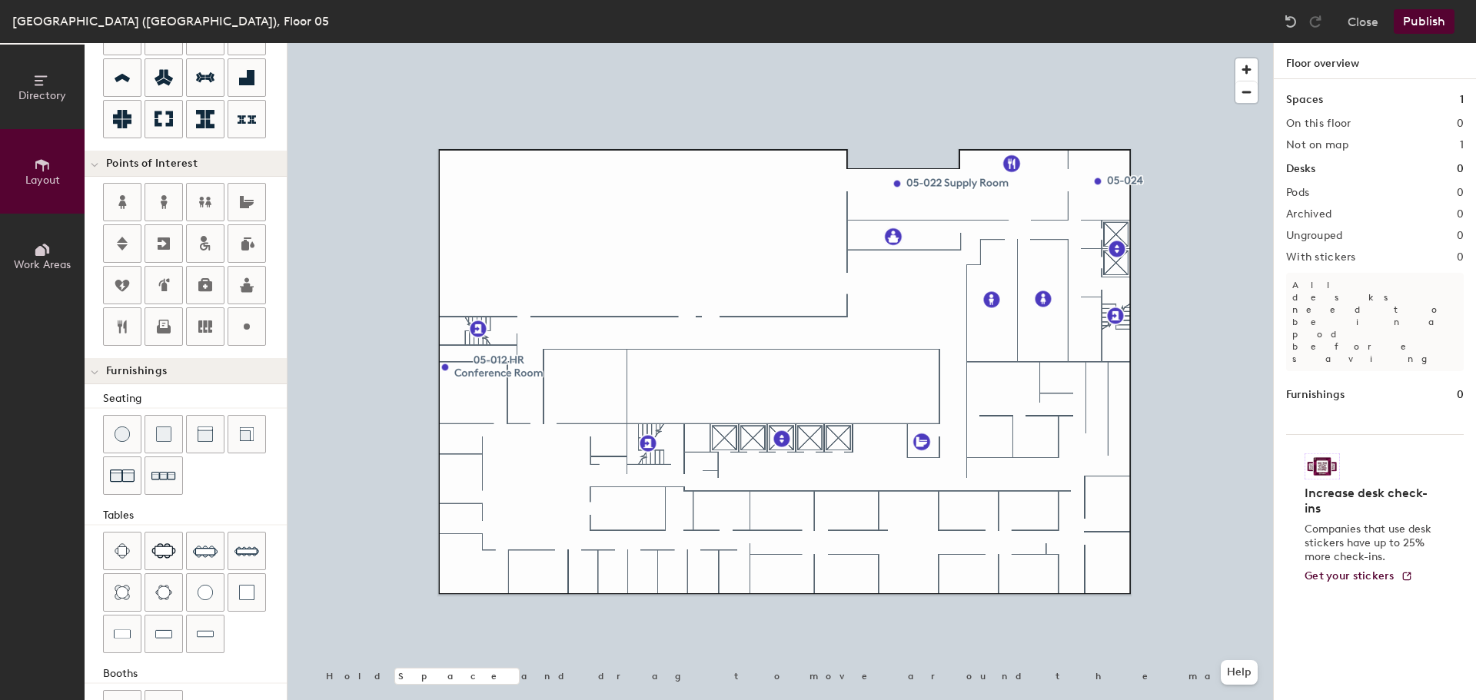
scroll to position [231, 0]
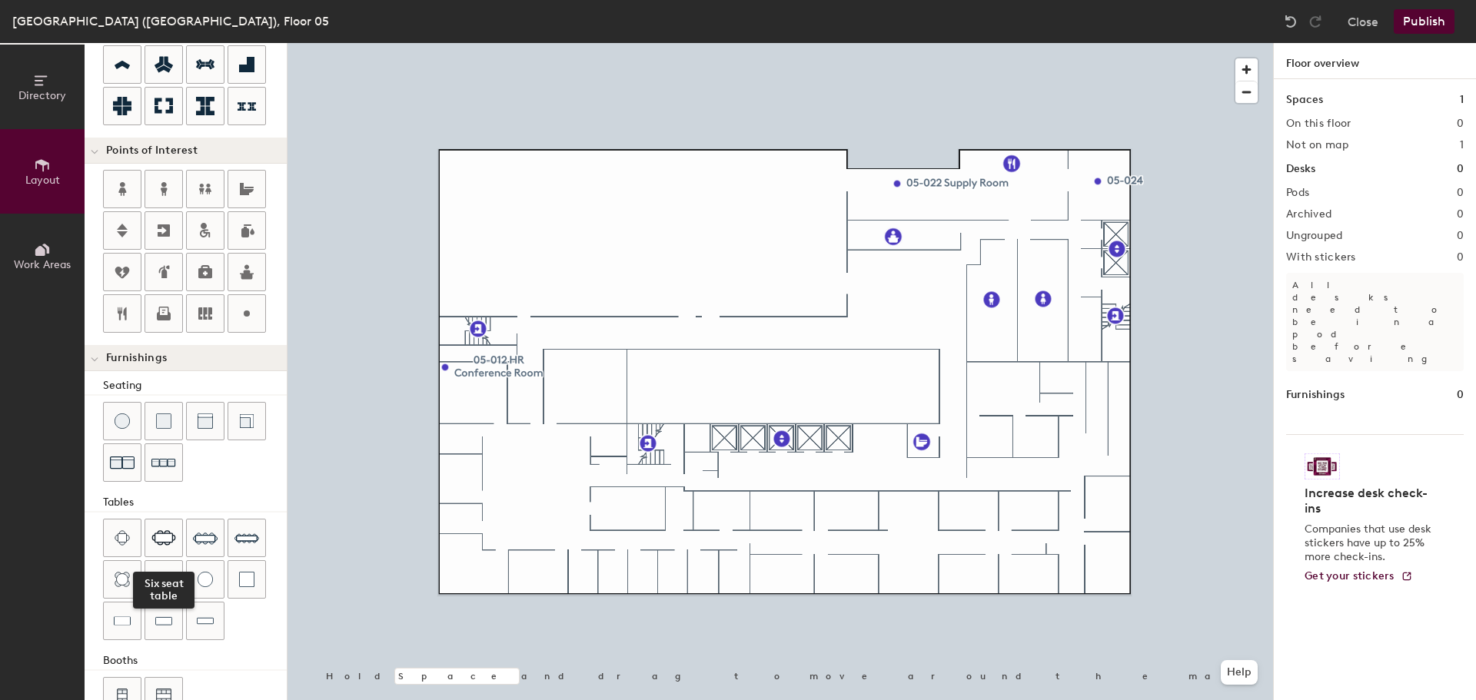
click at [161, 538] on img at bounding box center [163, 537] width 25 height 15
click at [251, 314] on icon at bounding box center [247, 313] width 18 height 18
type input "20"
type input "Storage"
click at [244, 313] on circle at bounding box center [247, 314] width 6 height 6
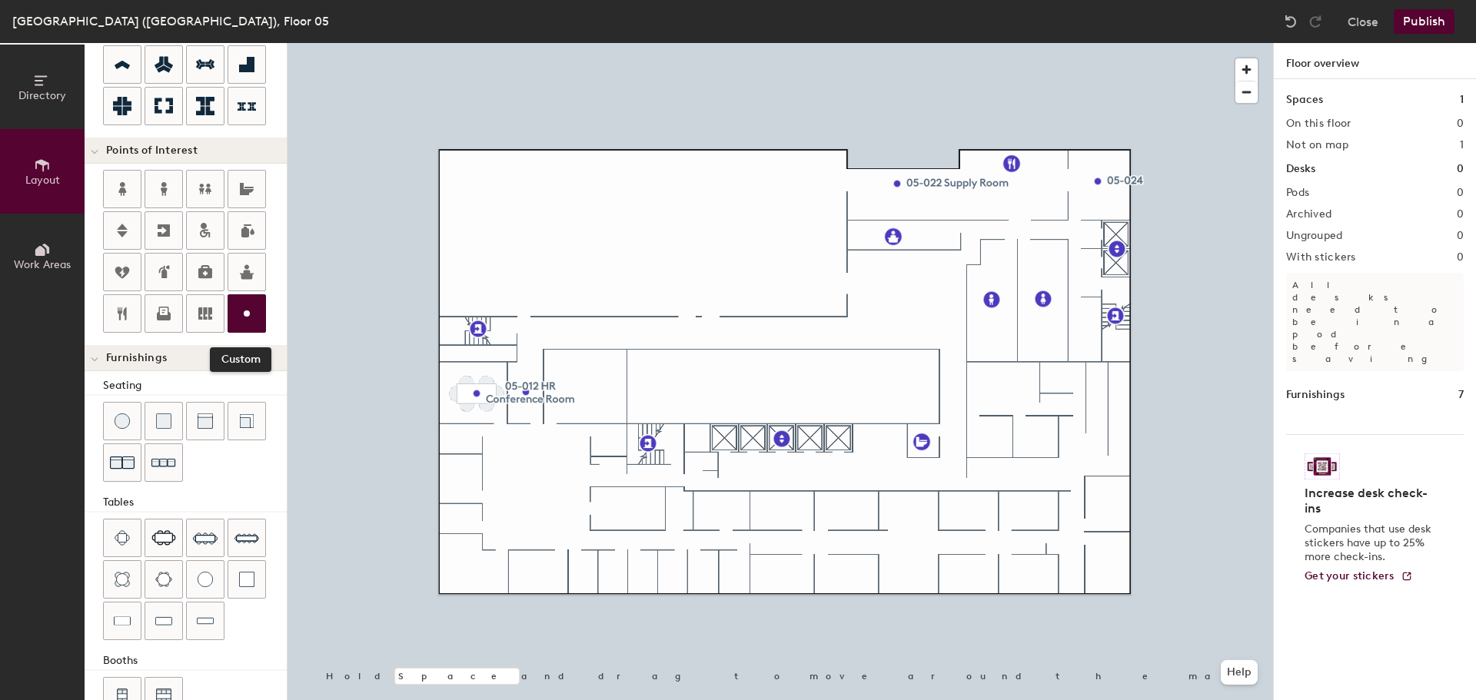
click at [248, 312] on circle at bounding box center [247, 314] width 6 height 6
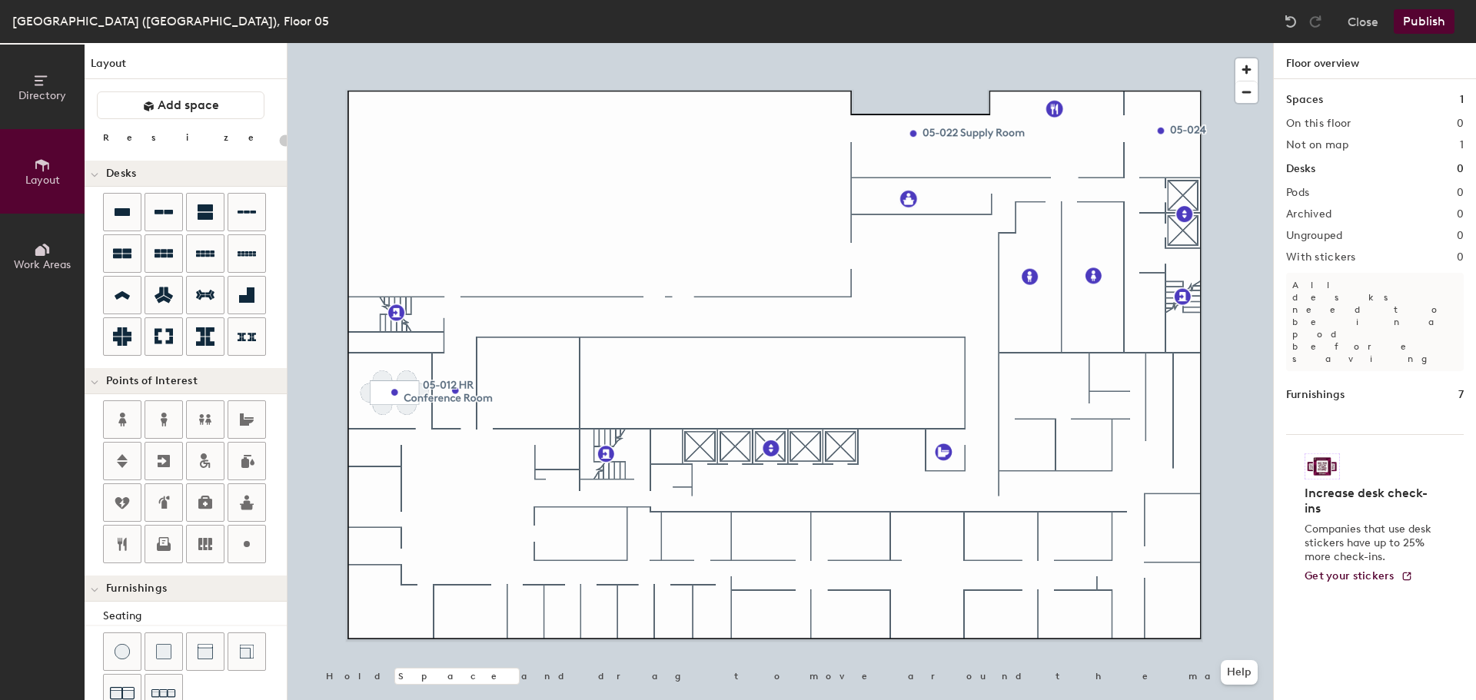
scroll to position [271, 0]
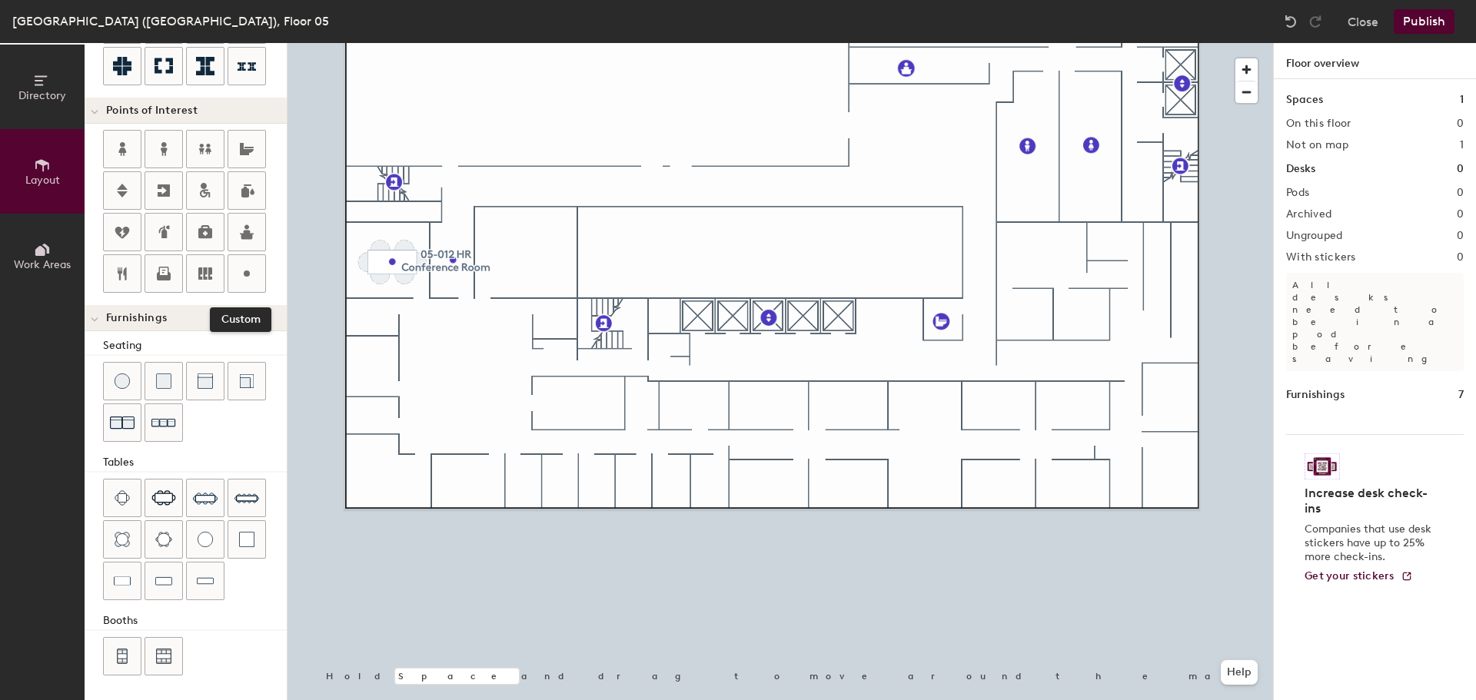
click at [244, 280] on icon at bounding box center [247, 273] width 18 height 18
type input "20"
type input "AV Storage"
click at [247, 268] on icon at bounding box center [247, 273] width 18 height 18
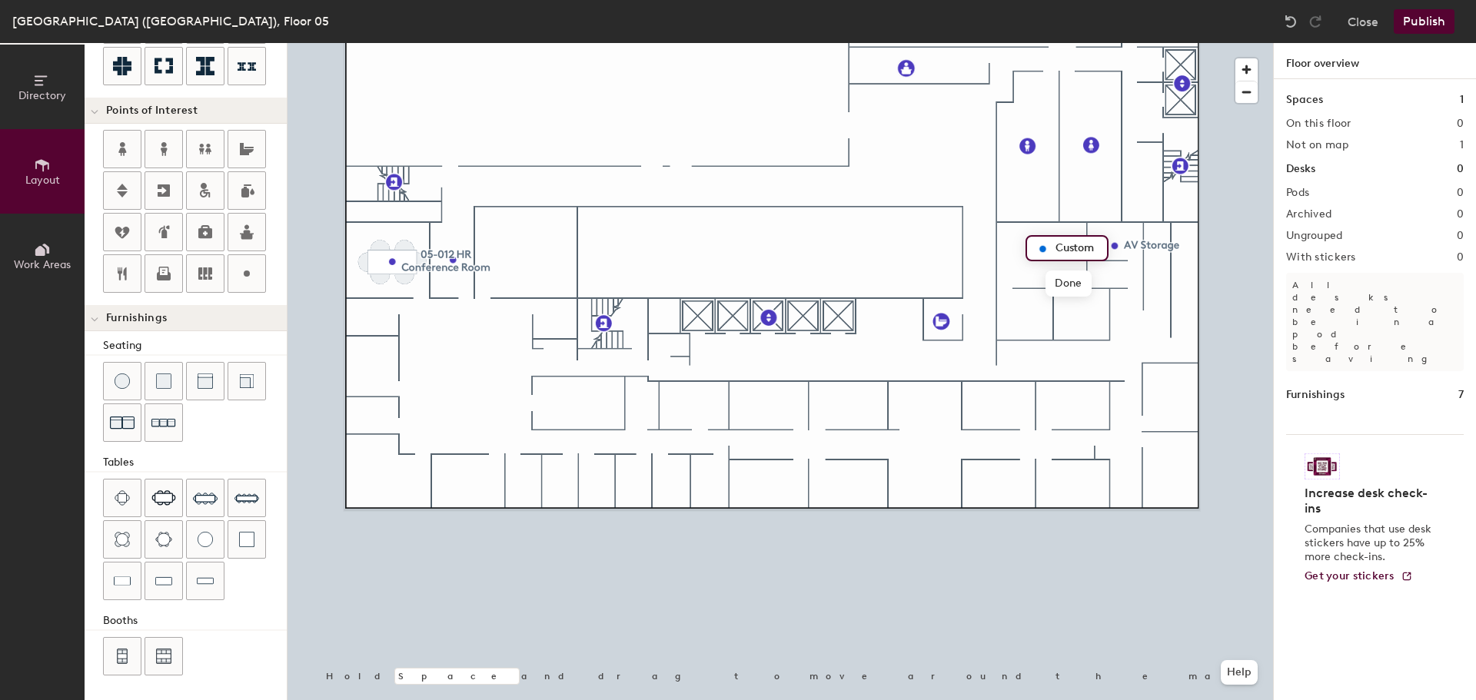
type input "20"
type input "AV Studio"
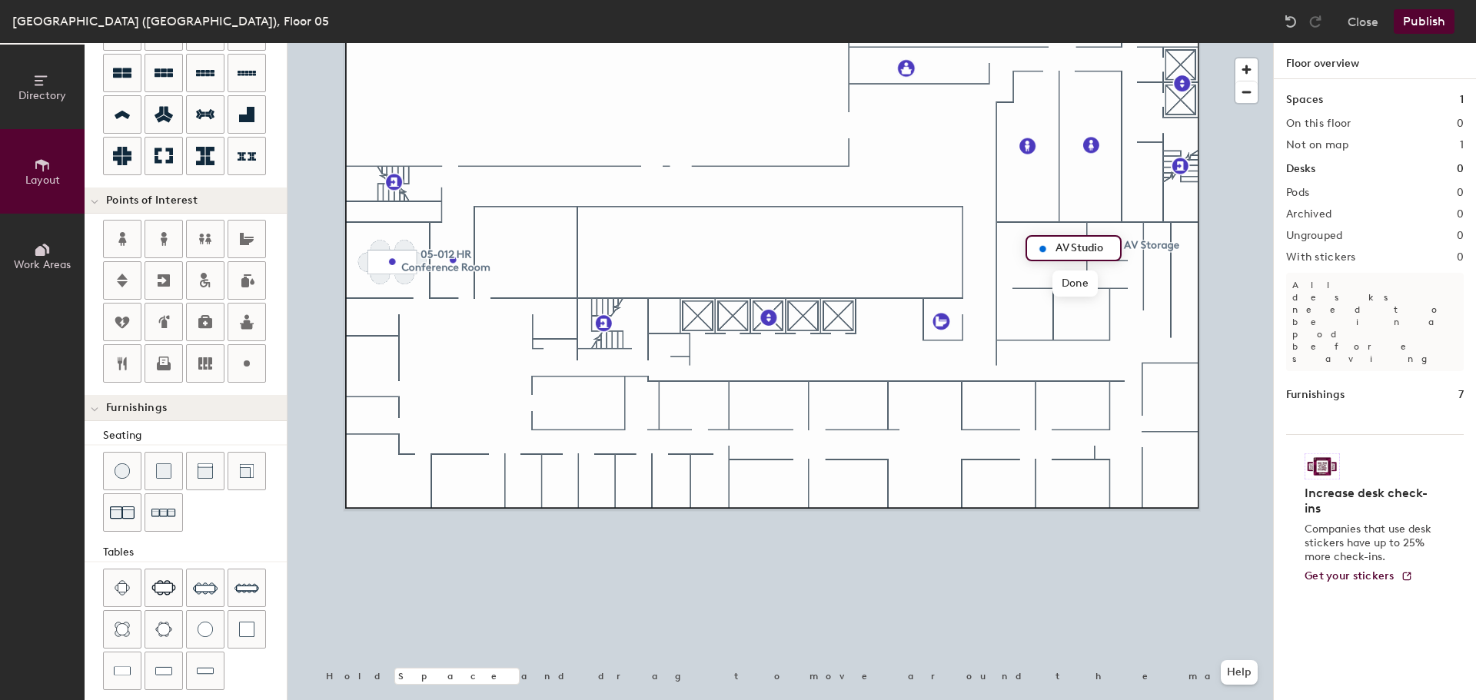
scroll to position [117, 0]
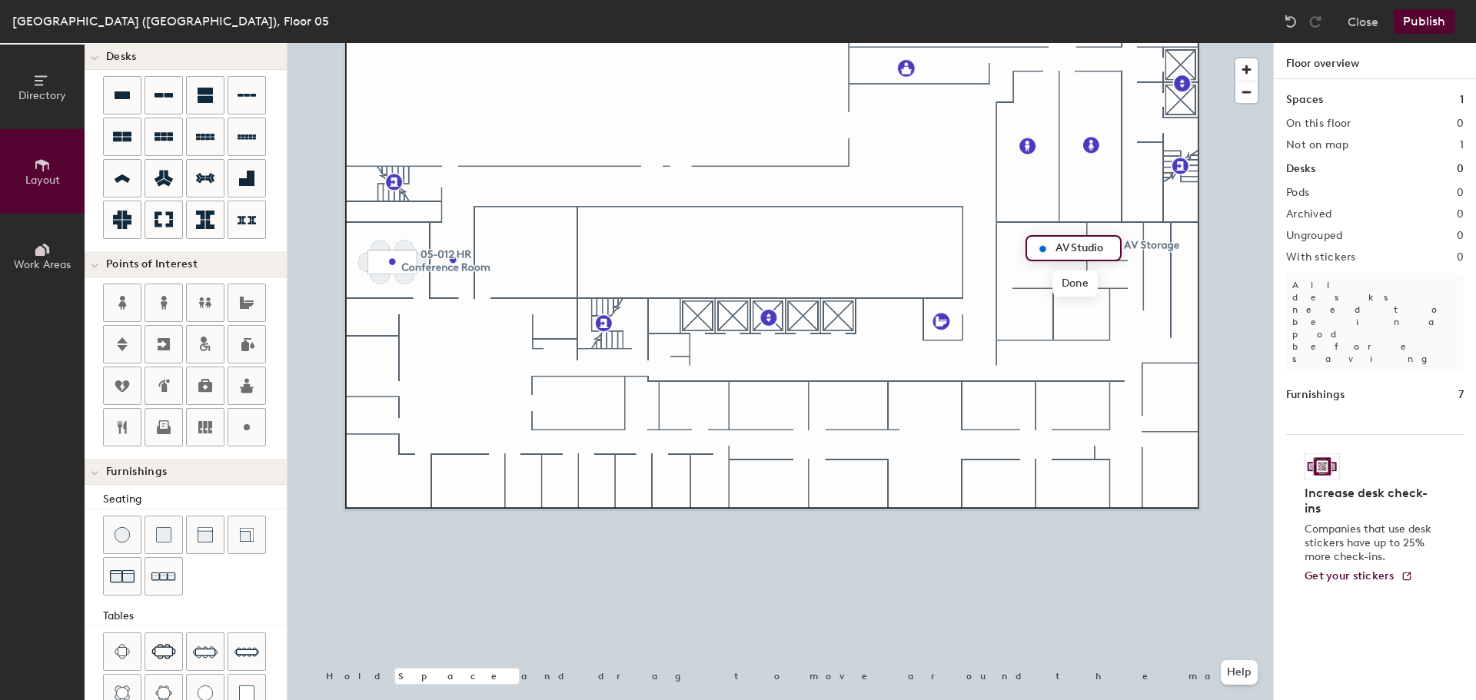
click at [122, 175] on icon at bounding box center [122, 178] width 15 height 8
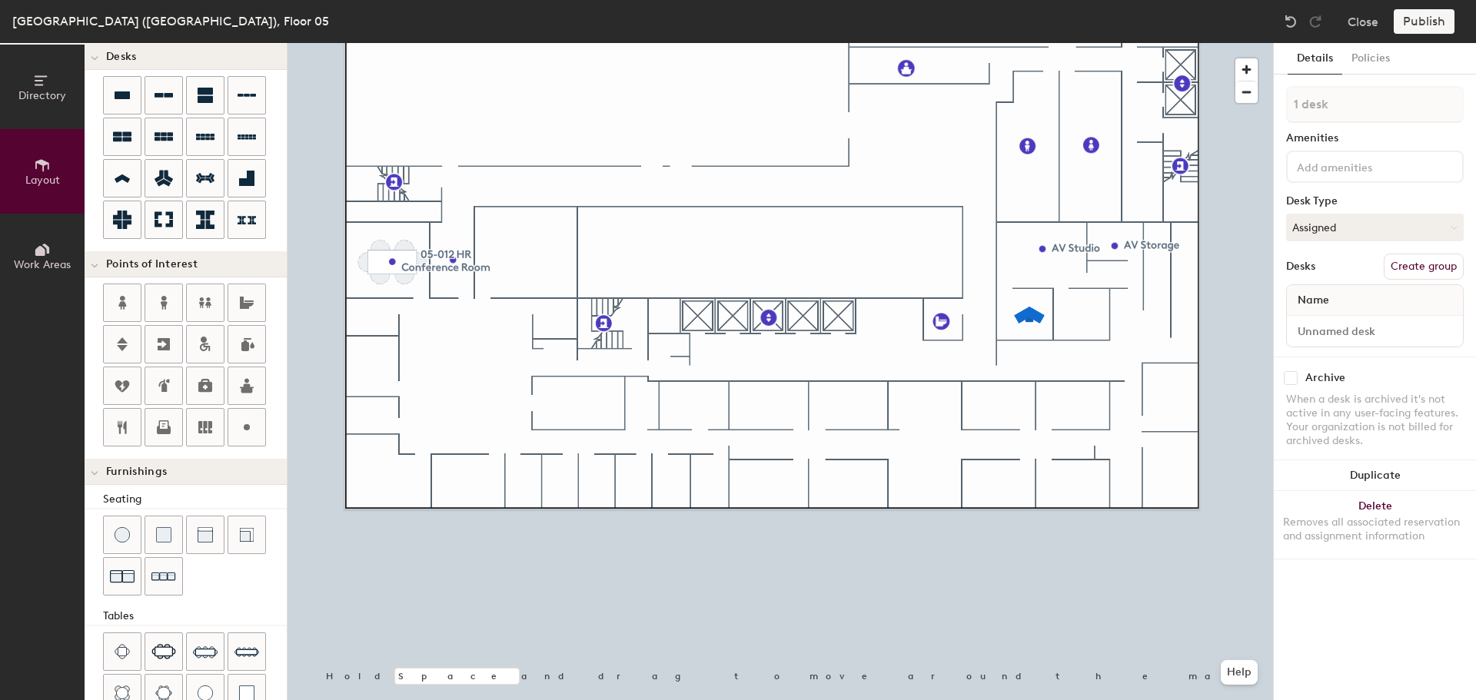
click at [1028, 43] on div at bounding box center [779, 43] width 985 height 0
click at [1393, 474] on button "Duplicate" at bounding box center [1375, 475] width 202 height 31
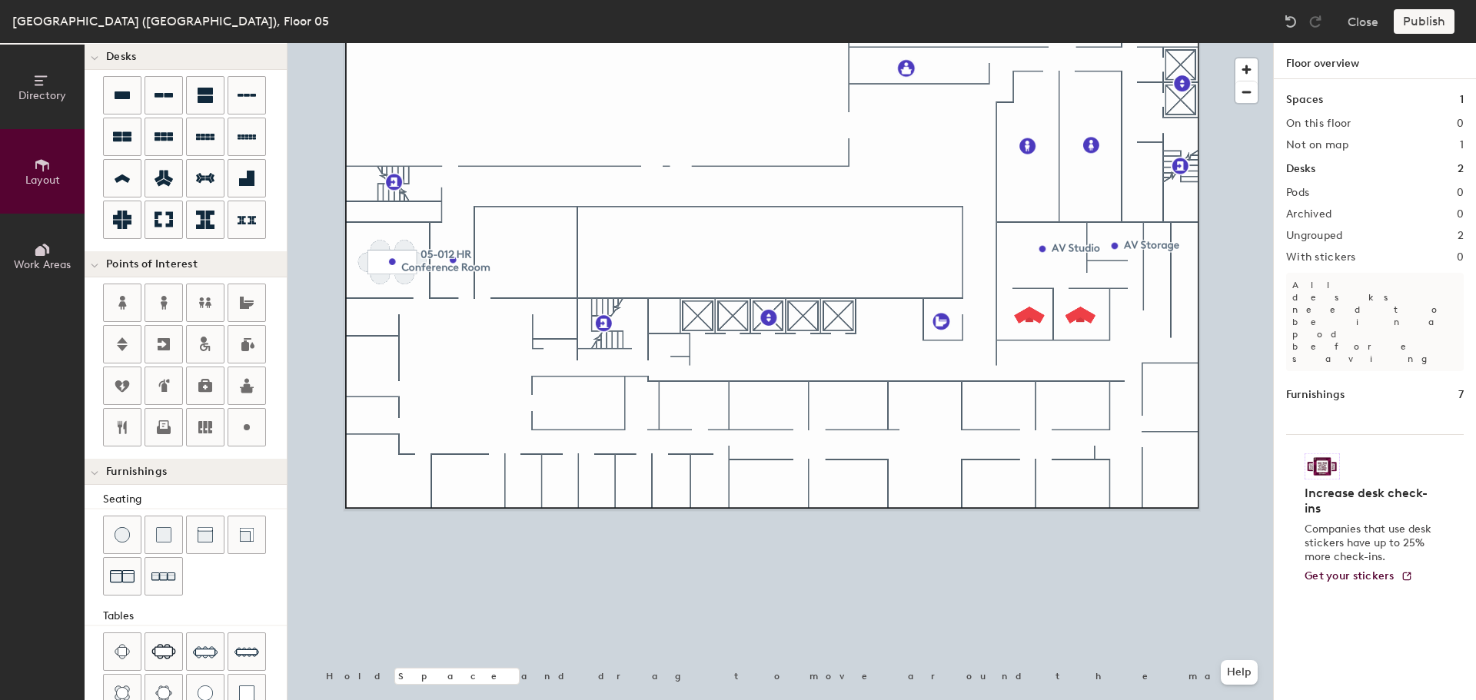
type input "100"
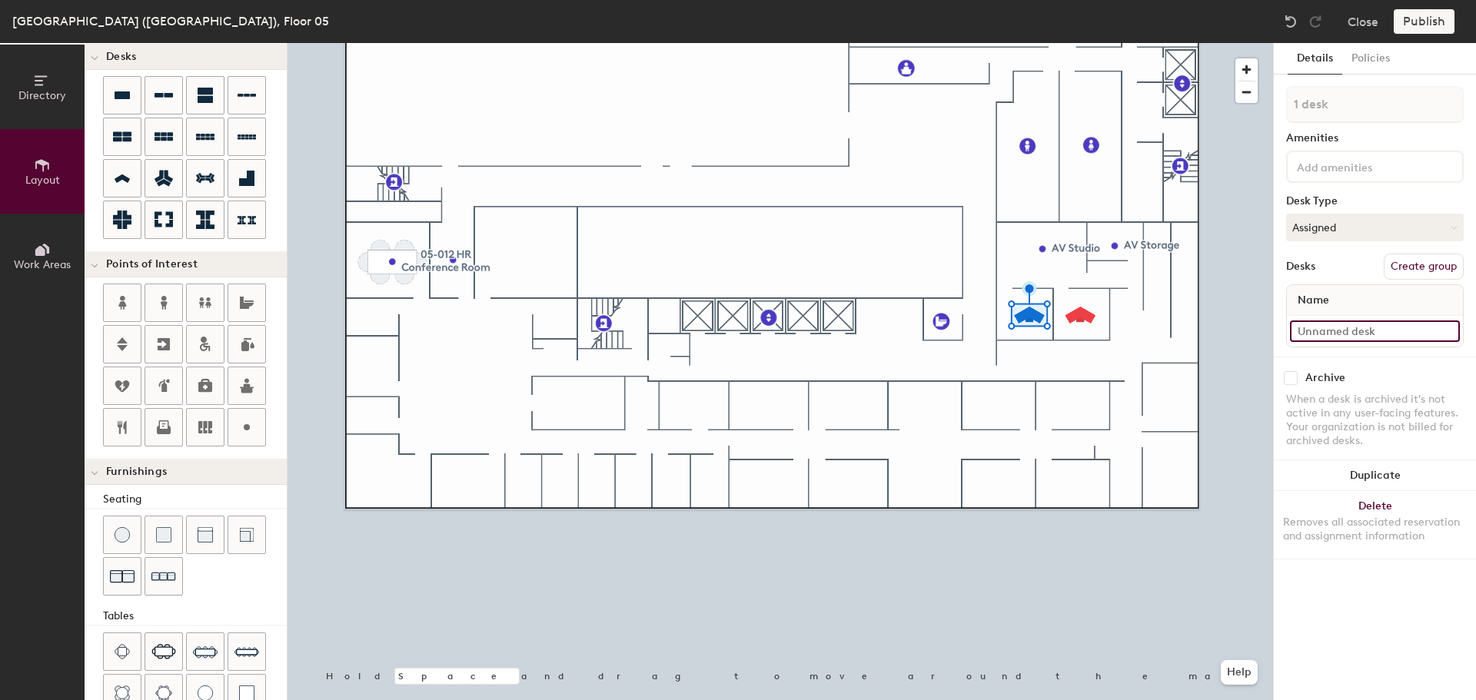
click at [1333, 333] on input at bounding box center [1375, 332] width 170 height 22
type input "05-030"
click at [1367, 329] on input at bounding box center [1375, 332] width 170 height 22
type input "05-029"
click at [1029, 43] on div at bounding box center [779, 43] width 985 height 0
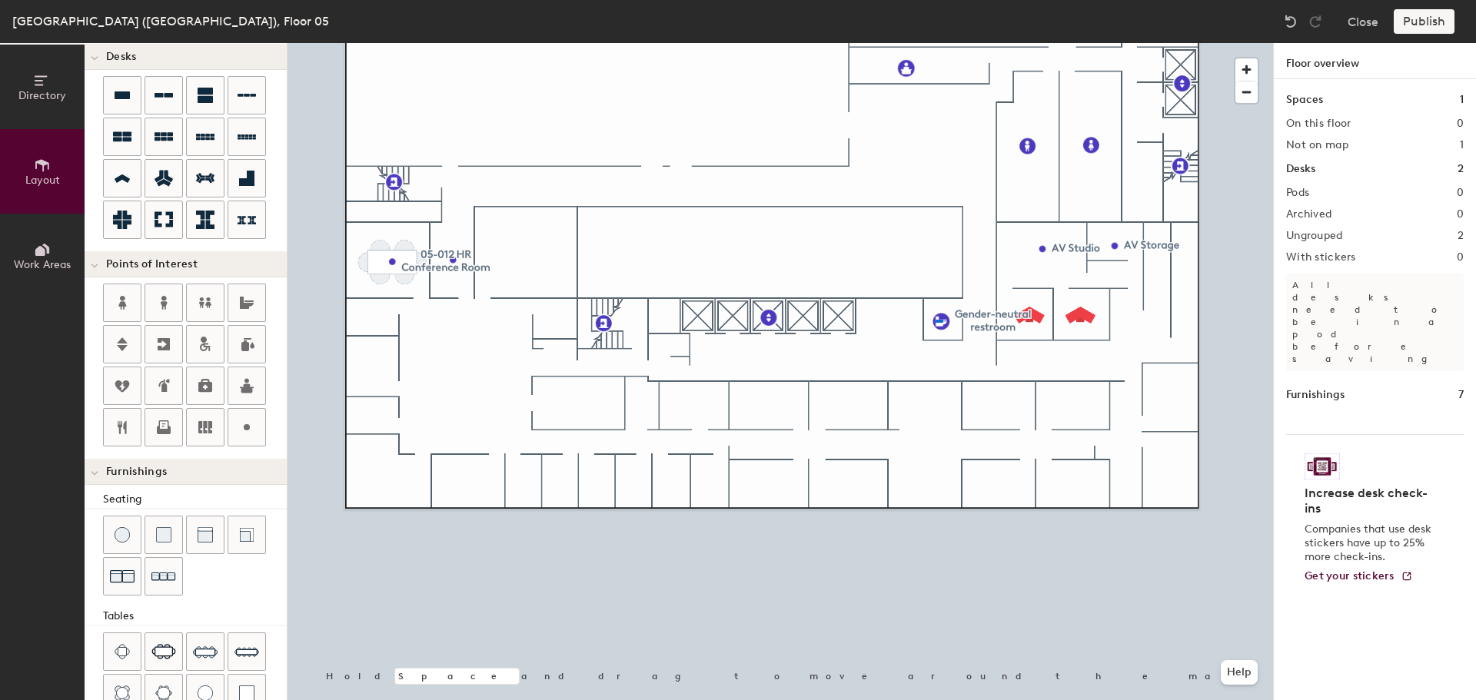
click at [936, 43] on div at bounding box center [779, 43] width 985 height 0
type input "100"
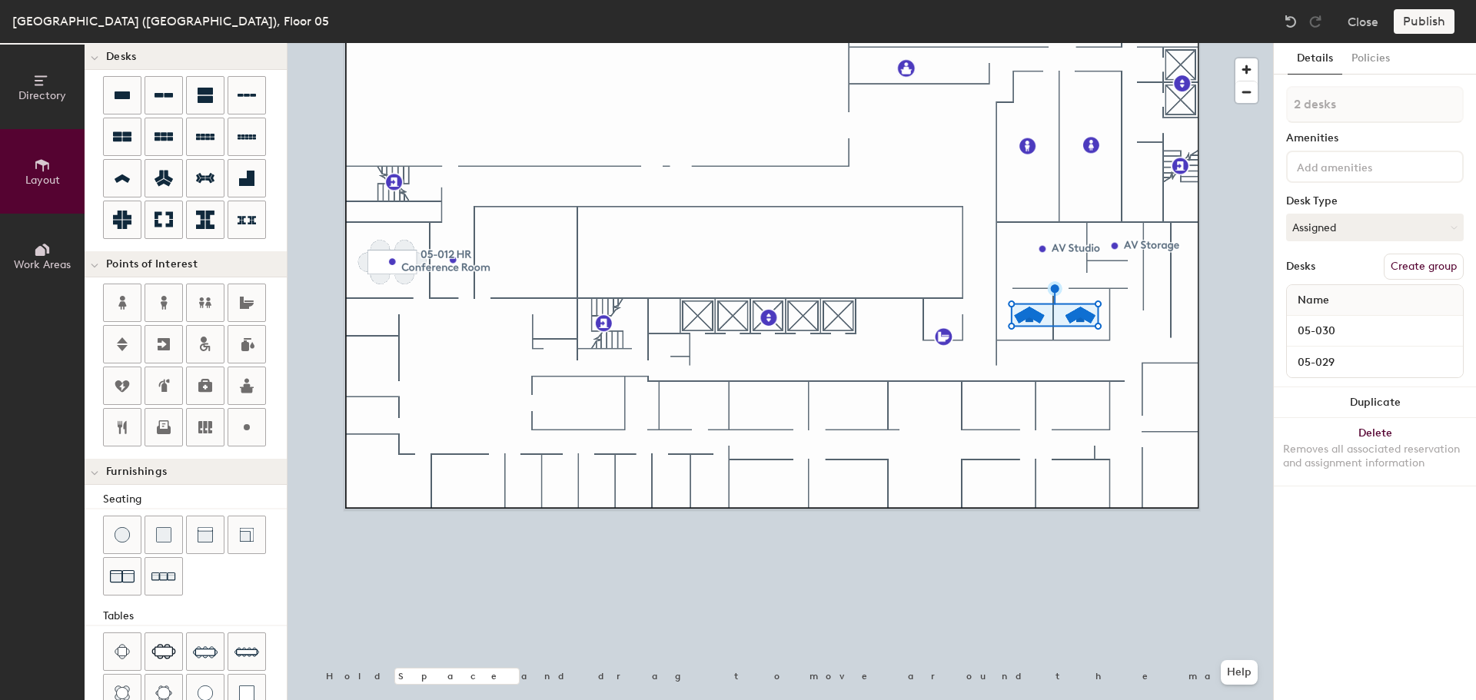
click at [1390, 395] on button "Duplicate" at bounding box center [1375, 402] width 202 height 31
type input "1 desk"
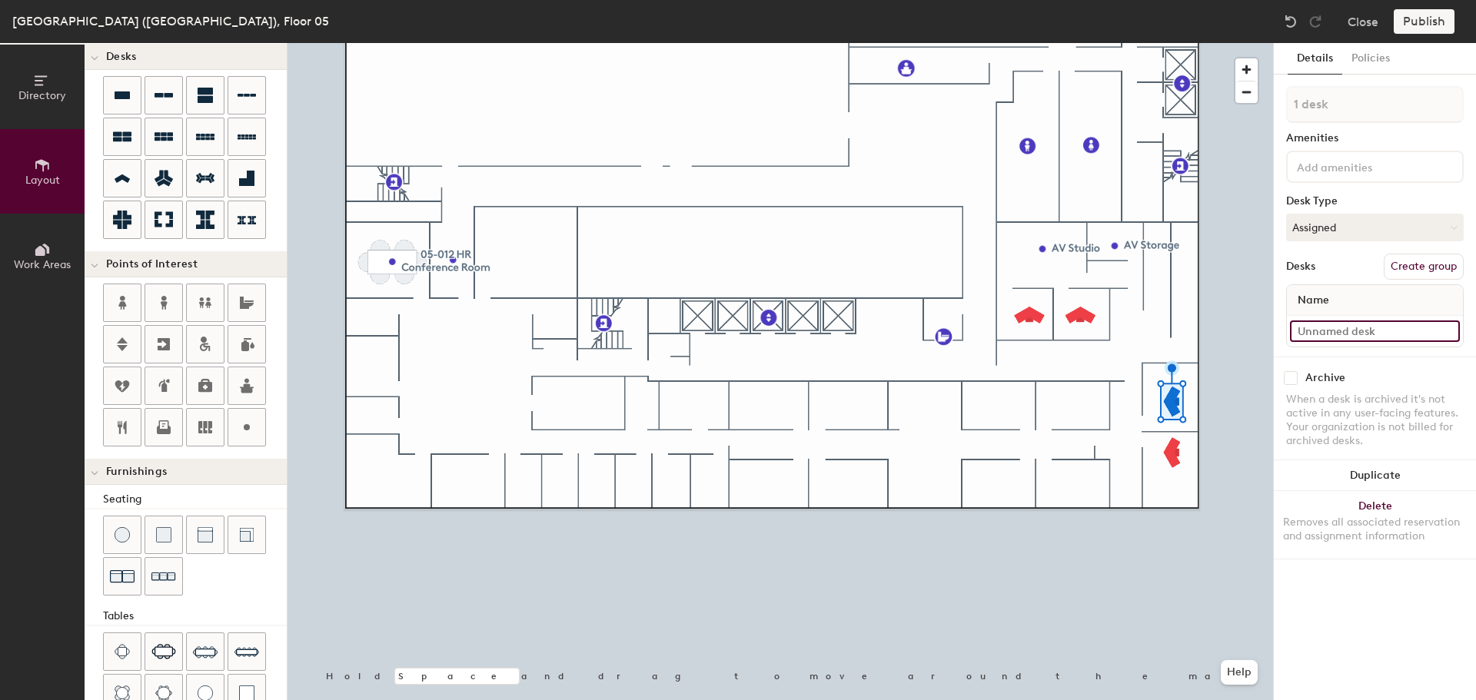
click at [1338, 324] on input at bounding box center [1375, 332] width 170 height 22
type input "05-023"
click at [1335, 325] on input at bounding box center [1375, 332] width 170 height 22
type input "05-024"
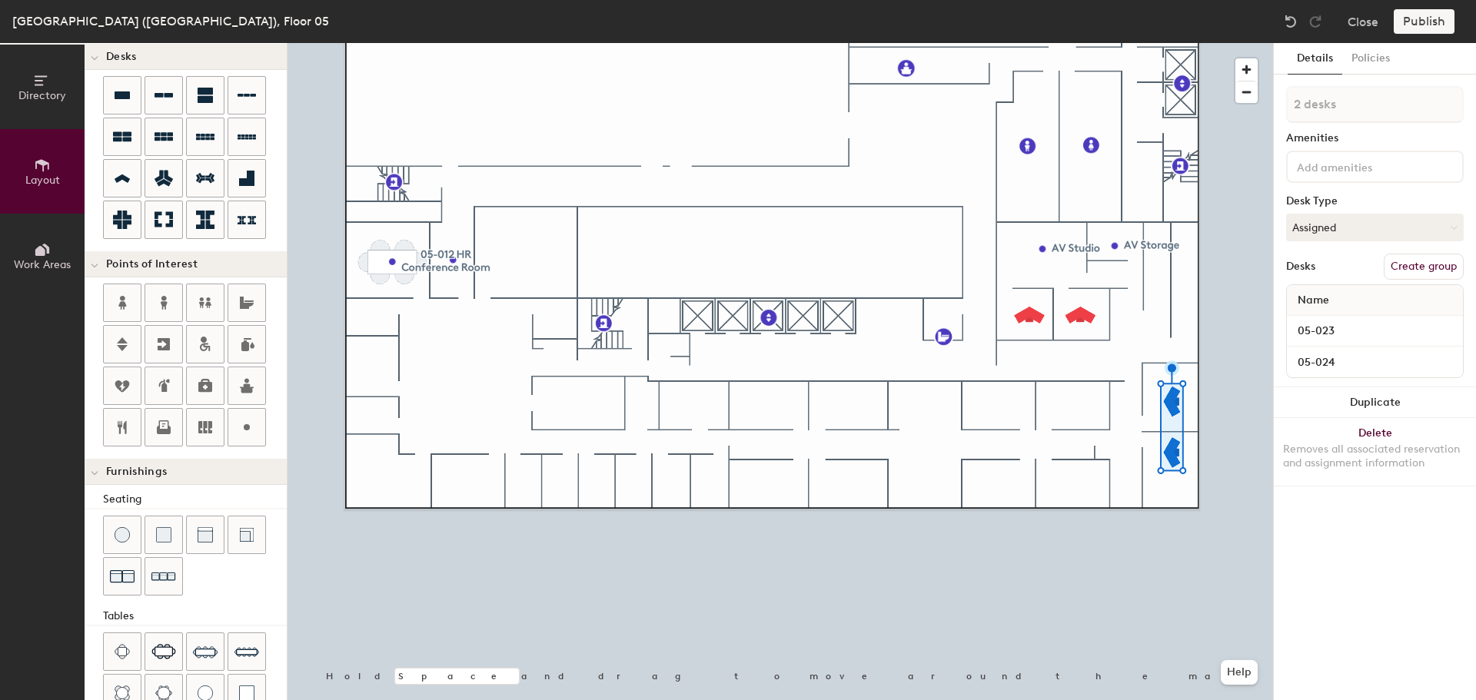
click at [1370, 396] on button "Duplicate" at bounding box center [1375, 402] width 202 height 31
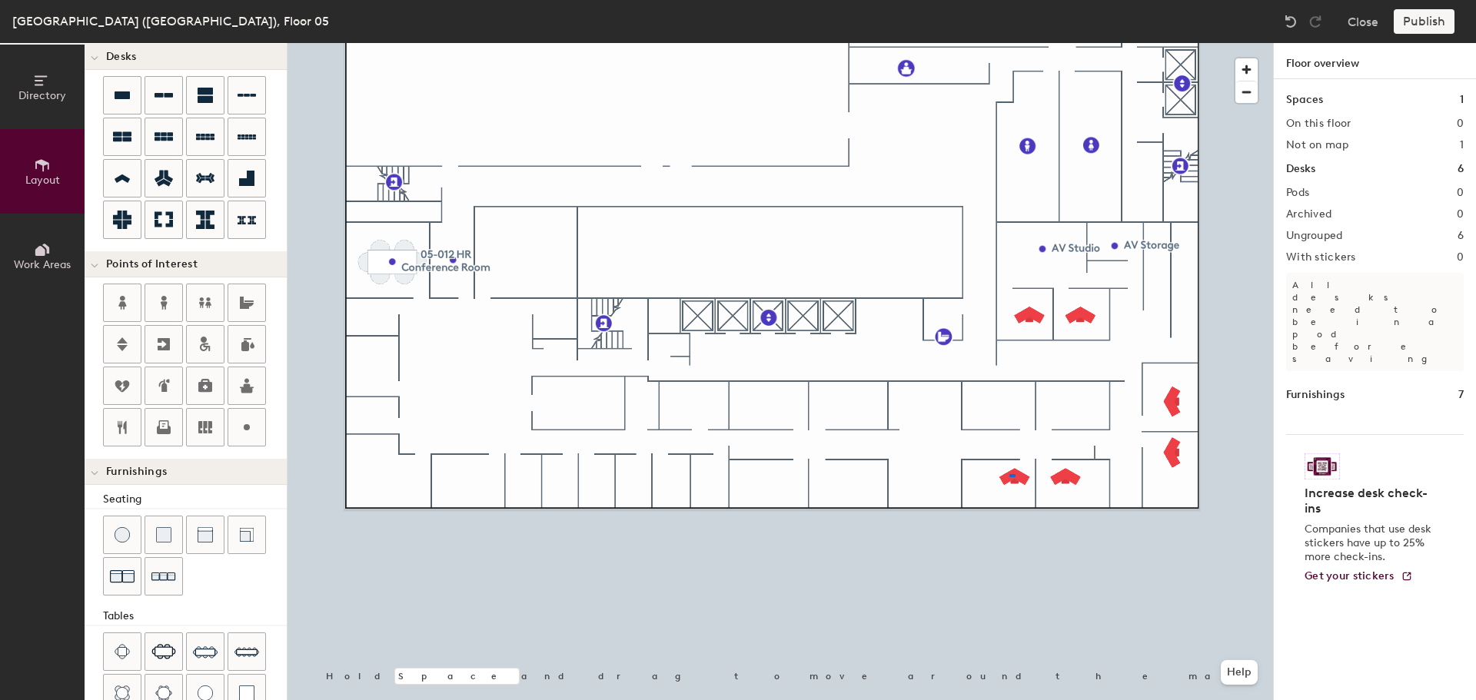
click at [1009, 43] on div at bounding box center [779, 43] width 985 height 0
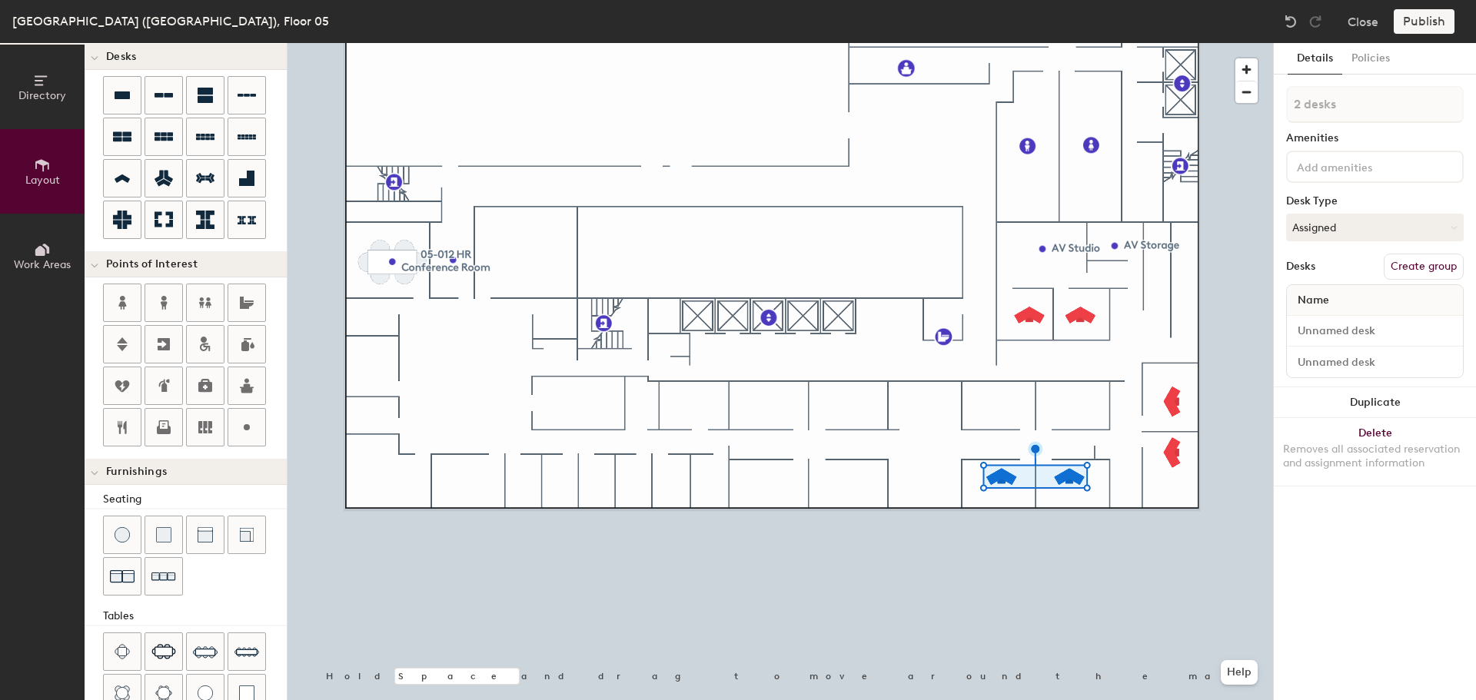
click at [1369, 398] on button "Duplicate" at bounding box center [1375, 402] width 202 height 31
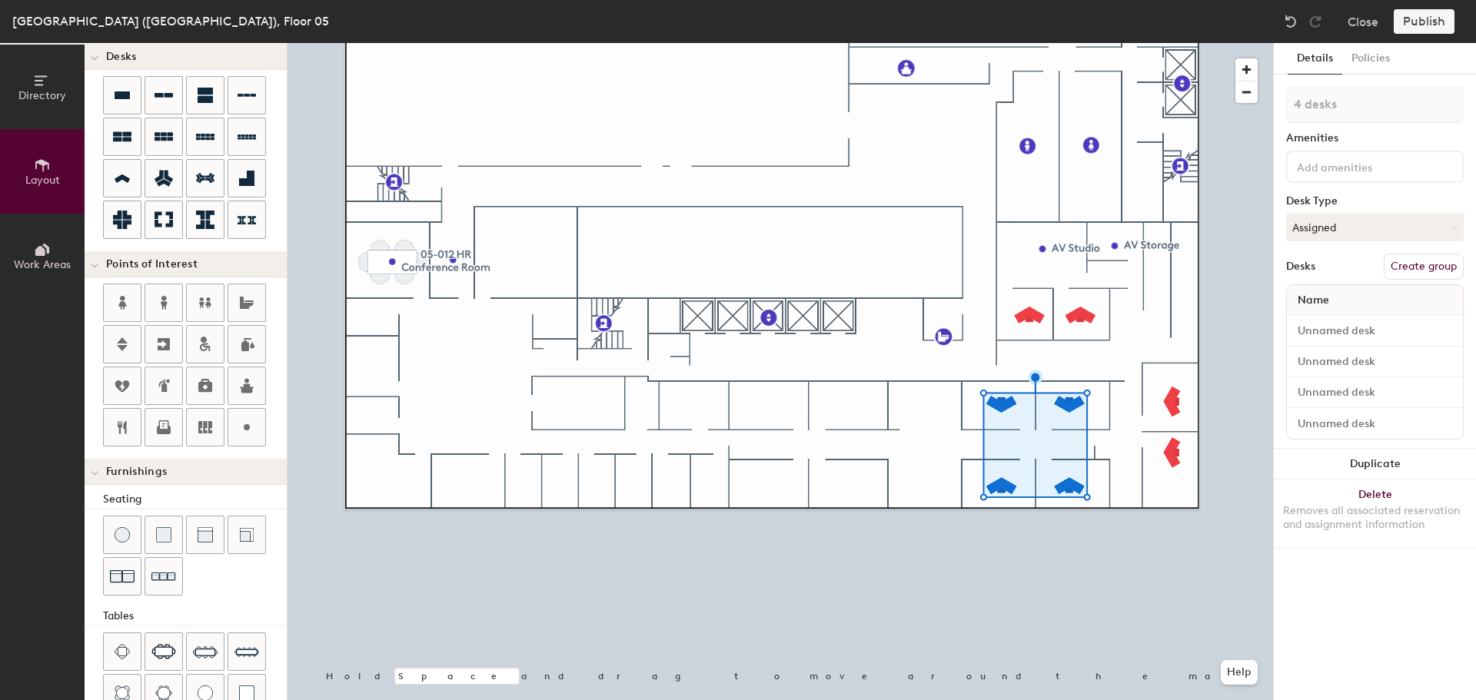
click at [1338, 467] on button "Duplicate" at bounding box center [1375, 464] width 202 height 31
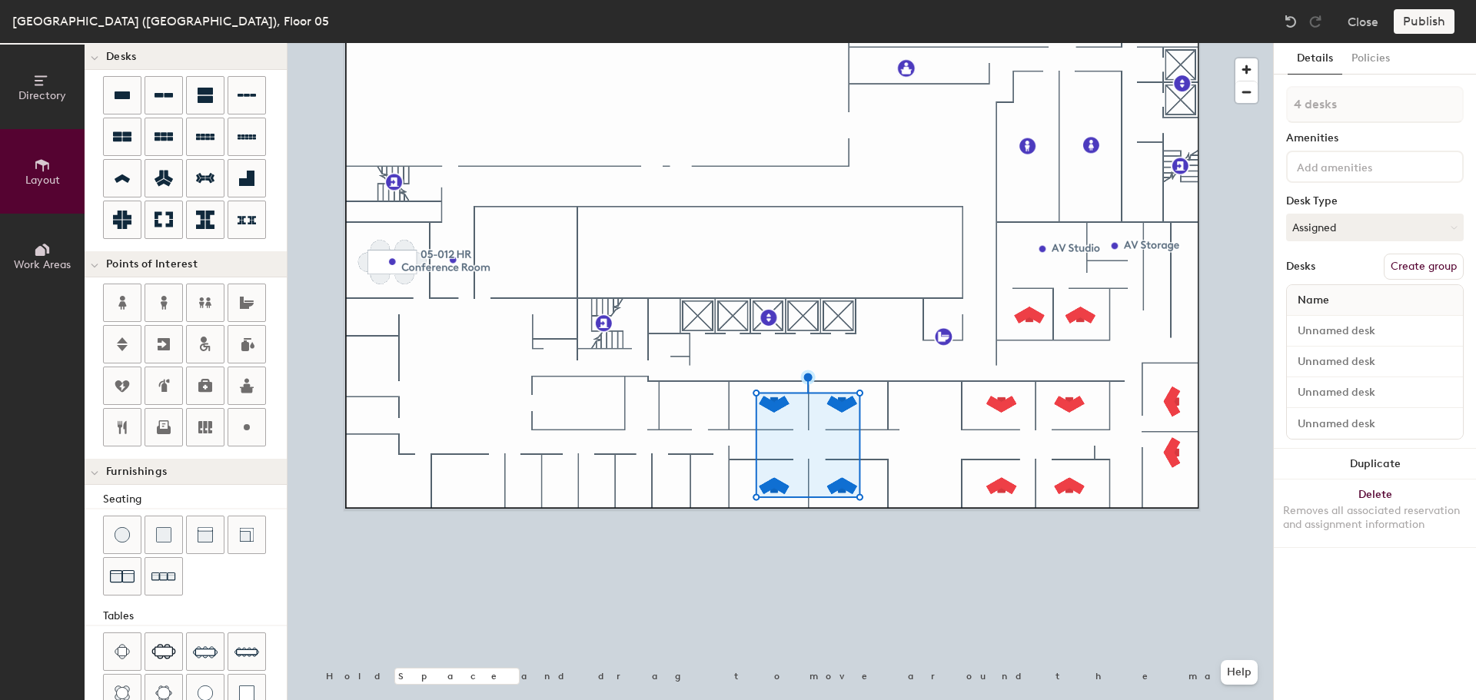
click at [1364, 498] on button "Delete Removes all associated reservation and assignment information" at bounding box center [1375, 514] width 202 height 68
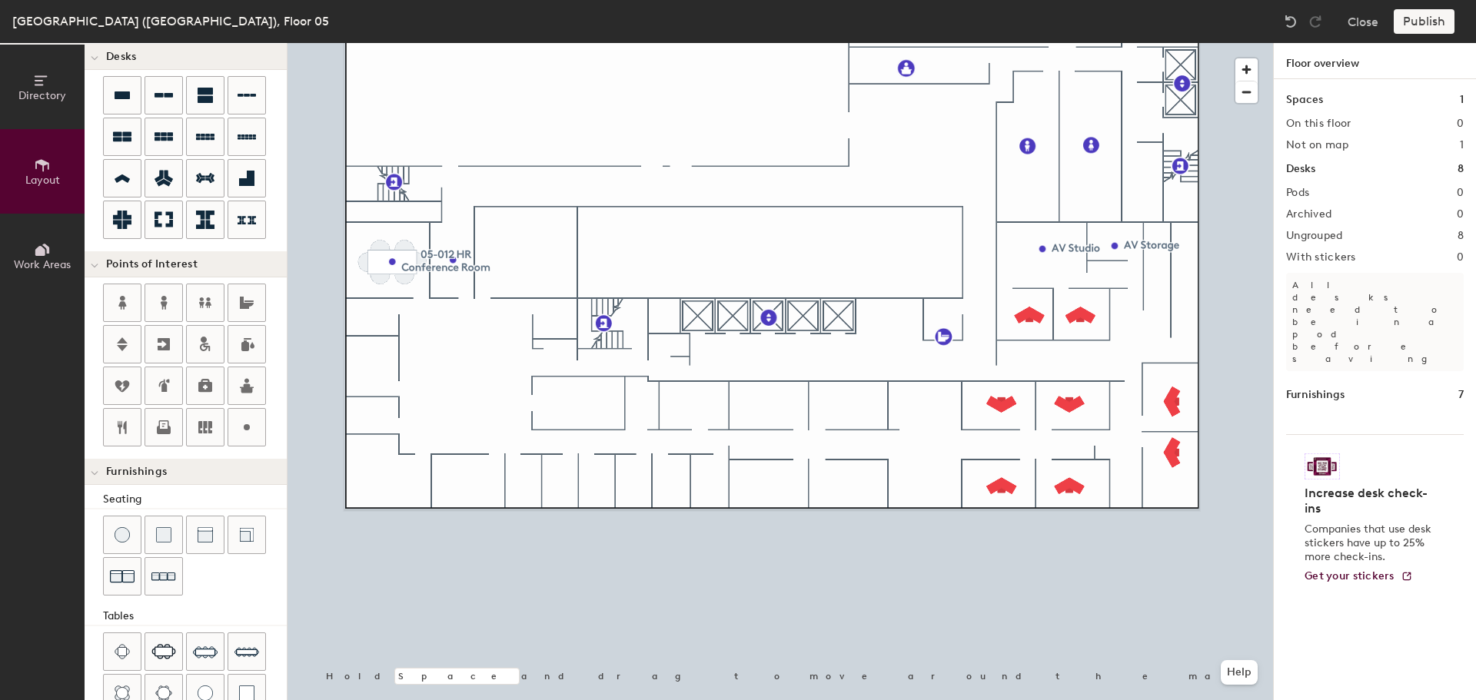
click at [126, 168] on div at bounding box center [122, 178] width 37 height 37
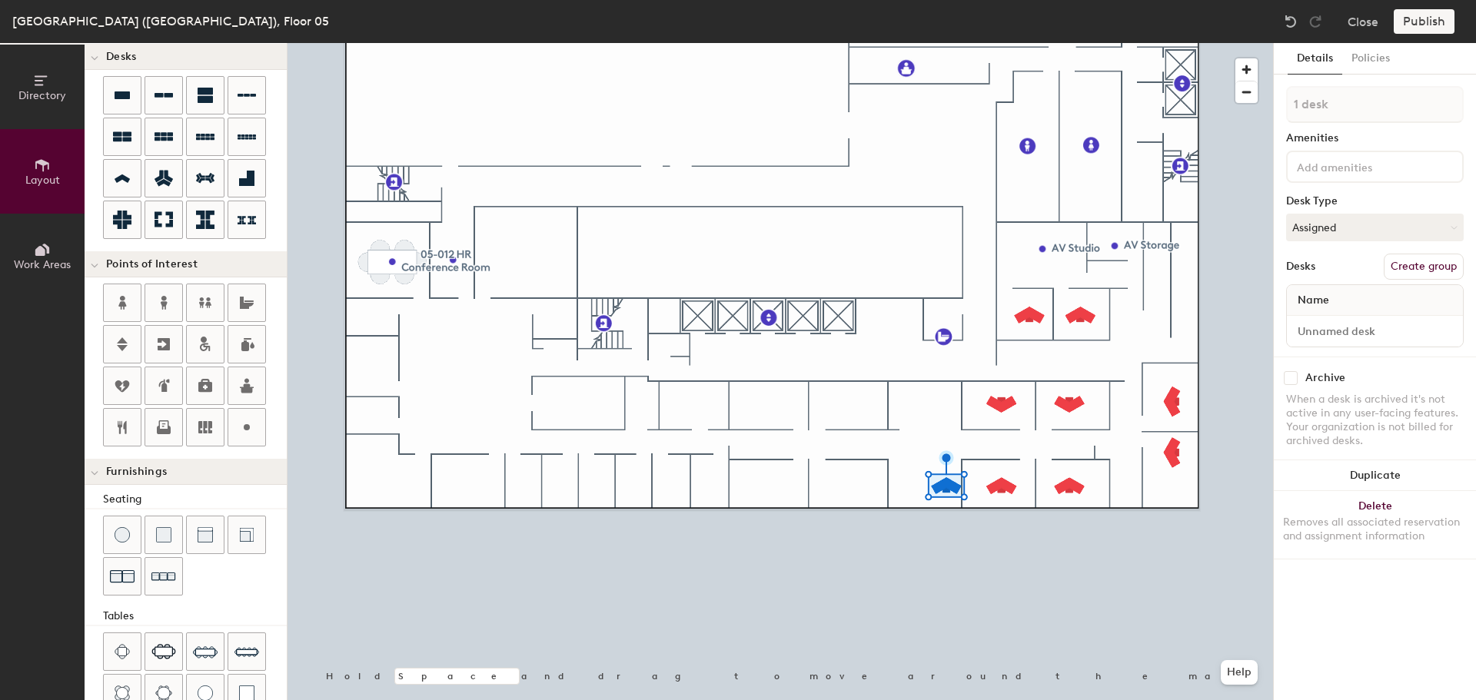
click at [1378, 462] on button "Duplicate" at bounding box center [1375, 475] width 202 height 31
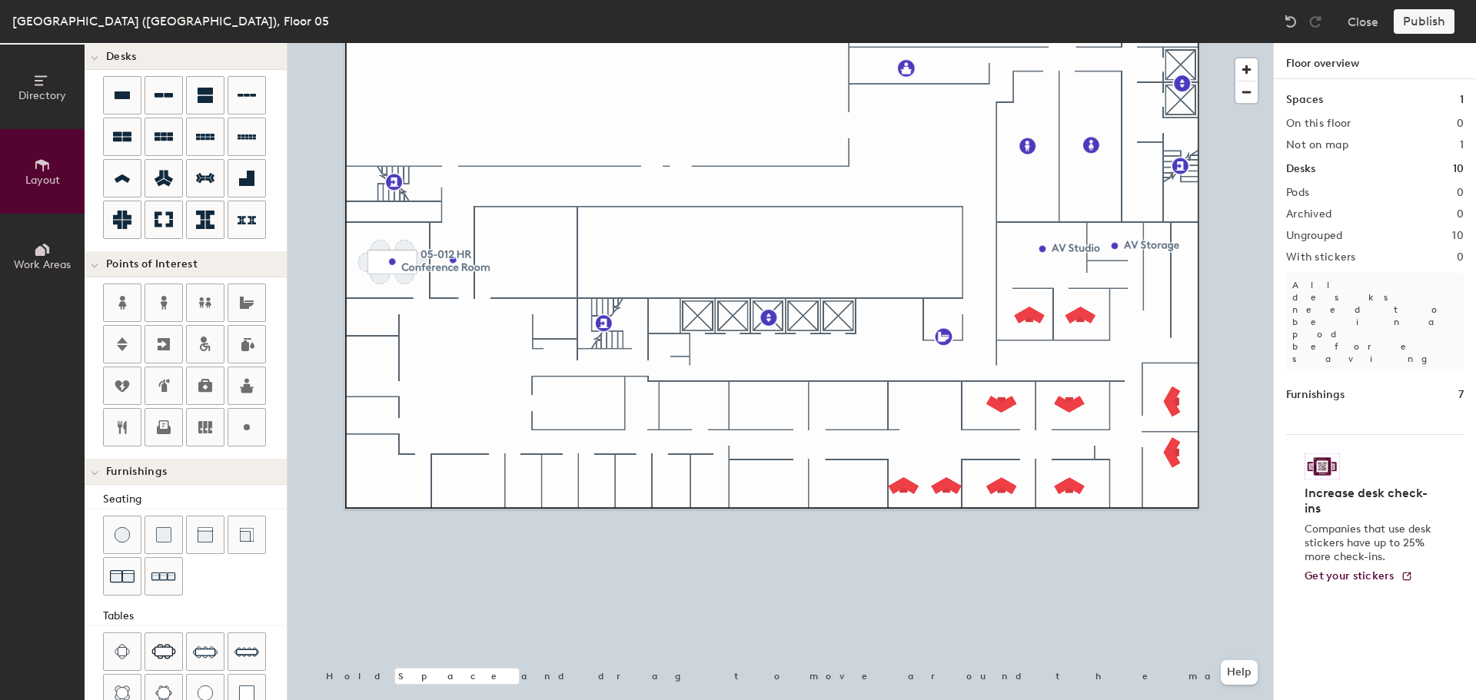
type input "20"
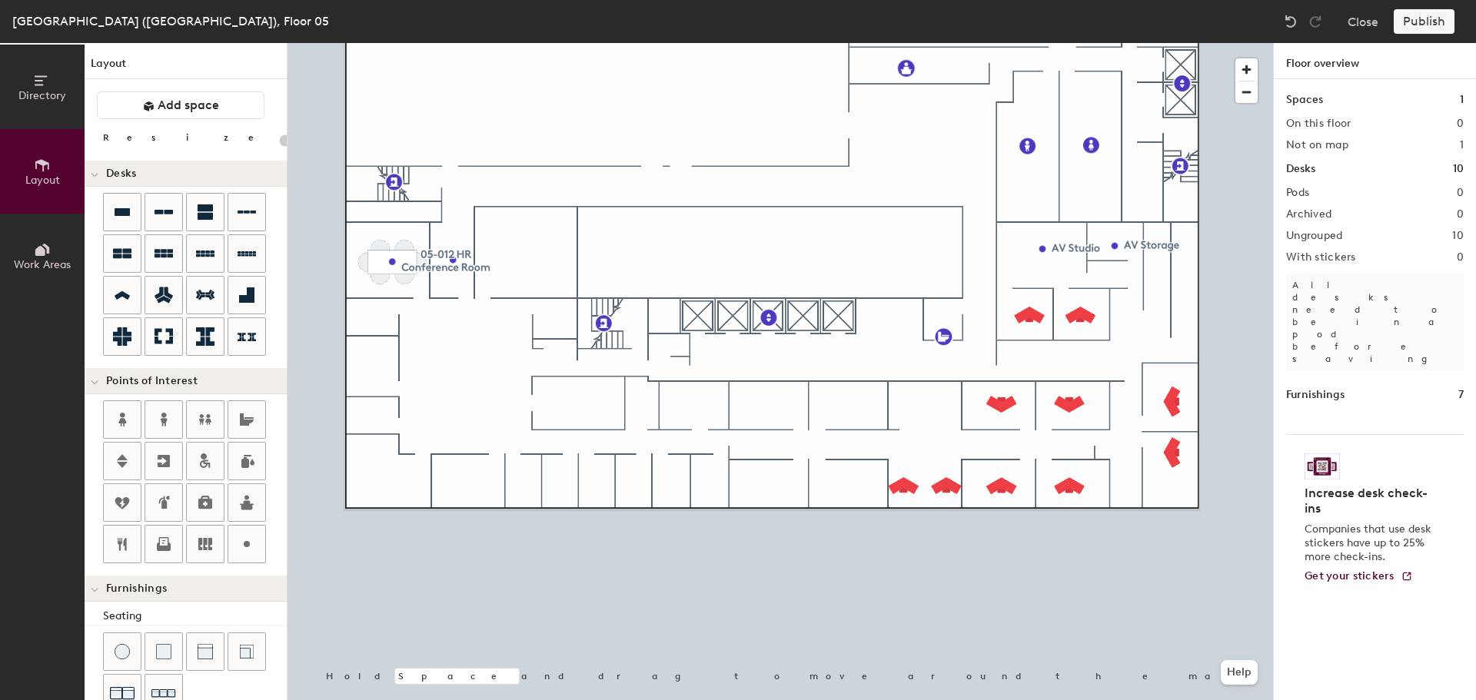
scroll to position [117, 0]
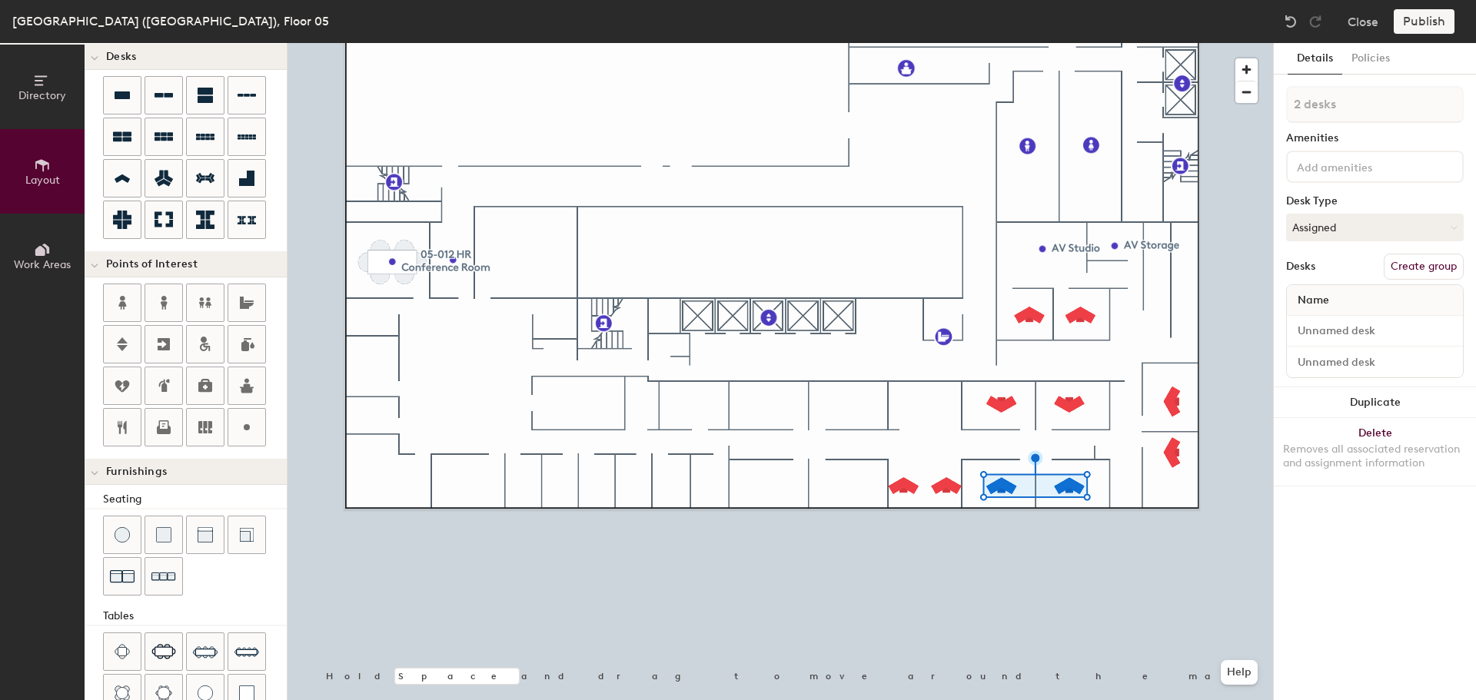
click at [1385, 397] on button "Duplicate" at bounding box center [1375, 402] width 202 height 31
click at [1362, 404] on button "Duplicate" at bounding box center [1375, 402] width 202 height 31
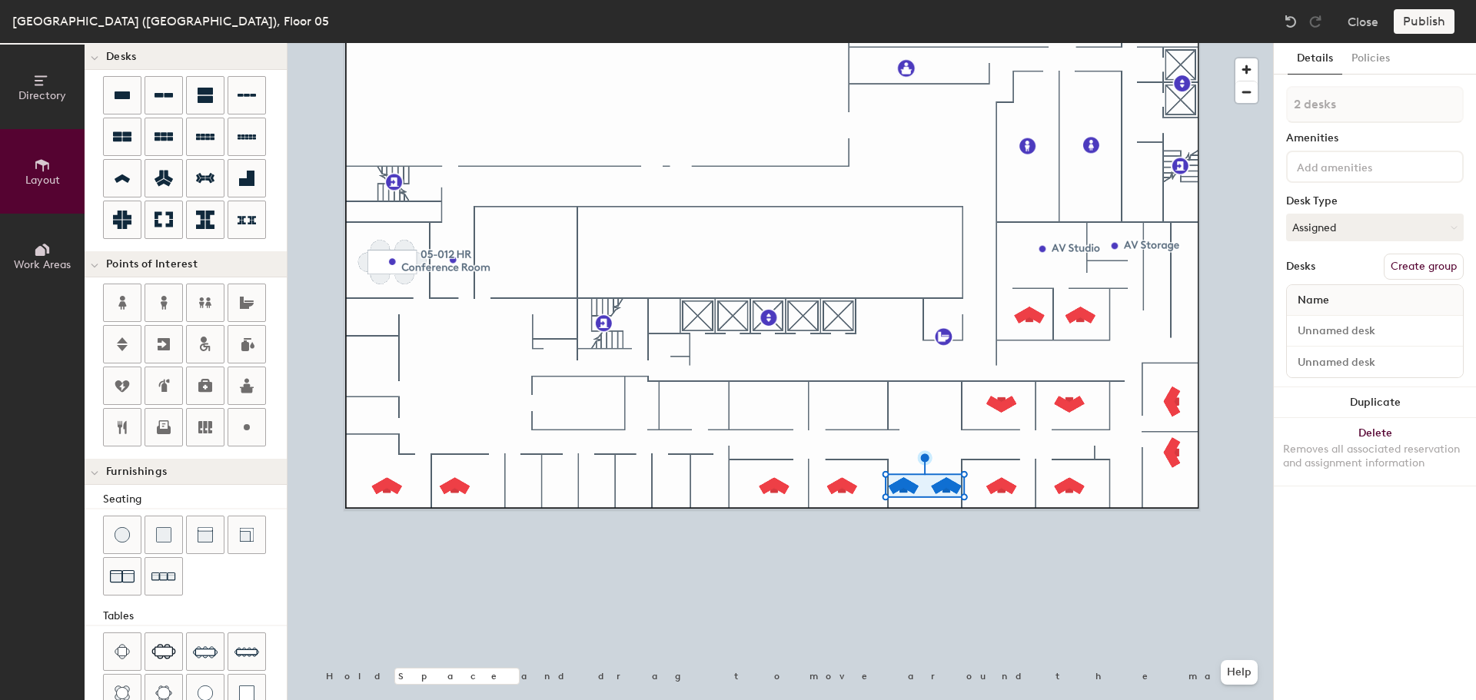
click at [1447, 400] on button "Duplicate" at bounding box center [1375, 402] width 202 height 31
click at [1360, 404] on button "Duplicate" at bounding box center [1375, 402] width 202 height 31
click at [1397, 393] on button "Duplicate" at bounding box center [1375, 402] width 202 height 31
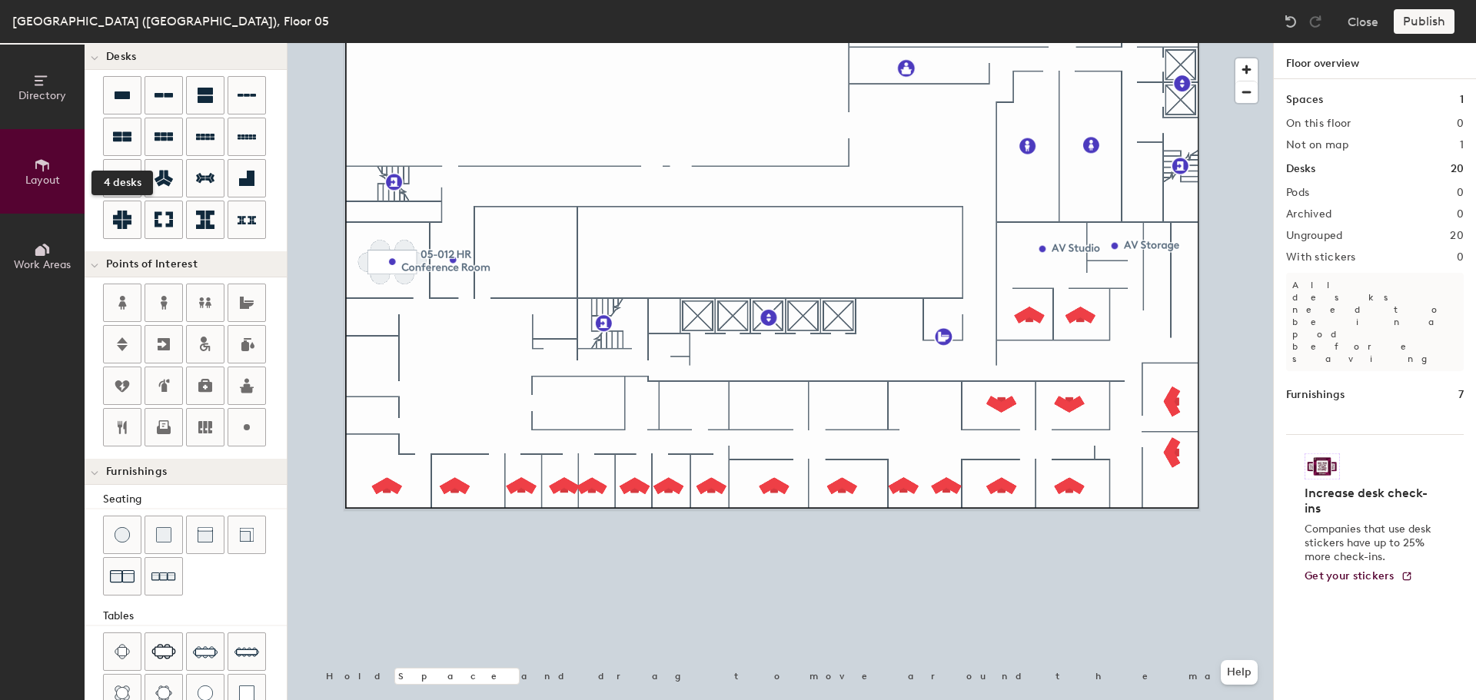
click at [125, 133] on icon at bounding box center [122, 137] width 18 height 10
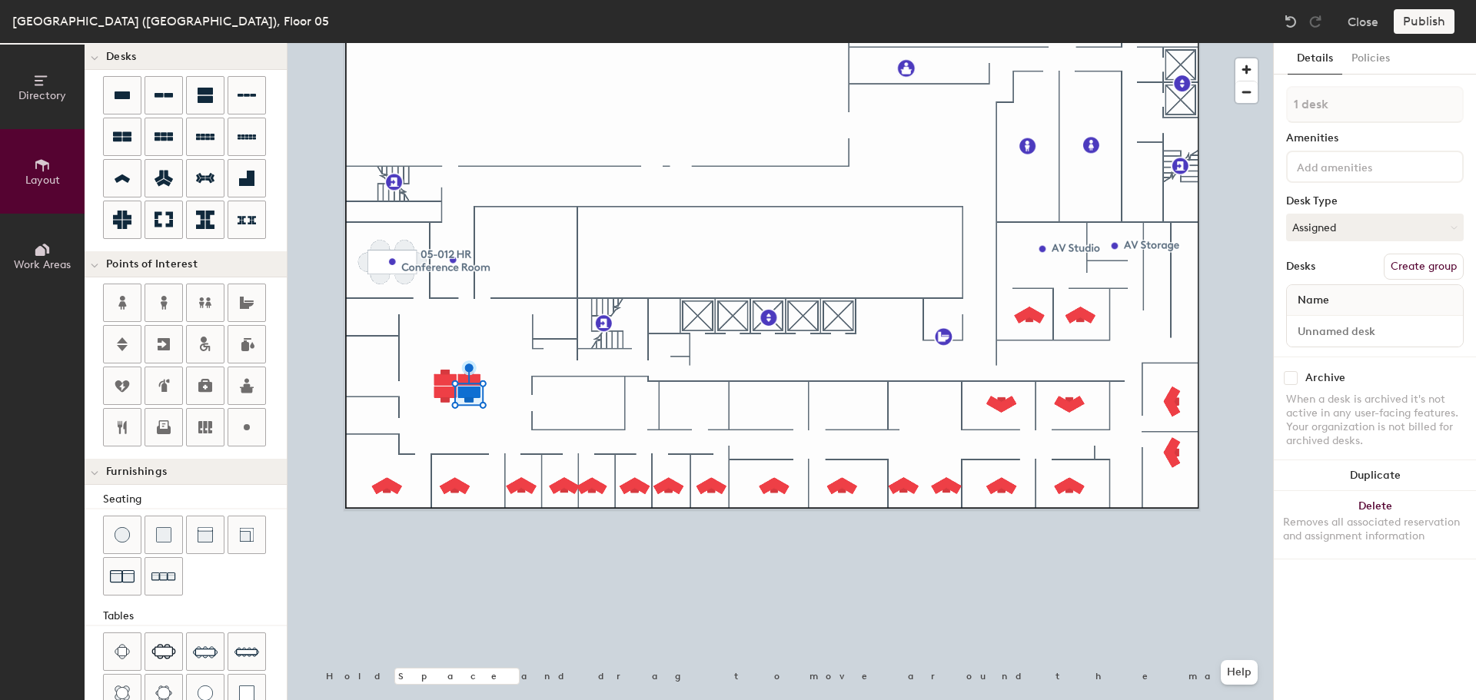
click at [1405, 503] on button "Delete Removes all associated reservation and assignment information" at bounding box center [1375, 525] width 202 height 68
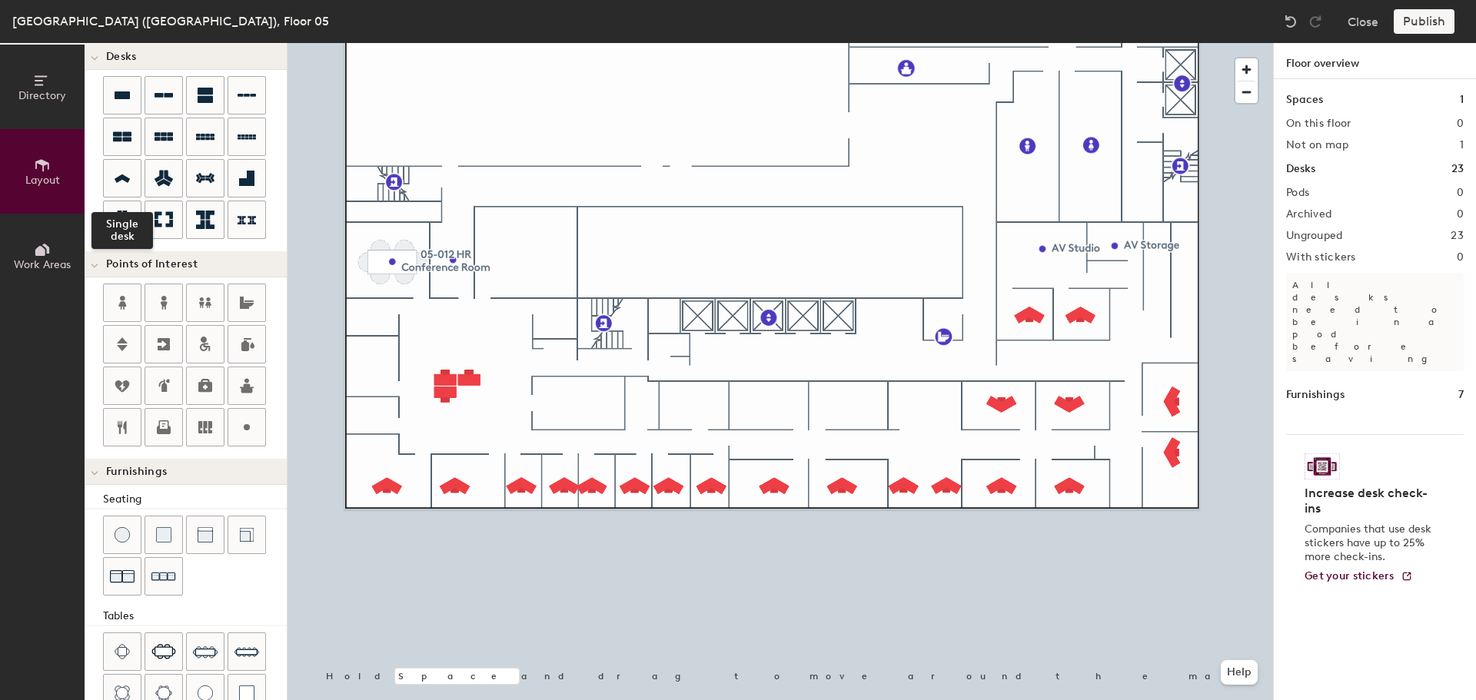
click at [123, 190] on div at bounding box center [122, 178] width 37 height 37
type input "100"
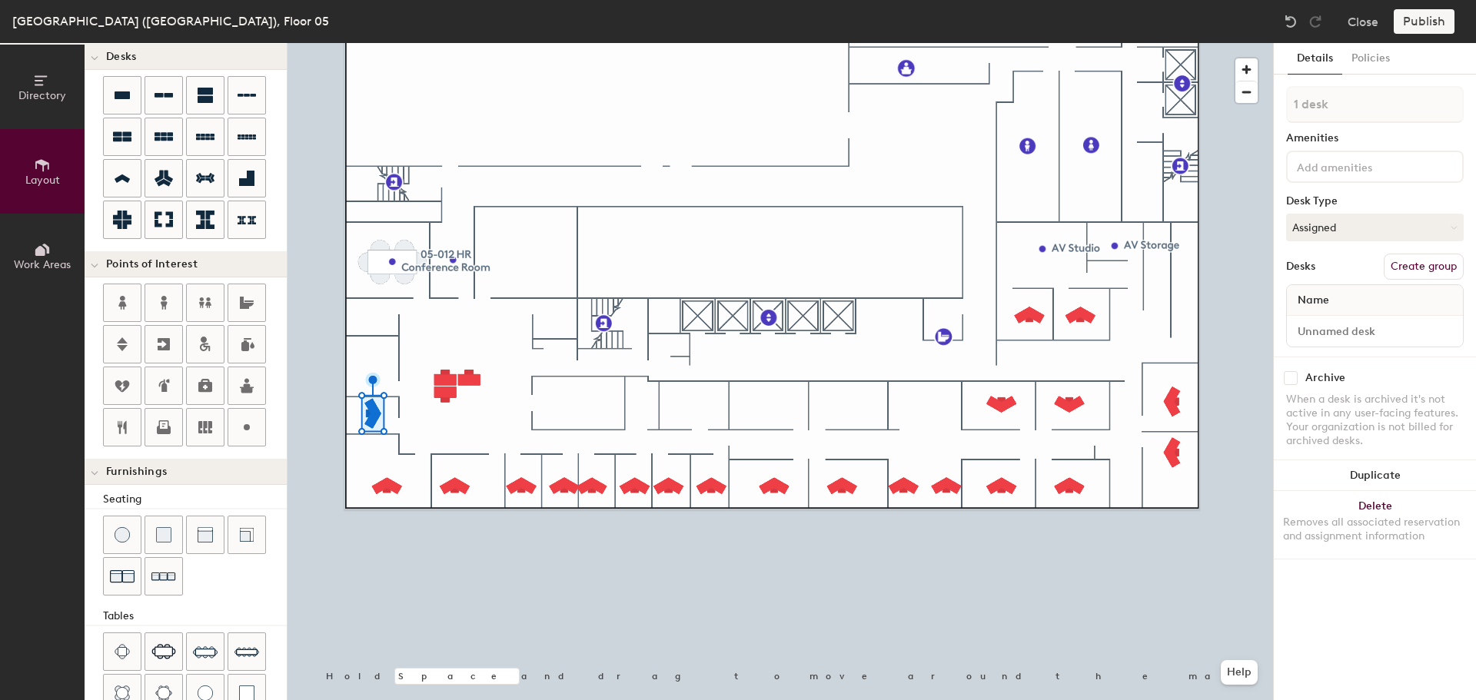
click at [1388, 476] on button "Duplicate" at bounding box center [1375, 475] width 202 height 31
click at [1378, 469] on button "Duplicate" at bounding box center [1375, 475] width 202 height 31
type input "2 desks"
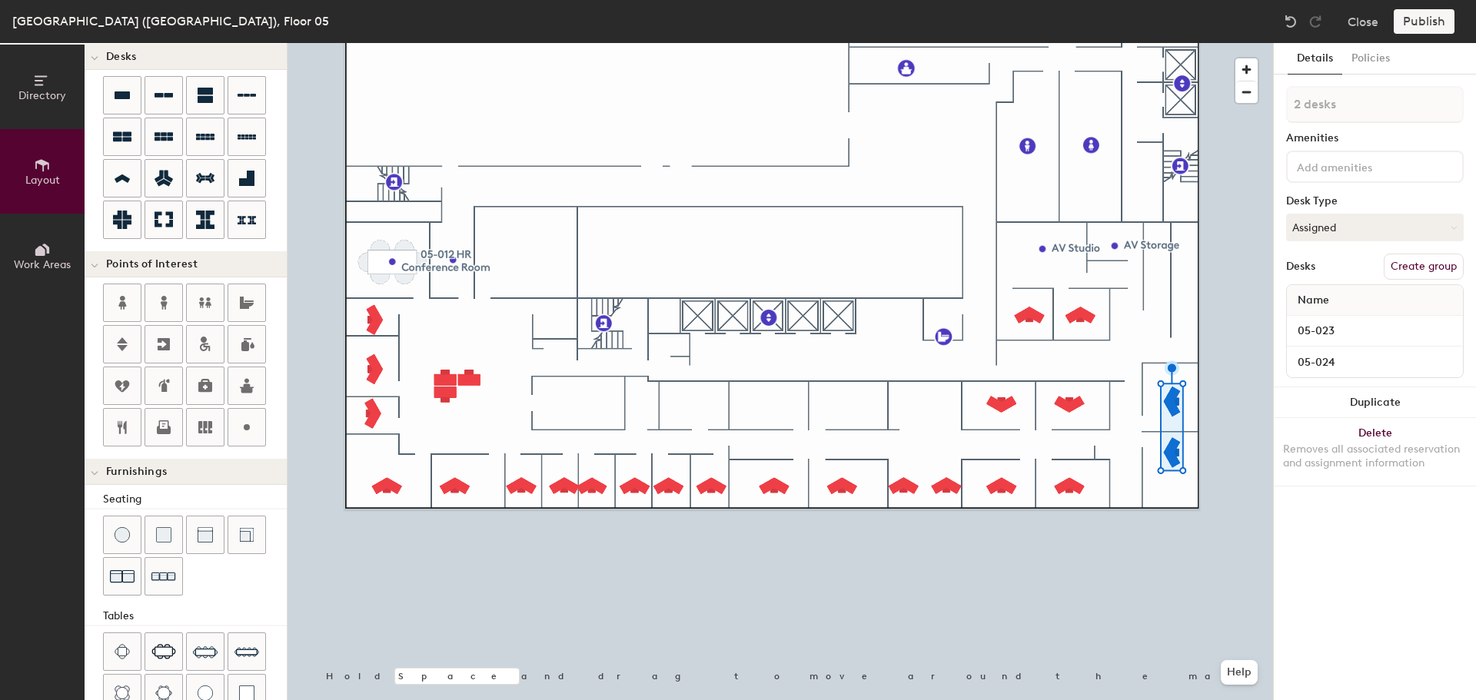
click at [1397, 399] on button "Duplicate" at bounding box center [1375, 402] width 202 height 31
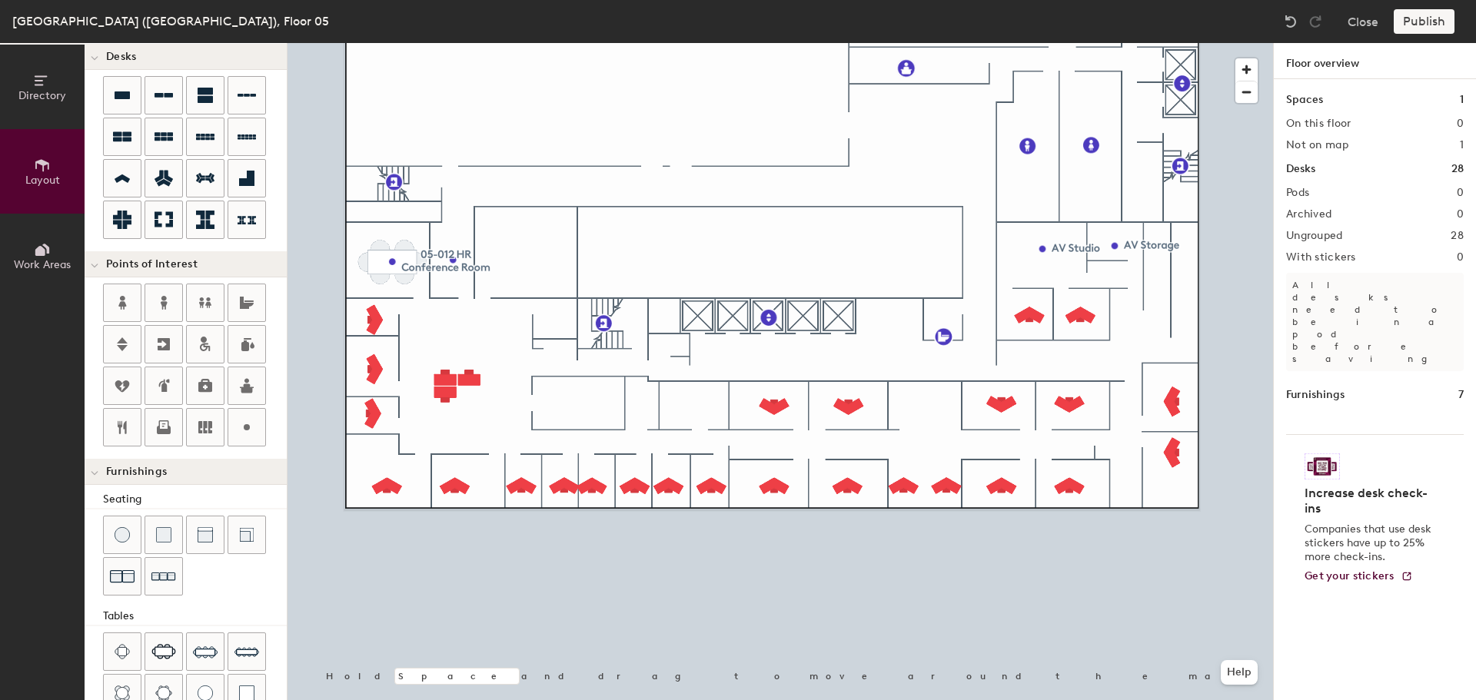
drag, startPoint x: 117, startPoint y: 417, endPoint x: 131, endPoint y: 420, distance: 14.9
click at [122, 417] on div at bounding box center [122, 427] width 37 height 37
click at [161, 386] on icon at bounding box center [164, 386] width 18 height 18
click at [158, 424] on icon at bounding box center [164, 427] width 18 height 18
type input "20"
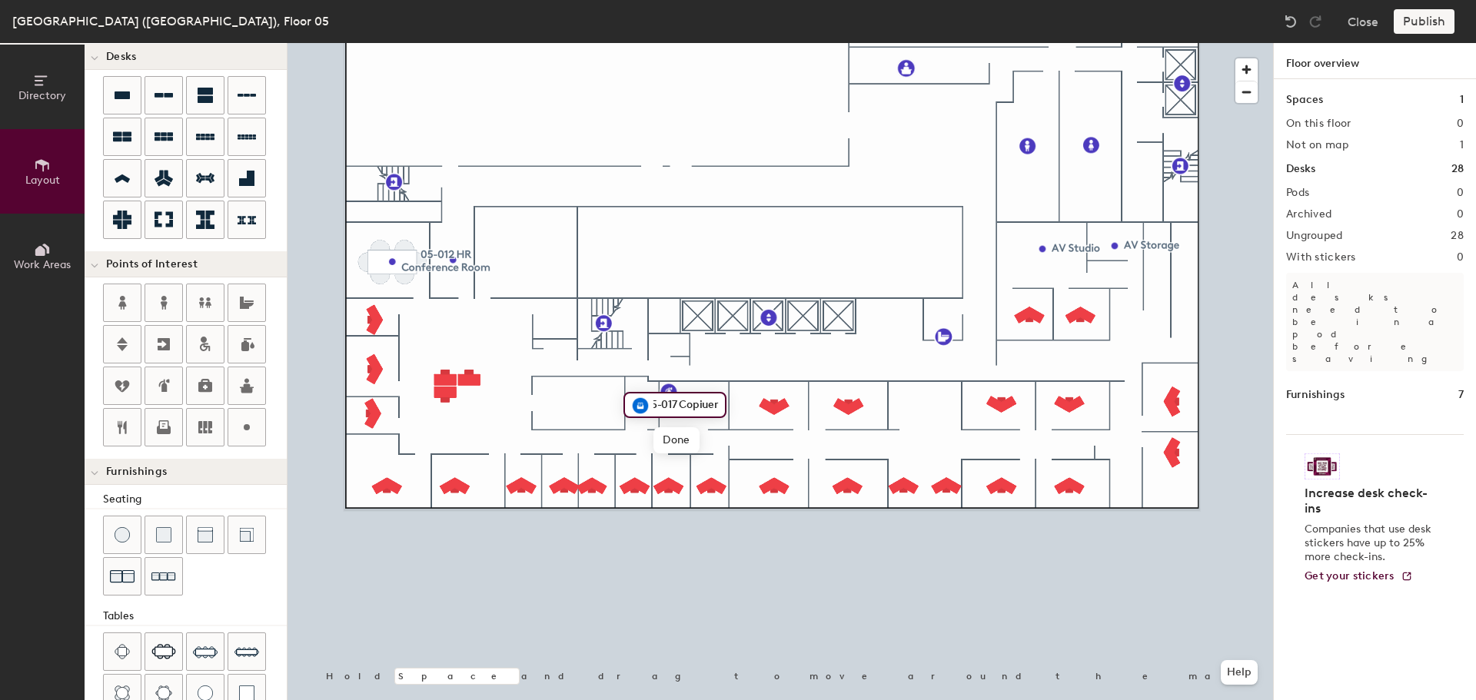
scroll to position [0, 0]
type input "05-017 Copier"
click at [209, 424] on icon at bounding box center [205, 427] width 14 height 12
type input "20"
type input "05-016 File Room"
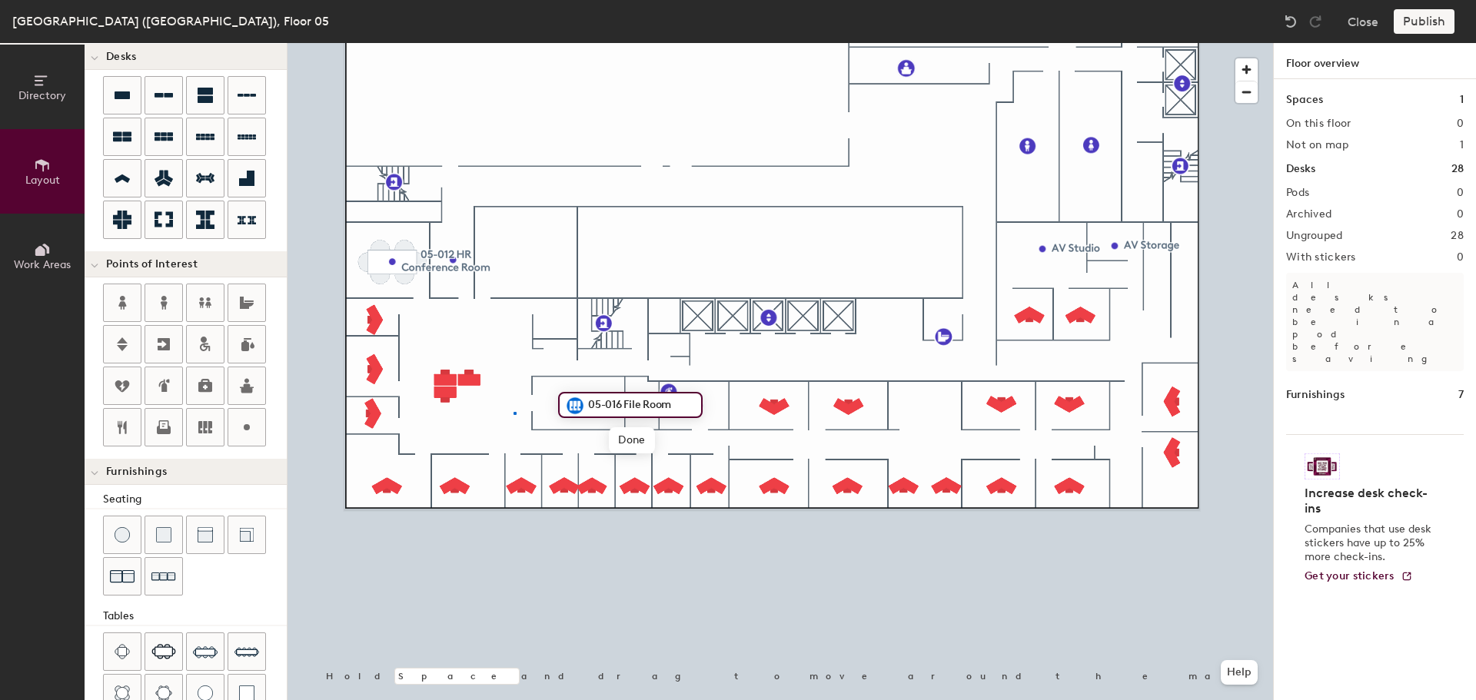
click at [513, 43] on div at bounding box center [779, 43] width 985 height 0
type input "100"
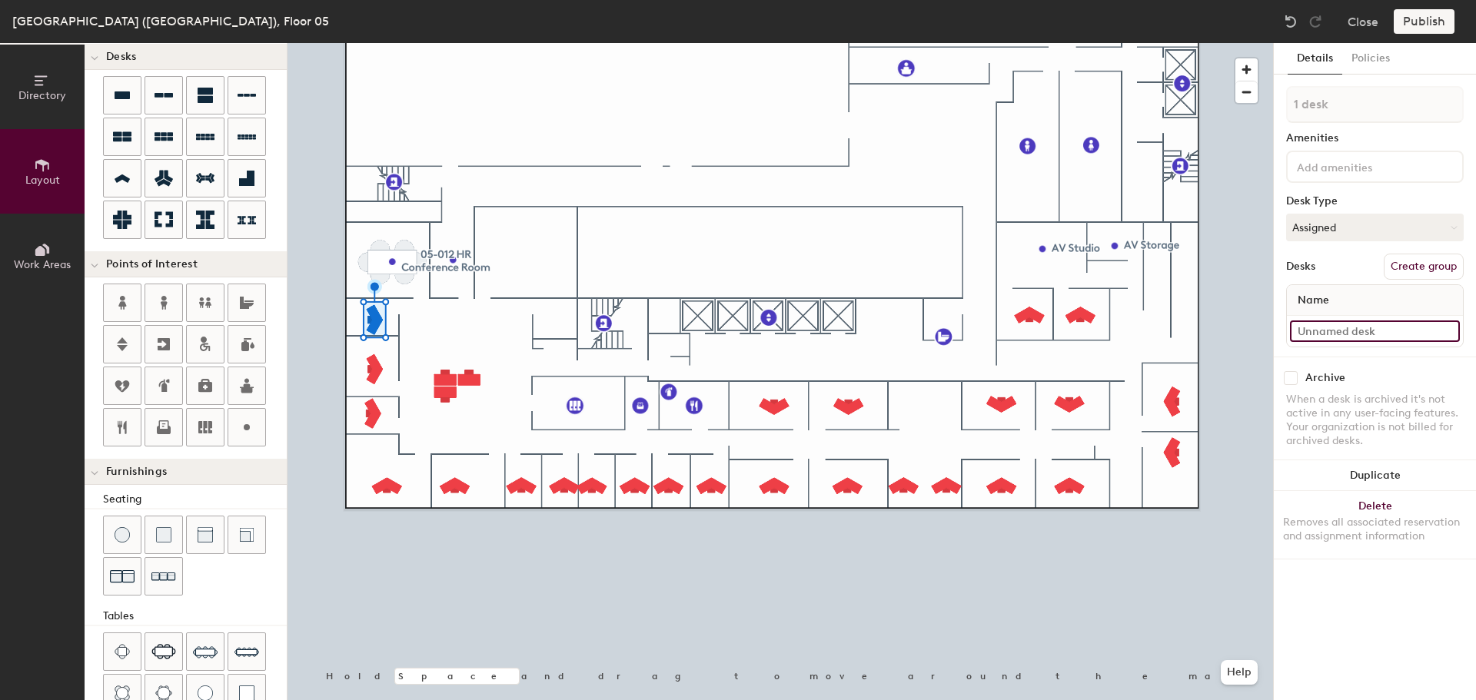
click at [1322, 327] on input at bounding box center [1375, 332] width 170 height 22
type input "05-011"
click at [1361, 331] on input at bounding box center [1375, 332] width 170 height 22
type input "05-010"
click at [1363, 333] on input at bounding box center [1375, 332] width 170 height 22
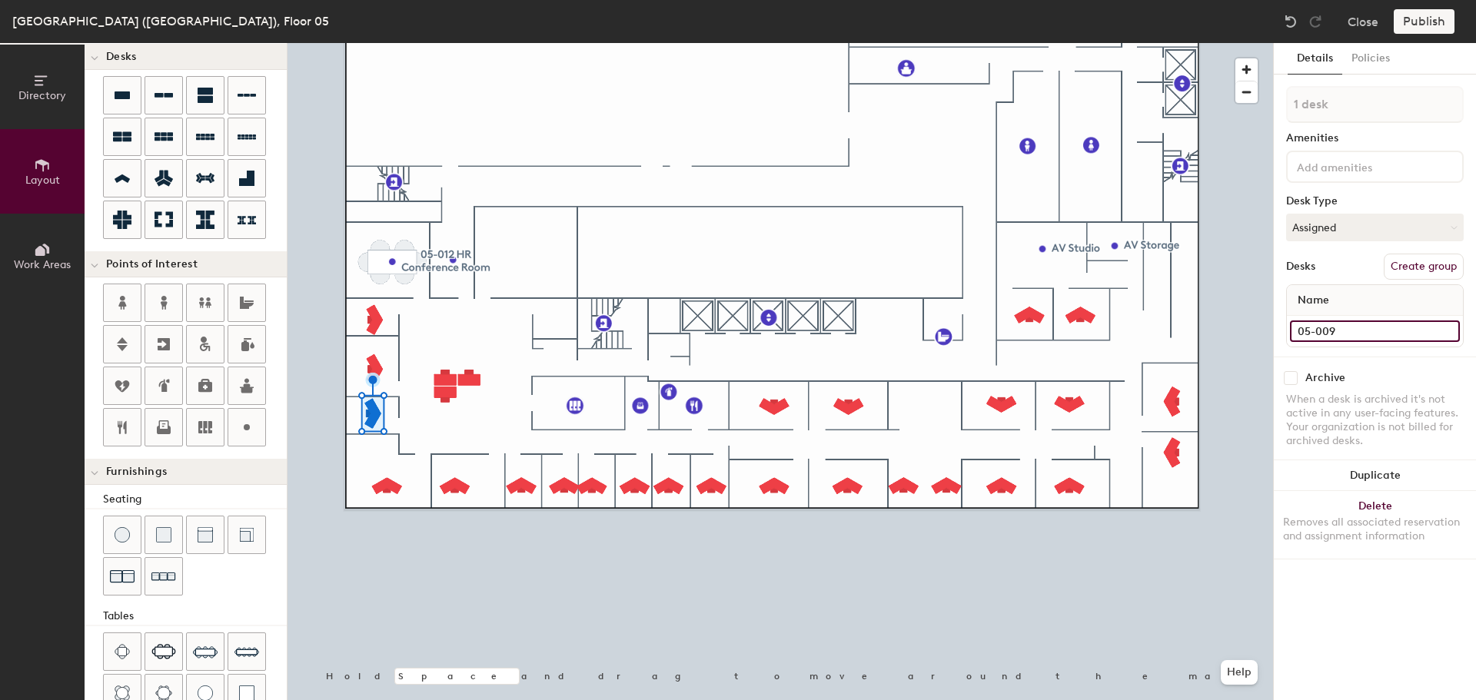
type input "05-009"
click at [1348, 331] on input at bounding box center [1375, 332] width 170 height 22
type input "05-008"
click at [455, 43] on div at bounding box center [779, 43] width 985 height 0
click at [1367, 331] on input at bounding box center [1375, 332] width 170 height 22
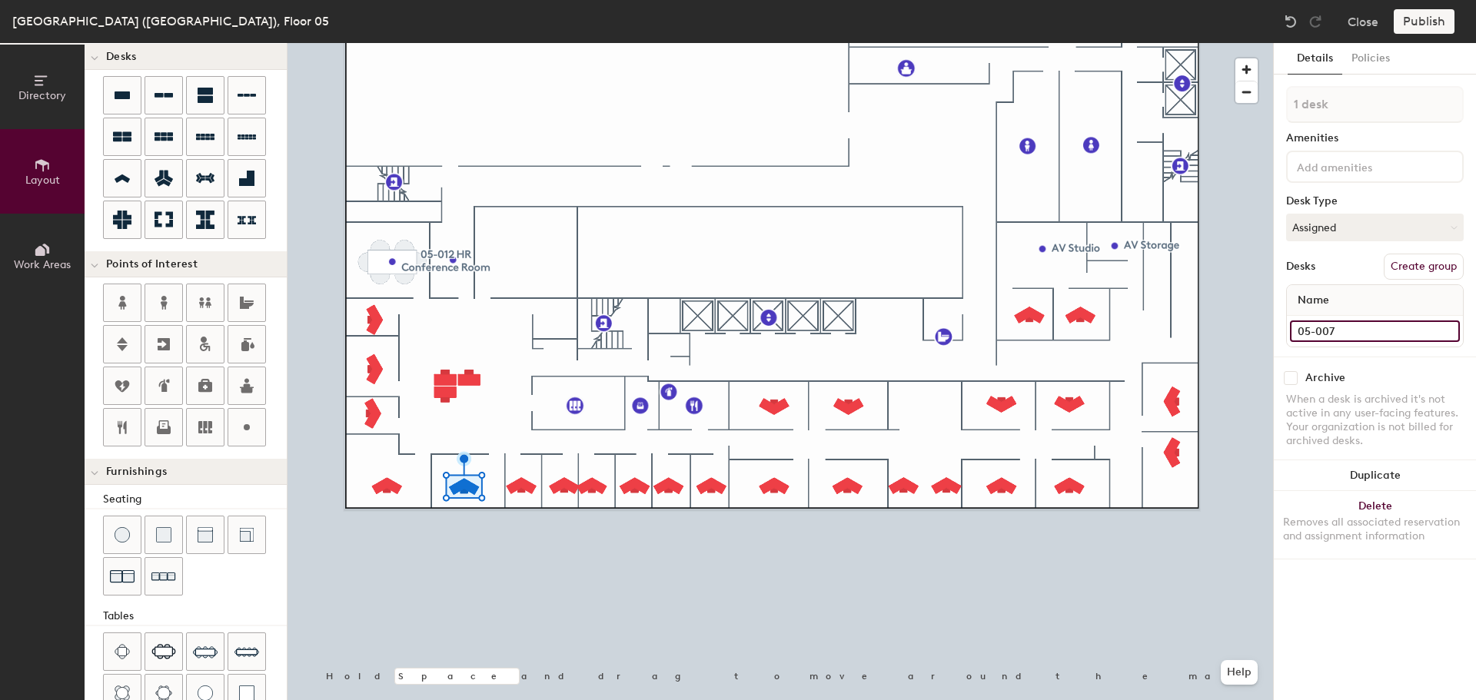
type input "05-007"
click at [1374, 331] on input at bounding box center [1375, 332] width 170 height 22
type input "05-006"
drag, startPoint x: 1366, startPoint y: 331, endPoint x: 1381, endPoint y: 324, distance: 16.2
click at [1368, 331] on input at bounding box center [1375, 332] width 170 height 22
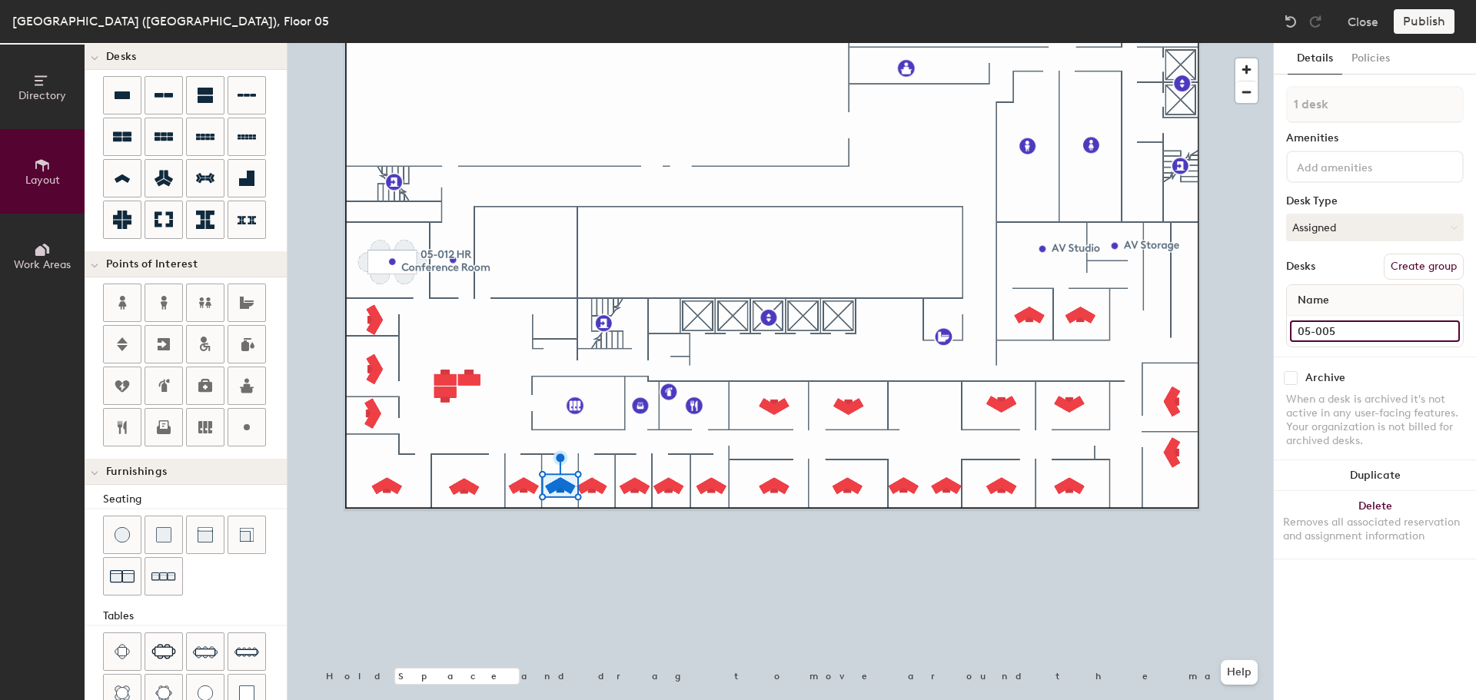
type input "05-005"
click at [1363, 328] on input at bounding box center [1375, 332] width 170 height 22
type input "05-004"
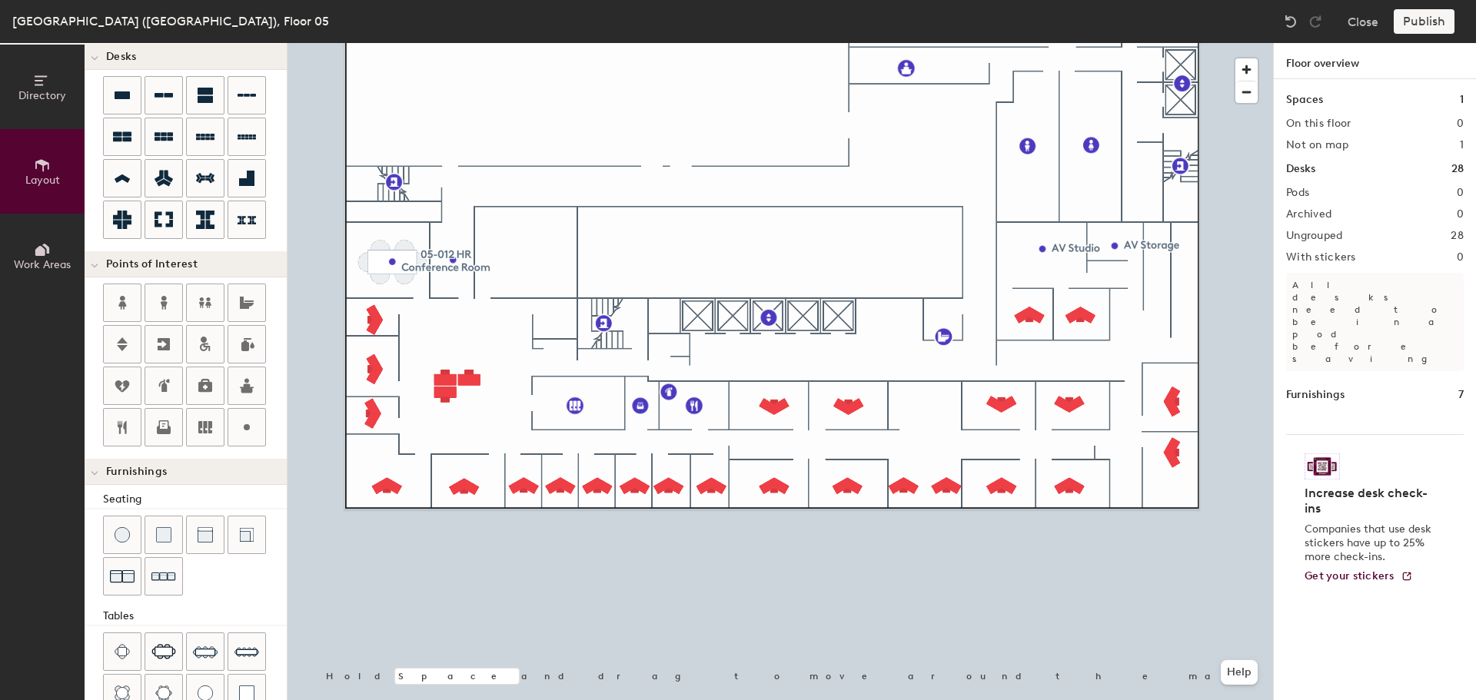
type input "100"
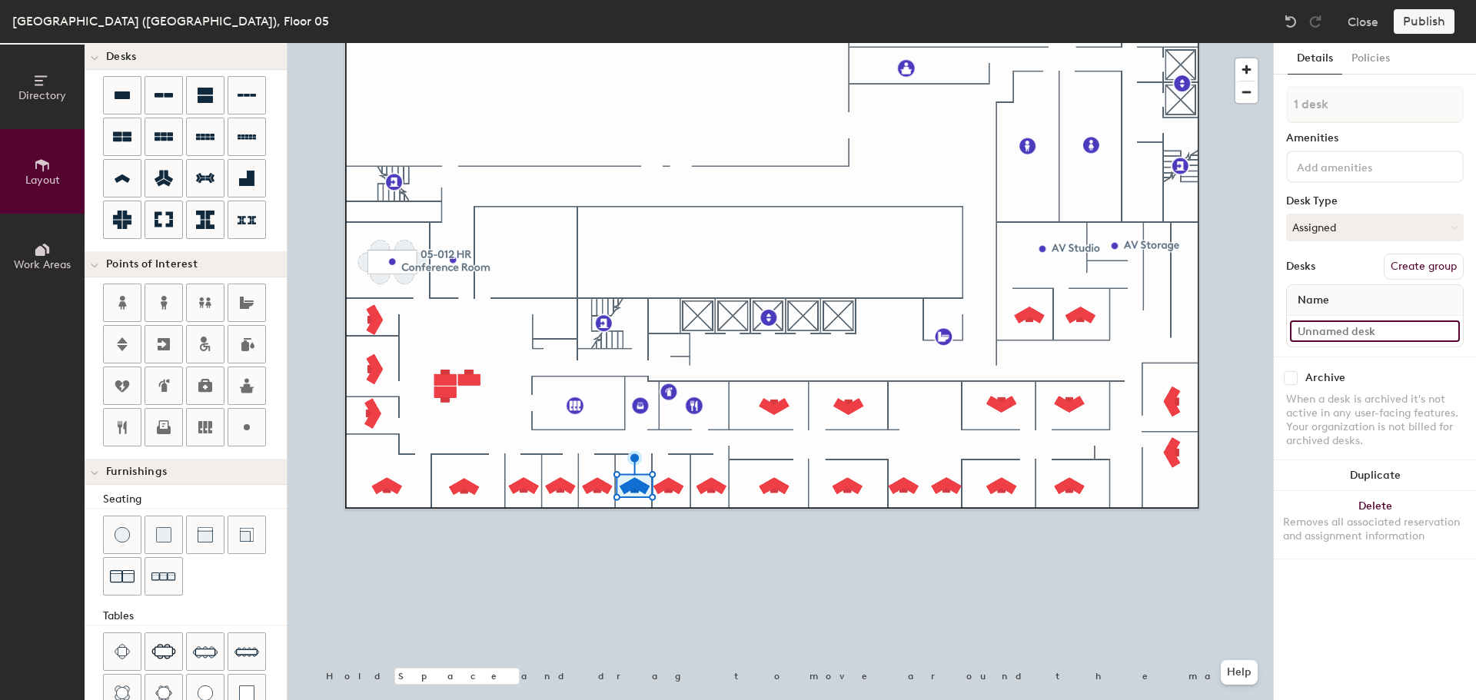
click at [1386, 322] on input at bounding box center [1375, 332] width 170 height 22
type input "05"
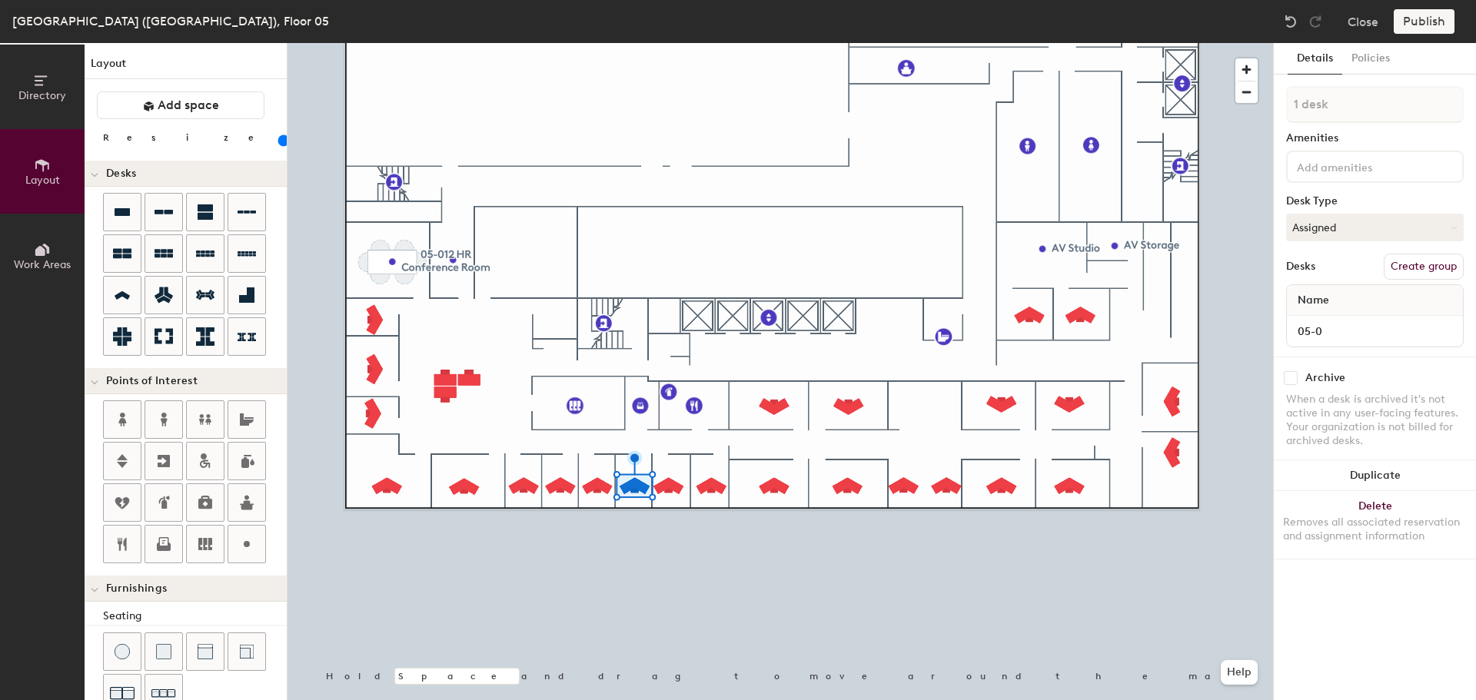
scroll to position [117, 0]
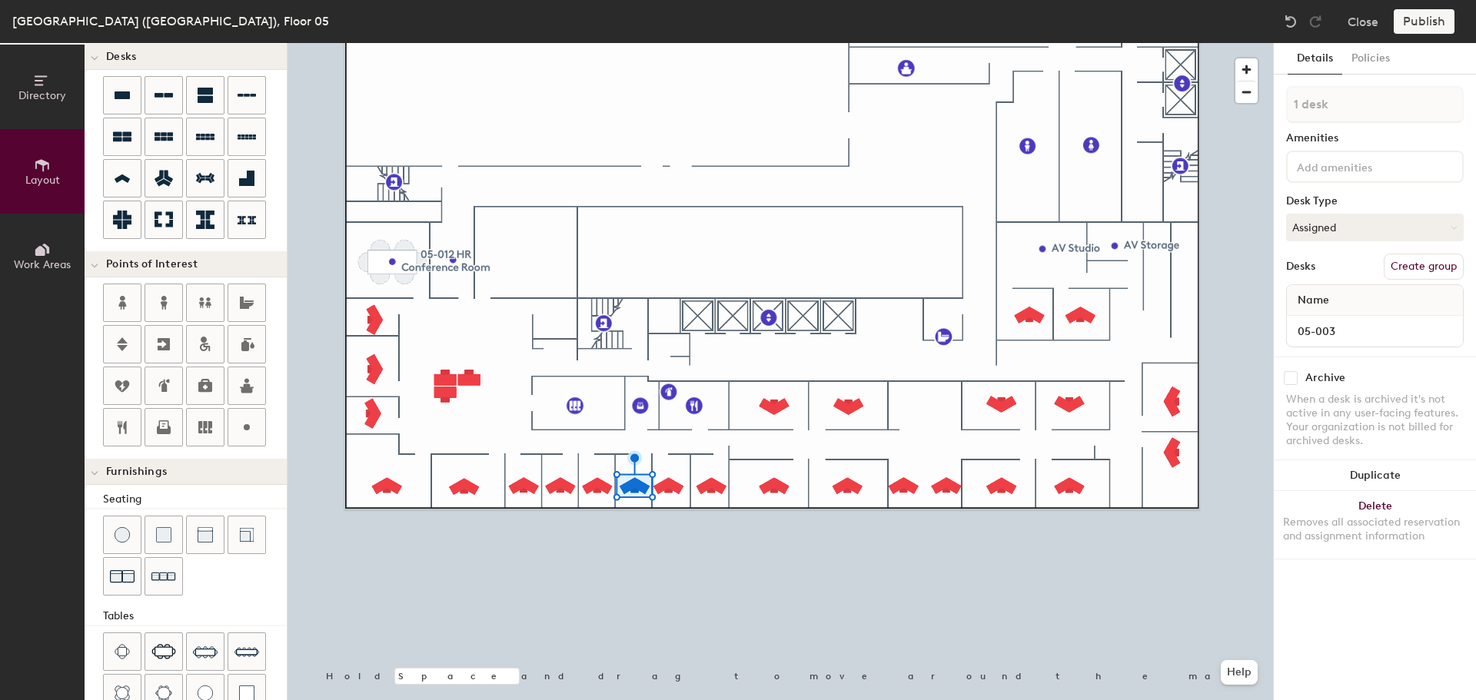
type input "05-003"
click at [1348, 331] on input at bounding box center [1375, 332] width 170 height 22
type input "05-002"
click at [1344, 331] on input at bounding box center [1375, 332] width 170 height 22
type input "05-001"
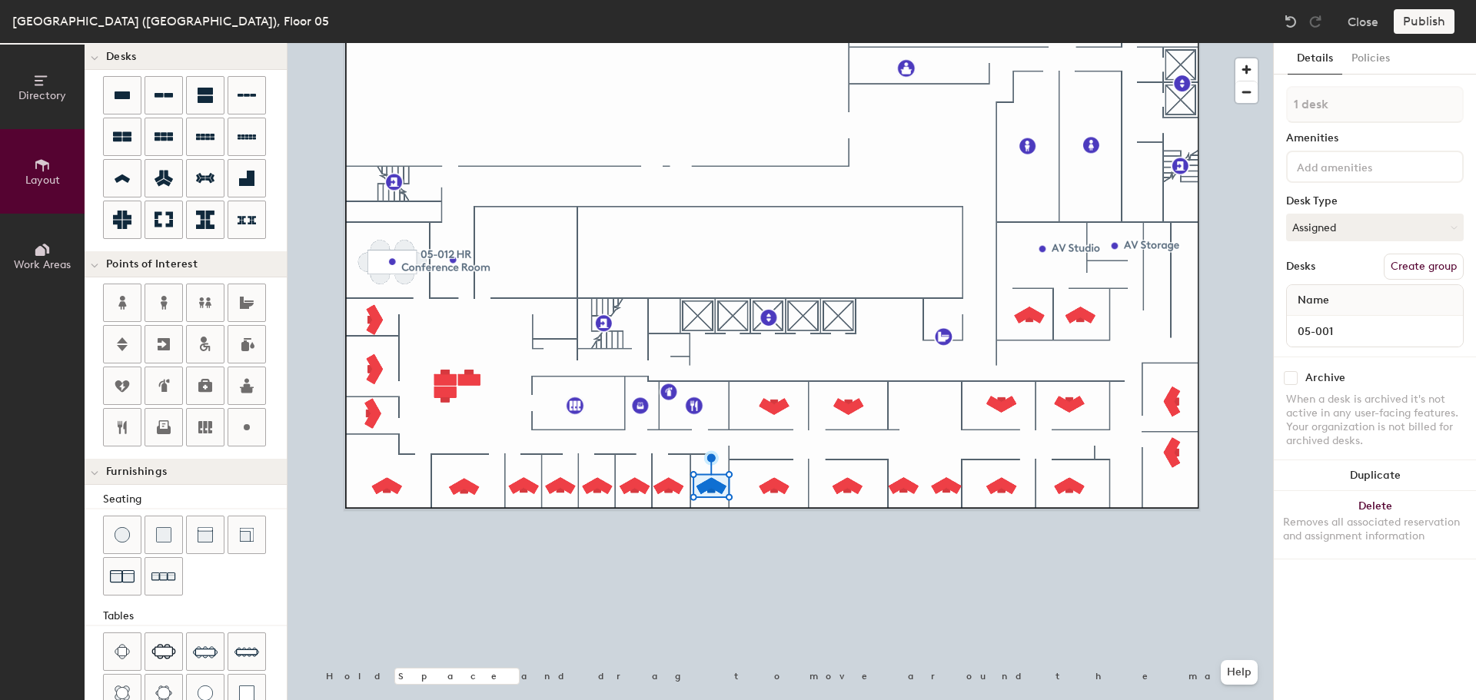
click at [776, 43] on div at bounding box center [779, 43] width 985 height 0
click at [1359, 331] on input at bounding box center [1375, 332] width 170 height 22
type input "05-028"
click at [1342, 337] on input at bounding box center [1375, 332] width 170 height 22
type input "05-027"
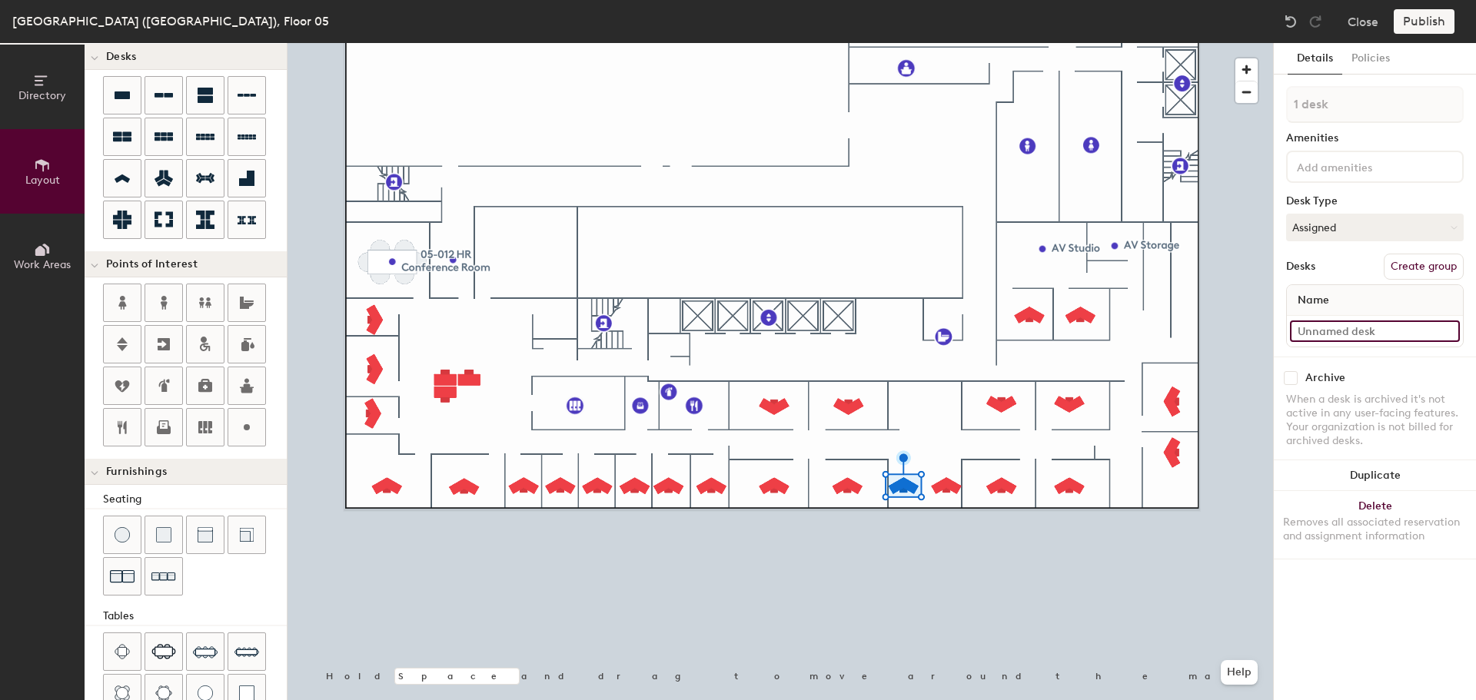
click at [1354, 330] on input at bounding box center [1375, 332] width 170 height 22
type input "05-026"
click at [1351, 331] on input "05-026" at bounding box center [1375, 332] width 170 height 22
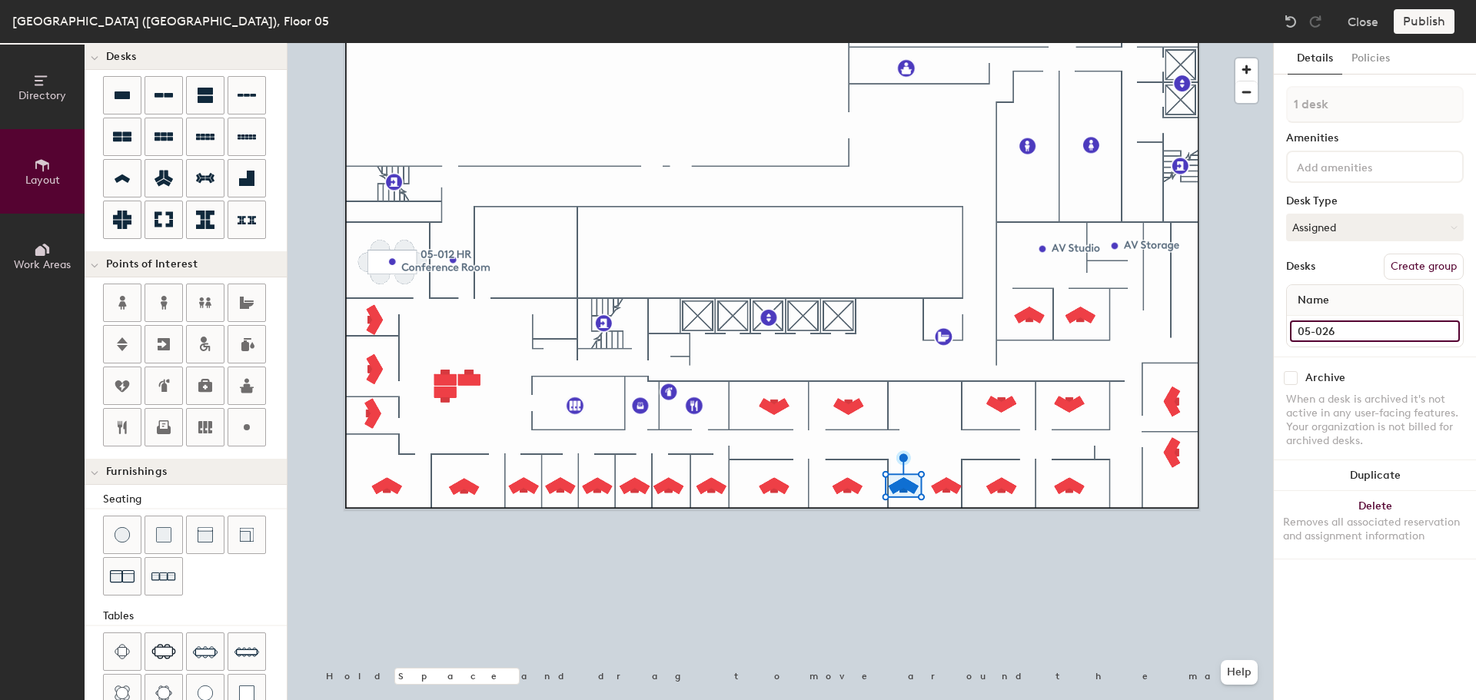
click at [1340, 327] on input "05-026" at bounding box center [1375, 332] width 170 height 22
type input "05-032"
click at [1335, 328] on input at bounding box center [1375, 332] width 170 height 22
type input "05-031"
click at [1350, 332] on input at bounding box center [1375, 332] width 170 height 22
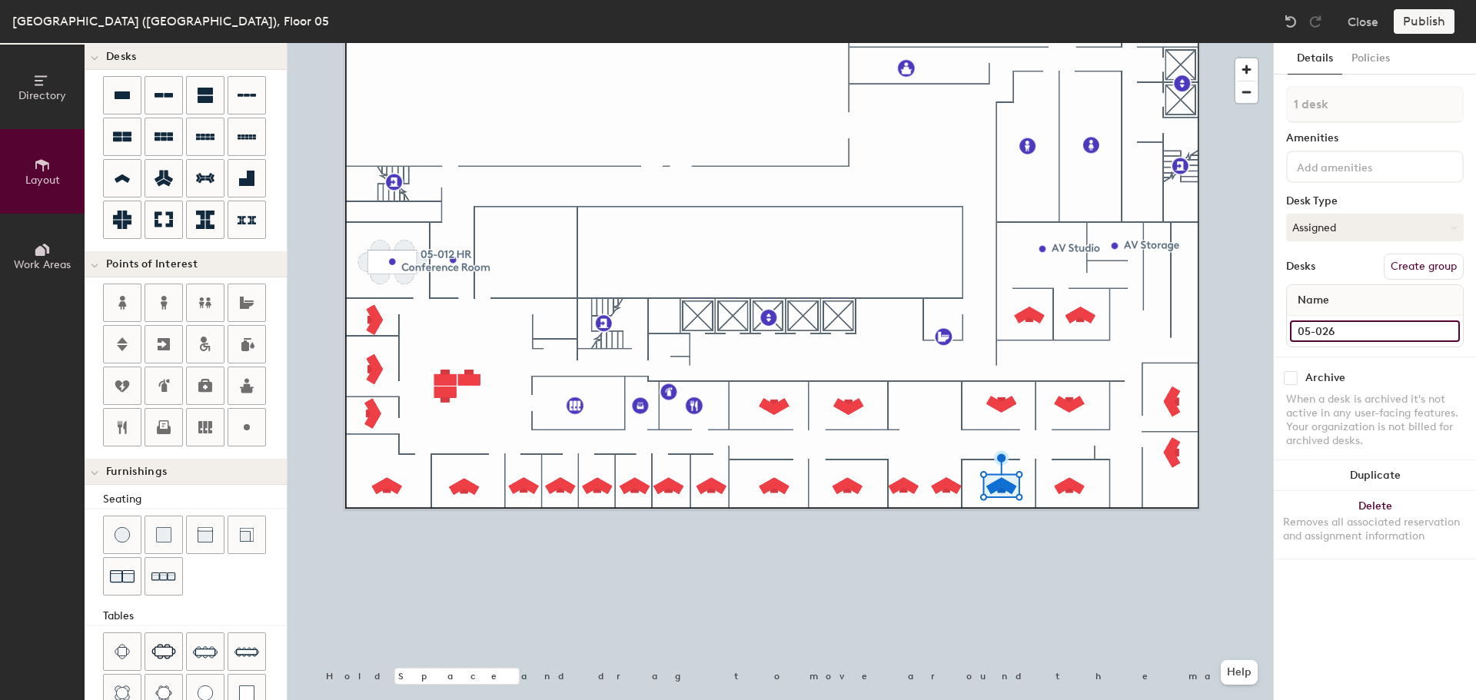
type input "05-026"
click at [1362, 331] on input at bounding box center [1375, 332] width 170 height 22
type input "05-025"
click at [124, 648] on img at bounding box center [122, 651] width 15 height 15
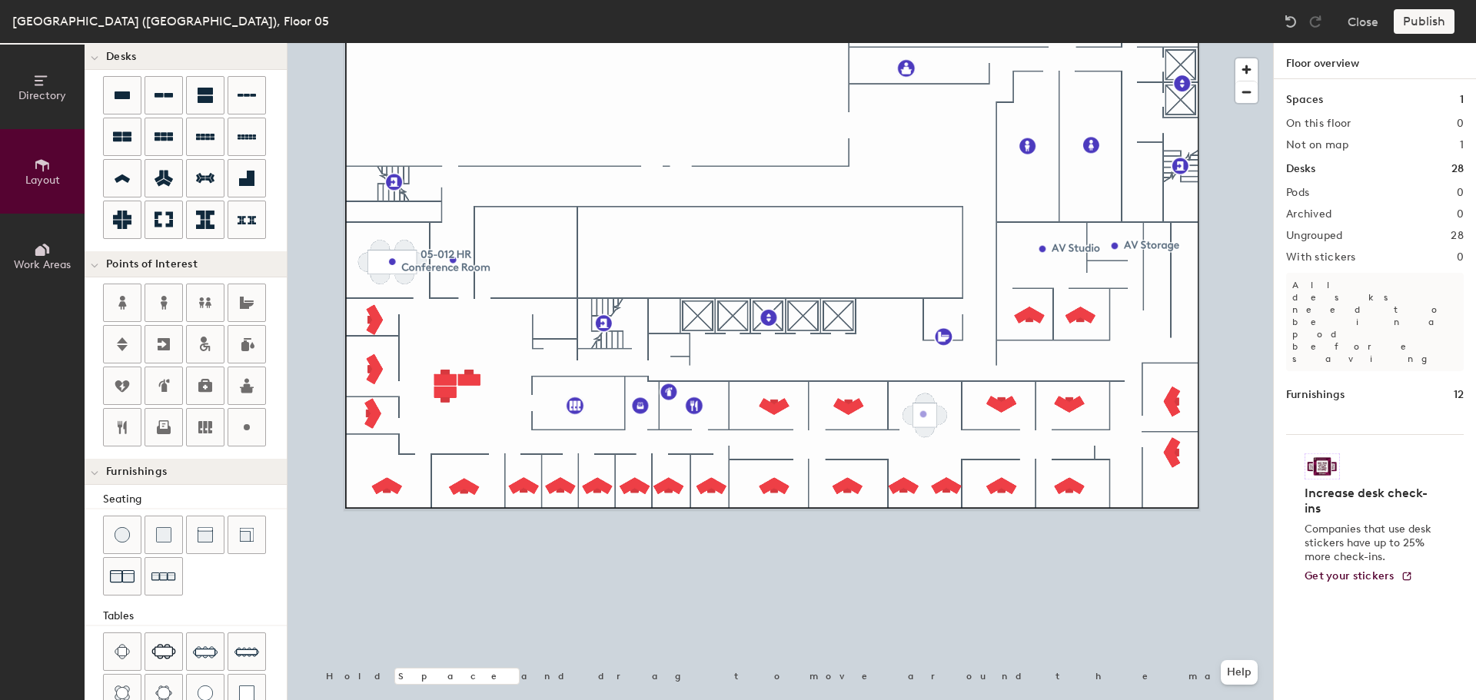
click at [923, 414] on div "Directory Layout Work Areas Layout Add space Resize Desks Points of Interest Fu…" at bounding box center [738, 371] width 1476 height 657
type input "20"
type input "Work Area"
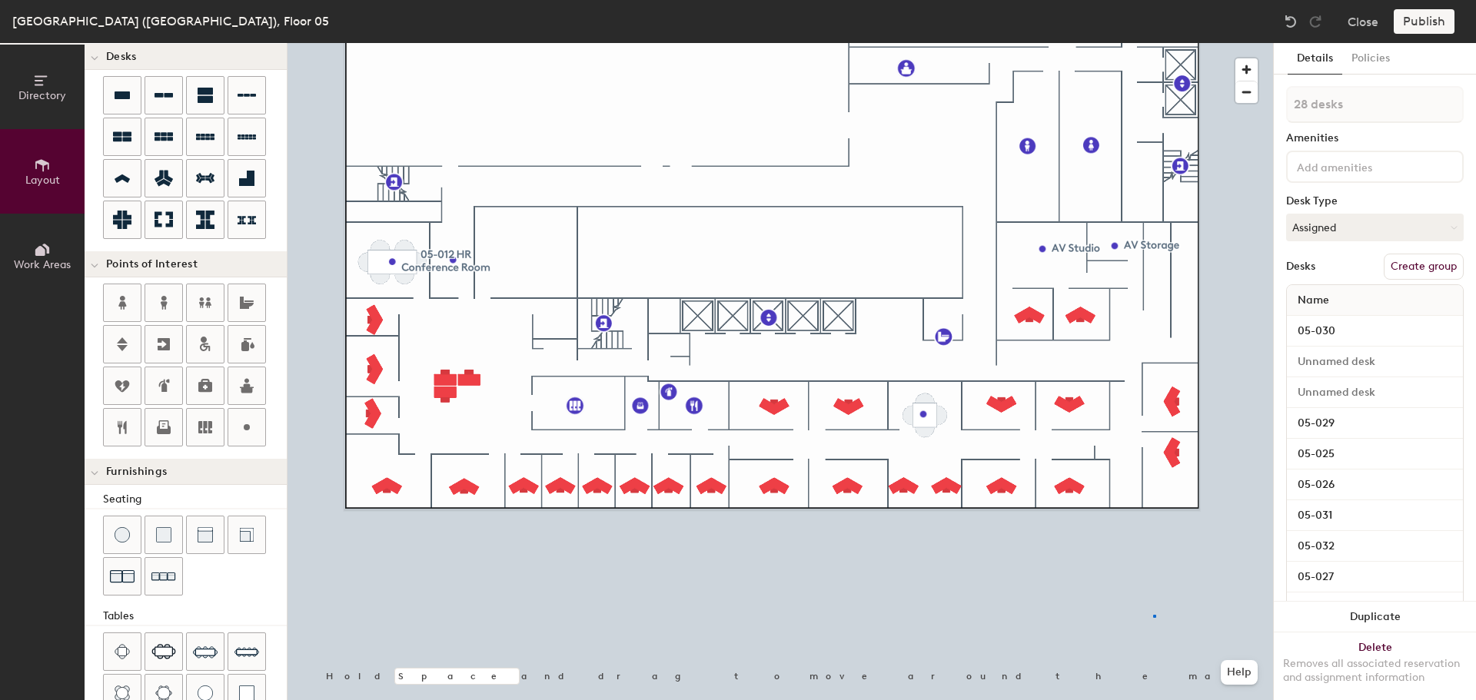
drag, startPoint x: 283, startPoint y: 424, endPoint x: 282, endPoint y: 278, distance: 145.3
click at [1153, 43] on div at bounding box center [779, 43] width 985 height 0
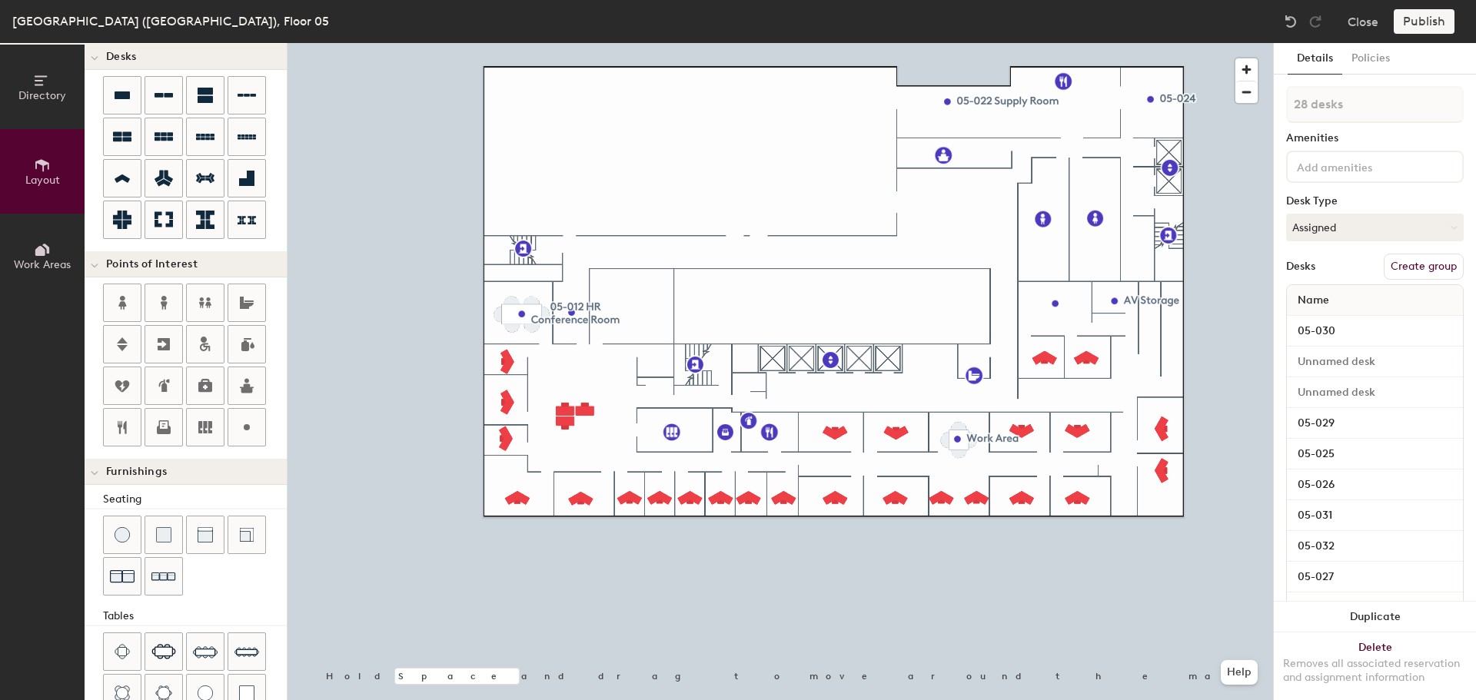
click at [1429, 258] on button "Create group" at bounding box center [1424, 267] width 80 height 26
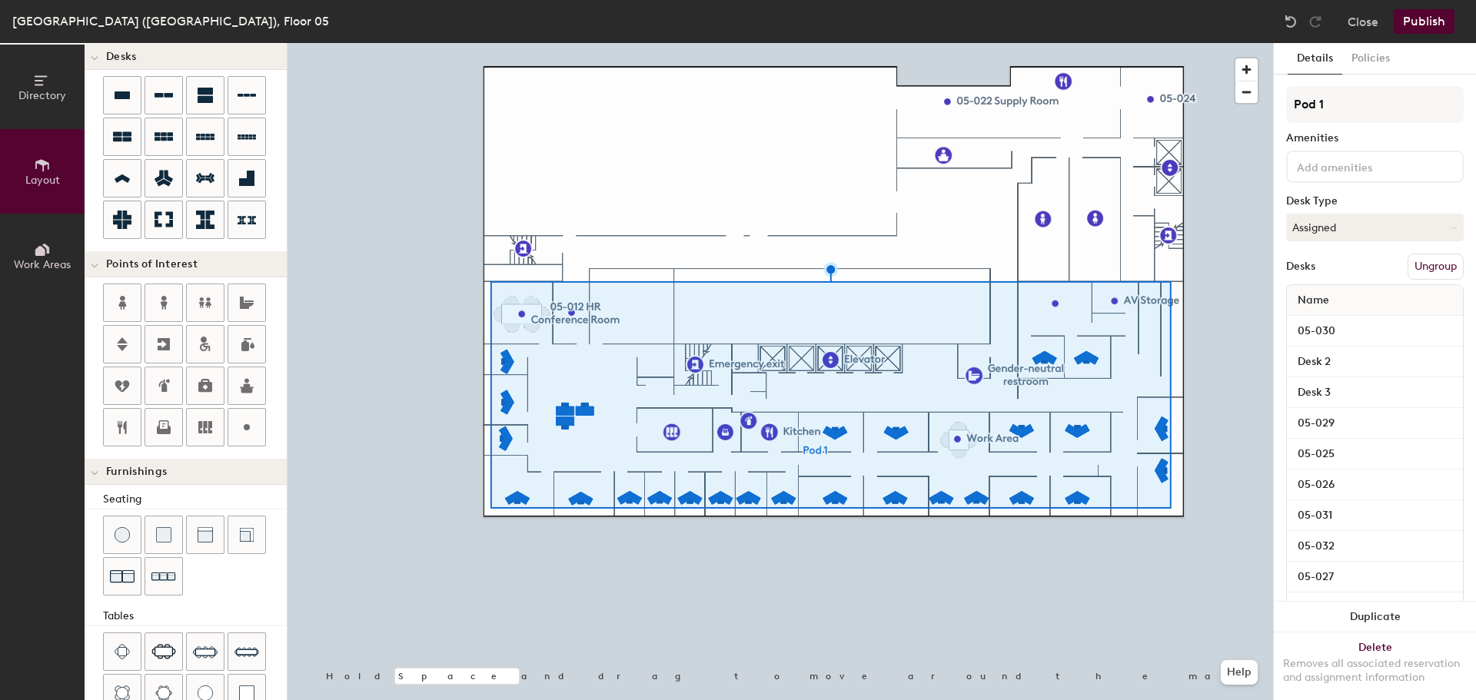
type input "20"
click at [1268, 108] on div "Directory Layout Work Areas Layout Add space Resize Desks Points of Interest Fu…" at bounding box center [738, 371] width 1476 height 657
type input "O"
type input "20"
type input "Offic"
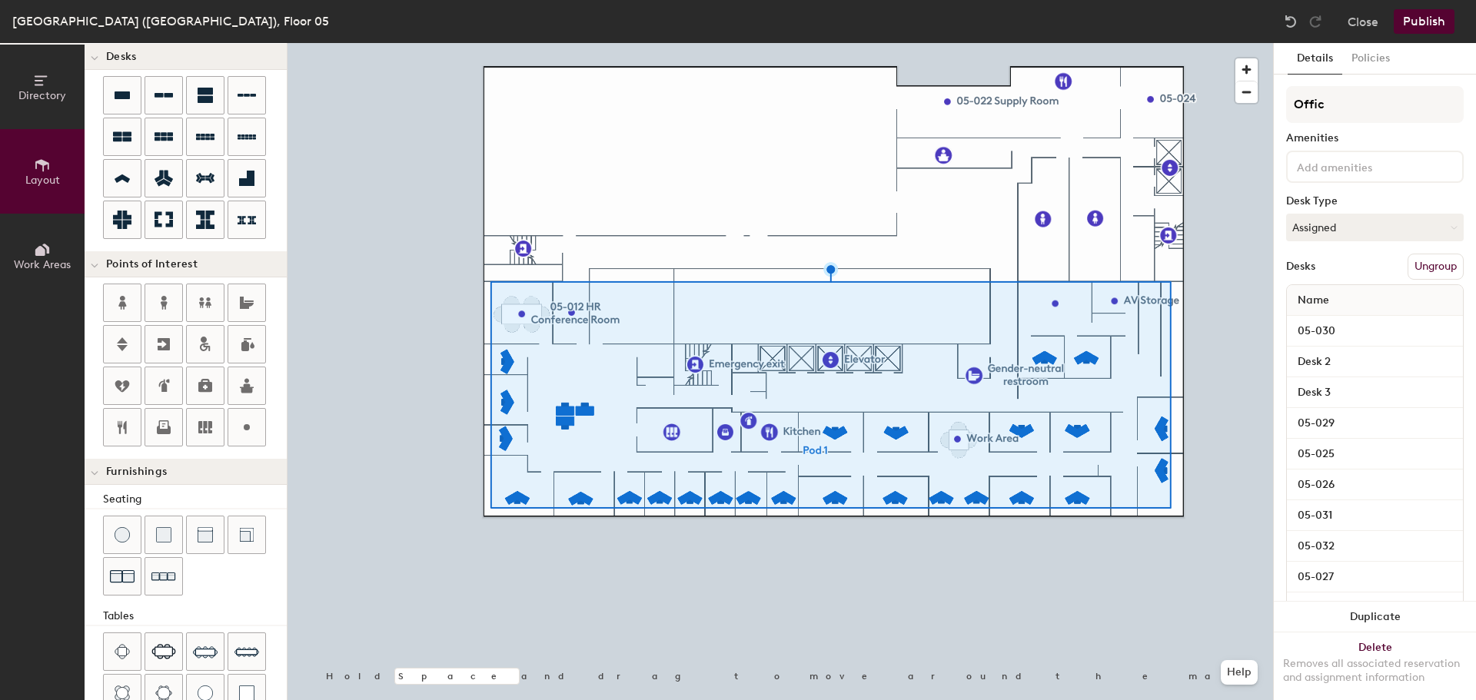
type input "20"
type input "Office"
type input "20"
type input "Offices"
click at [1431, 12] on button "Publish" at bounding box center [1424, 21] width 61 height 25
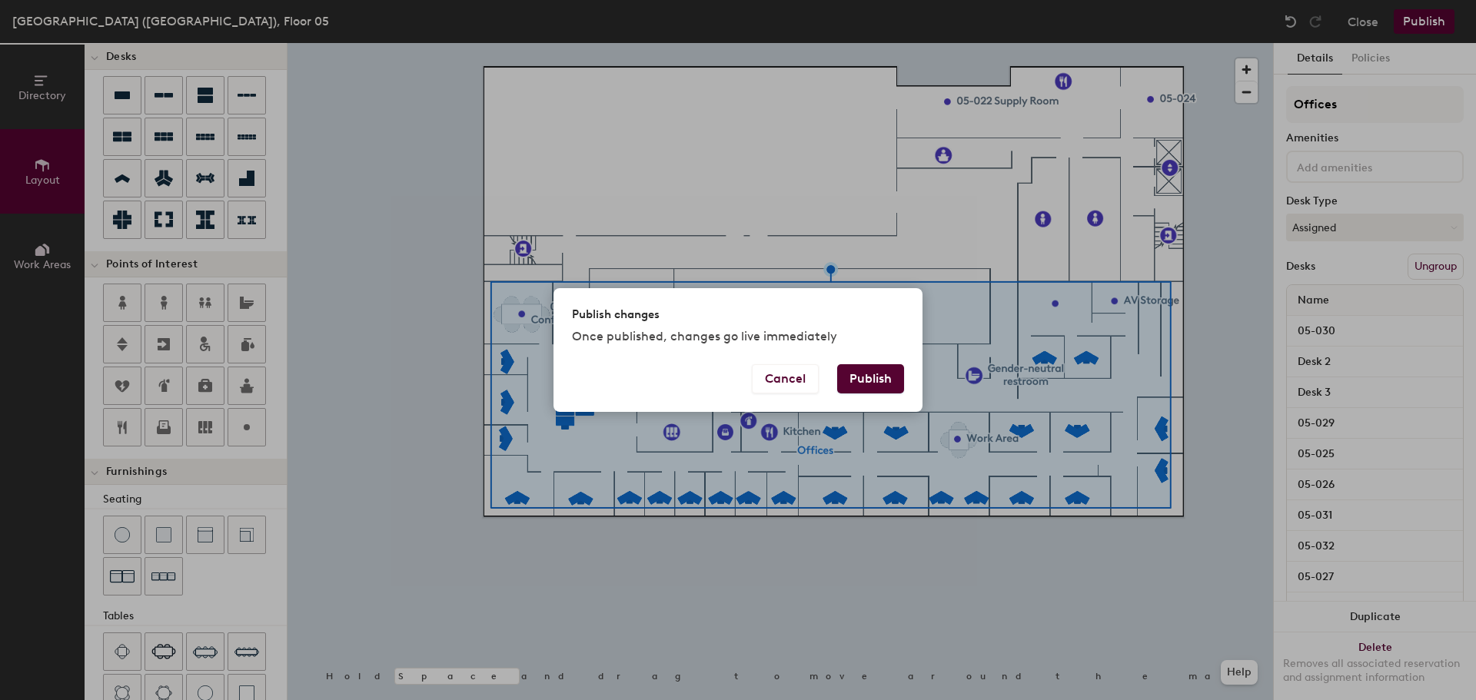
click at [857, 382] on button "Publish" at bounding box center [870, 378] width 67 height 29
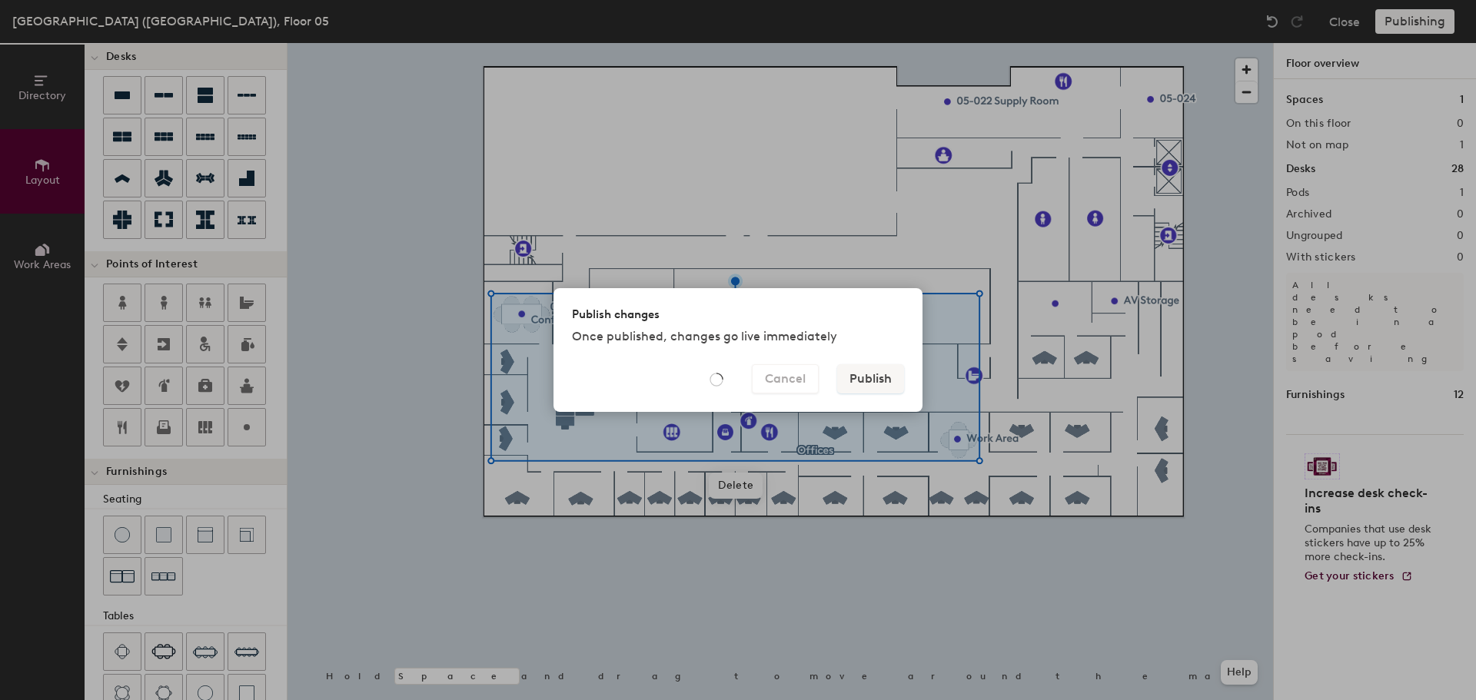
type input "20"
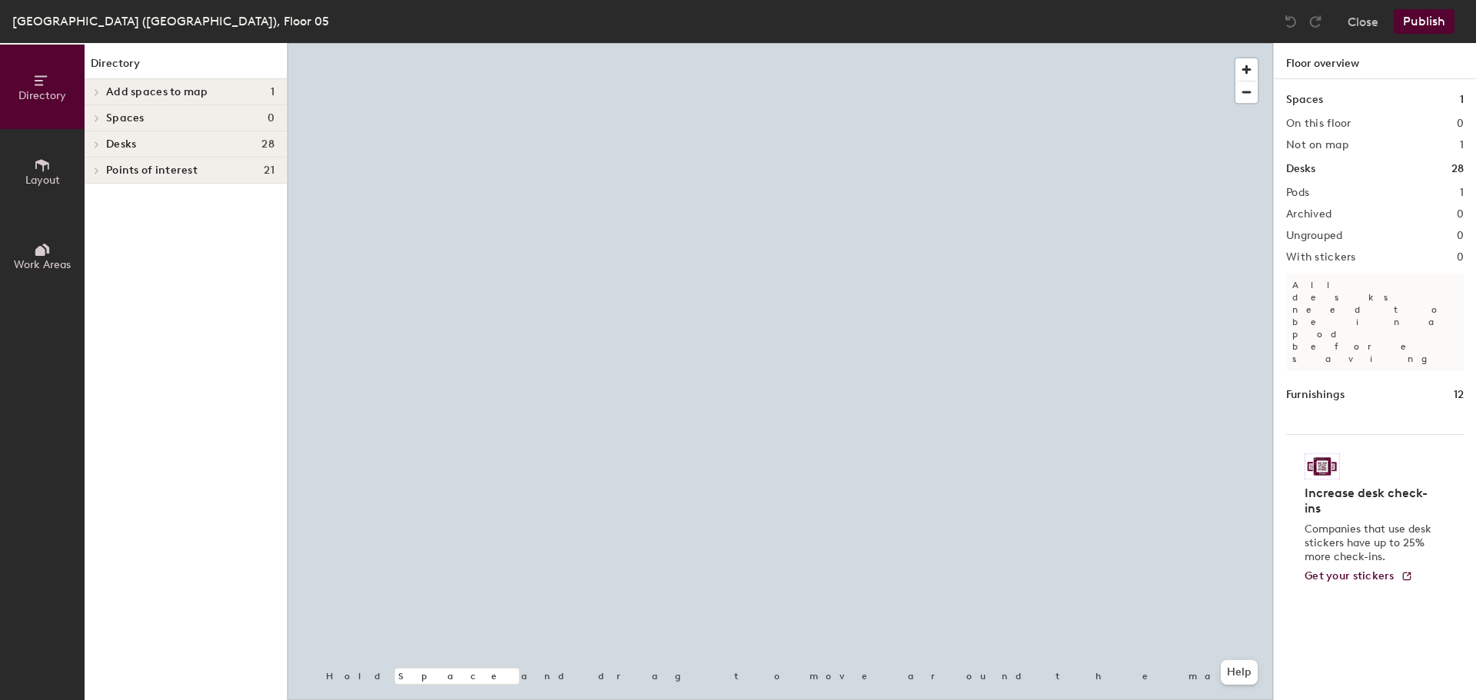
click at [110, 87] on span "Add spaces to map" at bounding box center [157, 92] width 102 height 12
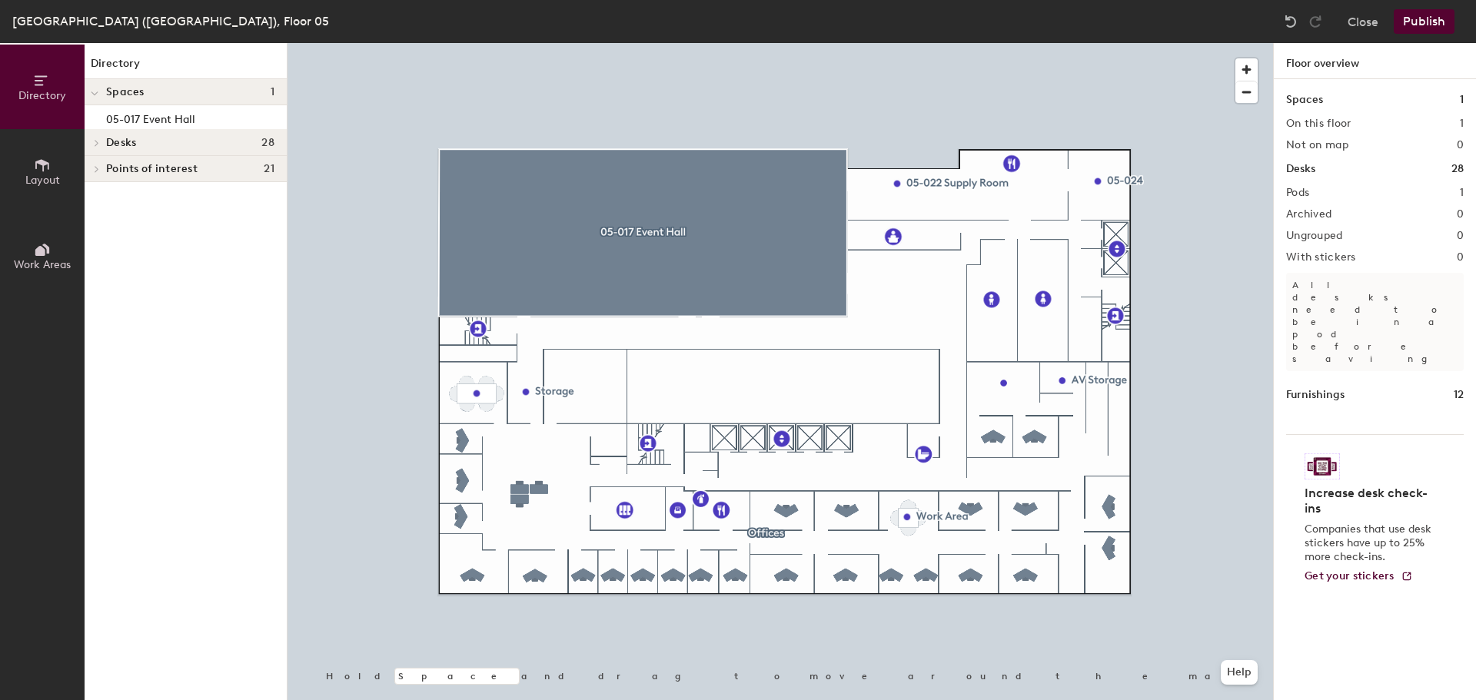
click at [593, 43] on div at bounding box center [779, 43] width 985 height 0
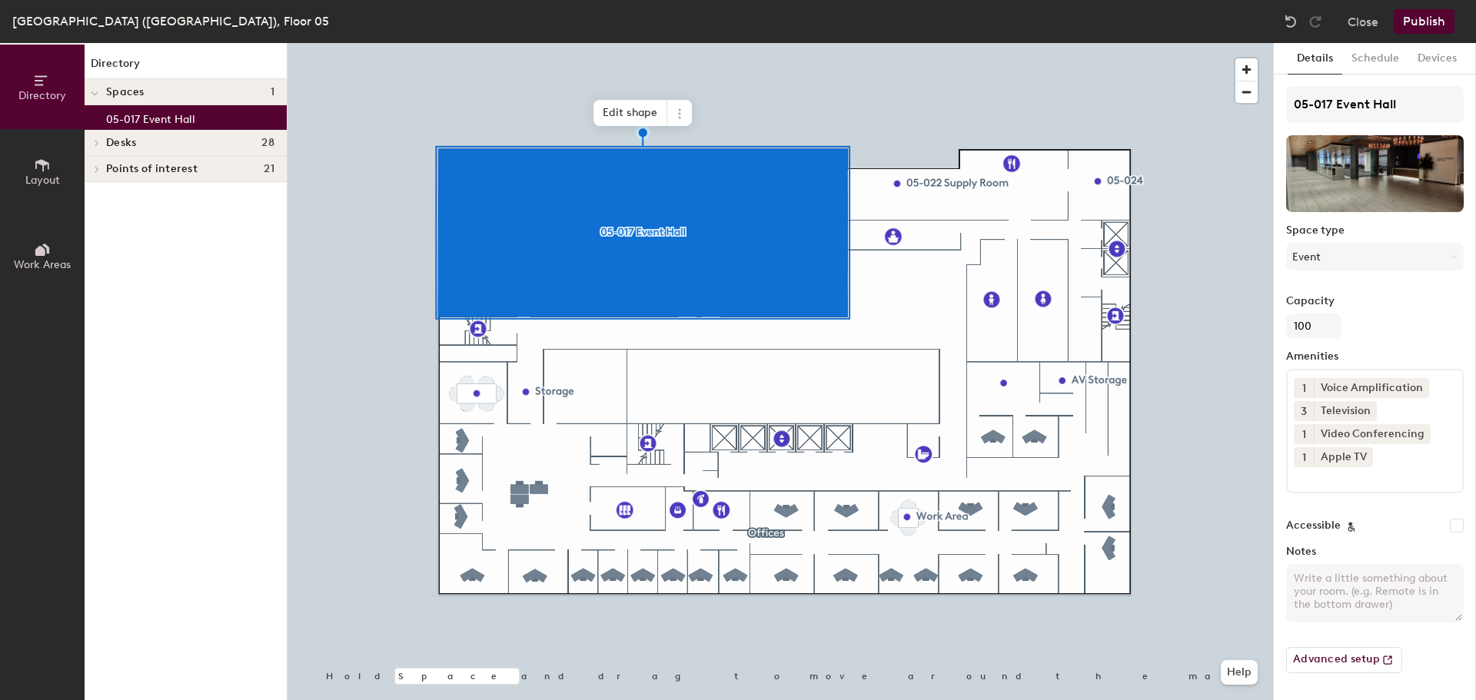
click at [623, 109] on span "Edit shape" at bounding box center [630, 113] width 74 height 26
click at [1437, 23] on button "Publish" at bounding box center [1424, 21] width 61 height 25
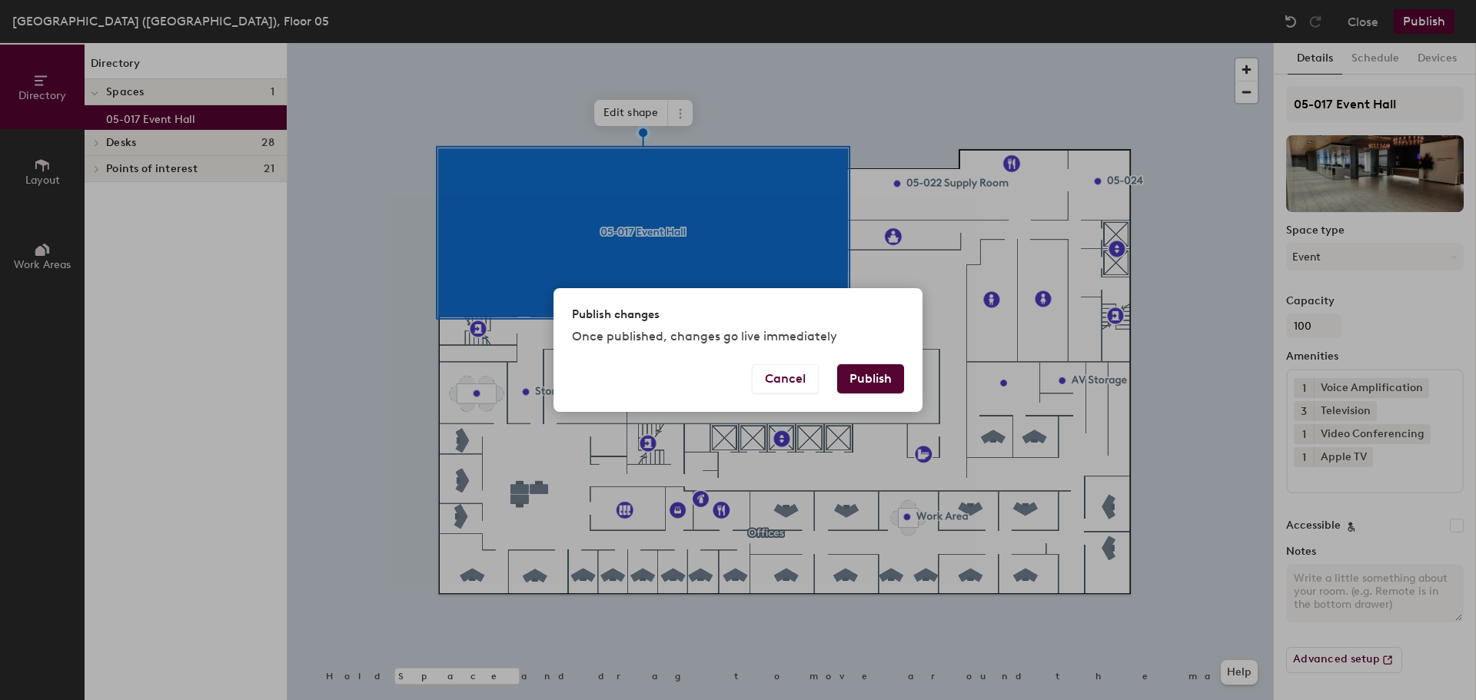
click at [868, 370] on button "Publish" at bounding box center [870, 378] width 67 height 29
